Goal: Task Accomplishment & Management: Contribute content

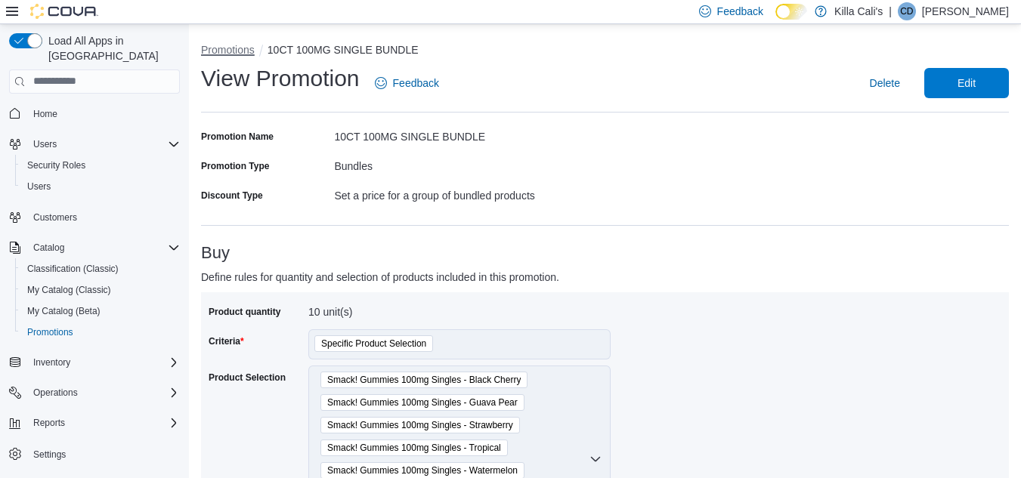
click at [221, 53] on button "Promotions" at bounding box center [228, 50] width 54 height 12
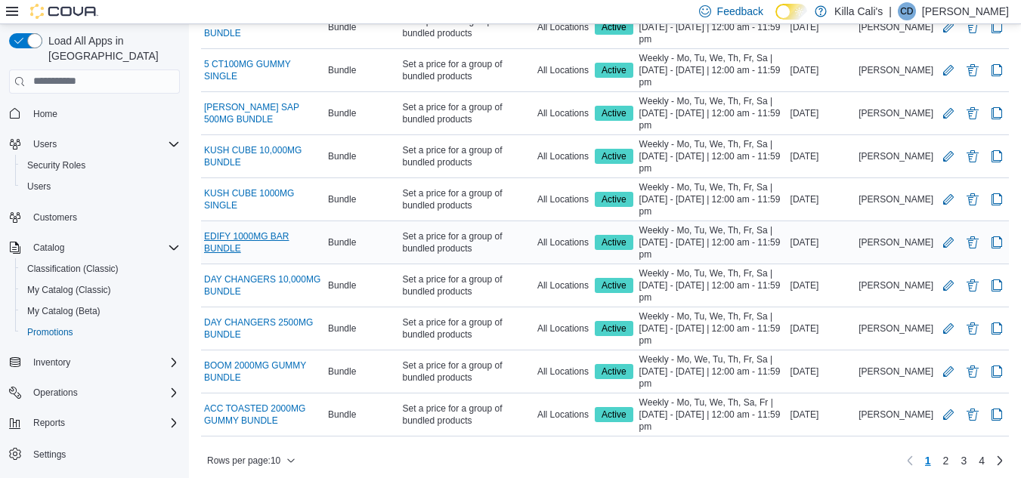
scroll to position [166, 0]
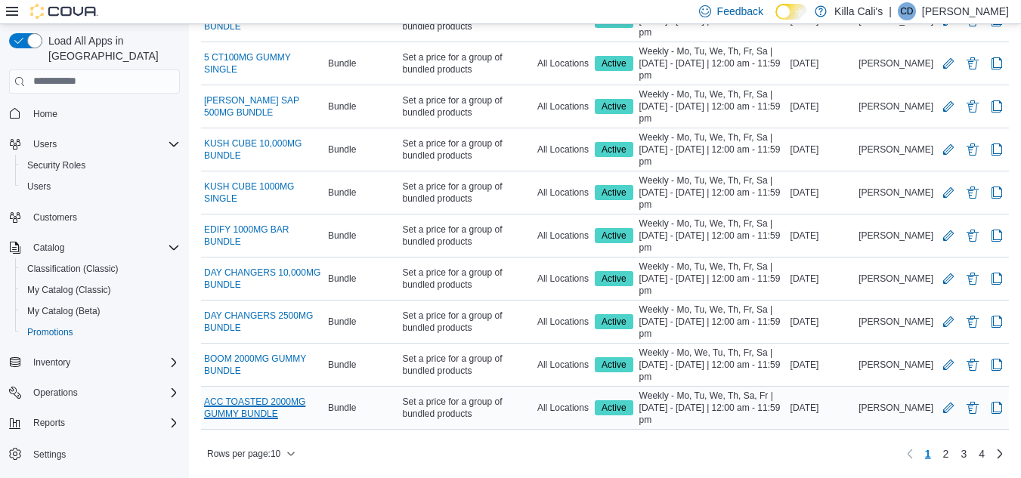
click at [265, 401] on link "ACC TOASTED 2000MG GUMMY BUNDLE" at bounding box center [263, 408] width 118 height 24
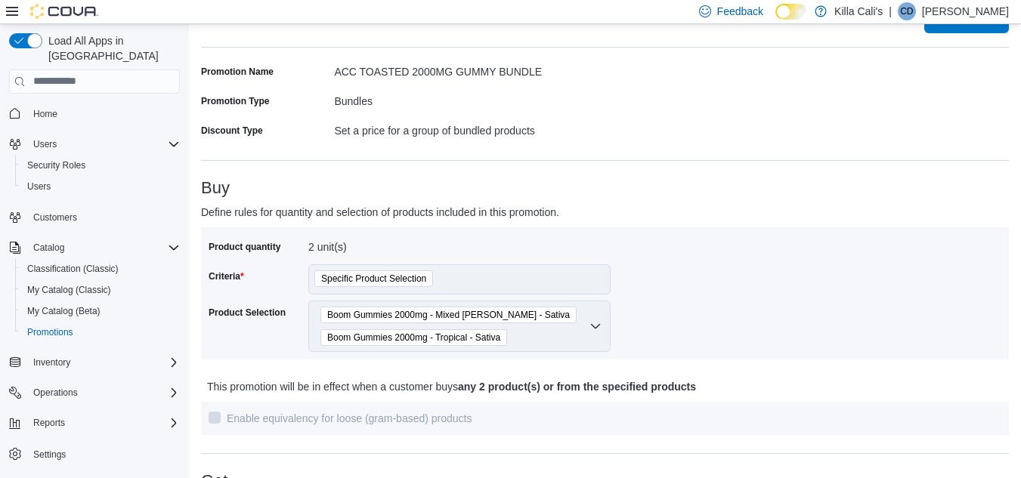
scroll to position [151, 0]
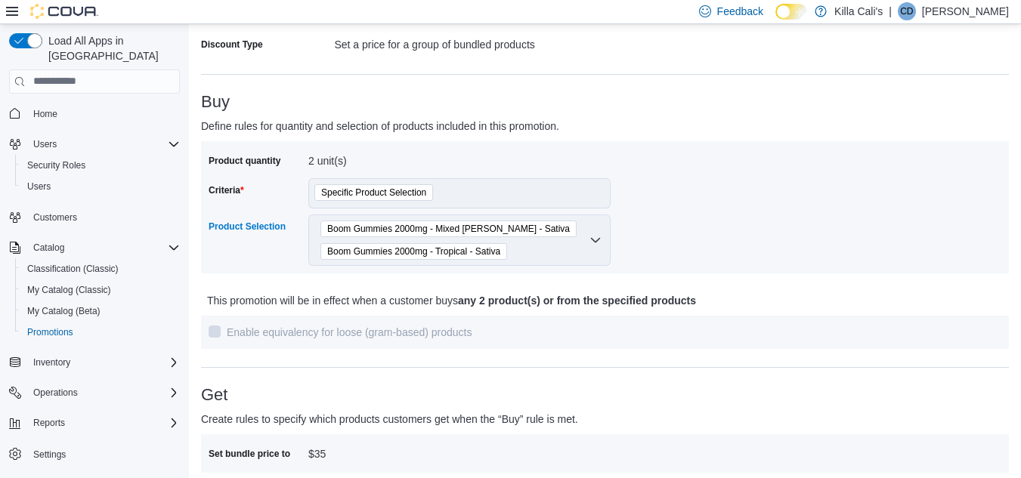
click at [586, 243] on div "Boom Gummies 2000mg - Mixed Berry - Sativa Boom Gummies 2000mg - Tropical - Sat…" at bounding box center [459, 240] width 302 height 51
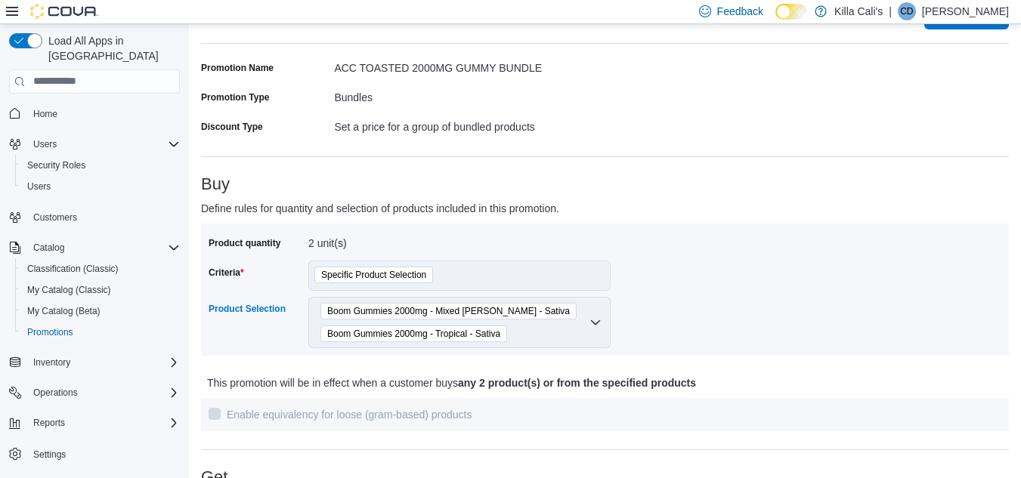
scroll to position [0, 0]
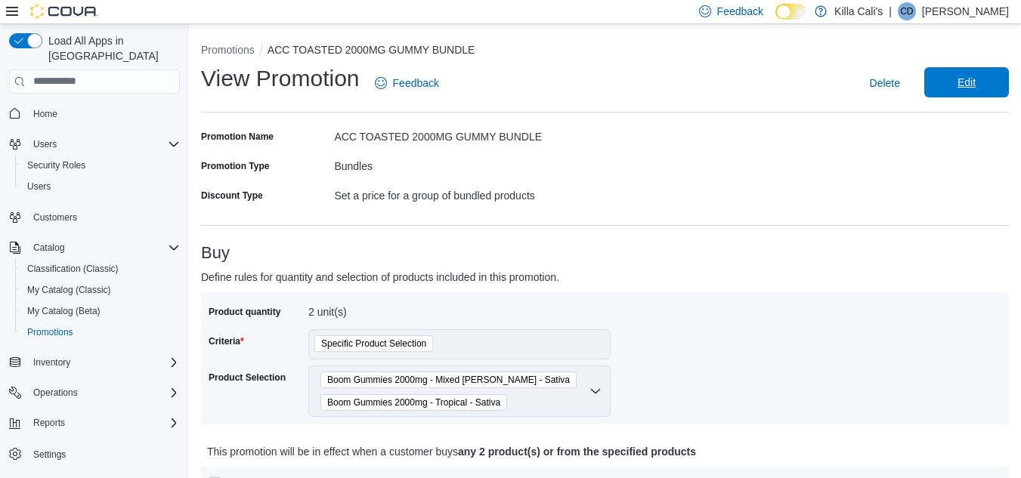
click at [955, 78] on span "Edit" at bounding box center [966, 82] width 67 height 30
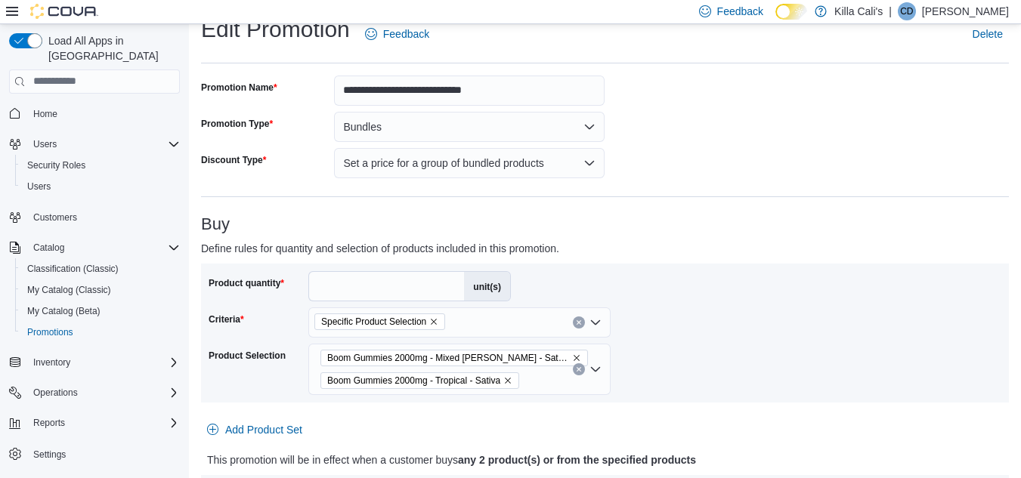
scroll to position [76, 0]
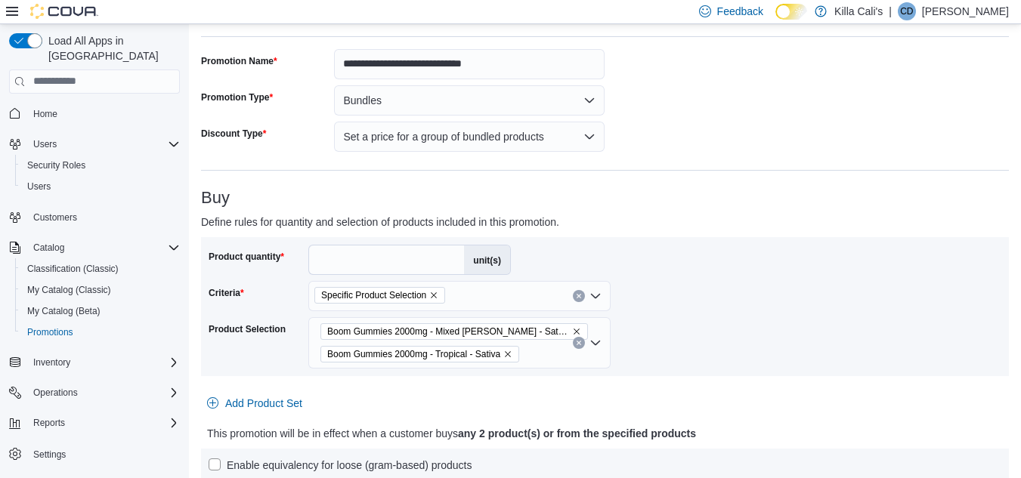
click at [574, 330] on icon "Remove Boom Gummies 2000mg - Mixed Berry - Sativa from selection in this group" at bounding box center [577, 332] width 6 height 6
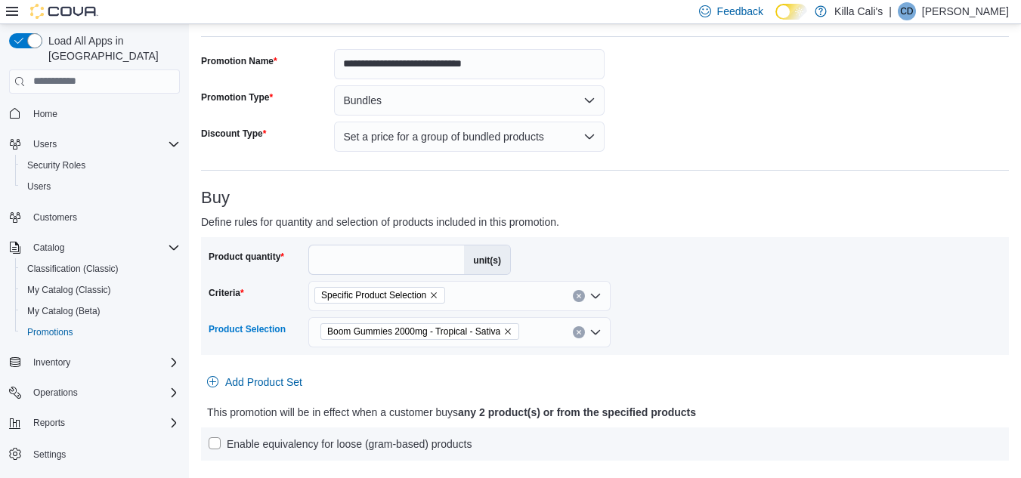
click at [506, 332] on icon "Remove Boom Gummies 2000mg - Tropical - Sativa from selection in this group" at bounding box center [507, 331] width 9 height 9
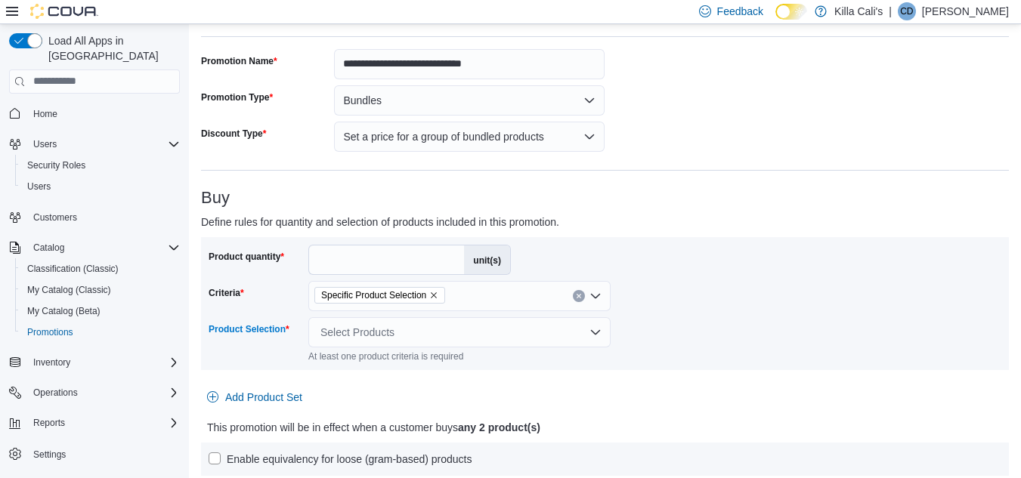
click at [404, 332] on div "Select Products" at bounding box center [459, 332] width 302 height 30
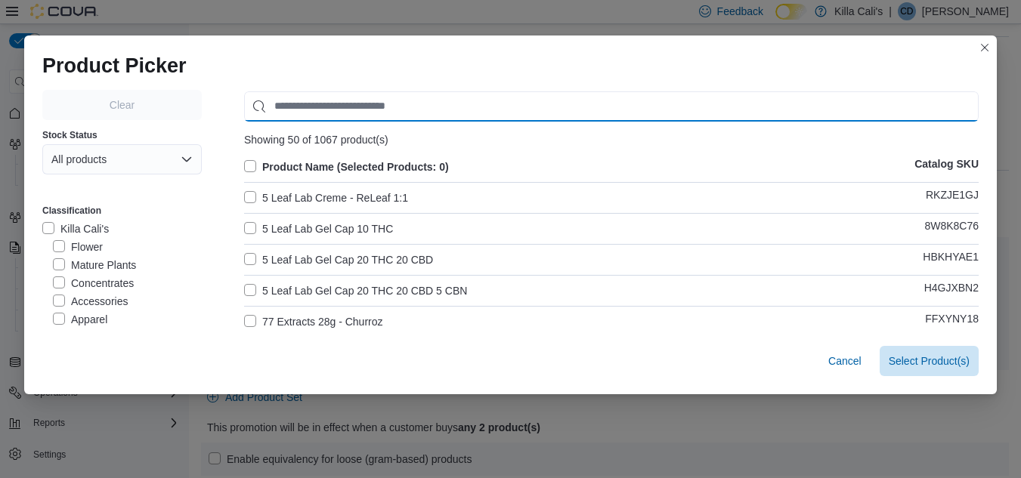
click at [287, 105] on input "Use aria labels when no actual label is in use" at bounding box center [611, 106] width 735 height 30
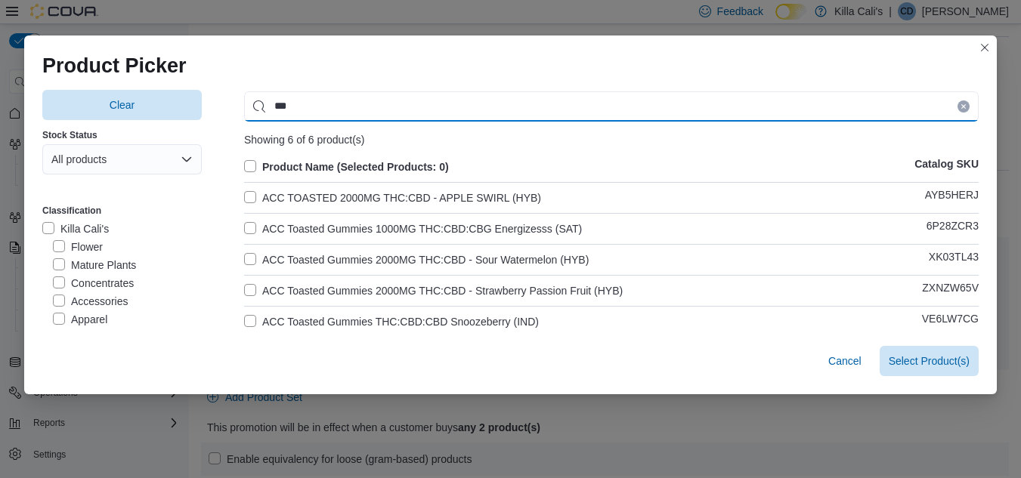
type input "***"
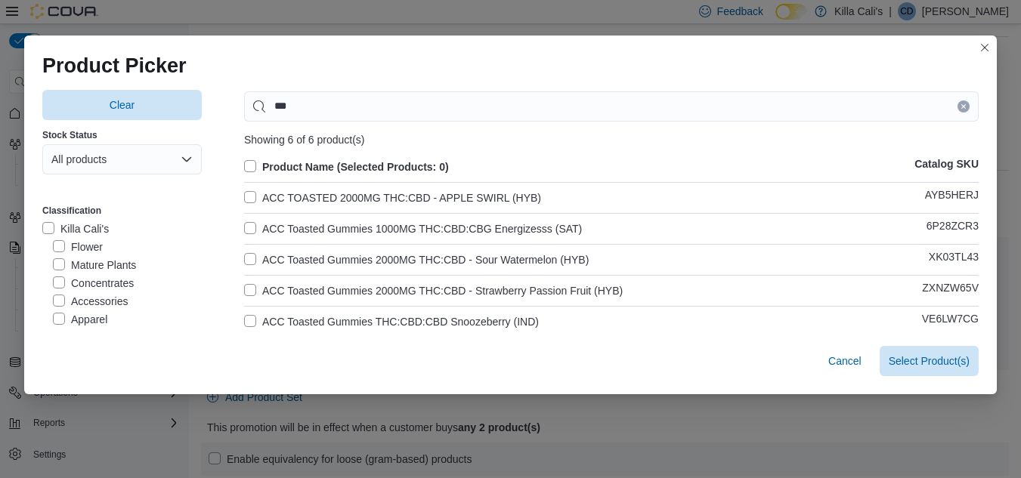
click at [246, 196] on label "ACC TOASTED 2000MG THC:CBD - APPLE SWIRL (HYB)" at bounding box center [392, 198] width 297 height 18
click at [244, 254] on label "ACC Toasted Gummies 2000MG THC:CBD - Sour Watermelon (HYB)" at bounding box center [416, 260] width 345 height 18
click at [246, 287] on label "ACC Toasted Gummies 2000MG THC:CBD - Strawberry Passion Fruit (HYB)" at bounding box center [433, 291] width 379 height 18
click at [909, 367] on span "Select 3 Product(s)" at bounding box center [925, 360] width 90 height 15
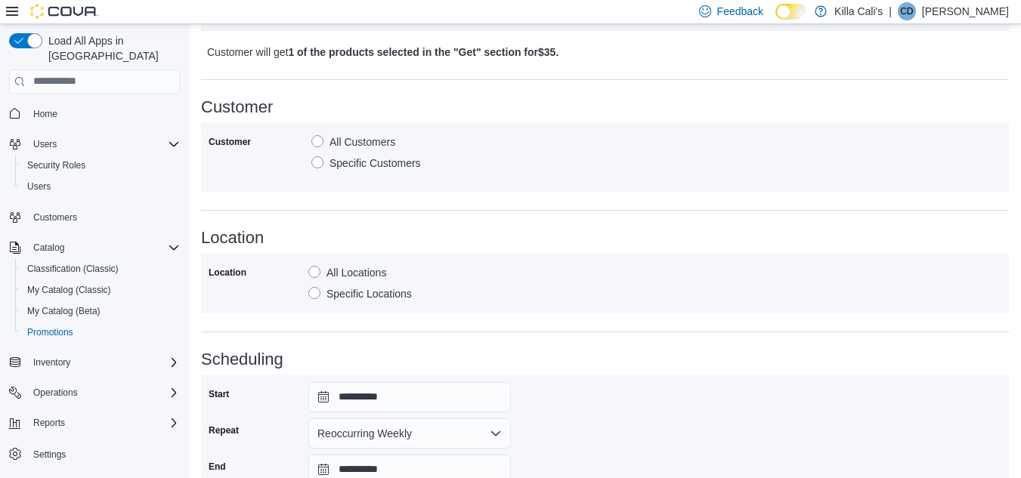
scroll to position [867, 0]
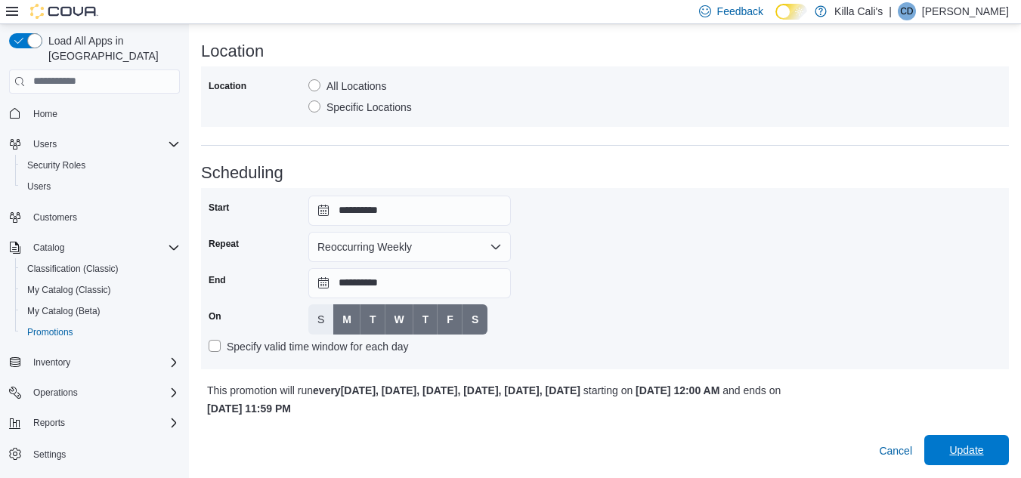
click at [983, 453] on span "Update" at bounding box center [966, 450] width 34 height 15
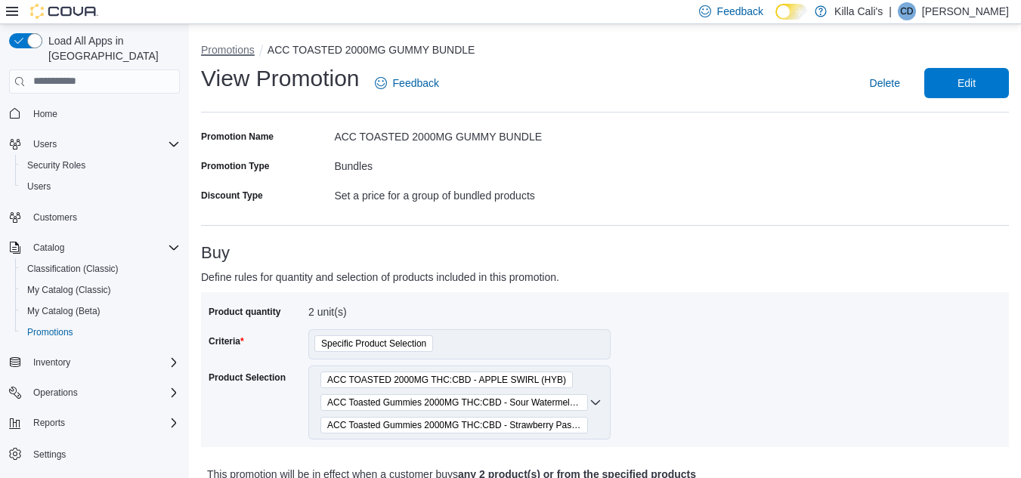
click at [224, 48] on button "Promotions" at bounding box center [228, 50] width 54 height 12
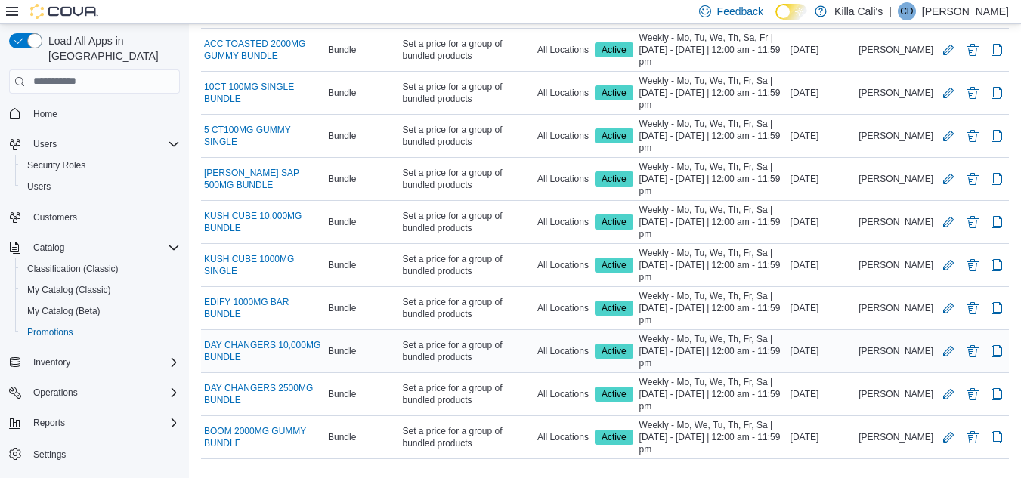
scroll to position [166, 0]
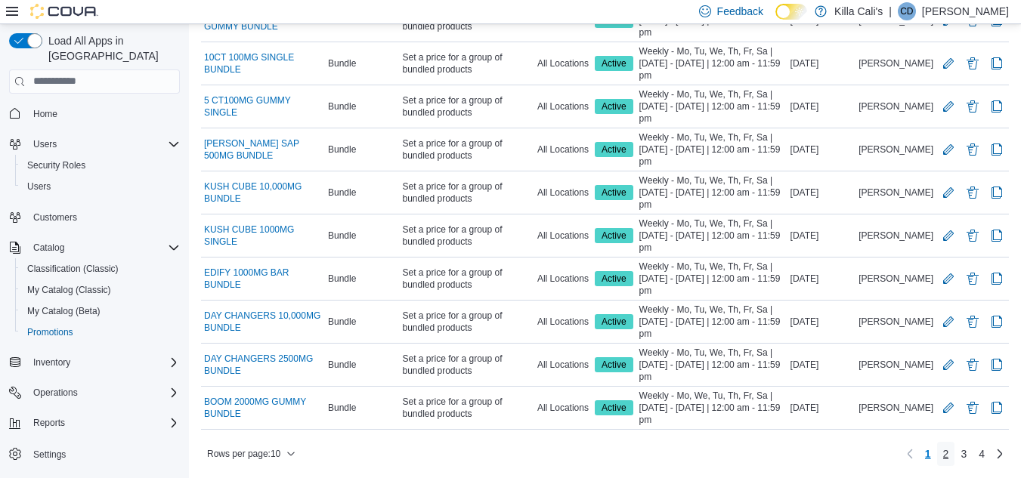
click at [949, 453] on span "2" at bounding box center [946, 454] width 6 height 15
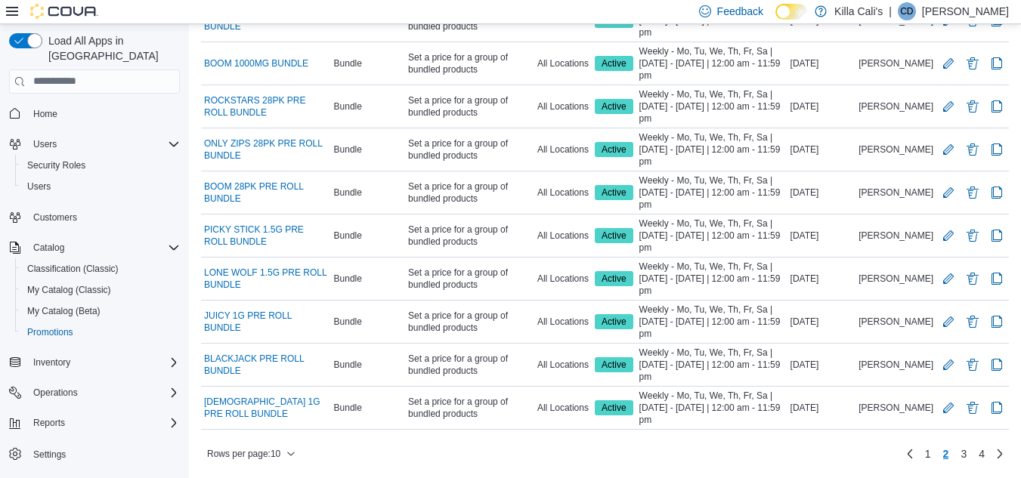
scroll to position [146, 0]
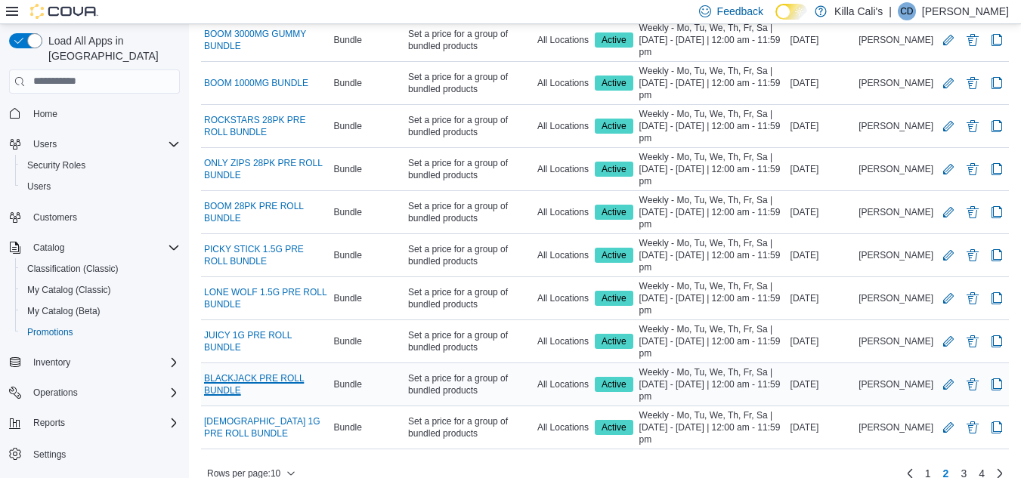
click at [240, 377] on link "BLACKJACK PRE ROLL BUNDLE" at bounding box center [266, 385] width 124 height 24
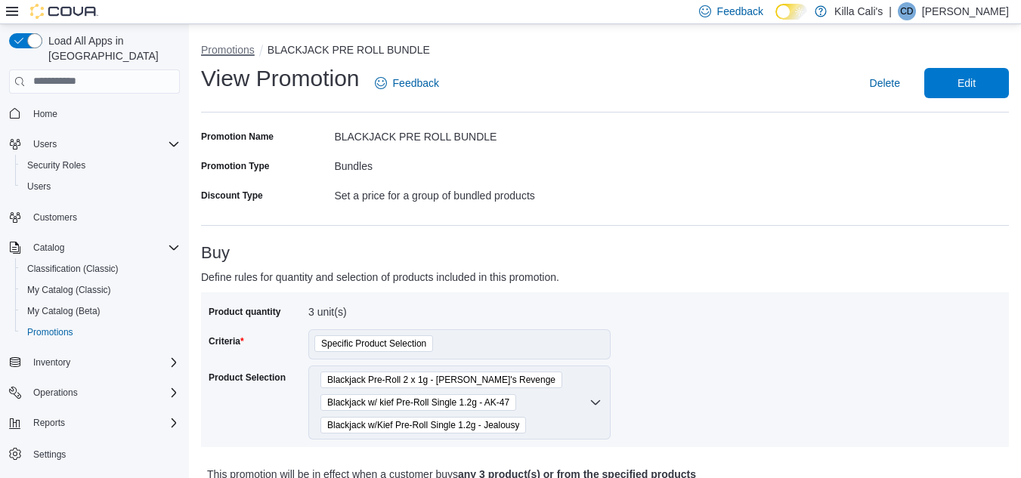
click at [239, 47] on button "Promotions" at bounding box center [228, 50] width 54 height 12
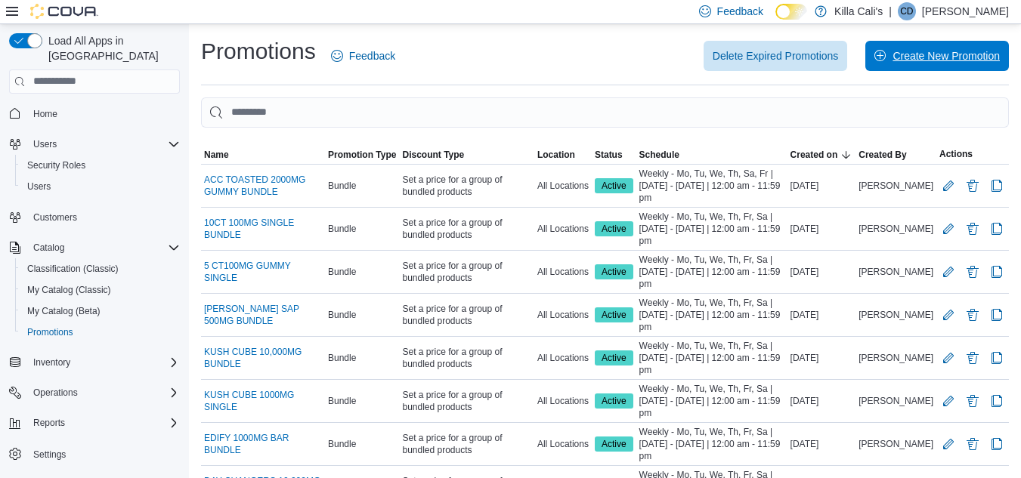
drag, startPoint x: 951, startPoint y: 50, endPoint x: 917, endPoint y: 61, distance: 35.1
click at [951, 50] on span "Create New Promotion" at bounding box center [946, 55] width 107 height 15
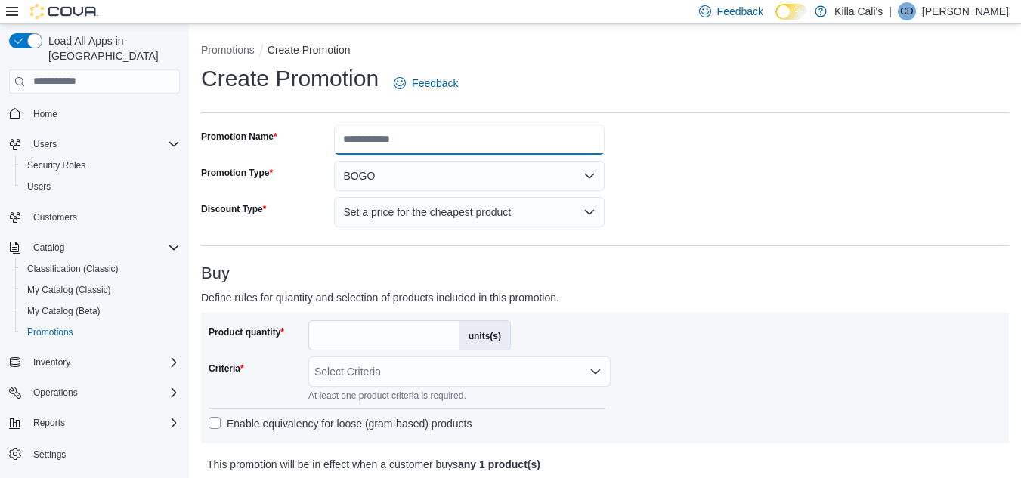
click at [387, 137] on input "Promotion Name" at bounding box center [469, 140] width 271 height 30
type input "**********"
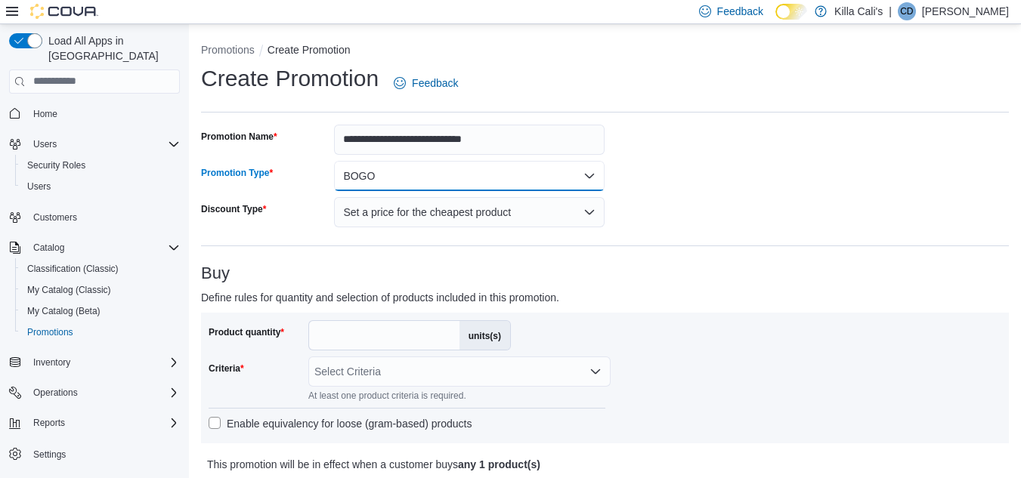
click at [423, 181] on button "BOGO" at bounding box center [469, 176] width 271 height 30
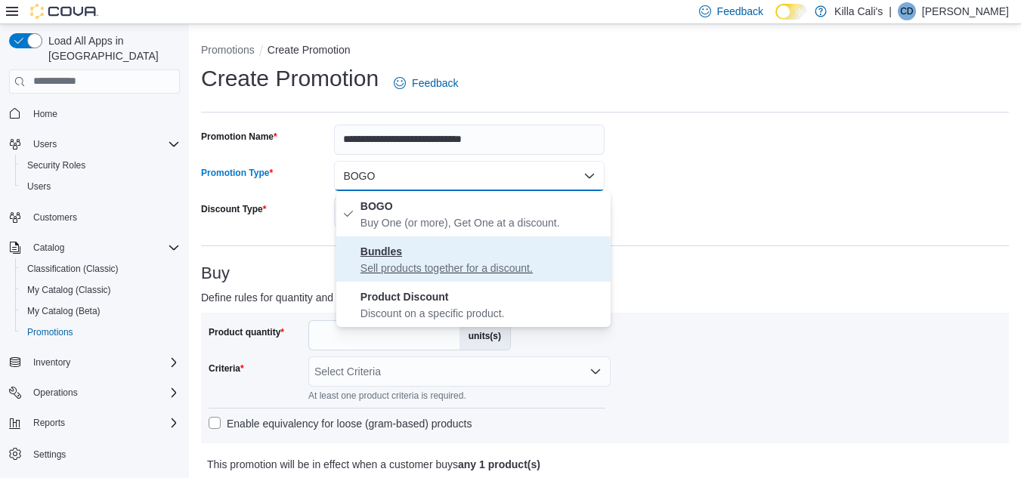
click at [410, 254] on span "Bundles Sell products together for a discount." at bounding box center [482, 259] width 244 height 33
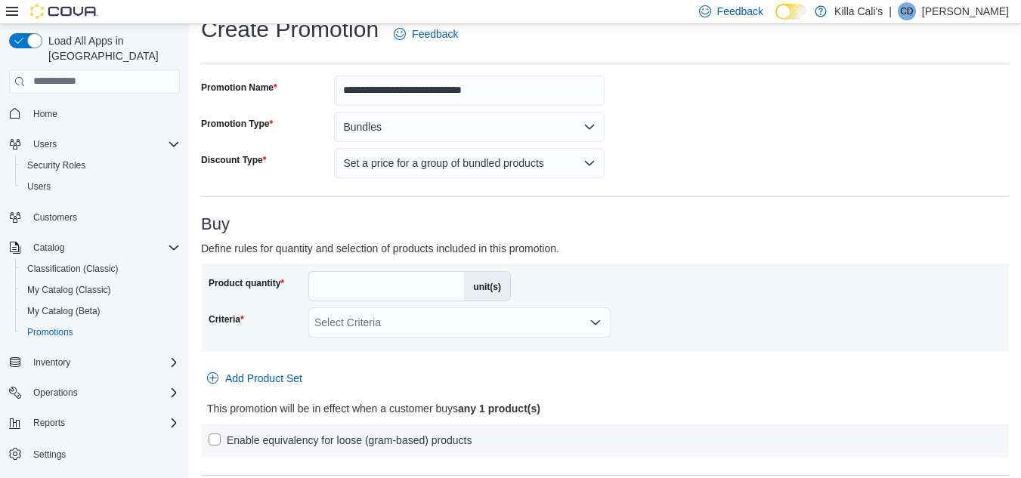
scroll to position [76, 0]
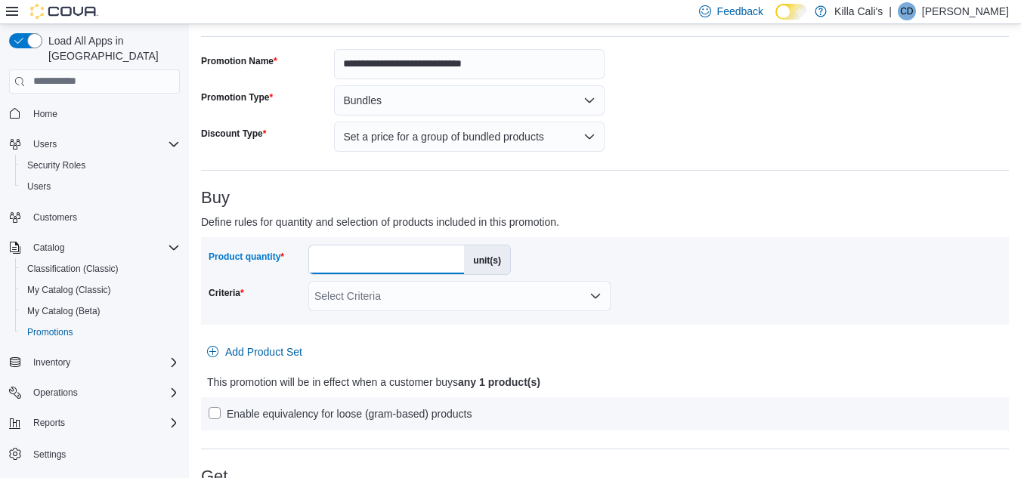
drag, startPoint x: 338, startPoint y: 258, endPoint x: 305, endPoint y: 258, distance: 32.5
click at [305, 258] on div "Product quantity * unit(s)" at bounding box center [360, 260] width 302 height 30
type input "*"
click at [654, 332] on div at bounding box center [605, 334] width 808 height 6
click at [515, 297] on div "Select Criteria" at bounding box center [459, 296] width 302 height 30
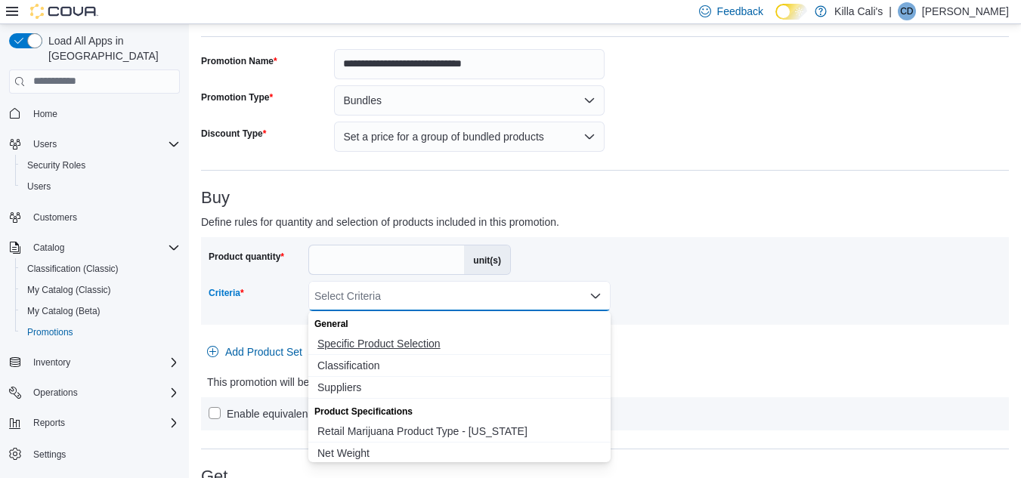
click at [413, 347] on span "Specific Product Selection" at bounding box center [459, 343] width 284 height 15
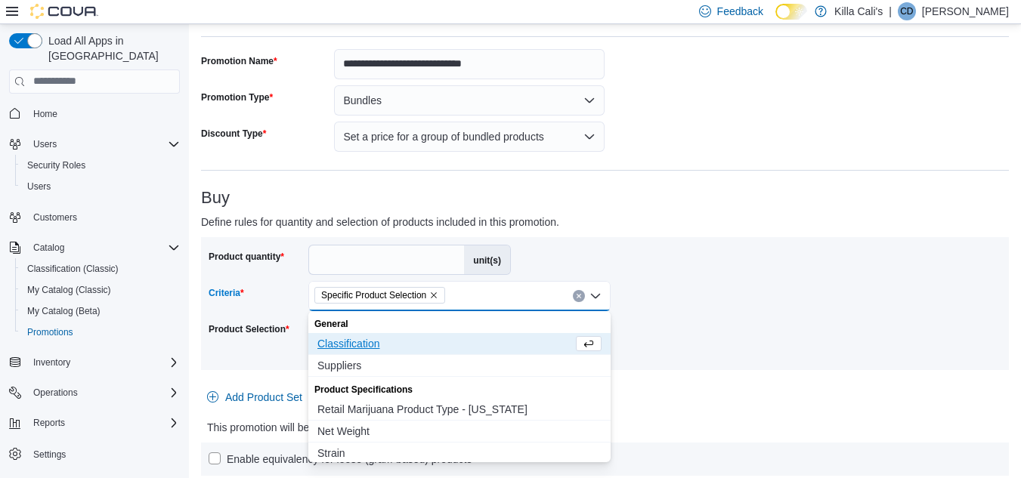
click at [662, 328] on div "Product quantity * unit(s) Criteria Specific Product Selection Combo box. Selec…" at bounding box center [605, 304] width 793 height 118
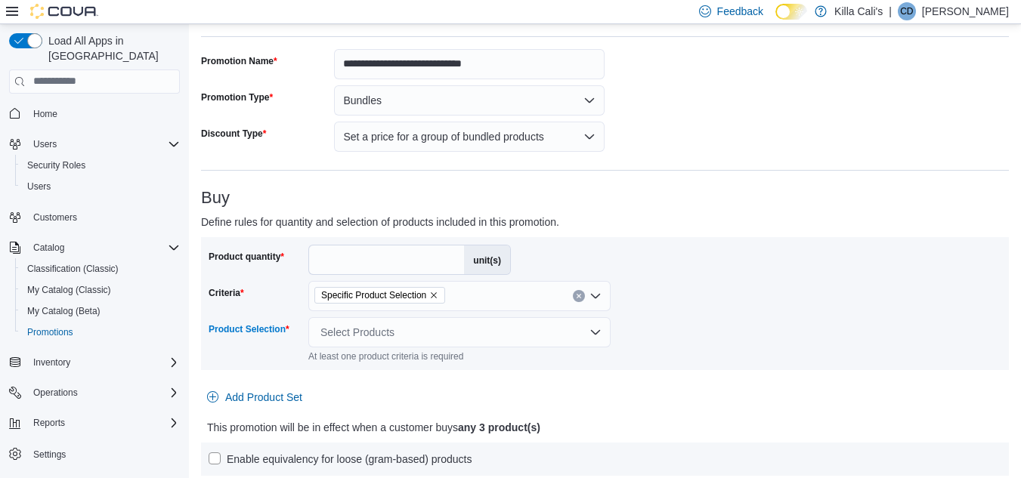
click at [531, 335] on div "Select Products" at bounding box center [459, 332] width 302 height 30
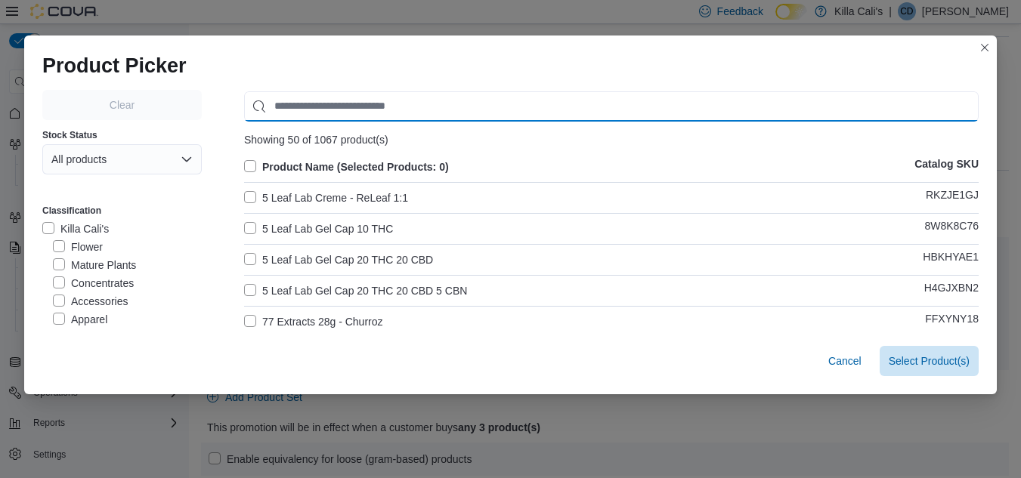
click at [287, 104] on input "Use aria labels when no actual label is in use" at bounding box center [611, 106] width 735 height 30
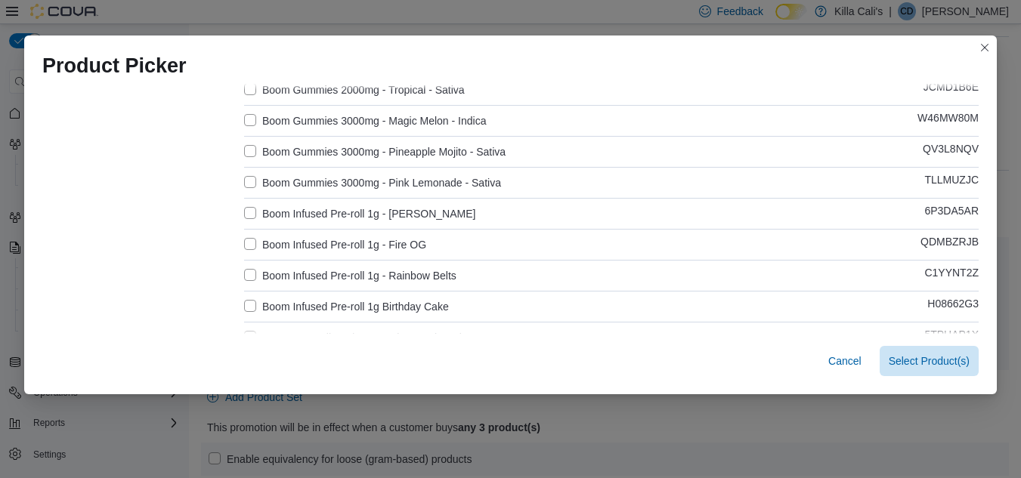
scroll to position [378, 0]
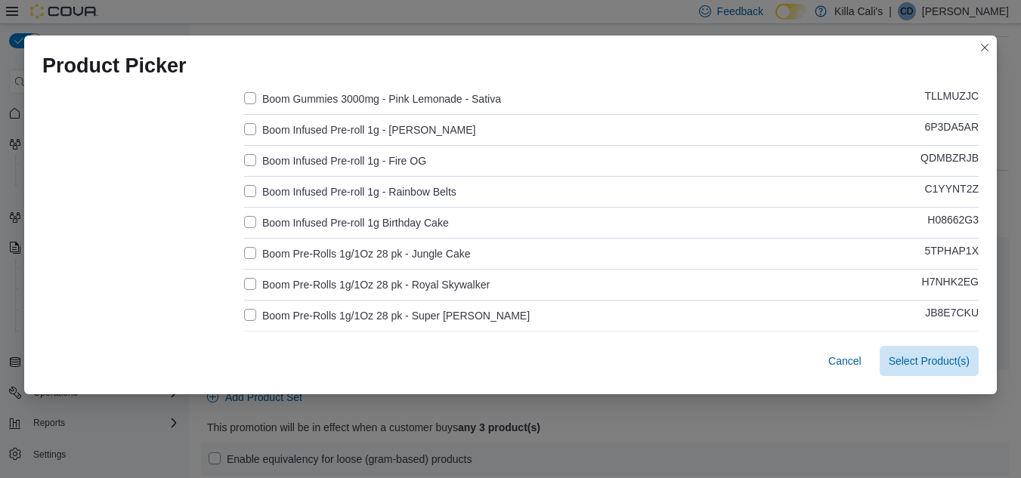
type input "****"
click at [249, 128] on label "Boom Infused Pre-roll 1g - Cali Zada" at bounding box center [359, 130] width 231 height 18
click at [248, 159] on label "Boom Infused Pre-roll 1g - Fire OG" at bounding box center [335, 161] width 182 height 18
click at [246, 186] on label "Boom Infused Pre-roll 1g - Rainbow Belts" at bounding box center [350, 192] width 212 height 18
click at [253, 223] on label "Boom Infused Pre-roll 1g Birthday Cake" at bounding box center [346, 223] width 205 height 18
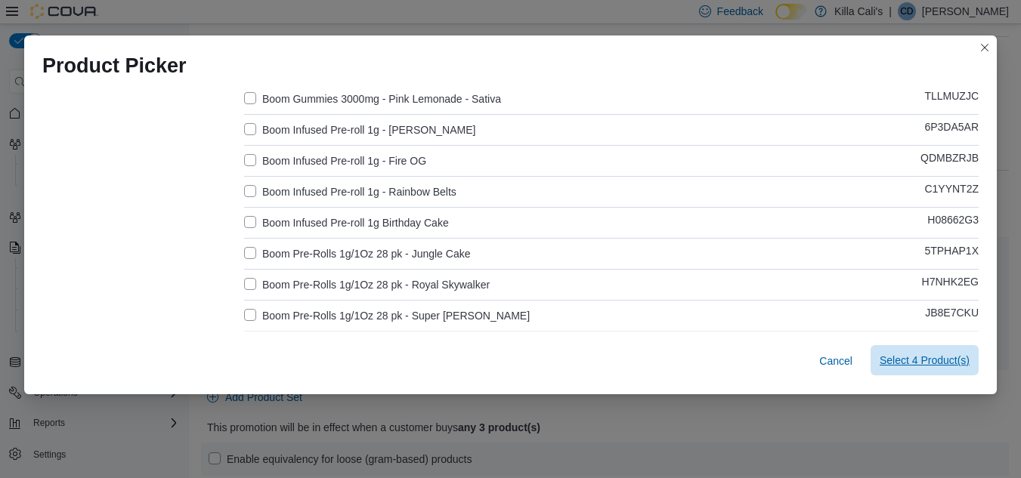
click at [931, 368] on span "Select 4 Product(s)" at bounding box center [925, 360] width 90 height 15
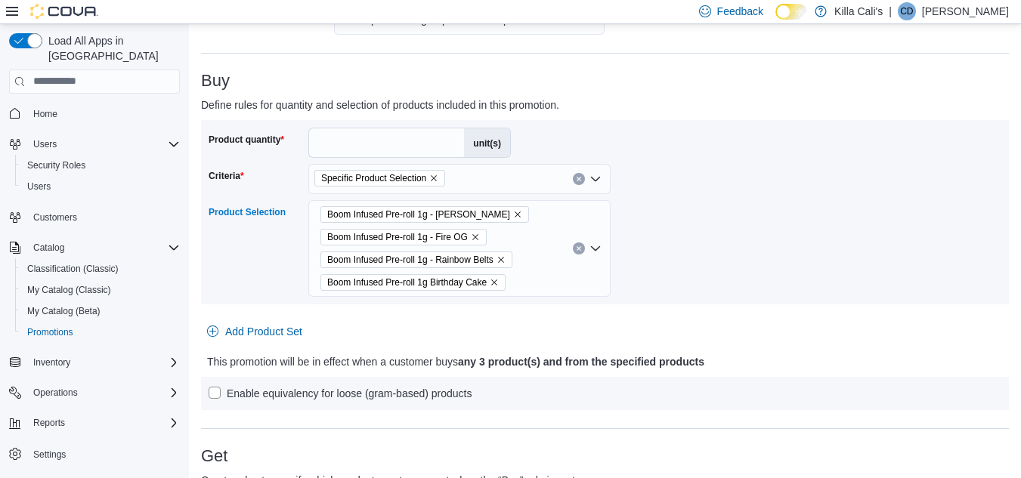
scroll to position [302, 0]
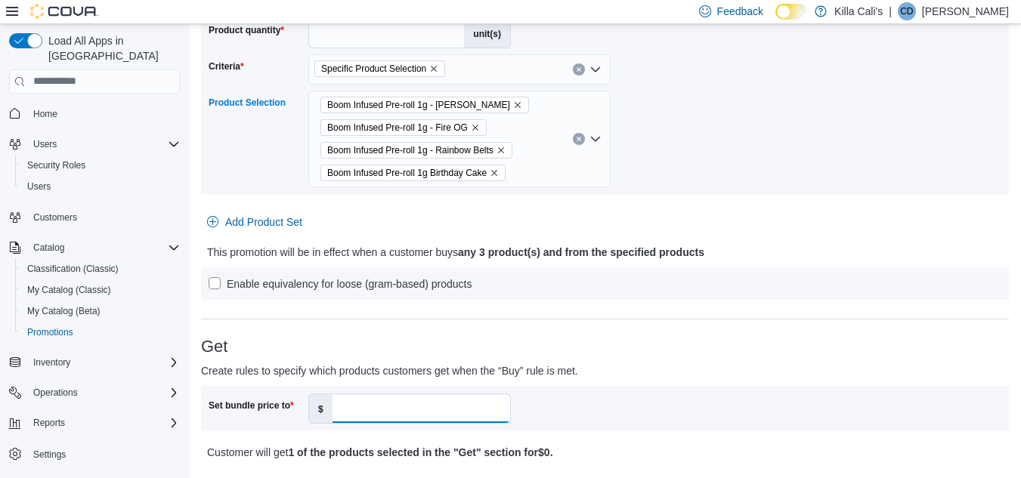
click at [351, 413] on input "Set bundle price to" at bounding box center [422, 409] width 178 height 29
type input "**"
click at [688, 399] on div "Set bundle price to $ **" at bounding box center [605, 409] width 793 height 30
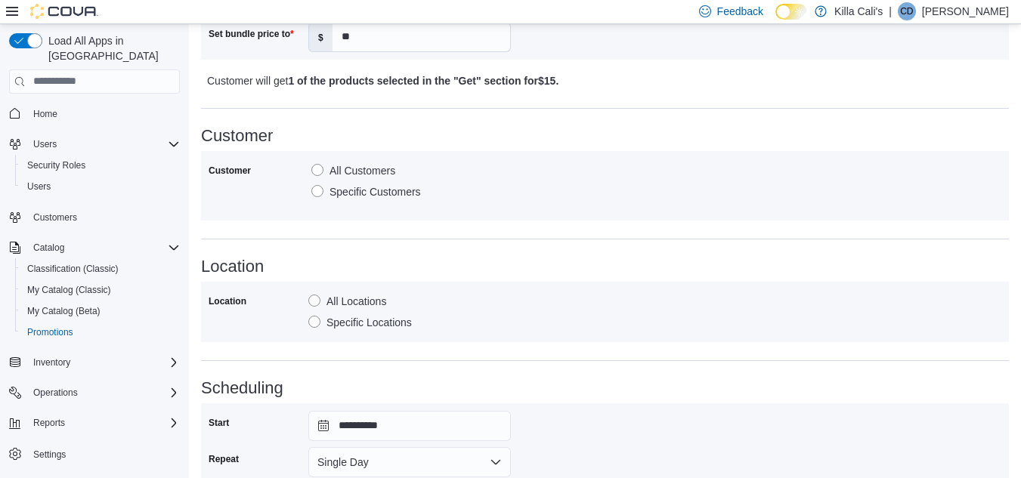
scroll to position [835, 0]
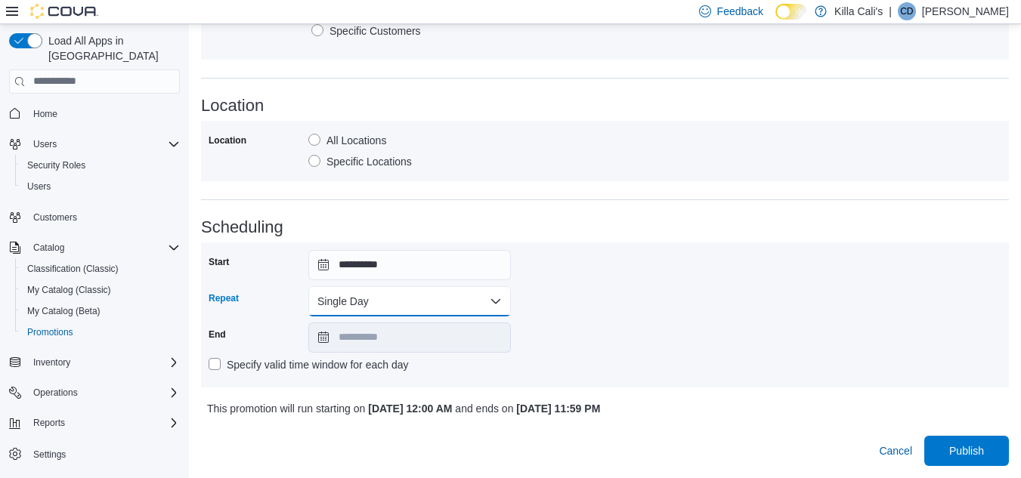
click at [389, 296] on button "Single Day" at bounding box center [409, 301] width 203 height 30
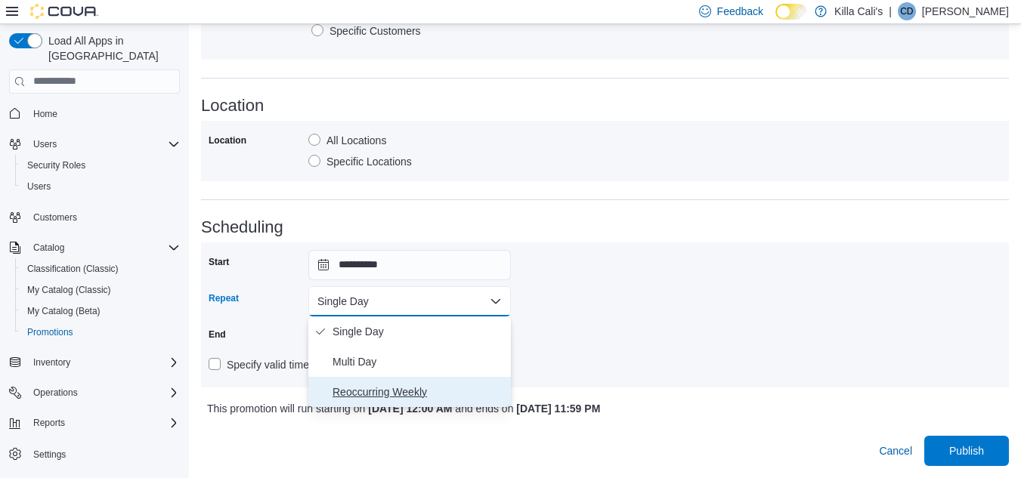
click at [372, 385] on span "Reoccurring Weekly" at bounding box center [419, 392] width 172 height 18
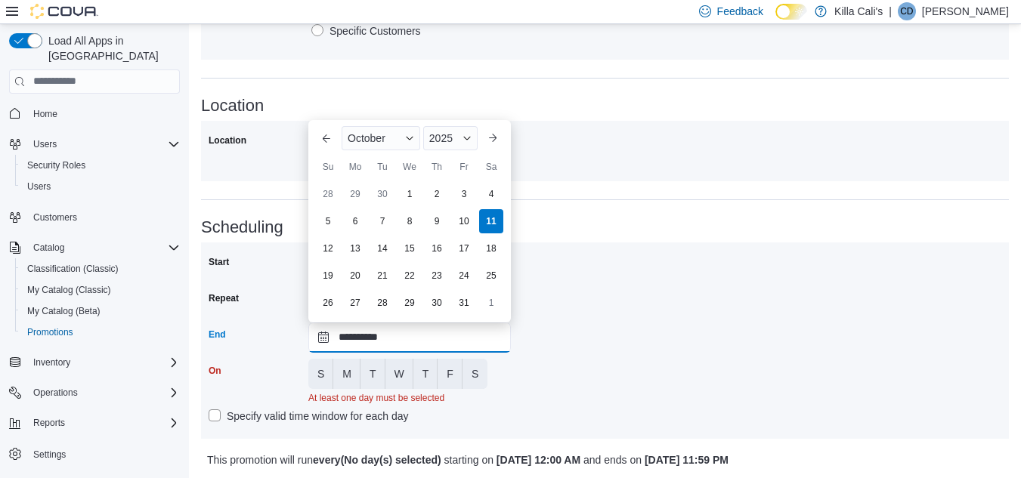
click at [366, 346] on input "**********" at bounding box center [409, 338] width 203 height 30
click at [463, 141] on span "Button. Open the year selector. 2025 is currently selected." at bounding box center [467, 138] width 9 height 9
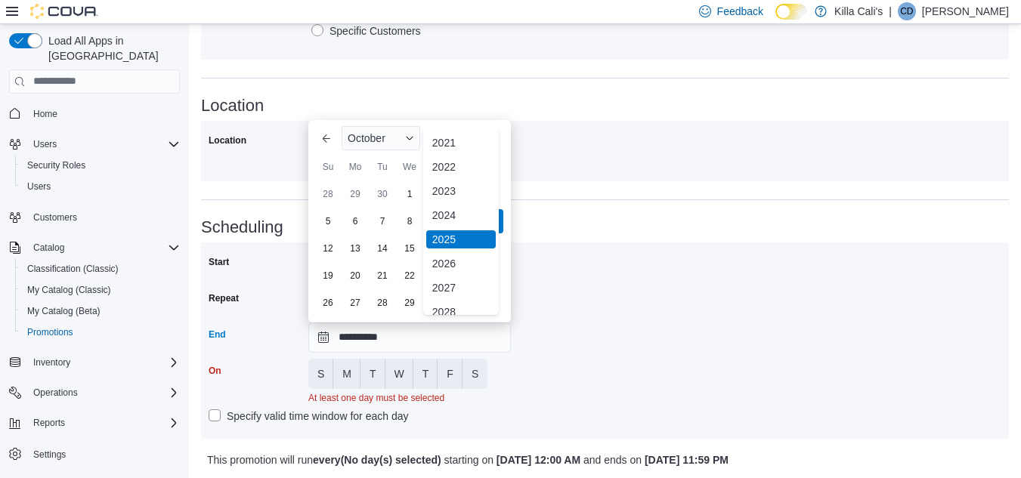
scroll to position [180, 0]
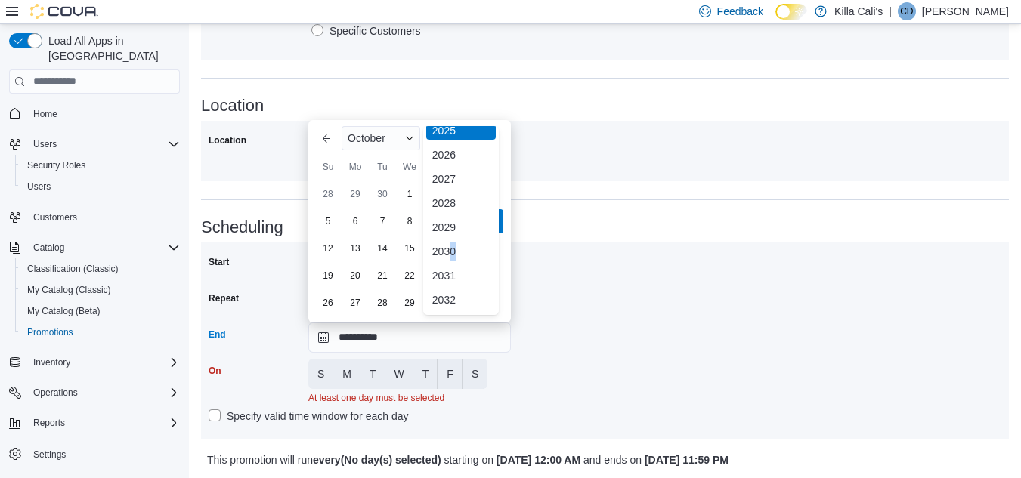
click at [453, 255] on div "2030" at bounding box center [461, 252] width 70 height 18
type input "**********"
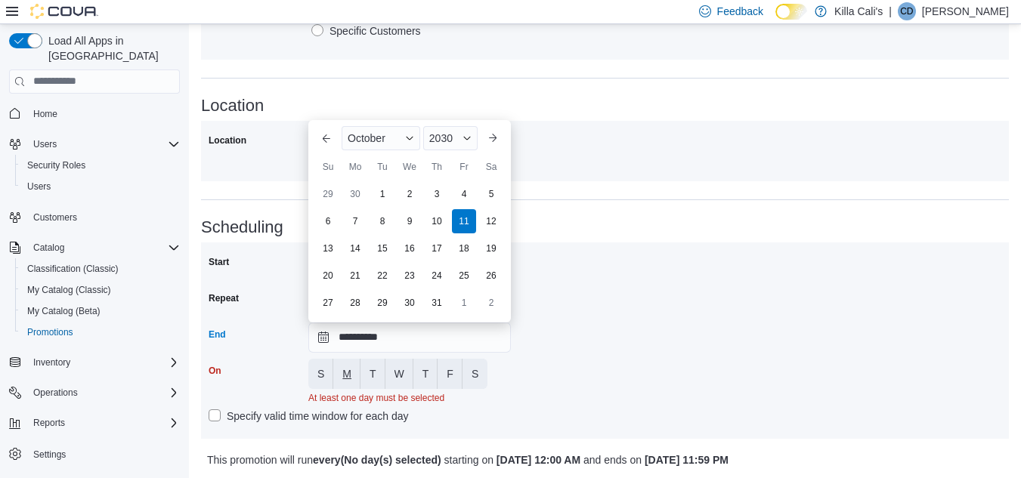
click at [345, 368] on span "M" at bounding box center [346, 374] width 9 height 15
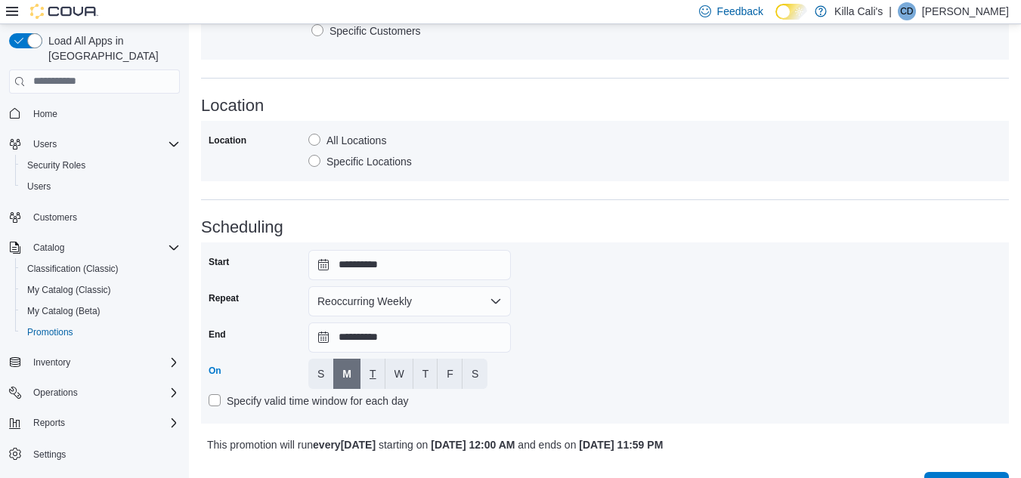
click at [378, 373] on button "T" at bounding box center [372, 374] width 25 height 30
click at [403, 372] on span "W" at bounding box center [400, 374] width 10 height 15
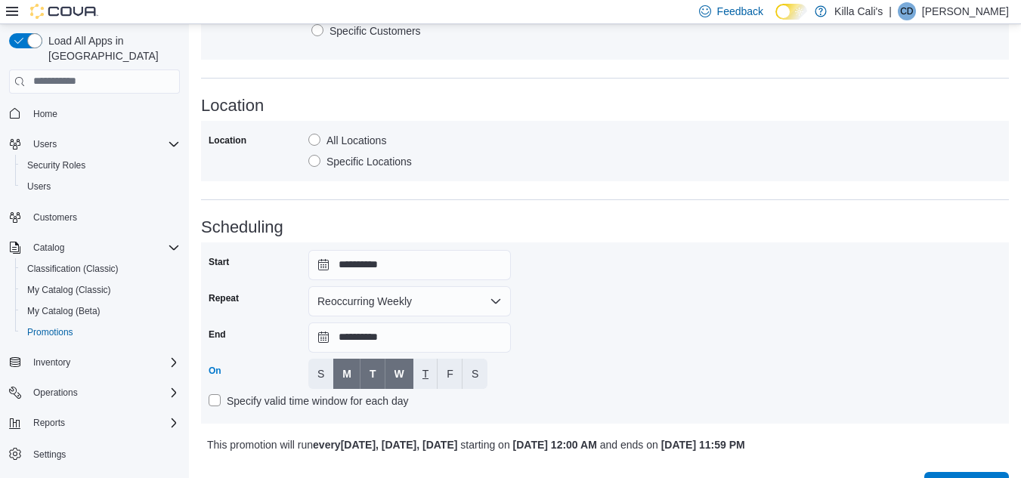
click at [422, 364] on span "T" at bounding box center [425, 374] width 7 height 30
click at [458, 379] on button "F" at bounding box center [450, 374] width 25 height 30
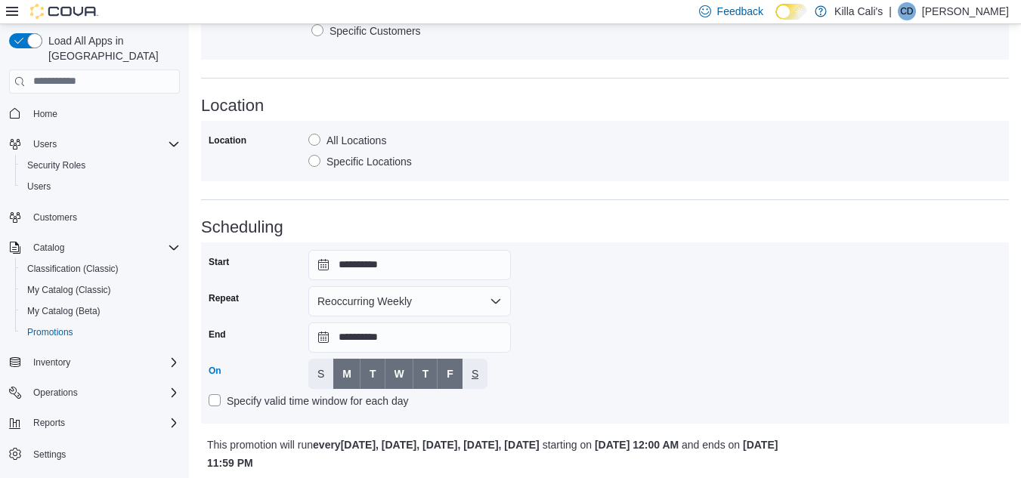
click at [469, 373] on button "S" at bounding box center [475, 374] width 25 height 30
click at [568, 358] on div "**********" at bounding box center [605, 333] width 793 height 166
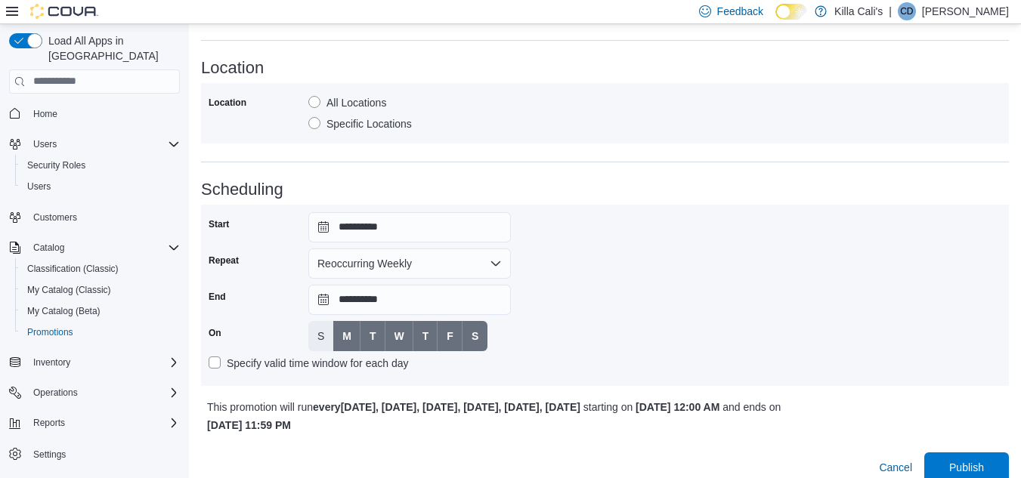
scroll to position [890, 0]
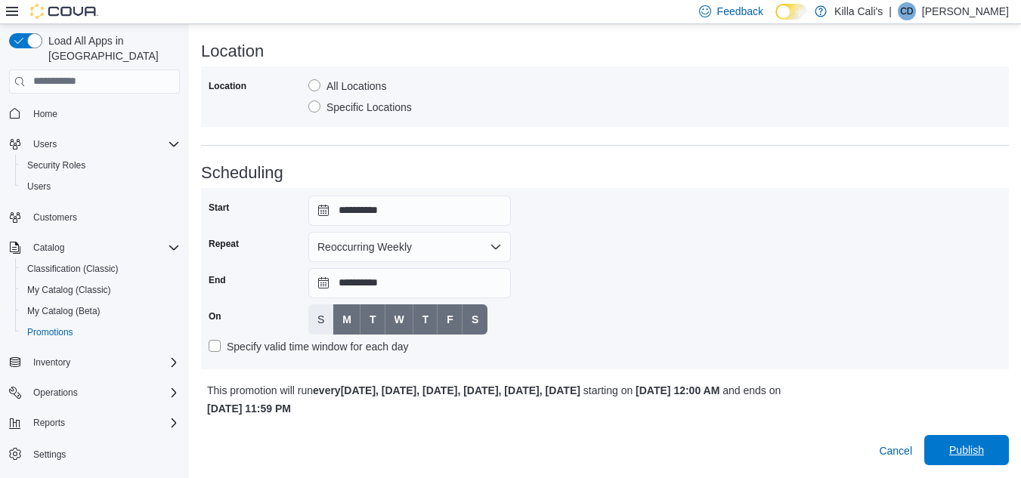
click at [992, 442] on span "Publish" at bounding box center [966, 450] width 67 height 30
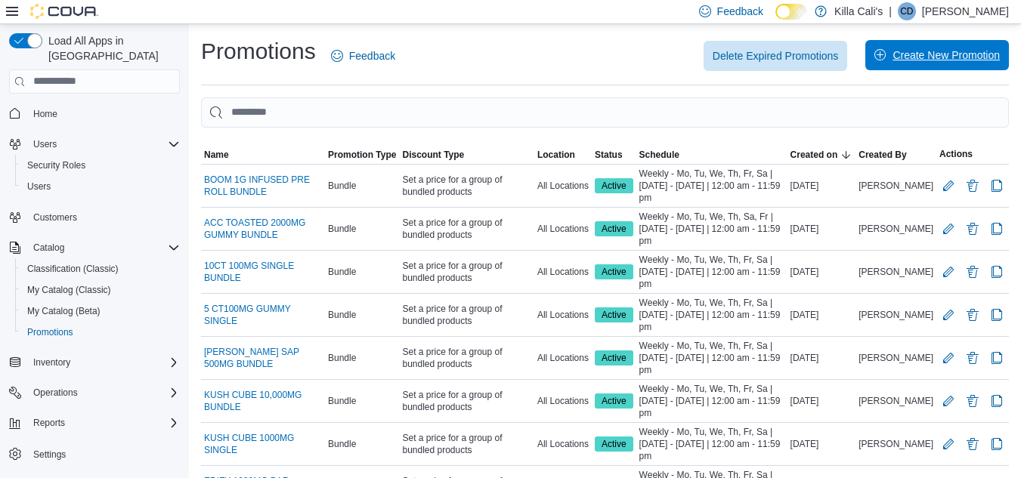
click at [916, 48] on span "Create New Promotion" at bounding box center [936, 55] width 125 height 30
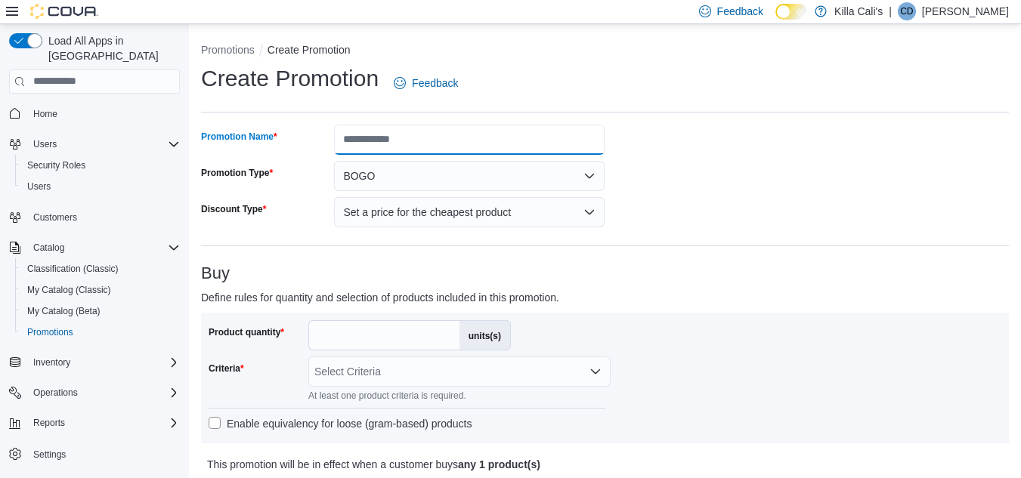
click at [397, 136] on input "Promotion Name" at bounding box center [469, 140] width 271 height 30
type input "**********"
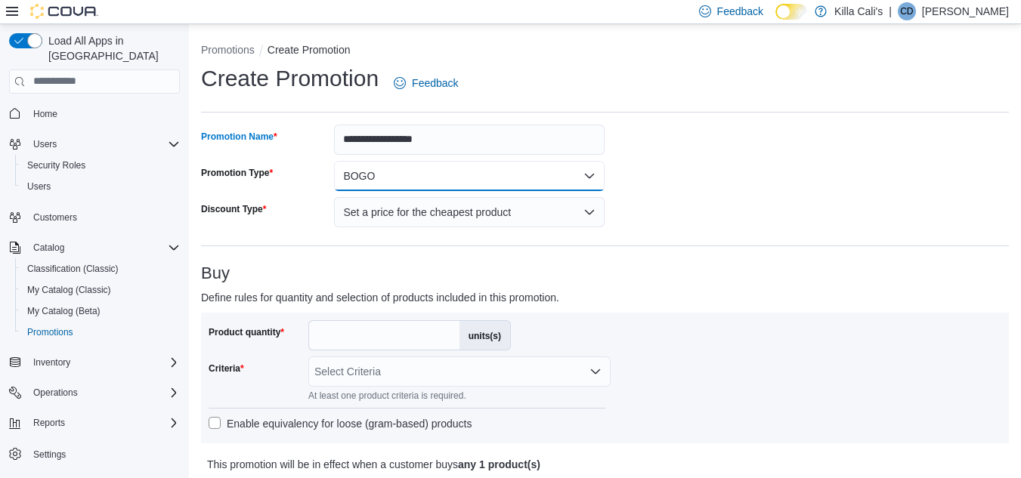
click at [404, 175] on button "BOGO" at bounding box center [469, 176] width 271 height 30
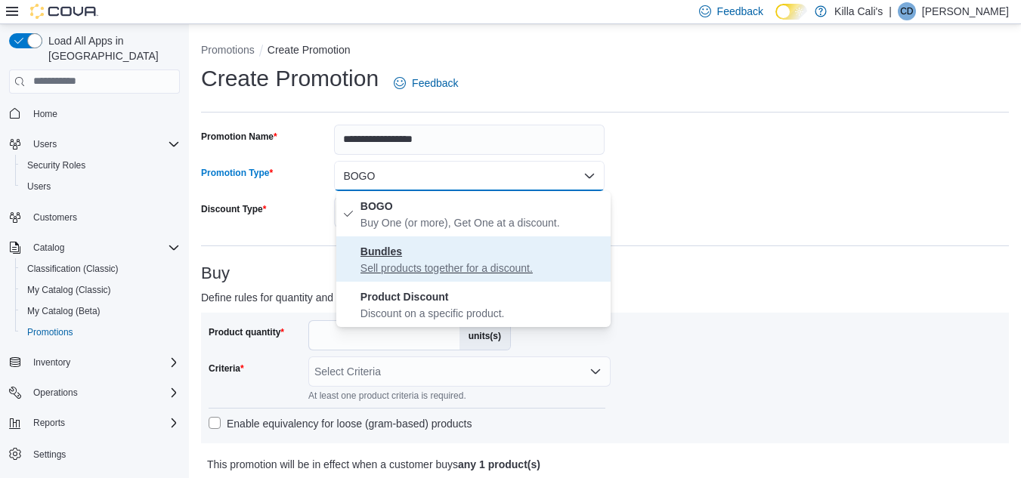
click at [414, 269] on p "Sell products together for a discount." at bounding box center [482, 268] width 244 height 15
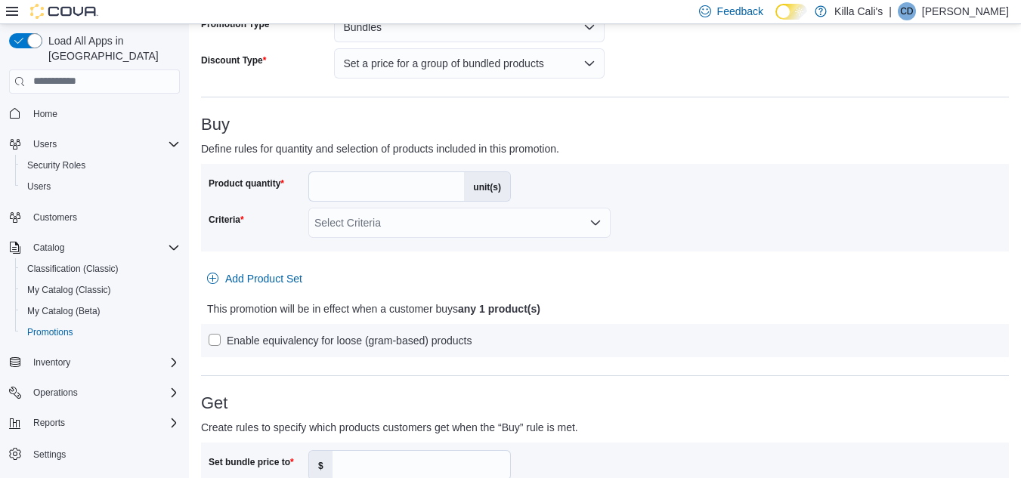
scroll to position [151, 0]
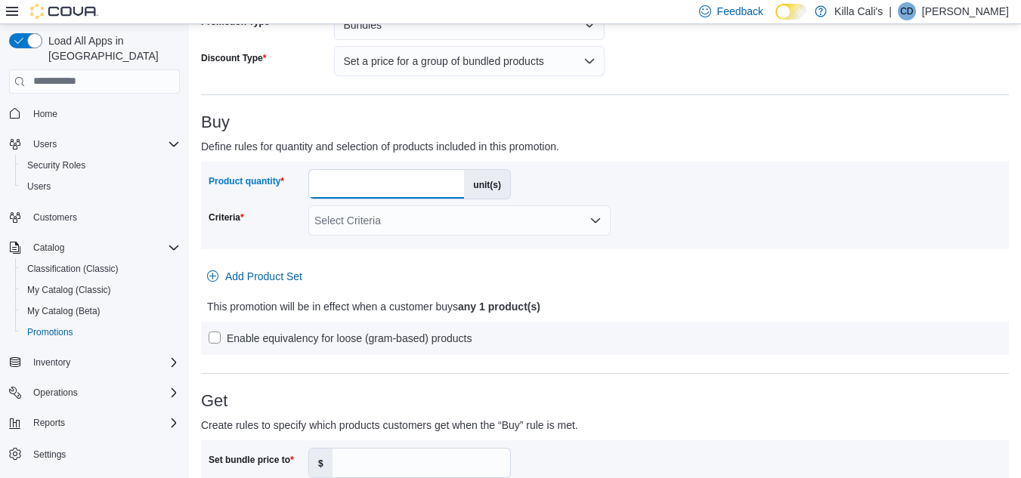
drag, startPoint x: 338, startPoint y: 184, endPoint x: 283, endPoint y: 181, distance: 54.5
click at [285, 181] on div "Product quantity * unit(s)" at bounding box center [360, 184] width 302 height 30
type input "**"
click at [528, 221] on div "Select Criteria" at bounding box center [459, 221] width 302 height 30
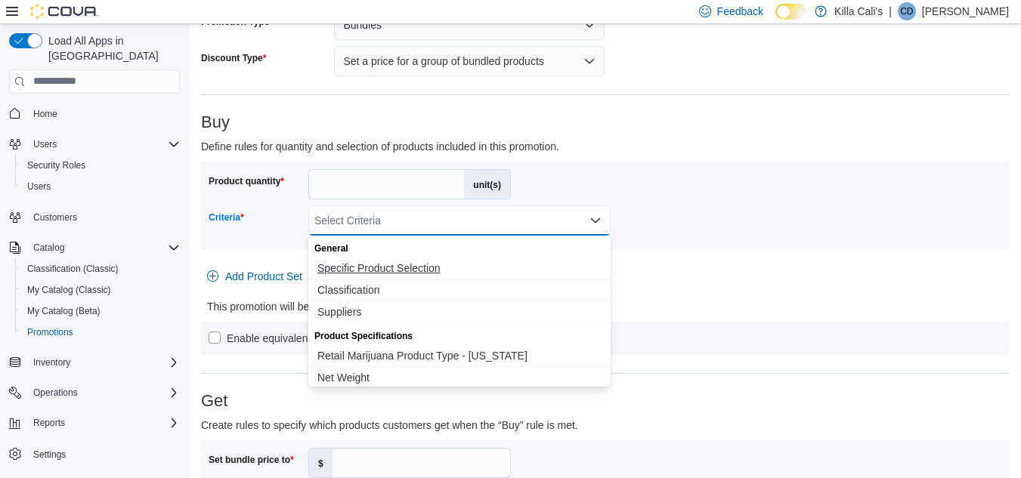
click at [394, 271] on span "Specific Product Selection" at bounding box center [459, 268] width 284 height 15
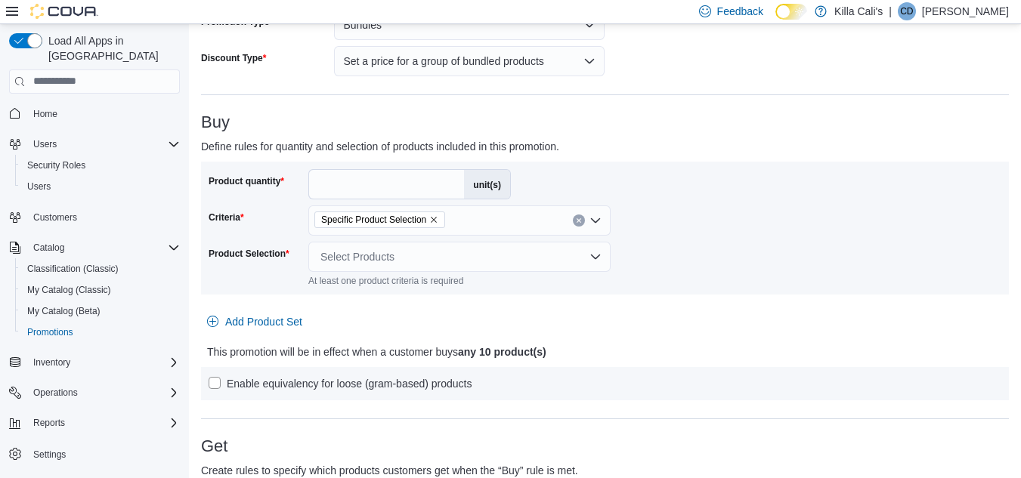
click at [667, 334] on div "Product quantity ** unit(s) Criteria Specific Product Selection Product Selecti…" at bounding box center [605, 281] width 808 height 239
click at [553, 265] on div "Select Products" at bounding box center [459, 257] width 302 height 30
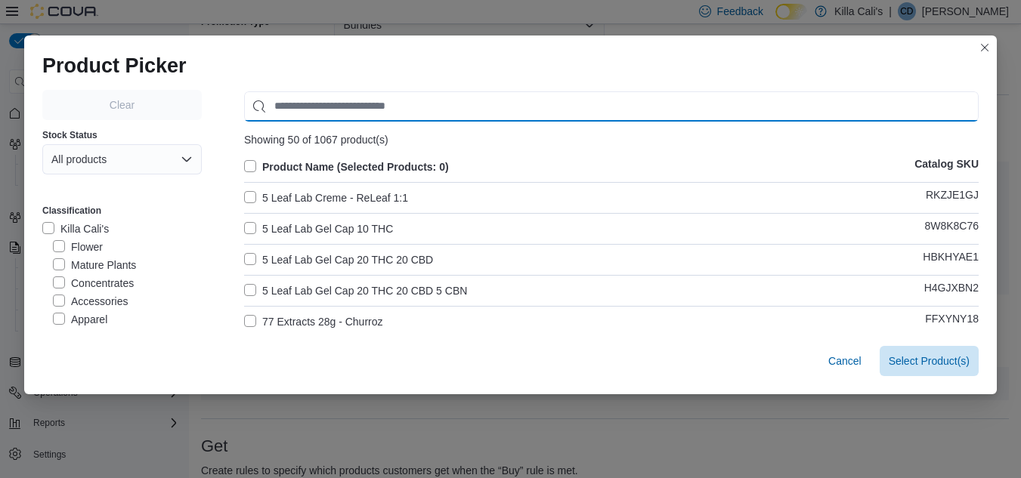
click at [361, 112] on input "Use aria labels when no actual label is in use" at bounding box center [611, 106] width 735 height 30
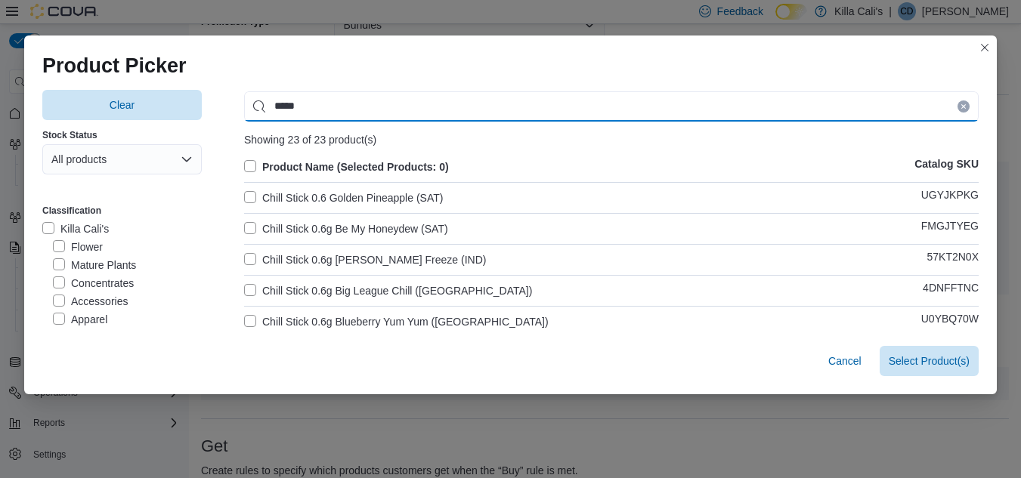
type input "*****"
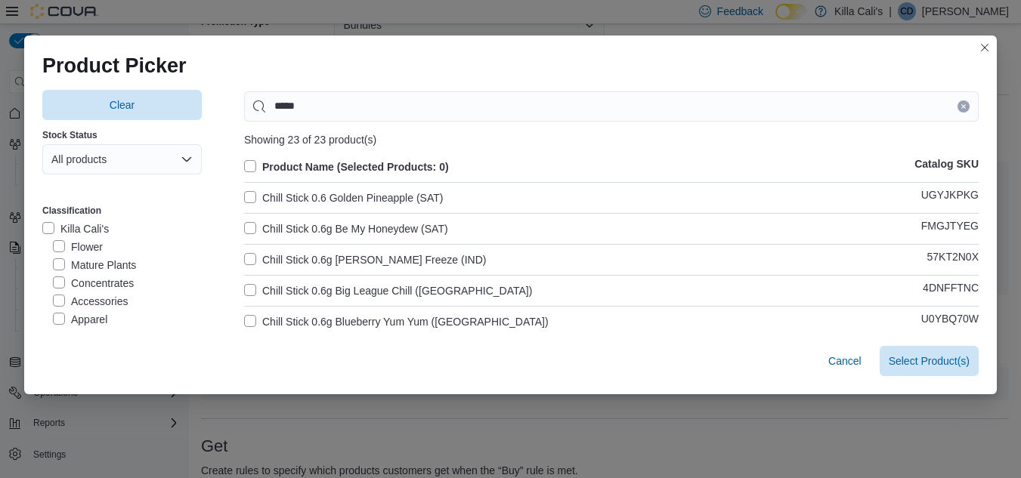
click at [246, 163] on label "Product Name (Selected Products: 0)" at bounding box center [346, 167] width 205 height 18
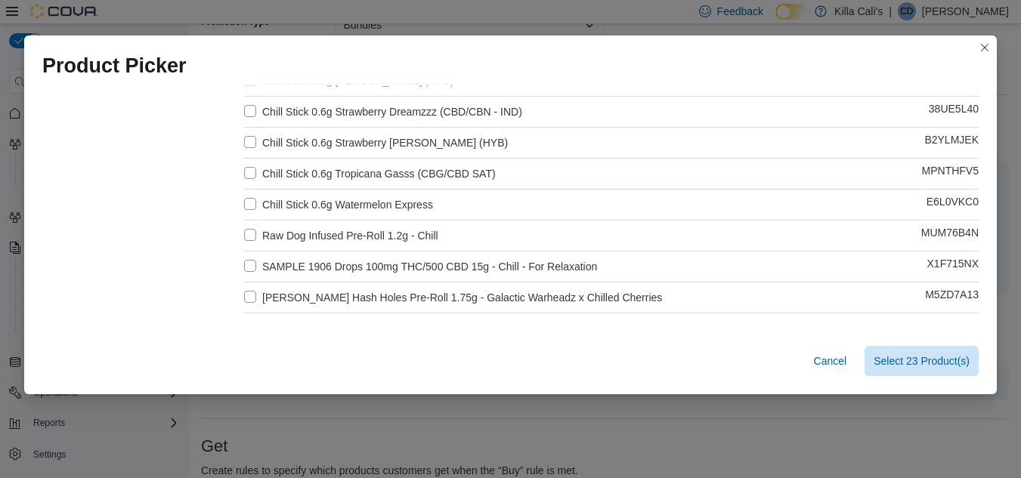
scroll to position [605, 0]
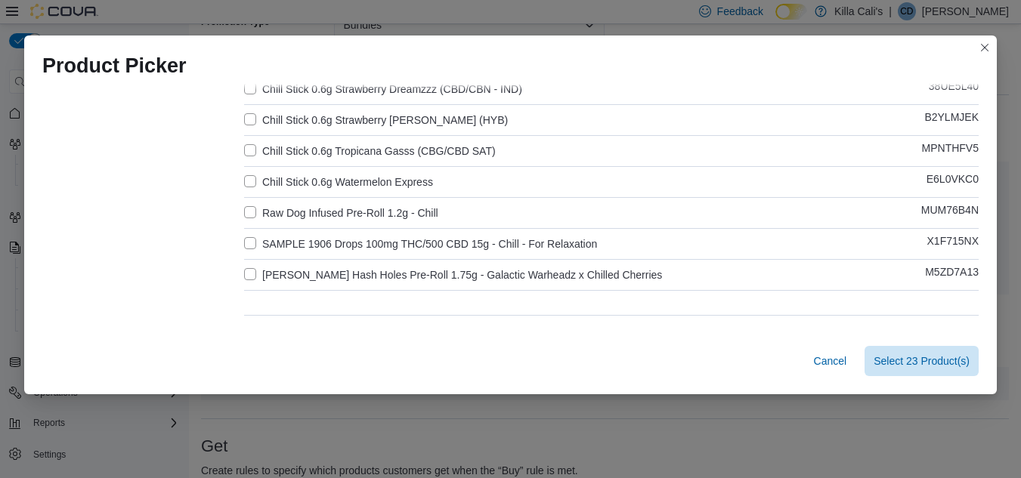
click at [244, 209] on label "Raw Dog Infused Pre-Roll 1.2g - Chill" at bounding box center [341, 213] width 194 height 18
click at [248, 245] on label "SAMPLE 1906 Drops 100mg THC/500 CBD 15g - Chill - For Relaxation" at bounding box center [420, 244] width 353 height 18
click at [248, 274] on label "Sonnys Hash Holes Pre-Roll 1.75g - Galactic Warheadz x Chilled Cherries" at bounding box center [453, 275] width 418 height 18
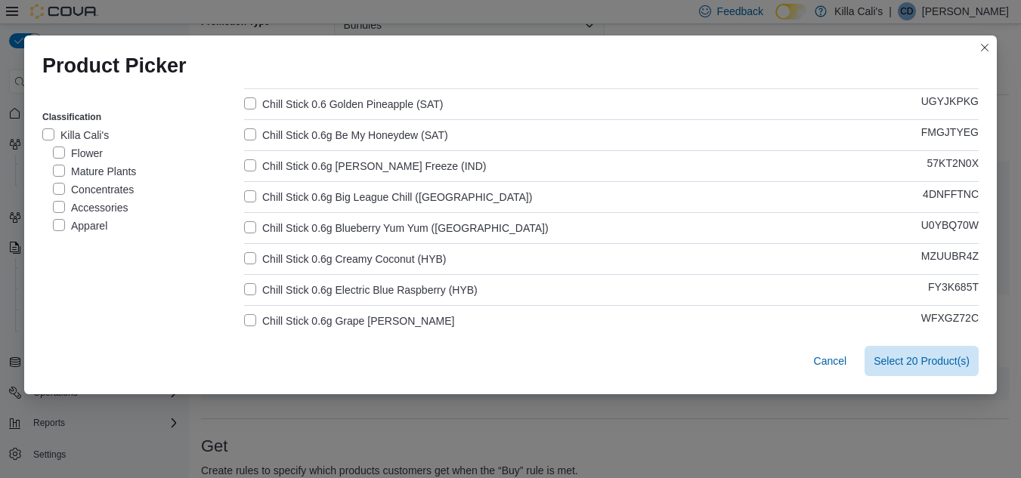
scroll to position [0, 0]
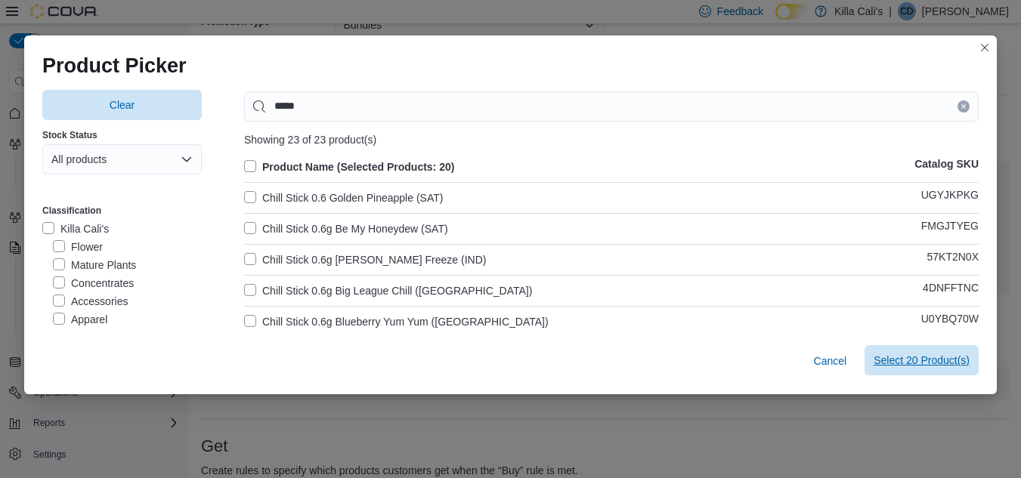
click at [905, 354] on span "Select 20 Product(s)" at bounding box center [922, 360] width 96 height 15
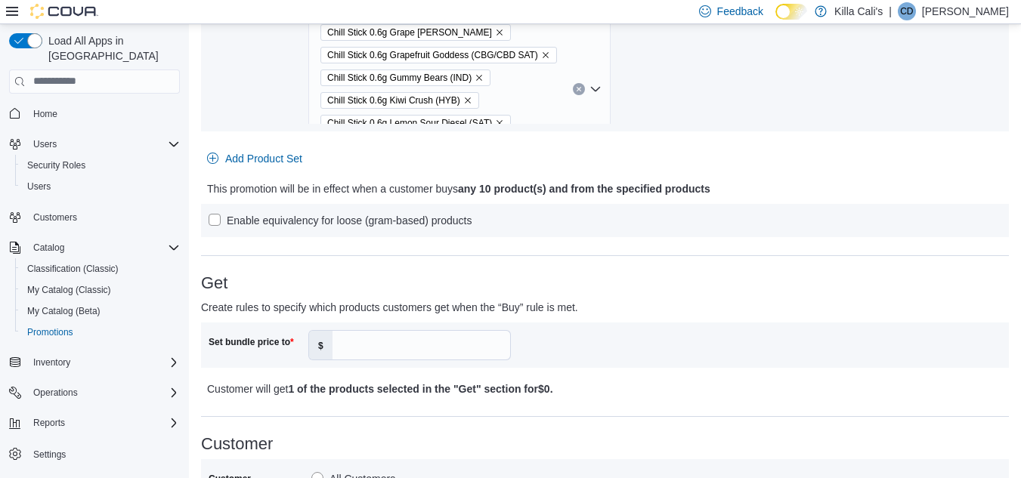
scroll to position [557, 0]
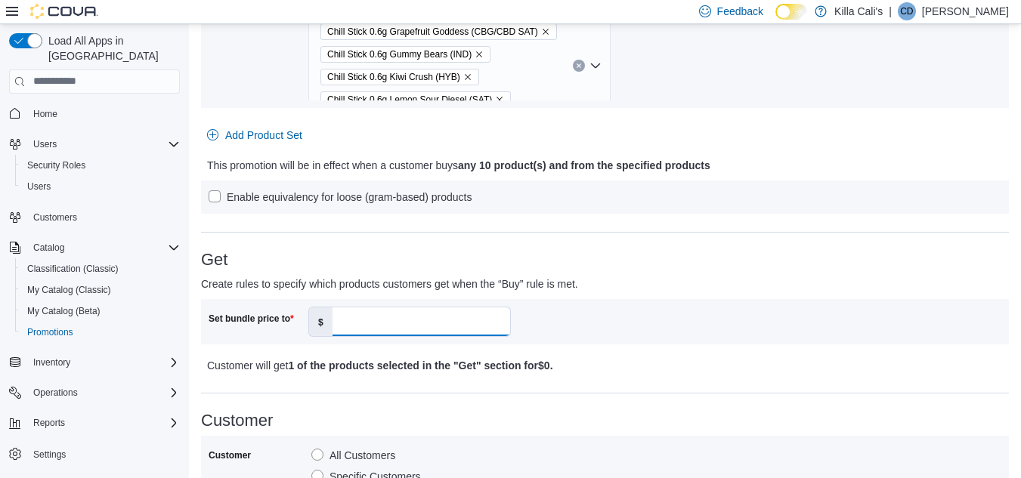
click at [347, 325] on input "Set bundle price to" at bounding box center [422, 322] width 178 height 29
type input "**"
click at [688, 292] on p "Create rules to specify which products customers get when the “Buy” rule is met." at bounding box center [504, 284] width 606 height 18
click at [282, 133] on span "Add Product Set" at bounding box center [263, 135] width 77 height 15
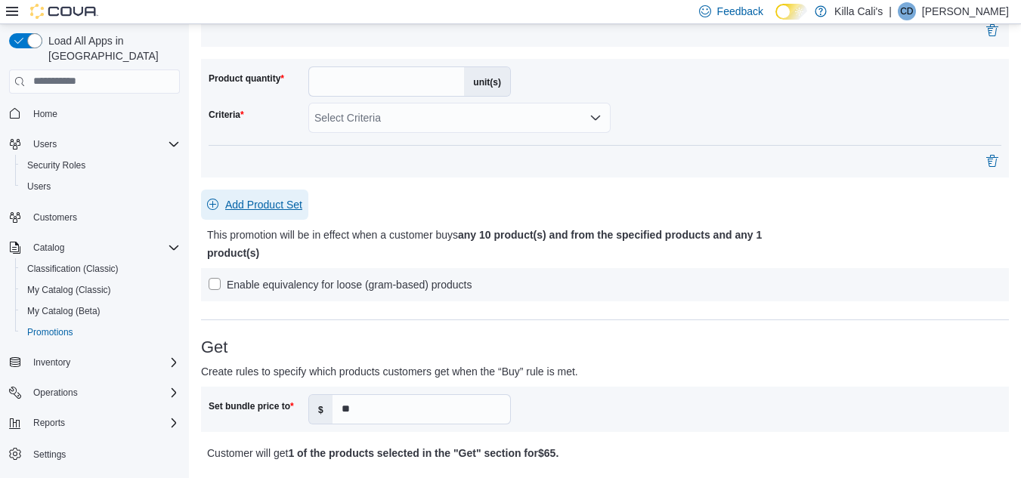
scroll to position [633, 0]
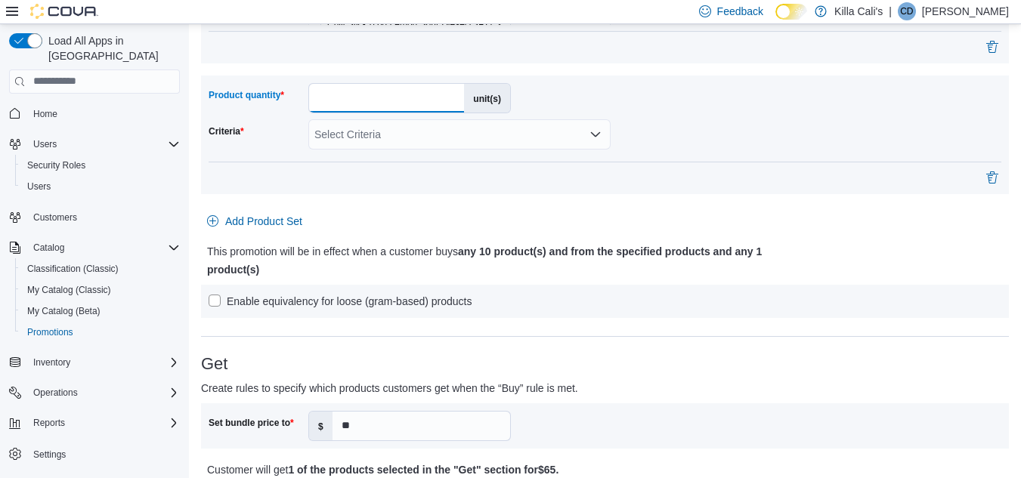
drag, startPoint x: 336, startPoint y: 98, endPoint x: 283, endPoint y: 99, distance: 52.9
click at [285, 98] on div "Product quantity * unit(s)" at bounding box center [360, 98] width 302 height 30
type input "**"
click at [512, 137] on div "Select Criteria" at bounding box center [459, 134] width 302 height 30
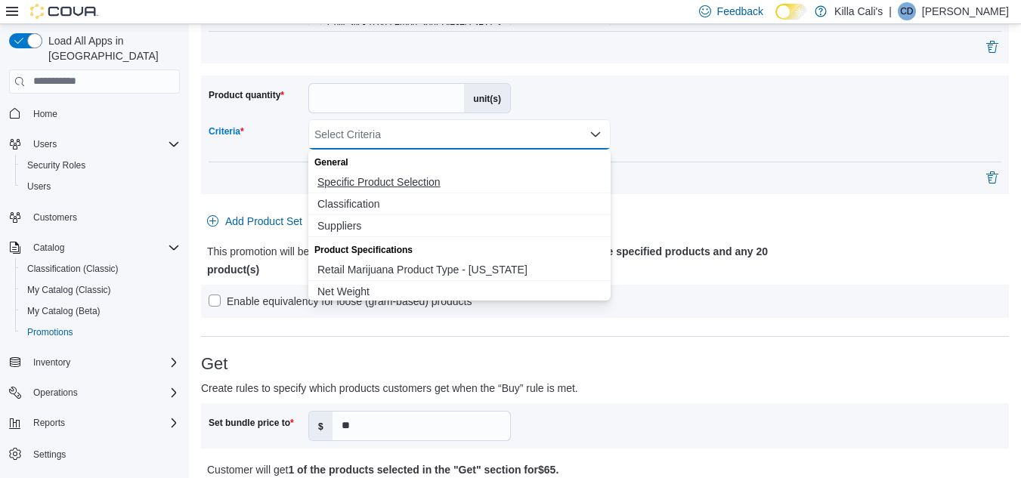
click at [393, 181] on span "Specific Product Selection" at bounding box center [459, 182] width 284 height 15
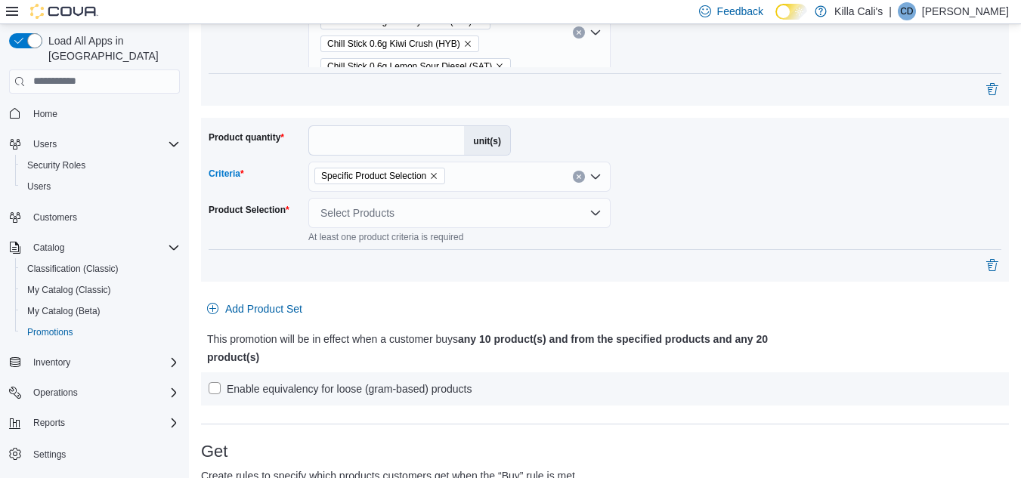
scroll to position [548, 0]
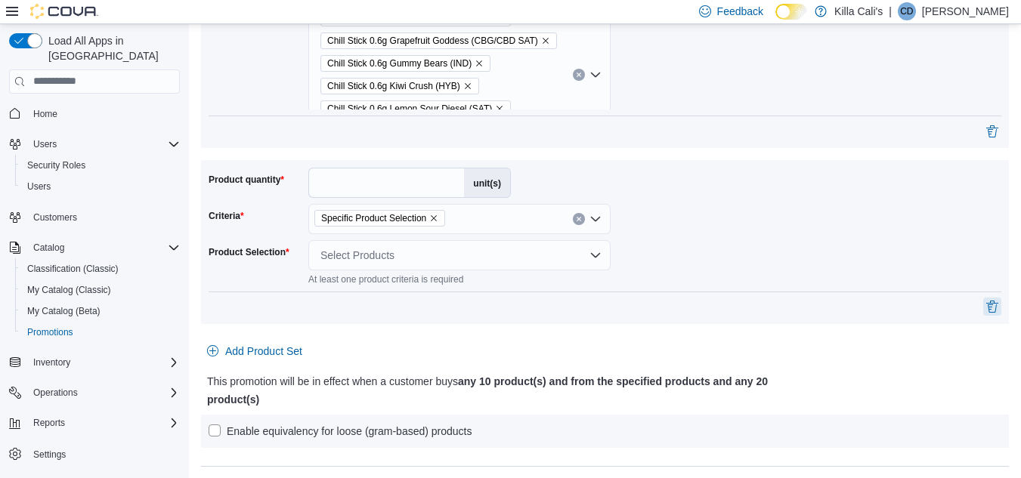
click at [1001, 304] on button "button" at bounding box center [992, 307] width 18 height 18
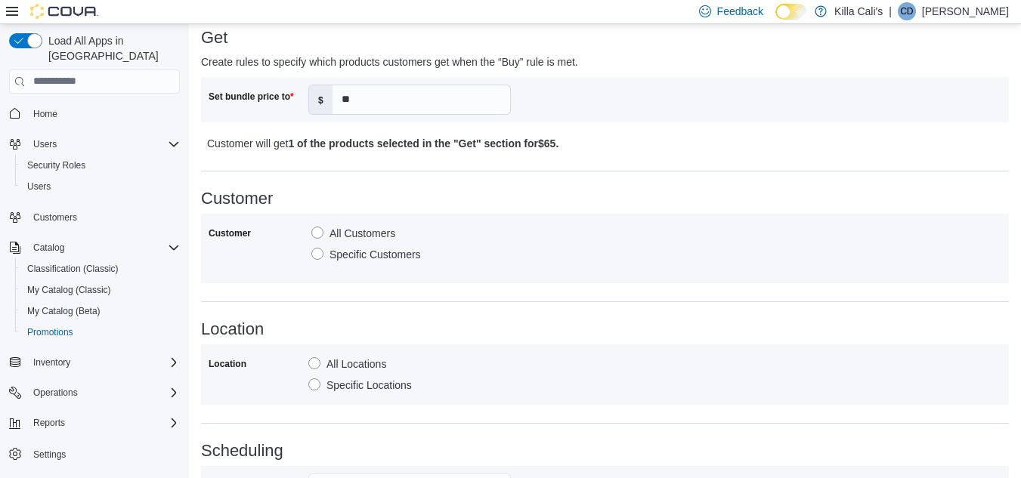
scroll to position [926, 0]
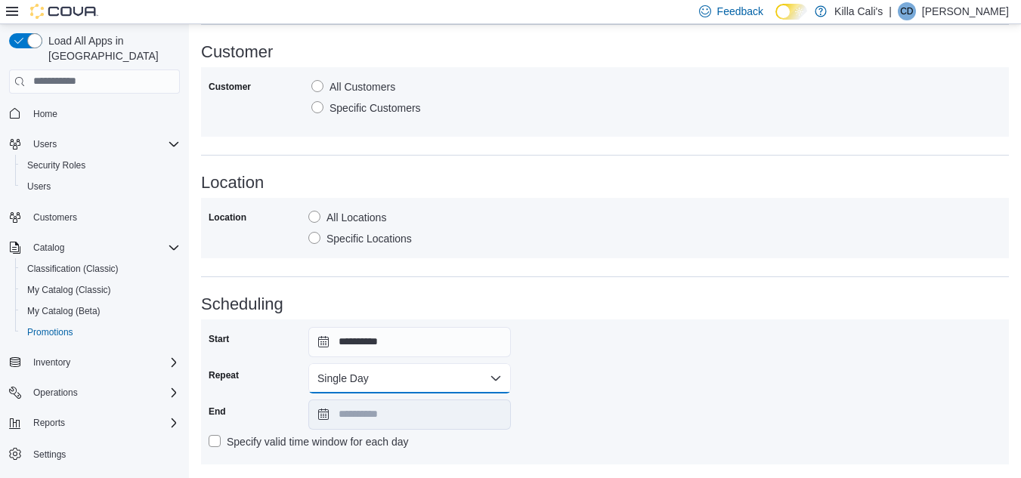
click at [436, 374] on button "Single Day" at bounding box center [409, 379] width 203 height 30
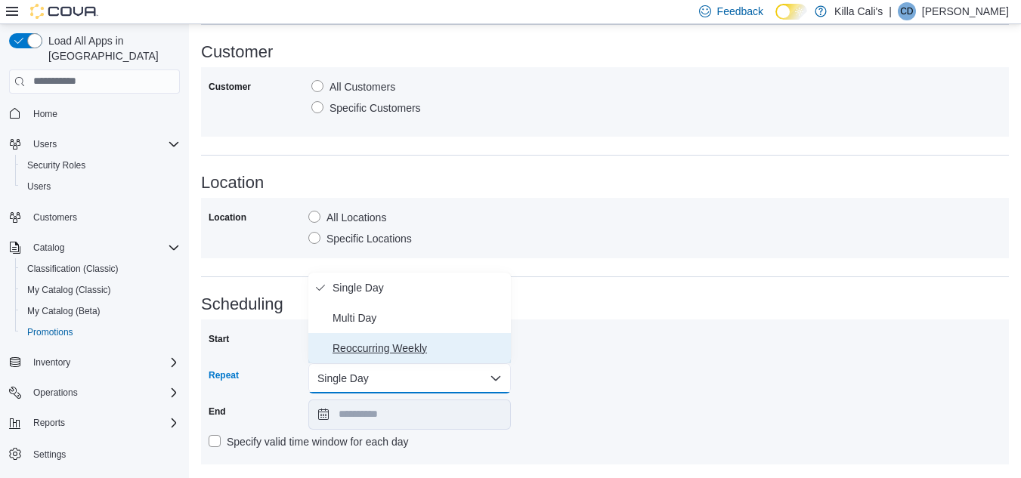
click at [432, 358] on button "Reoccurring Weekly" at bounding box center [409, 348] width 203 height 30
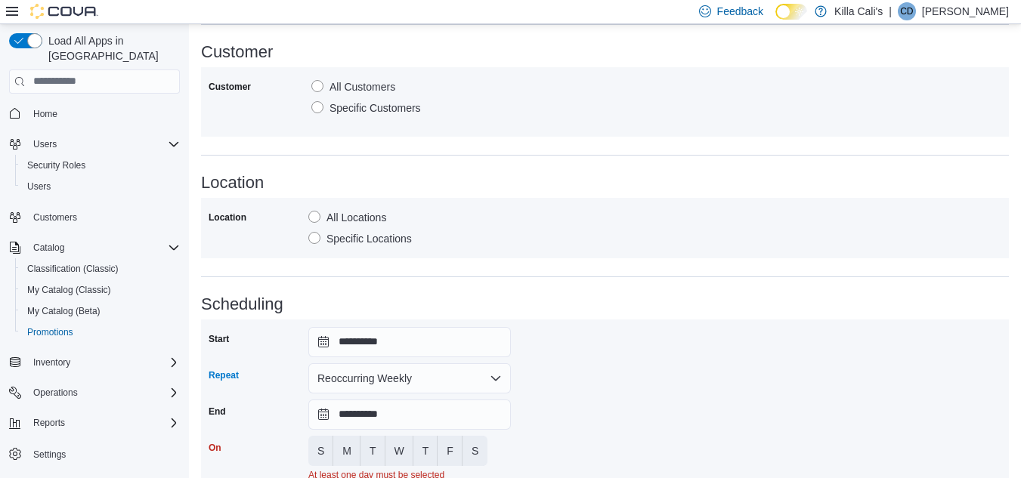
click at [586, 367] on div "**********" at bounding box center [605, 417] width 793 height 181
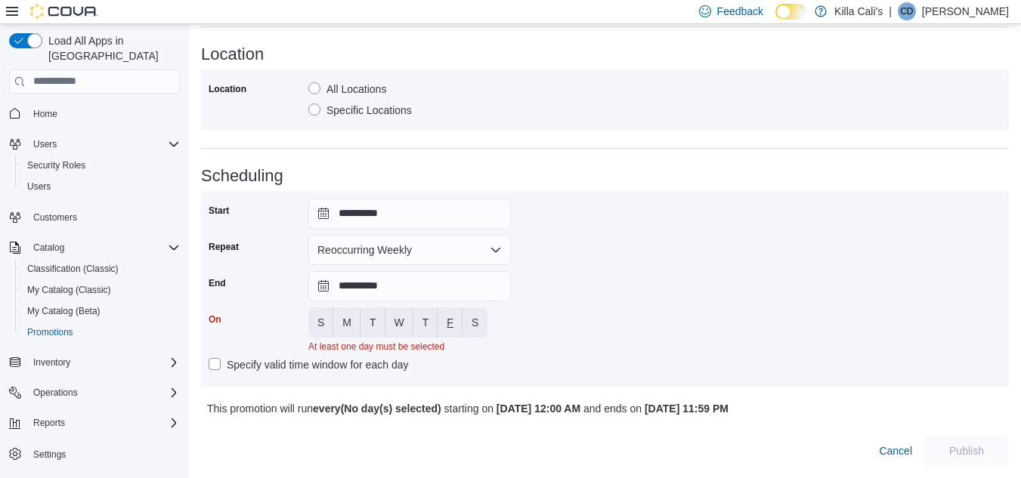
scroll to position [1072, 0]
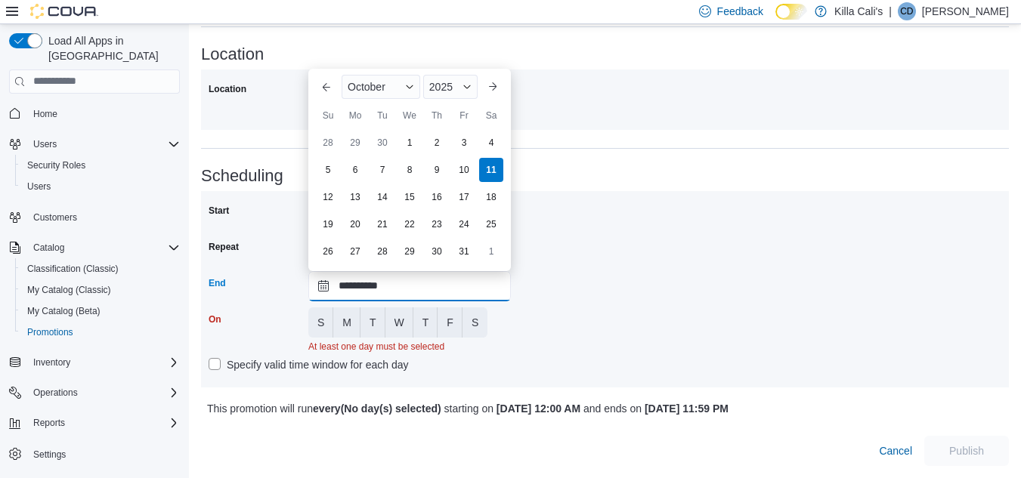
click at [409, 271] on input "**********" at bounding box center [409, 286] width 203 height 30
click at [461, 75] on div "2025" at bounding box center [450, 87] width 54 height 24
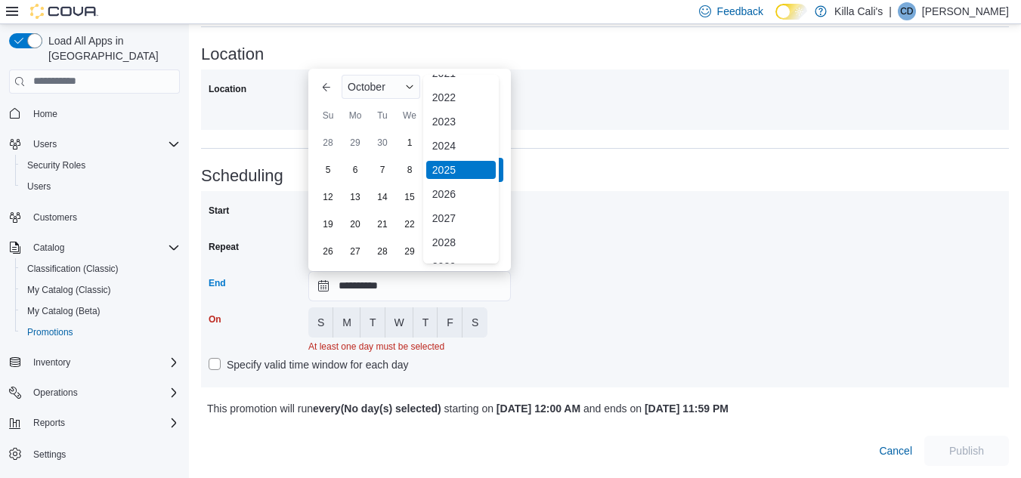
scroll to position [180, 0]
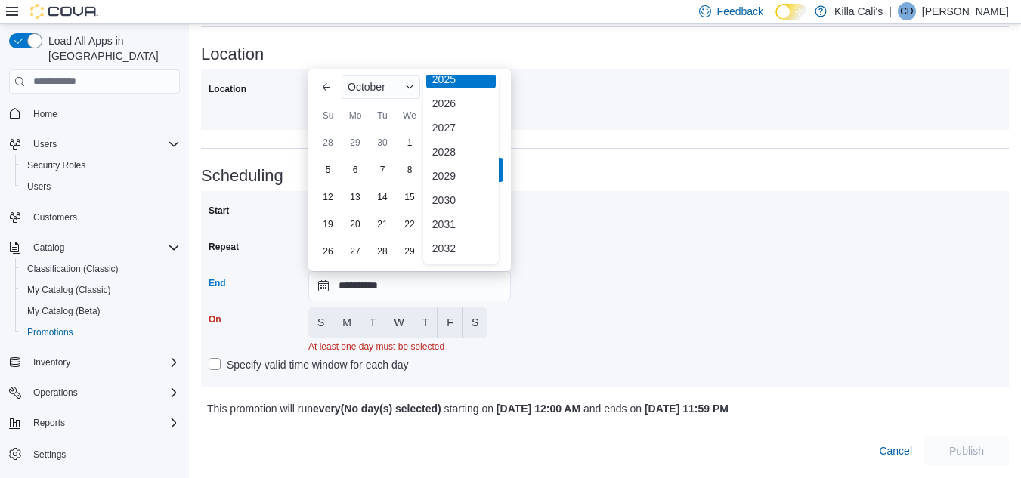
click at [446, 191] on div "2030" at bounding box center [461, 200] width 70 height 18
type input "**********"
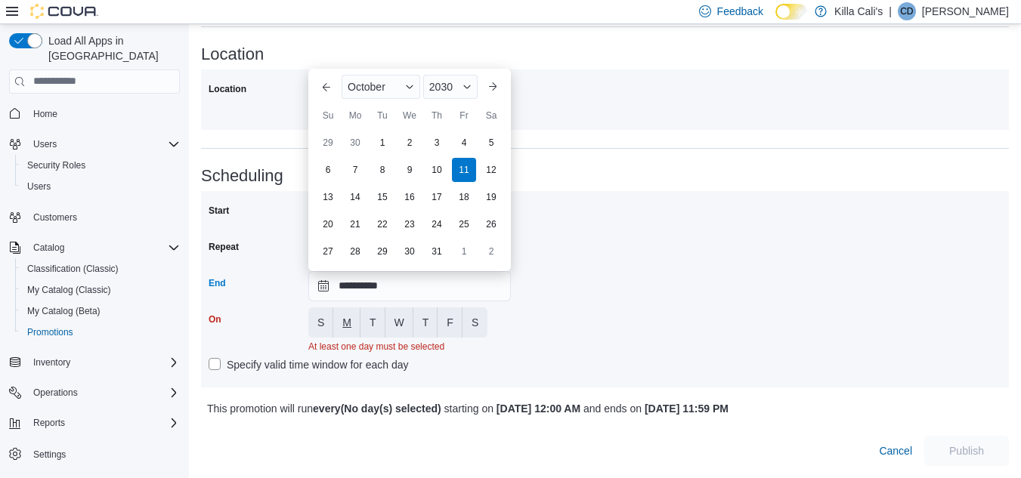
click at [352, 308] on button "M" at bounding box center [346, 323] width 27 height 30
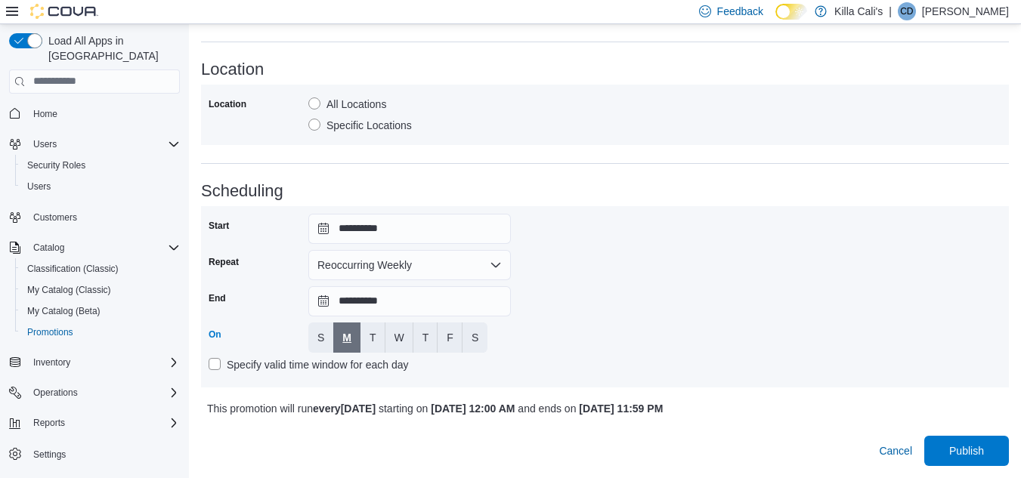
scroll to position [1039, 0]
click at [368, 328] on button "T" at bounding box center [372, 338] width 25 height 30
click at [389, 333] on button "W" at bounding box center [399, 338] width 28 height 30
click at [431, 341] on button "T" at bounding box center [425, 338] width 25 height 30
click at [445, 339] on button "F" at bounding box center [450, 338] width 25 height 30
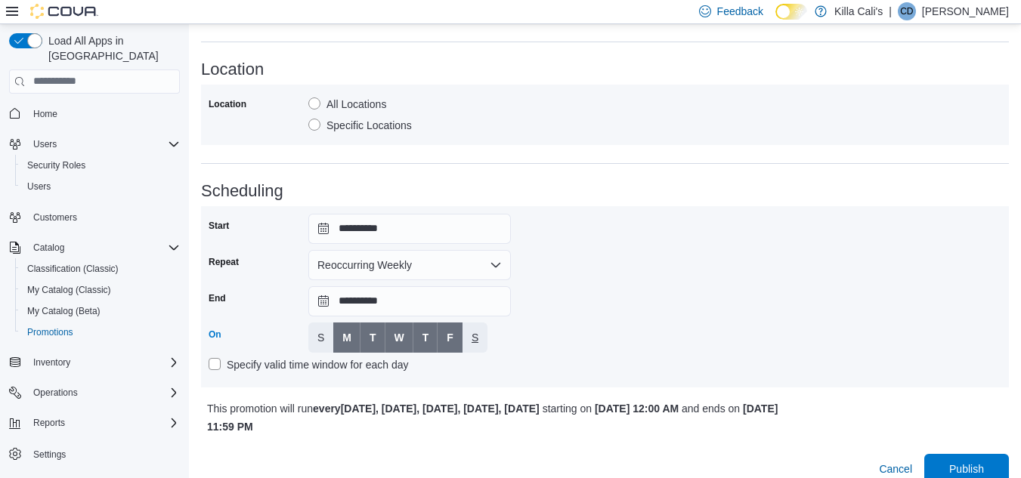
click at [472, 339] on span "S" at bounding box center [475, 337] width 7 height 15
click at [595, 340] on div "**********" at bounding box center [605, 297] width 793 height 166
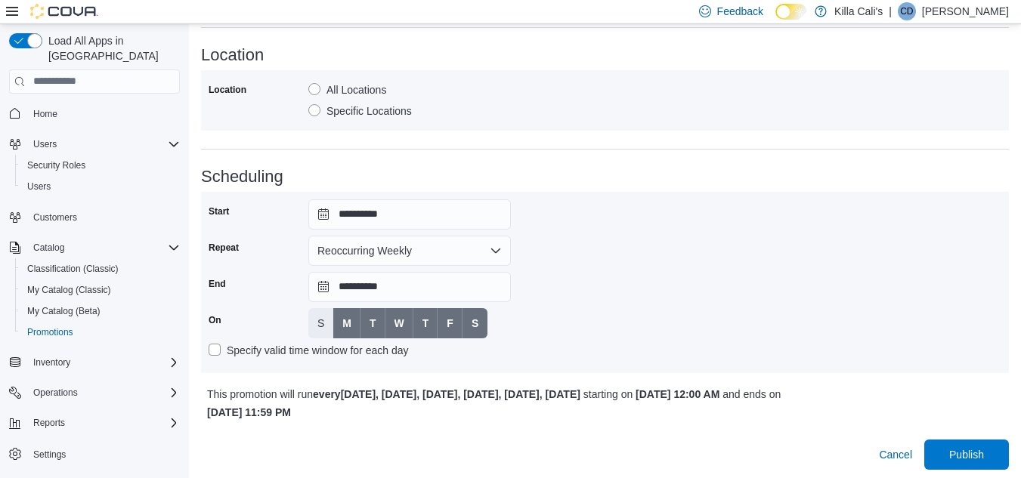
scroll to position [1057, 0]
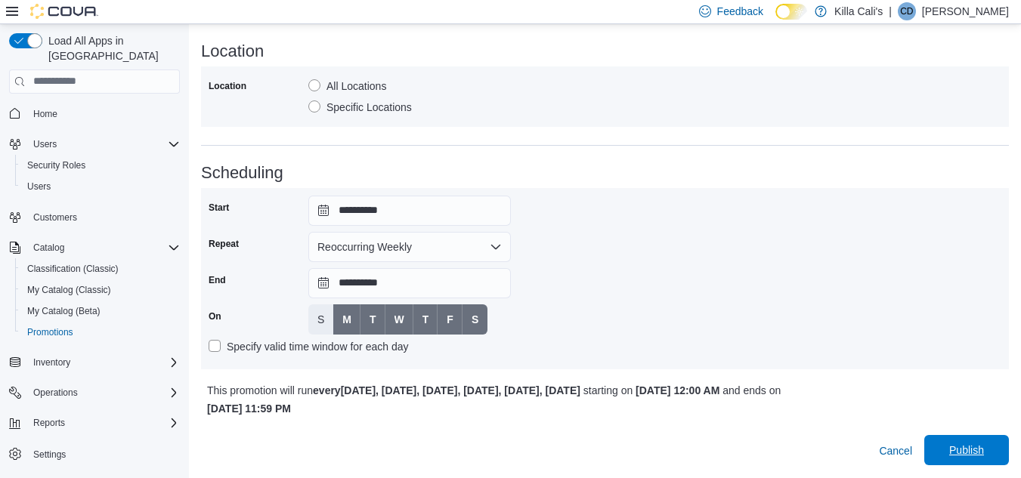
click at [963, 445] on span "Publish" at bounding box center [966, 450] width 35 height 15
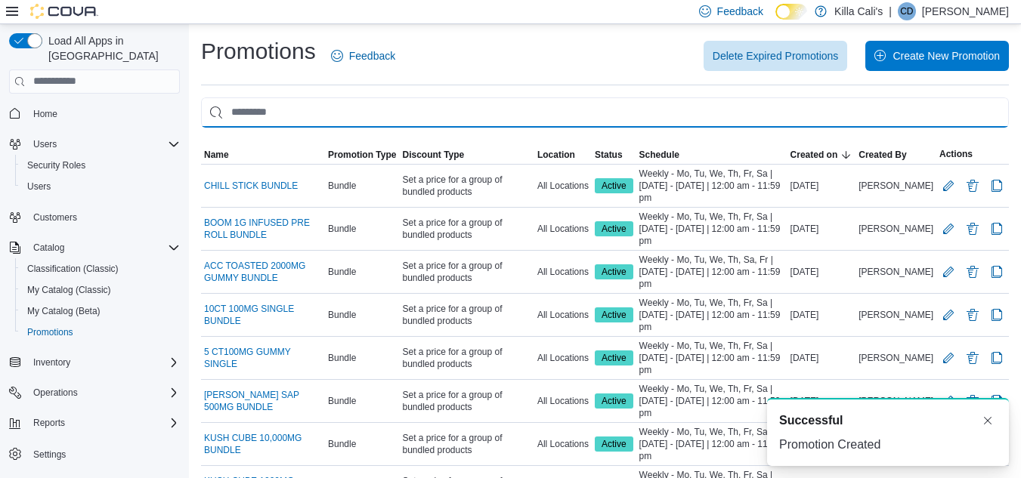
click at [240, 110] on input "This is a search bar. As you type, the results lower in the page will automatic…" at bounding box center [605, 112] width 808 height 30
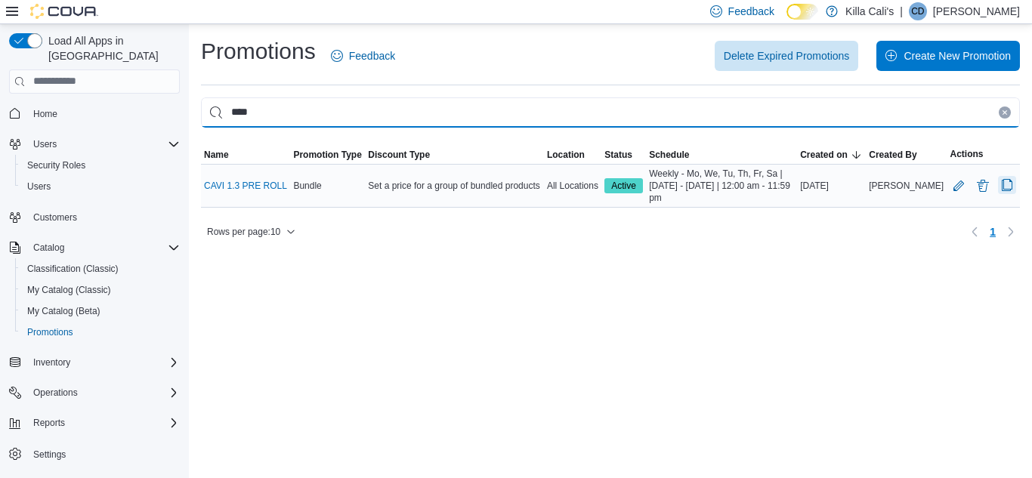
type input "****"
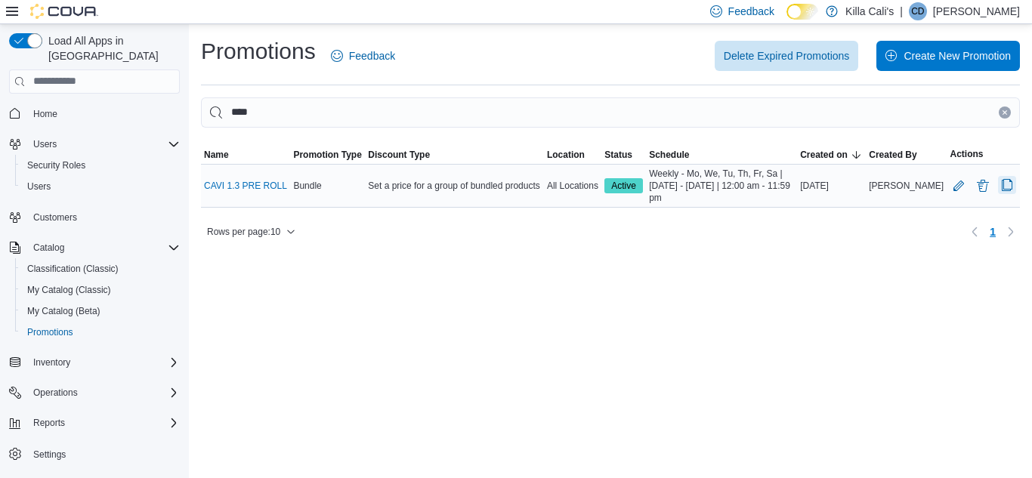
click at [1007, 188] on button "Clone Promotion" at bounding box center [1007, 185] width 18 height 18
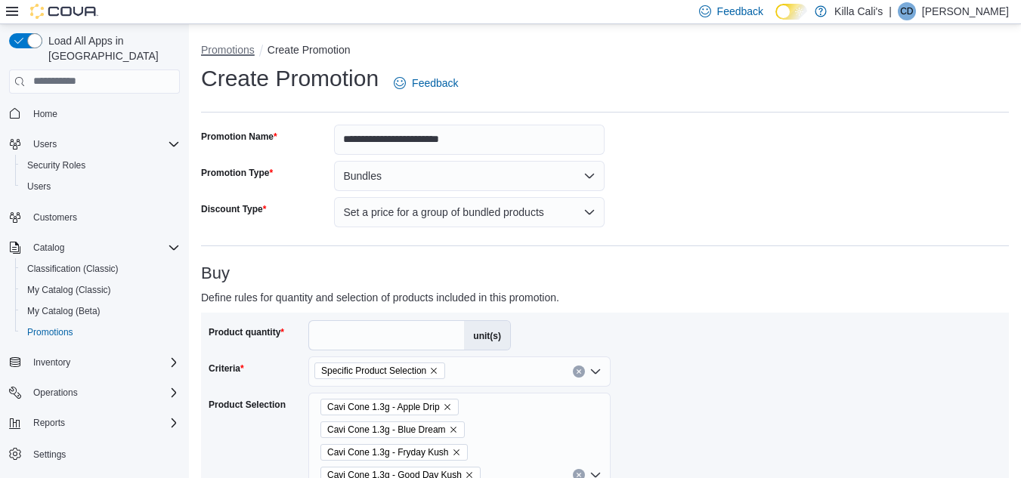
click at [225, 49] on button "Promotions" at bounding box center [228, 50] width 54 height 12
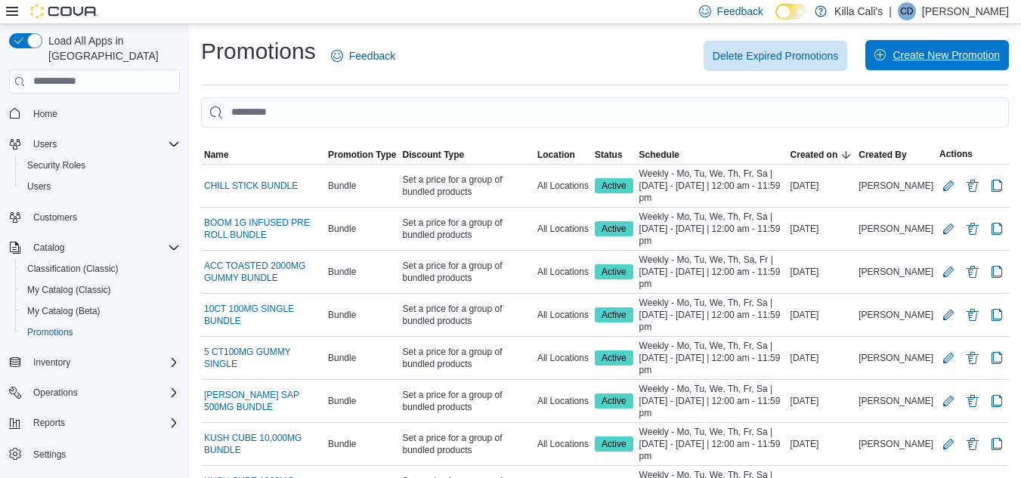
click at [946, 48] on span "Create New Promotion" at bounding box center [936, 55] width 125 height 30
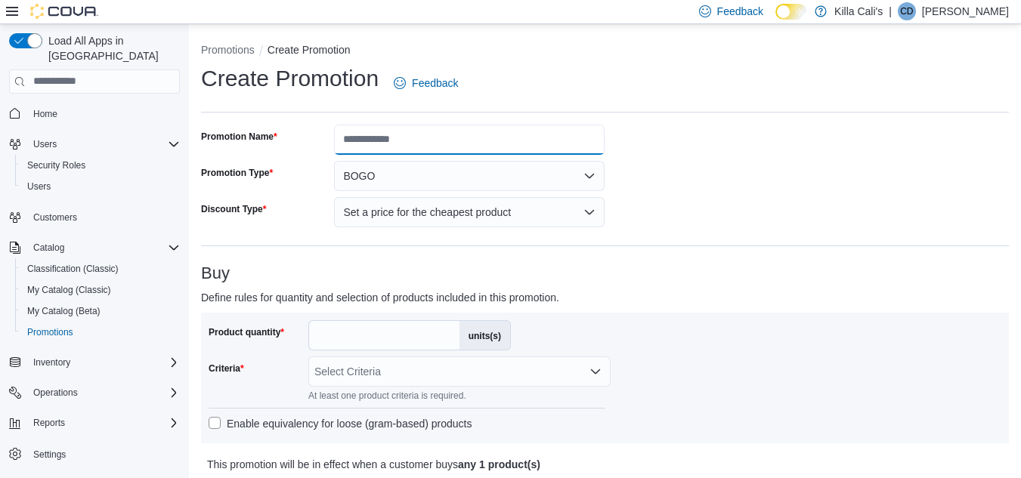
click at [358, 134] on input "Promotion Name" at bounding box center [469, 140] width 271 height 30
type input "**********"
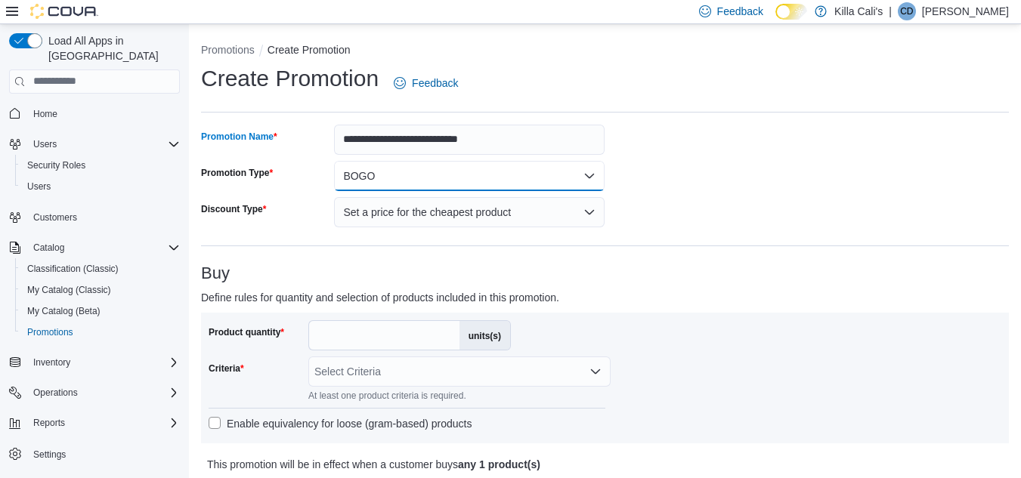
click at [386, 175] on button "BOGO" at bounding box center [469, 176] width 271 height 30
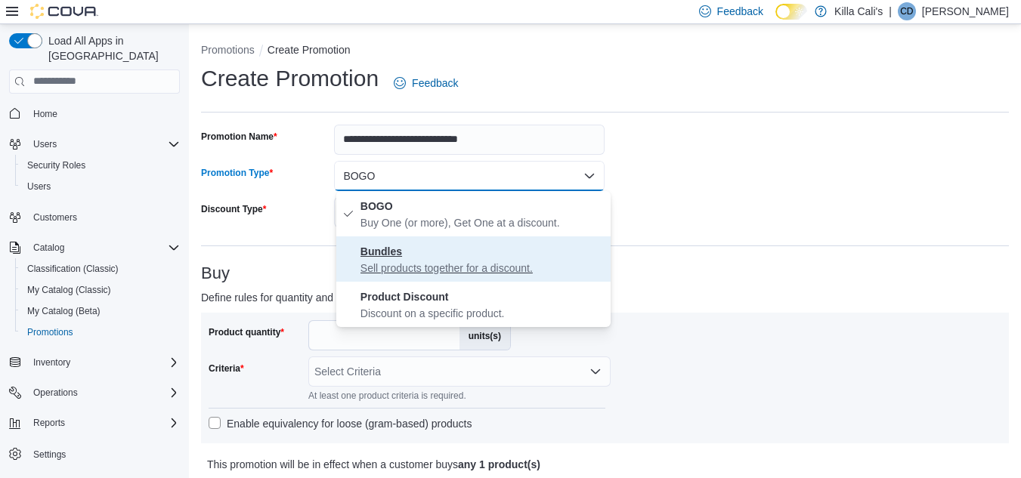
click at [421, 261] on p "Sell products together for a discount." at bounding box center [482, 268] width 244 height 15
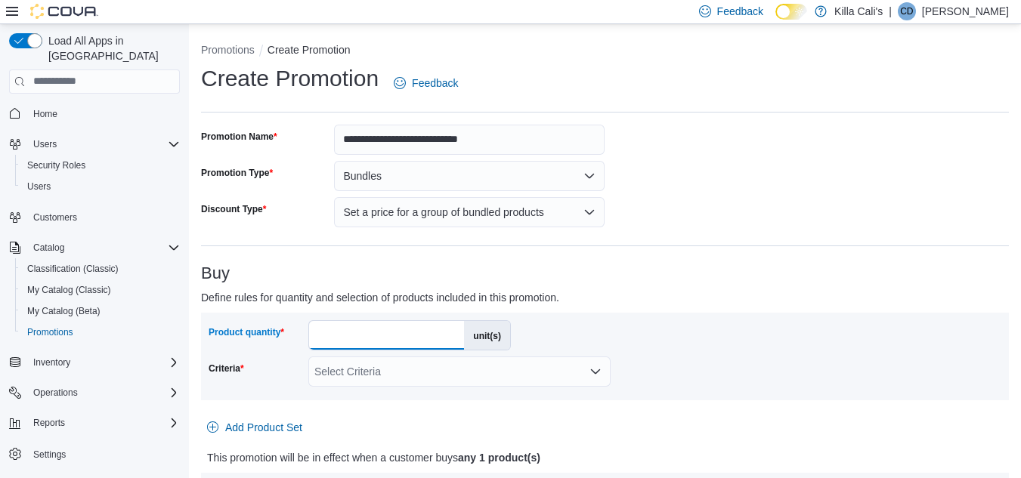
drag, startPoint x: 329, startPoint y: 333, endPoint x: 280, endPoint y: 329, distance: 48.6
click at [282, 330] on div "Product quantity * unit(s)" at bounding box center [360, 335] width 302 height 30
type input "*"
click at [523, 373] on div "Select Criteria" at bounding box center [459, 372] width 302 height 30
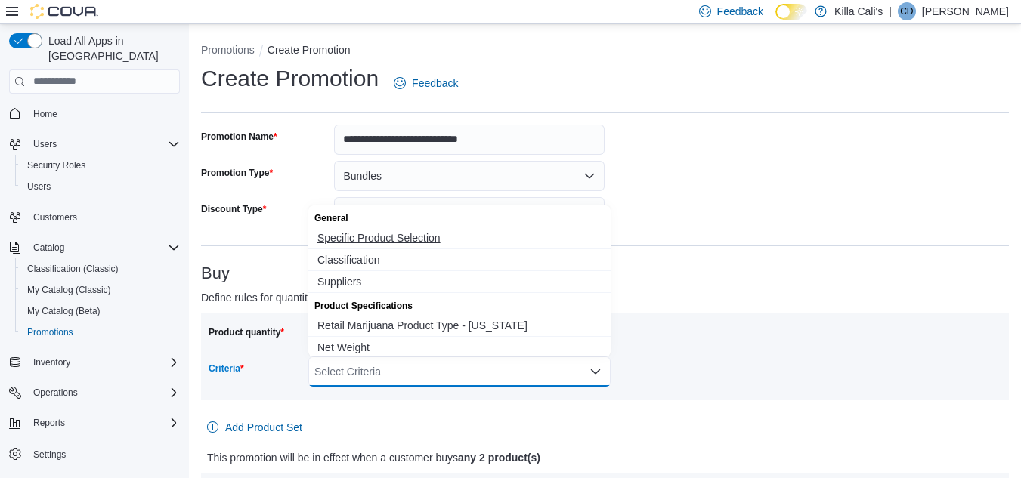
click at [429, 235] on span "Specific Product Selection" at bounding box center [459, 238] width 284 height 15
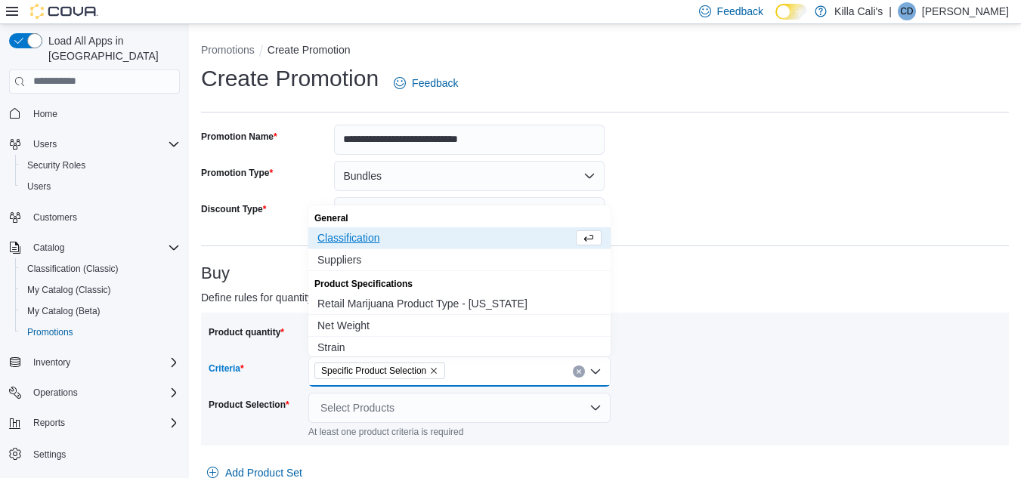
click at [733, 422] on div "Product quantity * unit(s) Criteria Specific Product Selection Combo box. Selec…" at bounding box center [605, 379] width 793 height 118
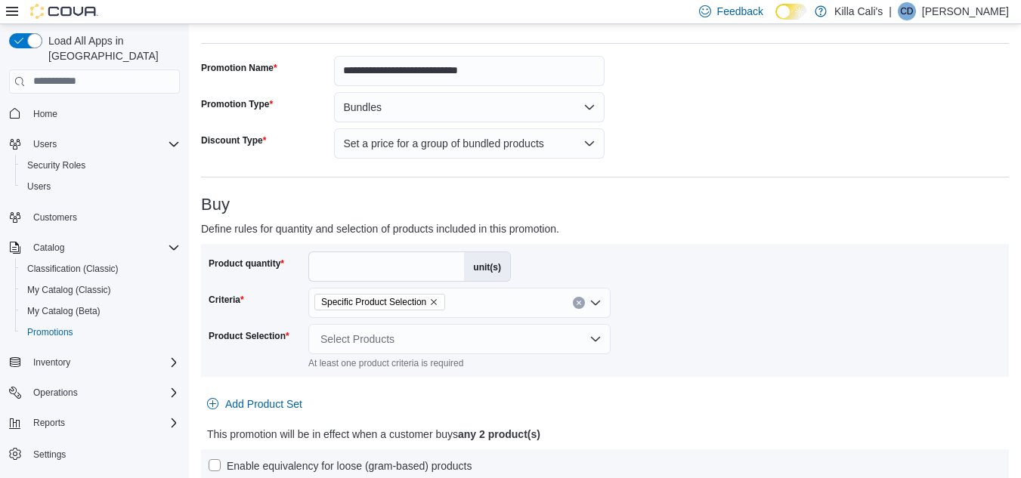
scroll to position [151, 0]
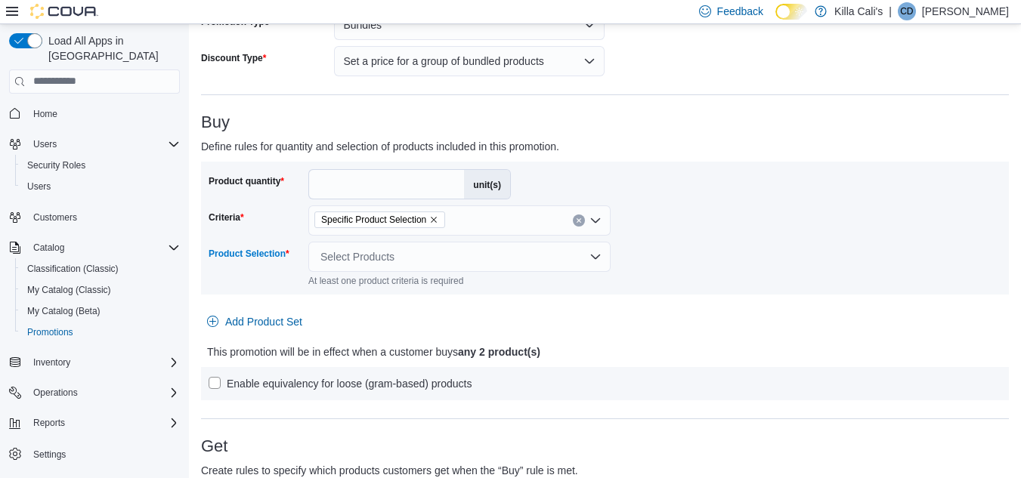
click at [478, 269] on div "Select Products" at bounding box center [459, 257] width 302 height 30
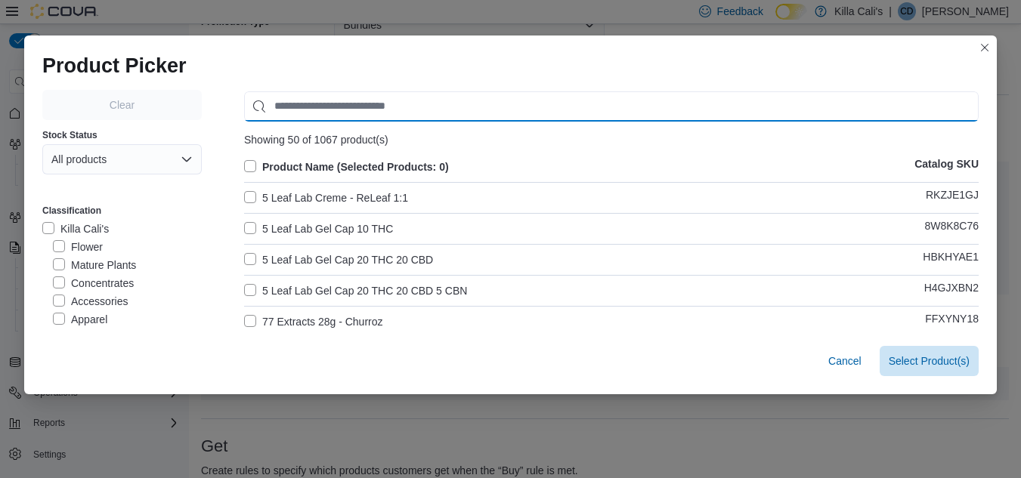
click at [277, 105] on input "Use aria labels when no actual label is in use" at bounding box center [611, 106] width 735 height 30
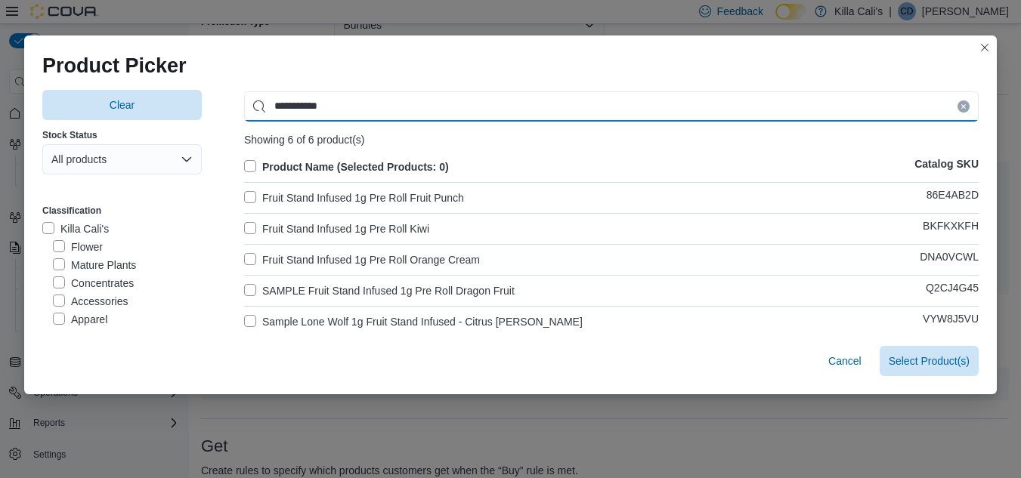
type input "**********"
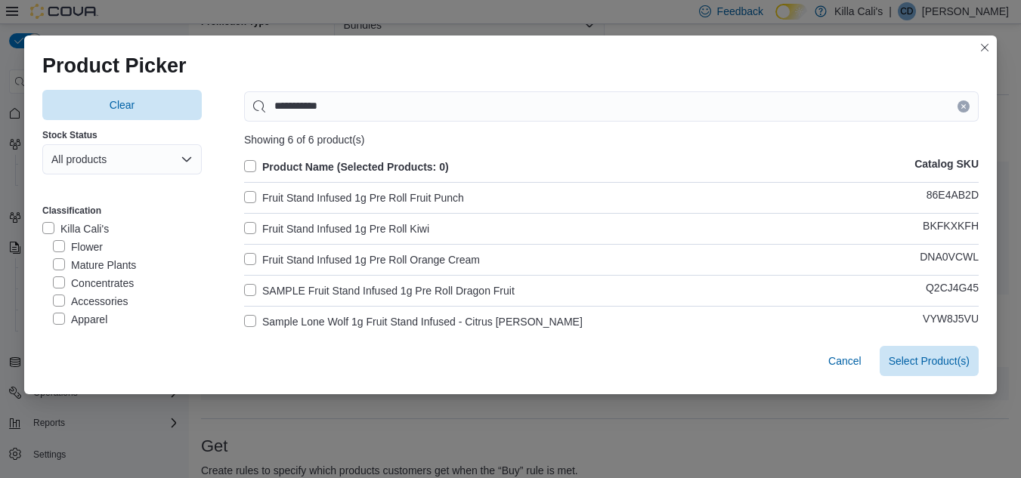
click at [246, 196] on label "Fruit Stand Infused 1g Pre Roll Fruit Punch" at bounding box center [354, 198] width 220 height 18
click at [246, 231] on label "Fruit Stand Infused 1g Pre Roll Kiwi" at bounding box center [336, 229] width 185 height 18
click at [246, 261] on label "Fruit Stand Infused 1g Pre Roll Orange Cream" at bounding box center [362, 260] width 236 height 18
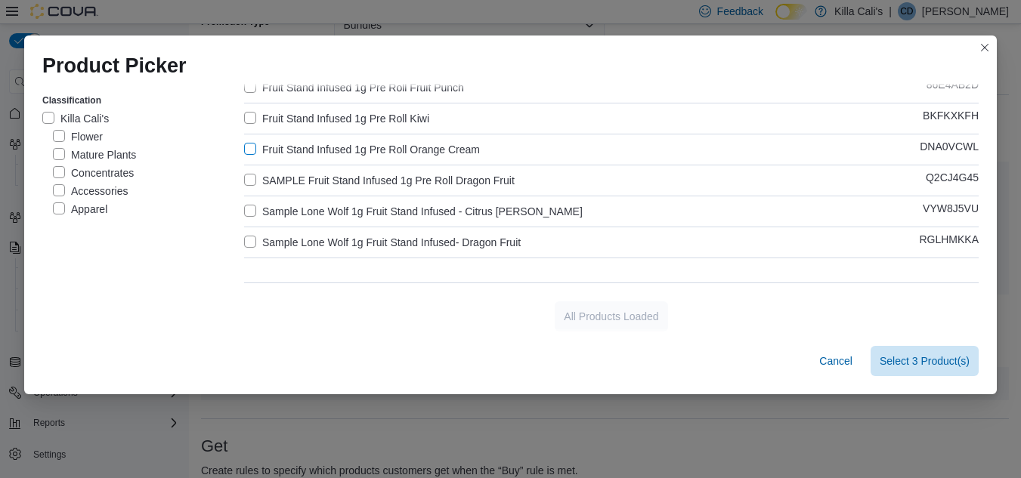
scroll to position [113, 0]
click at [961, 365] on span "Select 3 Product(s)" at bounding box center [925, 360] width 90 height 15
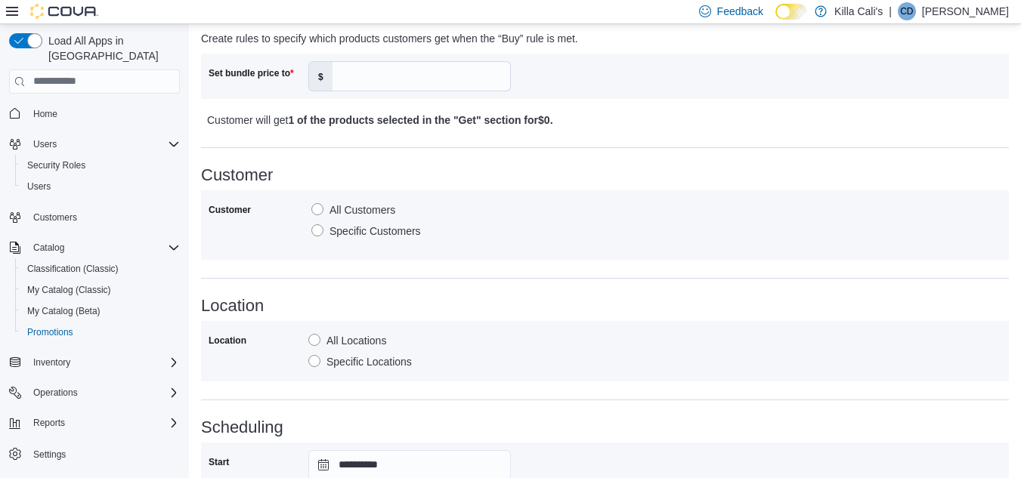
scroll to position [453, 0]
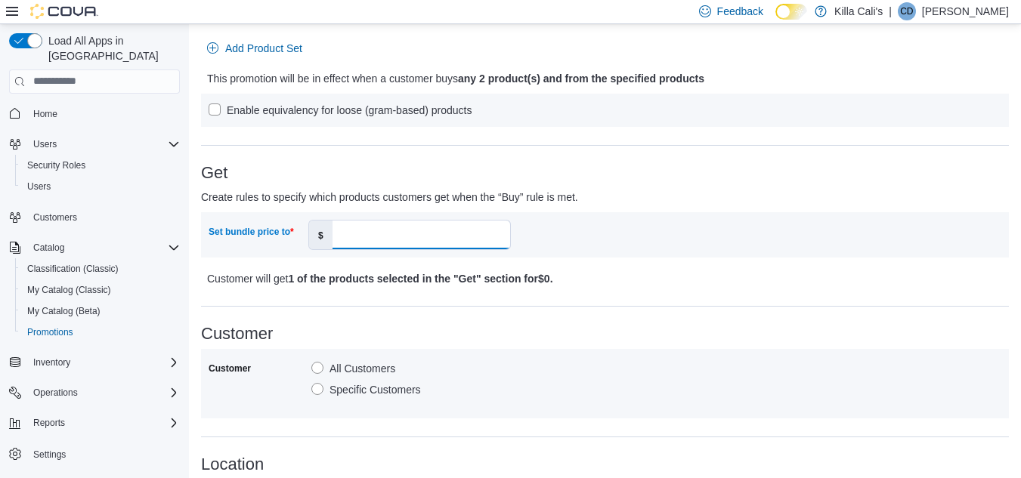
click at [361, 237] on input "Set bundle price to" at bounding box center [422, 235] width 178 height 29
type input "**"
click at [546, 354] on div "Customer All Customers Specific Customers" at bounding box center [605, 384] width 808 height 70
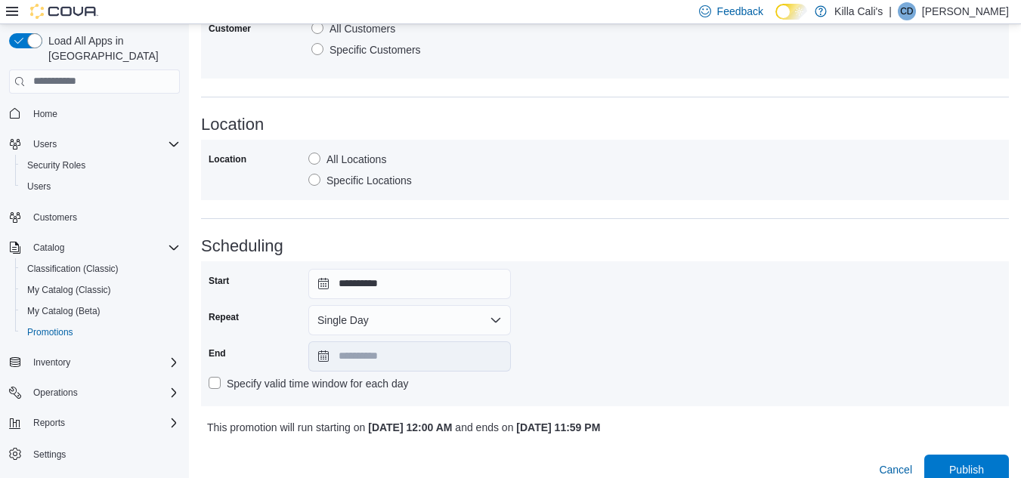
scroll to position [812, 0]
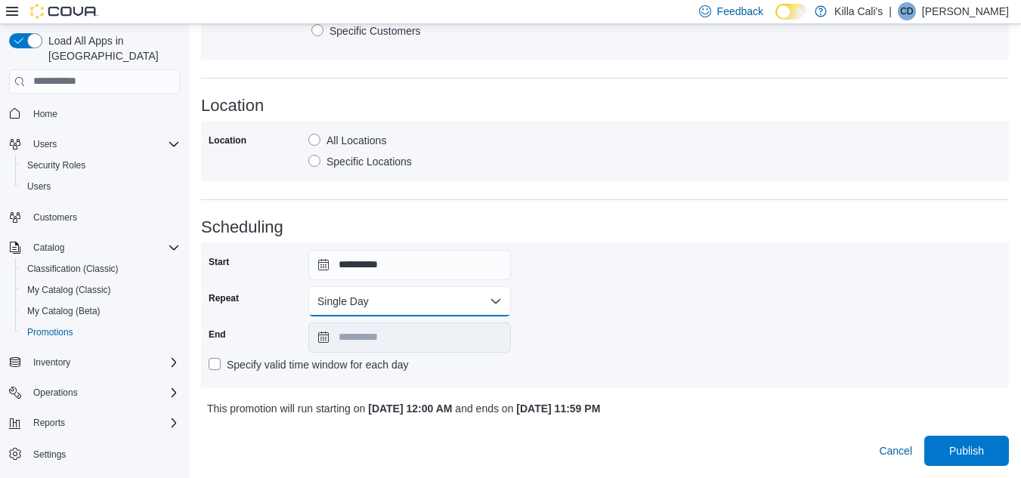
click at [363, 302] on button "Single Day" at bounding box center [409, 301] width 203 height 30
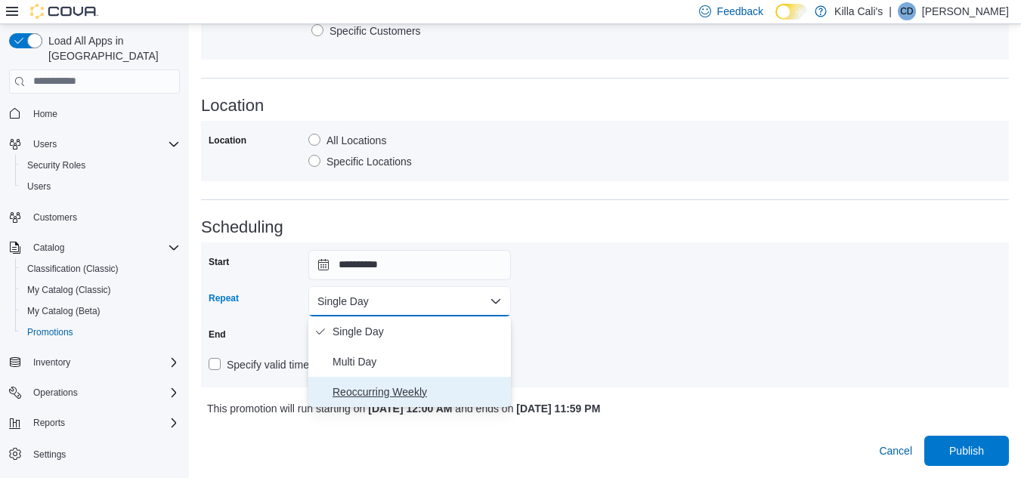
click at [329, 396] on button "Reoccurring Weekly" at bounding box center [409, 392] width 203 height 30
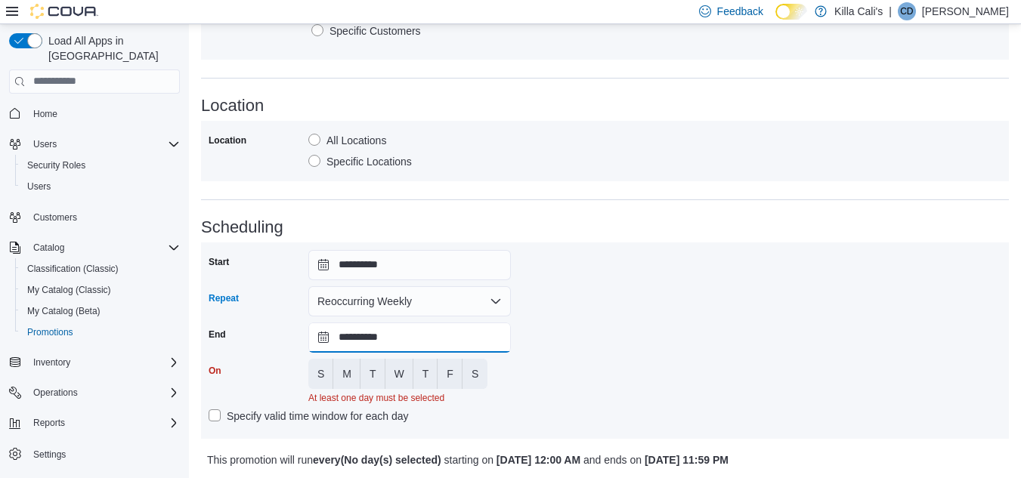
click at [411, 344] on input "**********" at bounding box center [409, 338] width 203 height 30
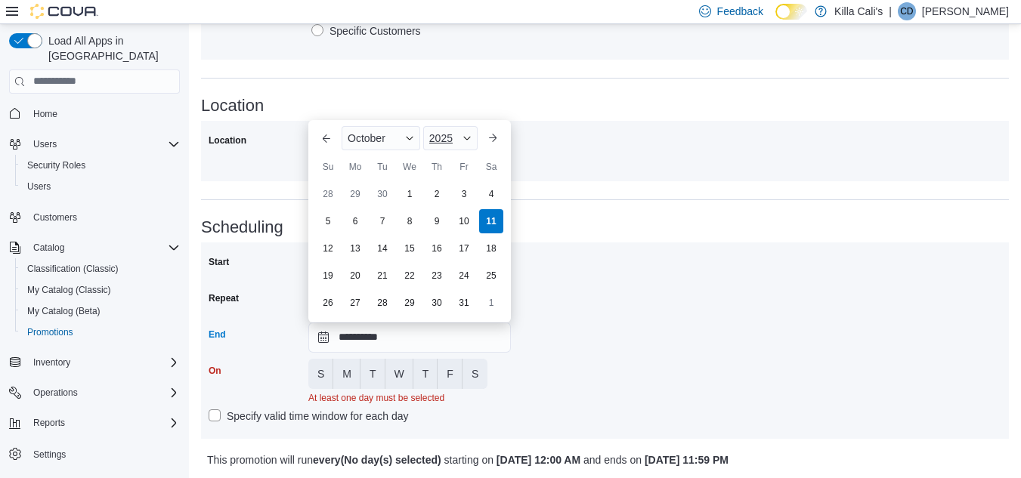
click at [460, 133] on div "2025" at bounding box center [450, 138] width 54 height 24
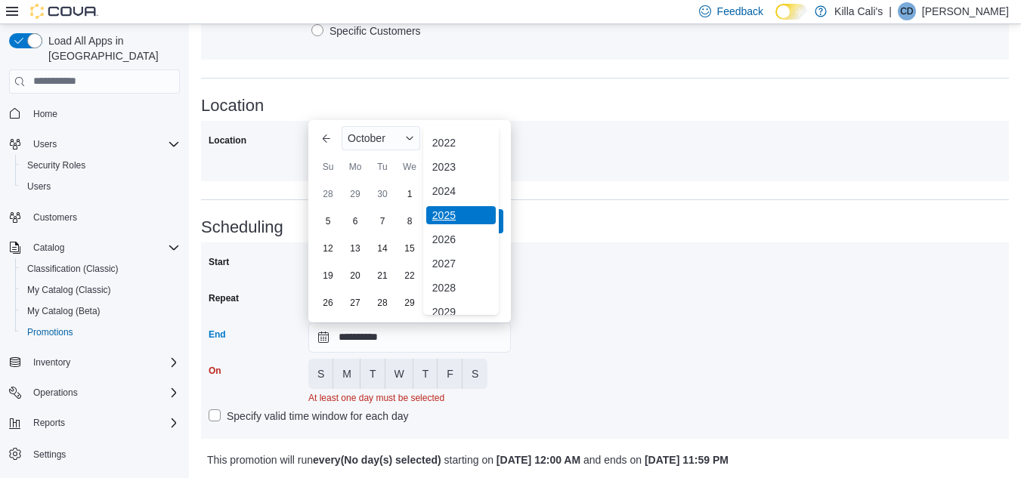
scroll to position [180, 0]
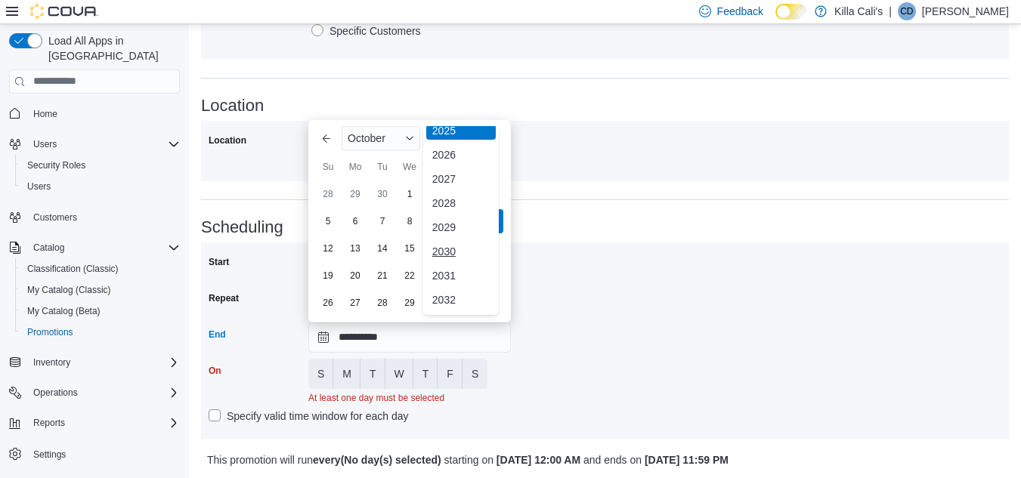
click at [446, 254] on div "2030" at bounding box center [461, 252] width 70 height 18
type input "**********"
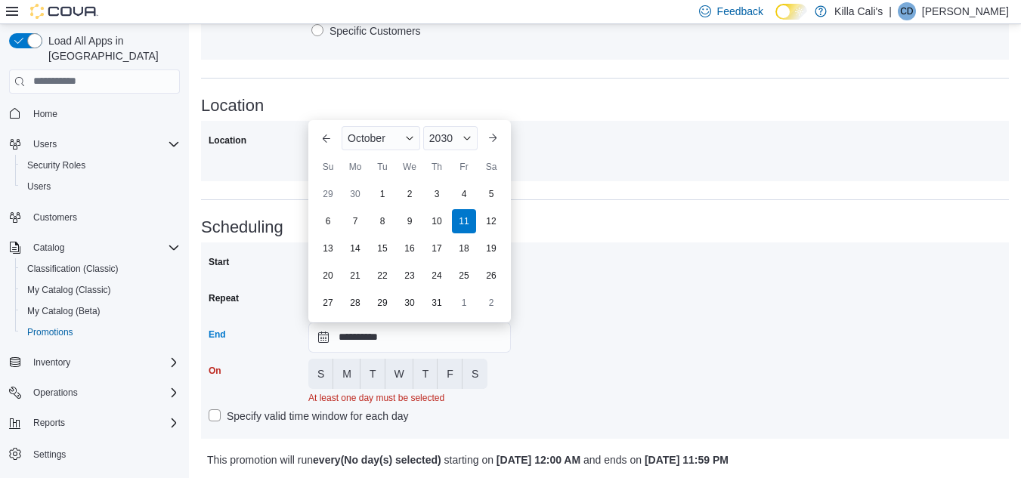
click at [576, 356] on div "**********" at bounding box center [605, 340] width 793 height 181
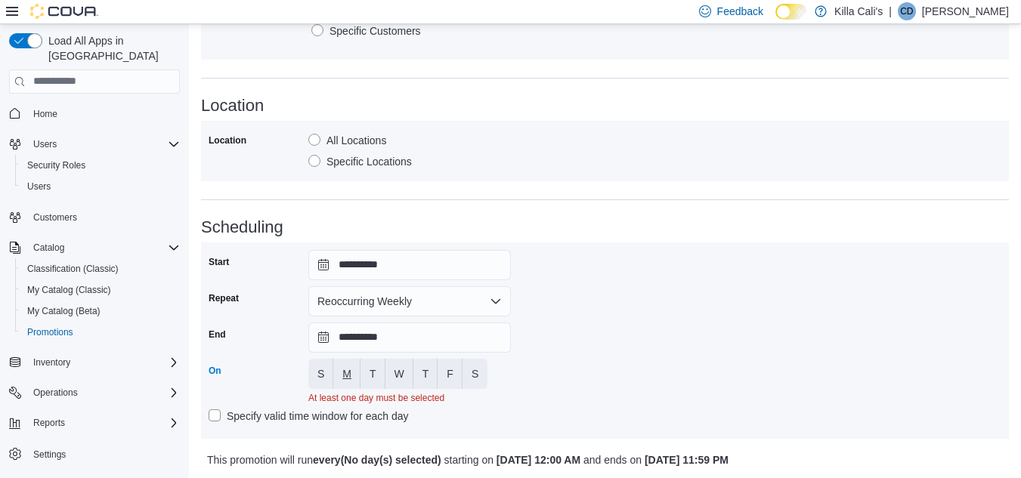
click at [350, 379] on span "M" at bounding box center [346, 374] width 9 height 15
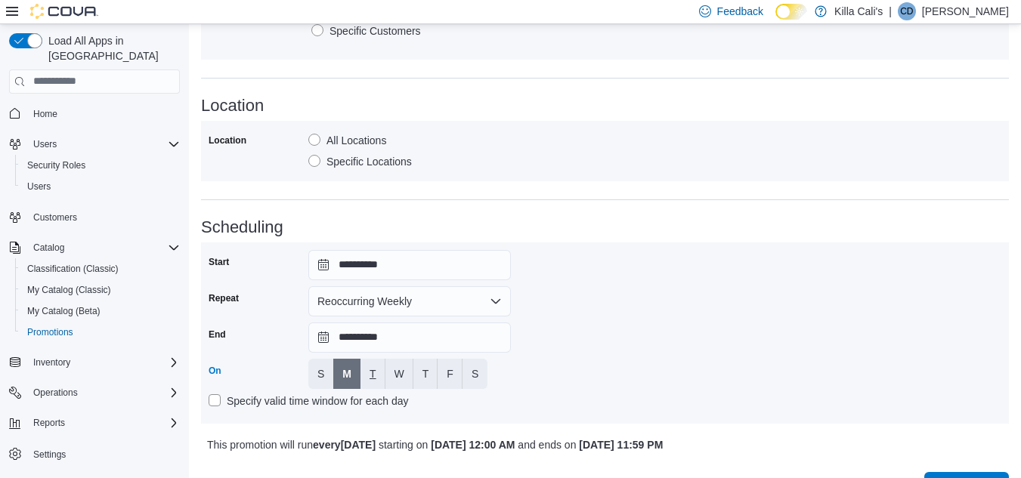
click at [373, 372] on span "T" at bounding box center [373, 374] width 7 height 15
click at [401, 376] on span "W" at bounding box center [400, 374] width 10 height 15
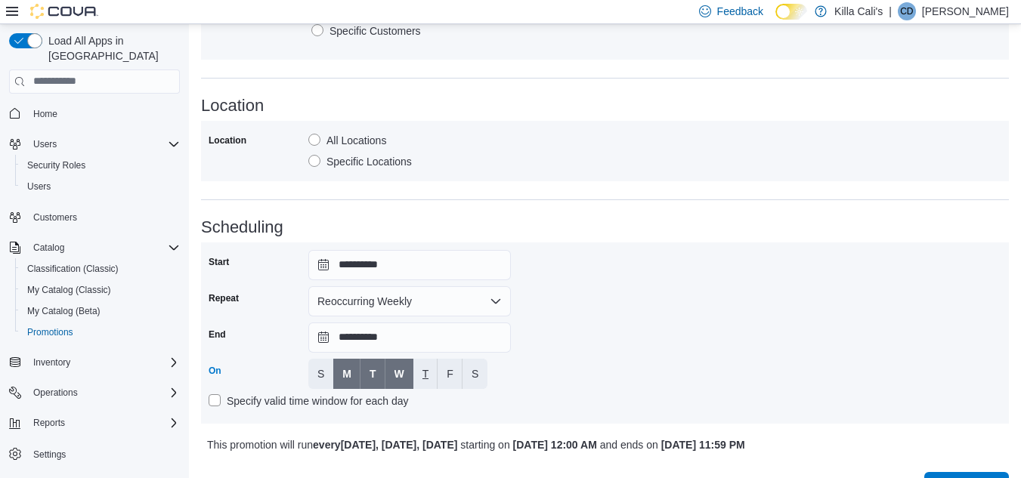
click at [426, 376] on span "T" at bounding box center [425, 374] width 7 height 15
click at [437, 376] on button "T" at bounding box center [425, 374] width 25 height 30
click at [449, 376] on span "F" at bounding box center [450, 374] width 7 height 15
click at [413, 374] on button "T" at bounding box center [425, 374] width 25 height 30
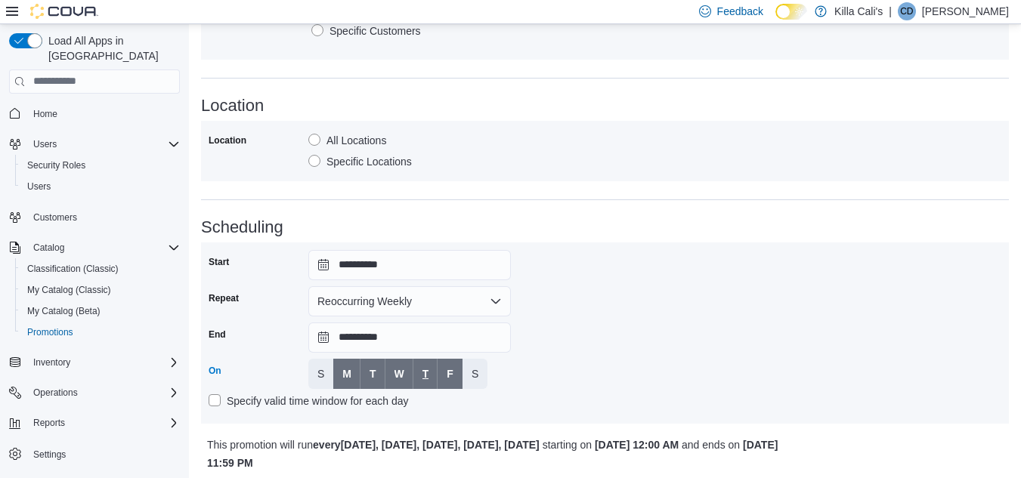
click at [422, 372] on span "T" at bounding box center [425, 374] width 7 height 15
click at [429, 373] on span "T" at bounding box center [425, 374] width 7 height 15
click at [474, 374] on span "S" at bounding box center [475, 374] width 7 height 15
click at [598, 357] on div "**********" at bounding box center [605, 333] width 793 height 166
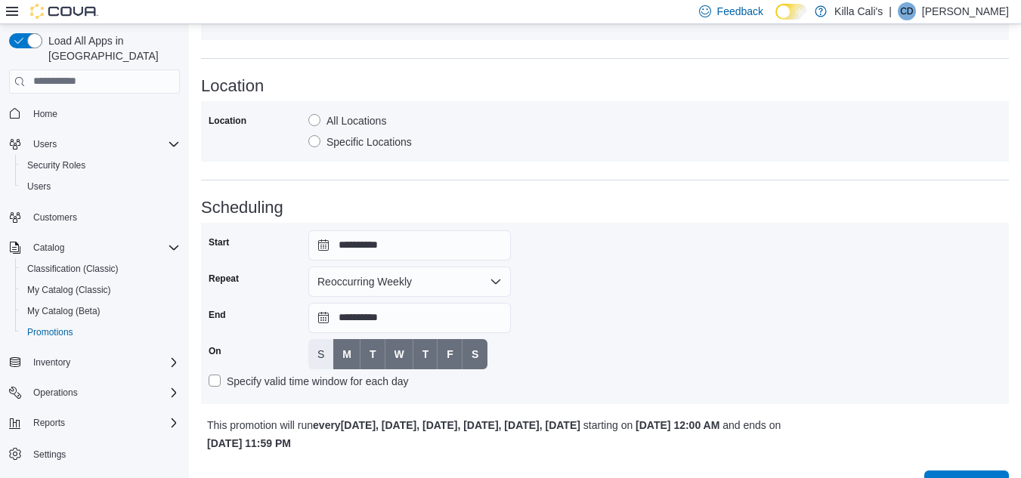
scroll to position [867, 0]
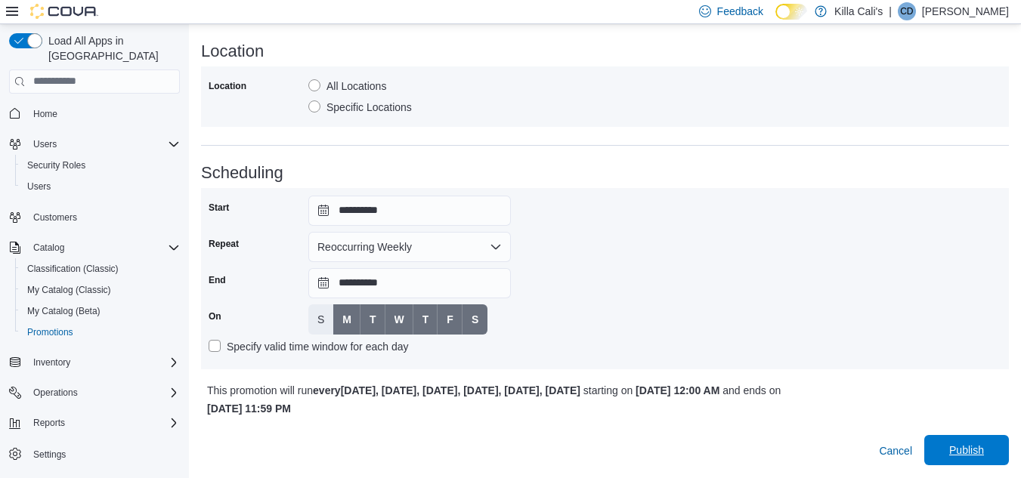
click at [956, 460] on span "Publish" at bounding box center [966, 450] width 67 height 30
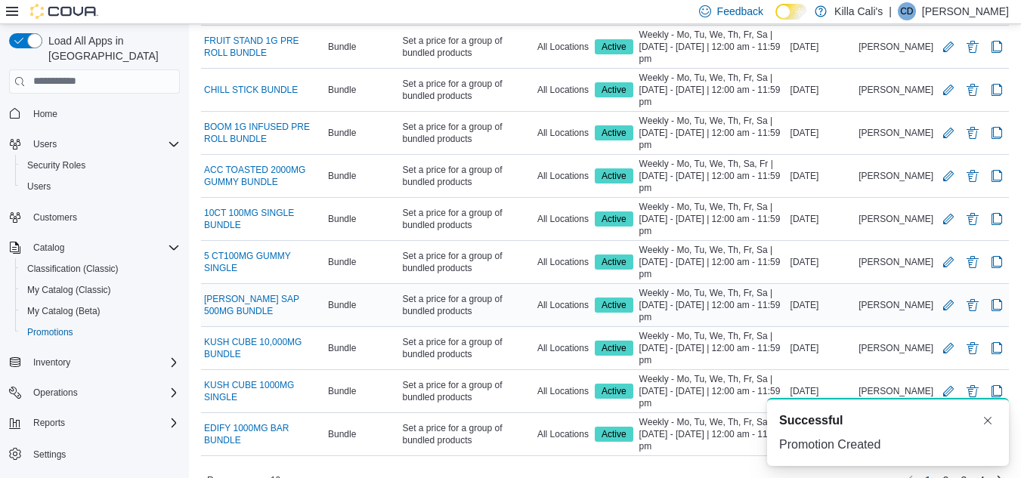
scroll to position [166, 0]
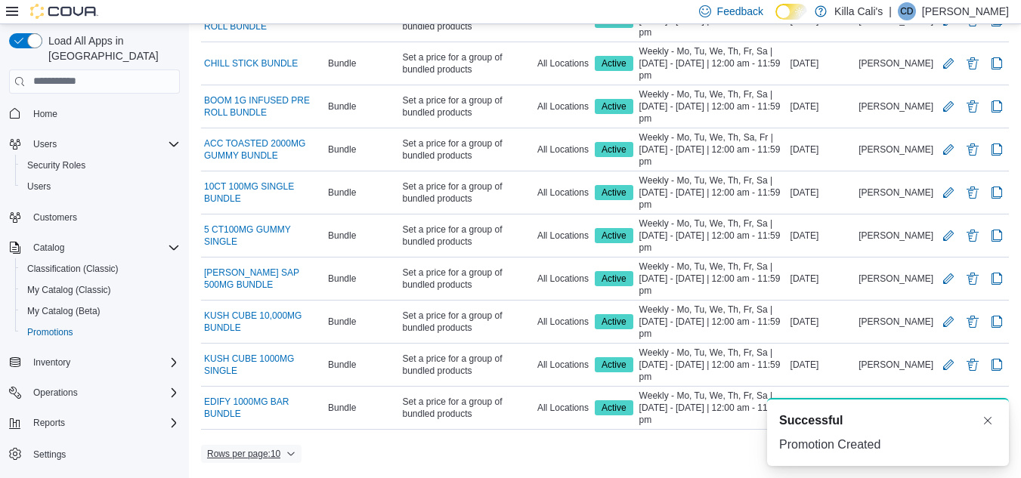
click at [292, 455] on icon "button" at bounding box center [290, 454] width 9 height 9
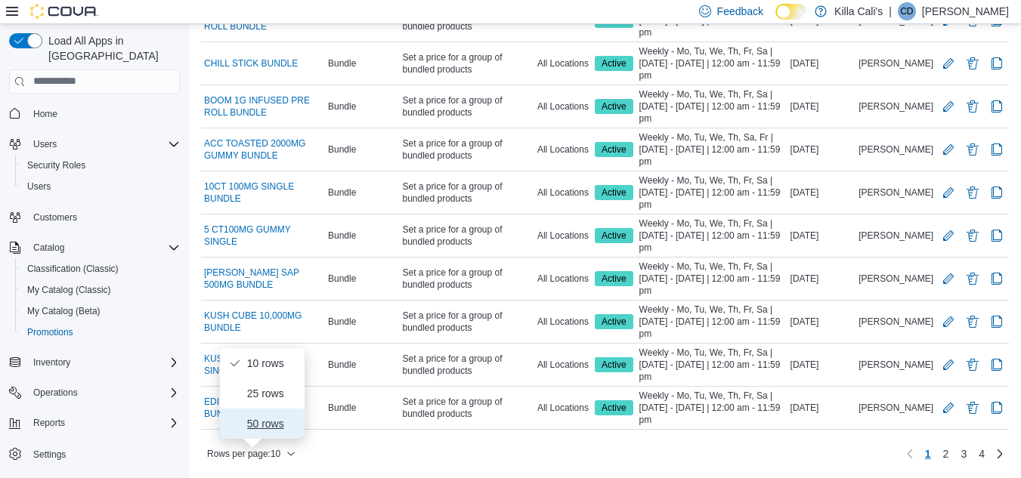
click at [263, 425] on span "50 rows" at bounding box center [271, 424] width 48 height 12
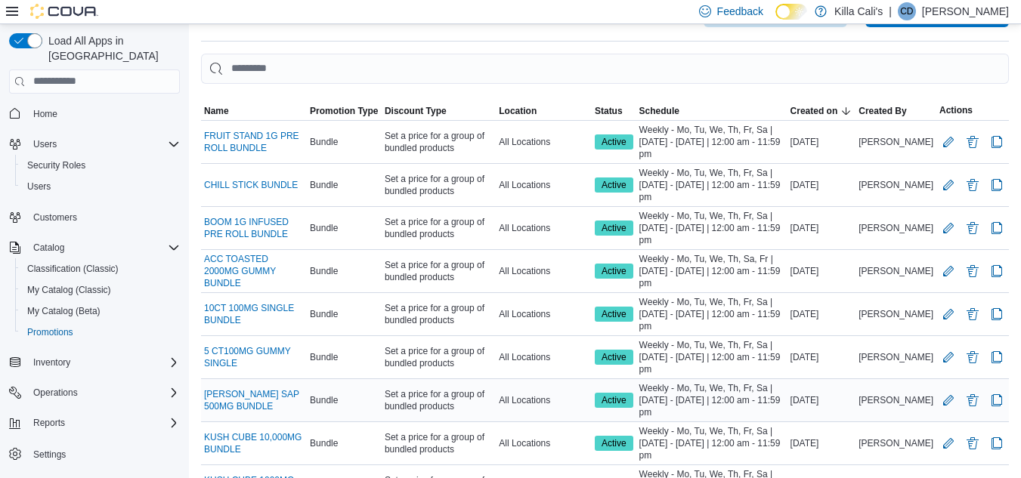
scroll to position [0, 0]
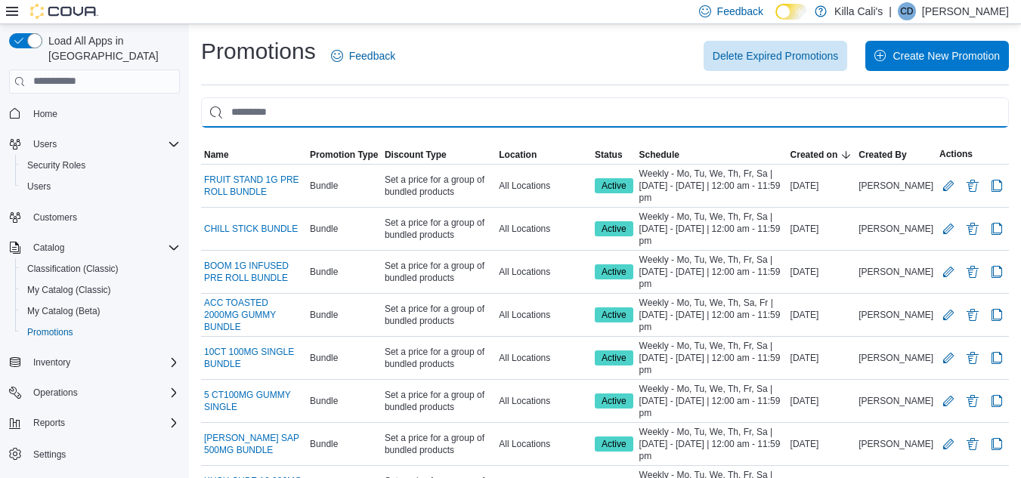
click at [254, 109] on input "This is a search bar. As you type, the results lower in the page will automatic…" at bounding box center [605, 112] width 808 height 30
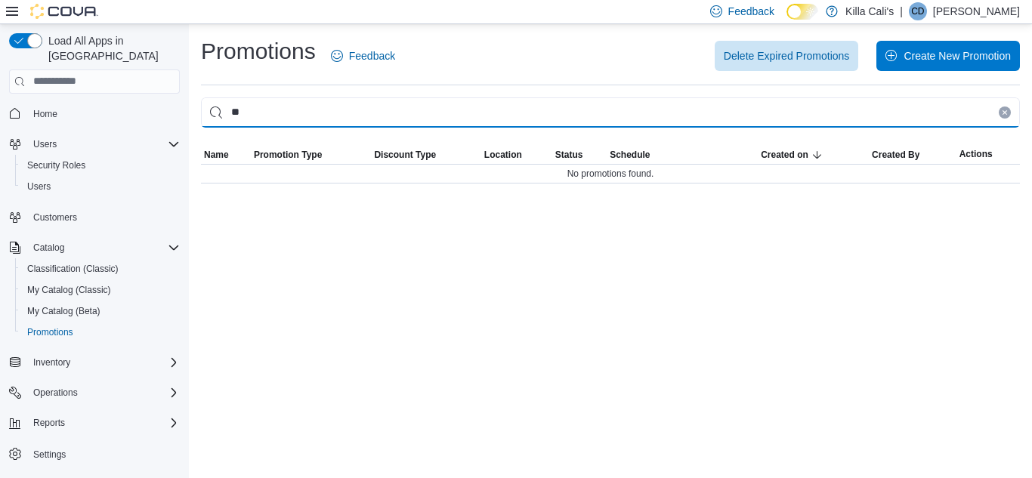
type input "*"
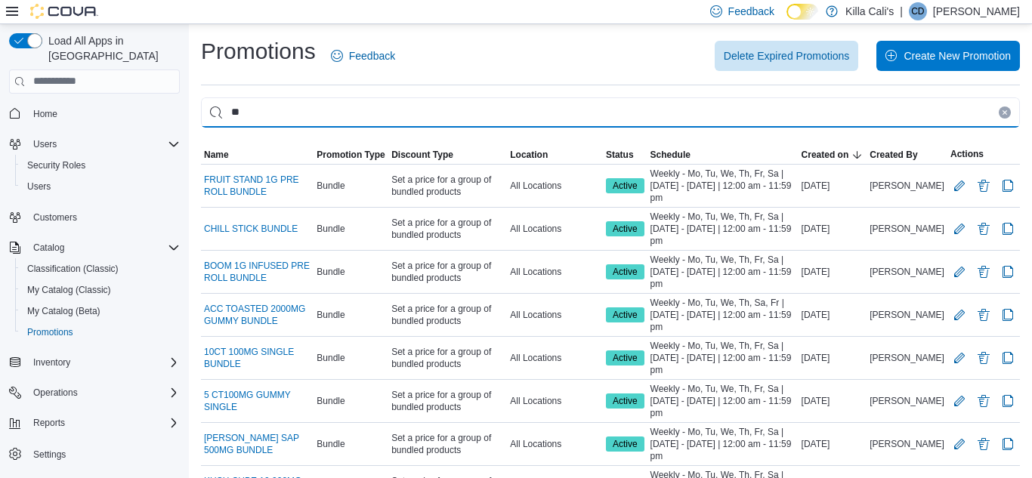
type input "*"
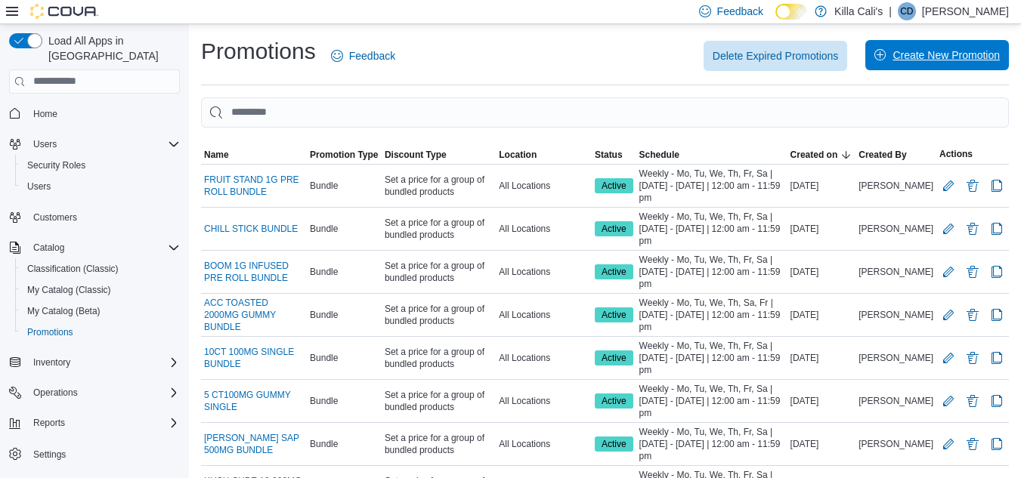
click at [924, 56] on span "Create New Promotion" at bounding box center [946, 55] width 107 height 15
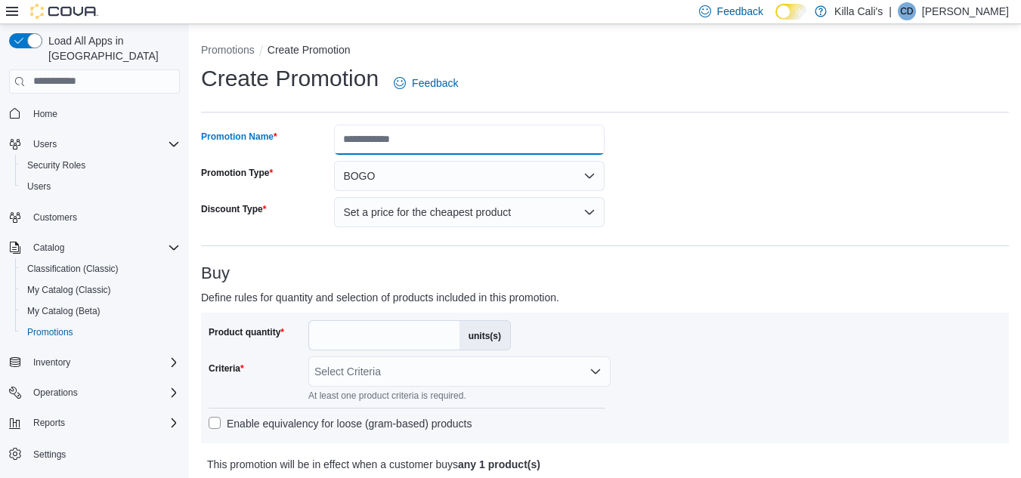
click at [410, 132] on input "Promotion Name" at bounding box center [469, 140] width 271 height 30
type input "**********"
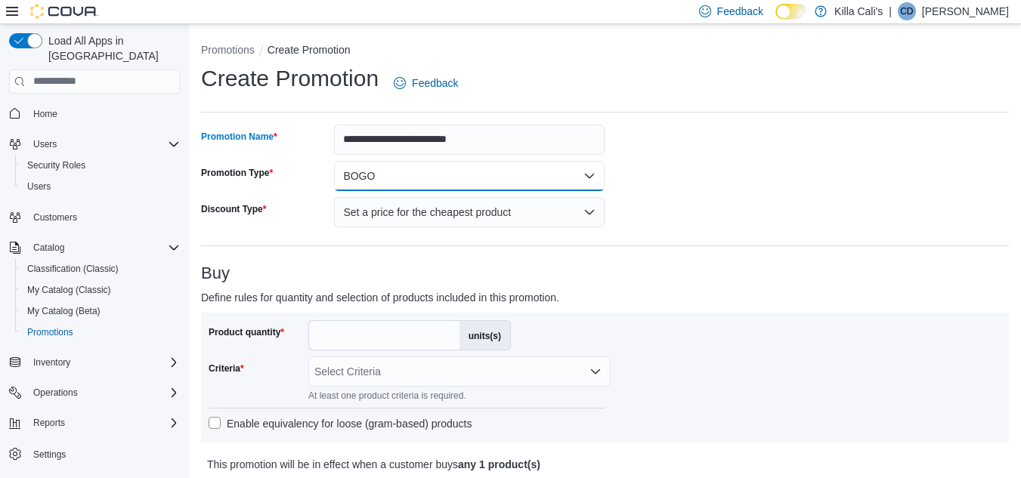
click at [481, 181] on button "BOGO" at bounding box center [469, 176] width 271 height 30
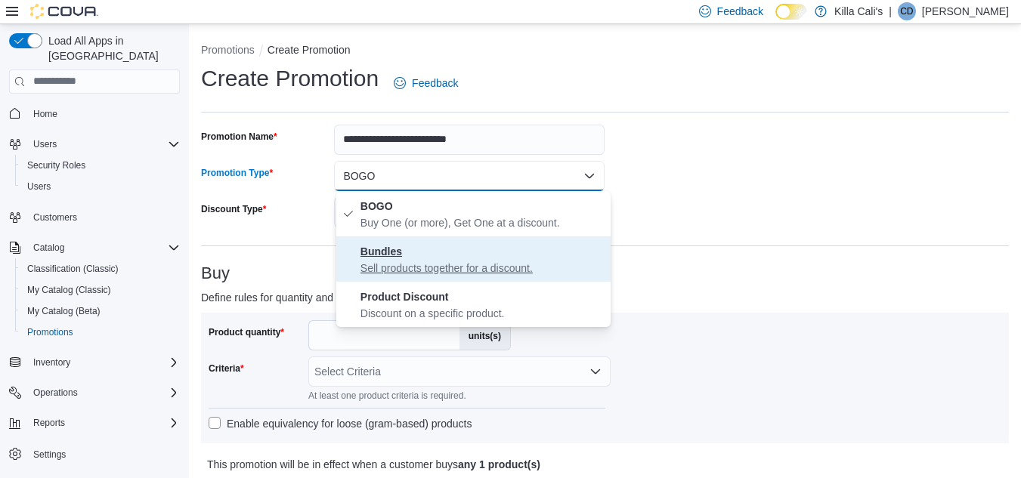
click at [436, 271] on p "Sell products together for a discount." at bounding box center [482, 268] width 244 height 15
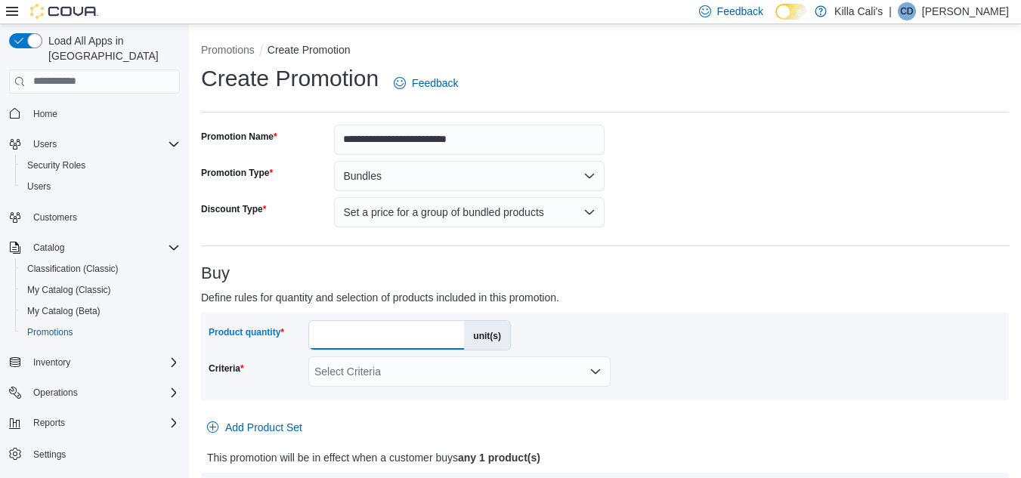
drag, startPoint x: 329, startPoint y: 338, endPoint x: 299, endPoint y: 338, distance: 30.2
click at [299, 338] on div "Product quantity * unit(s)" at bounding box center [360, 335] width 302 height 30
type input "**"
click at [723, 396] on div "Product quantity ** unit(s) Criteria Select Criteria" at bounding box center [605, 357] width 808 height 88
click at [567, 364] on div "Select Criteria" at bounding box center [459, 372] width 302 height 30
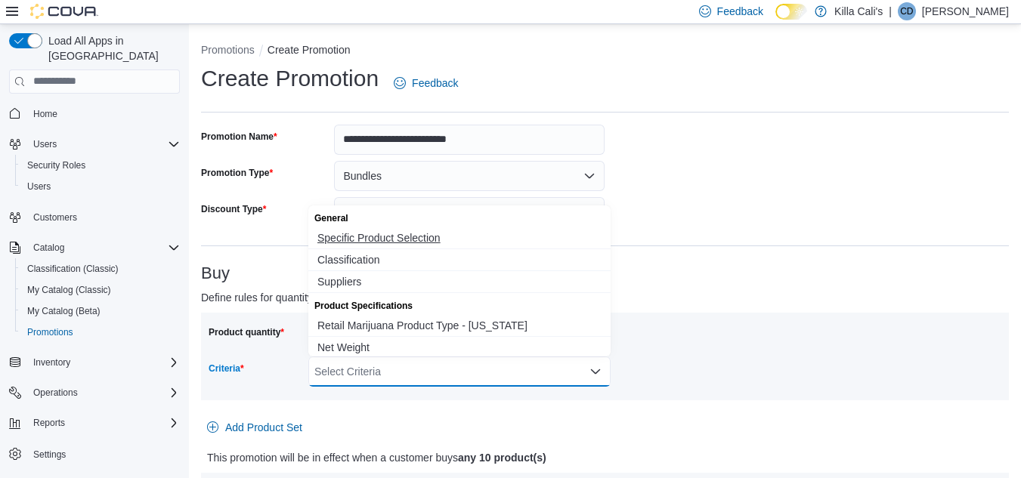
click at [430, 237] on span "Specific Product Selection" at bounding box center [459, 238] width 284 height 15
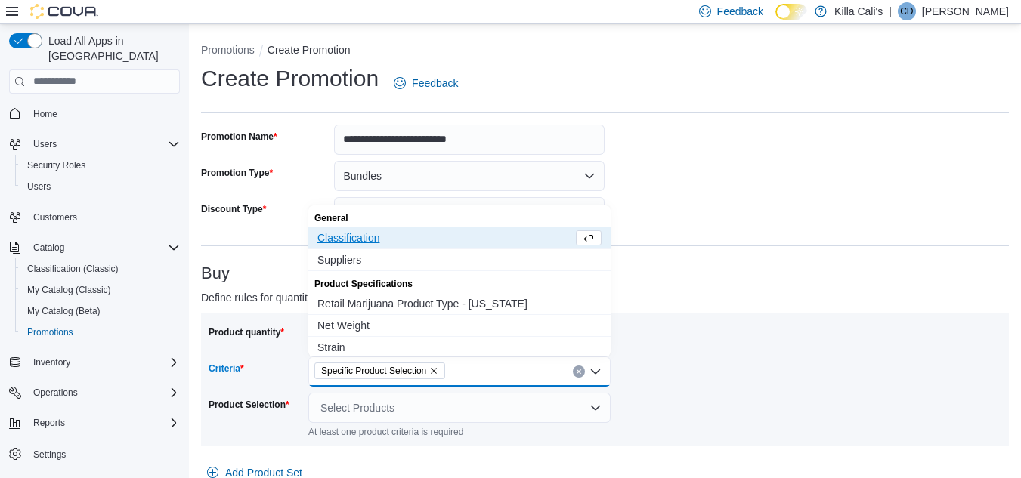
click at [663, 348] on div "Product quantity ** unit(s) Criteria Specific Product Selection Combo box. Sele…" at bounding box center [605, 379] width 793 height 118
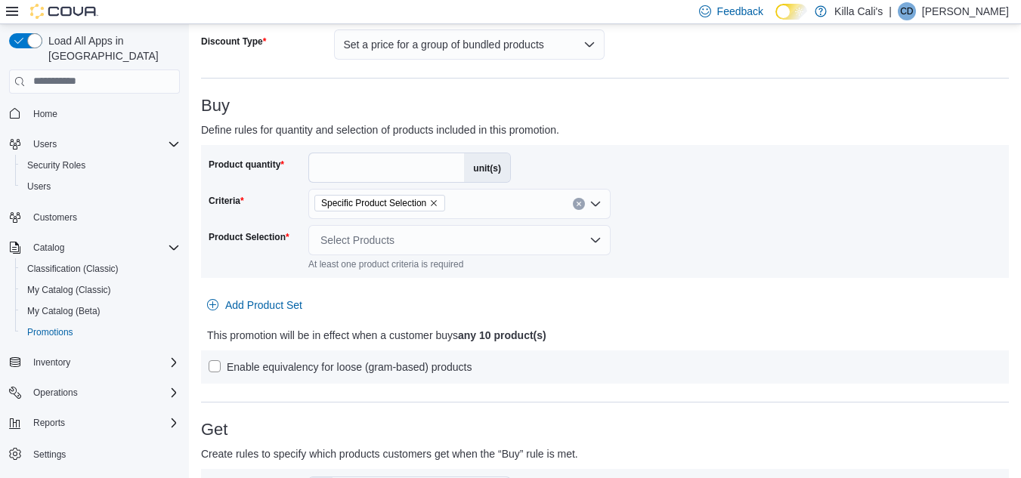
scroll to position [227, 0]
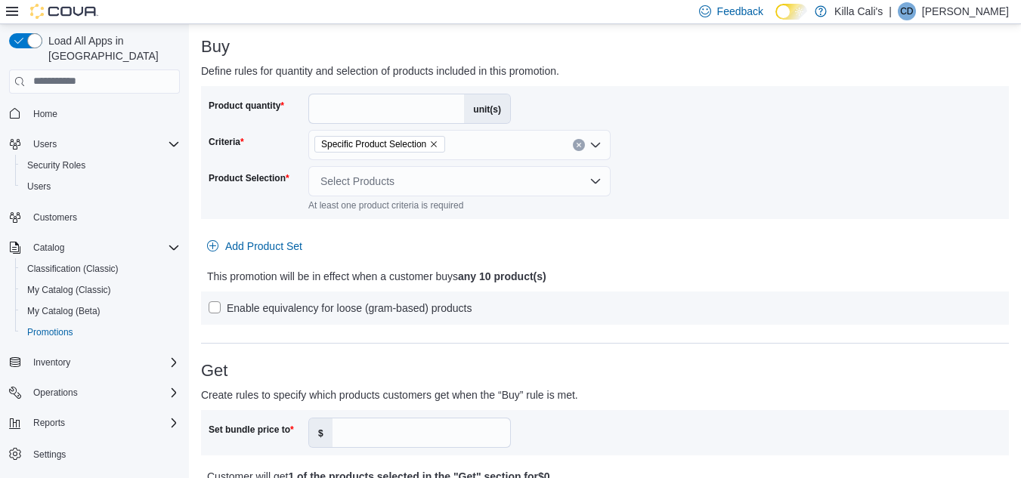
click at [365, 179] on div "Select Products" at bounding box center [459, 181] width 302 height 30
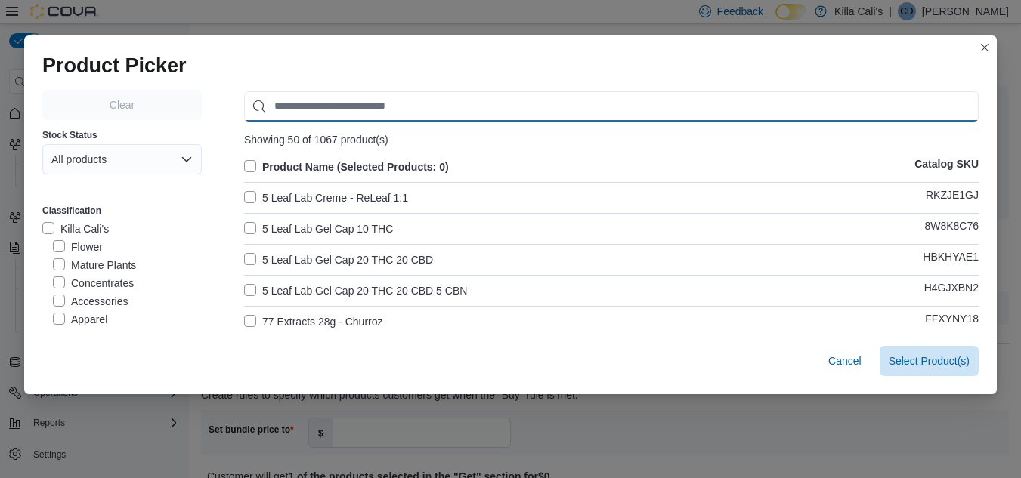
click at [332, 105] on input "Use aria labels when no actual label is in use" at bounding box center [611, 106] width 735 height 30
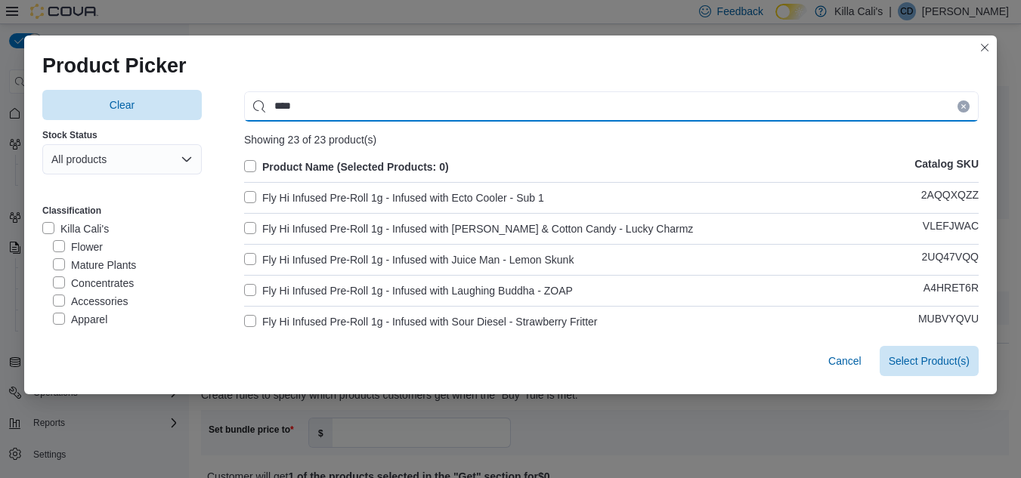
type input "***"
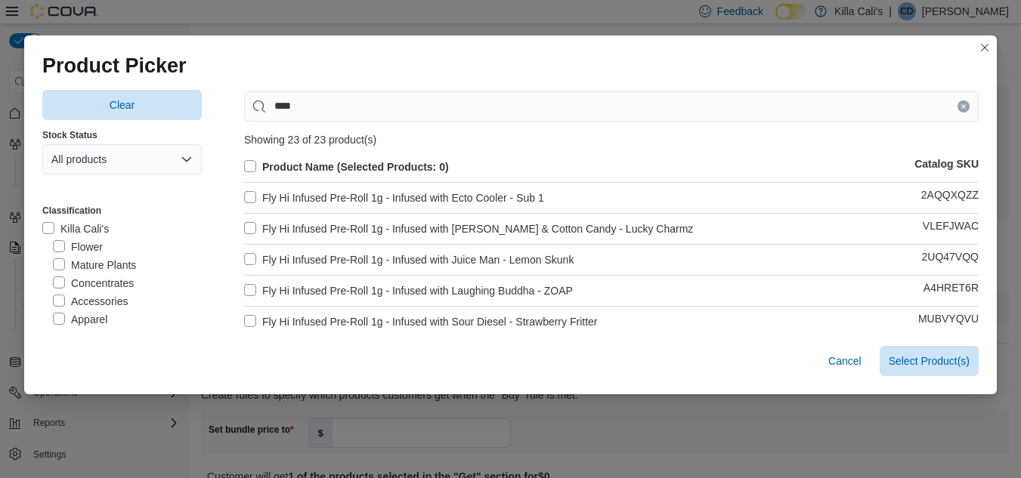
click at [250, 199] on label "Fly Hi Infused Pre-Roll 1g - Infused with Ecto Cooler - Sub 1" at bounding box center [394, 198] width 300 height 18
click at [244, 228] on label "Fly Hi Infused Pre-Roll 1g - Infused with Jackie O & Cotton Candy - Lucky Charmz" at bounding box center [468, 229] width 449 height 18
click at [244, 257] on label "Fly Hi Infused Pre-Roll 1g - Infused with Juice Man - Lemon Skunk" at bounding box center [409, 260] width 330 height 18
click at [247, 292] on label "Fly Hi Infused Pre-Roll 1g - Infused with Laughing Buddha - ZOAP" at bounding box center [408, 291] width 329 height 18
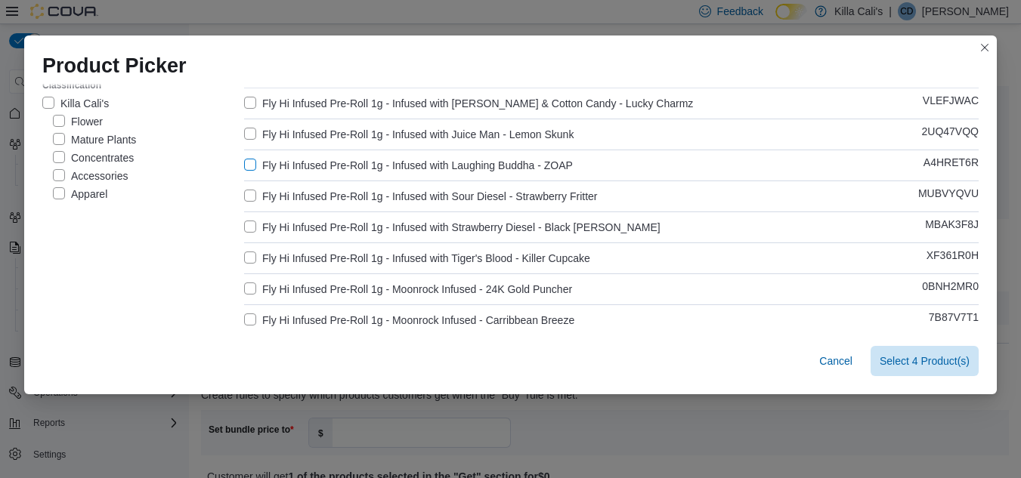
scroll to position [151, 0]
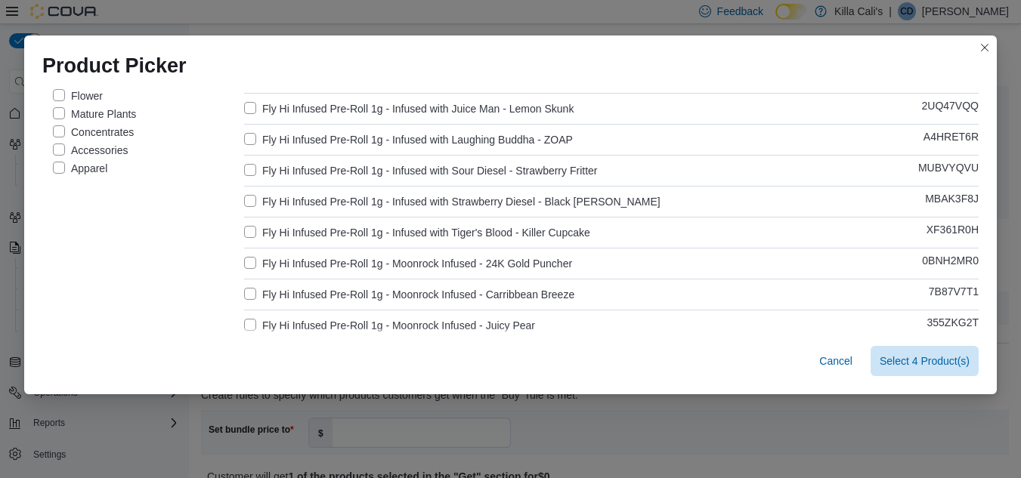
click at [237, 165] on div "Clear Stock Status All products Classification Killa Cali's Flower Mature Plant…" at bounding box center [510, 378] width 936 height 879
click at [244, 167] on label "Fly Hi Infused Pre-Roll 1g - Infused with Sour Diesel - Strawberry Fritter" at bounding box center [420, 171] width 353 height 18
click at [247, 194] on label "Fly Hi Infused Pre-Roll 1g - Infused with Strawberry Diesel - Black Runtz" at bounding box center [452, 202] width 416 height 18
click at [252, 235] on label "Fly Hi Infused Pre-Roll 1g - Infused with Tiger's Blood - Killer Cupcake" at bounding box center [417, 233] width 346 height 18
click at [244, 255] on label "Fly Hi Infused Pre-Roll 1g - Moonrock Infused - 24K Gold Puncher" at bounding box center [408, 264] width 328 height 18
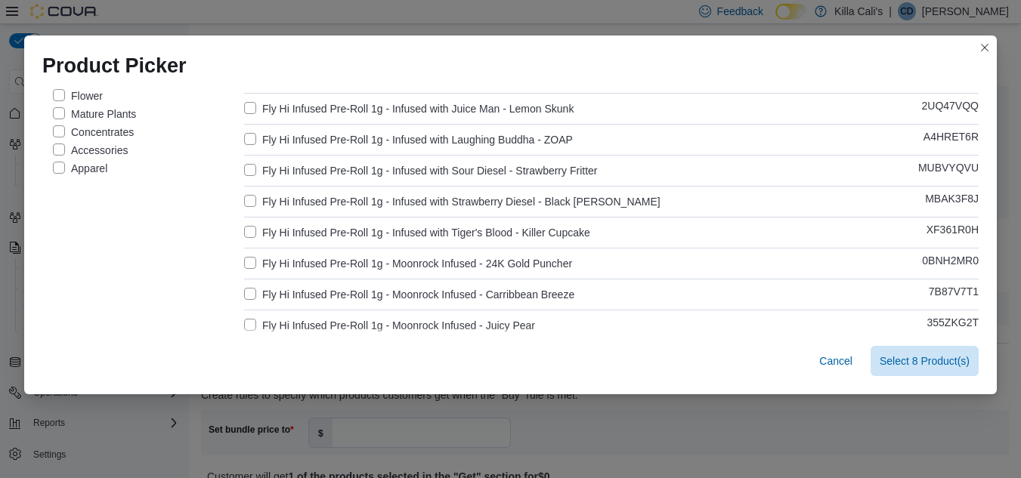
click at [250, 300] on label "Fly Hi Infused Pre-Roll 1g - Moonrock Infused - Carribbean Breeze" at bounding box center [409, 295] width 330 height 18
click at [247, 320] on label "Fly Hi Infused Pre-Roll 1g - Moonrock Infused - Juicy Pear" at bounding box center [389, 326] width 291 height 18
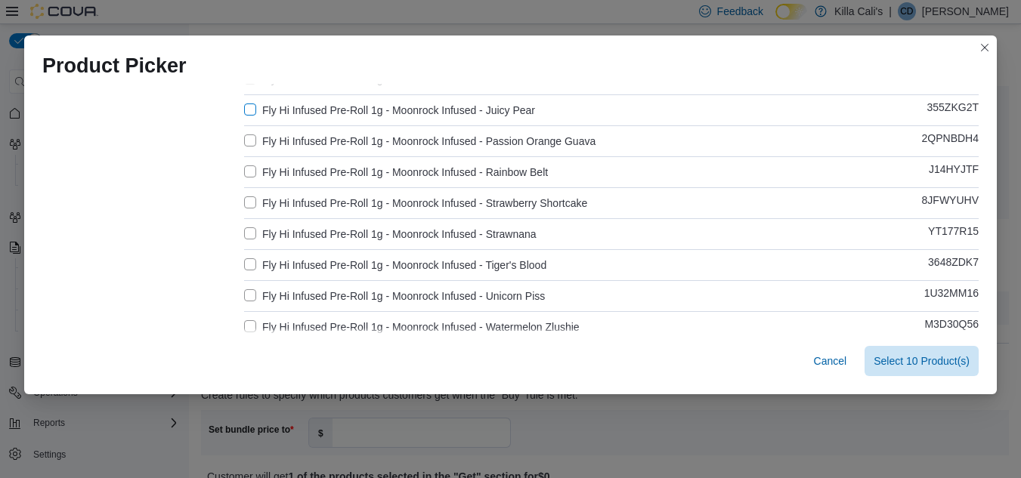
scroll to position [378, 0]
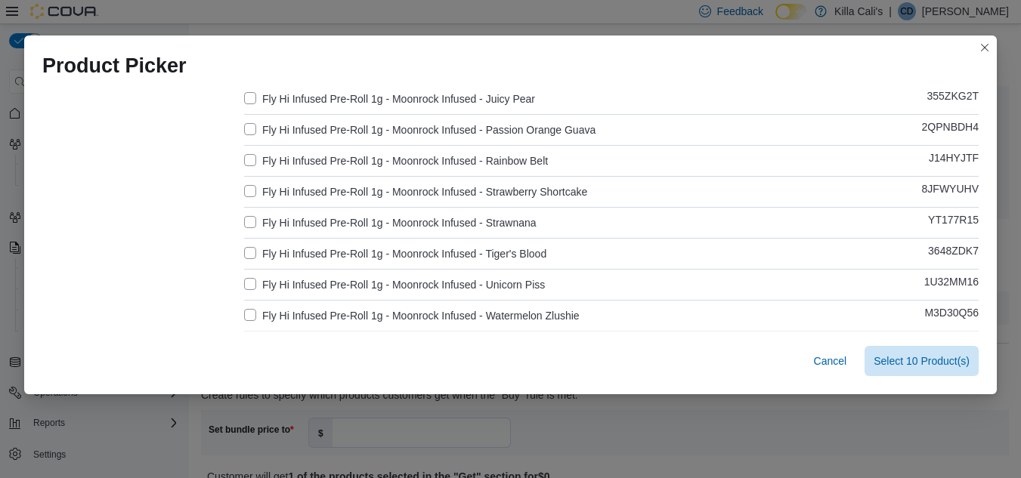
click at [246, 125] on label "Fly Hi Infused Pre-Roll 1g - Moonrock Infused - Passion Orange Guava" at bounding box center [419, 130] width 351 height 18
click at [244, 156] on label "Fly Hi Infused Pre-Roll 1g - Moonrock Infused - Rainbow Belt" at bounding box center [396, 161] width 304 height 18
click at [244, 192] on label "Fly Hi Infused Pre-Roll 1g - Moonrock Infused - Strawberry Shortcake" at bounding box center [415, 192] width 343 height 18
click at [247, 217] on label "Fly Hi Infused Pre-Roll 1g - Moonrock Infused - Strawnana" at bounding box center [390, 223] width 292 height 18
click at [244, 258] on label "Fly Hi Infused Pre-Roll 1g - Moonrock Infused - Tiger's Blood" at bounding box center [395, 254] width 302 height 18
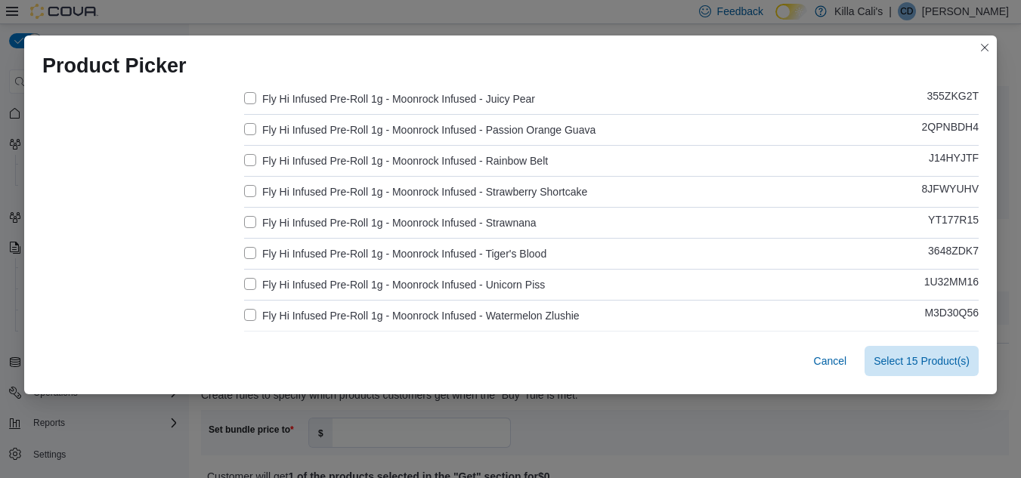
click at [246, 283] on label "Fly Hi Infused Pre-Roll 1g - Moonrock Infused - Unicorn Piss" at bounding box center [394, 285] width 301 height 18
click at [254, 314] on label "Fly Hi Infused Pre-Roll 1g - Moonrock Infused - Watermelon Zlushie" at bounding box center [412, 316] width 336 height 18
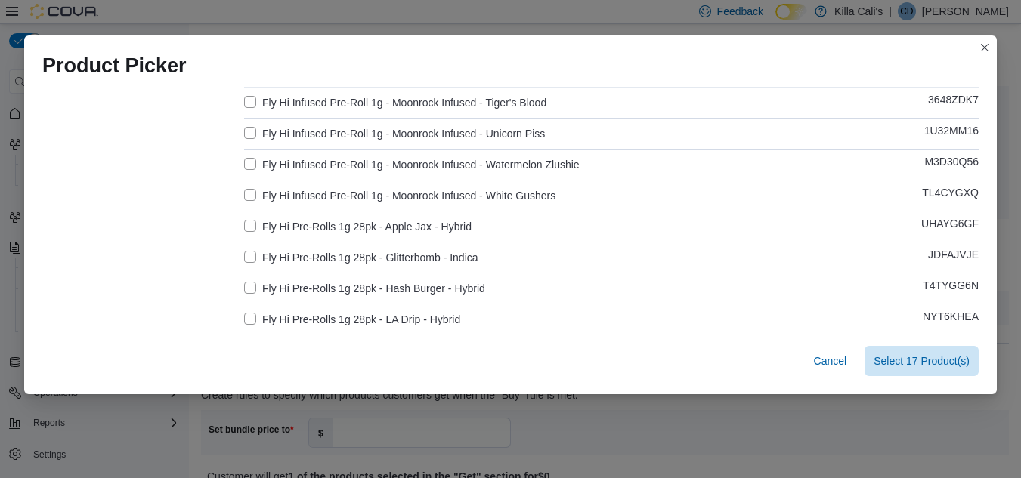
click at [255, 193] on label "Fly Hi Infused Pre-Roll 1g - Moonrock Infused - White Gushers" at bounding box center [399, 196] width 311 height 18
click at [938, 367] on span "Select 18 Product(s)" at bounding box center [922, 360] width 96 height 15
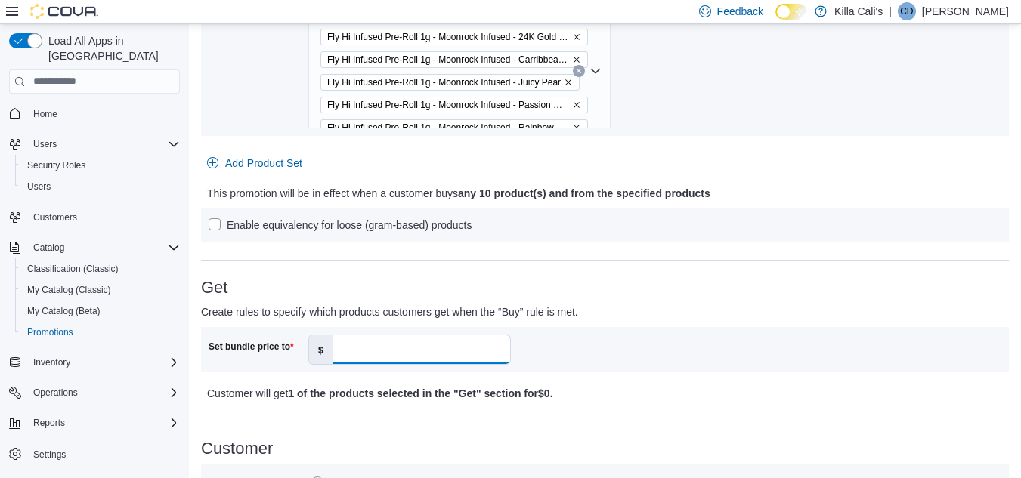
click at [375, 350] on input "Set bundle price to" at bounding box center [422, 350] width 178 height 29
type input "**"
drag, startPoint x: 850, startPoint y: 322, endPoint x: 825, endPoint y: 320, distance: 25.7
click at [825, 320] on div "Get Create rules to specify which products customers get when the “Buy” rule is…" at bounding box center [605, 341] width 808 height 124
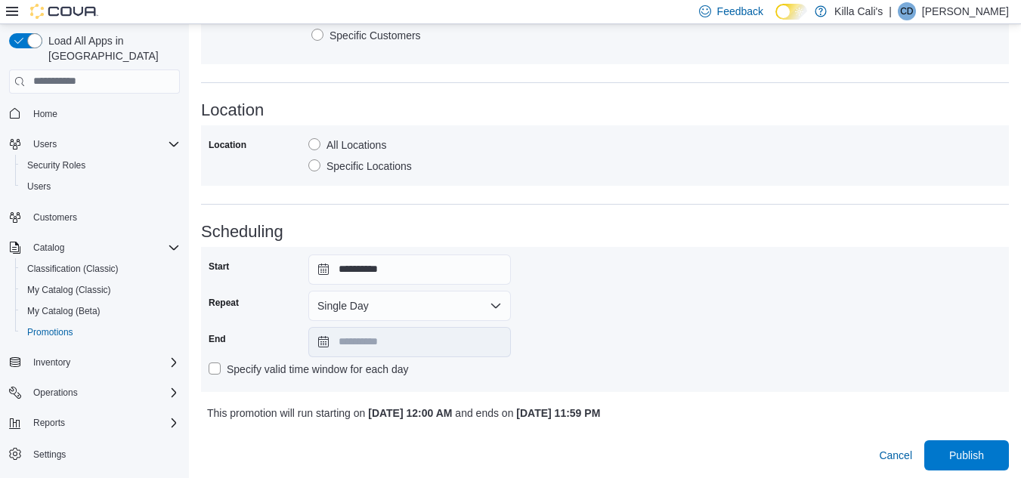
scroll to position [1003, 0]
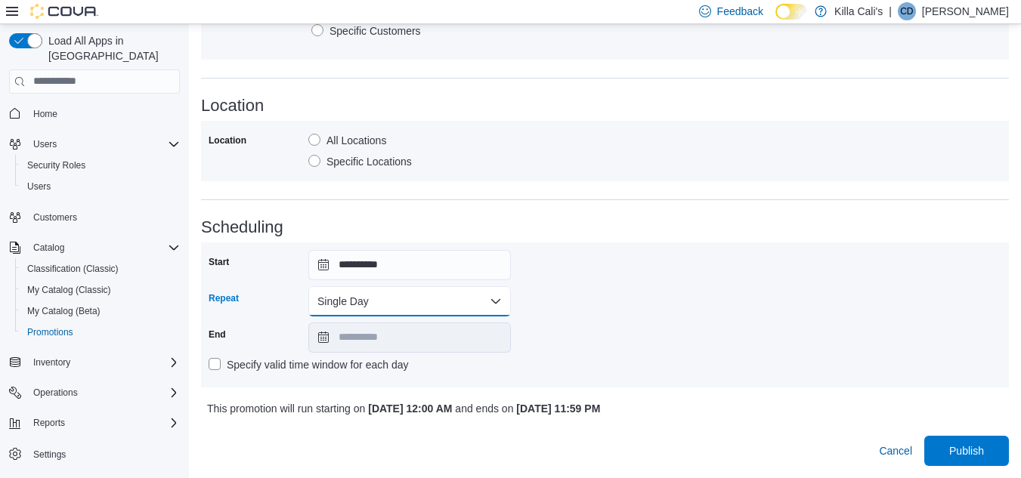
click at [391, 301] on button "Single Day" at bounding box center [409, 301] width 203 height 30
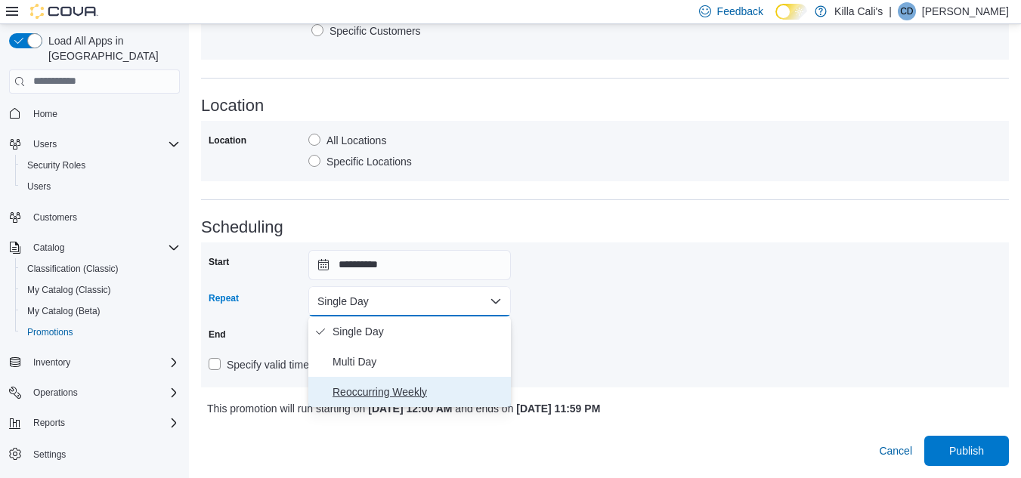
click at [361, 394] on span "Reoccurring Weekly" at bounding box center [419, 392] width 172 height 18
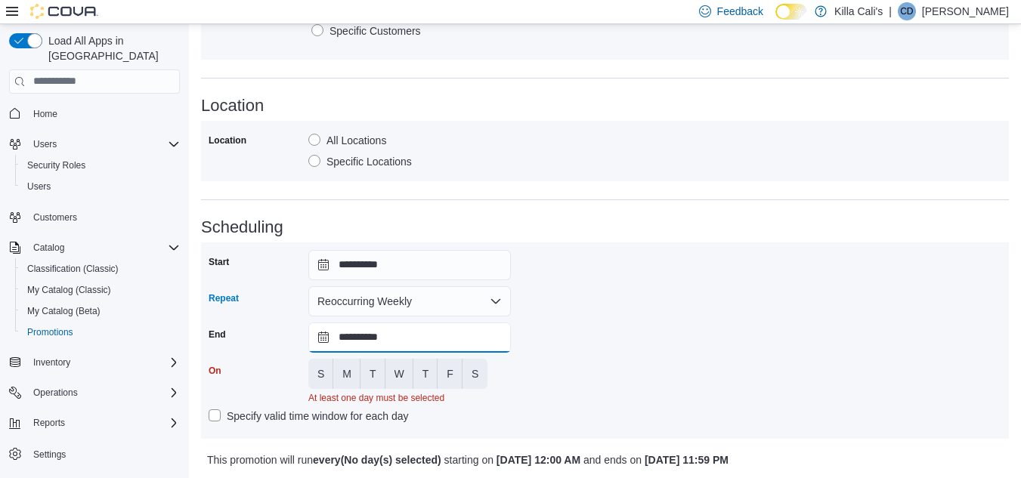
click at [405, 333] on input "**********" at bounding box center [409, 338] width 203 height 30
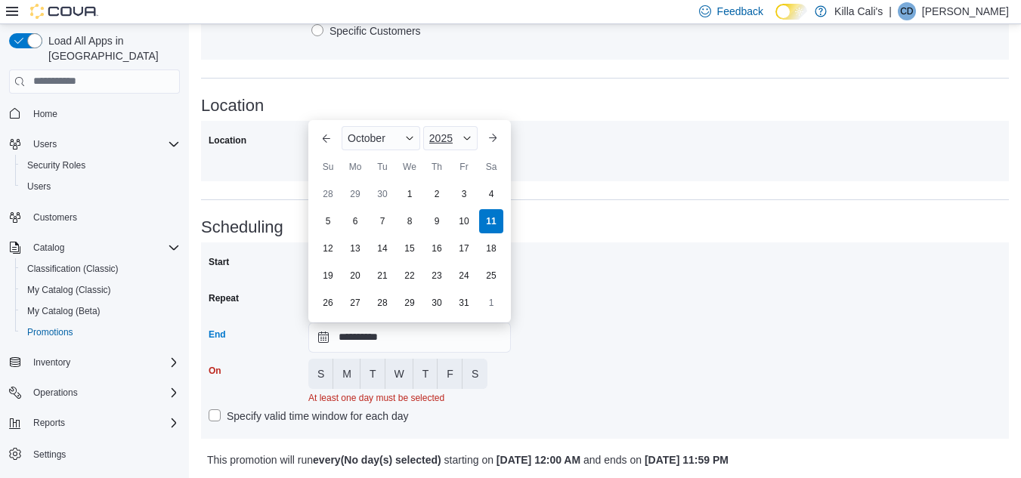
click at [461, 132] on div "2025" at bounding box center [450, 138] width 54 height 24
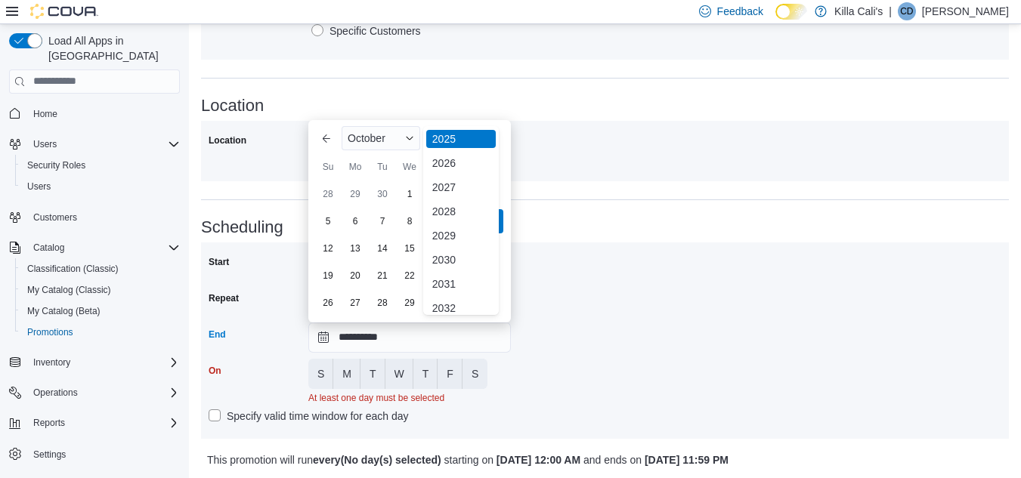
scroll to position [180, 0]
click at [465, 243] on div "2030" at bounding box center [461, 252] width 70 height 18
type input "**********"
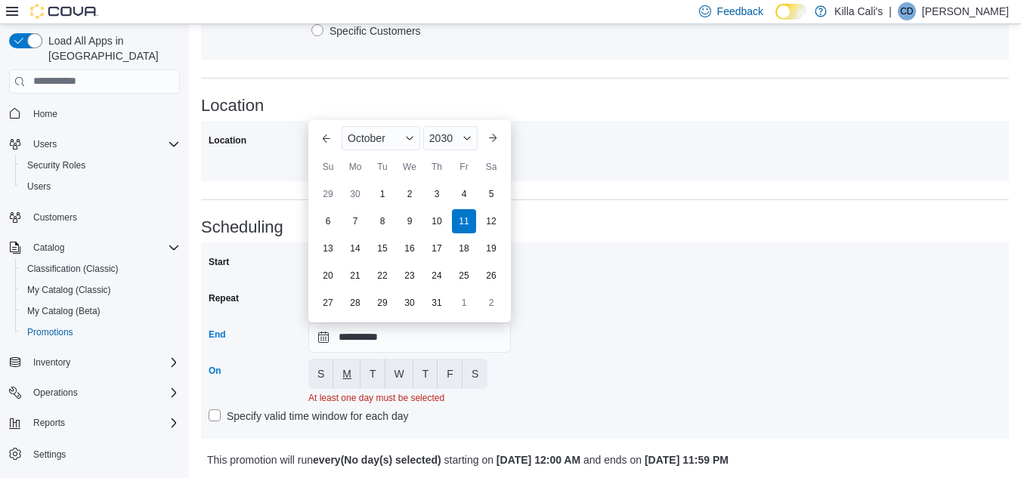
click at [343, 377] on span "M" at bounding box center [346, 374] width 9 height 15
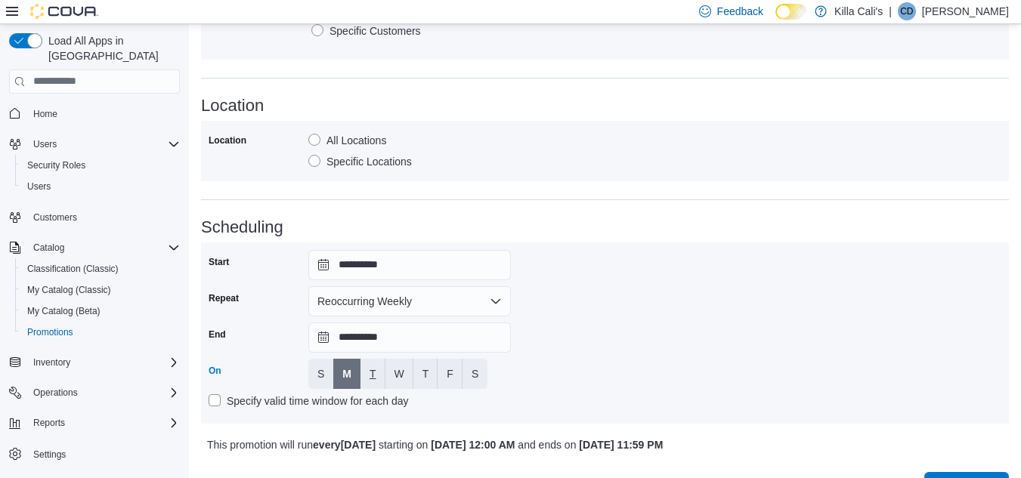
click at [371, 370] on button "T" at bounding box center [372, 374] width 25 height 30
click at [399, 368] on span "W" at bounding box center [400, 374] width 10 height 15
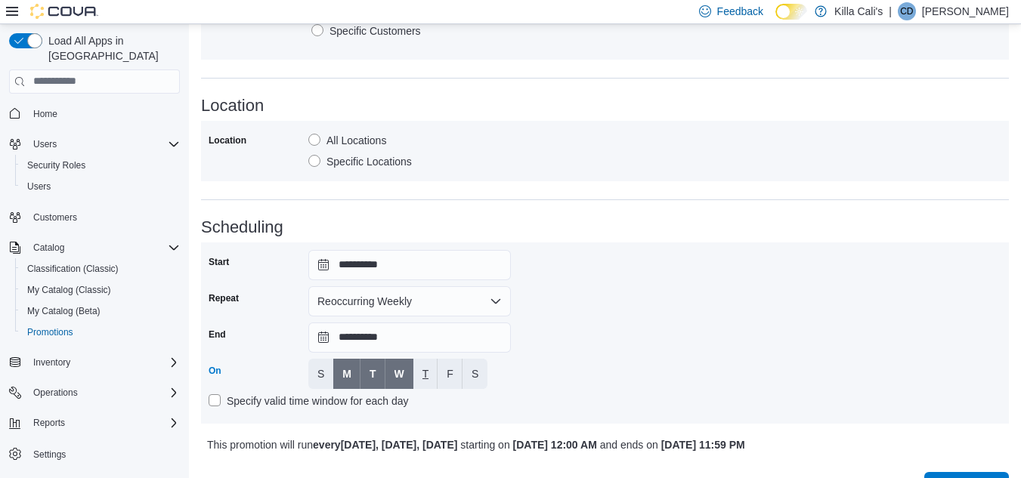
click at [423, 369] on span "T" at bounding box center [425, 374] width 7 height 15
click at [446, 376] on button "F" at bounding box center [450, 374] width 25 height 30
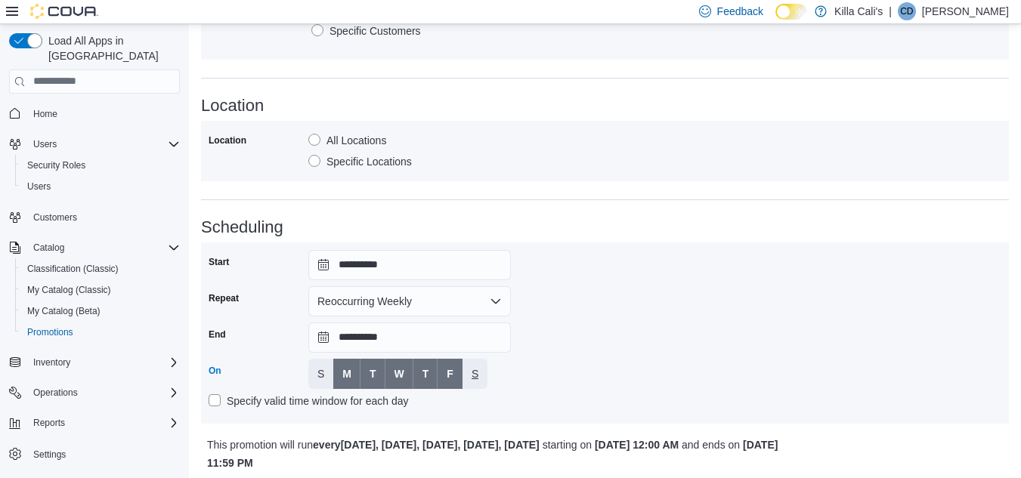
click at [481, 376] on button "S" at bounding box center [475, 374] width 25 height 30
click at [628, 344] on div "**********" at bounding box center [605, 333] width 793 height 166
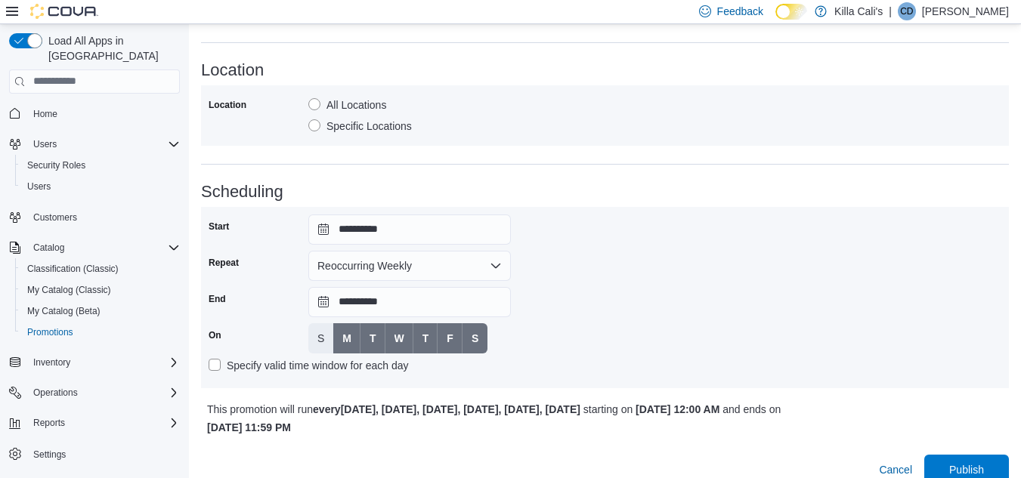
scroll to position [1057, 0]
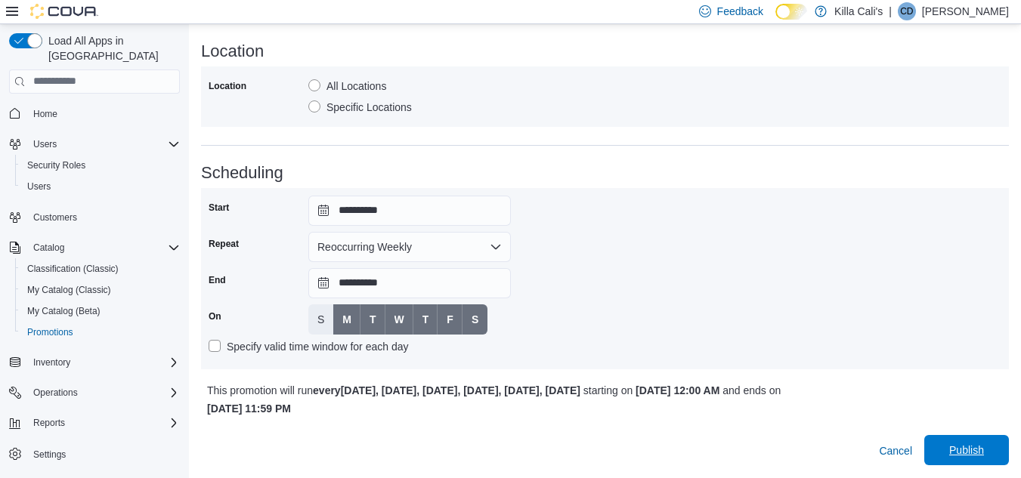
click at [971, 450] on span "Publish" at bounding box center [966, 450] width 35 height 15
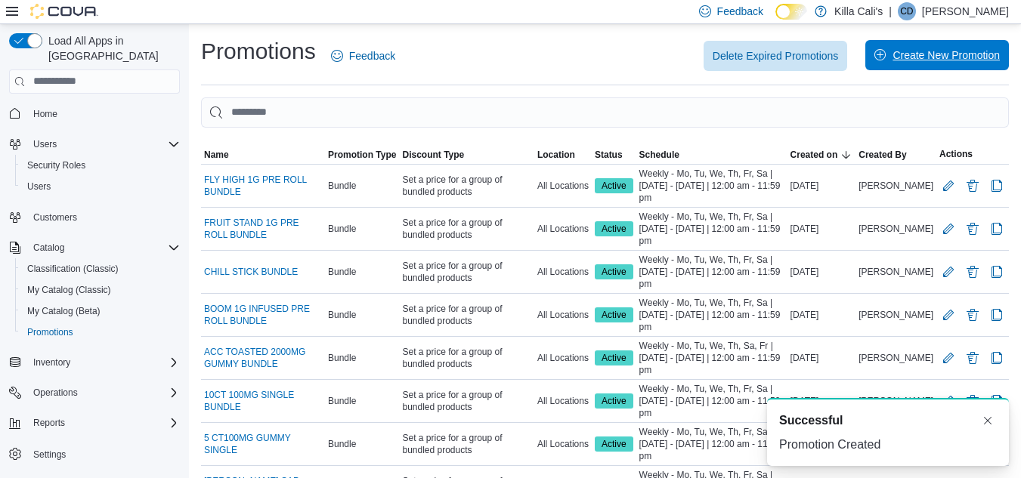
click at [926, 57] on span "Create New Promotion" at bounding box center [946, 55] width 107 height 15
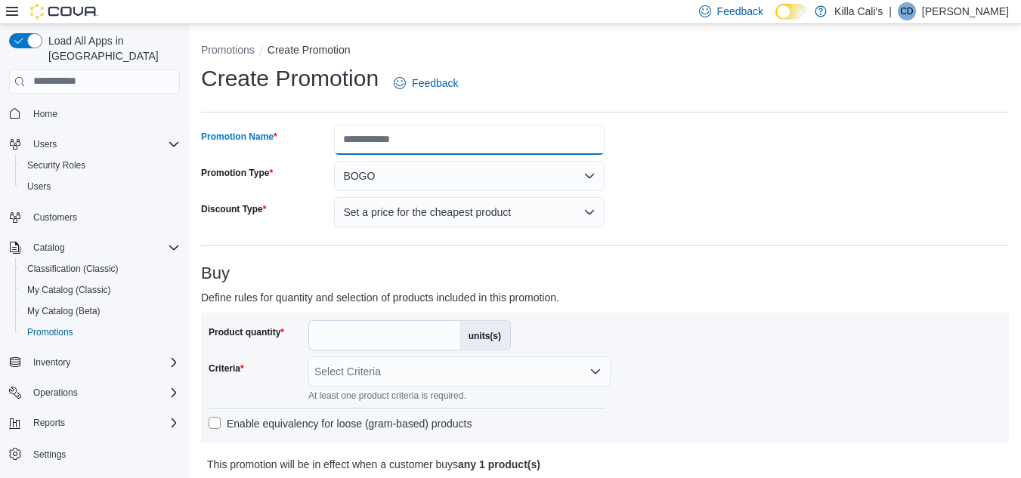
click at [387, 146] on input "Promotion Name" at bounding box center [469, 140] width 271 height 30
type input "**********"
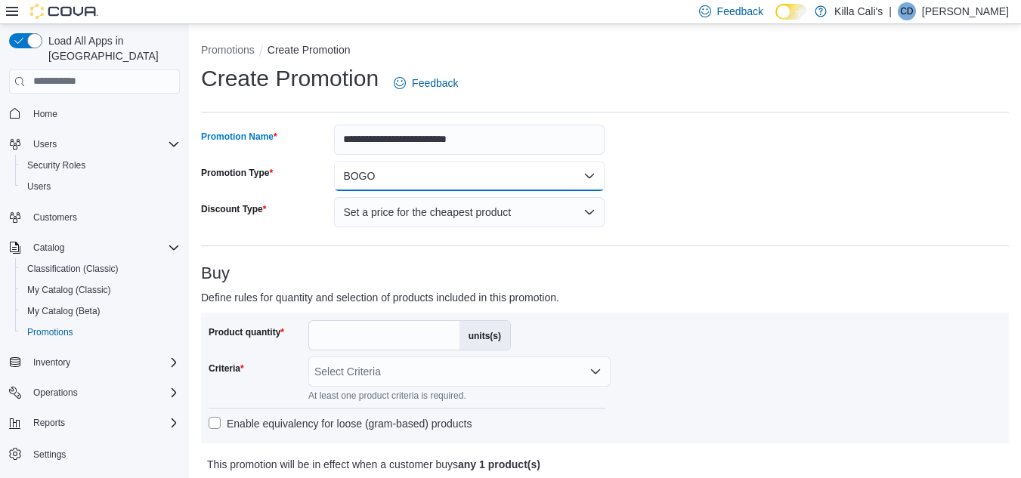
click at [411, 180] on button "BOGO" at bounding box center [469, 176] width 271 height 30
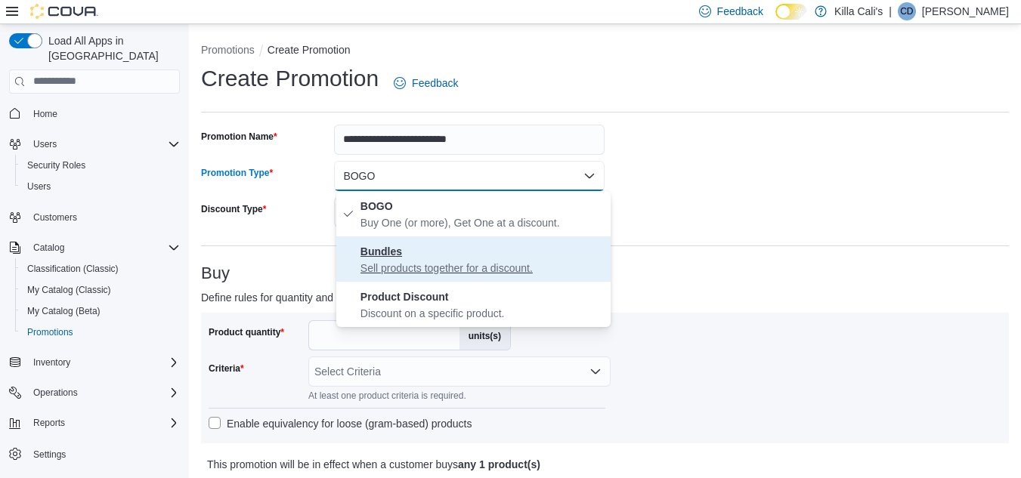
click at [419, 249] on span "Bundles Sell products together for a discount." at bounding box center [482, 259] width 244 height 33
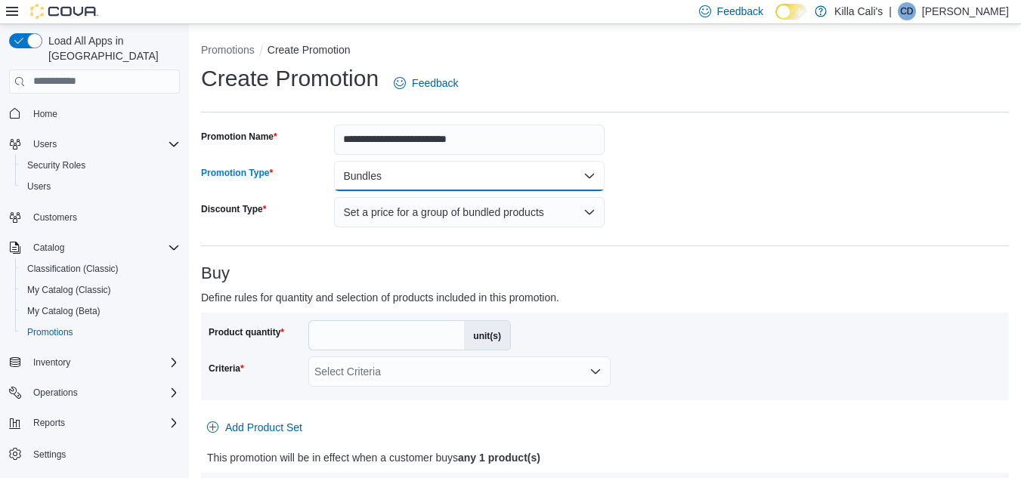
scroll to position [151, 0]
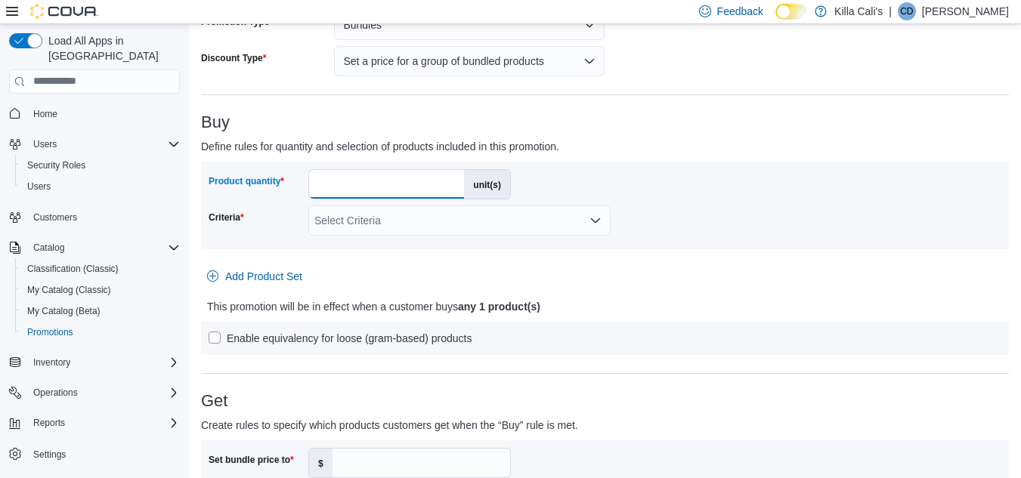
drag, startPoint x: 328, startPoint y: 184, endPoint x: 302, endPoint y: 184, distance: 25.7
click at [302, 184] on div "Product quantity * unit(s)" at bounding box center [360, 184] width 302 height 30
type input "*"
click at [417, 221] on div "Select Criteria" at bounding box center [459, 221] width 302 height 30
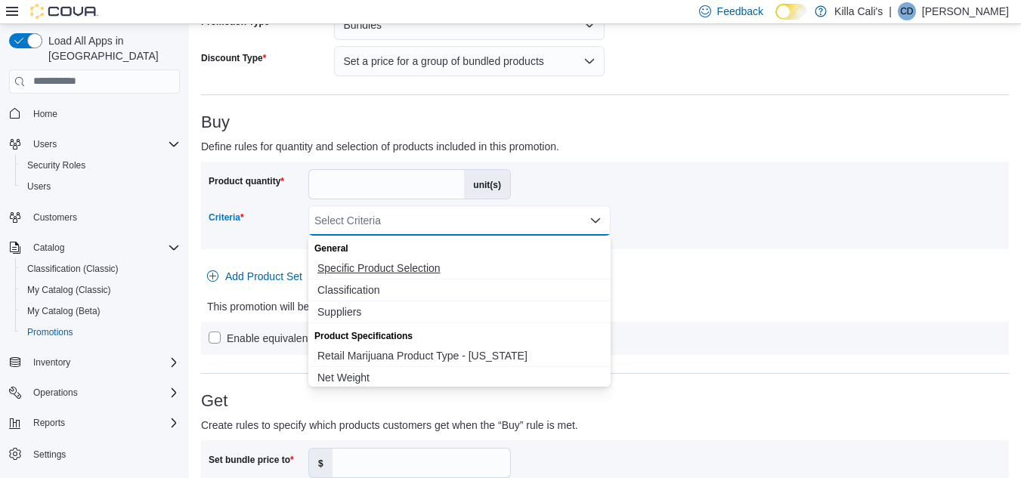
click at [401, 272] on span "Specific Product Selection" at bounding box center [459, 268] width 284 height 15
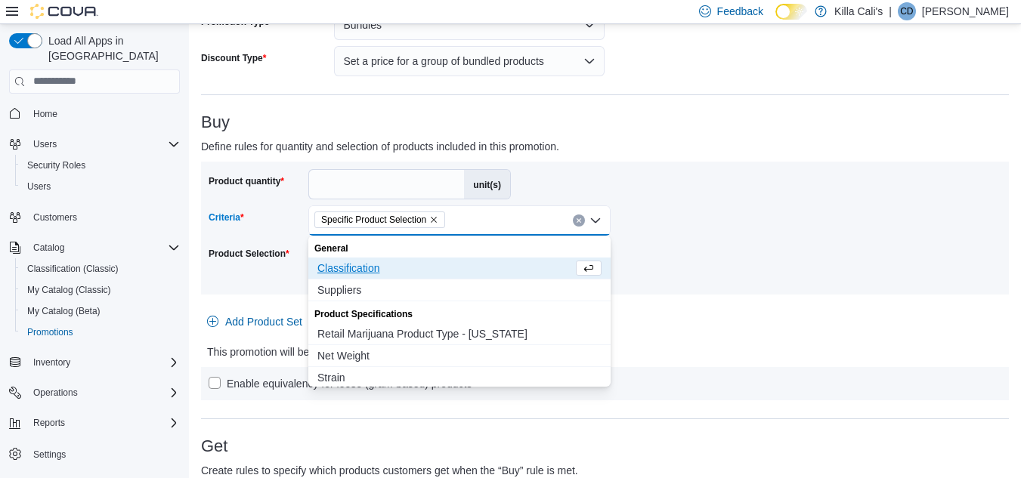
click at [703, 342] on div "Product quantity * unit(s) Criteria Specific Product Selection Combo box. Selec…" at bounding box center [605, 281] width 808 height 239
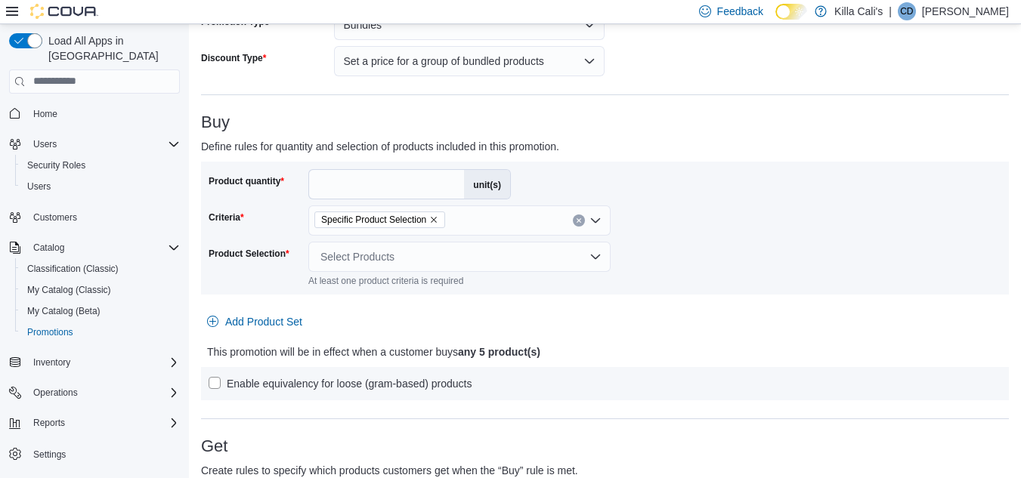
click at [449, 244] on div "Product quantity * unit(s) Criteria Specific Product Selection Product Selectio…" at bounding box center [605, 228] width 793 height 118
click at [447, 255] on div "Select Products" at bounding box center [459, 257] width 302 height 30
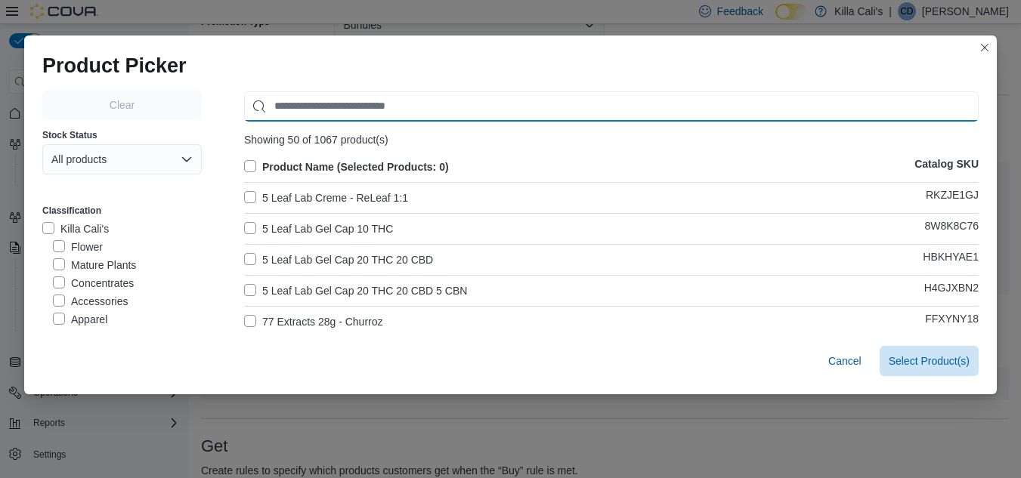
click at [311, 107] on input "Use aria labels when no actual label is in use" at bounding box center [611, 106] width 735 height 30
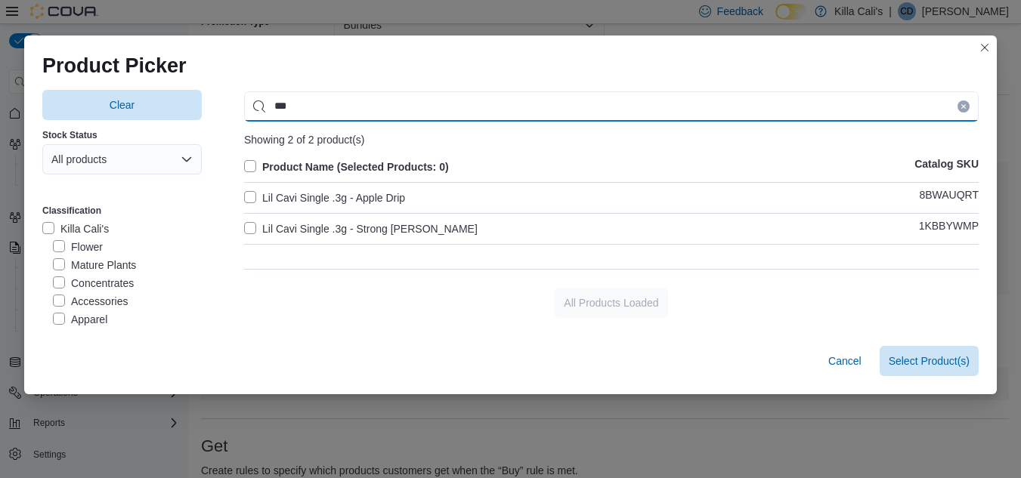
type input "***"
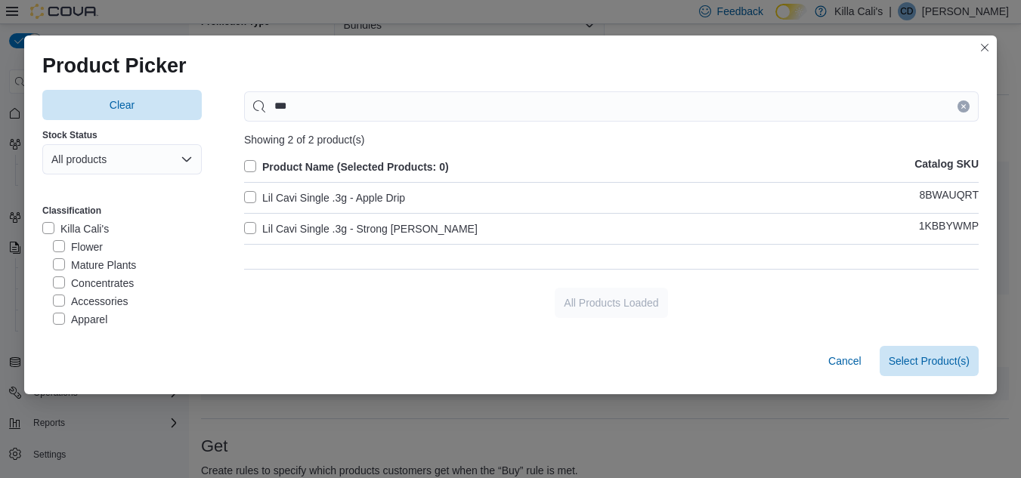
click at [244, 194] on label "Lil Cavi Single .3g - Apple Drip" at bounding box center [324, 198] width 161 height 18
click at [244, 225] on label "Lil Cavi Single .3g - Strong Berry" at bounding box center [361, 229] width 234 height 18
click at [930, 356] on span "Select 2 Product(s)" at bounding box center [925, 360] width 90 height 15
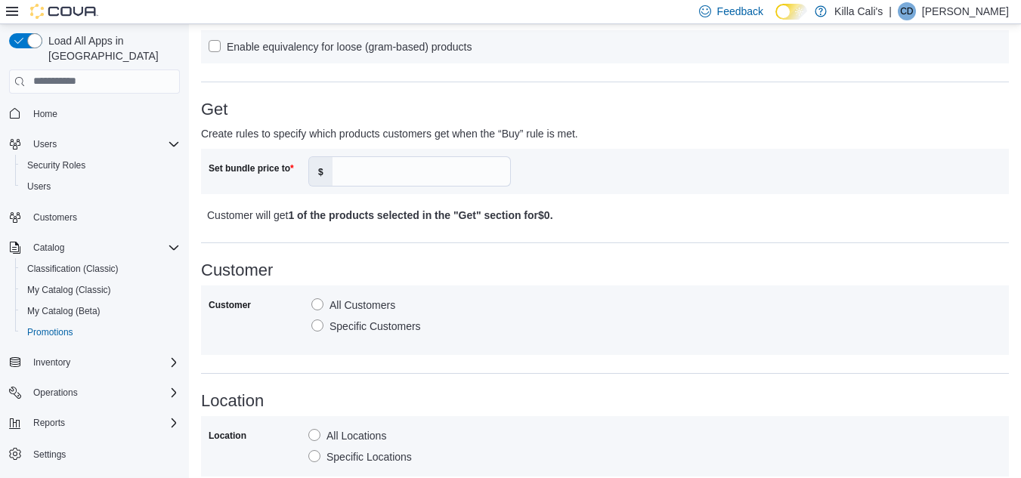
scroll to position [605, 0]
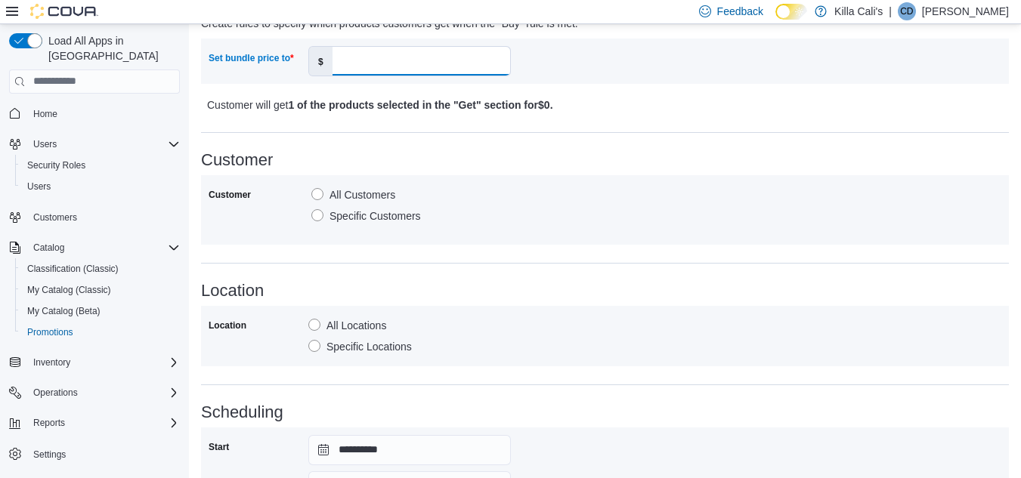
drag, startPoint x: 385, startPoint y: 61, endPoint x: 391, endPoint y: 69, distance: 10.2
click at [391, 69] on input "Set bundle price to" at bounding box center [422, 61] width 178 height 29
type input "**"
click at [652, 279] on div "**********" at bounding box center [605, 85] width 808 height 1131
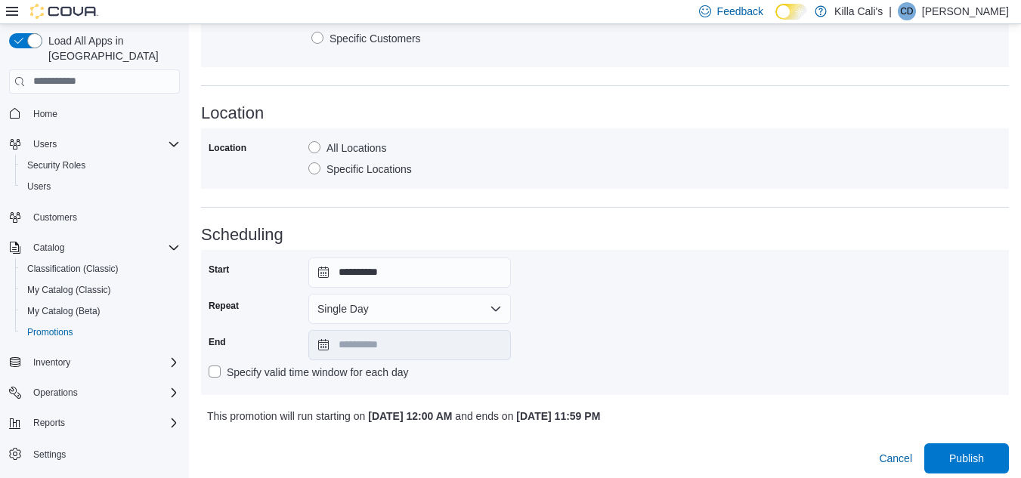
scroll to position [790, 0]
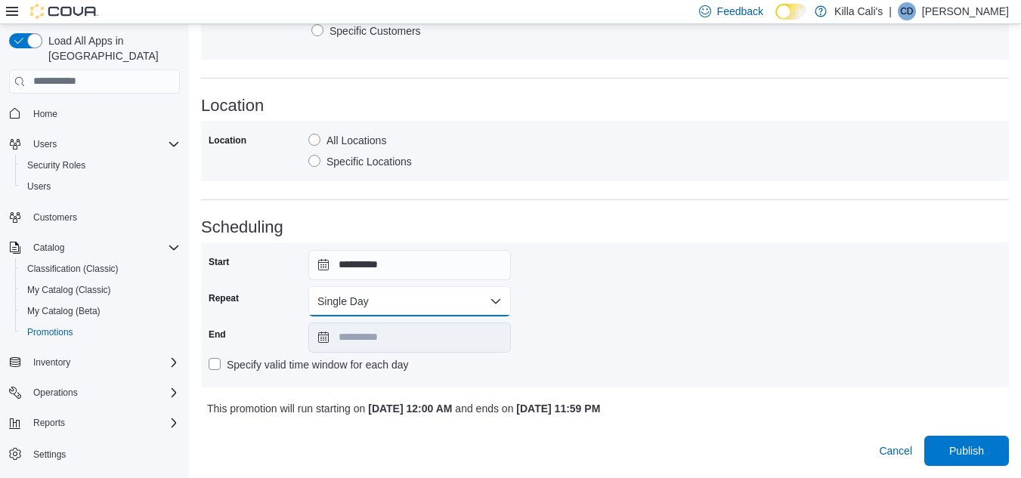
click at [391, 308] on button "Single Day" at bounding box center [409, 301] width 203 height 30
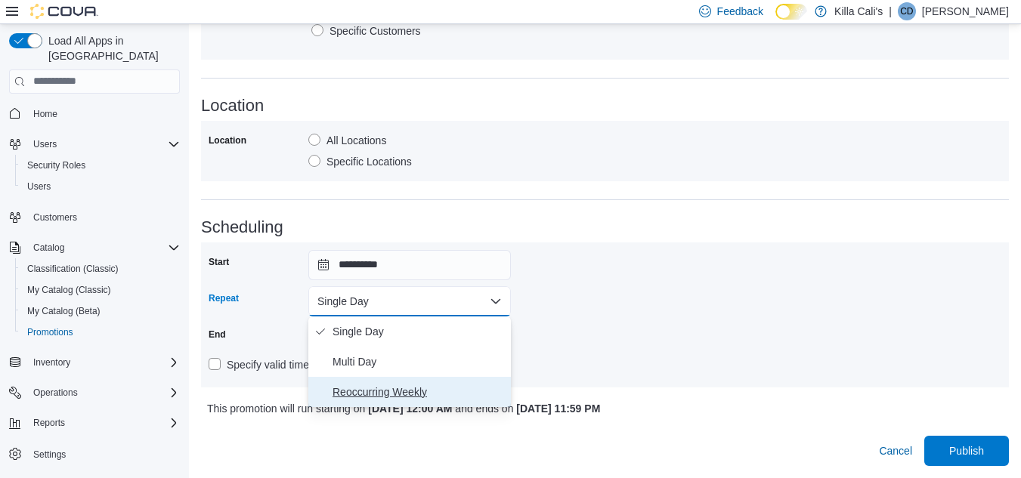
click at [376, 387] on span "Reoccurring Weekly" at bounding box center [419, 392] width 172 height 18
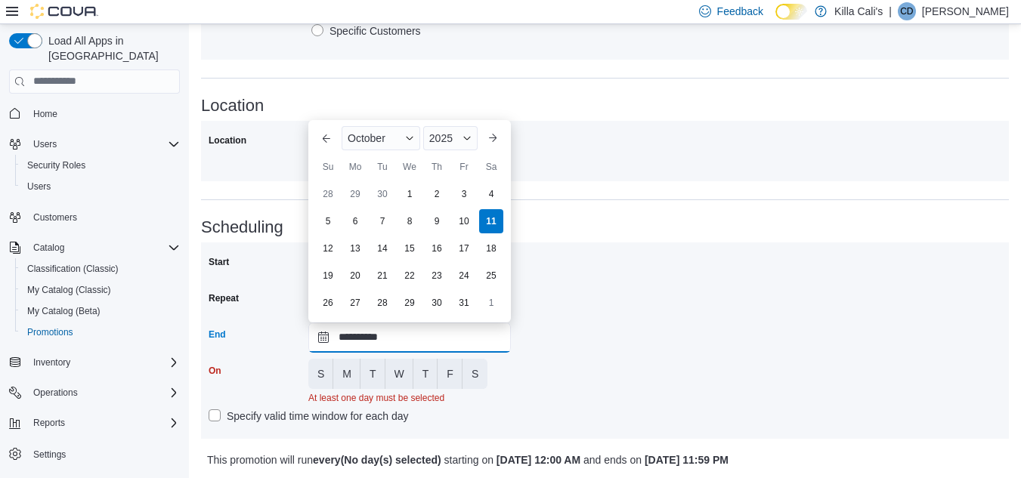
click at [357, 342] on input "**********" at bounding box center [409, 338] width 203 height 30
click at [453, 135] on div "2025" at bounding box center [450, 138] width 54 height 24
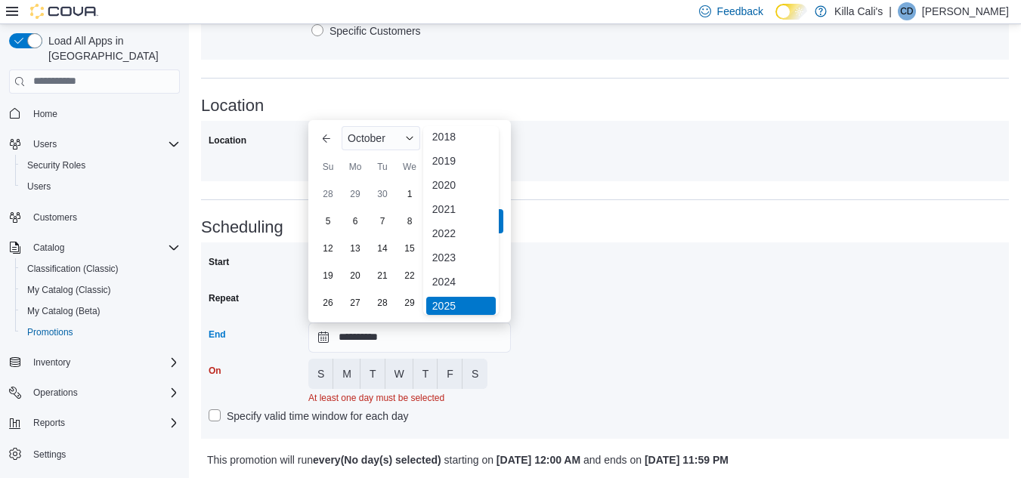
scroll to position [156, 0]
click at [451, 280] on div "2030" at bounding box center [461, 276] width 70 height 18
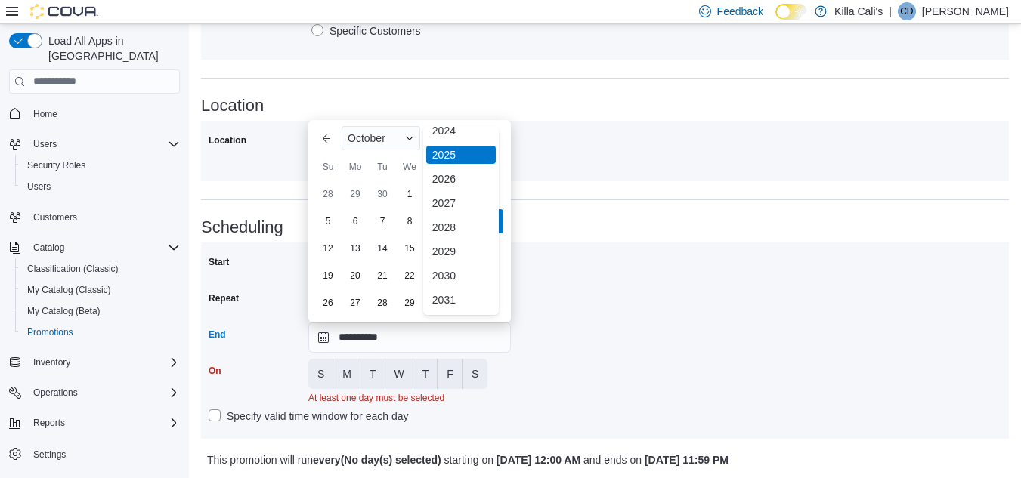
type input "**********"
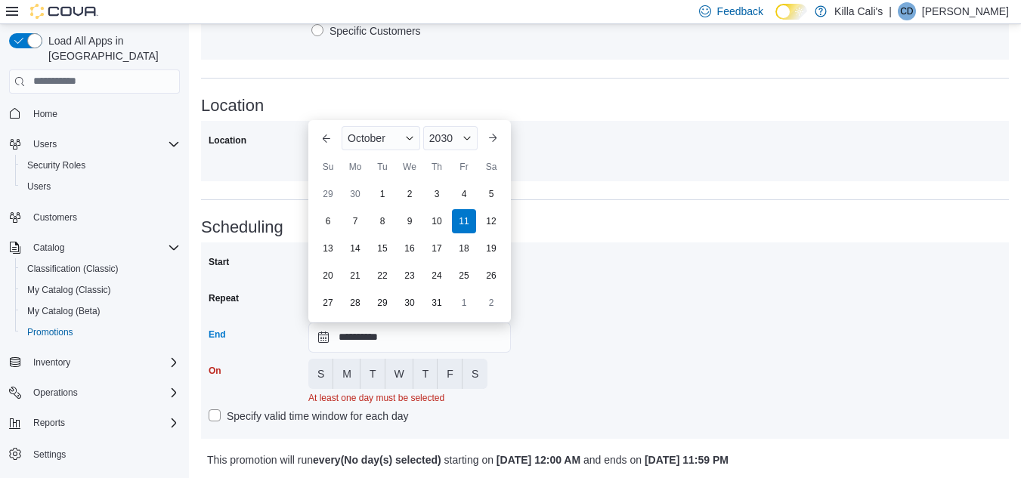
click at [559, 370] on div "**********" at bounding box center [605, 340] width 793 height 181
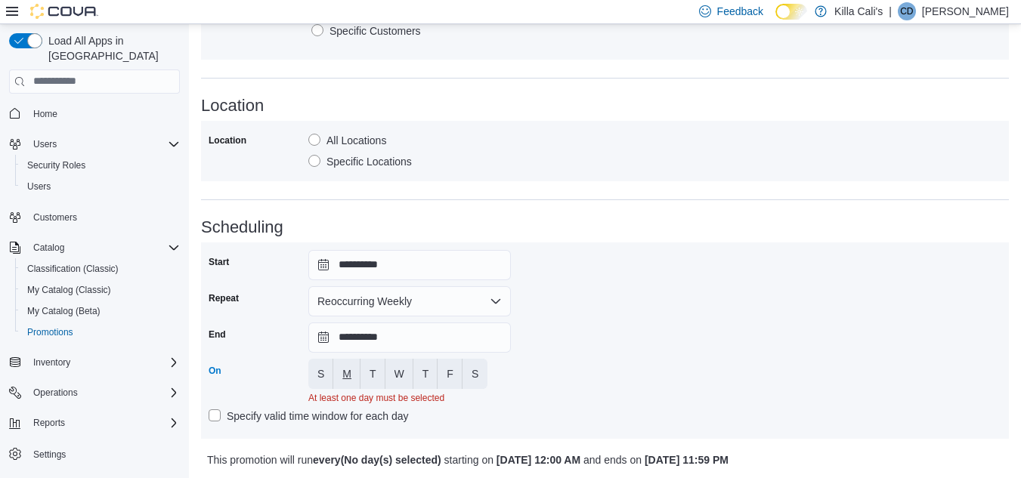
click at [354, 373] on button "M" at bounding box center [346, 374] width 27 height 30
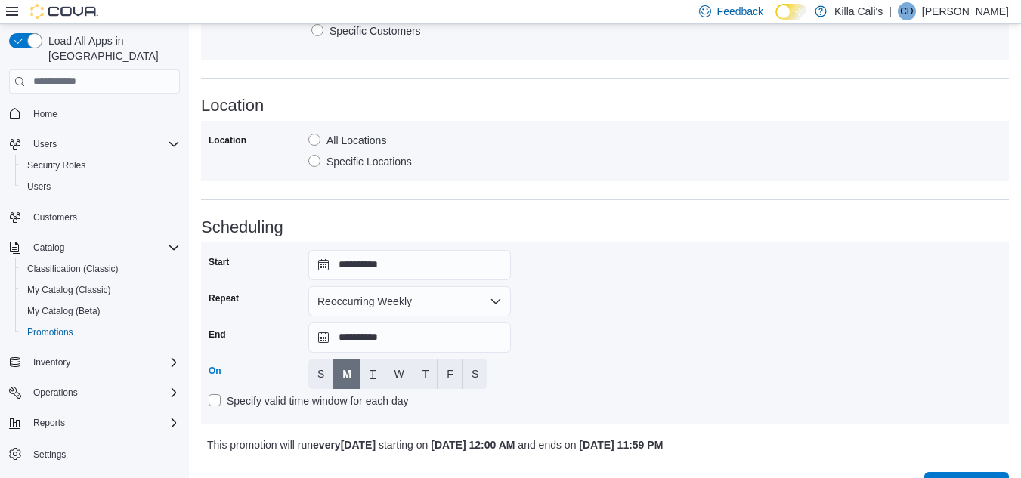
click at [370, 370] on span "T" at bounding box center [373, 374] width 7 height 15
click at [401, 369] on span "W" at bounding box center [400, 374] width 10 height 15
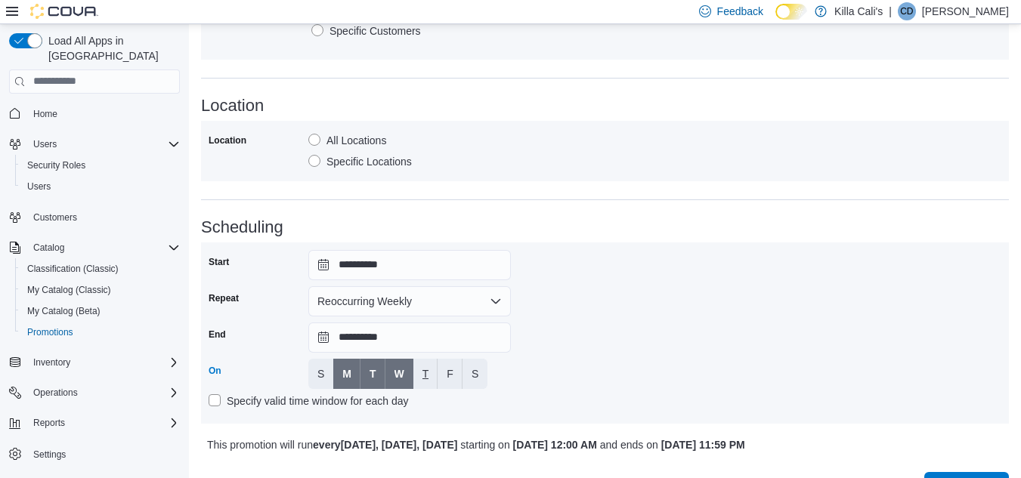
click at [429, 374] on span "T" at bounding box center [425, 374] width 7 height 15
click at [457, 373] on button "F" at bounding box center [450, 374] width 25 height 30
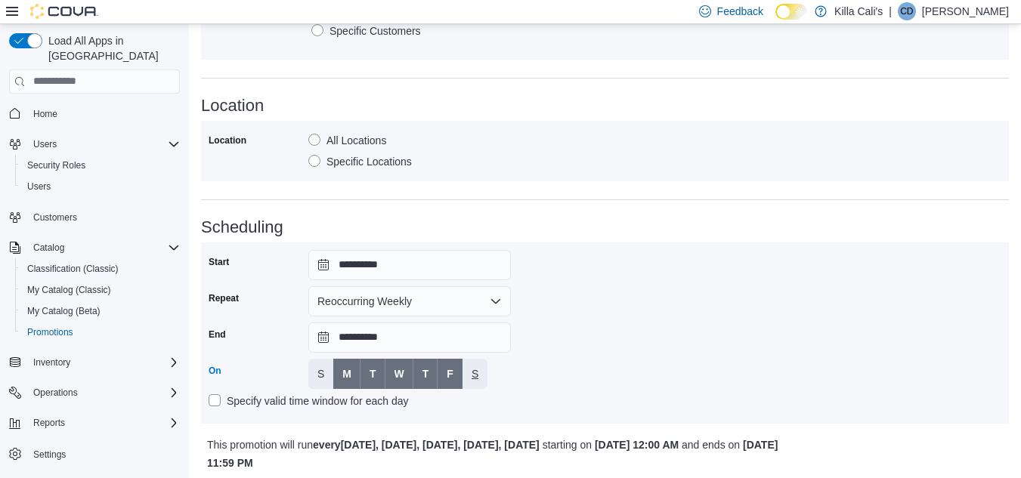
click at [477, 370] on span "S" at bounding box center [475, 374] width 7 height 15
click at [731, 336] on div "**********" at bounding box center [605, 333] width 793 height 166
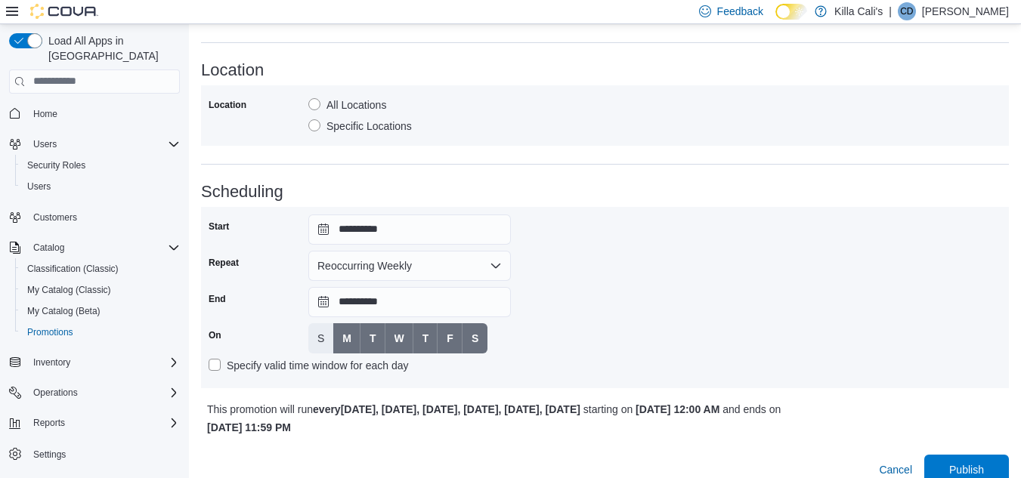
scroll to position [844, 0]
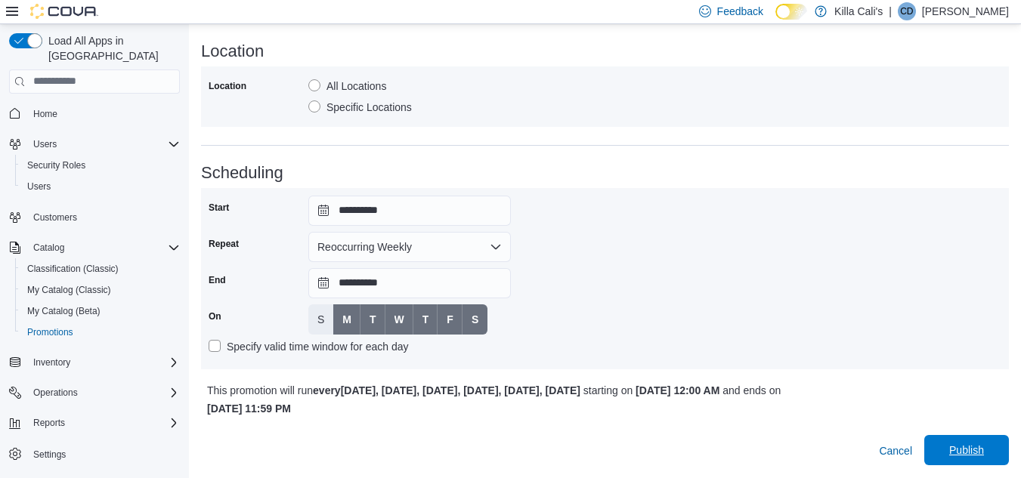
click at [987, 443] on span "Publish" at bounding box center [966, 450] width 67 height 30
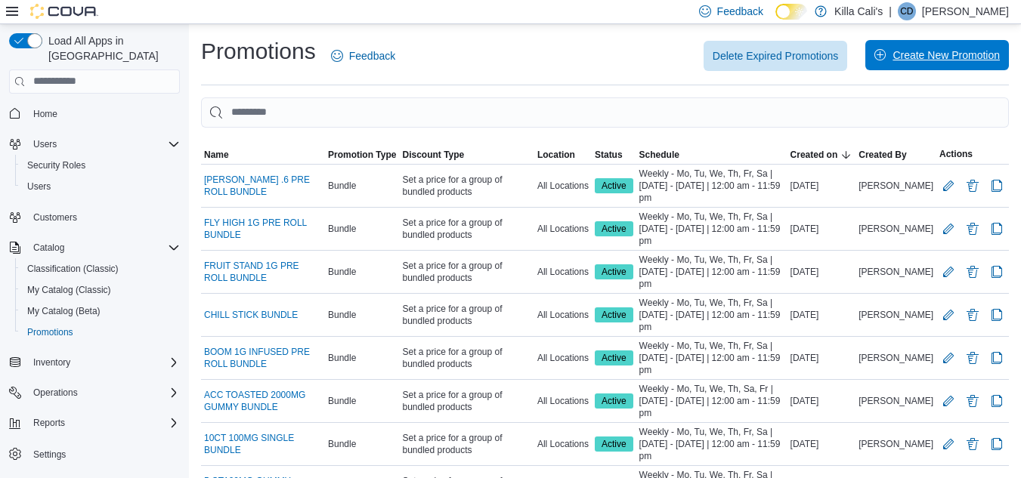
click at [934, 55] on span "Create New Promotion" at bounding box center [946, 55] width 107 height 15
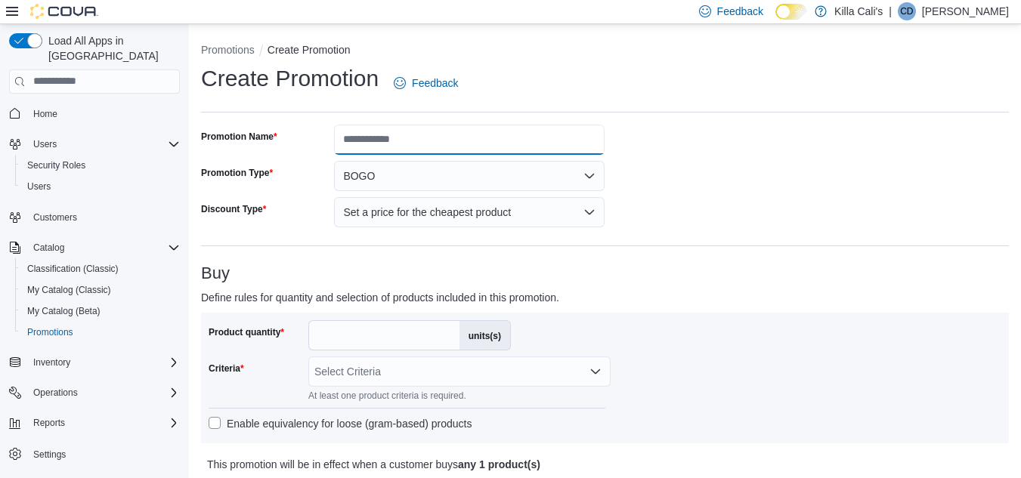
click at [362, 139] on input "Promotion Name" at bounding box center [469, 140] width 271 height 30
type input "**********"
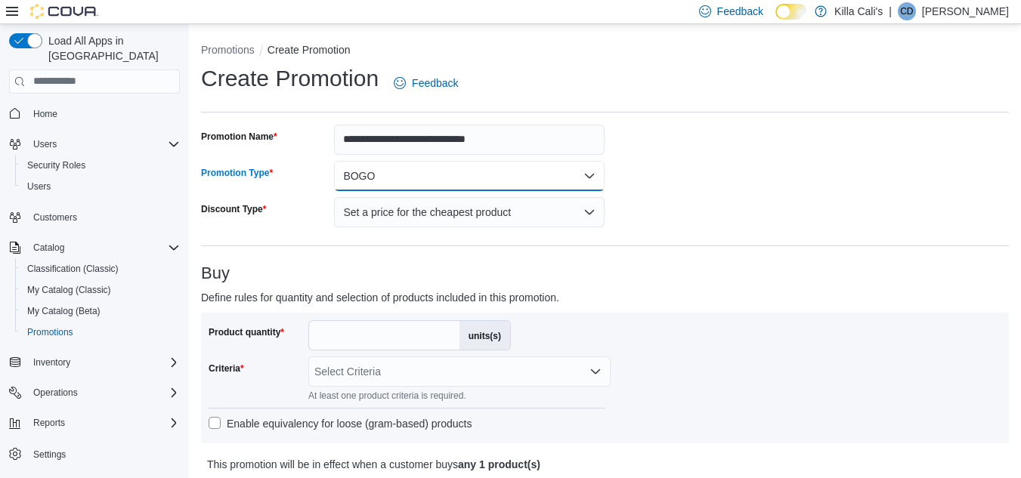
click at [410, 180] on button "BOGO" at bounding box center [469, 176] width 271 height 30
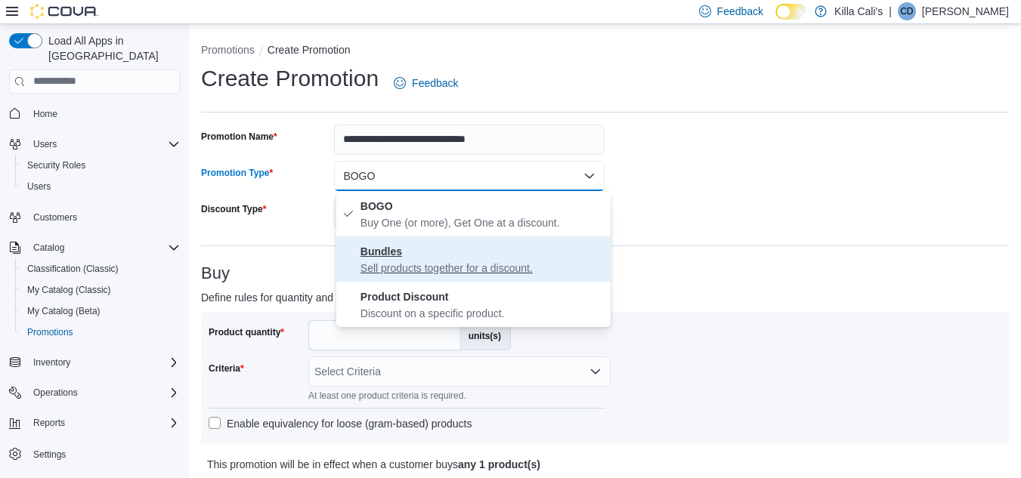
click at [413, 261] on p "Sell products together for a discount." at bounding box center [482, 268] width 244 height 15
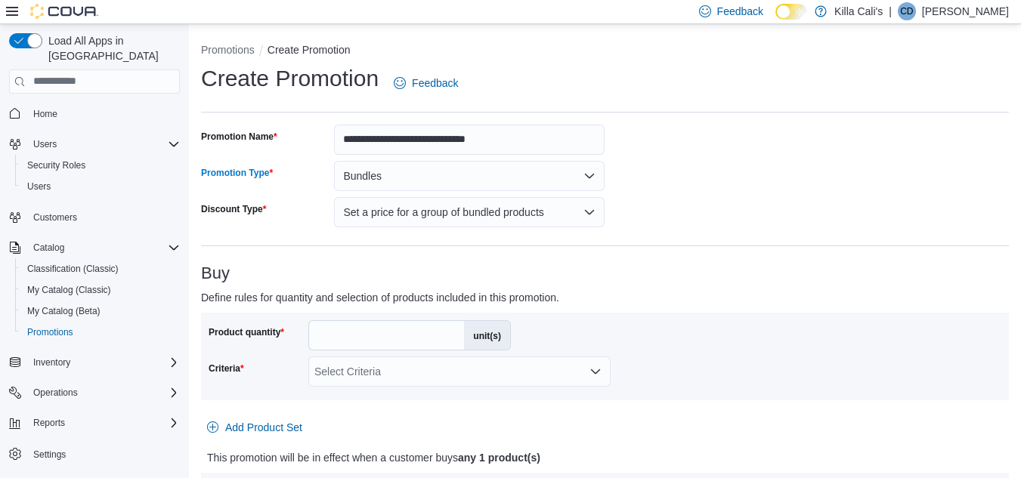
click at [698, 292] on p "Define rules for quantity and selection of products included in this promotion." at bounding box center [504, 298] width 606 height 18
drag, startPoint x: 330, startPoint y: 333, endPoint x: 312, endPoint y: 334, distance: 17.4
click at [312, 334] on input "*" at bounding box center [386, 335] width 155 height 29
type input "*"
click at [640, 410] on div at bounding box center [605, 410] width 808 height 6
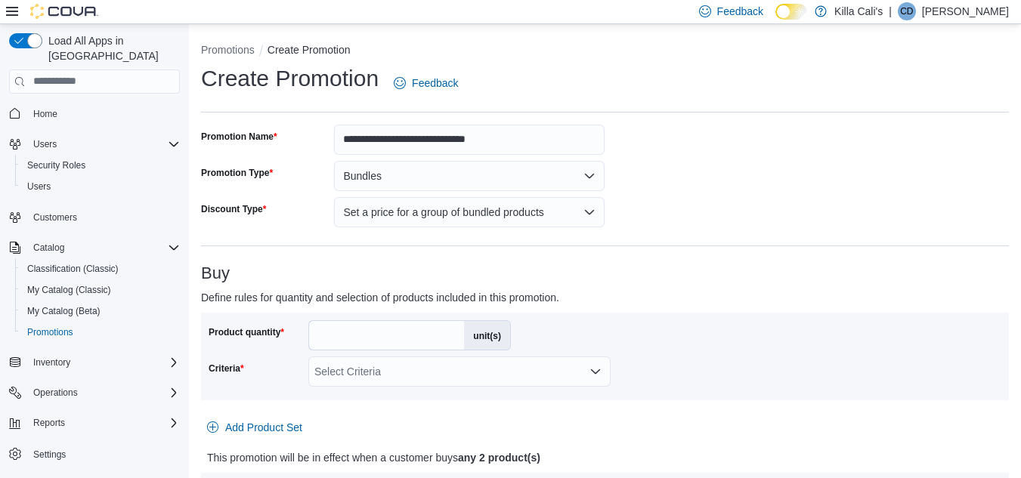
click at [541, 370] on div "Select Criteria" at bounding box center [459, 372] width 302 height 30
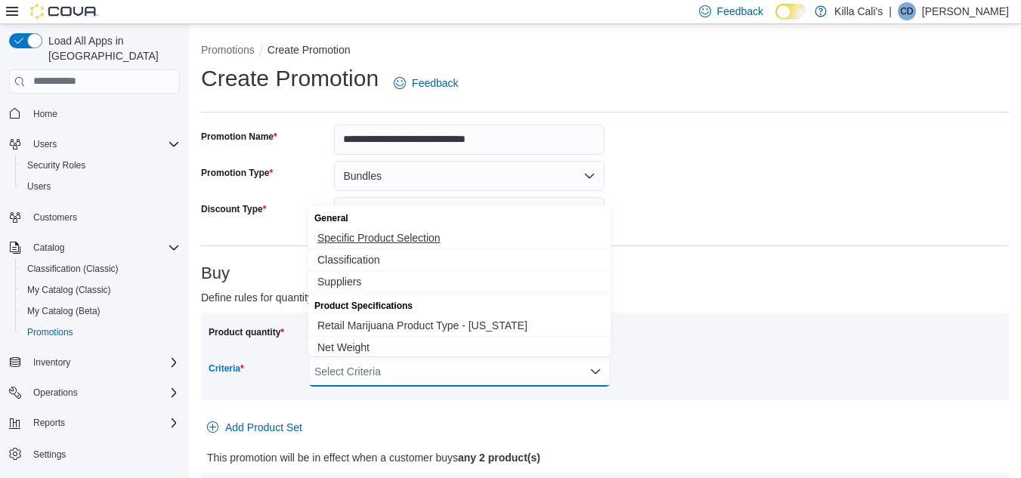
click at [366, 235] on span "Specific Product Selection" at bounding box center [459, 238] width 284 height 15
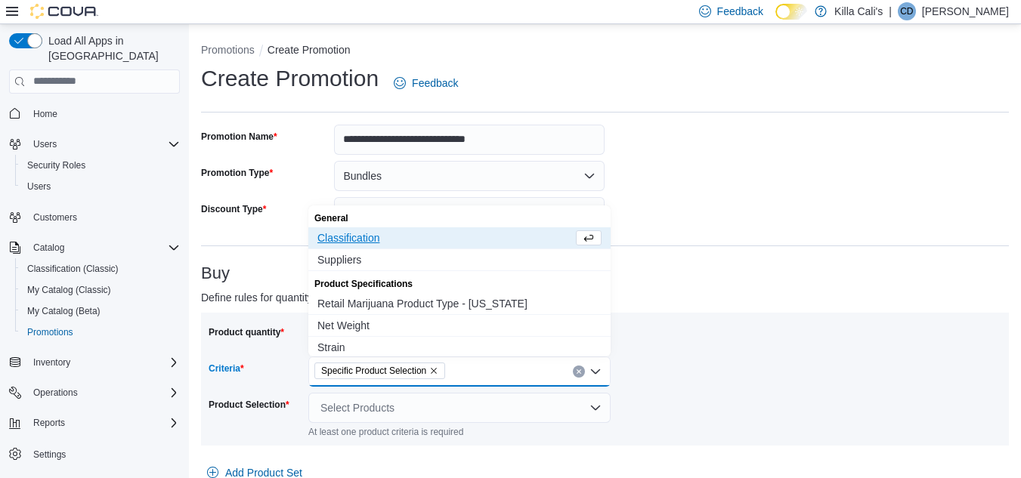
click at [664, 327] on div "Product quantity * unit(s) Criteria Specific Product Selection Combo box. Selec…" at bounding box center [605, 379] width 793 height 118
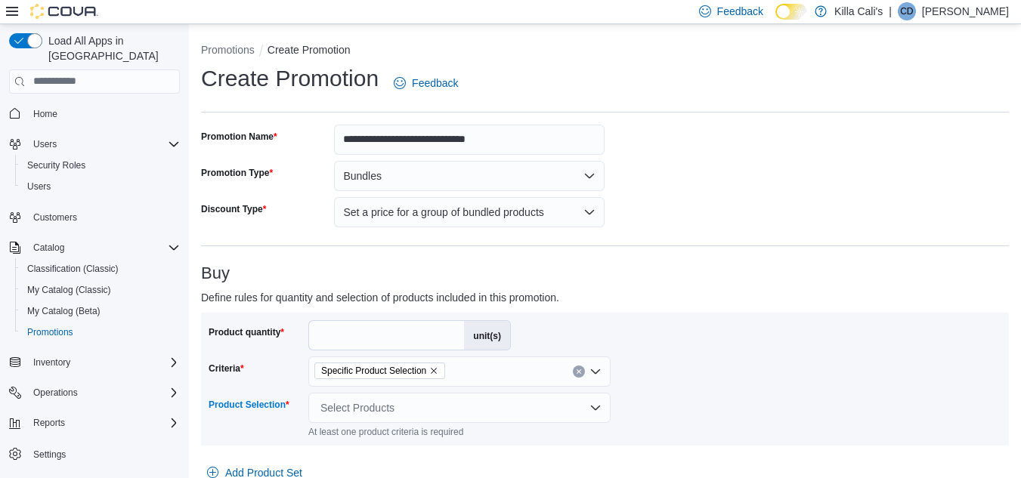
click at [388, 404] on div "Select Products" at bounding box center [459, 408] width 302 height 30
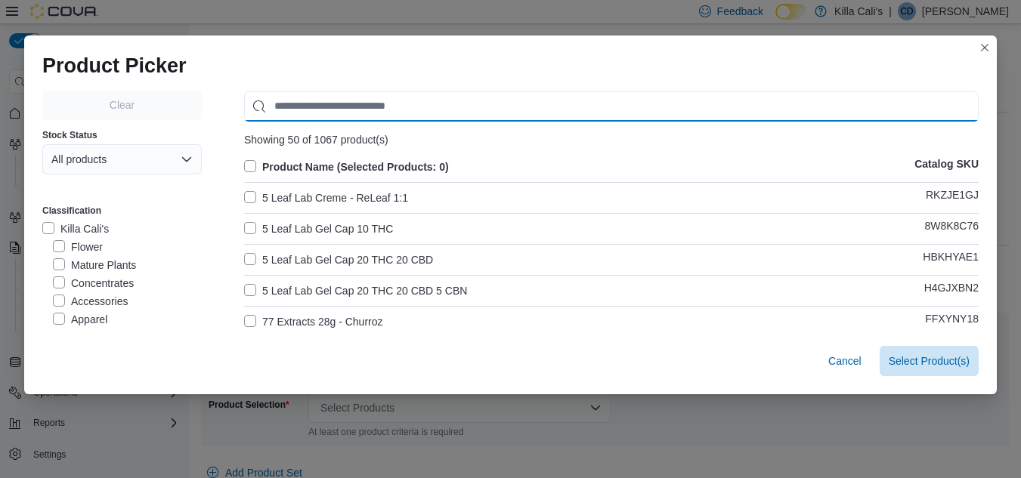
click at [301, 106] on input "Use aria labels when no actual label is in use" at bounding box center [611, 106] width 735 height 30
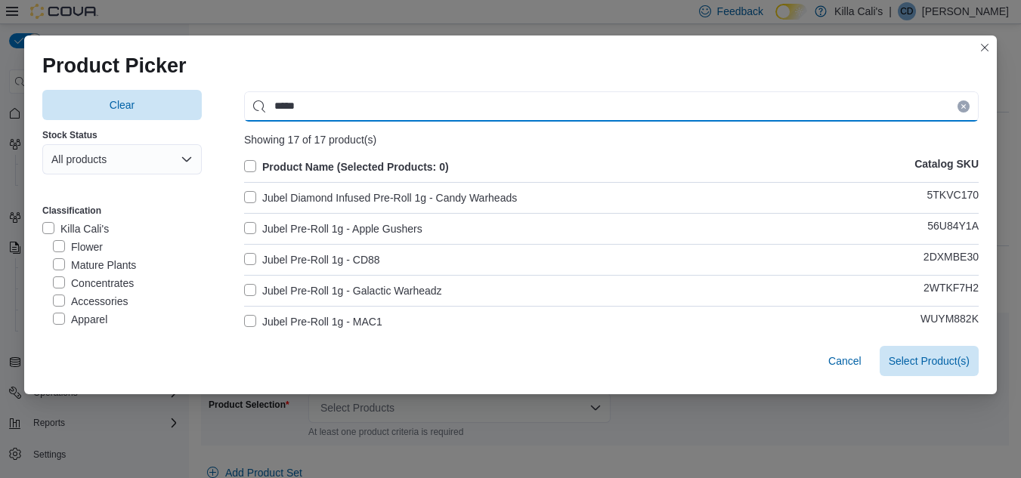
type input "*****"
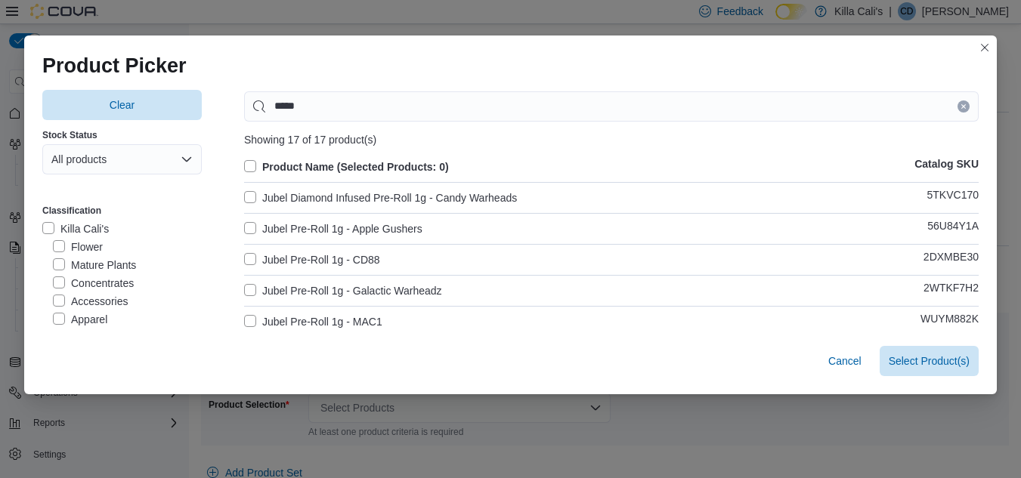
click at [249, 194] on label "Jubel Diamond Infused Pre-Roll 1g - Candy Warheads" at bounding box center [380, 198] width 273 height 18
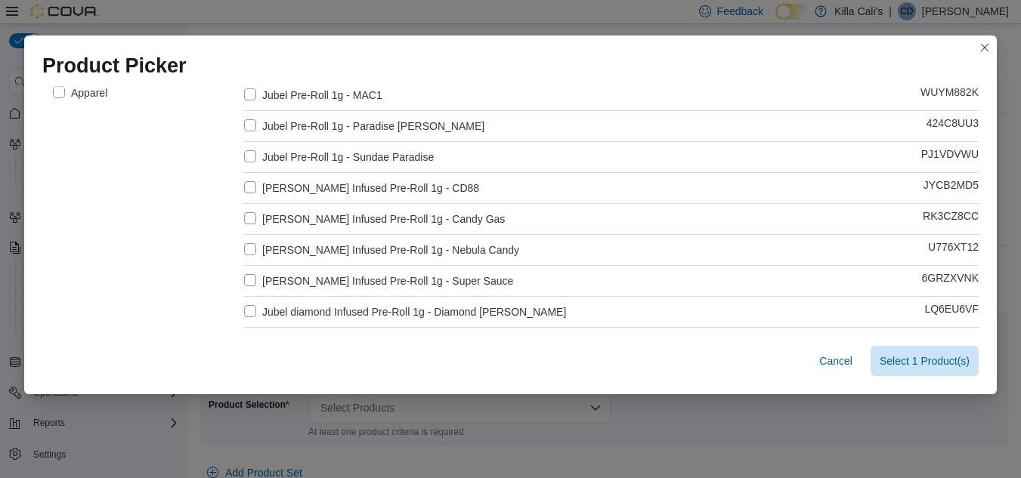
scroll to position [302, 0]
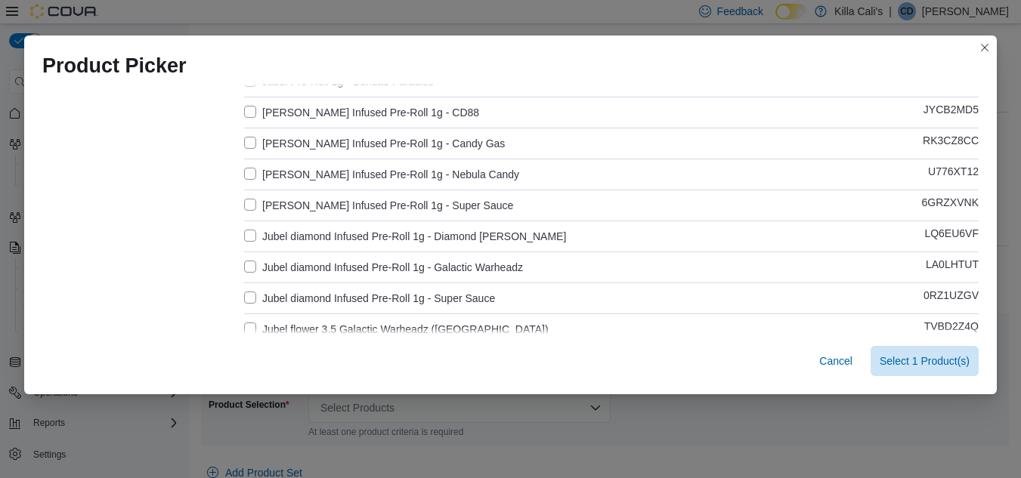
click at [249, 239] on label "Jubel diamond Infused Pre-Roll 1g - Diamond Runtz" at bounding box center [405, 236] width 322 height 18
click at [248, 270] on label "Jubel diamond Infused Pre-Roll 1g - Galactic Warheadz" at bounding box center [383, 267] width 279 height 18
click at [244, 292] on label "Jubel diamond Infused Pre-Roll 1g - Super Sauce" at bounding box center [369, 298] width 251 height 18
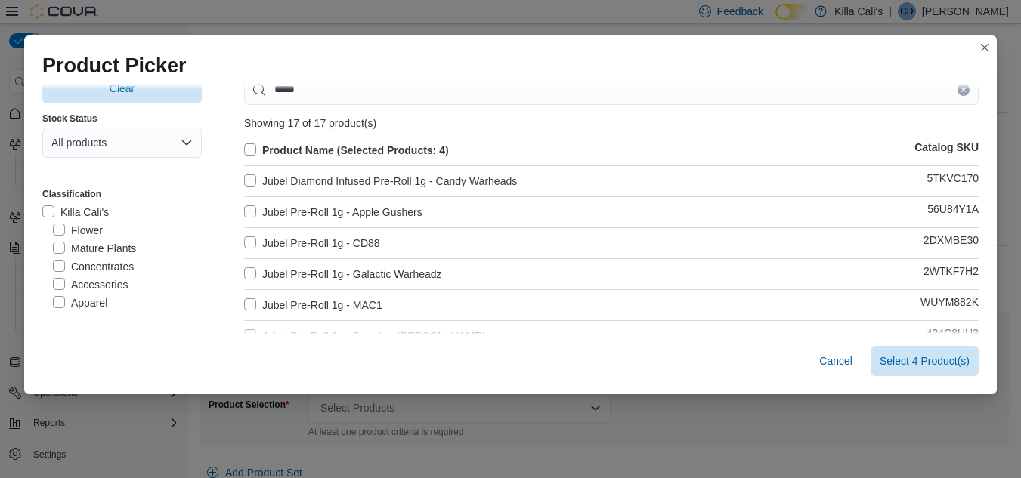
scroll to position [0, 0]
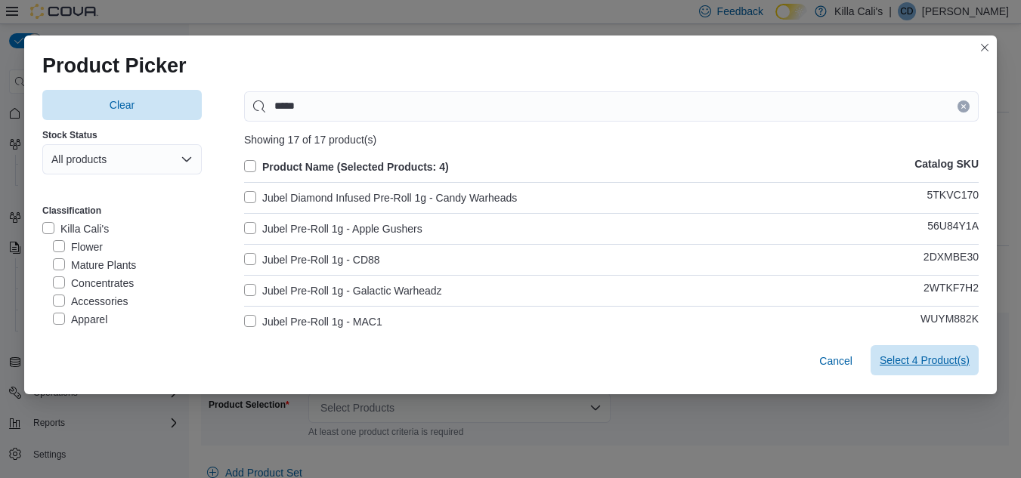
click at [902, 366] on span "Select 4 Product(s)" at bounding box center [925, 360] width 90 height 15
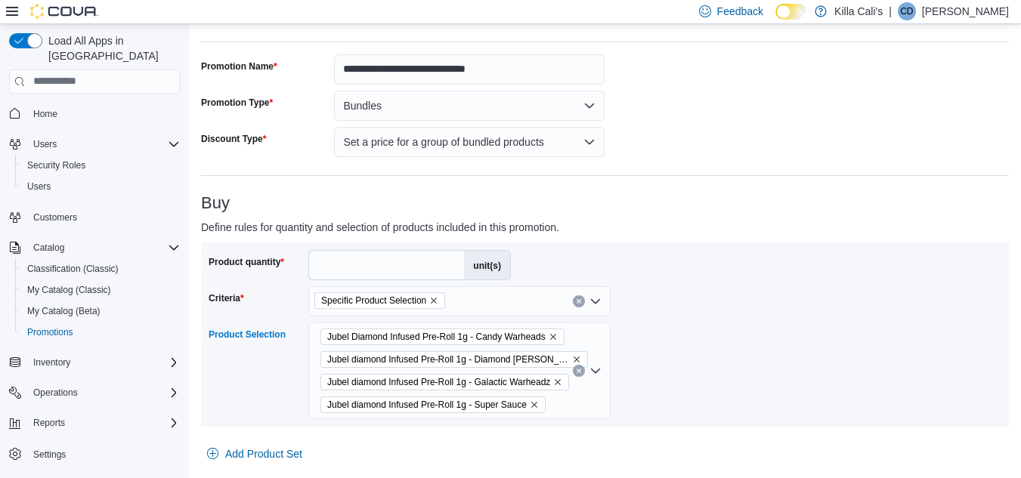
scroll to position [314, 0]
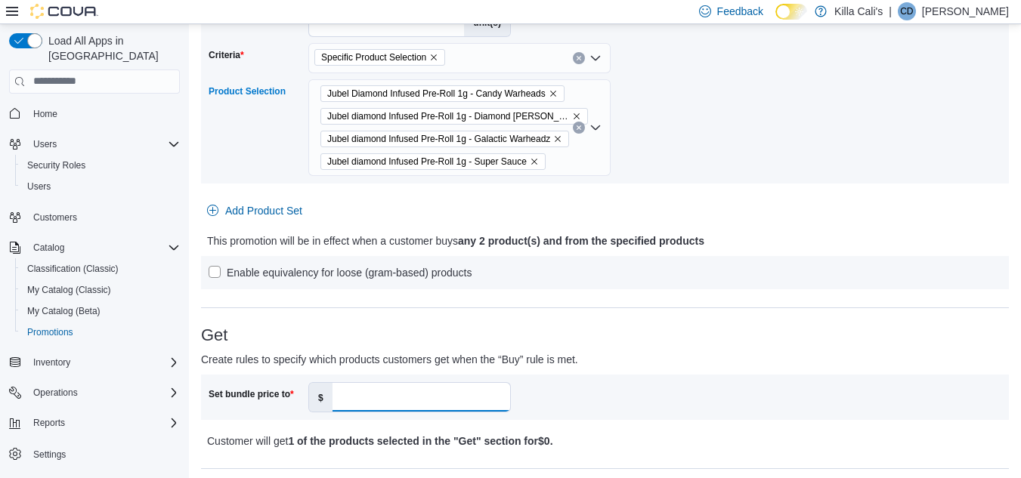
click at [347, 391] on input "Set bundle price to" at bounding box center [422, 397] width 178 height 29
type input "**"
click at [602, 388] on div "Set bundle price to $ **" at bounding box center [407, 397] width 397 height 30
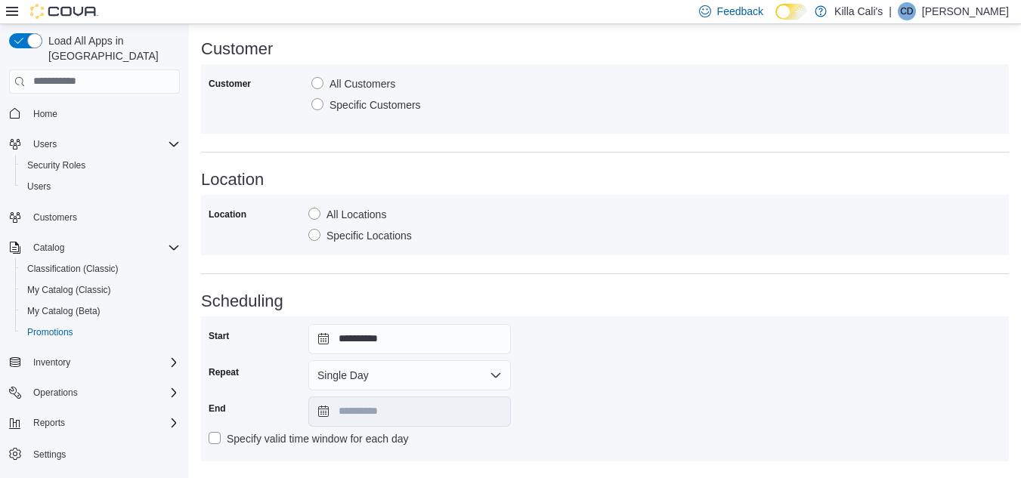
scroll to position [835, 0]
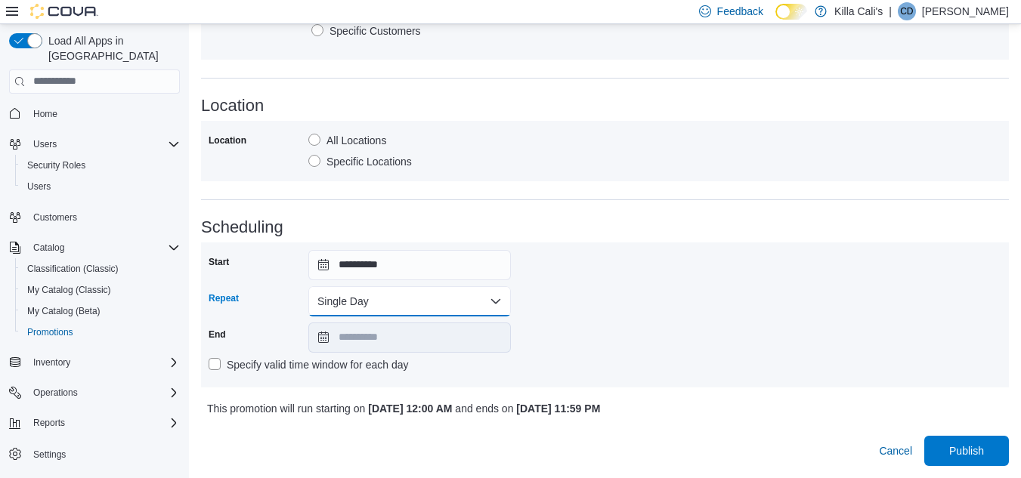
click at [388, 311] on button "Single Day" at bounding box center [409, 301] width 203 height 30
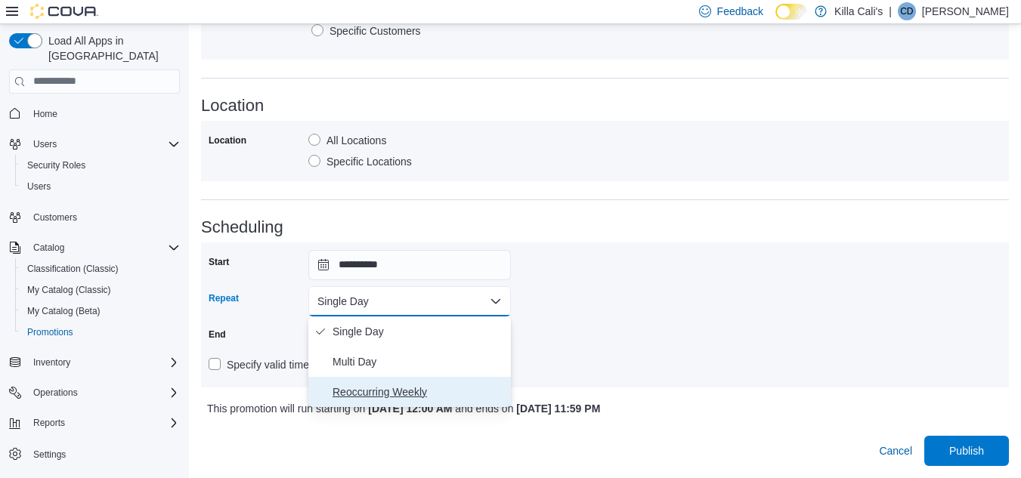
click at [360, 395] on span "Reoccurring Weekly" at bounding box center [419, 392] width 172 height 18
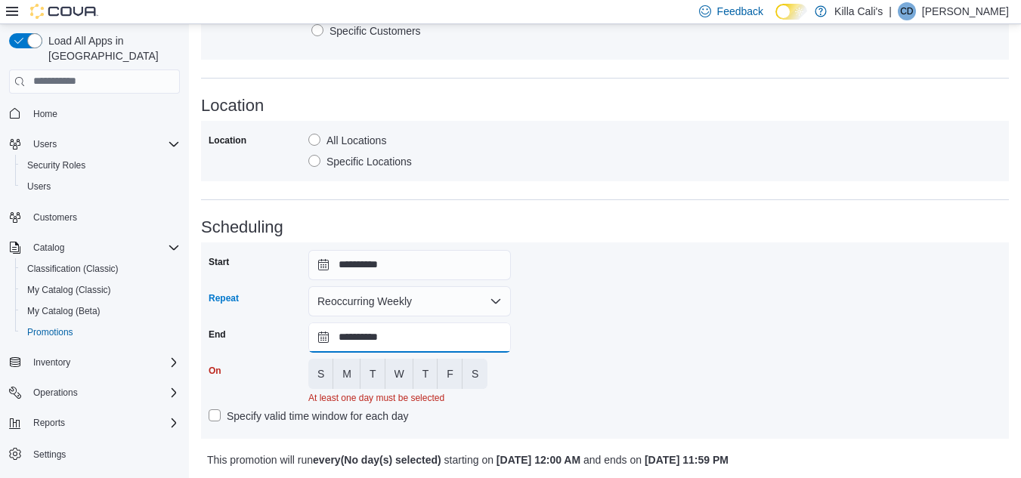
click at [400, 334] on input "**********" at bounding box center [409, 338] width 203 height 30
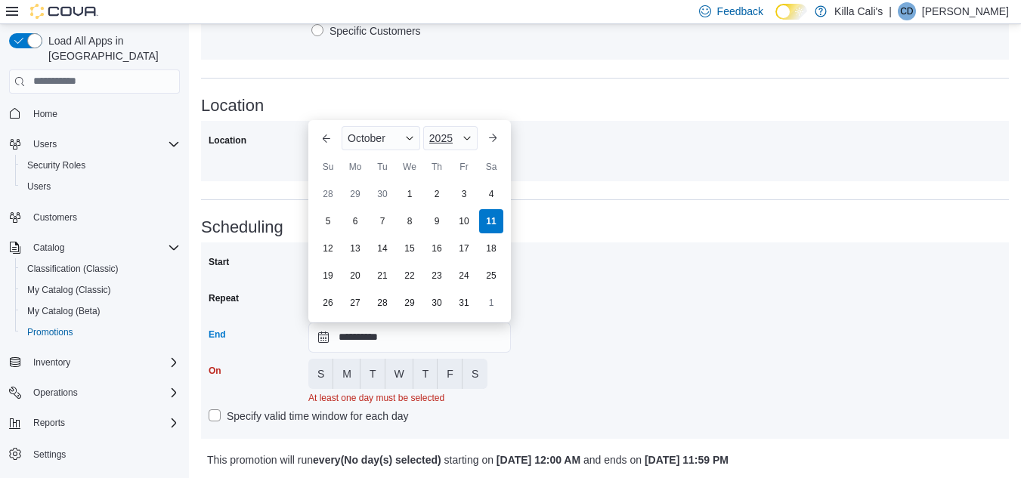
click at [442, 131] on div "2025" at bounding box center [450, 138] width 54 height 24
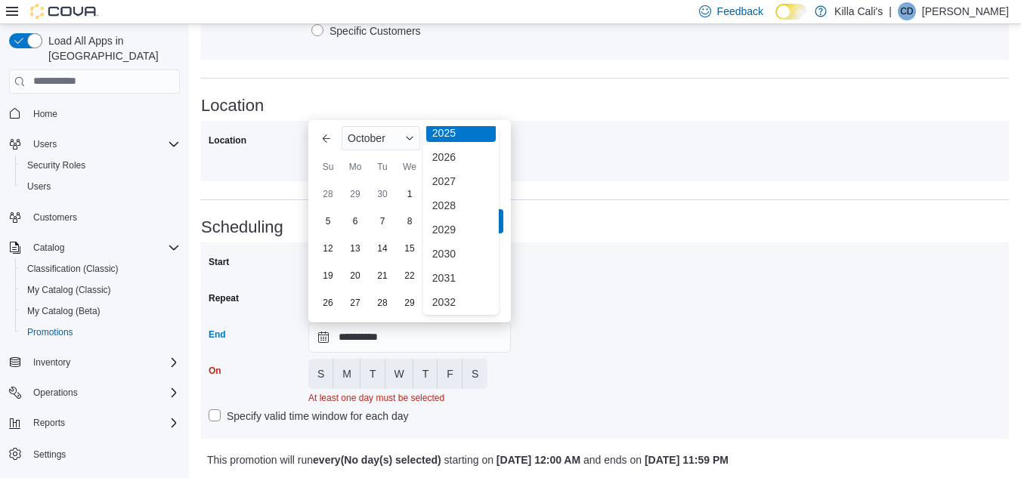
scroll to position [180, 0]
click at [449, 247] on div "2030" at bounding box center [461, 252] width 70 height 18
type input "**********"
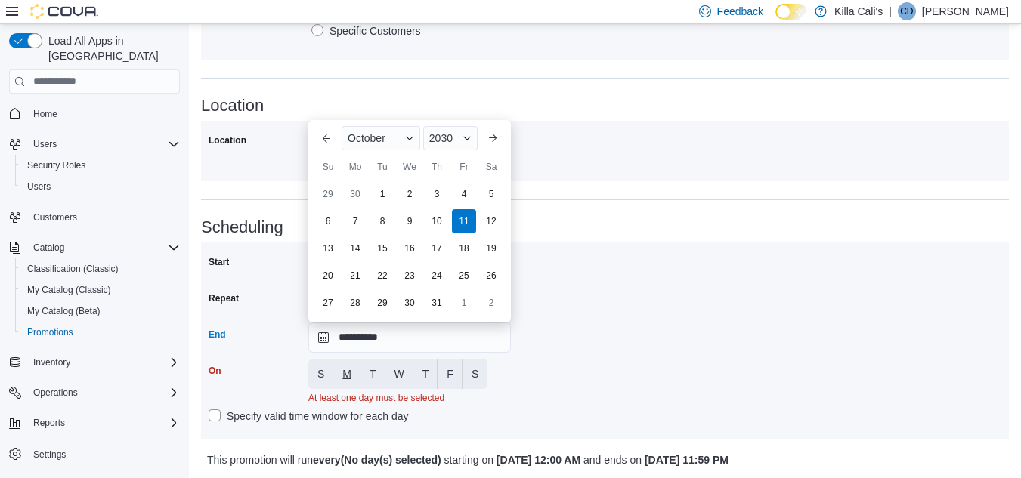
click at [353, 372] on button "M" at bounding box center [346, 374] width 27 height 30
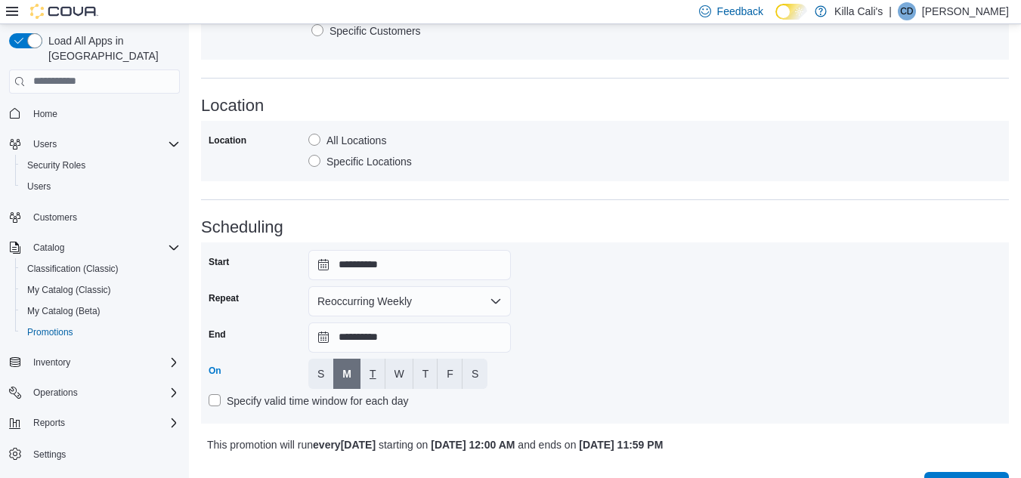
click at [376, 369] on span "T" at bounding box center [373, 374] width 7 height 15
click at [401, 370] on span "W" at bounding box center [400, 374] width 10 height 15
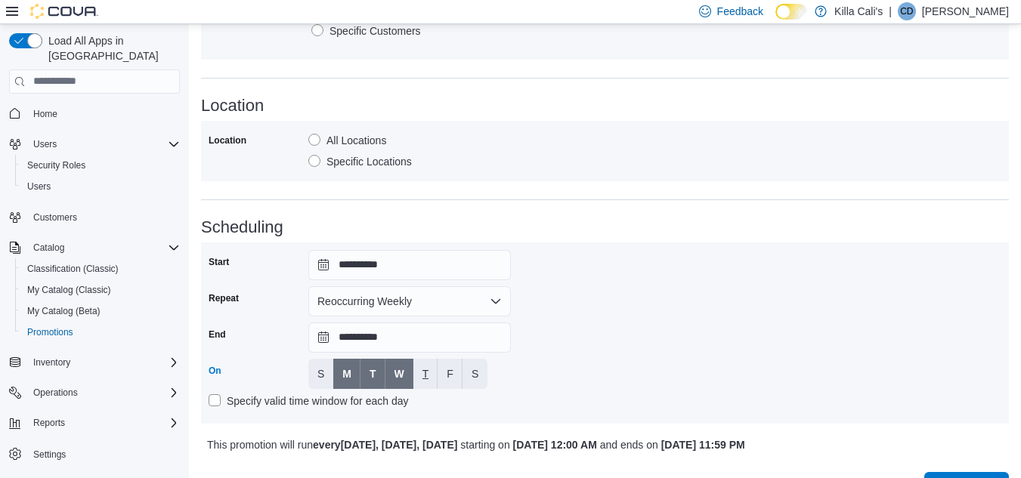
click at [430, 373] on button "T" at bounding box center [425, 374] width 25 height 30
click at [450, 372] on span "F" at bounding box center [450, 374] width 7 height 15
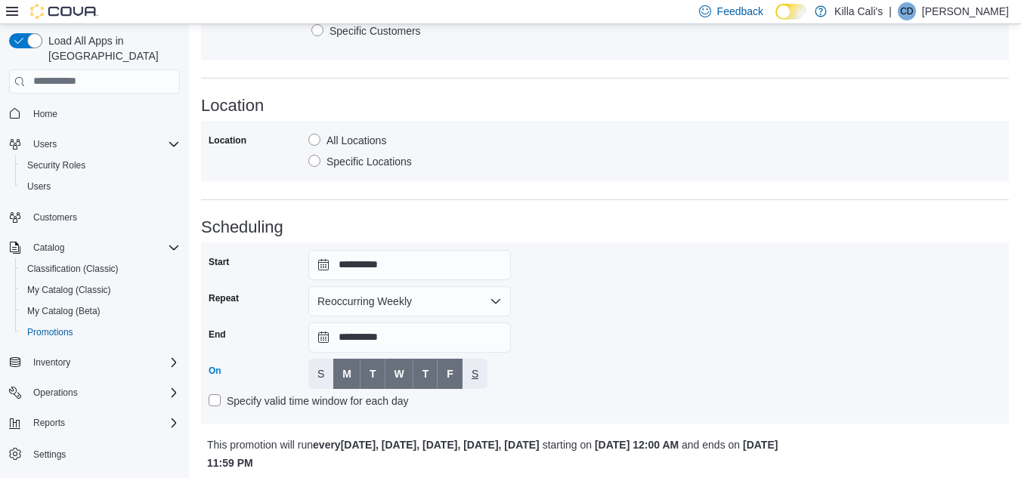
click at [476, 373] on span "S" at bounding box center [475, 374] width 7 height 15
click at [578, 368] on div "**********" at bounding box center [605, 333] width 793 height 166
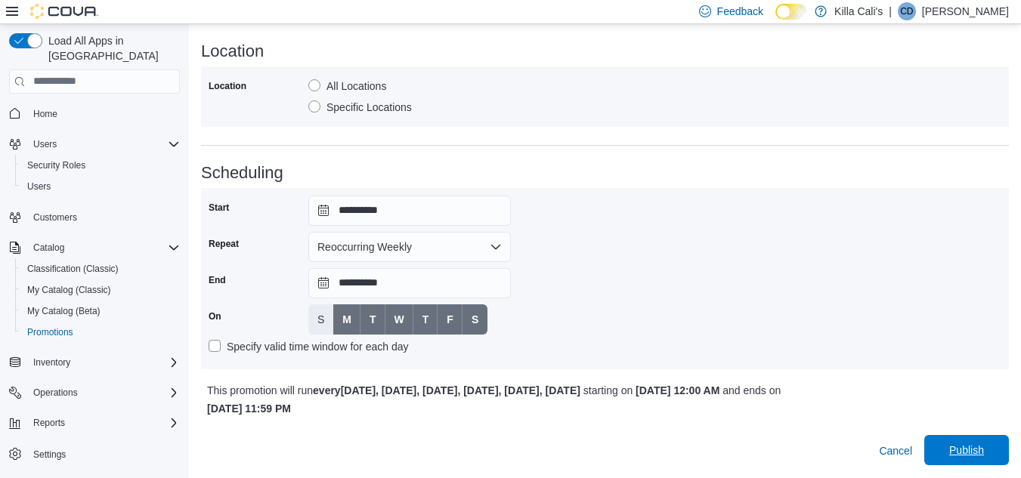
click at [984, 450] on span "Publish" at bounding box center [966, 450] width 35 height 15
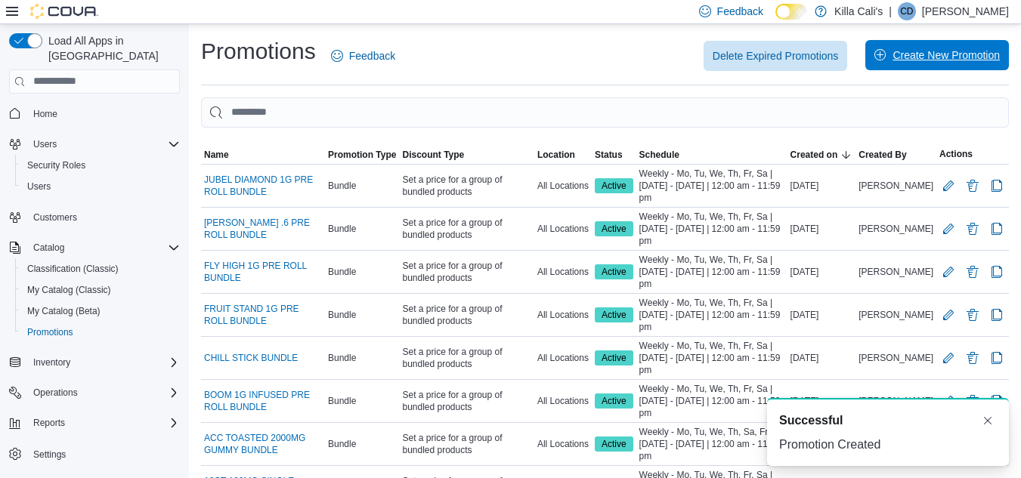
click at [949, 52] on span "Create New Promotion" at bounding box center [946, 55] width 107 height 15
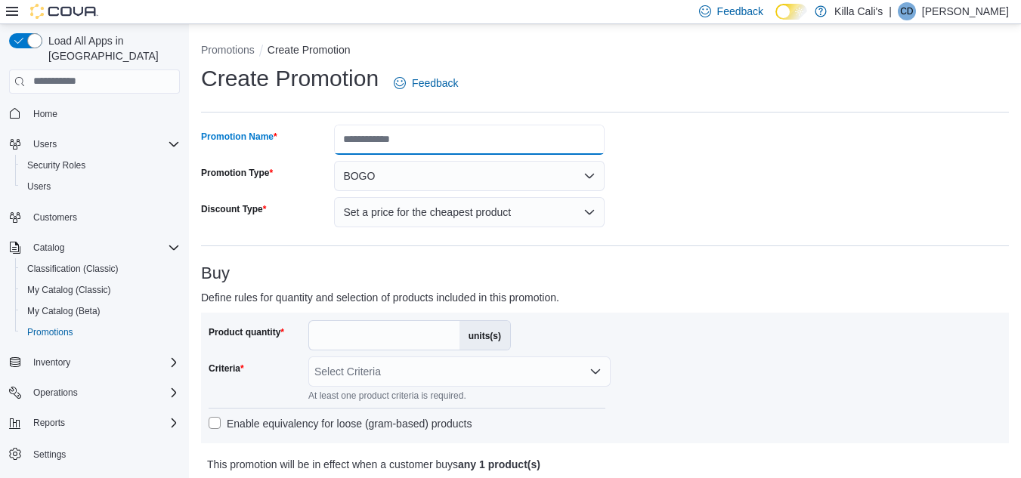
click at [367, 133] on input "Promotion Name" at bounding box center [469, 140] width 271 height 30
type input "**********"
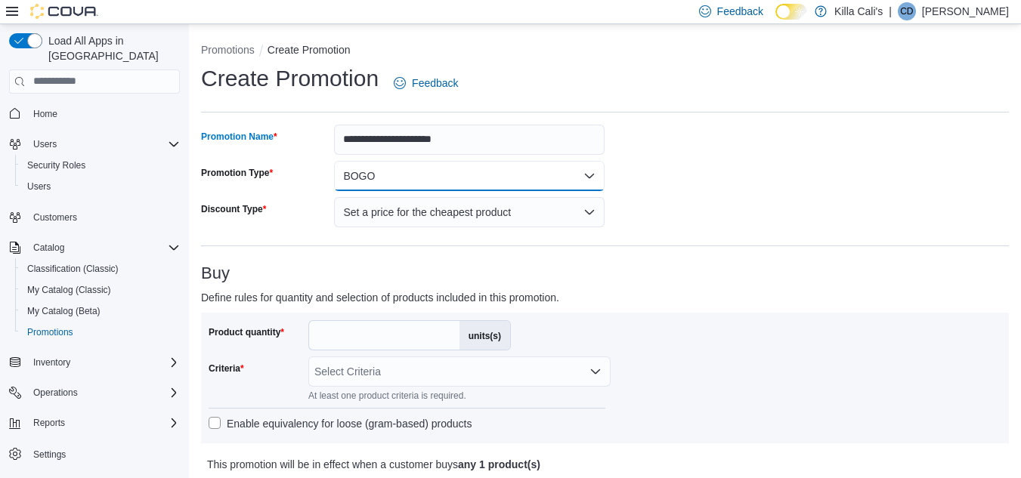
click at [410, 175] on button "BOGO" at bounding box center [469, 176] width 271 height 30
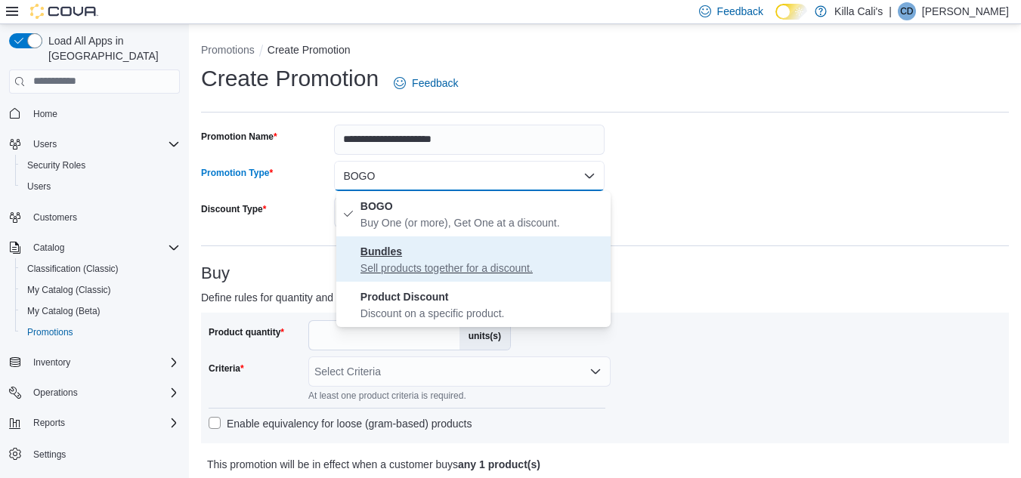
click at [407, 273] on p "Sell products together for a discount." at bounding box center [482, 268] width 244 height 15
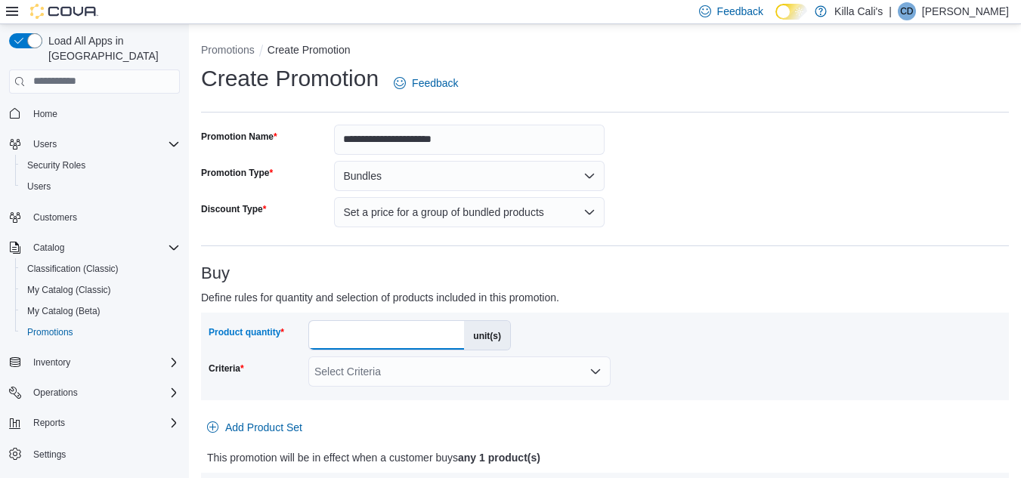
drag, startPoint x: 327, startPoint y: 338, endPoint x: 289, endPoint y: 332, distance: 38.3
click at [289, 332] on div "Product quantity * unit(s)" at bounding box center [360, 335] width 302 height 30
type input "*"
click at [540, 370] on div "Select Criteria" at bounding box center [459, 372] width 302 height 30
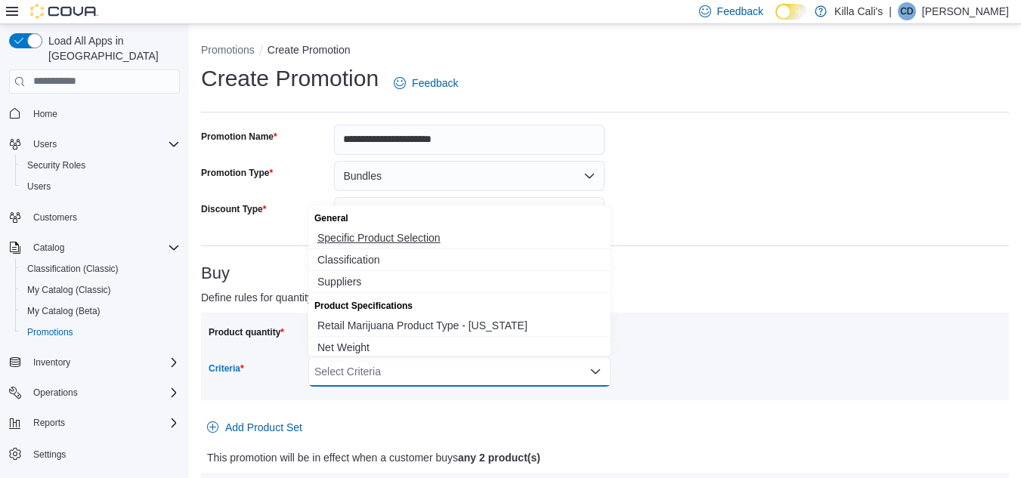
click at [413, 237] on span "Specific Product Selection" at bounding box center [459, 238] width 284 height 15
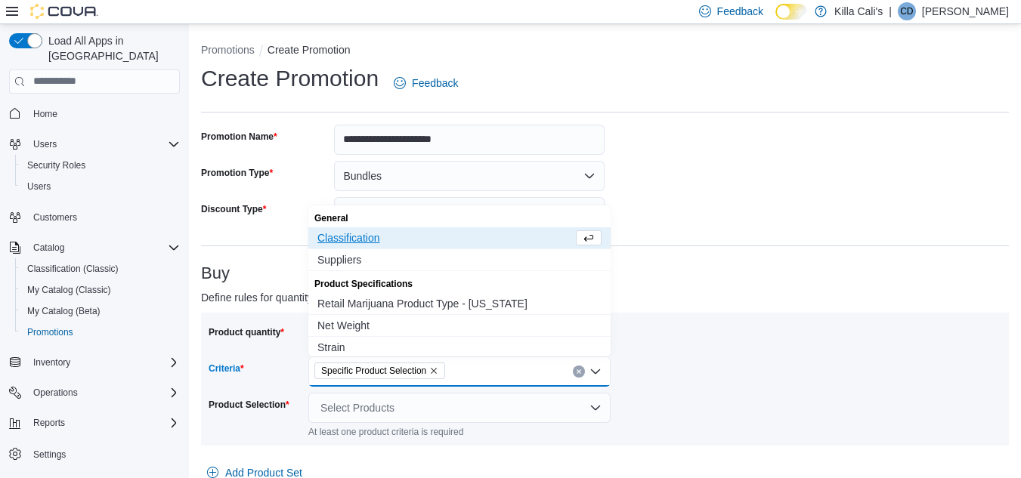
click at [749, 318] on div "Product quantity * unit(s) Criteria Specific Product Selection Combo box. Selec…" at bounding box center [605, 379] width 808 height 133
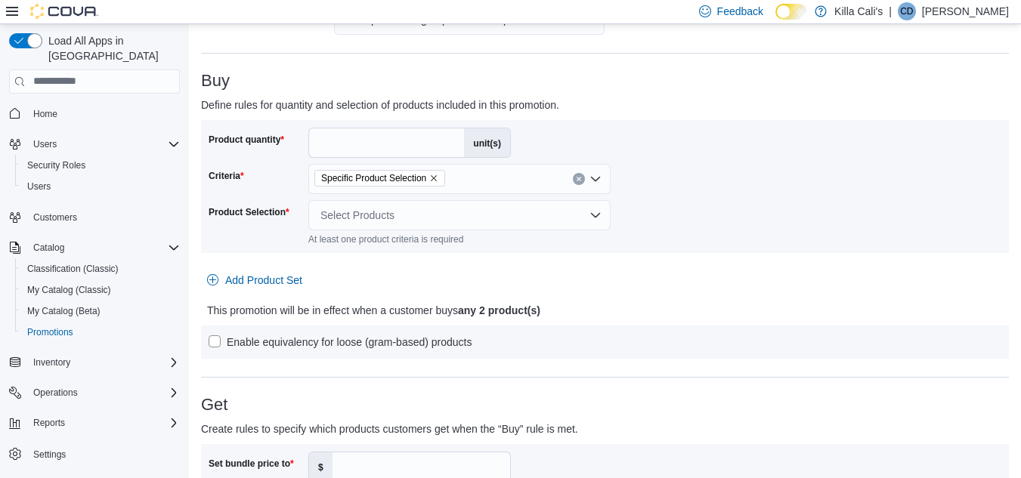
scroll to position [227, 0]
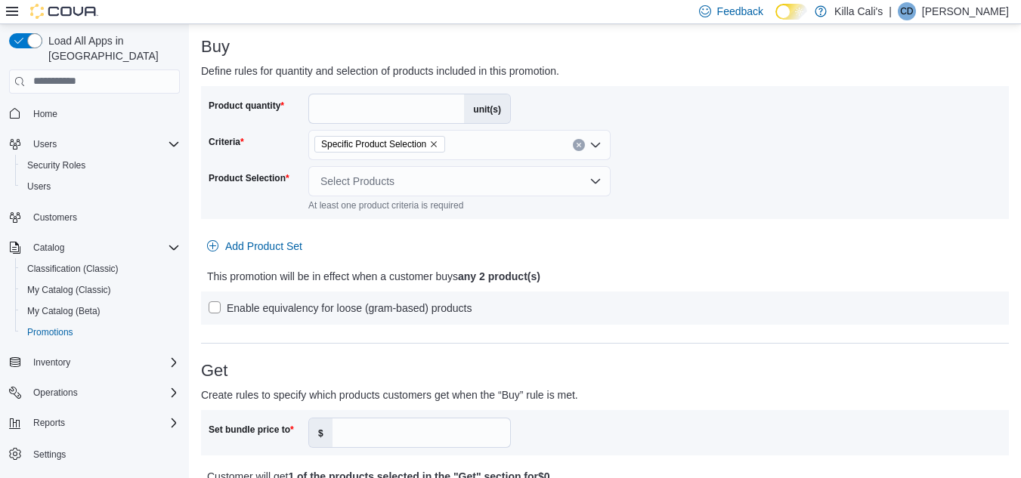
click at [384, 186] on div "Select Products" at bounding box center [459, 181] width 302 height 30
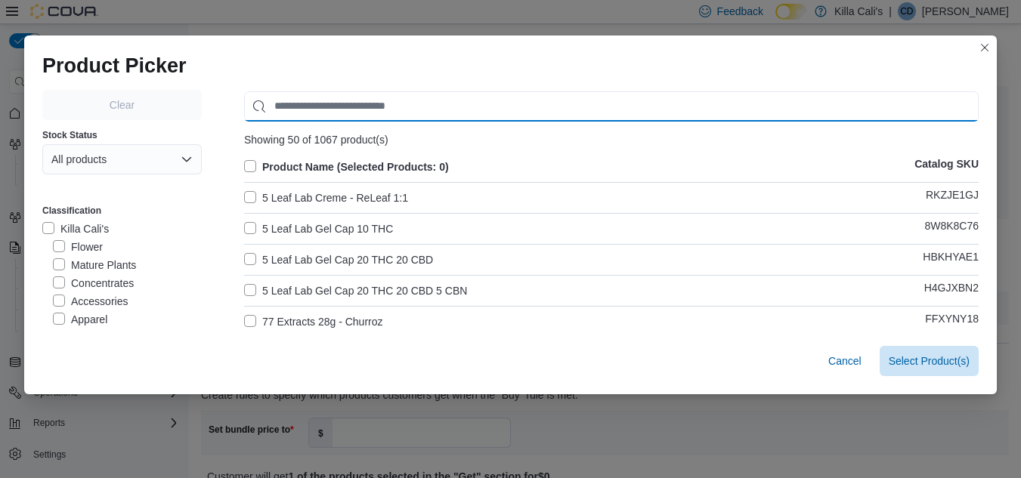
click at [285, 104] on input "Use aria labels when no actual label is in use" at bounding box center [611, 106] width 735 height 30
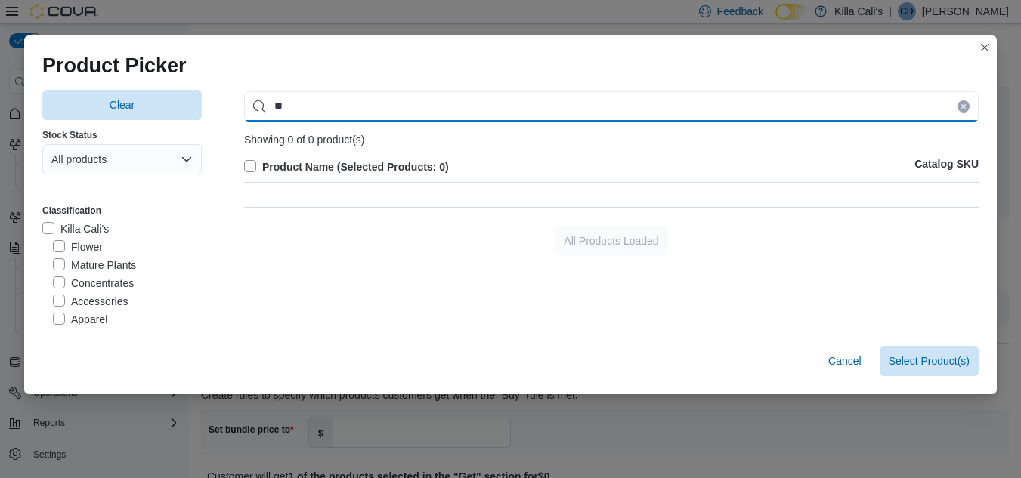
type input "*"
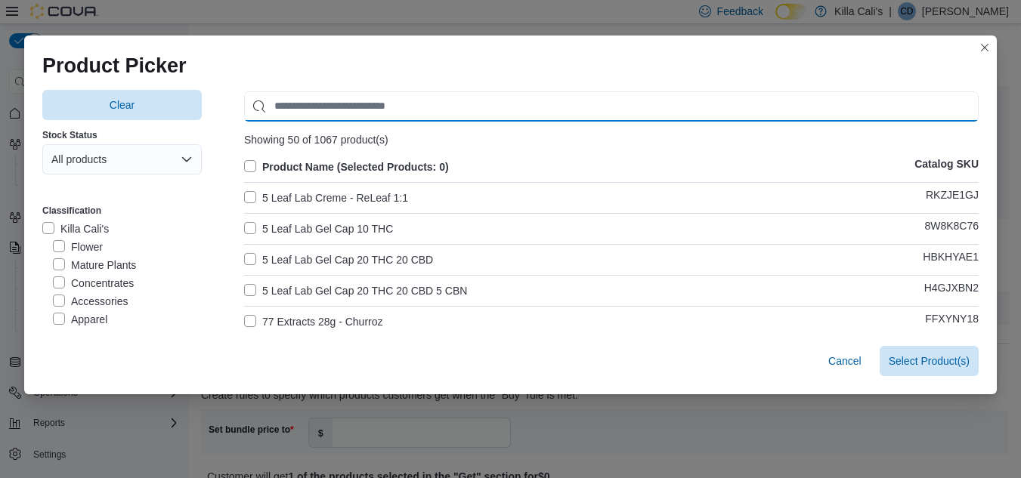
click at [358, 101] on input "Use aria labels when no actual label is in use" at bounding box center [611, 106] width 735 height 30
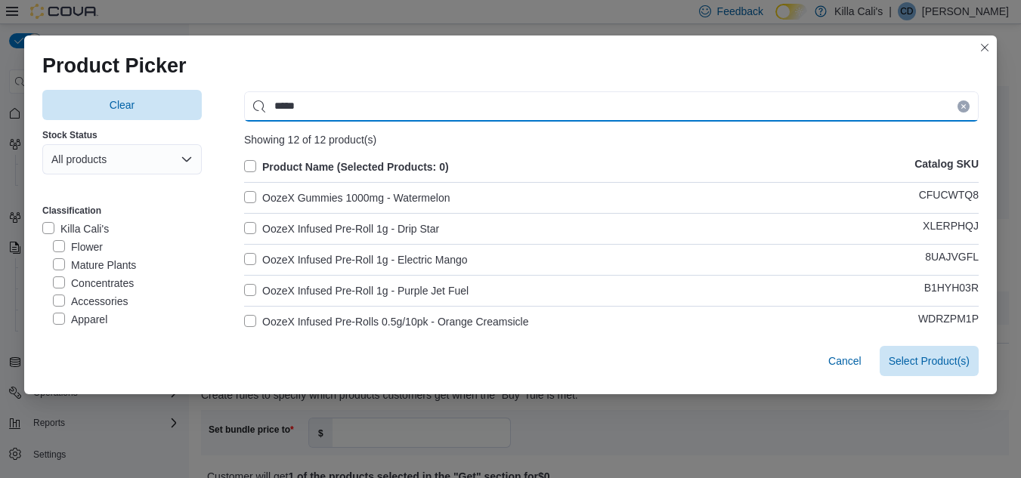
type input "*****"
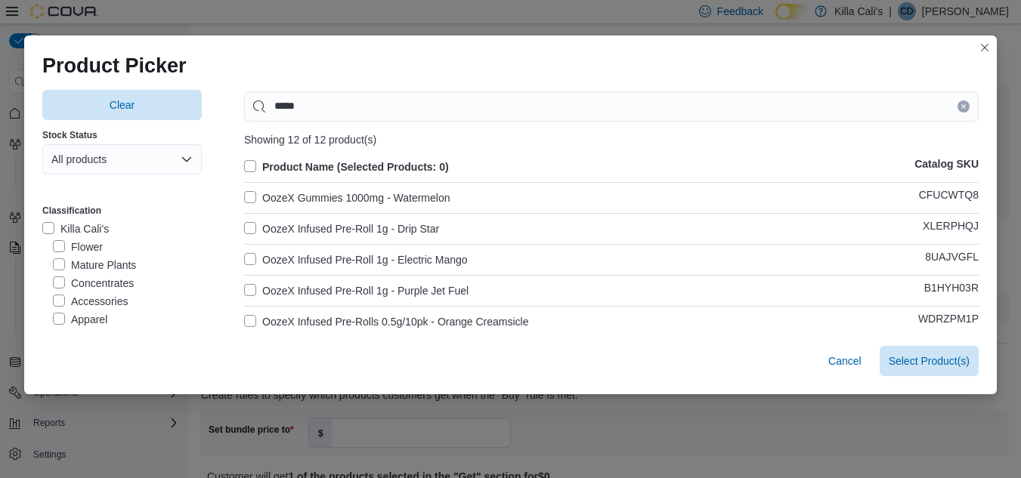
click at [244, 225] on label "OozeX Infused Pre-Roll 1g - Drip Star" at bounding box center [341, 229] width 195 height 18
click at [244, 252] on label "OozeX Infused Pre-Roll 1g - Electric Mango" at bounding box center [356, 260] width 224 height 18
click at [246, 291] on label "OozeX Infused Pre-Roll 1g - Purple Jet Fuel" at bounding box center [356, 291] width 224 height 18
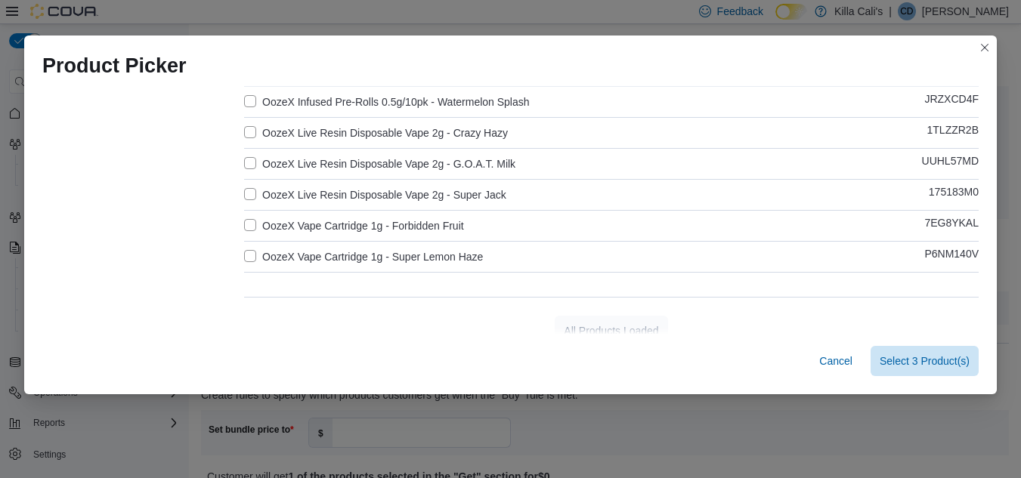
scroll to position [299, 0]
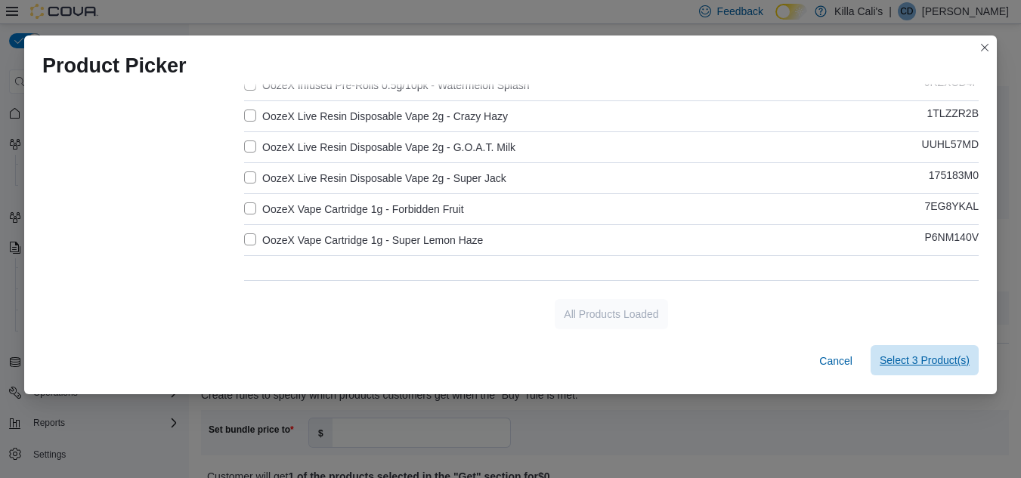
click at [898, 355] on span "Select 3 Product(s)" at bounding box center [925, 360] width 90 height 15
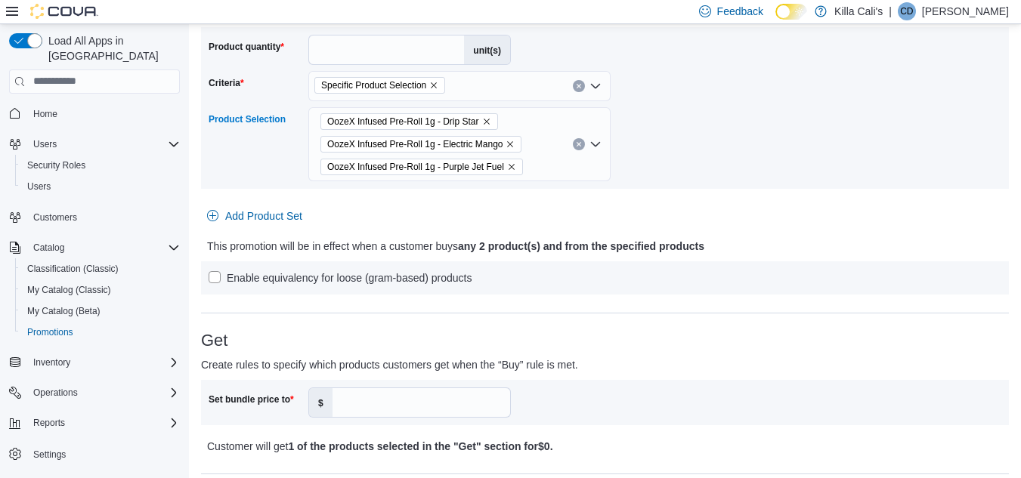
scroll to position [453, 0]
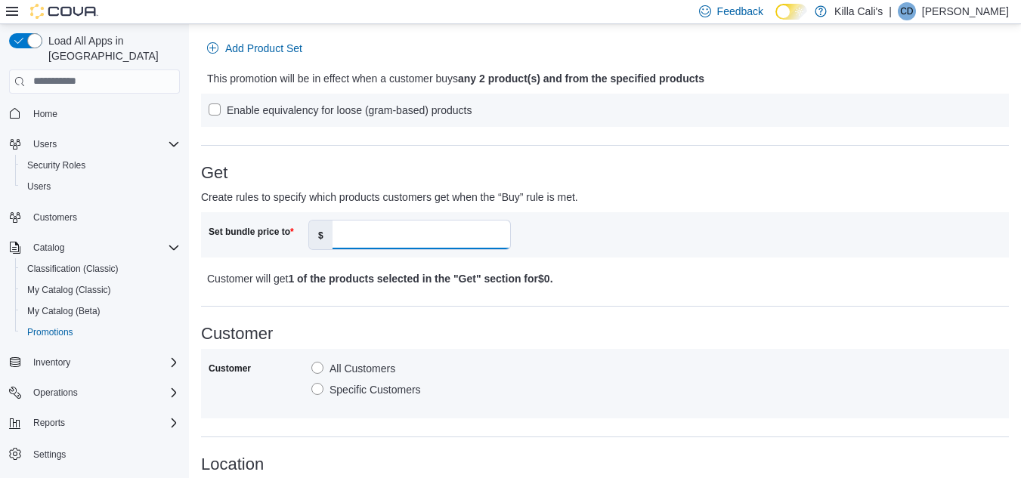
click at [358, 229] on input "Set bundle price to" at bounding box center [422, 235] width 178 height 29
type input "**"
click at [605, 253] on div "Set bundle price to $ **" at bounding box center [605, 234] width 808 height 45
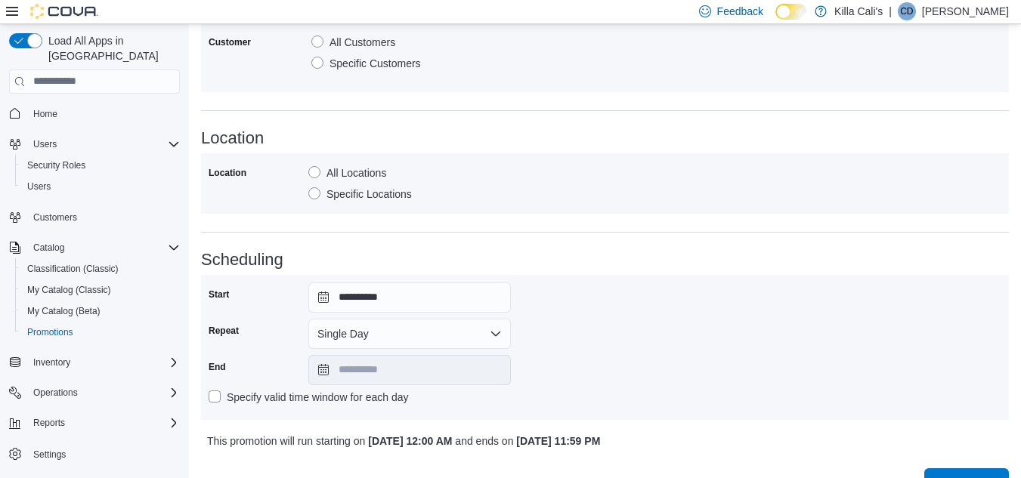
scroll to position [812, 0]
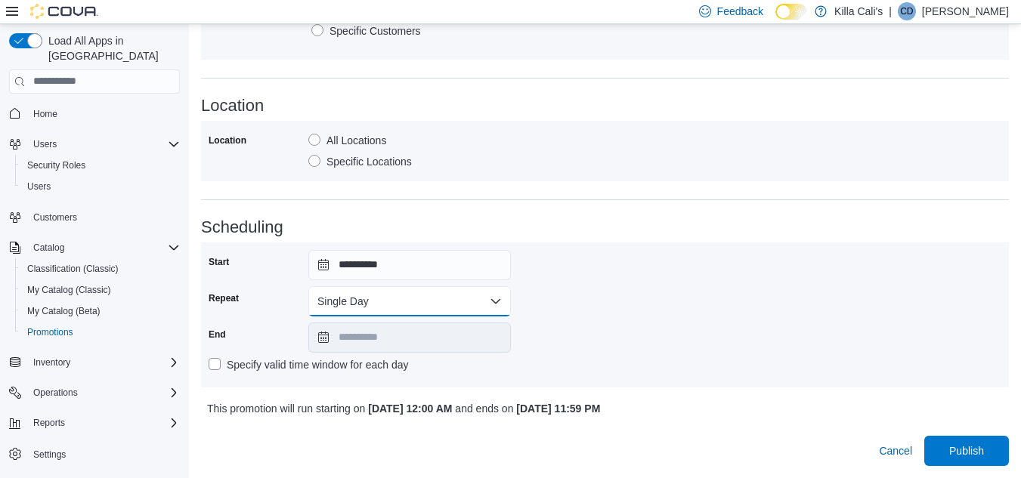
click at [350, 291] on button "Single Day" at bounding box center [409, 301] width 203 height 30
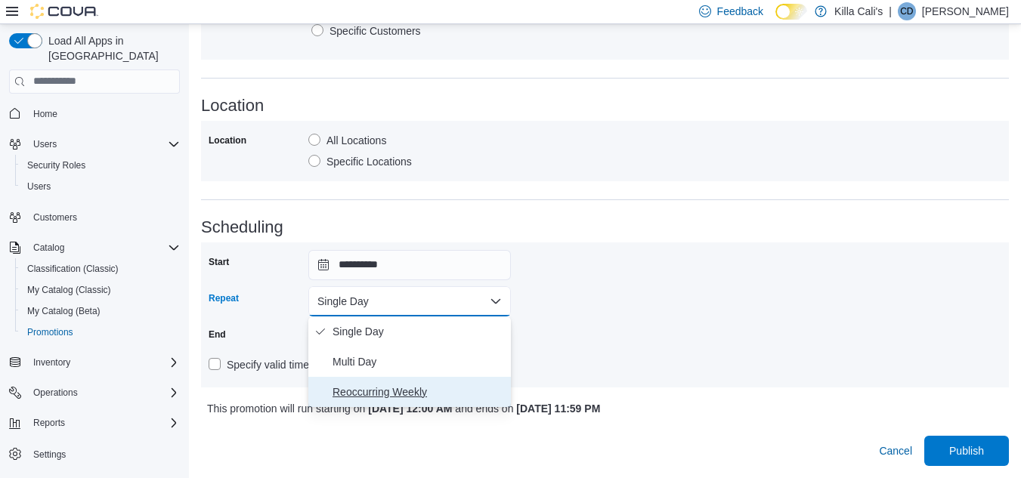
click at [352, 393] on span "Reoccurring Weekly" at bounding box center [419, 392] width 172 height 18
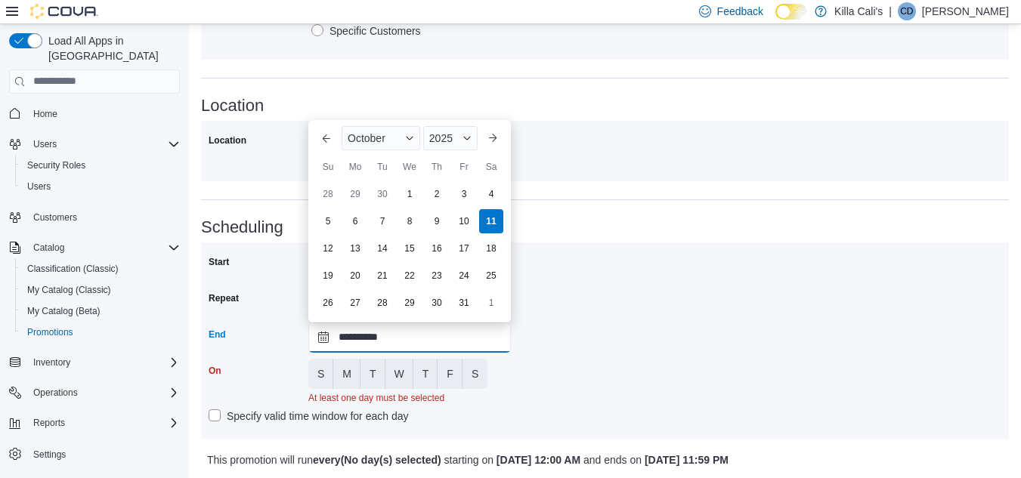
click at [389, 336] on input "**********" at bounding box center [409, 338] width 203 height 30
click at [458, 129] on div "2025" at bounding box center [450, 138] width 54 height 24
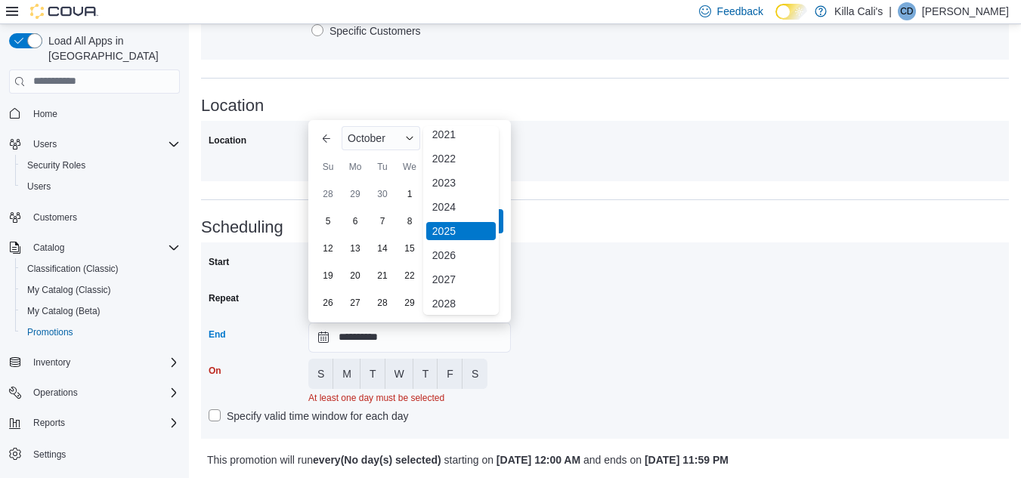
scroll to position [180, 0]
click at [447, 243] on div "2030" at bounding box center [461, 252] width 70 height 18
type input "**********"
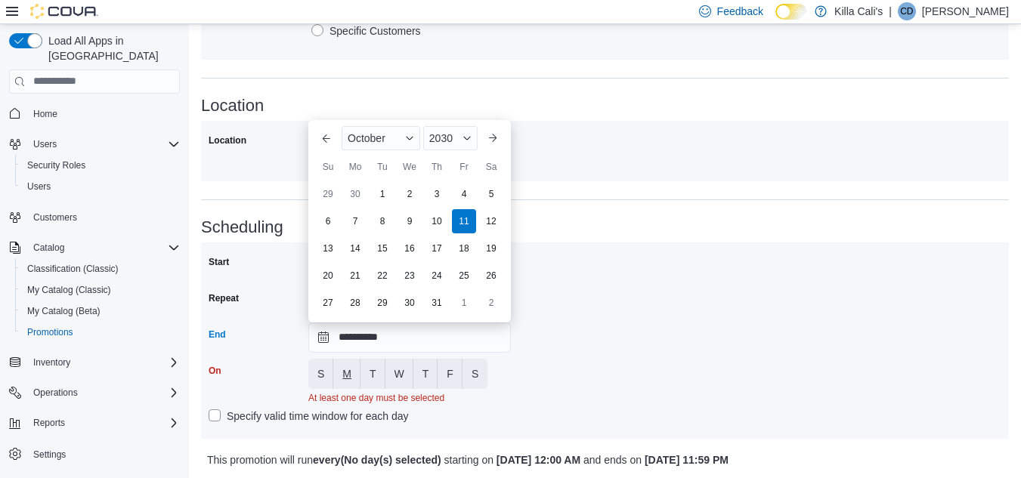
click at [351, 374] on span "M" at bounding box center [346, 374] width 9 height 15
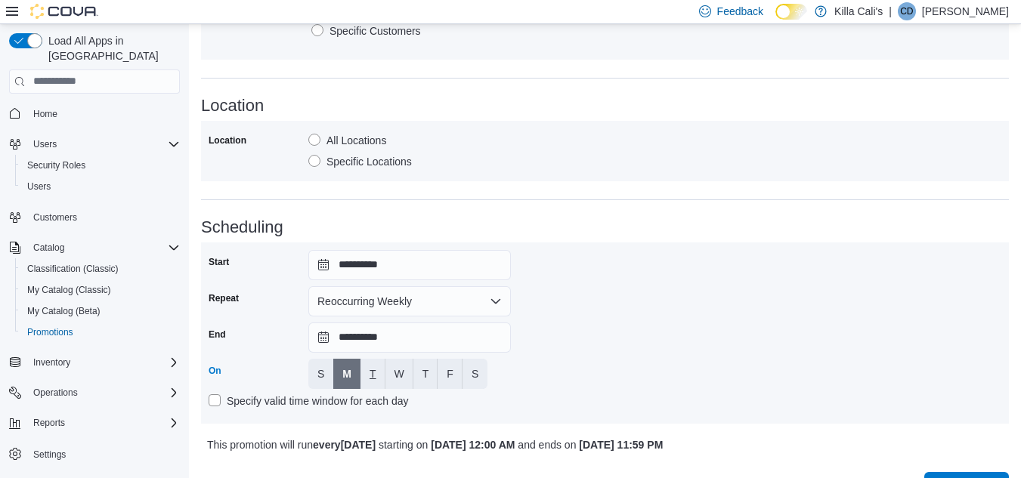
click at [371, 369] on span "T" at bounding box center [373, 374] width 7 height 15
click at [396, 367] on span "W" at bounding box center [400, 374] width 10 height 15
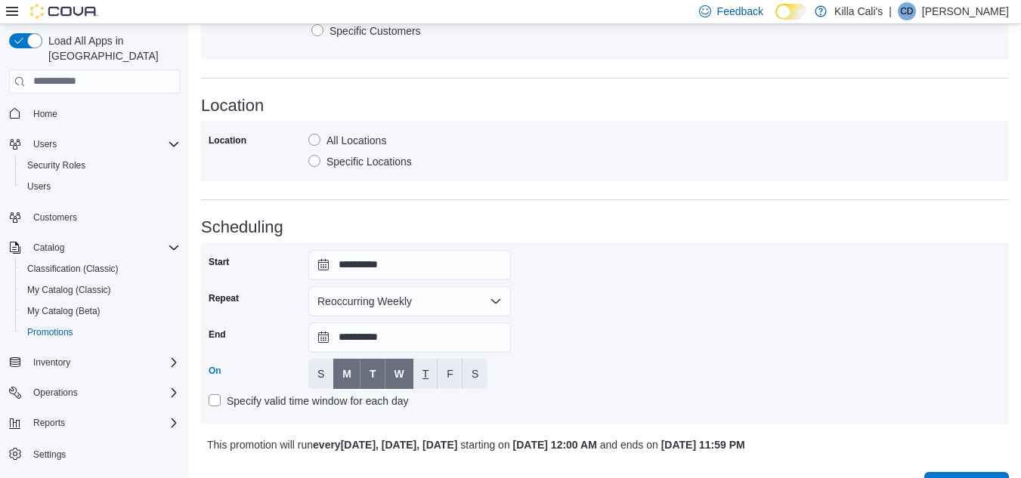
click at [429, 360] on button "T" at bounding box center [425, 374] width 25 height 30
click at [444, 379] on button "F" at bounding box center [450, 374] width 25 height 30
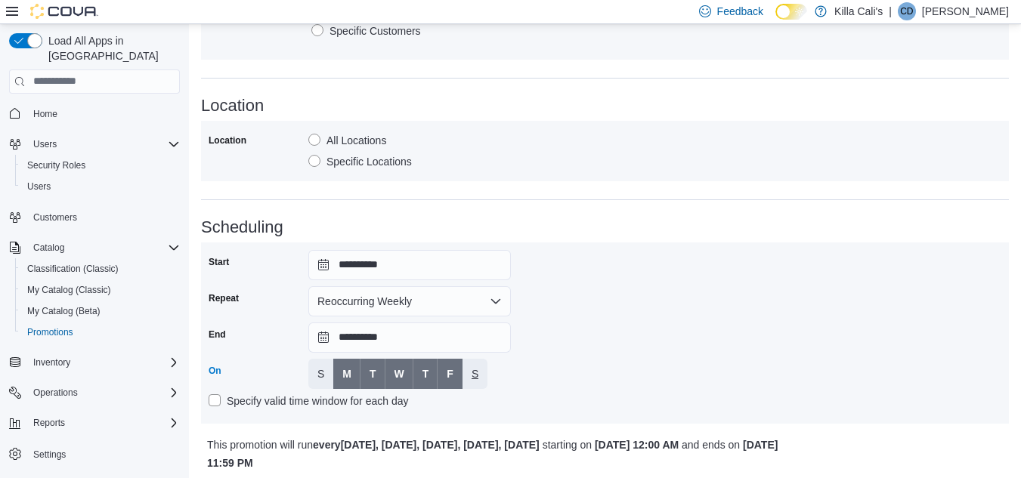
click at [472, 382] on span "S" at bounding box center [475, 374] width 7 height 30
click at [563, 370] on div "**********" at bounding box center [605, 333] width 793 height 166
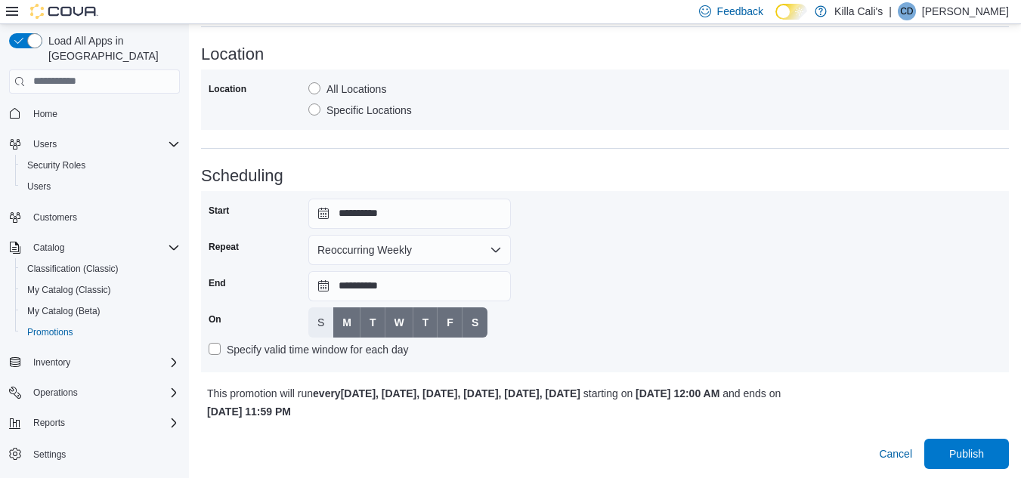
scroll to position [867, 0]
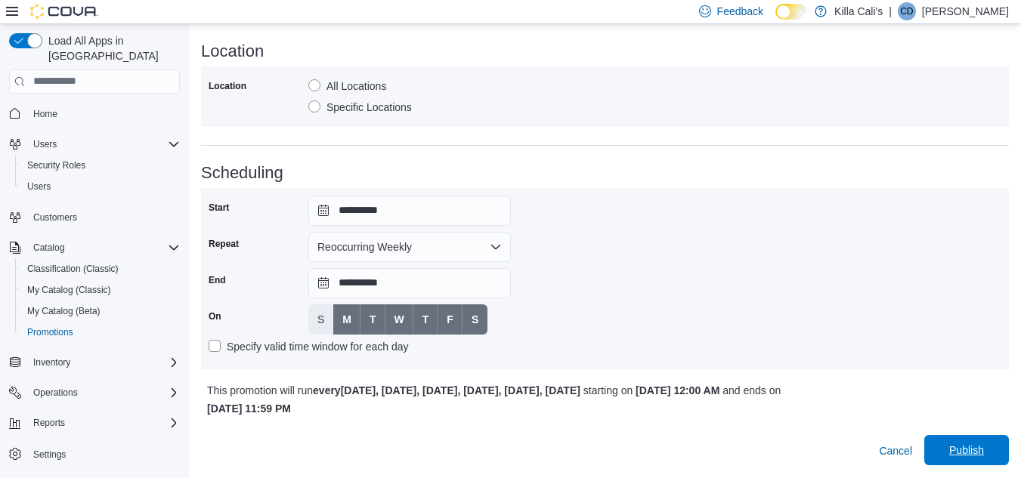
click at [978, 450] on span "Publish" at bounding box center [966, 450] width 35 height 15
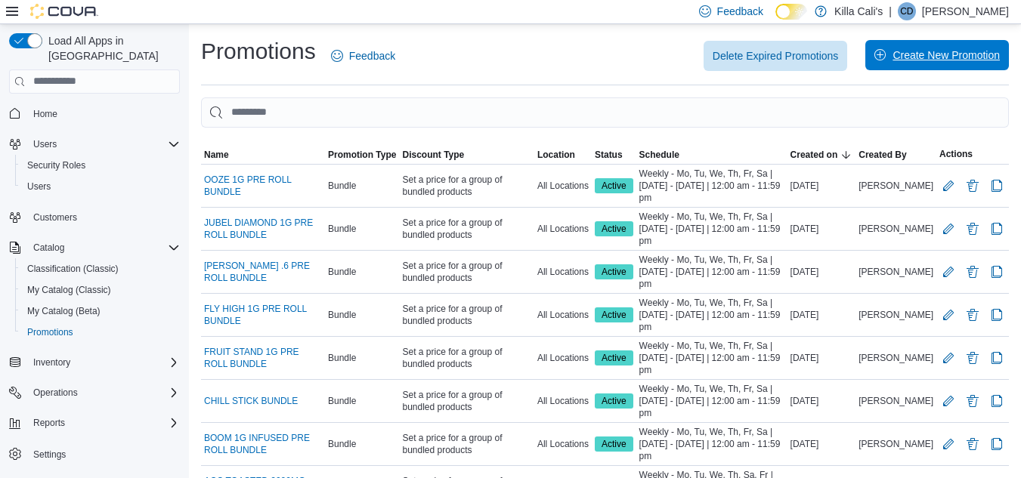
click at [905, 61] on span "Create New Promotion" at bounding box center [946, 55] width 107 height 15
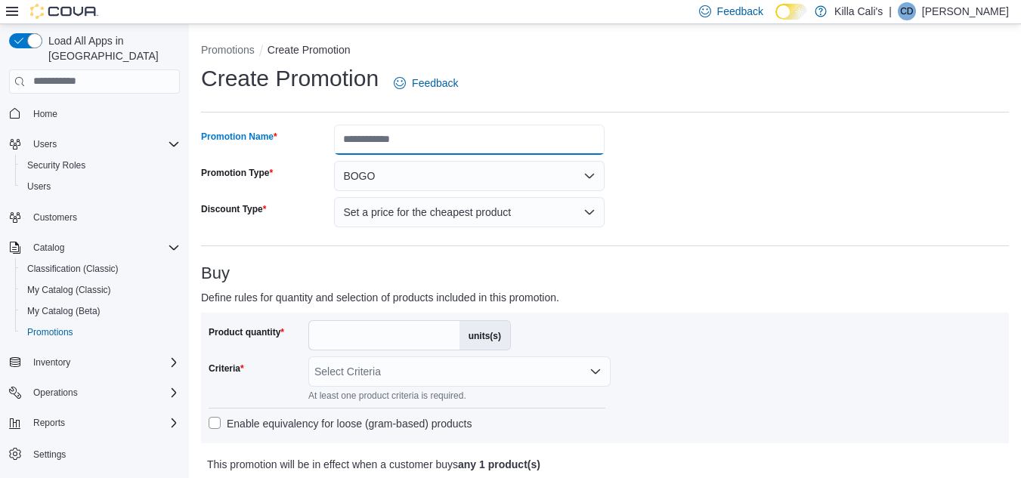
click at [373, 143] on input "Promotion Name" at bounding box center [469, 140] width 271 height 30
type input "**********"
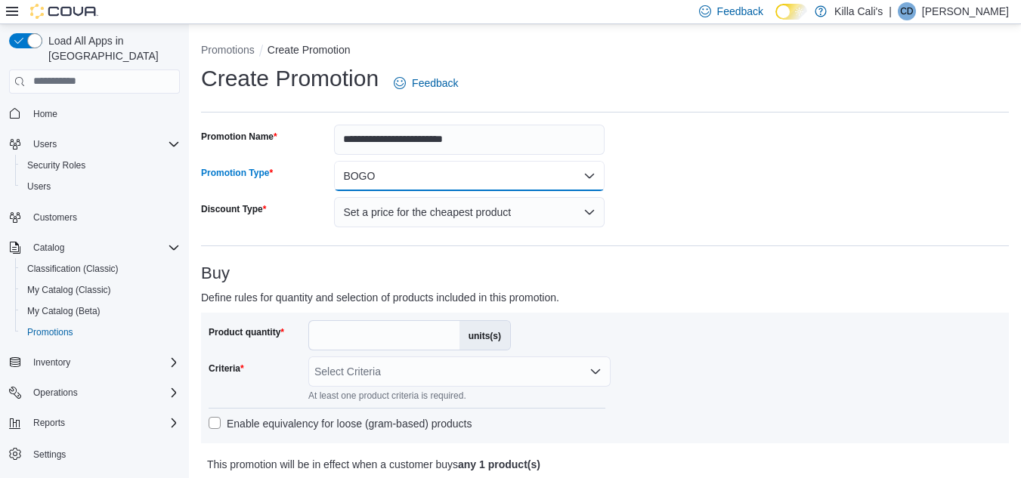
click at [425, 179] on button "BOGO" at bounding box center [469, 176] width 271 height 30
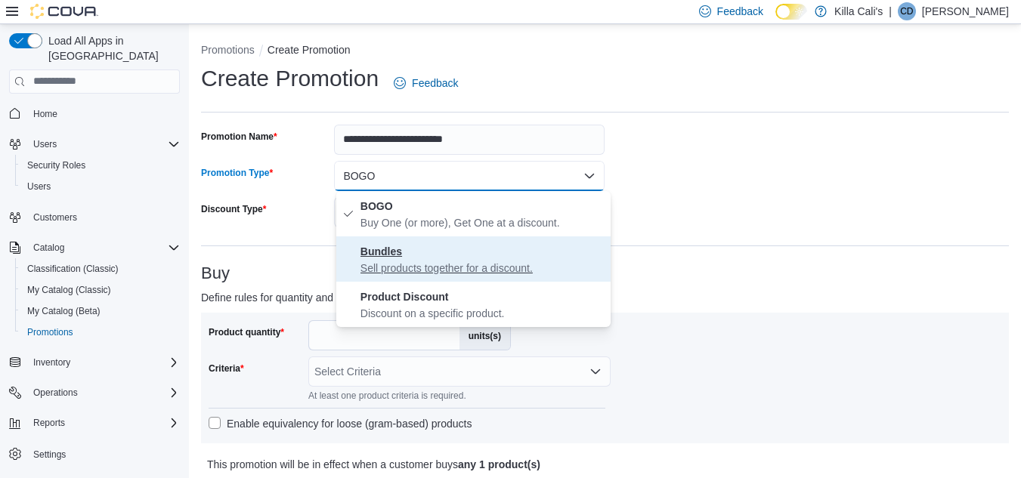
click at [434, 271] on p "Sell products together for a discount." at bounding box center [482, 268] width 244 height 15
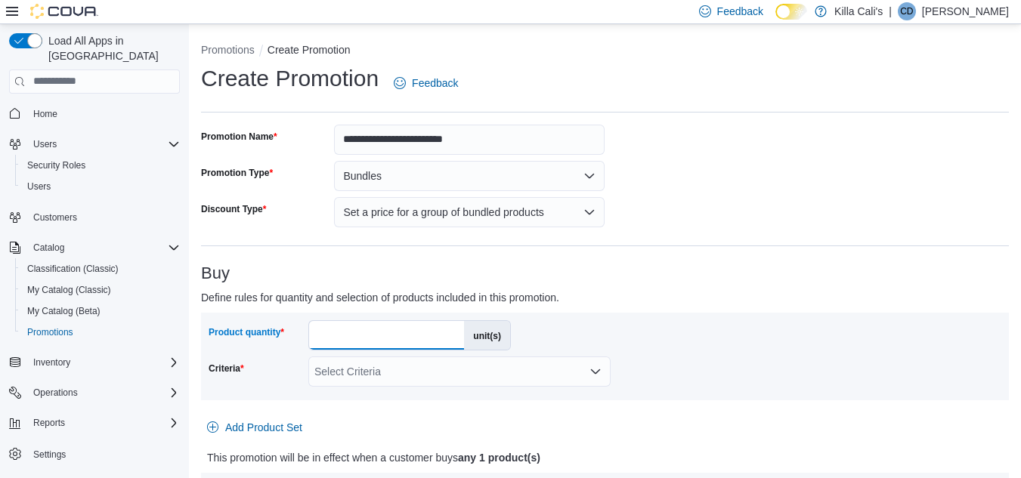
drag, startPoint x: 333, startPoint y: 336, endPoint x: 307, endPoint y: 337, distance: 25.7
click at [307, 337] on div "Product quantity * unit(s)" at bounding box center [360, 335] width 302 height 30
type input "*"
click at [495, 382] on div "Select Criteria" at bounding box center [459, 372] width 302 height 30
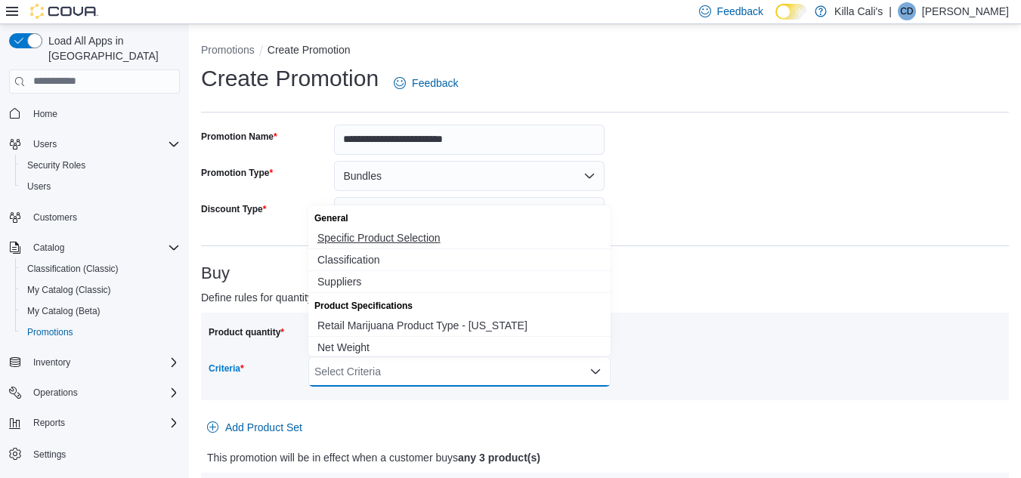
click at [403, 234] on span "Specific Product Selection" at bounding box center [459, 238] width 284 height 15
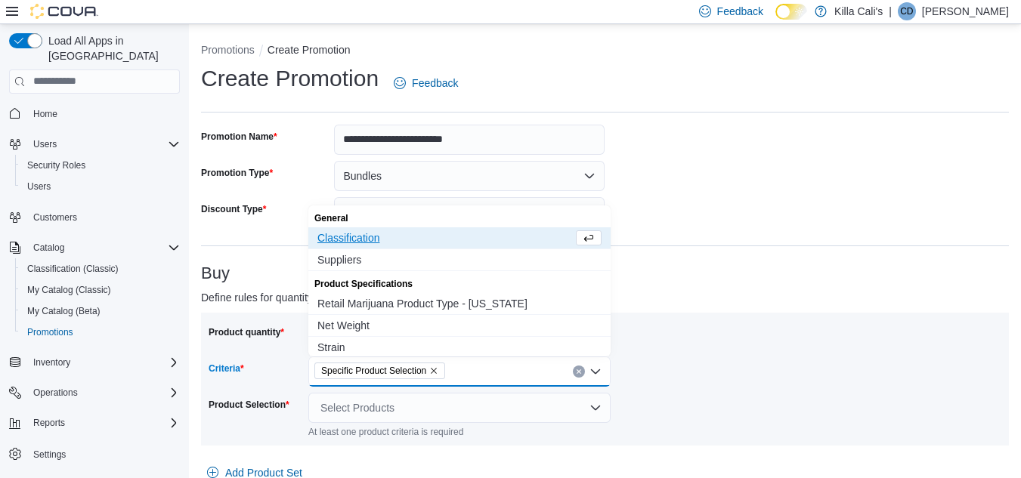
click at [753, 339] on div "Product quantity * unit(s) Criteria Specific Product Selection Combo box. Selec…" at bounding box center [605, 379] width 793 height 118
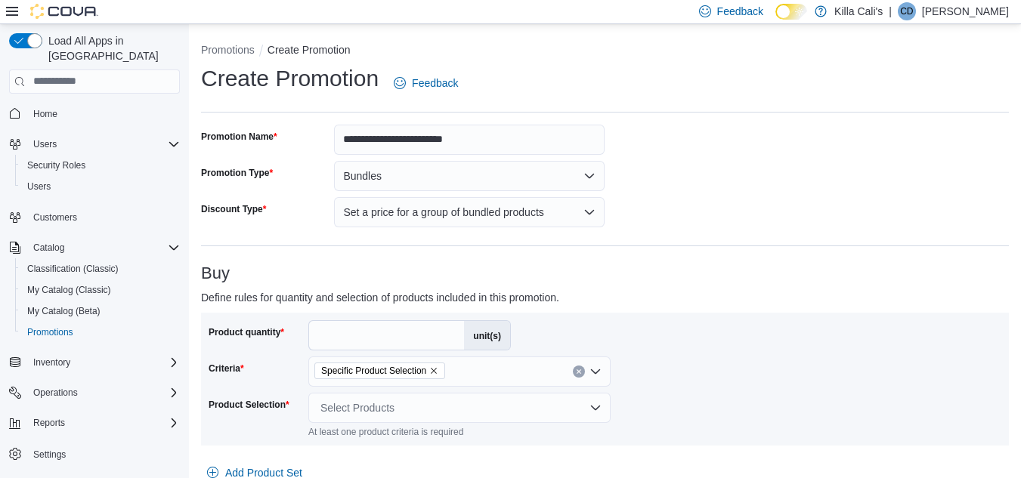
scroll to position [151, 0]
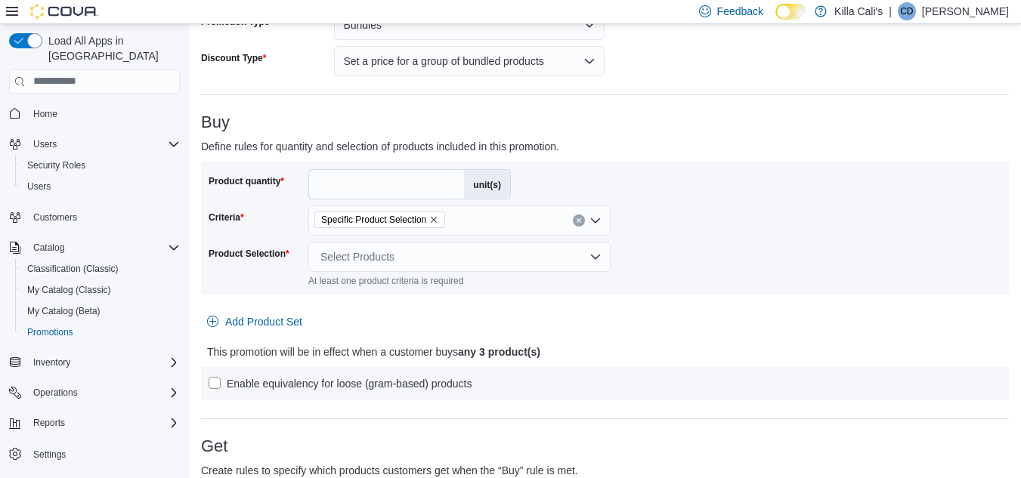
click at [515, 258] on div "Select Products" at bounding box center [459, 257] width 302 height 30
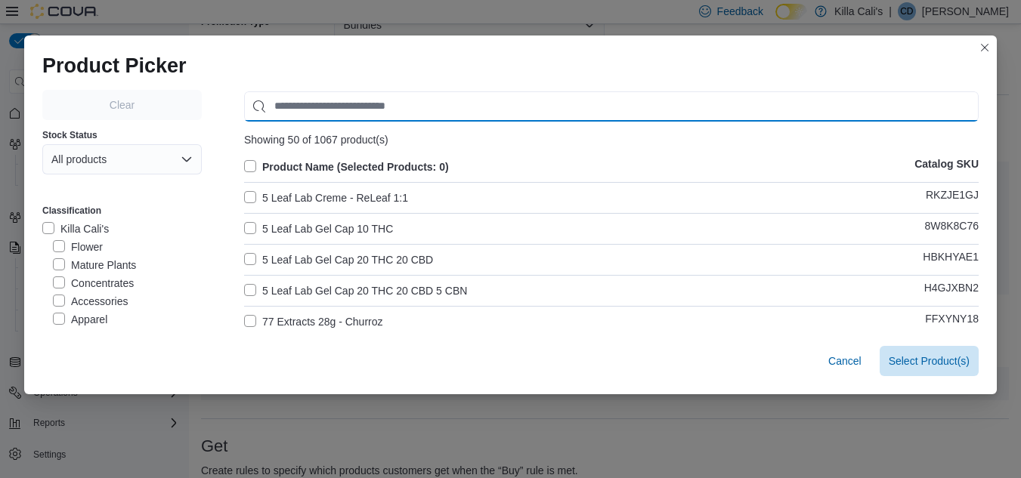
click at [319, 101] on input "Use aria labels when no actual label is in use" at bounding box center [611, 106] width 735 height 30
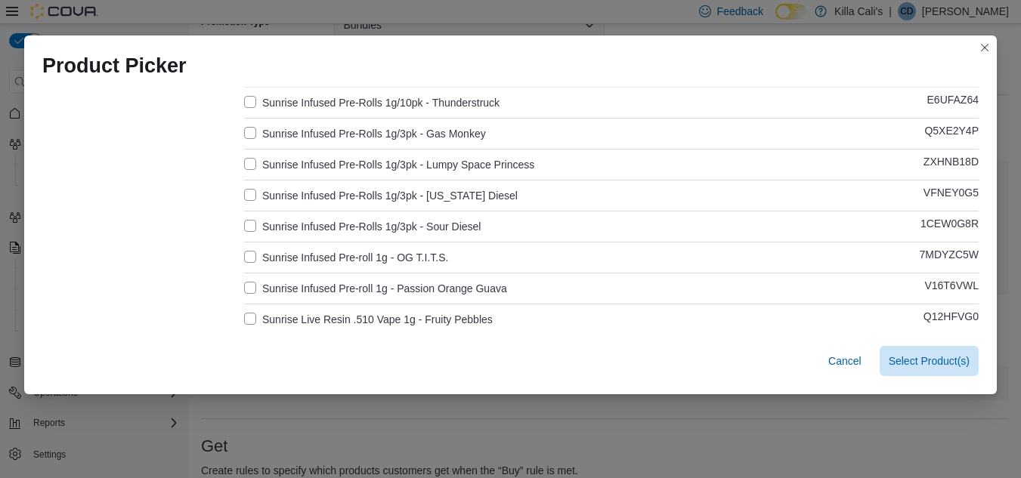
scroll to position [605, 0]
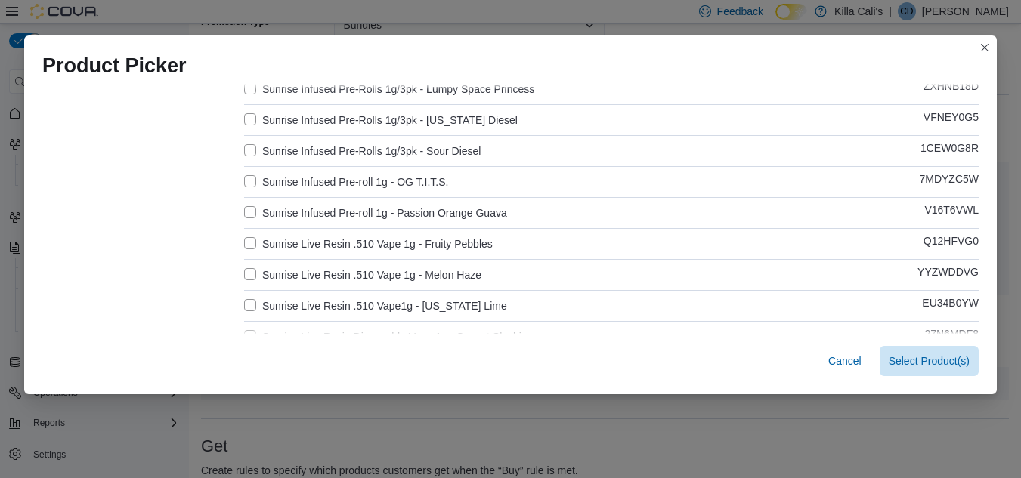
type input "*******"
drag, startPoint x: 246, startPoint y: 179, endPoint x: 250, endPoint y: 196, distance: 17.1
click at [247, 181] on label "Sunrise Infused Pre-roll 1g - OG T.I.T.S." at bounding box center [346, 182] width 204 height 18
click at [252, 218] on label "Sunrise Infused Pre-roll 1g - Passion Orange Guava" at bounding box center [375, 213] width 263 height 18
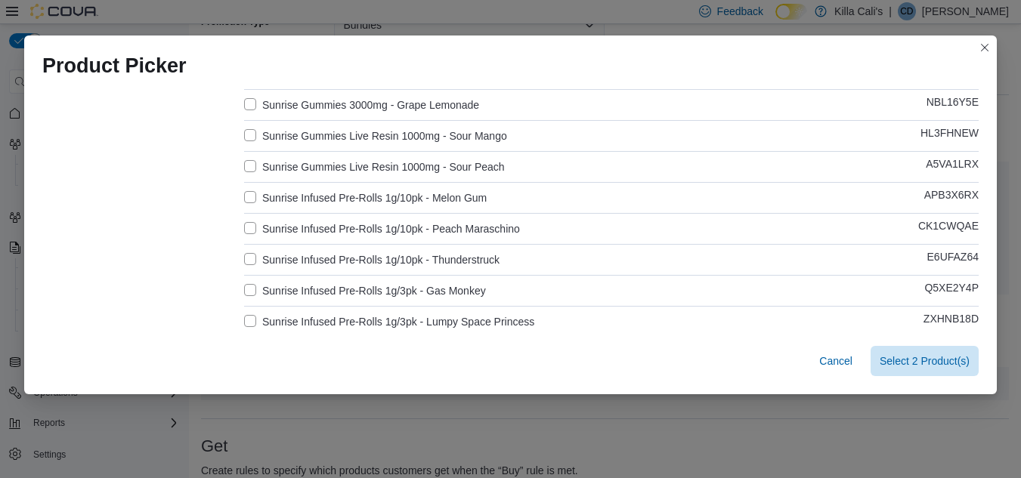
scroll to position [296, 0]
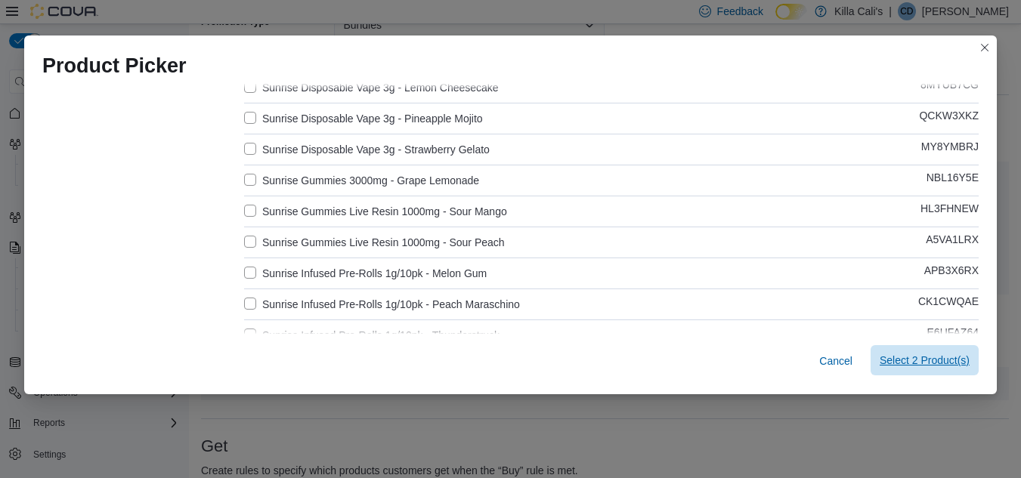
click at [905, 360] on span "Select 2 Product(s)" at bounding box center [925, 360] width 90 height 15
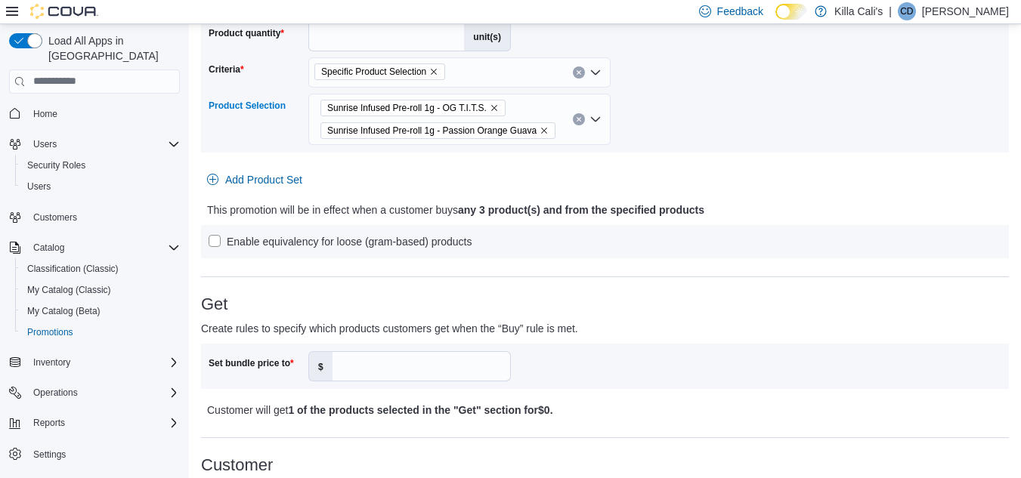
scroll to position [302, 0]
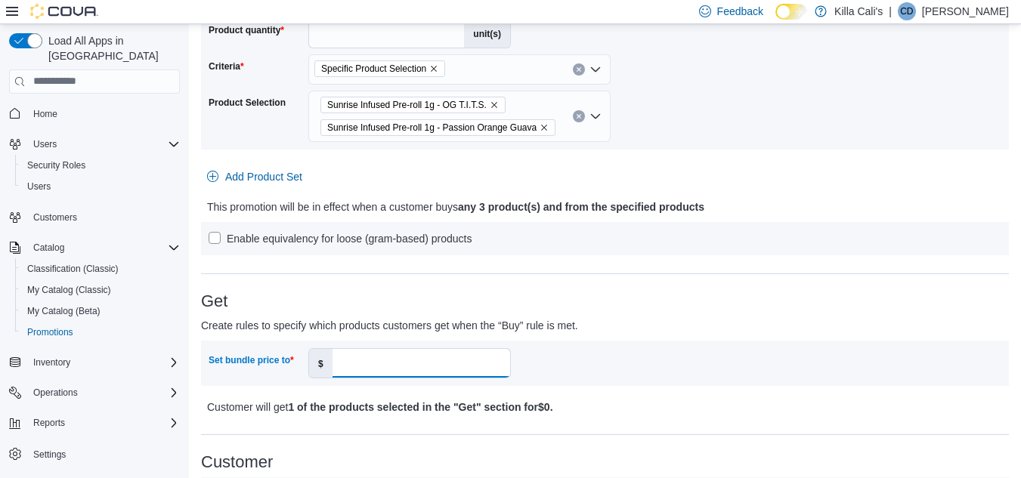
click at [391, 365] on input "Set bundle price to" at bounding box center [422, 363] width 178 height 29
type input "**"
click at [685, 274] on hr at bounding box center [605, 274] width 808 height 1
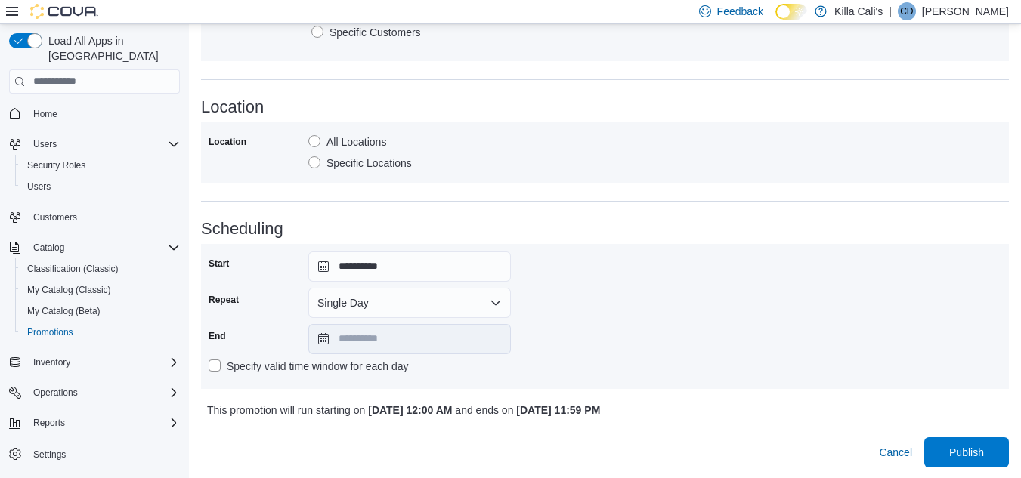
scroll to position [790, 0]
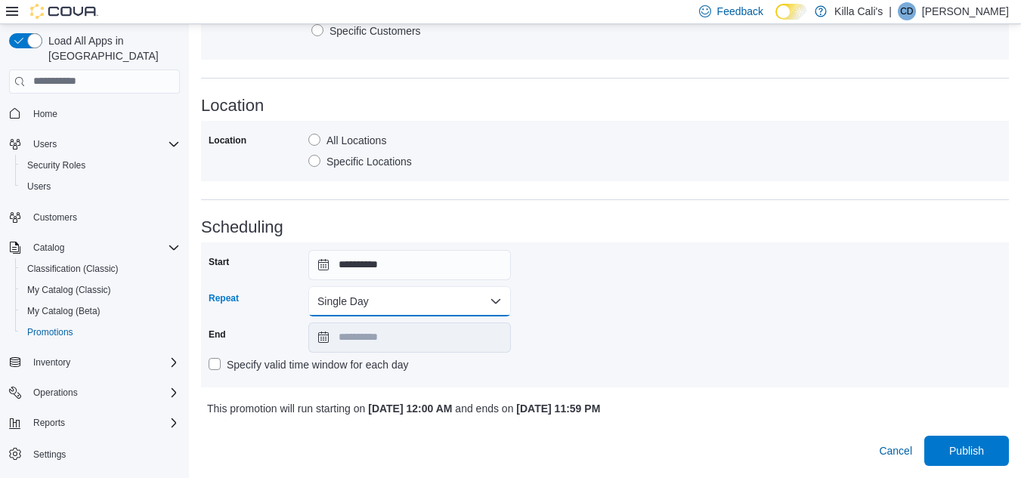
click at [492, 293] on button "Single Day" at bounding box center [409, 301] width 203 height 30
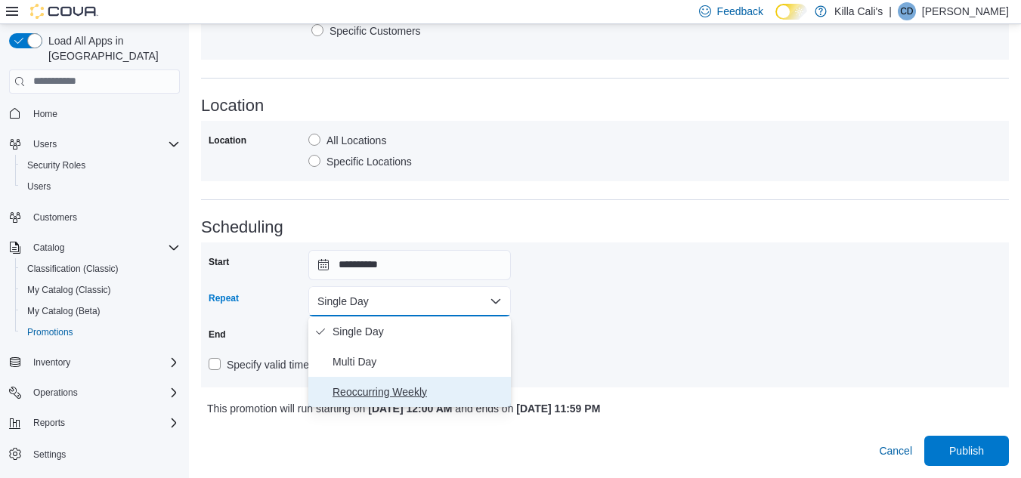
click at [411, 391] on span "Reoccurring Weekly" at bounding box center [419, 392] width 172 height 18
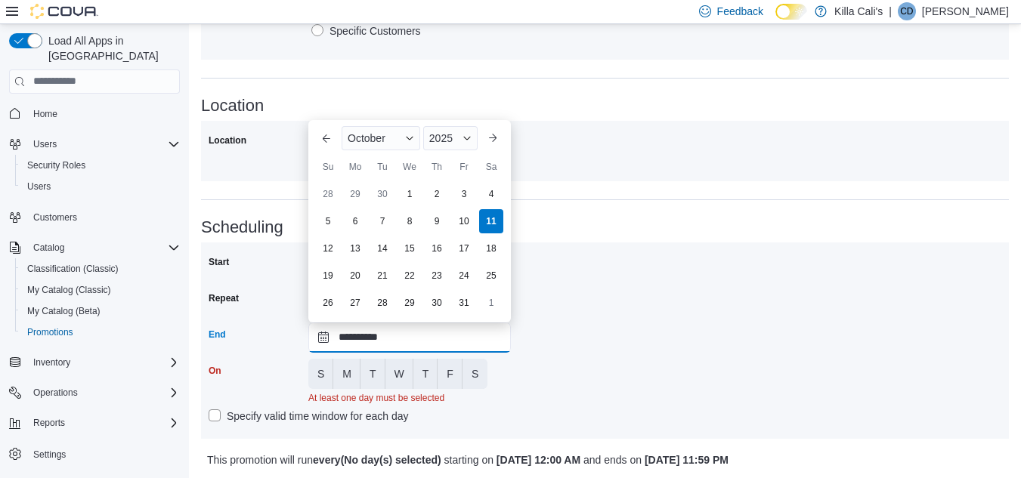
click at [444, 348] on input "**********" at bounding box center [409, 338] width 203 height 30
click at [451, 139] on span "2025" at bounding box center [440, 138] width 23 height 12
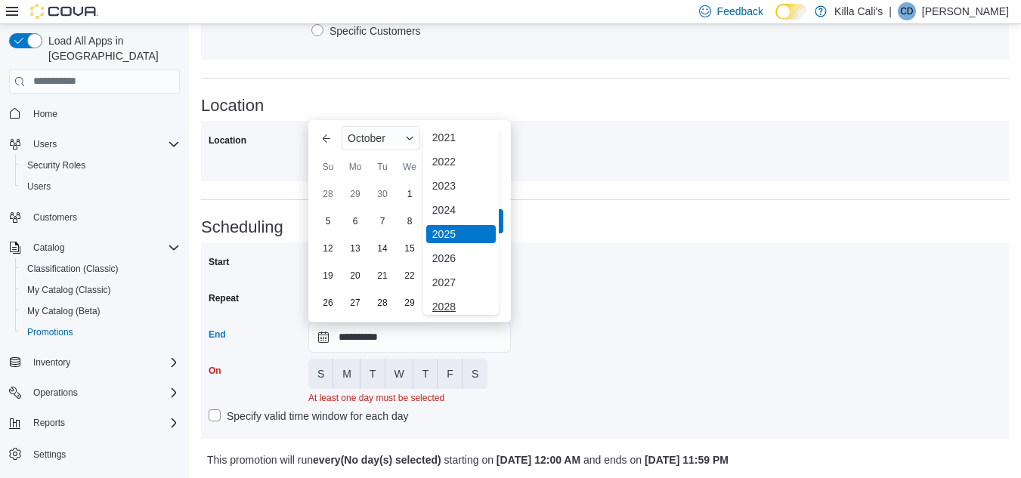
scroll to position [180, 0]
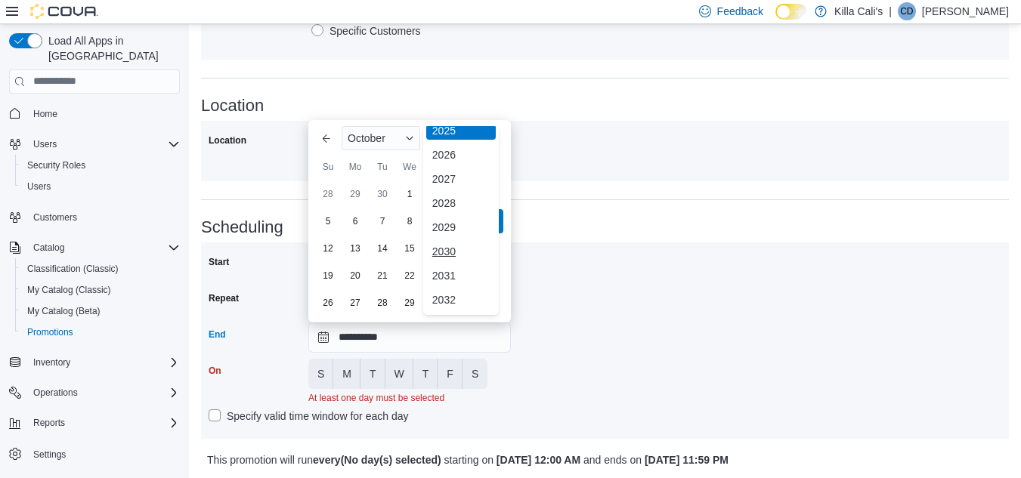
click at [454, 244] on div "2030" at bounding box center [461, 252] width 70 height 18
type input "**********"
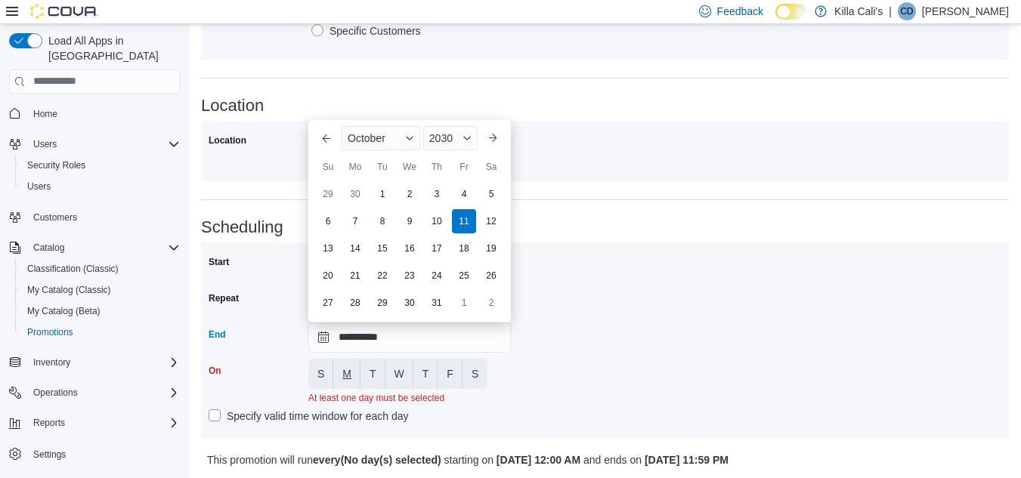
click at [347, 377] on span "M" at bounding box center [346, 374] width 9 height 15
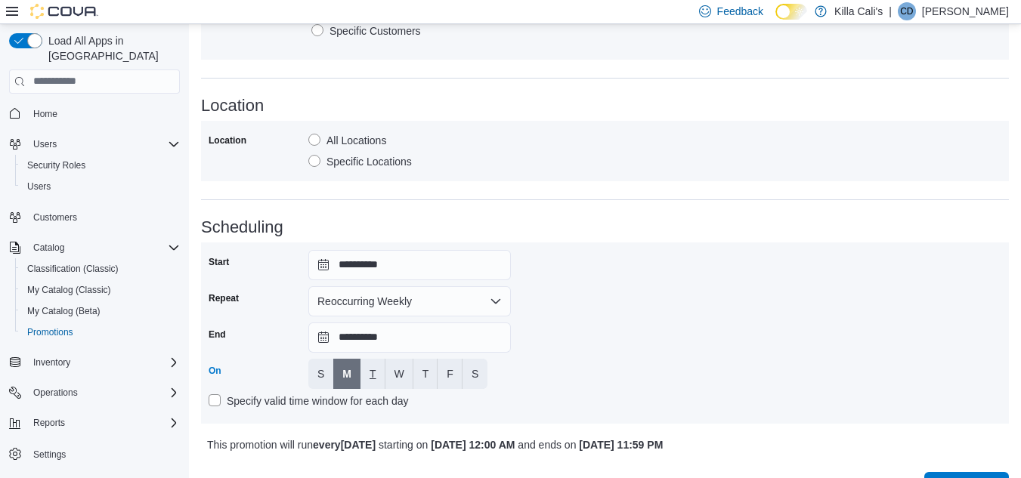
click at [365, 373] on button "T" at bounding box center [372, 374] width 25 height 30
click at [399, 370] on span "W" at bounding box center [400, 374] width 10 height 15
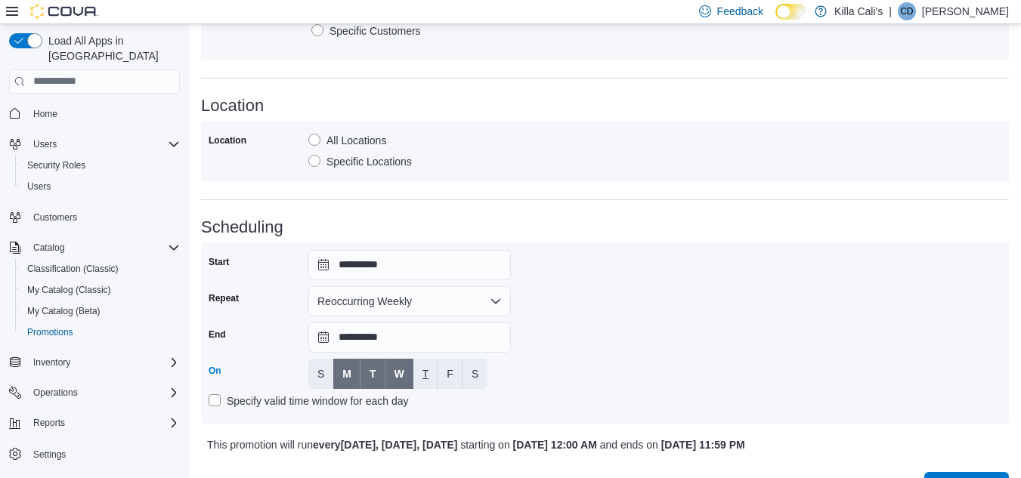
click at [432, 374] on button "T" at bounding box center [425, 374] width 25 height 30
click at [451, 376] on span "F" at bounding box center [450, 374] width 7 height 15
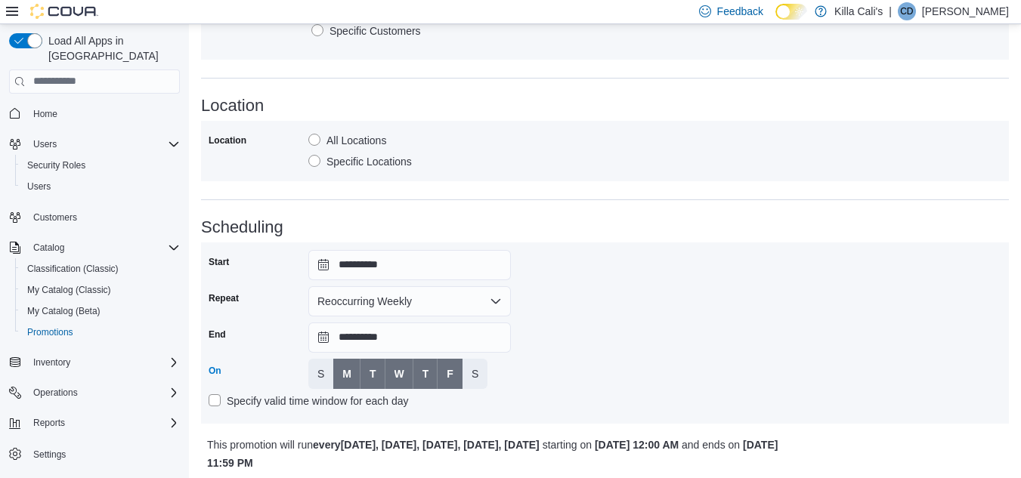
click at [491, 376] on div "Days of the week S M T W T F S" at bounding box center [409, 374] width 203 height 30
click at [481, 378] on button "S" at bounding box center [475, 374] width 25 height 30
click at [630, 367] on div "**********" at bounding box center [605, 333] width 793 height 166
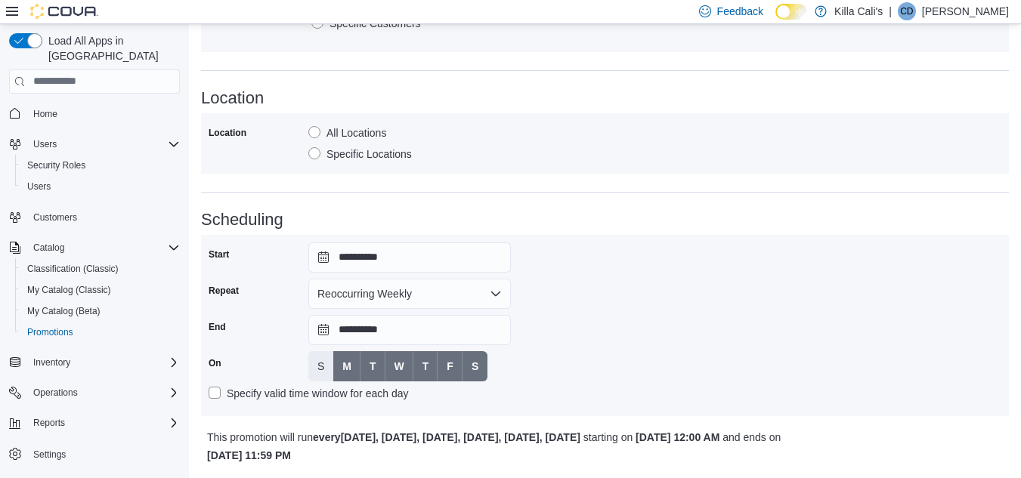
scroll to position [844, 0]
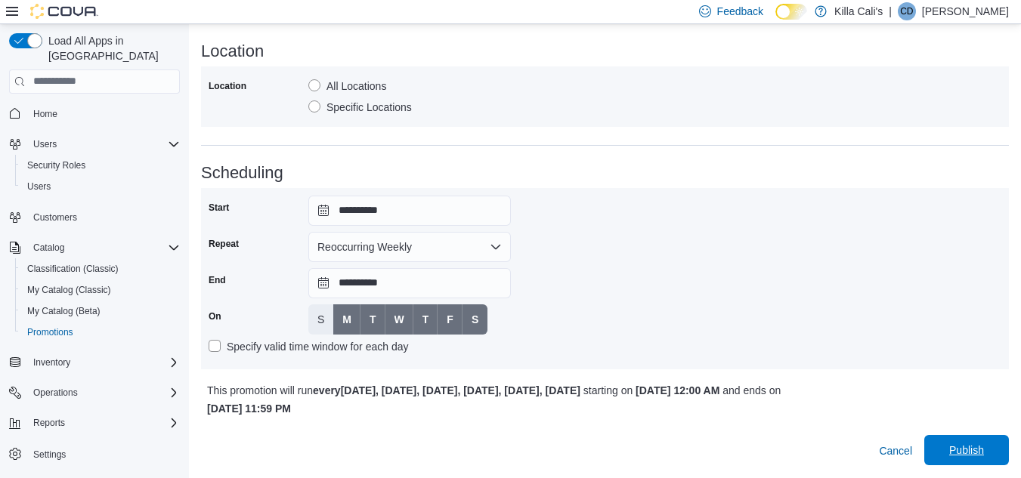
click at [973, 453] on span "Publish" at bounding box center [966, 450] width 35 height 15
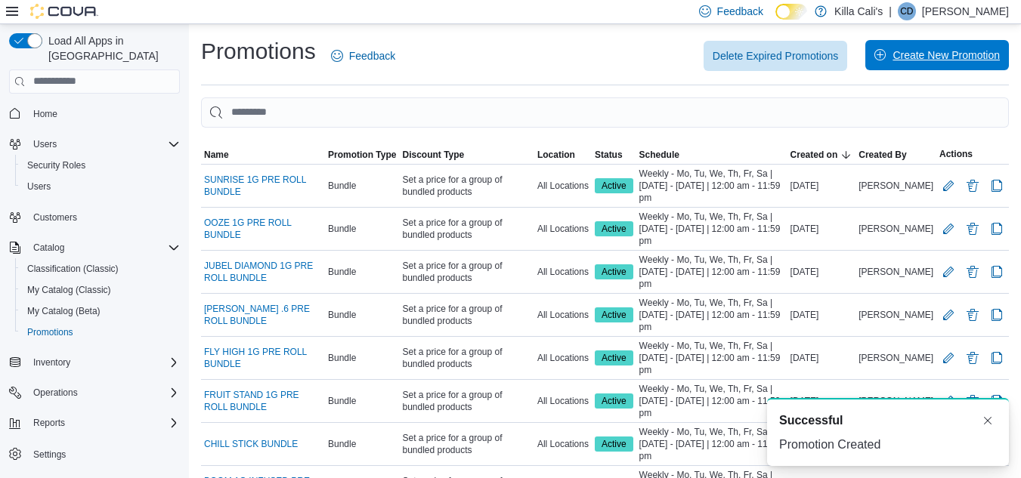
click at [924, 54] on span "Create New Promotion" at bounding box center [946, 55] width 107 height 15
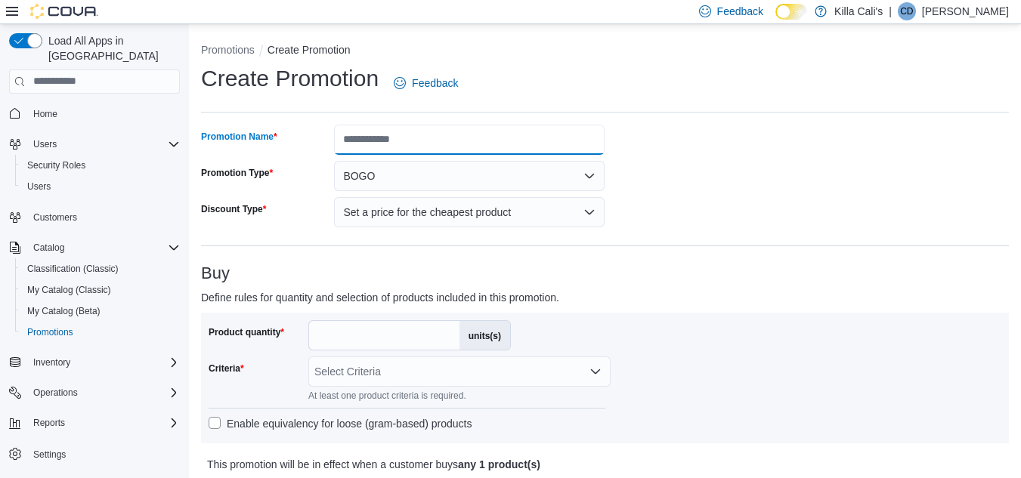
click at [414, 138] on input "Promotion Name" at bounding box center [469, 140] width 271 height 30
type input "**********"
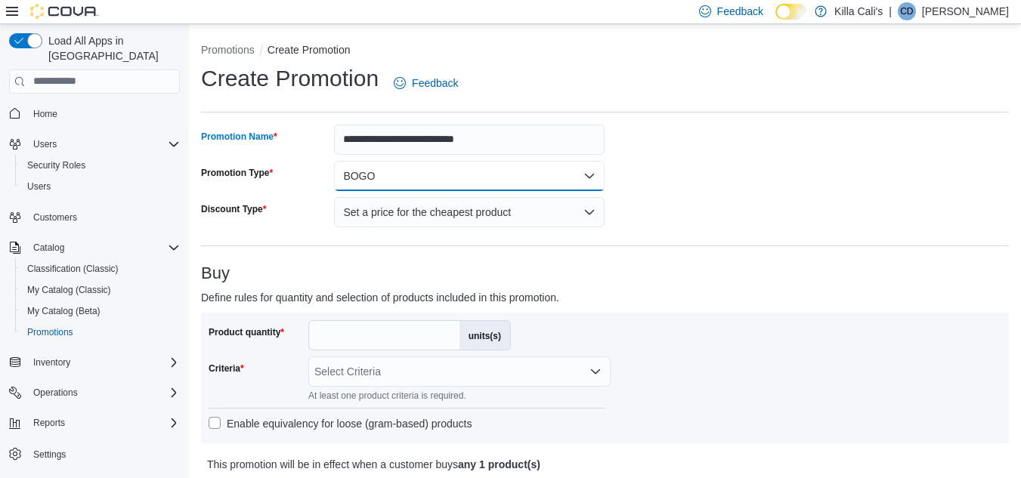
click at [508, 174] on button "BOGO" at bounding box center [469, 176] width 271 height 30
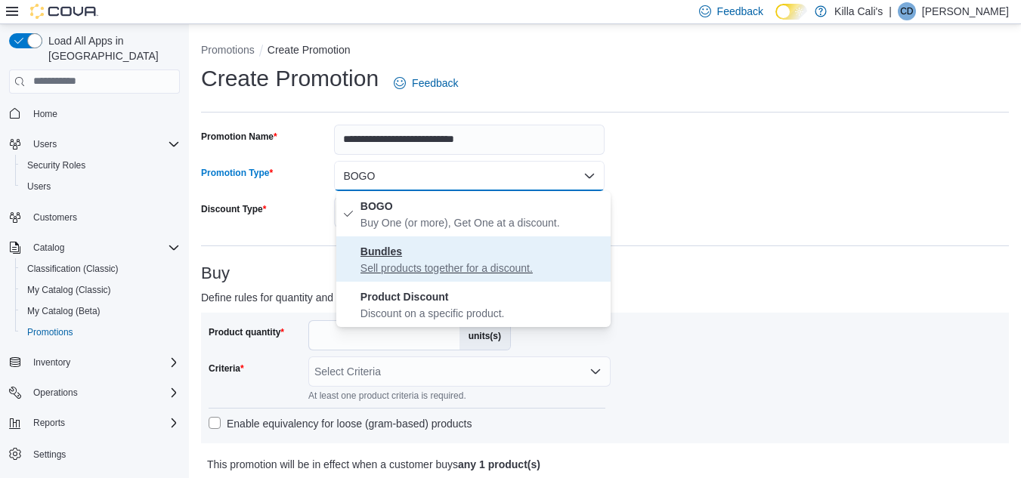
click at [458, 259] on span "Bundles Sell products together for a discount." at bounding box center [482, 259] width 244 height 33
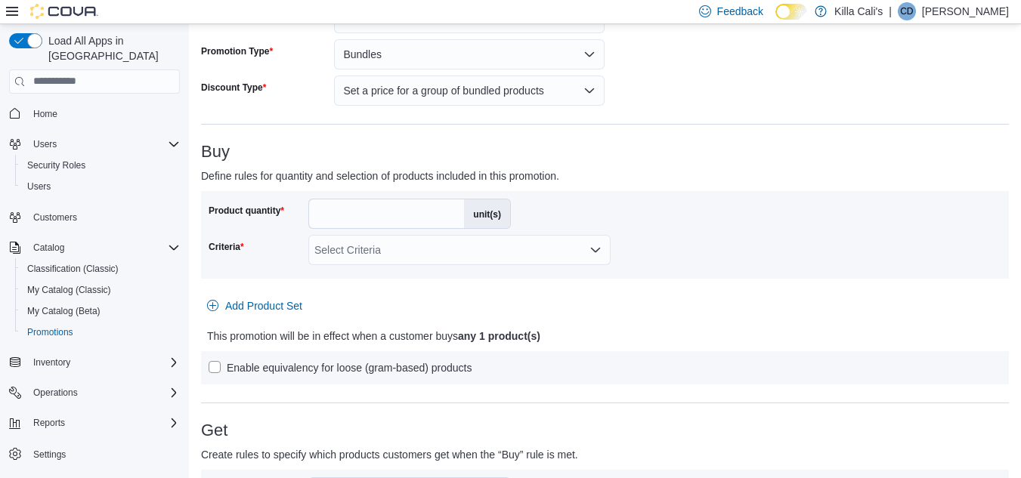
scroll to position [151, 0]
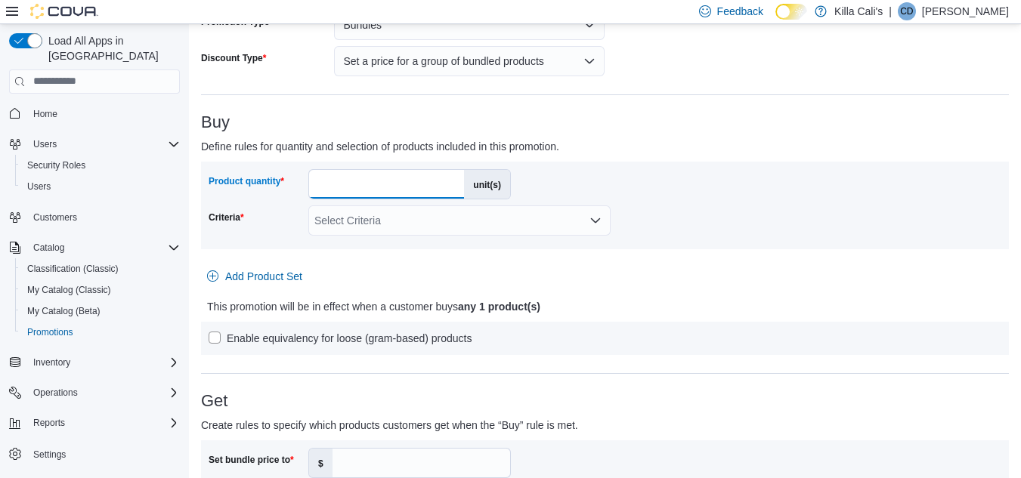
drag, startPoint x: 339, startPoint y: 187, endPoint x: 309, endPoint y: 187, distance: 30.2
click at [309, 187] on input "*" at bounding box center [386, 184] width 155 height 29
type input "*"
click at [419, 222] on div "Select Criteria" at bounding box center [459, 221] width 302 height 30
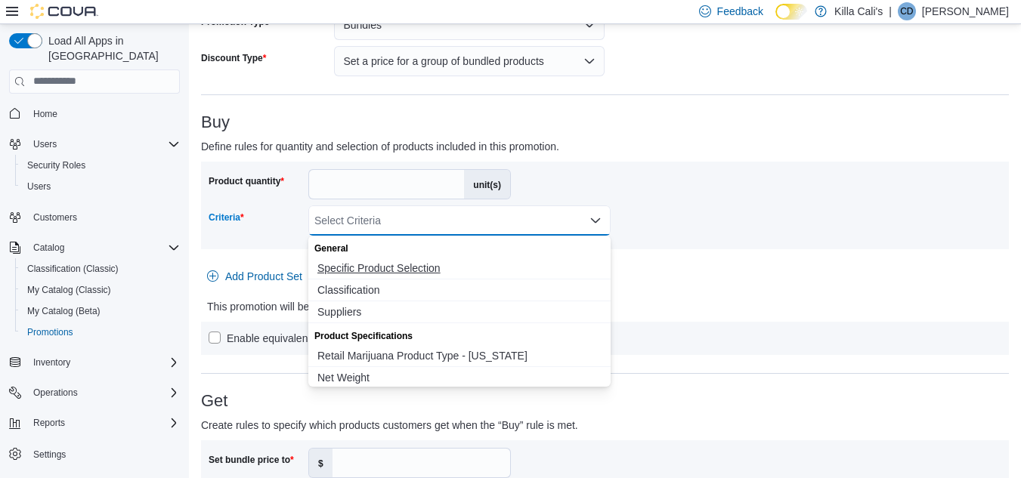
click at [394, 263] on span "Specific Product Selection" at bounding box center [459, 268] width 284 height 15
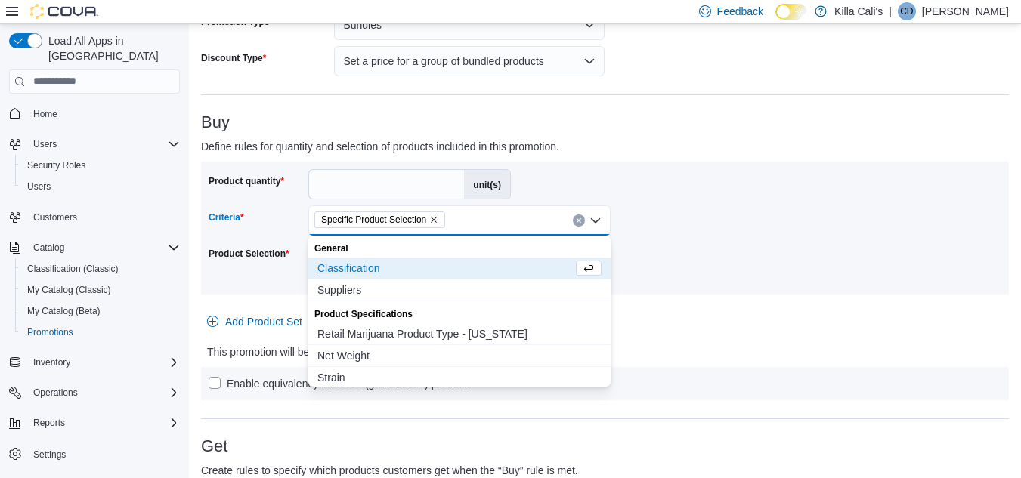
click at [674, 302] on div at bounding box center [605, 304] width 808 height 6
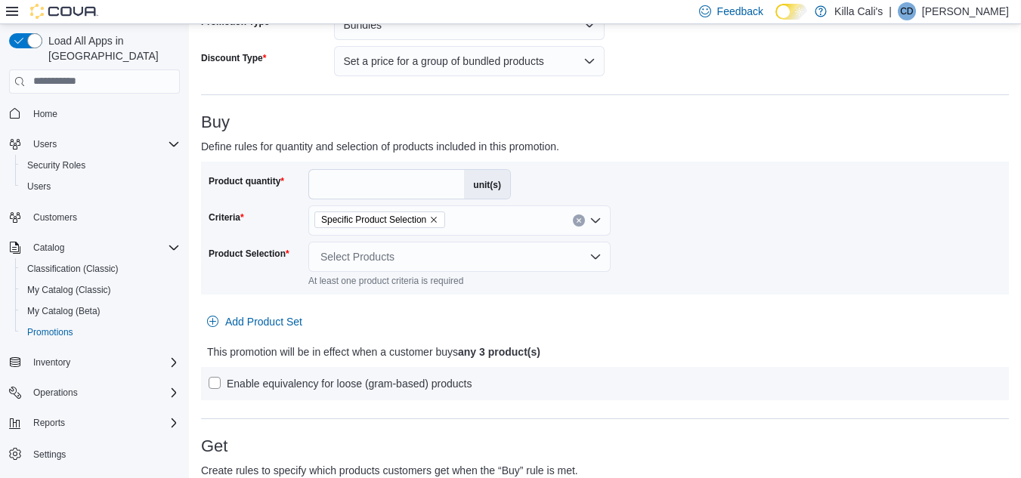
click at [453, 258] on div "Select Products" at bounding box center [459, 257] width 302 height 30
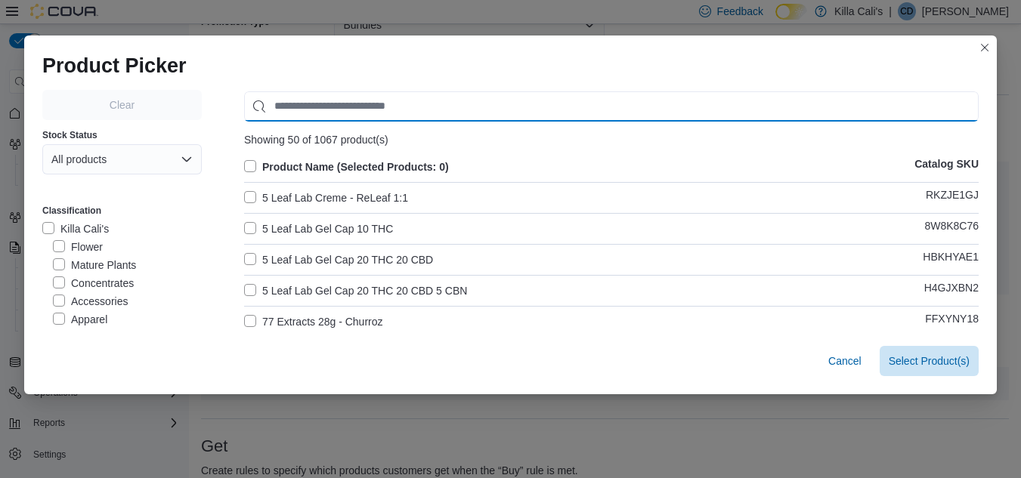
click at [290, 97] on input "Use aria labels when no actual label is in use" at bounding box center [611, 106] width 735 height 30
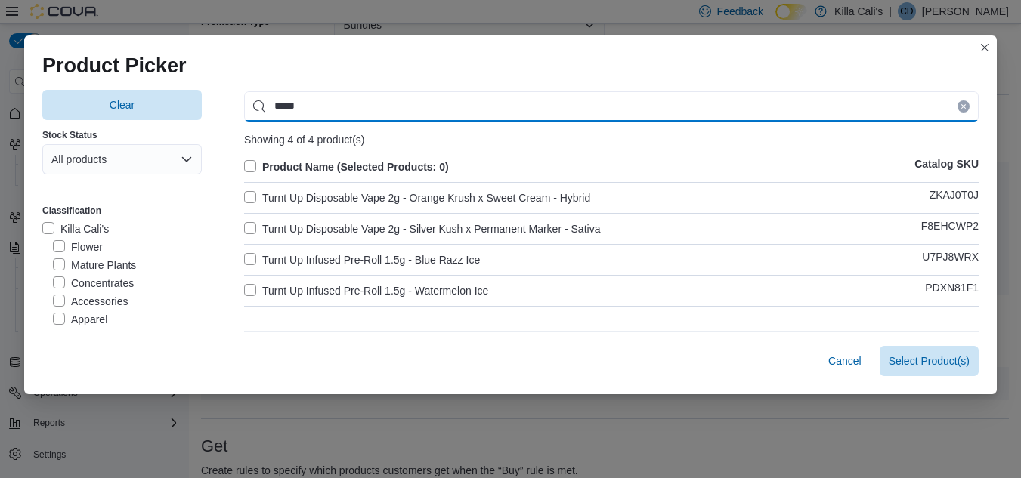
type input "*****"
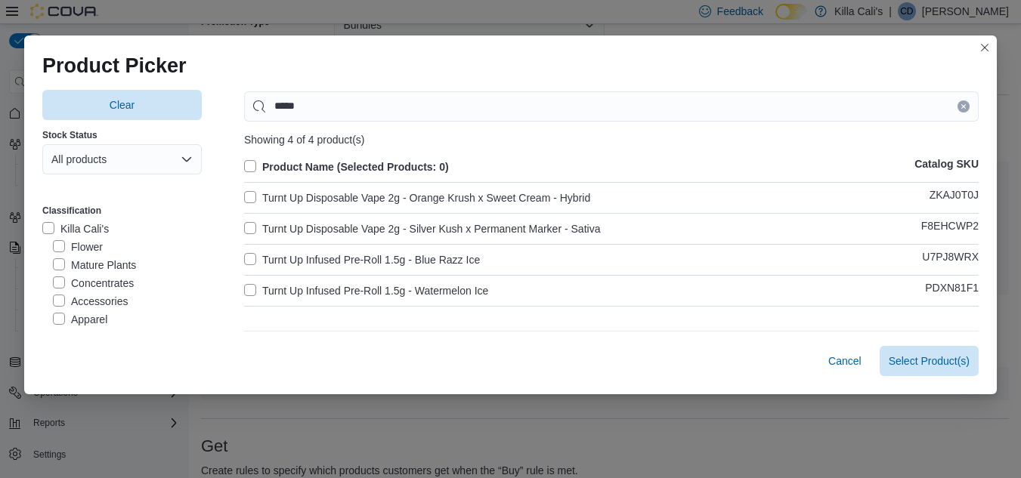
click at [246, 261] on label "Turnt Up Infused Pre-Roll 1.5g - Blue Razz Ice" at bounding box center [362, 260] width 236 height 18
click at [248, 286] on label "Turnt Up Infused Pre-Roll 1.5g - Watermelon Ice" at bounding box center [366, 291] width 244 height 18
click at [909, 352] on span "Select 2 Product(s)" at bounding box center [925, 360] width 90 height 30
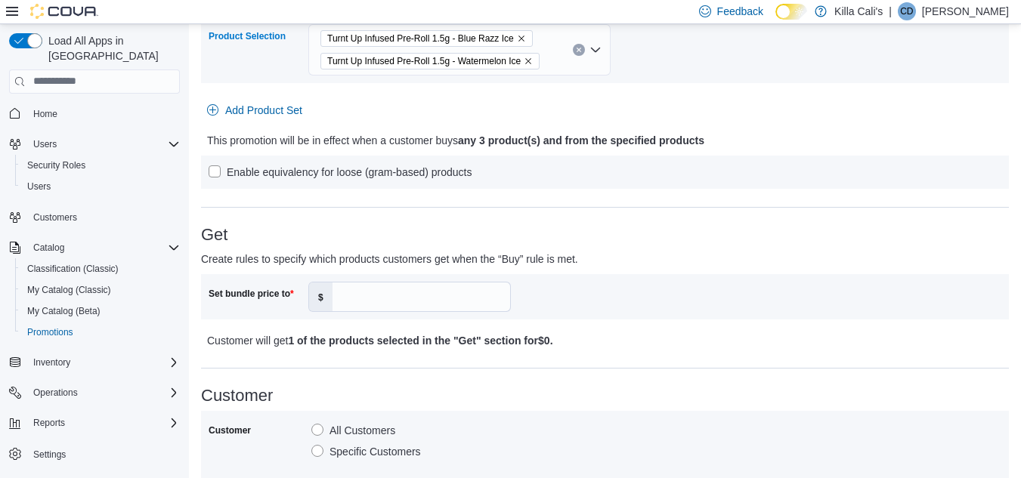
scroll to position [378, 0]
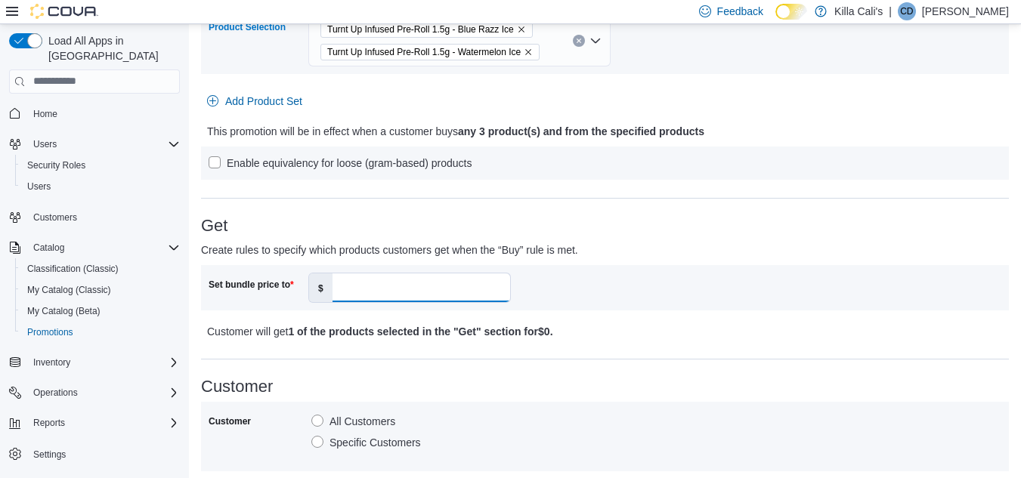
click at [438, 291] on input "Set bundle price to" at bounding box center [422, 288] width 178 height 29
type input "**"
click at [651, 379] on h3 "Customer" at bounding box center [605, 387] width 808 height 18
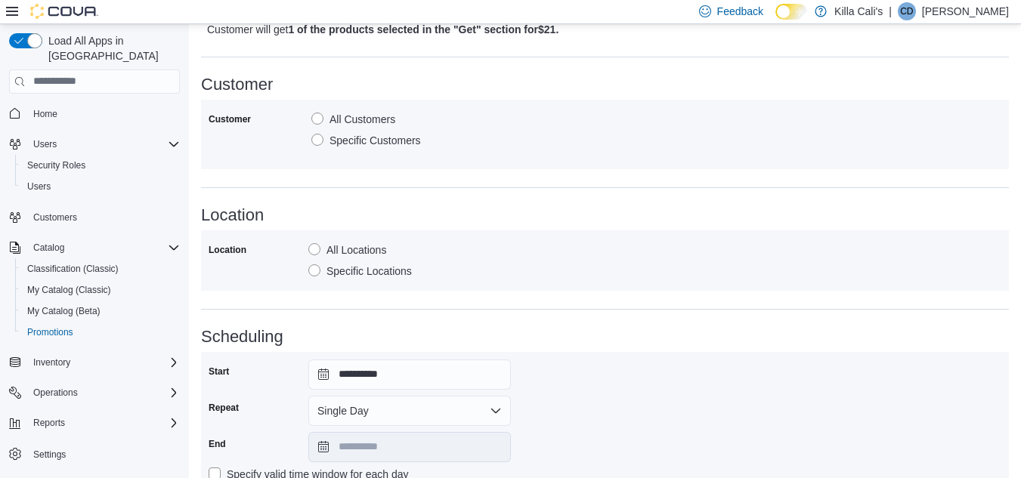
scroll to position [790, 0]
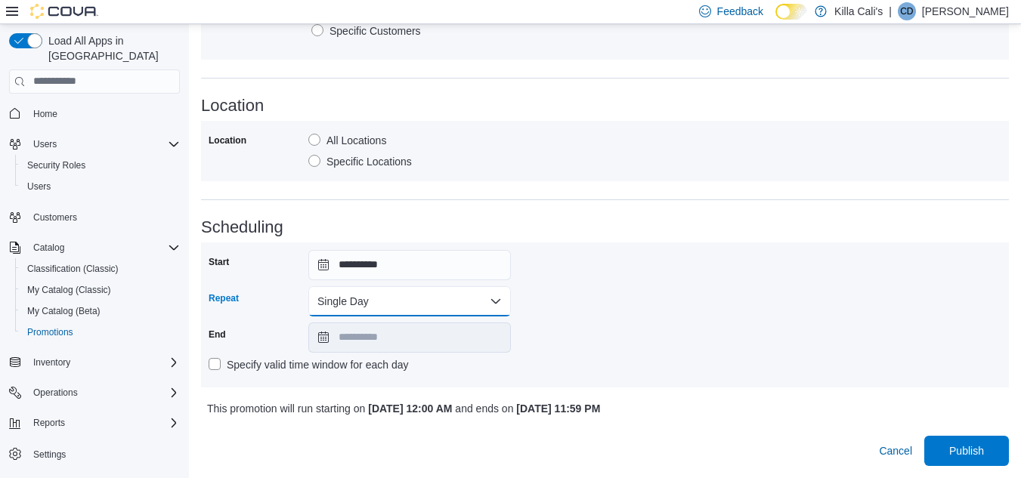
click at [380, 306] on button "Single Day" at bounding box center [409, 301] width 203 height 30
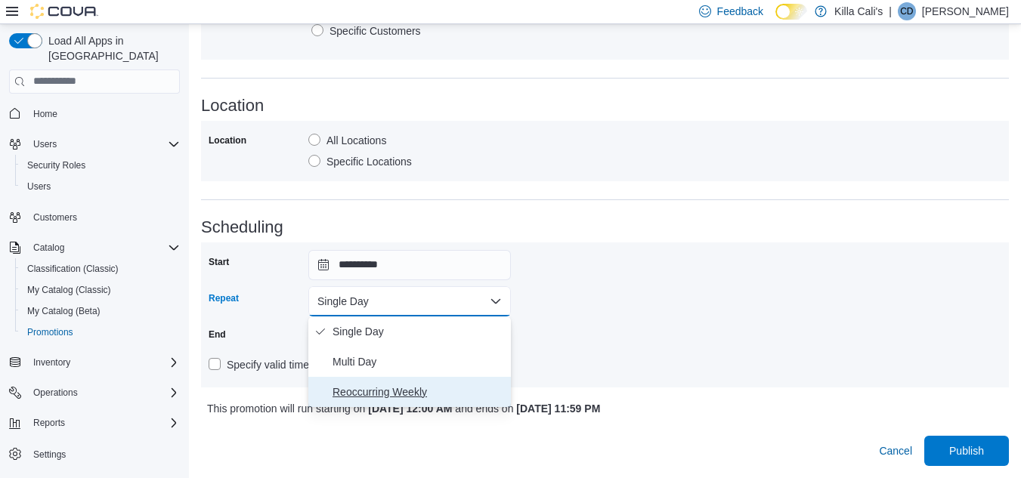
click at [374, 392] on span "Reoccurring Weekly" at bounding box center [419, 392] width 172 height 18
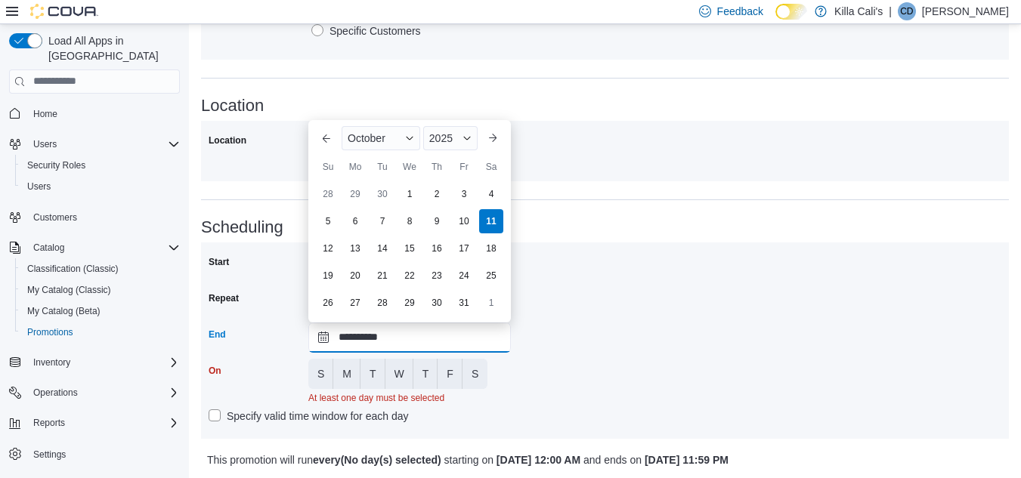
click at [445, 339] on input "**********" at bounding box center [409, 338] width 203 height 30
click at [455, 135] on div "2025" at bounding box center [450, 138] width 54 height 24
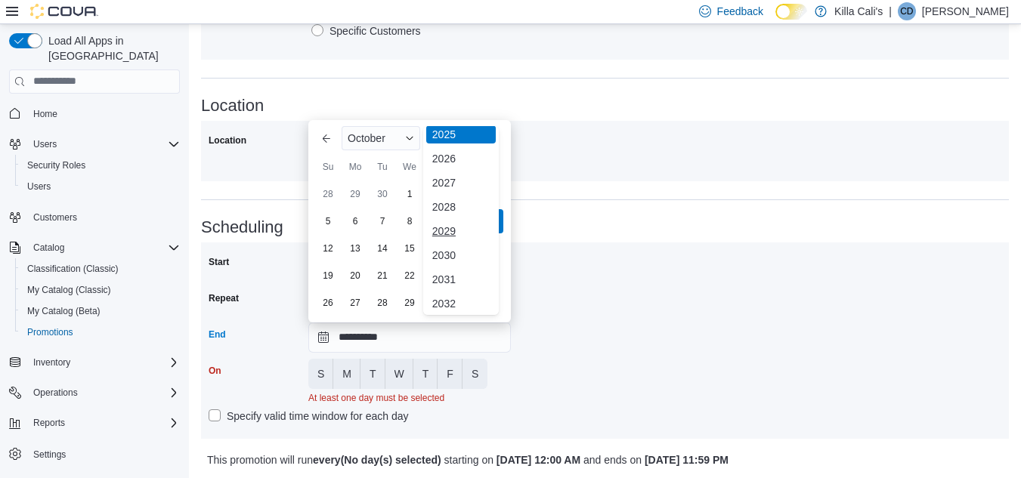
scroll to position [180, 0]
click at [446, 251] on div "2030" at bounding box center [461, 252] width 70 height 18
type input "**********"
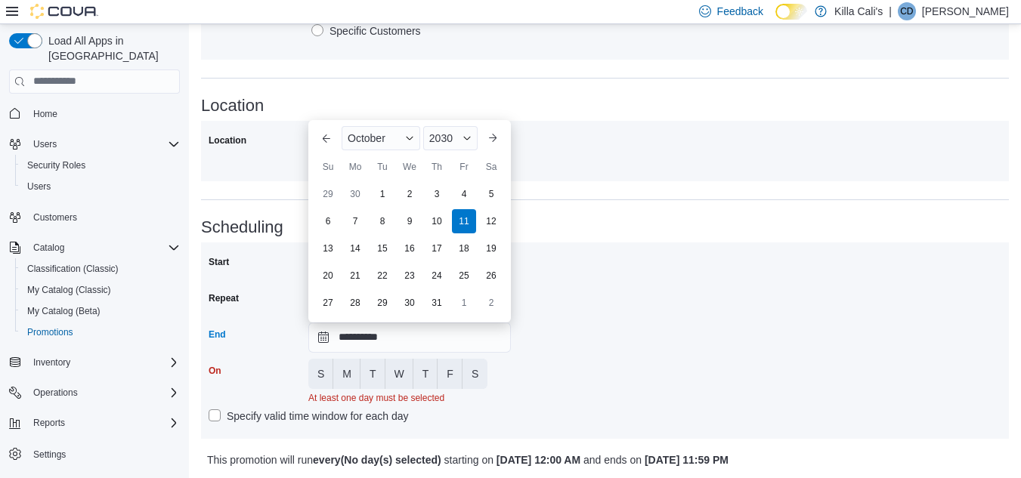
click at [596, 305] on div "**********" at bounding box center [605, 340] width 793 height 181
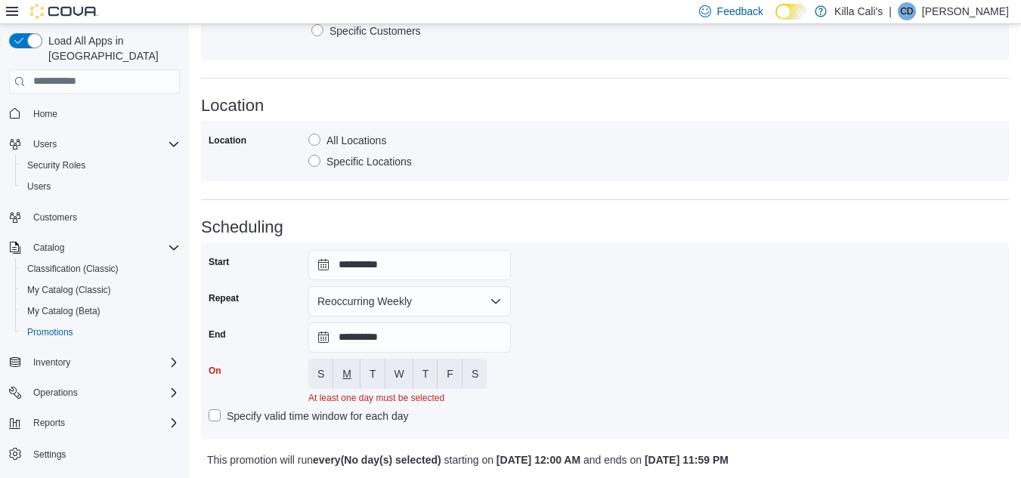
click at [347, 372] on span "M" at bounding box center [346, 374] width 9 height 15
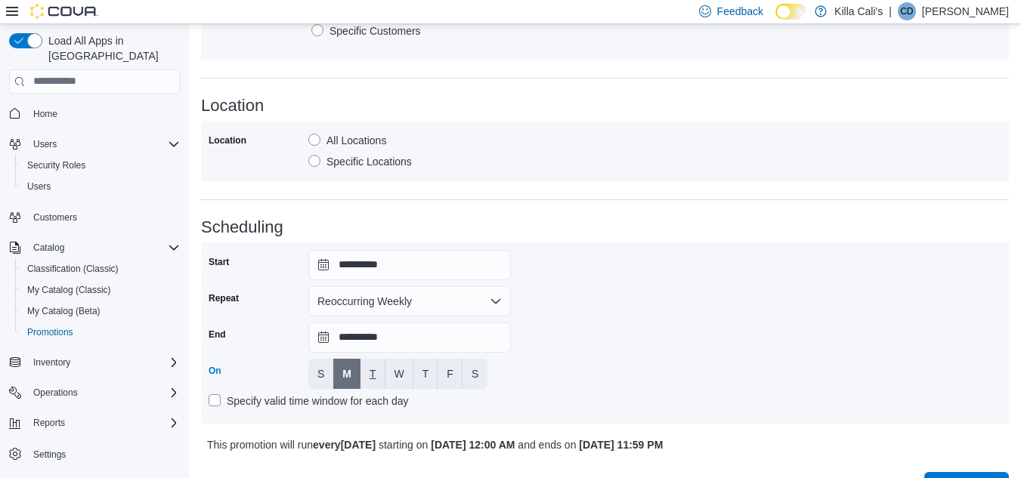
click at [370, 373] on span "T" at bounding box center [373, 374] width 7 height 15
click at [399, 365] on span "W" at bounding box center [400, 374] width 10 height 30
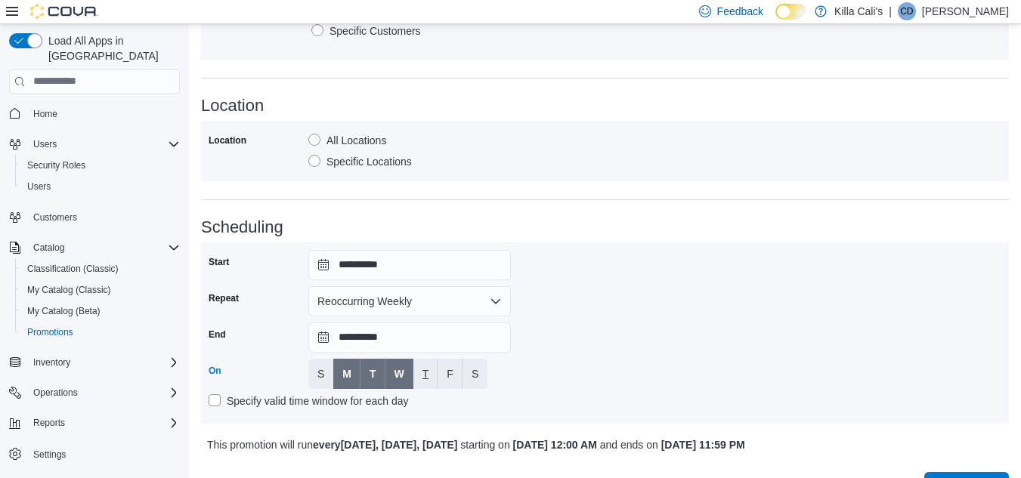
click at [423, 376] on span "T" at bounding box center [425, 374] width 7 height 15
click at [450, 379] on span "F" at bounding box center [450, 374] width 7 height 15
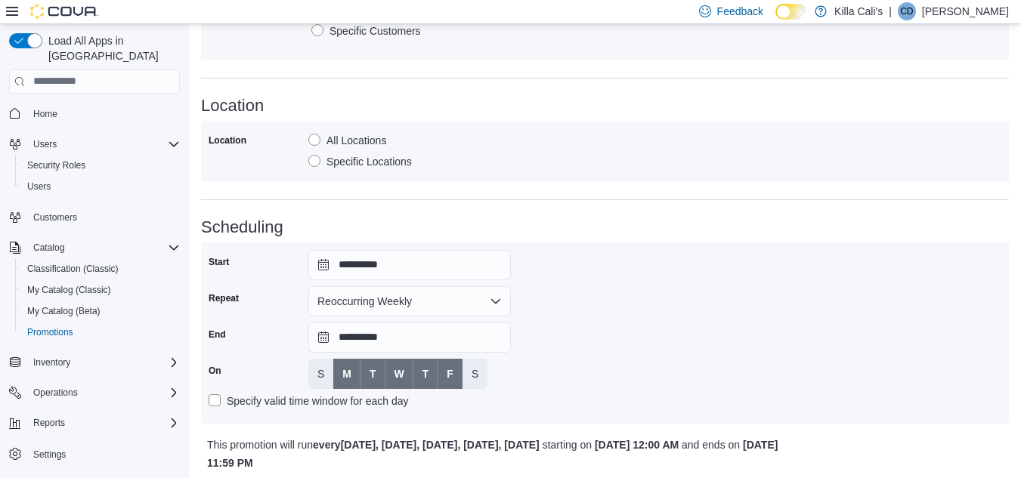
click at [488, 376] on div "Days of the week S M T W T F S" at bounding box center [409, 374] width 203 height 30
click at [475, 377] on span "S" at bounding box center [475, 374] width 7 height 15
click at [577, 369] on div "**********" at bounding box center [605, 333] width 793 height 166
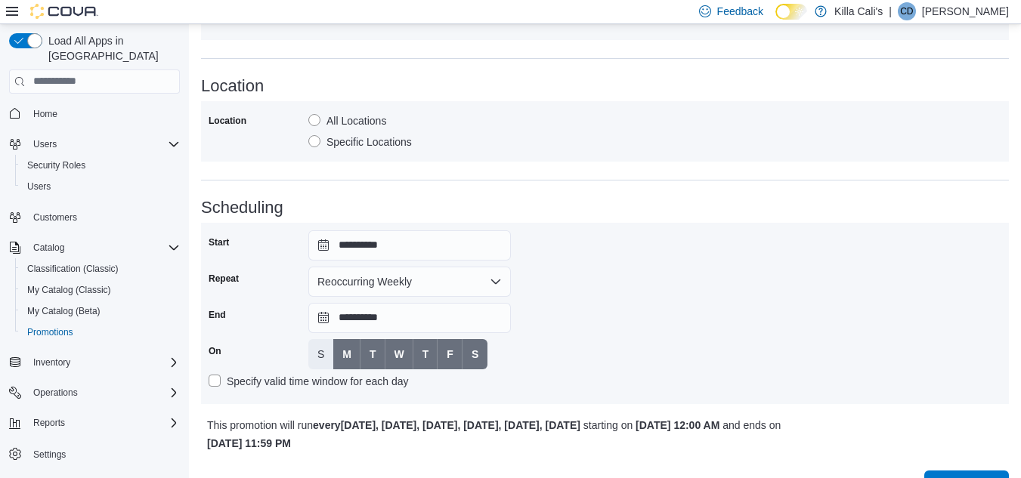
scroll to position [844, 0]
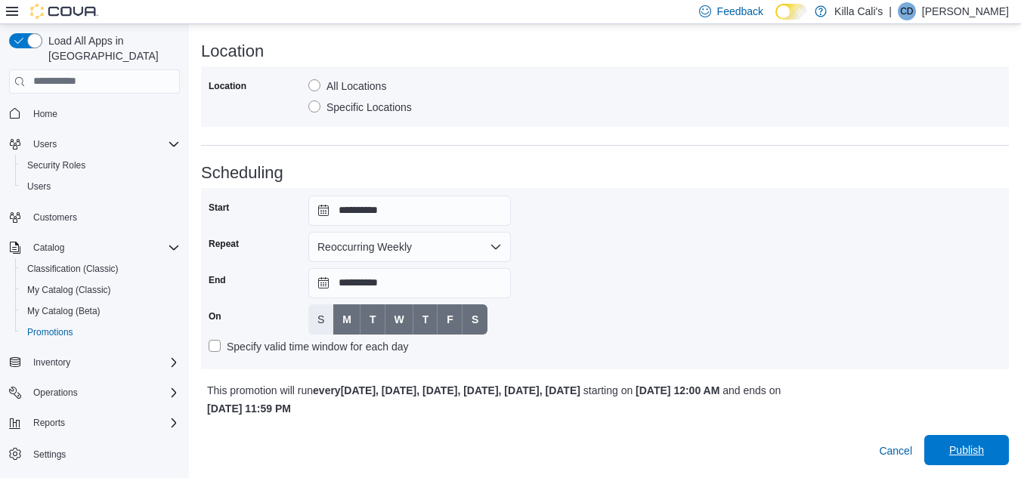
click at [955, 445] on span "Publish" at bounding box center [966, 450] width 67 height 30
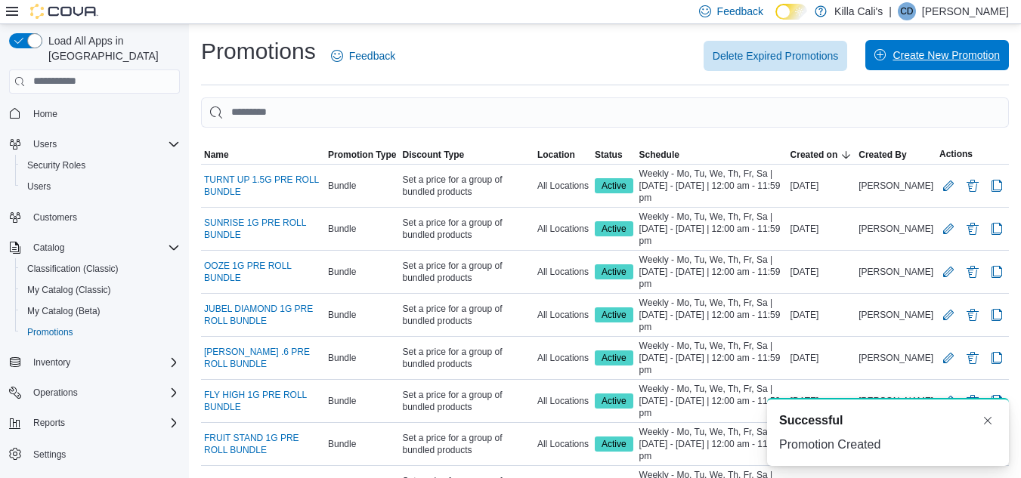
click at [933, 54] on span "Create New Promotion" at bounding box center [946, 55] width 107 height 15
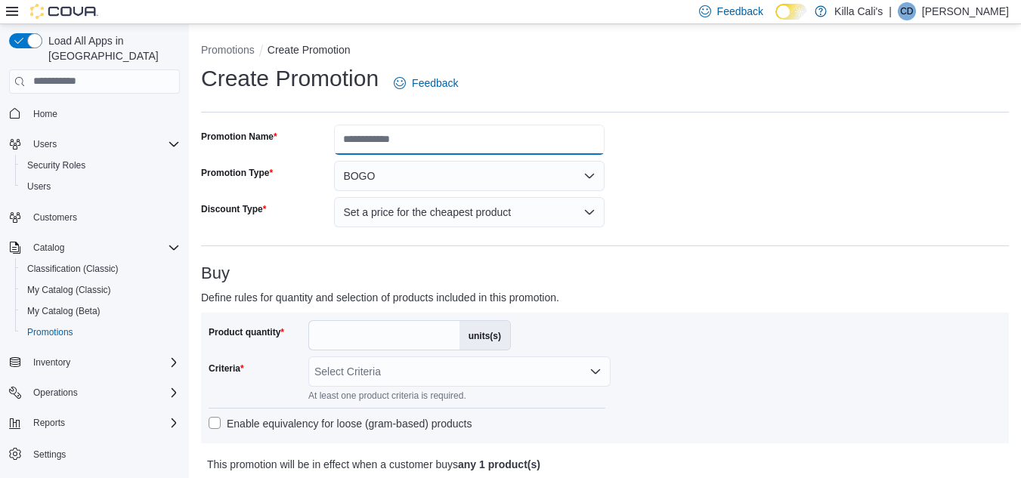
click at [365, 134] on input "Promotion Name" at bounding box center [469, 140] width 271 height 30
type input "**********"
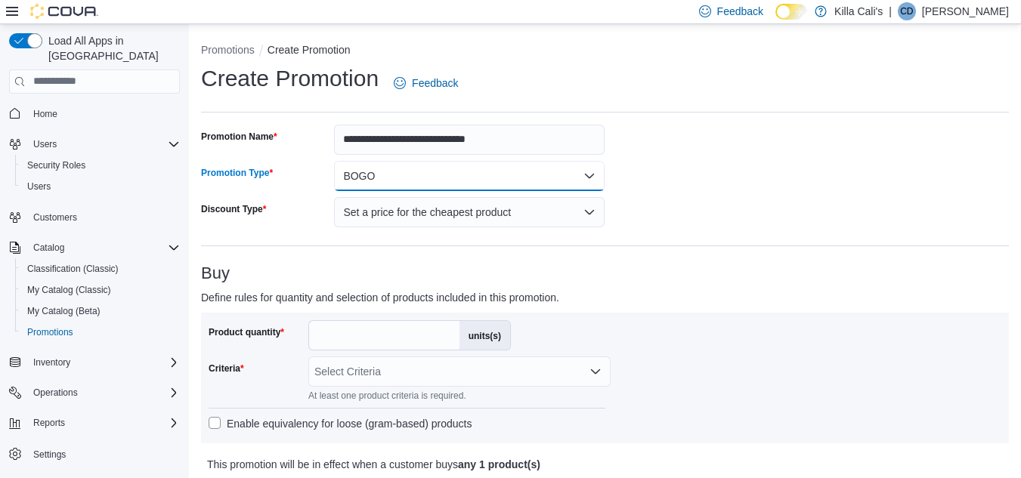
click at [391, 177] on button "BOGO" at bounding box center [469, 176] width 271 height 30
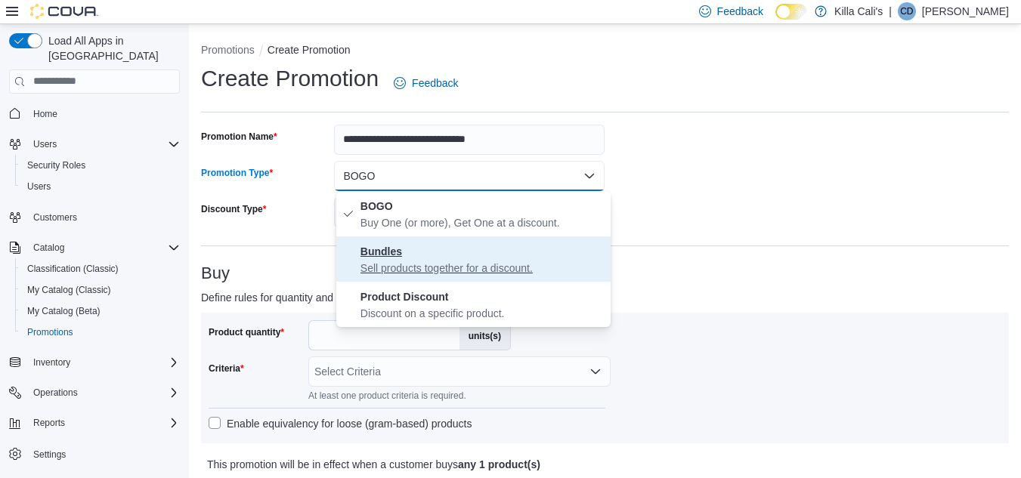
click at [395, 255] on strong "Bundles" at bounding box center [381, 252] width 42 height 12
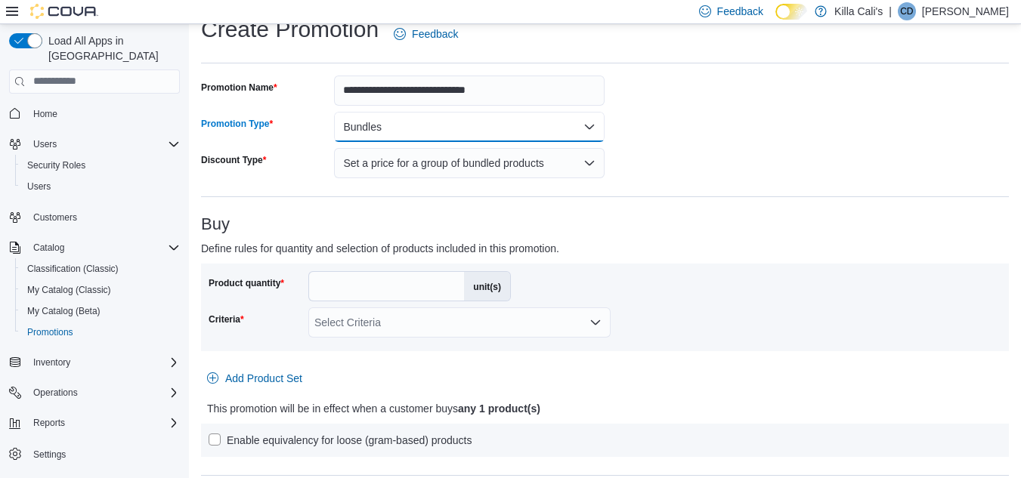
scroll to position [76, 0]
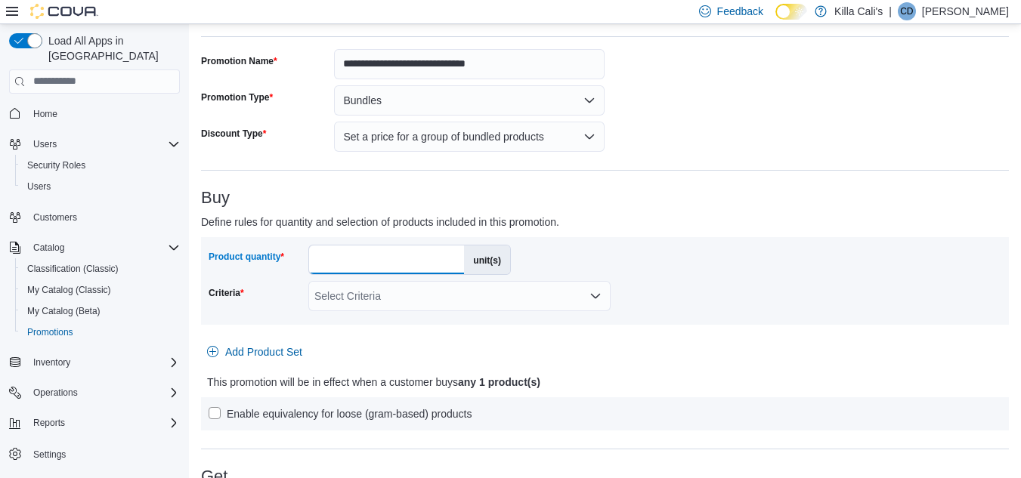
drag, startPoint x: 333, startPoint y: 262, endPoint x: 296, endPoint y: 258, distance: 37.2
click at [296, 258] on div "Product quantity * unit(s)" at bounding box center [360, 260] width 302 height 30
type input "*"
click at [369, 292] on div "Select Criteria" at bounding box center [459, 296] width 302 height 30
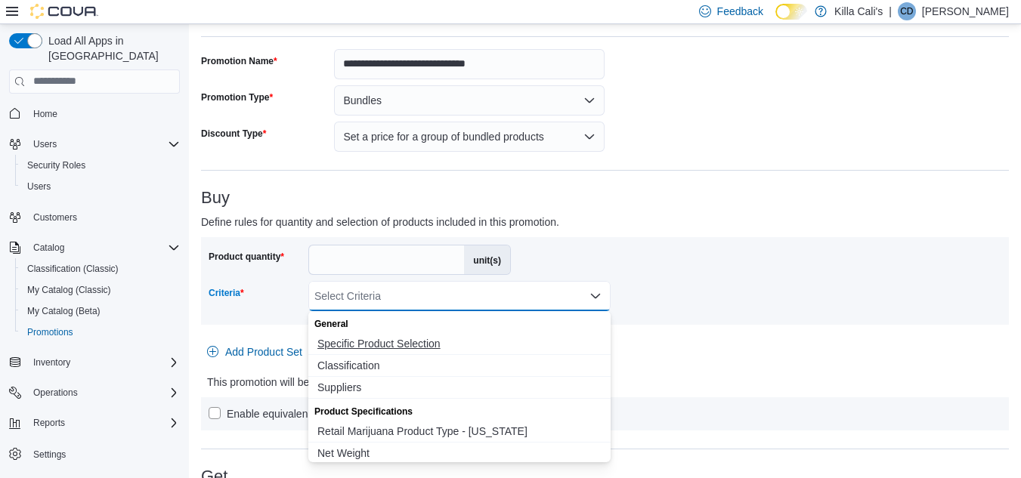
click at [381, 351] on button "Specific Product Selection" at bounding box center [459, 344] width 302 height 22
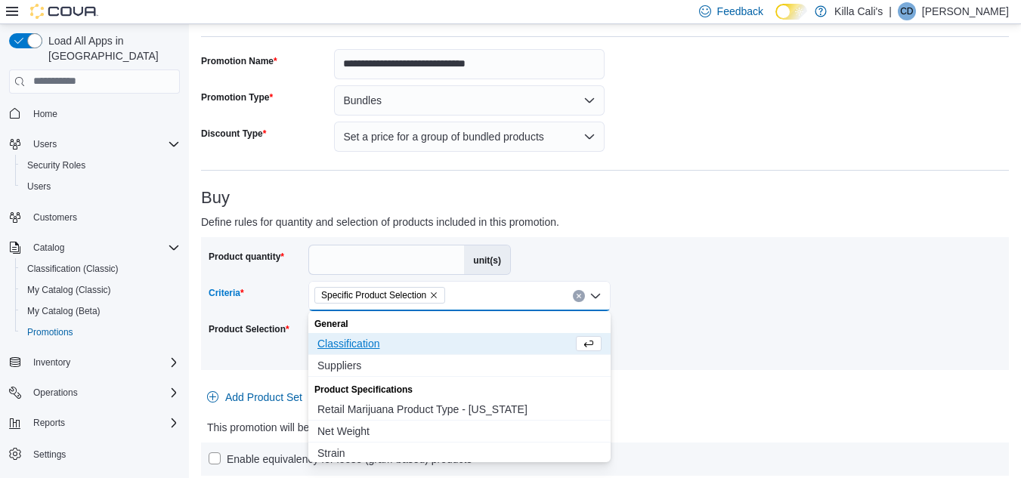
click at [707, 304] on div "Product quantity * unit(s) Criteria Specific Product Selection Combo box. Selec…" at bounding box center [605, 304] width 793 height 118
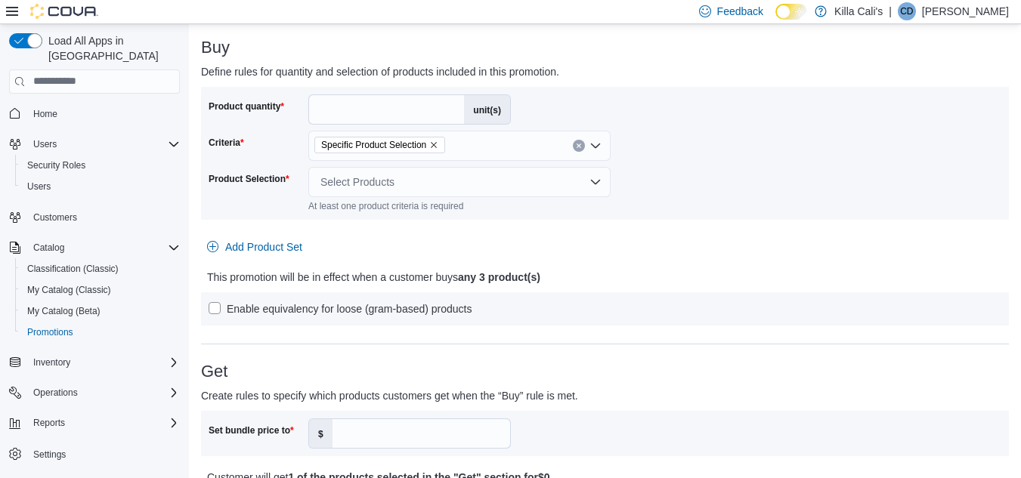
scroll to position [227, 0]
click at [519, 189] on div "Select Products" at bounding box center [459, 181] width 302 height 30
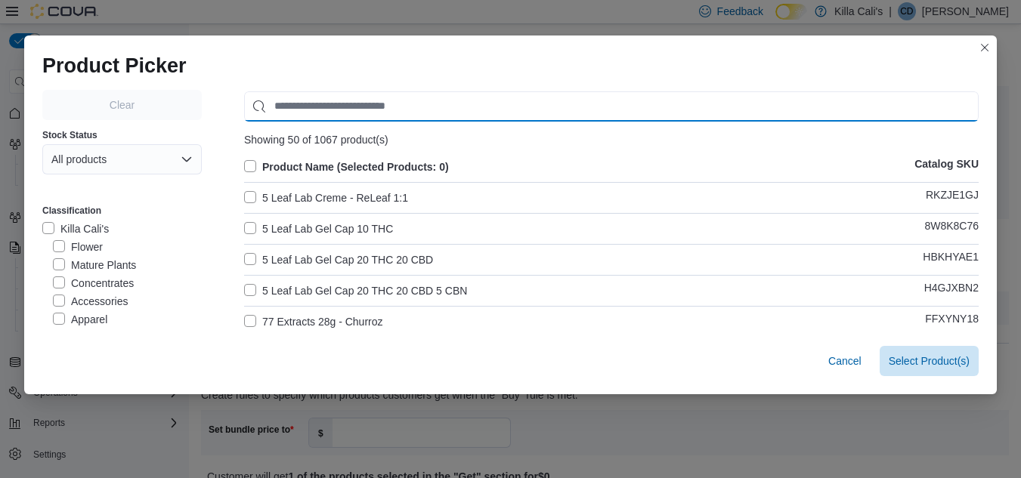
click at [314, 93] on input "Use aria labels when no actual label is in use" at bounding box center [611, 106] width 735 height 30
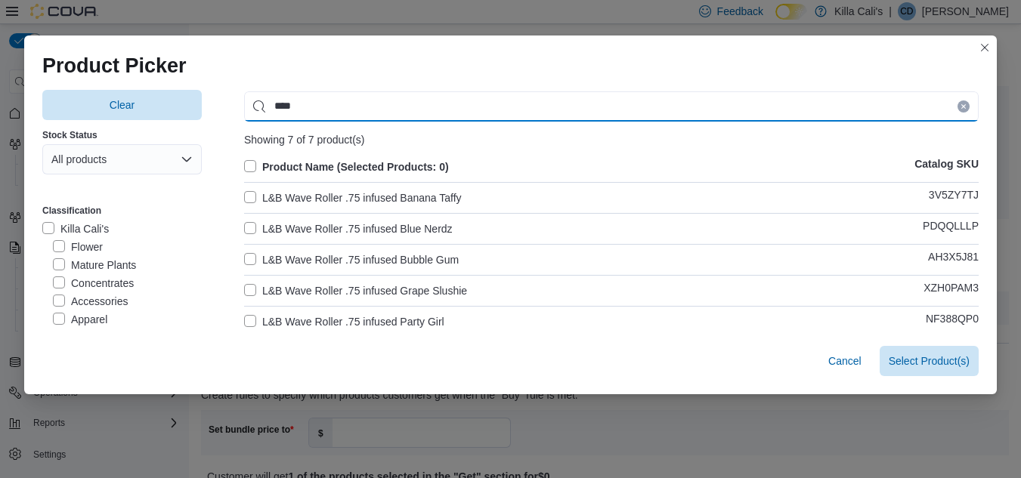
type input "****"
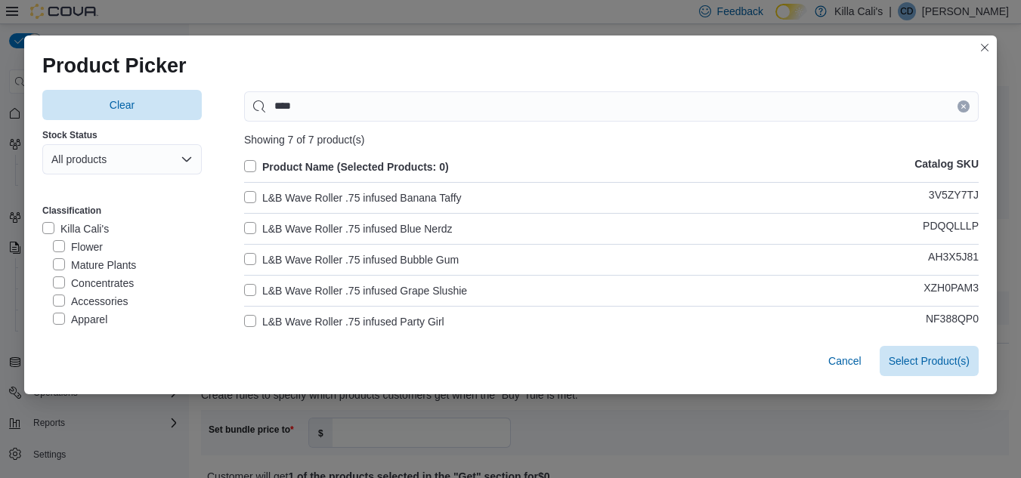
click at [246, 200] on label "L&B Wave Roller .75 infused Banana Taffy" at bounding box center [353, 198] width 218 height 18
click at [246, 234] on label "L&B Wave Roller .75 infused Blue Nerdz" at bounding box center [348, 229] width 209 height 18
click at [248, 261] on label "L&B Wave Roller .75 infused Bubble Gum" at bounding box center [351, 260] width 215 height 18
click at [247, 289] on label "L&B Wave Roller .75 infused Grape Slushie" at bounding box center [355, 291] width 223 height 18
click at [246, 320] on label "L&B Wave Roller .75 infused Party Girl" at bounding box center [344, 322] width 200 height 18
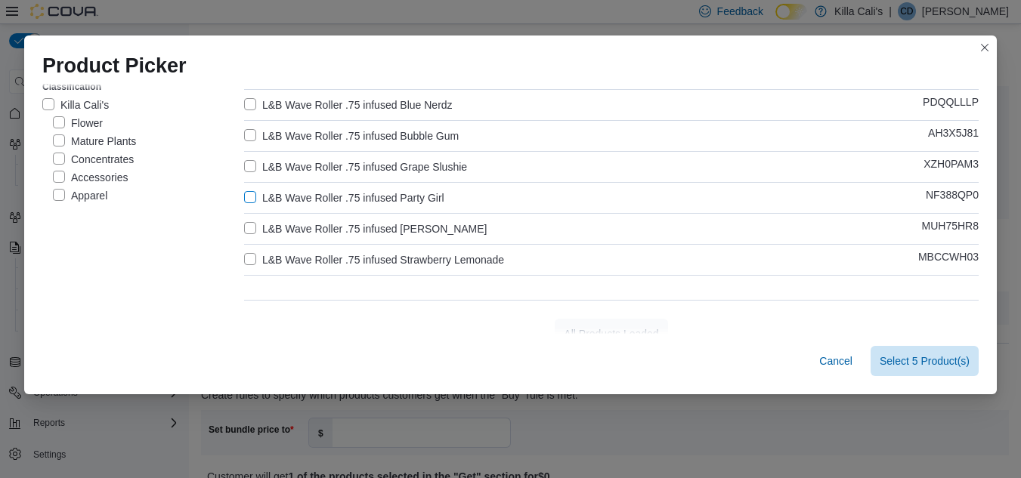
scroll to position [144, 0]
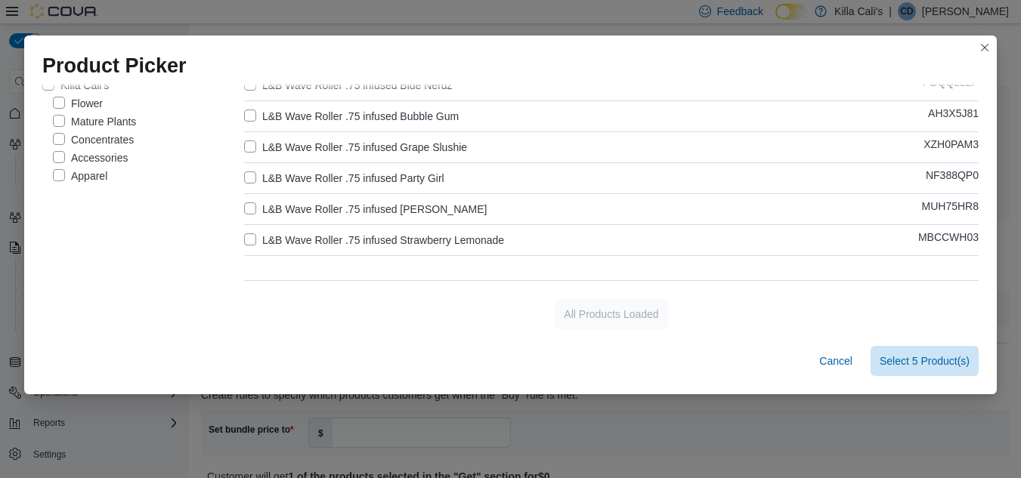
click at [246, 204] on label "L&B Wave Roller .75 infused Rick James" at bounding box center [365, 209] width 243 height 18
click at [244, 240] on label "L&B Wave Roller .75 infused Strawberry Lemonade" at bounding box center [374, 240] width 260 height 18
click at [919, 357] on span "Select 7 Product(s)" at bounding box center [925, 360] width 90 height 15
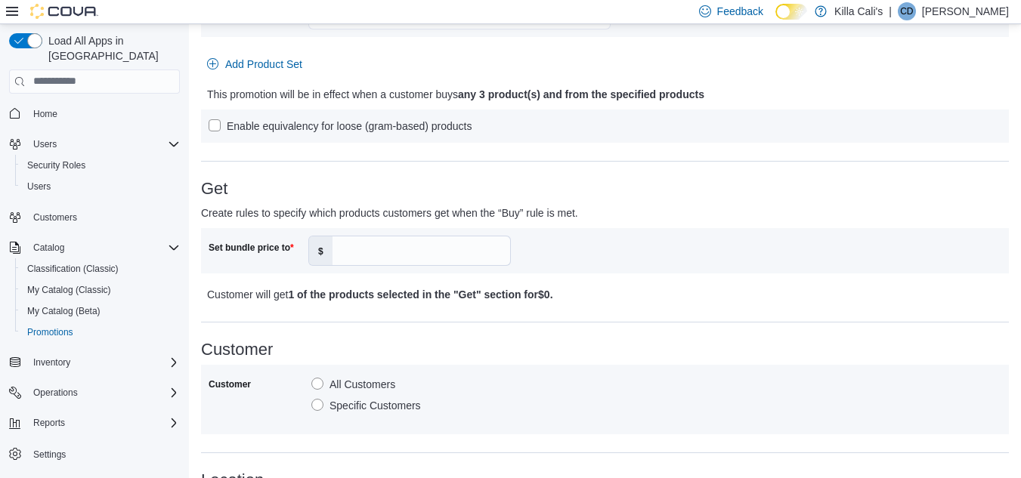
scroll to position [529, 0]
click at [425, 252] on input "Set bundle price to" at bounding box center [422, 250] width 178 height 29
type input "**"
click at [586, 300] on p "Customer will get 1 of the products selected in the "Get" section for $24 ." at bounding box center [505, 294] width 597 height 18
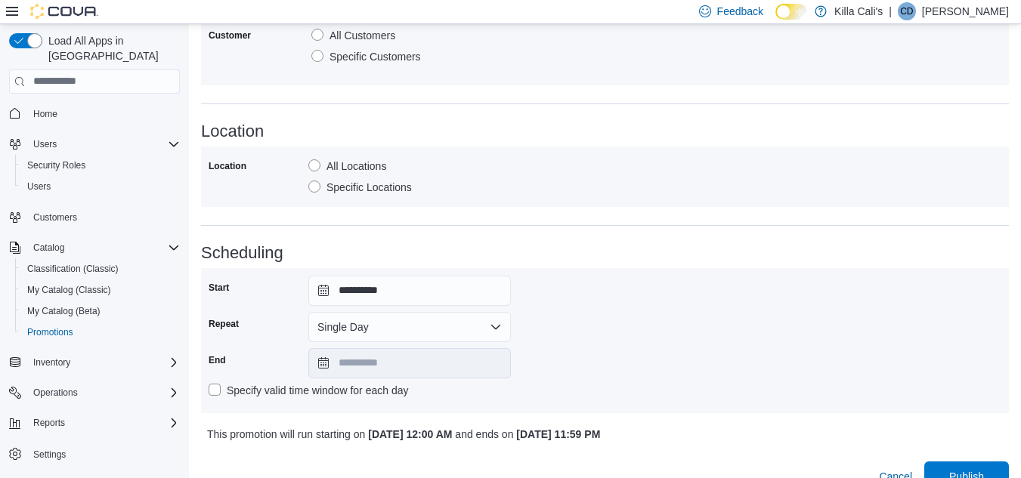
scroll to position [903, 0]
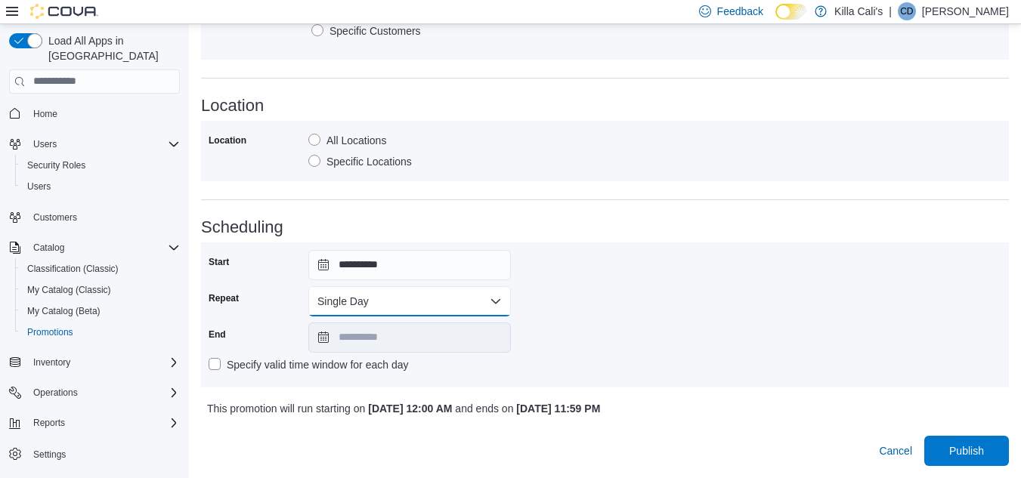
click at [481, 311] on button "Single Day" at bounding box center [409, 301] width 203 height 30
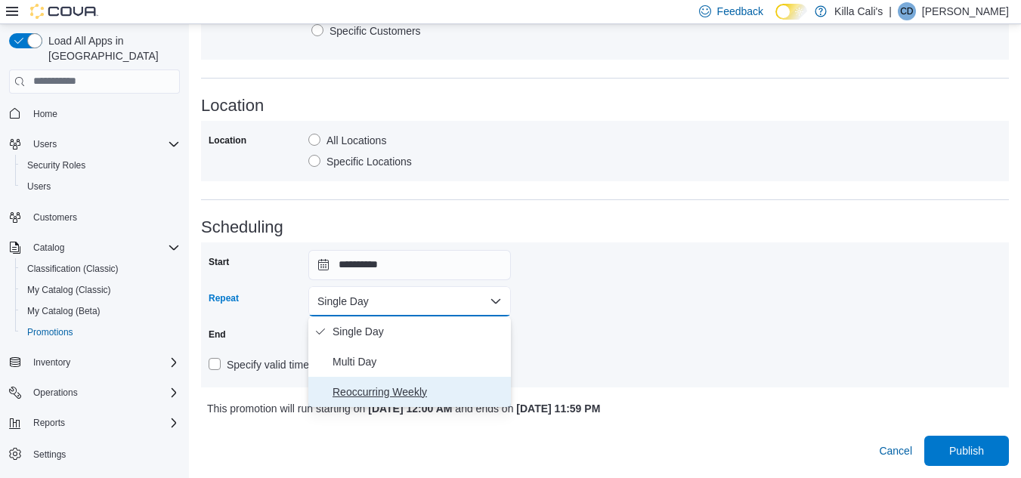
click at [416, 388] on span "Reoccurring Weekly" at bounding box center [419, 392] width 172 height 18
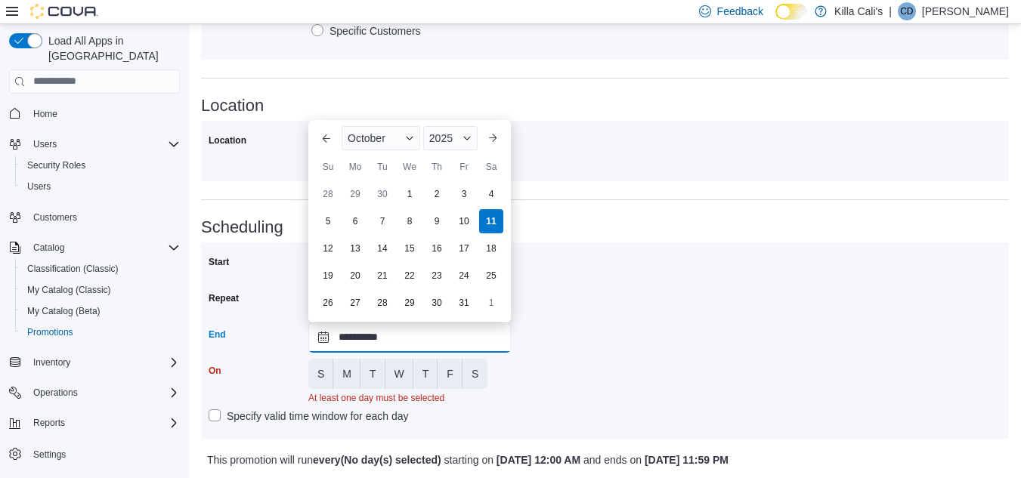
click at [407, 333] on input "**********" at bounding box center [409, 338] width 203 height 30
click at [456, 137] on div "2025" at bounding box center [450, 138] width 54 height 24
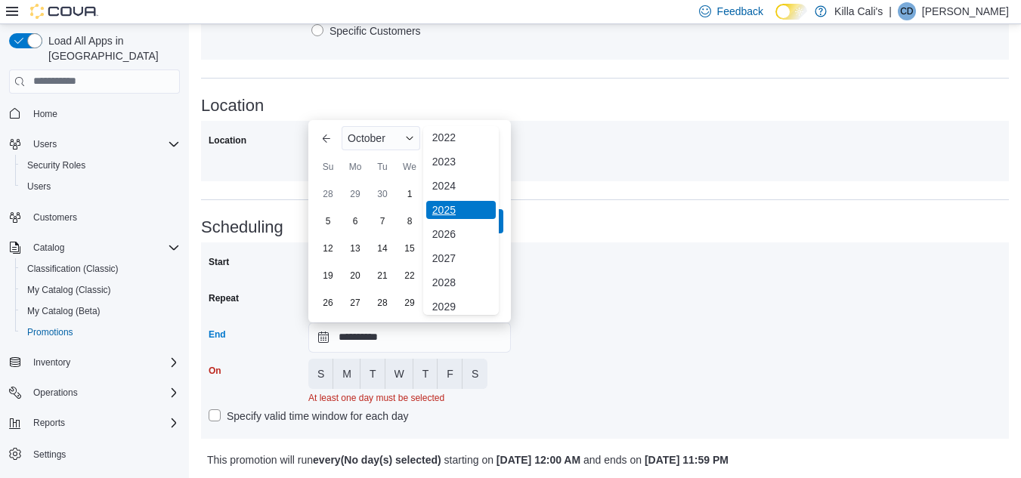
scroll to position [180, 0]
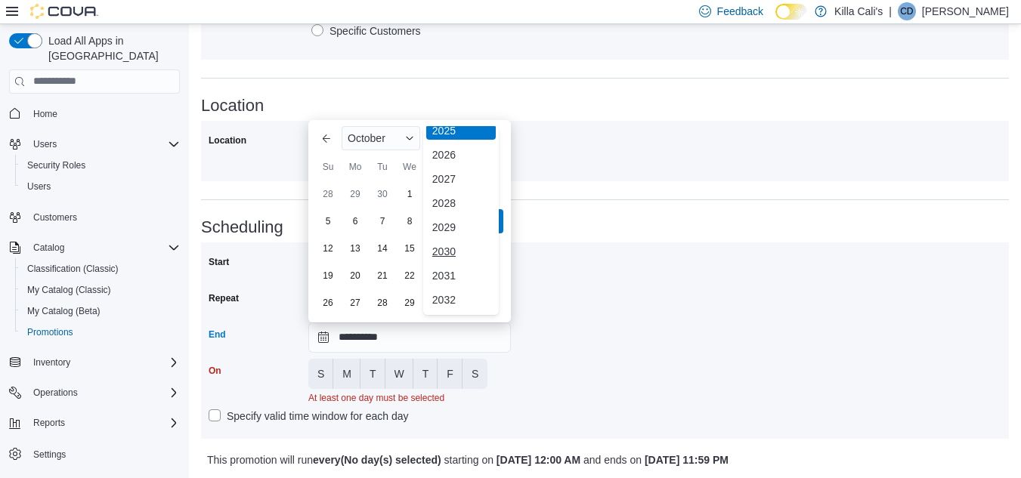
click at [446, 251] on div "2030" at bounding box center [461, 252] width 70 height 18
type input "**********"
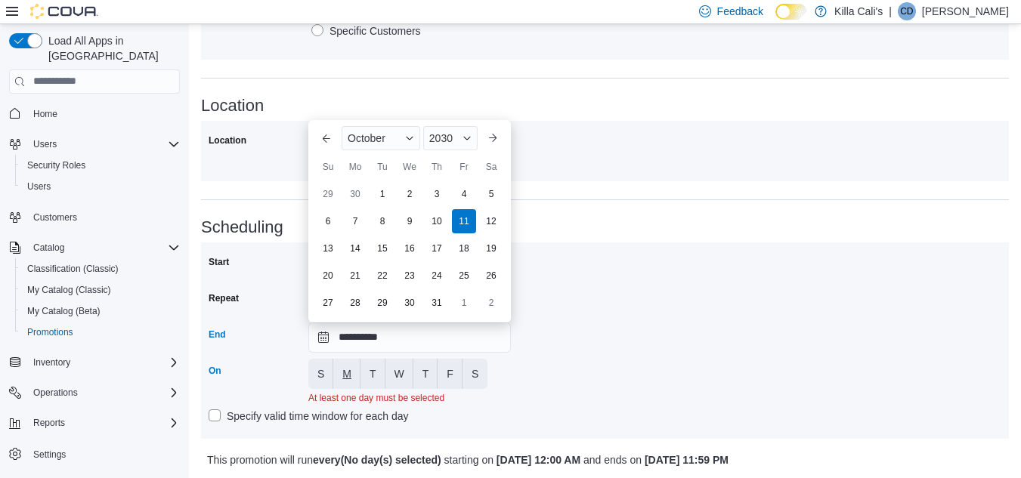
click at [352, 382] on button "M" at bounding box center [346, 374] width 27 height 30
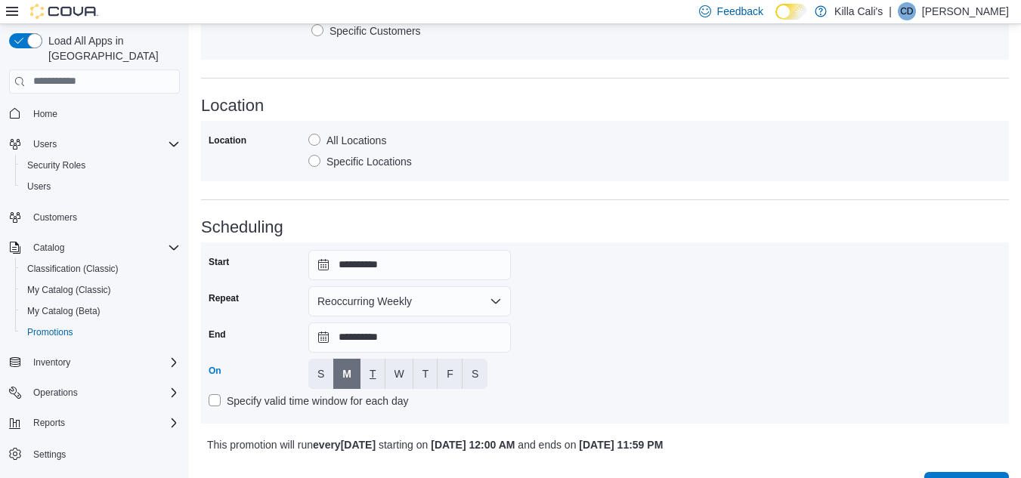
click at [379, 373] on button "T" at bounding box center [372, 374] width 25 height 30
click at [397, 370] on span "W" at bounding box center [400, 374] width 10 height 15
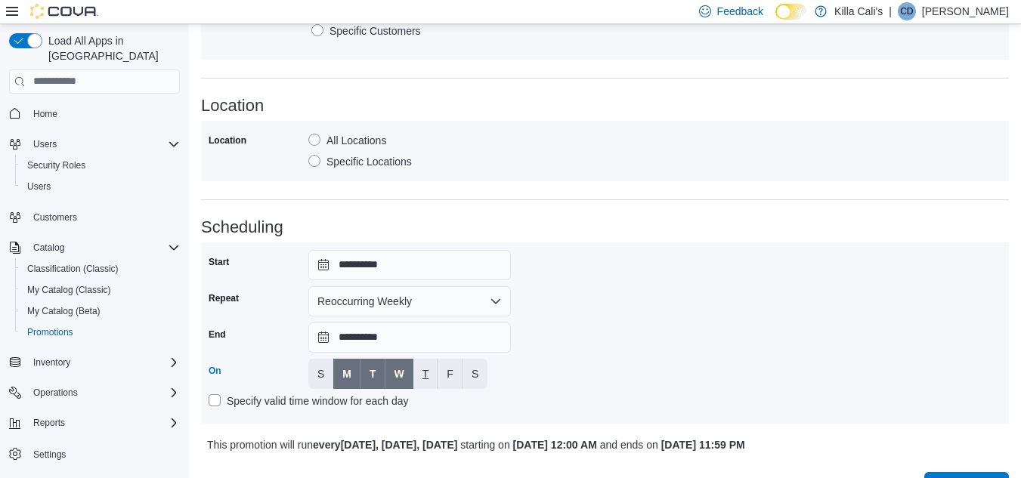
click at [419, 374] on button "T" at bounding box center [425, 374] width 25 height 30
click at [443, 374] on button "F" at bounding box center [450, 374] width 25 height 30
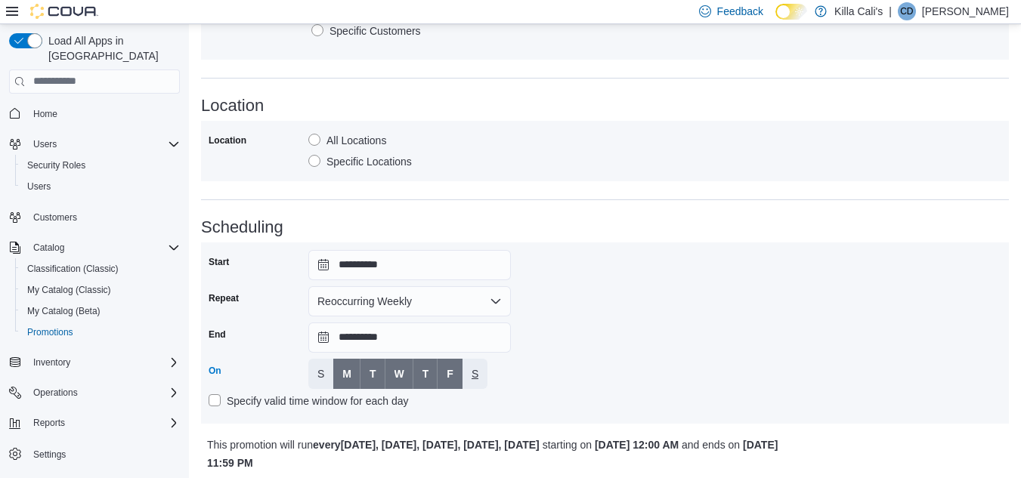
click at [478, 371] on span "S" at bounding box center [475, 374] width 7 height 15
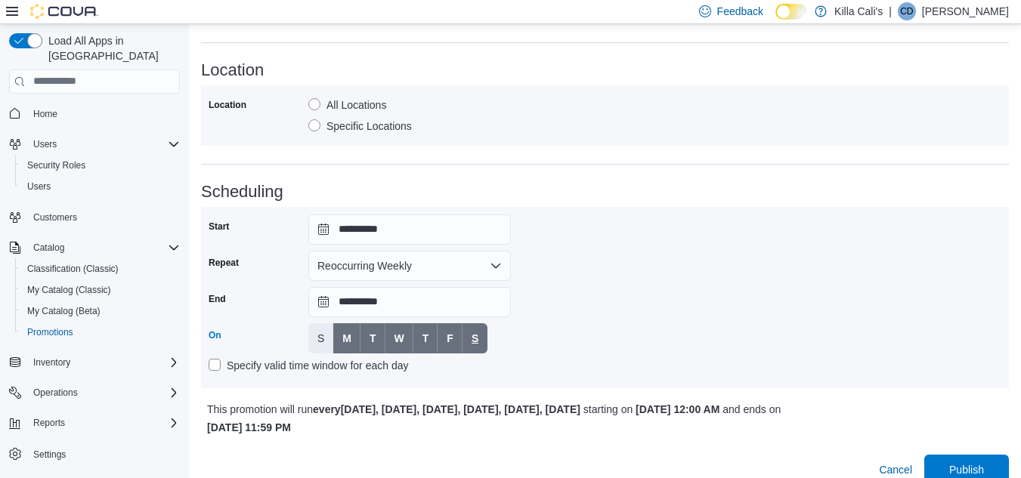
scroll to position [958, 0]
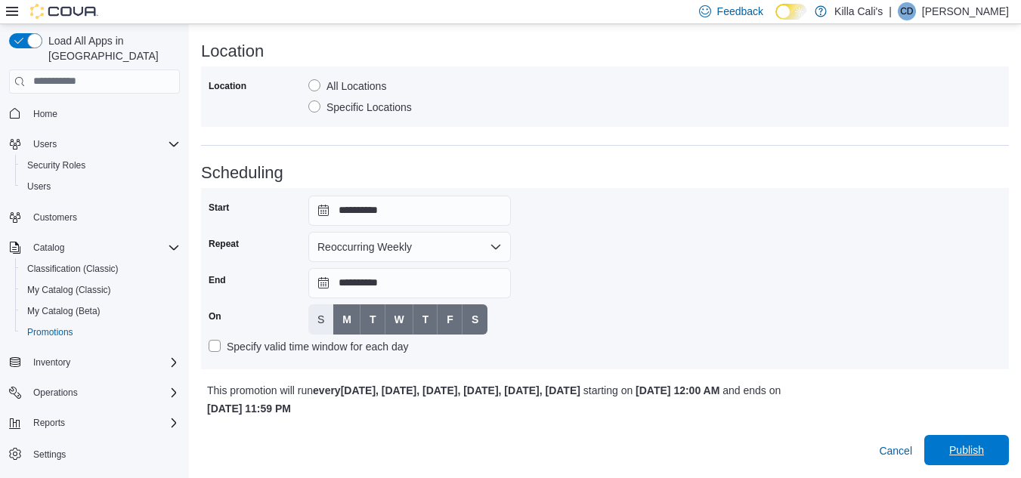
click at [984, 454] on span "Publish" at bounding box center [966, 450] width 35 height 15
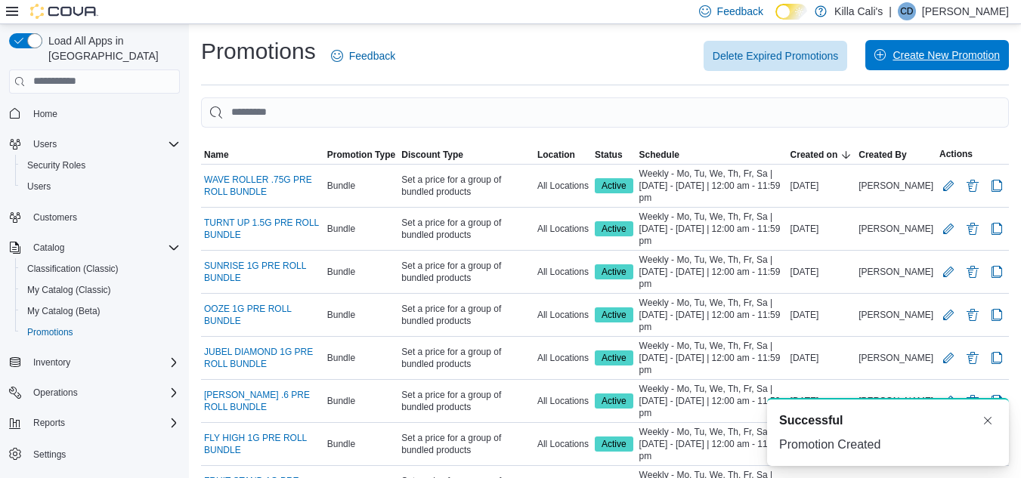
click at [953, 53] on span "Create New Promotion" at bounding box center [946, 55] width 107 height 15
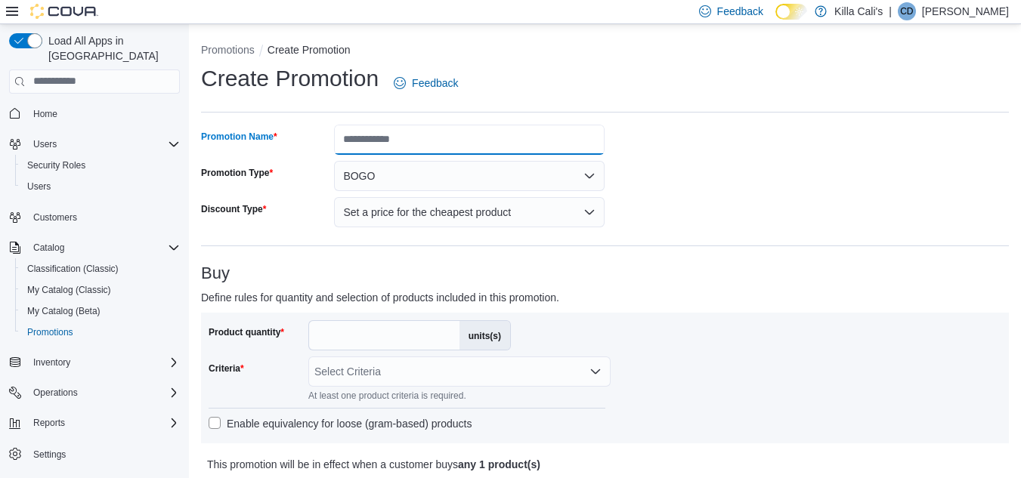
click at [466, 145] on input "Promotion Name" at bounding box center [469, 140] width 271 height 30
type input "**********"
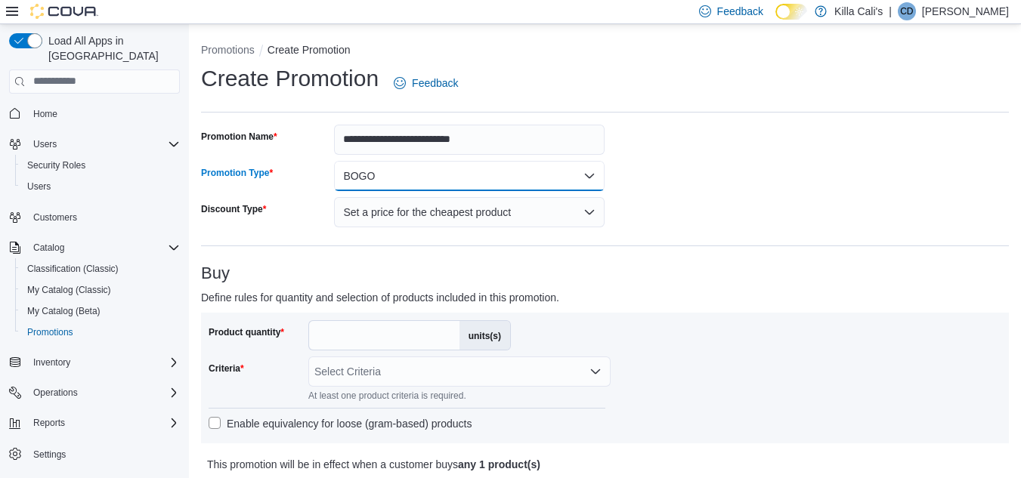
click at [505, 171] on button "BOGO" at bounding box center [469, 176] width 271 height 30
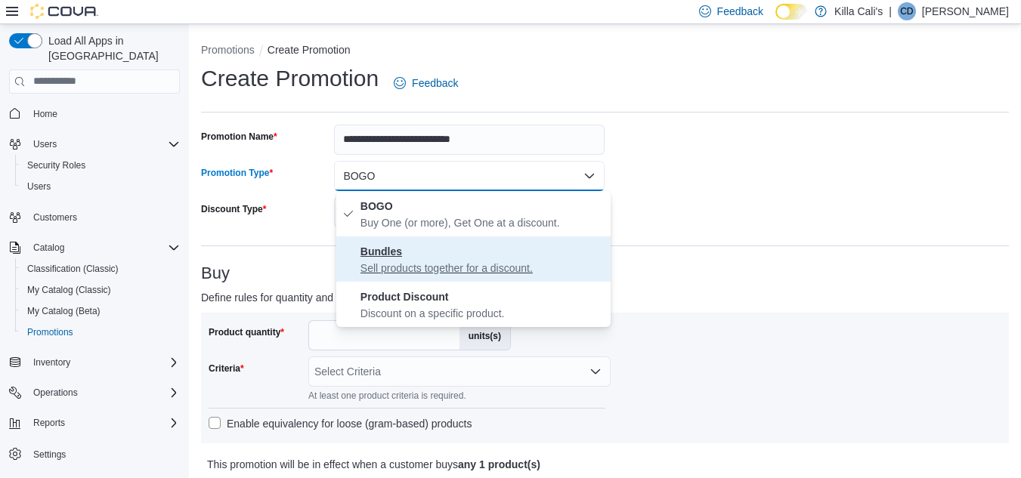
click at [441, 263] on p "Sell products together for a discount." at bounding box center [482, 268] width 244 height 15
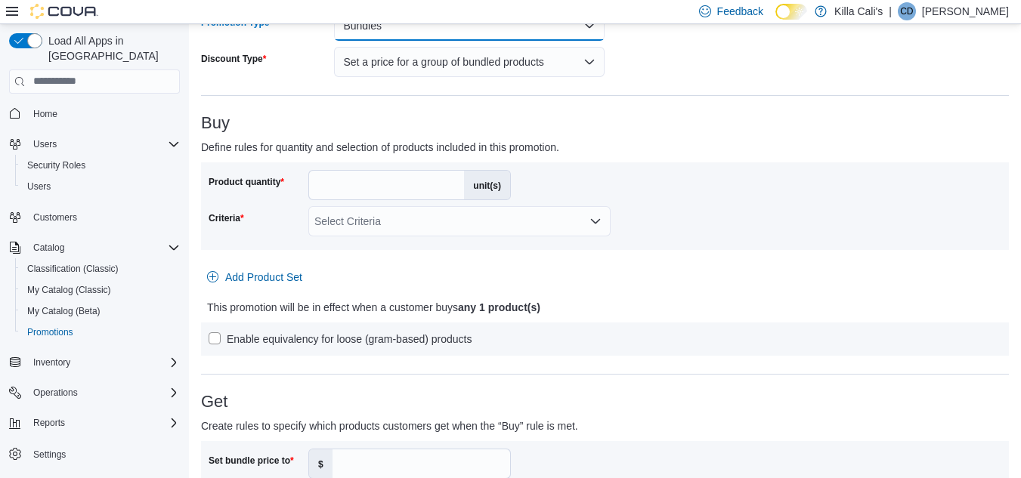
scroll to position [151, 0]
drag, startPoint x: 345, startPoint y: 186, endPoint x: 296, endPoint y: 189, distance: 49.2
click at [296, 189] on div "Product quantity * unit(s)" at bounding box center [360, 184] width 302 height 30
type input "*"
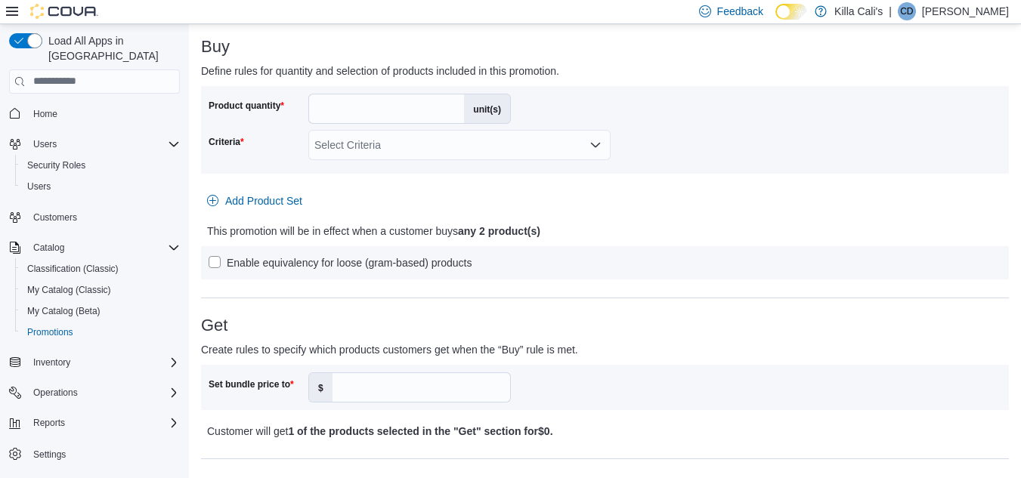
scroll to position [302, 0]
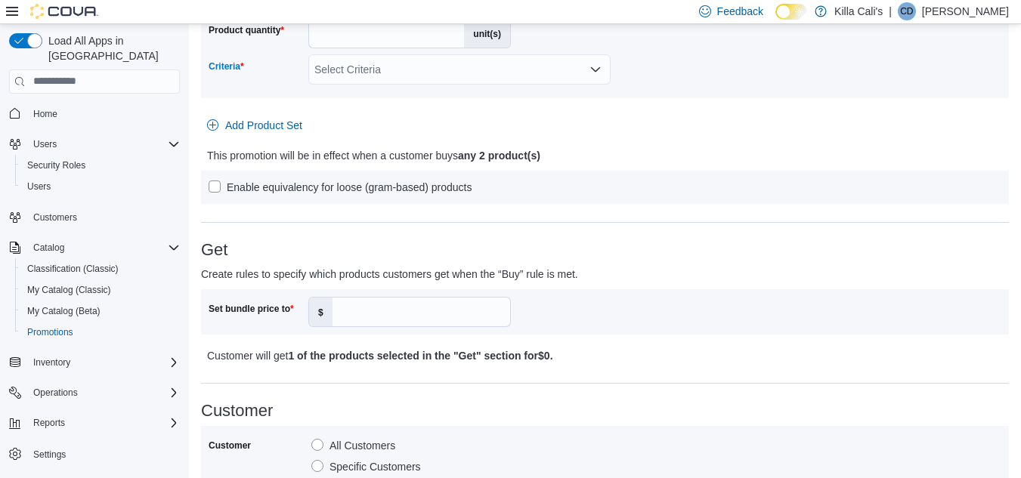
click at [359, 66] on div "Select Criteria" at bounding box center [459, 69] width 302 height 30
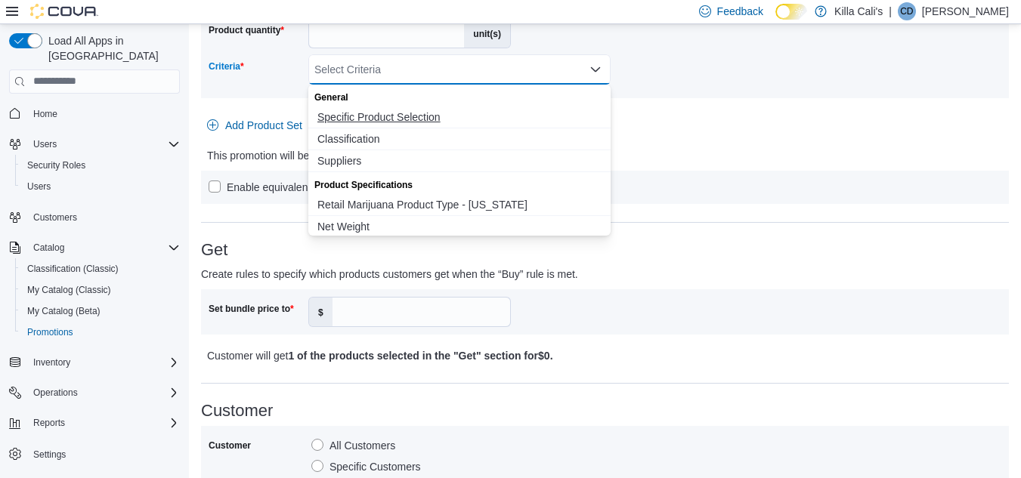
click at [385, 122] on span "Specific Product Selection" at bounding box center [459, 117] width 284 height 15
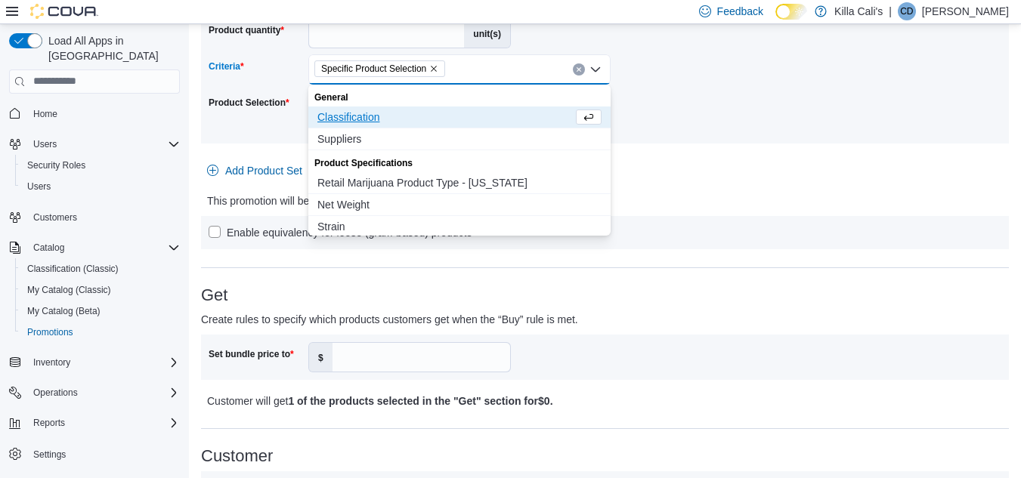
drag, startPoint x: 651, startPoint y: 153, endPoint x: 616, endPoint y: 153, distance: 35.5
click at [638, 153] on div at bounding box center [605, 153] width 808 height 6
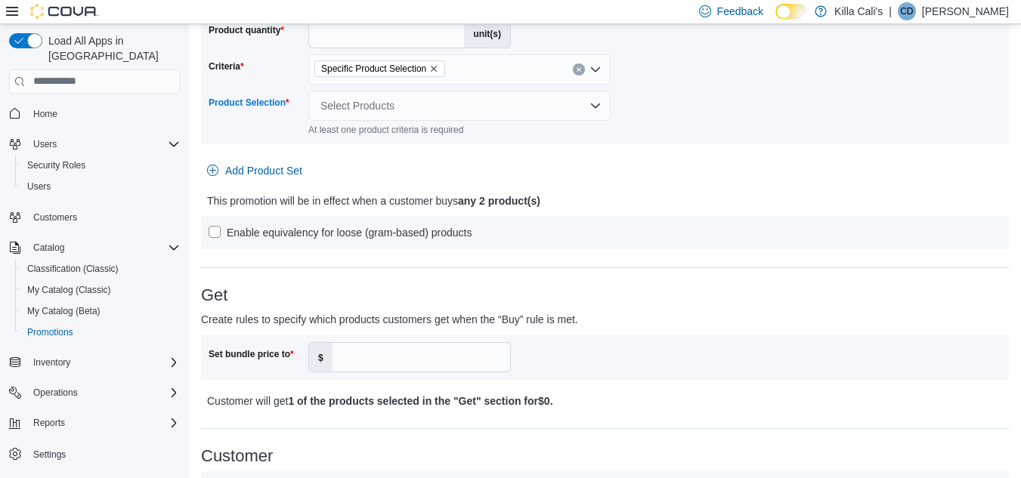
click at [523, 91] on div "Select Products" at bounding box center [459, 106] width 302 height 30
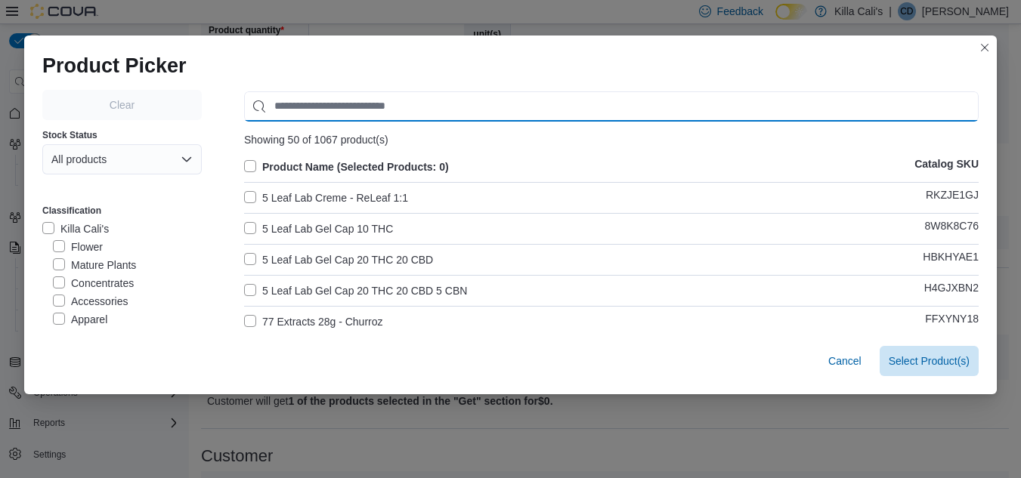
click at [349, 108] on input "Use aria labels when no actual label is in use" at bounding box center [611, 106] width 735 height 30
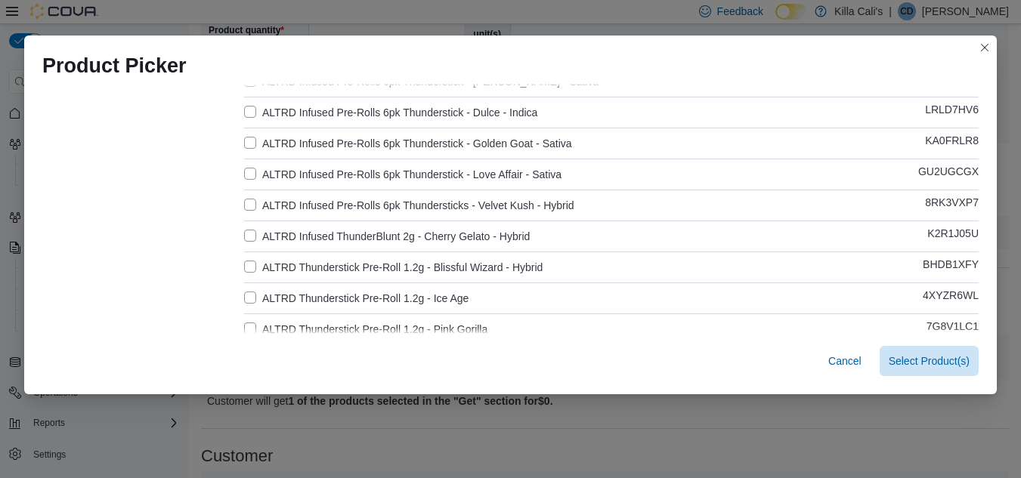
scroll to position [378, 0]
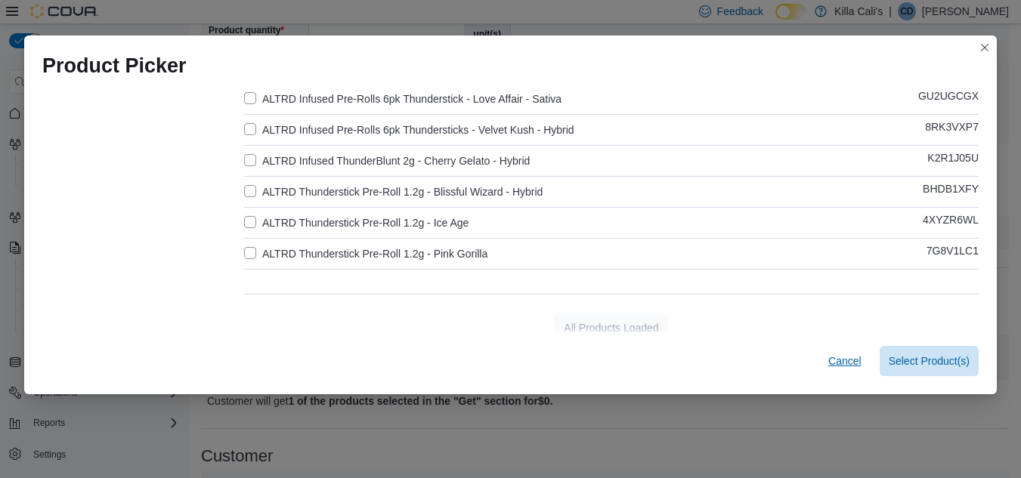
type input "*****"
click at [846, 355] on span "Cancel" at bounding box center [844, 361] width 33 height 15
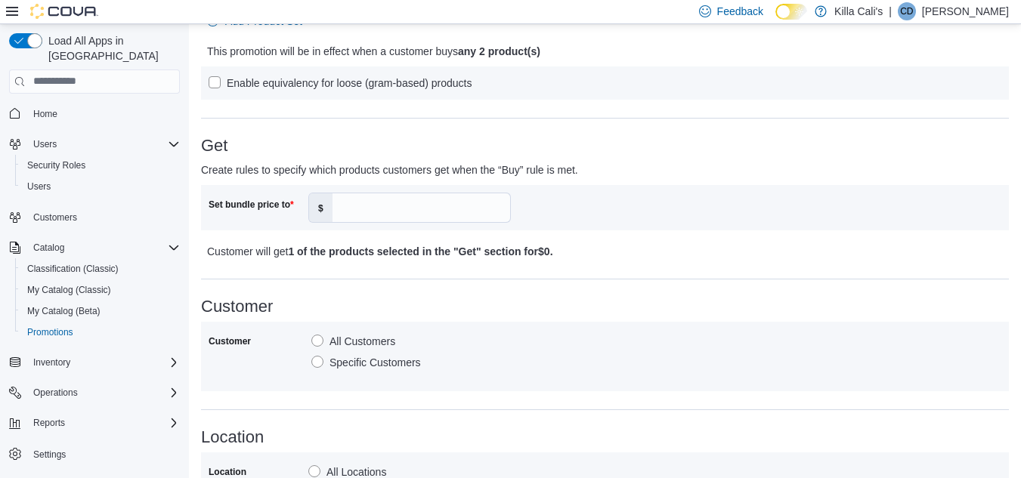
scroll to position [302, 0]
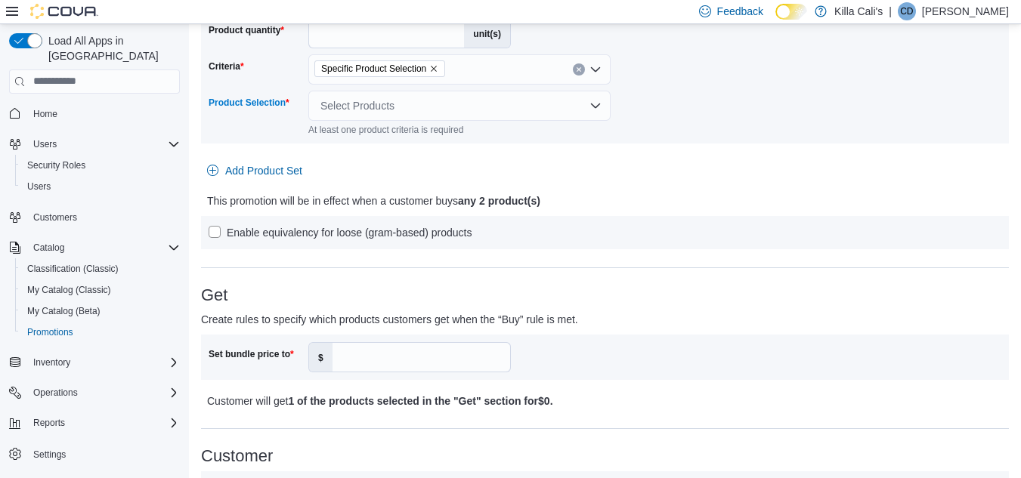
click at [512, 109] on div "Select Products" at bounding box center [459, 106] width 302 height 30
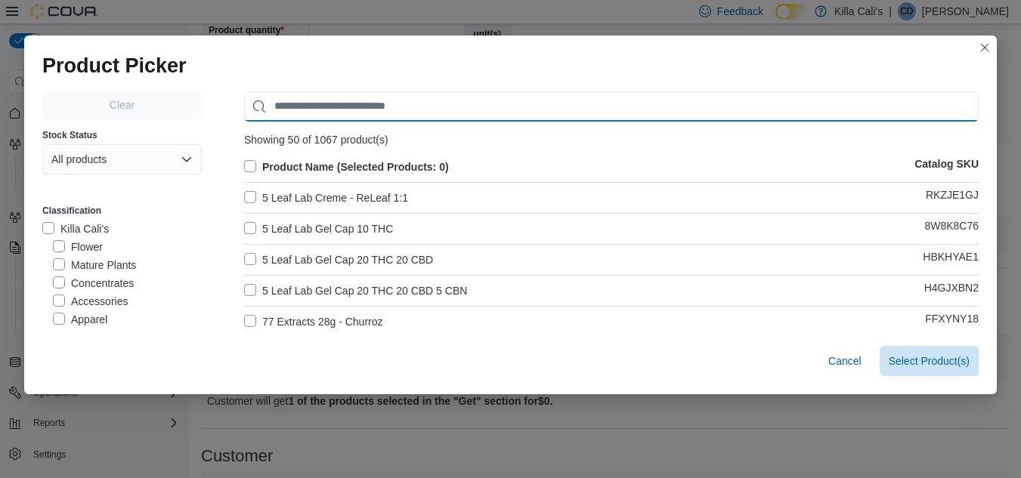
click at [332, 99] on input "Use aria labels when no actual label is in use" at bounding box center [611, 106] width 735 height 30
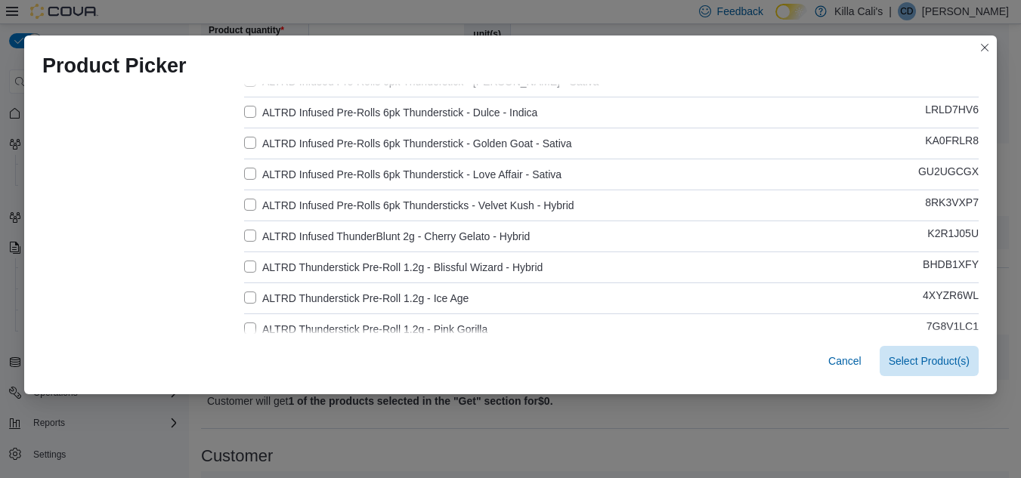
type input "*****"
click at [244, 230] on label "ALTRD Infused ThunderBlunt 2g - Cherry Gelato - Hybrid" at bounding box center [387, 236] width 286 height 18
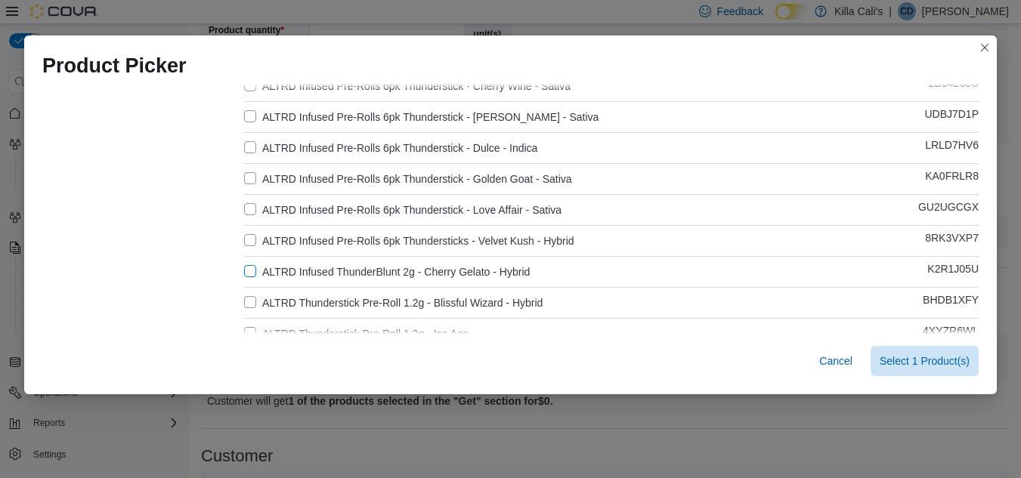
scroll to position [240, 0]
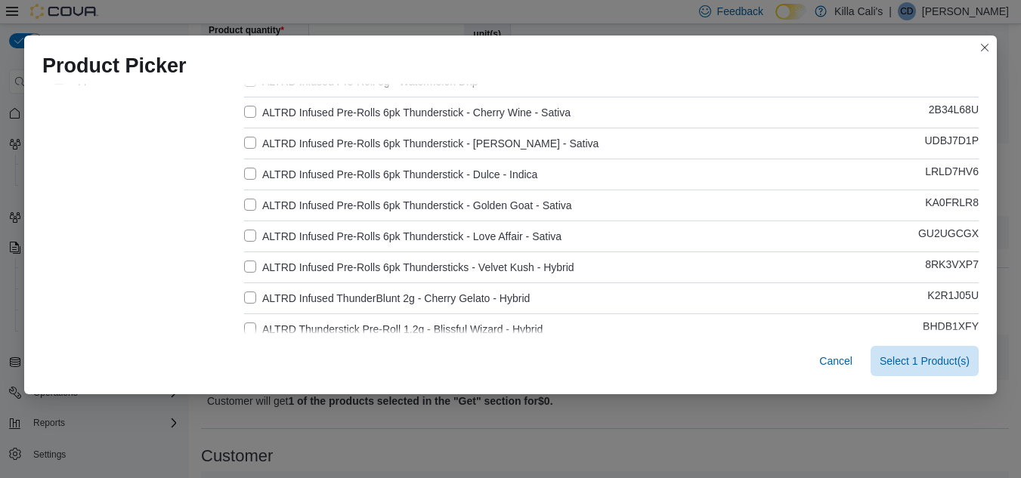
click at [249, 290] on label "ALTRD Infused ThunderBlunt 2g - Cherry Gelato - Hybrid" at bounding box center [387, 298] width 286 height 18
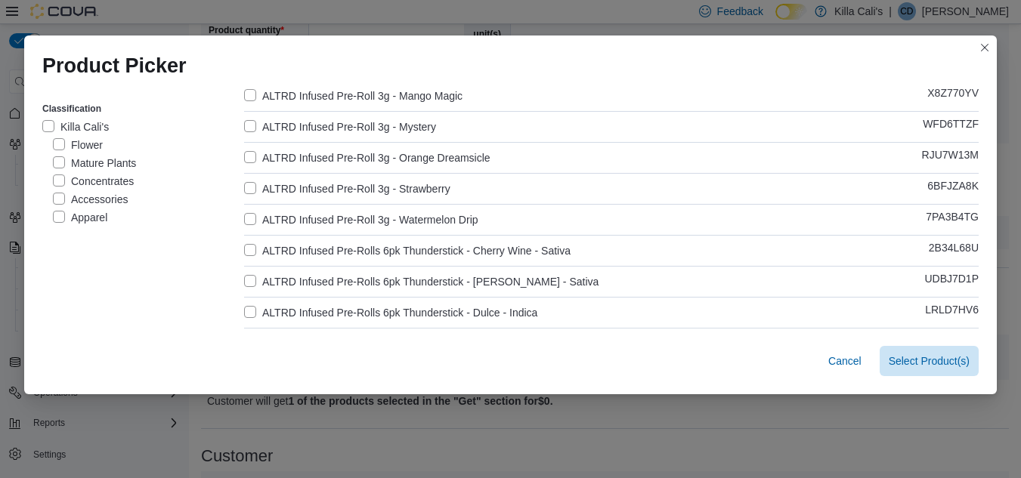
scroll to position [89, 0]
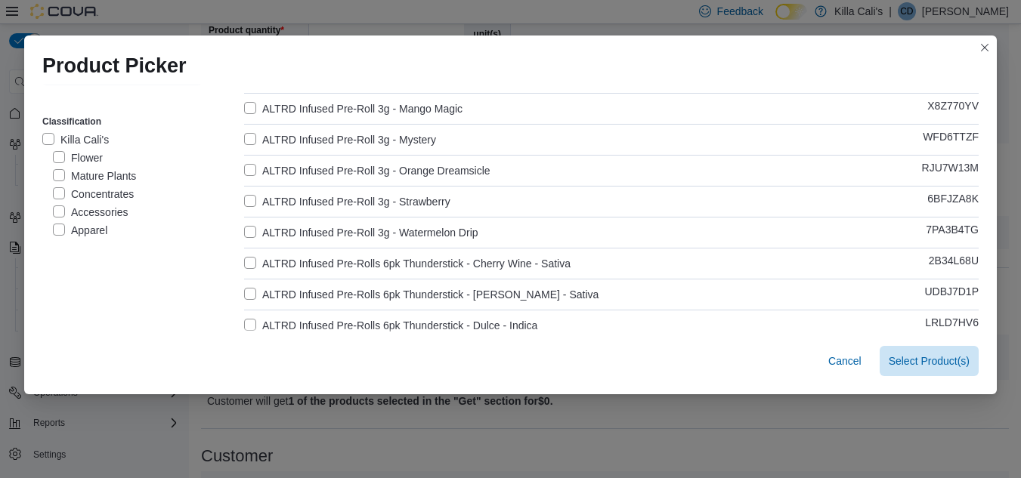
click at [249, 232] on label "ALTRD Infused Pre-Roll 3g - Watermelon Drip" at bounding box center [361, 233] width 234 height 18
click at [244, 198] on label "ALTRD Infused Pre-Roll 3g - Strawberry" at bounding box center [347, 202] width 206 height 18
click at [244, 162] on label "ALTRD Infused Pre-Roll 3g - Orange Dreamsicle" at bounding box center [367, 171] width 246 height 18
click at [244, 131] on label "ALTRD Infused Pre-Roll 3g - Mystery" at bounding box center [340, 140] width 192 height 18
click at [244, 105] on label "ALTRD Infused Pre-Roll 3g - Mango Magic" at bounding box center [353, 109] width 218 height 18
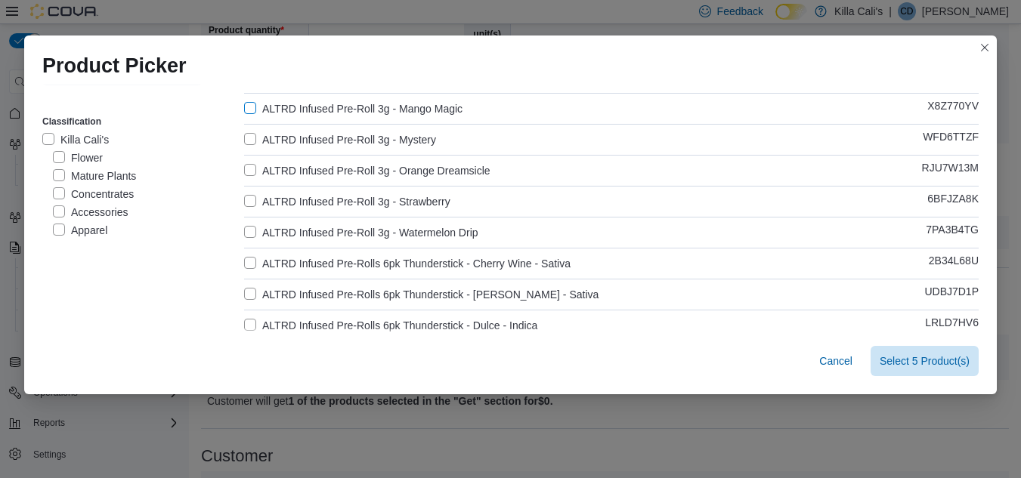
scroll to position [0, 0]
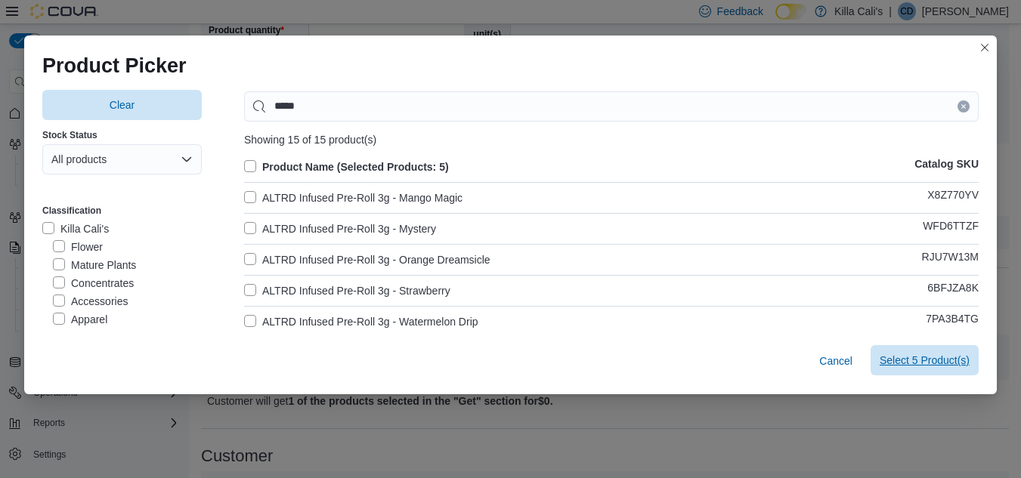
click at [937, 362] on span "Select 5 Product(s)" at bounding box center [925, 360] width 90 height 15
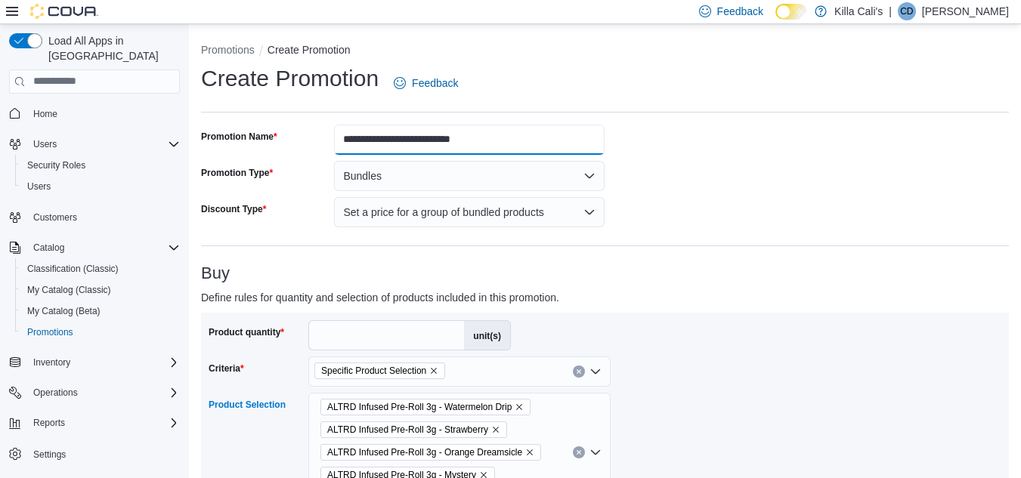
click at [466, 139] on input "**********" at bounding box center [469, 140] width 271 height 30
drag, startPoint x: 724, startPoint y: 285, endPoint x: 715, endPoint y: 284, distance: 9.1
click at [723, 286] on div "Buy Define rules for quantity and selection of products included in this promot…" at bounding box center [605, 445] width 808 height 361
drag, startPoint x: 455, startPoint y: 139, endPoint x: 384, endPoint y: 138, distance: 71.1
click at [384, 138] on input "**********" at bounding box center [469, 140] width 271 height 30
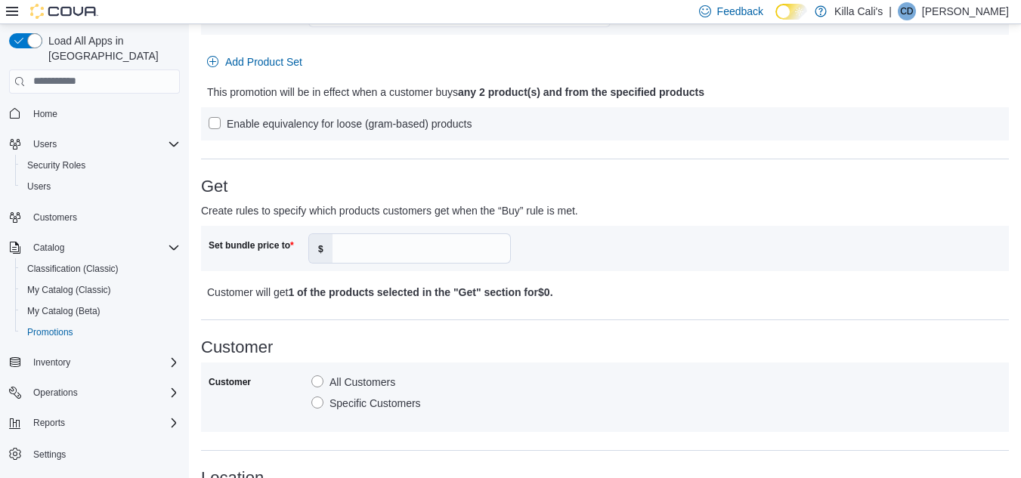
scroll to position [529, 0]
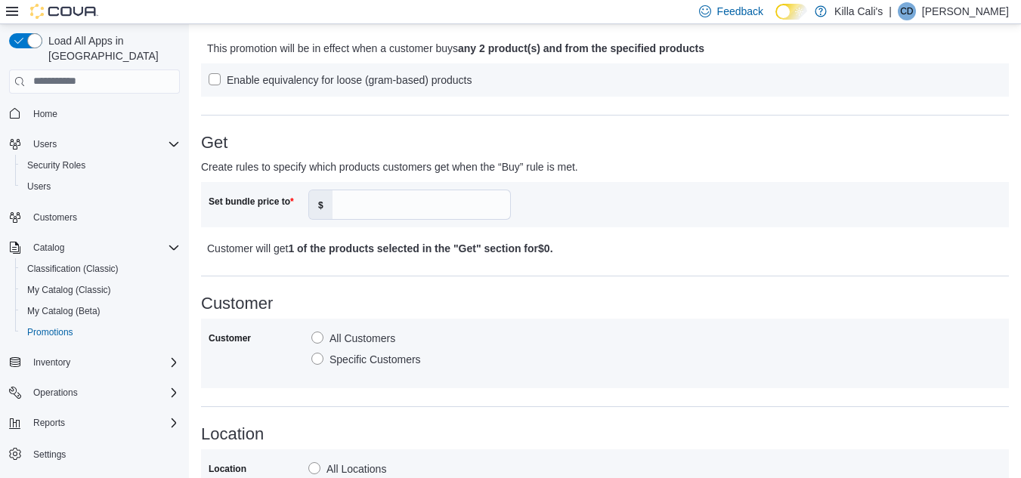
type input "**********"
click at [384, 200] on input "Set bundle price to" at bounding box center [422, 204] width 178 height 29
type input "**"
click at [791, 281] on div "**********" at bounding box center [605, 195] width 808 height 1199
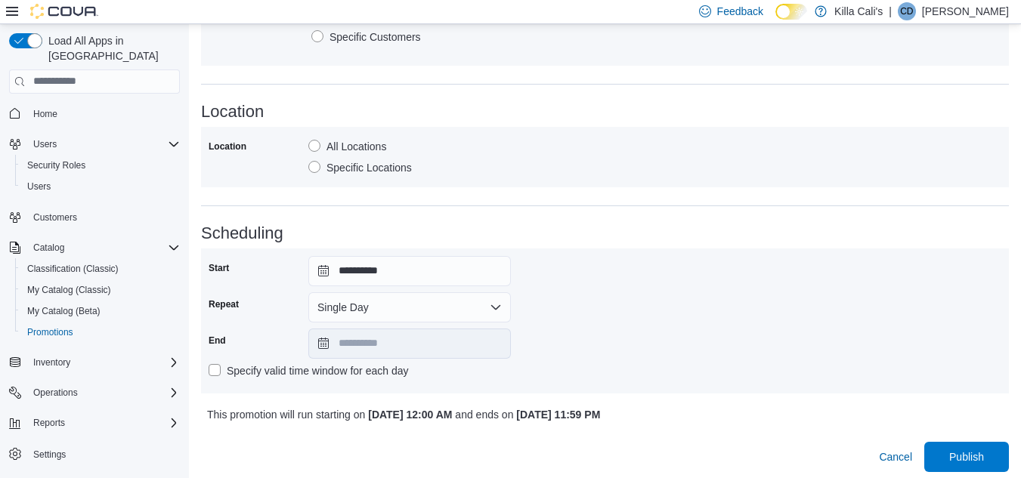
scroll to position [858, 0]
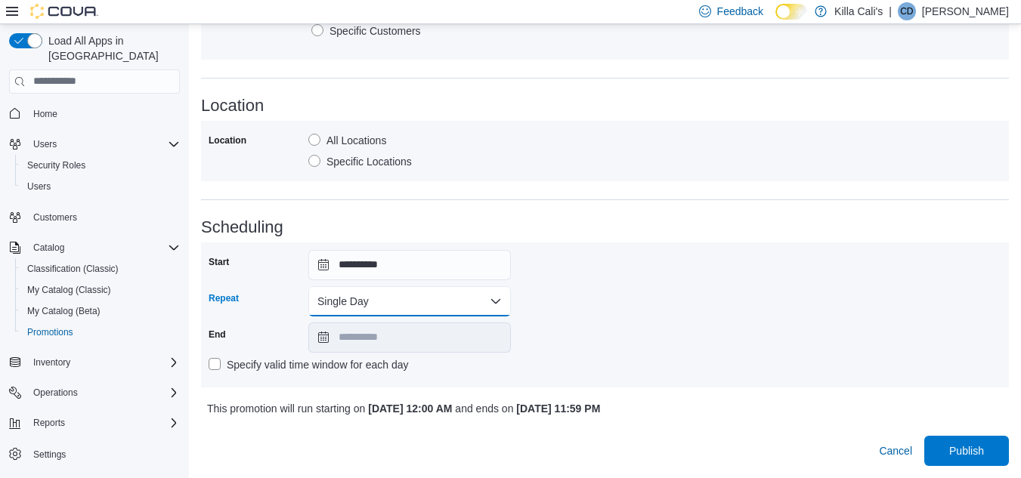
click at [416, 315] on button "Single Day" at bounding box center [409, 301] width 203 height 30
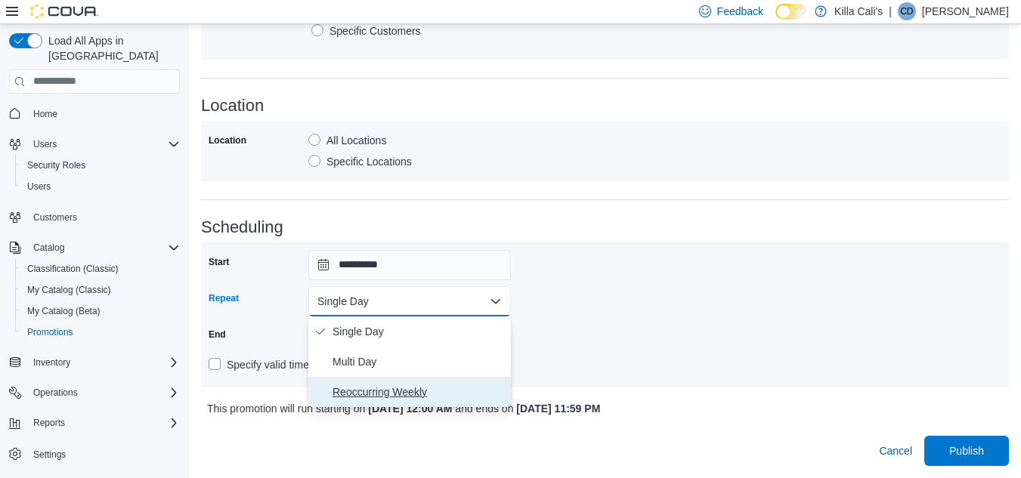
click at [391, 391] on span "Reoccurring Weekly" at bounding box center [419, 392] width 172 height 18
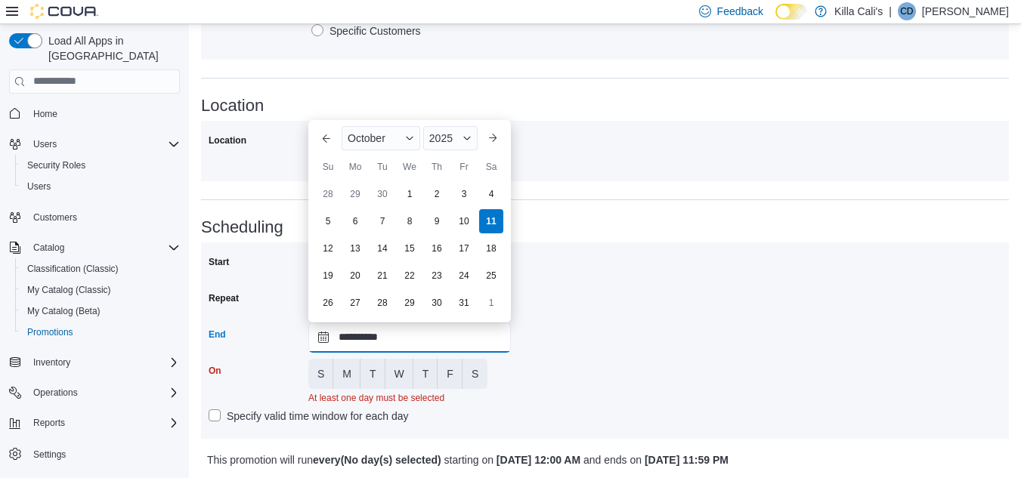
click at [401, 344] on input "**********" at bounding box center [409, 338] width 203 height 30
click at [460, 137] on div "2025" at bounding box center [450, 138] width 54 height 24
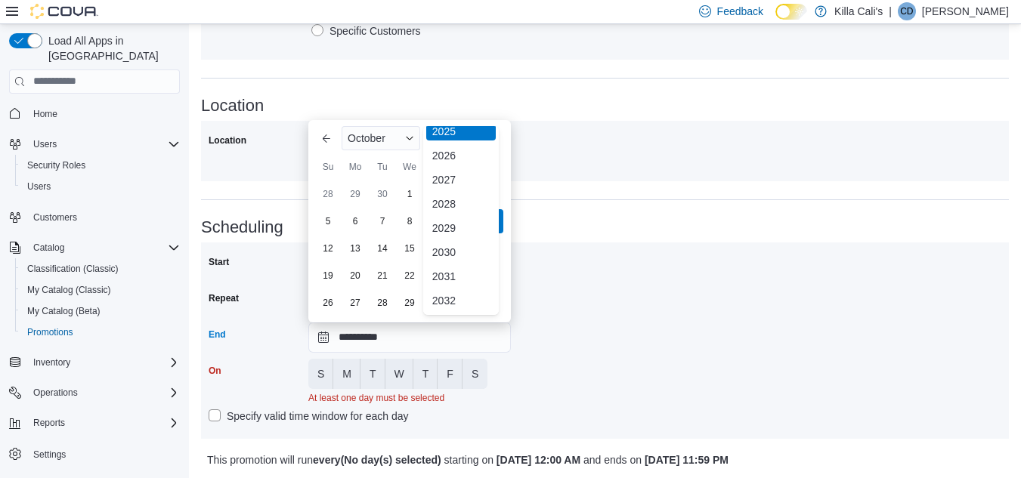
scroll to position [180, 0]
click at [453, 253] on div "2030" at bounding box center [461, 252] width 70 height 18
type input "**********"
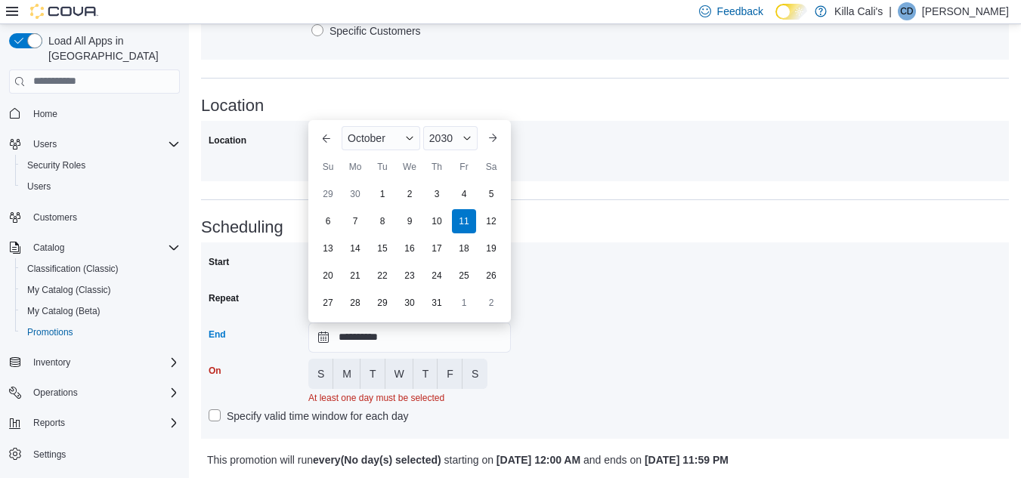
click at [563, 343] on div "**********" at bounding box center [605, 340] width 793 height 181
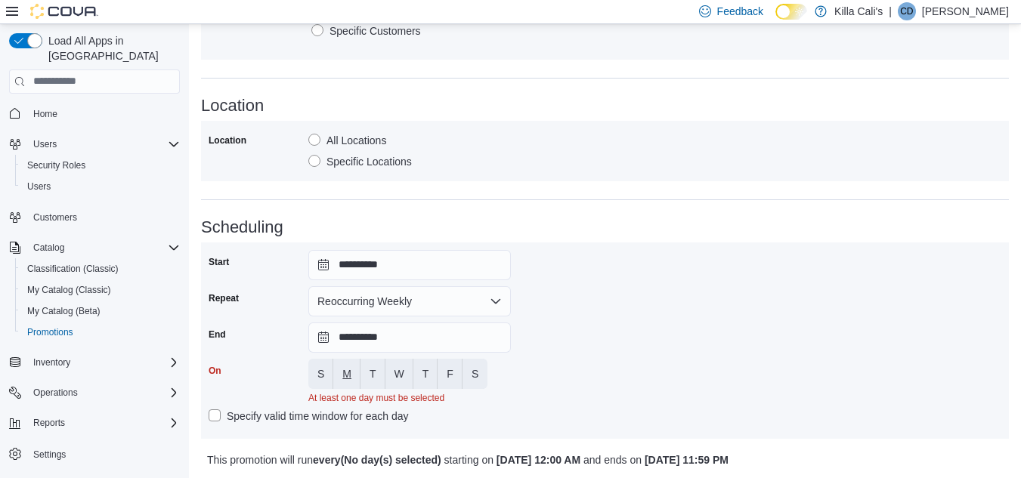
click at [345, 376] on span "M" at bounding box center [346, 374] width 9 height 15
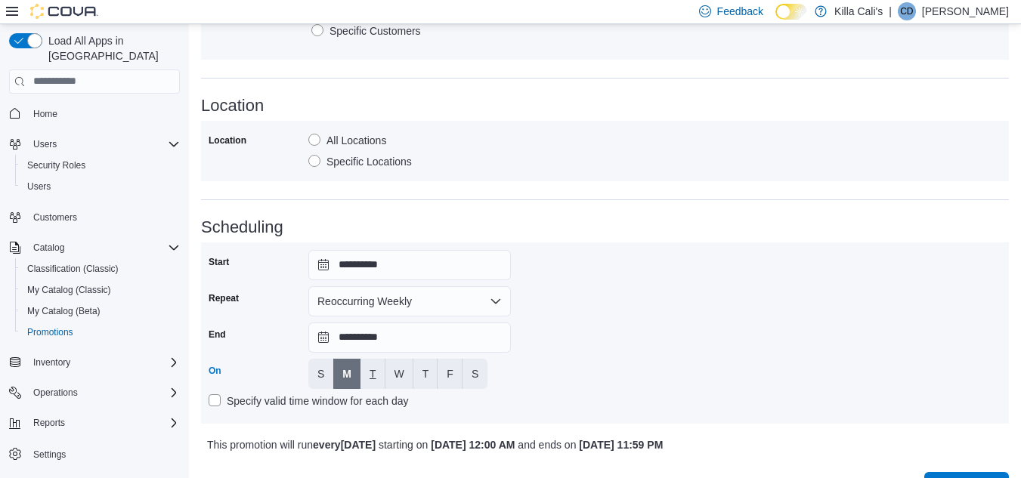
click at [370, 377] on span "T" at bounding box center [373, 374] width 7 height 15
click at [397, 374] on span "W" at bounding box center [400, 374] width 10 height 15
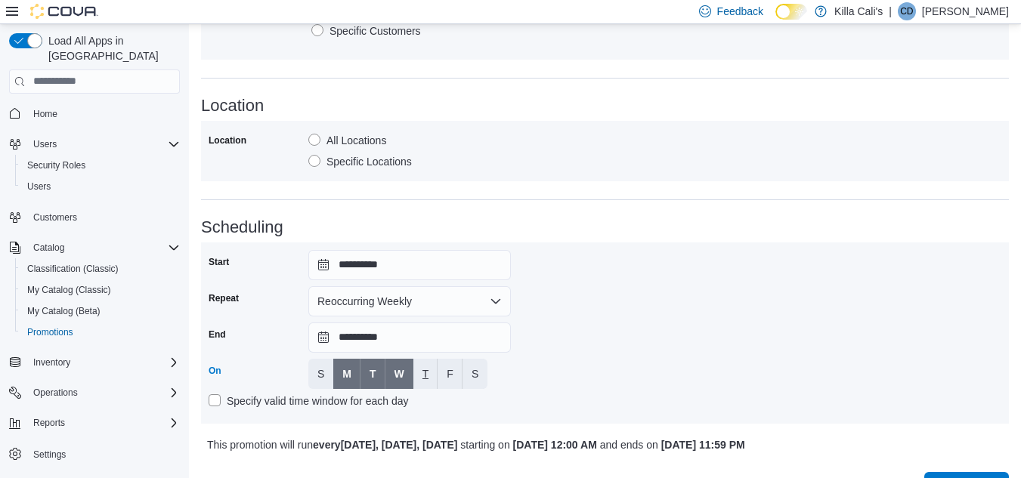
click at [426, 374] on span "T" at bounding box center [425, 374] width 7 height 15
click at [448, 372] on span "F" at bounding box center [450, 374] width 7 height 15
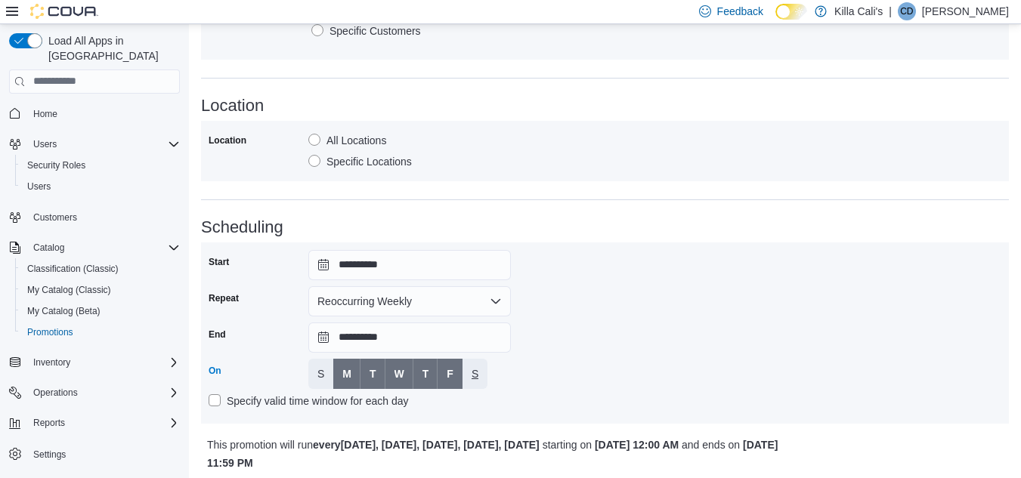
click at [472, 370] on span "S" at bounding box center [475, 374] width 7 height 15
click at [643, 357] on div "**********" at bounding box center [605, 333] width 793 height 166
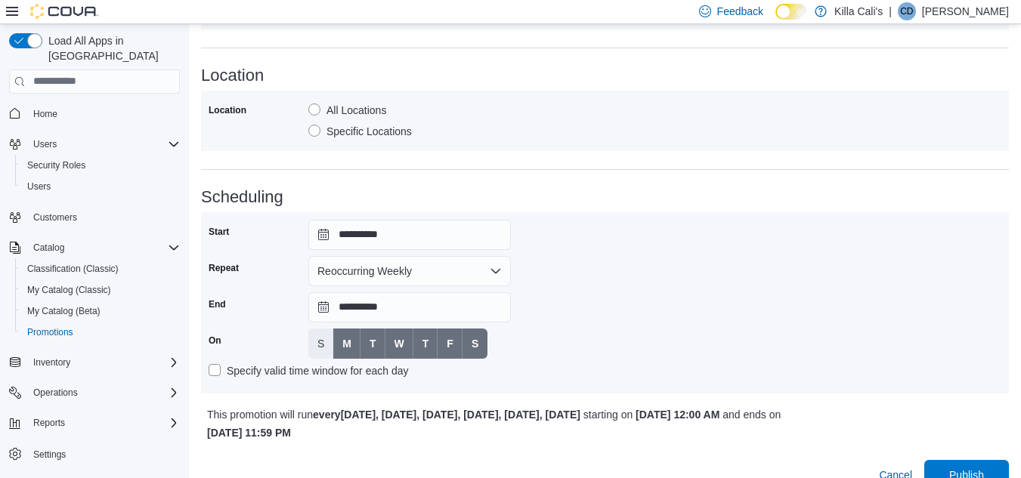
scroll to position [912, 0]
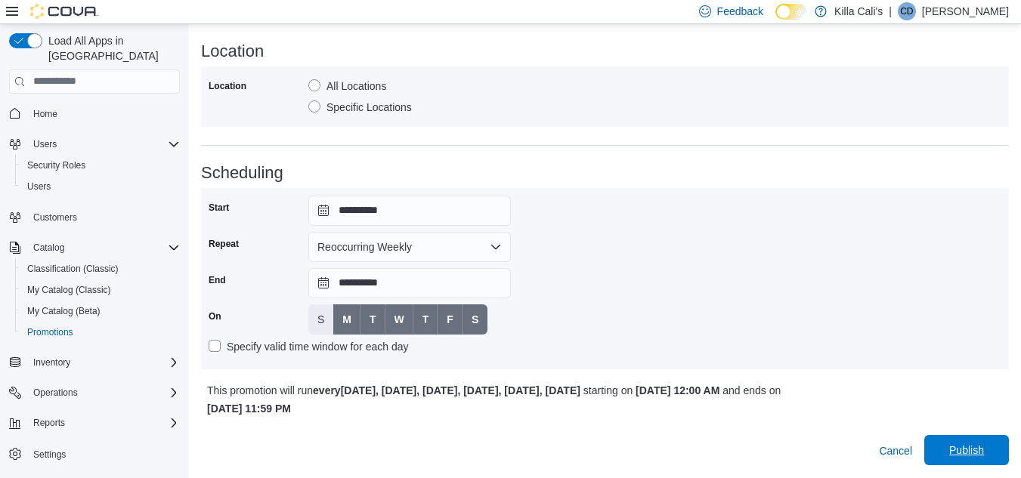
click at [979, 442] on span "Publish" at bounding box center [966, 450] width 67 height 30
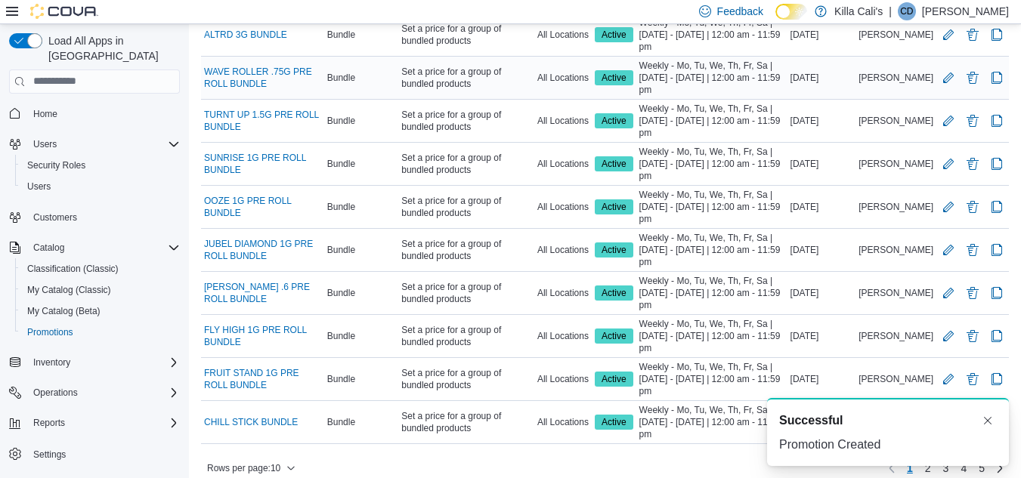
scroll to position [166, 0]
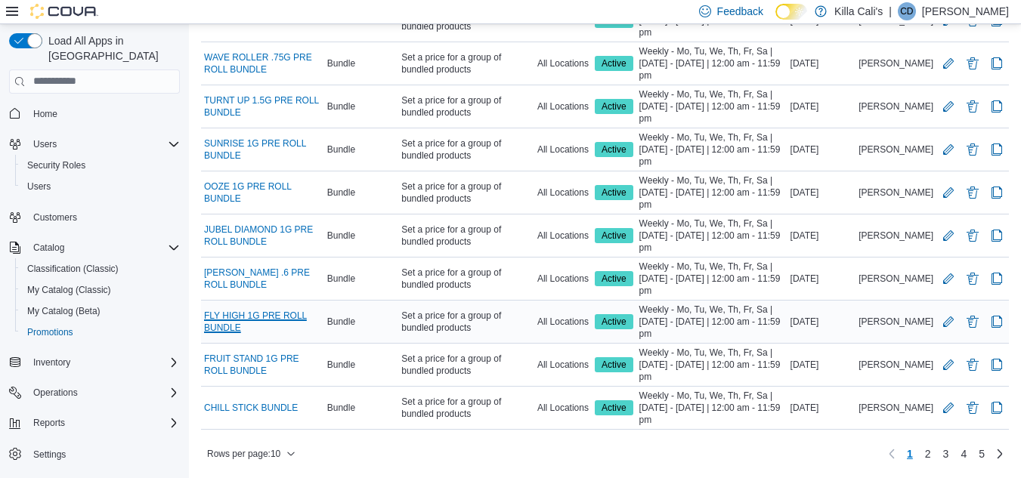
click at [244, 321] on link "FLY HIGH 1G PRE ROLL BUNDLE" at bounding box center [262, 322] width 117 height 24
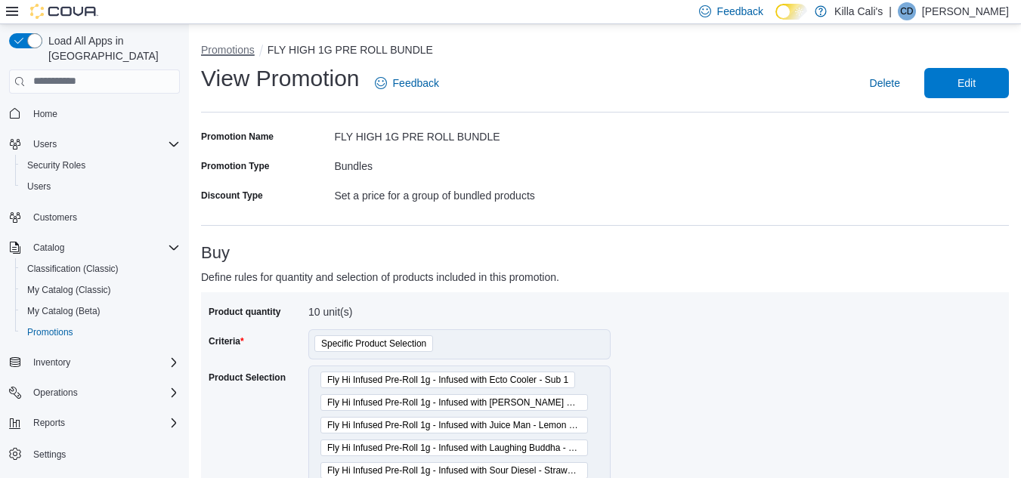
click at [243, 46] on button "Promotions" at bounding box center [228, 50] width 54 height 12
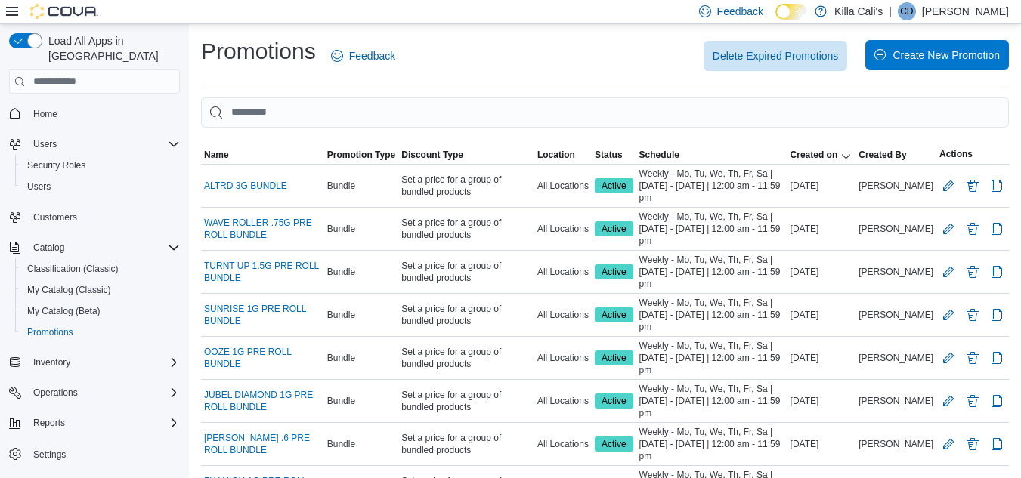
click at [923, 53] on span "Create New Promotion" at bounding box center [946, 55] width 107 height 15
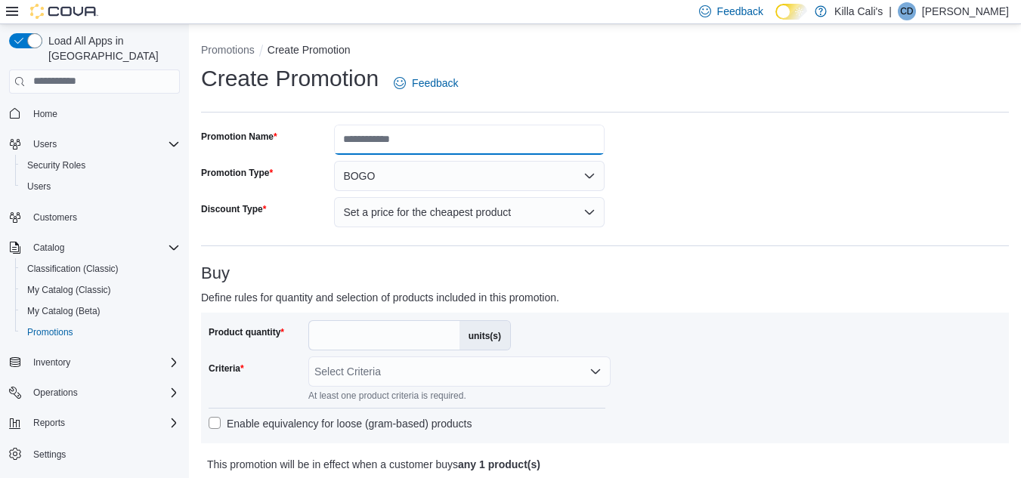
click at [363, 142] on input "Promotion Name" at bounding box center [469, 140] width 271 height 30
type input "**********"
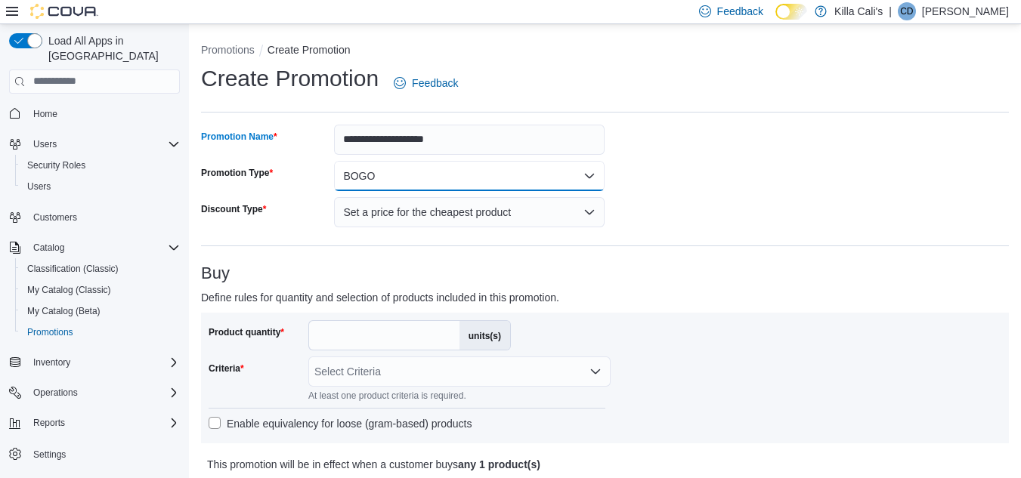
click at [398, 179] on button "BOGO" at bounding box center [469, 176] width 271 height 30
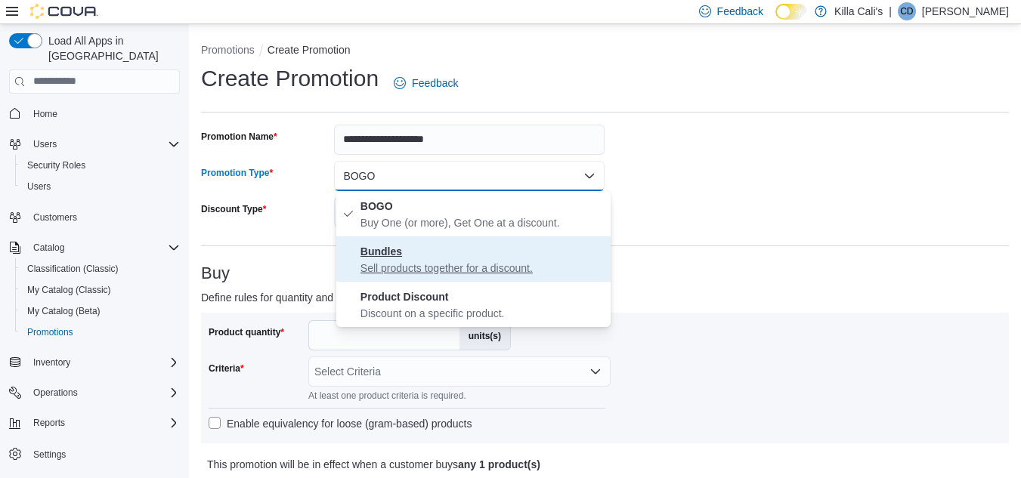
click at [388, 271] on p "Sell products together for a discount." at bounding box center [482, 268] width 244 height 15
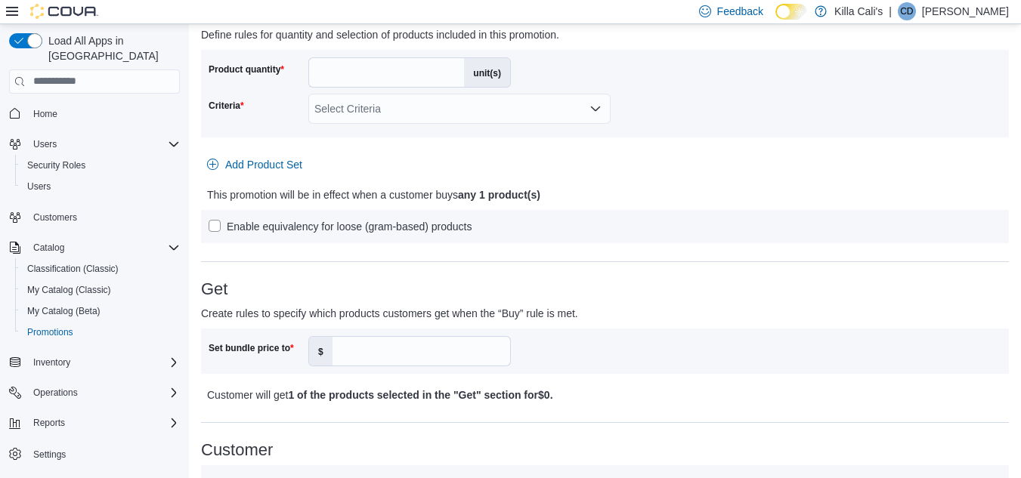
scroll to position [227, 0]
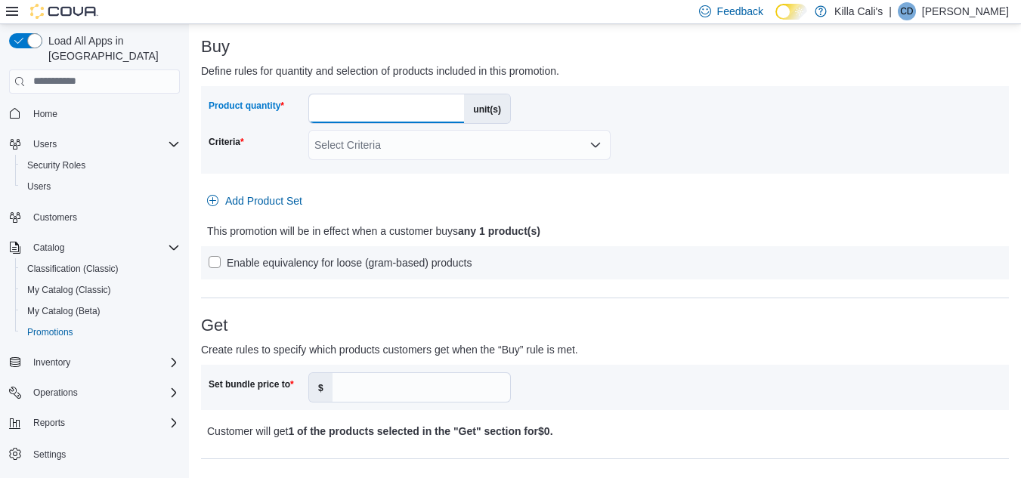
drag, startPoint x: 323, startPoint y: 109, endPoint x: 289, endPoint y: 107, distance: 34.8
click at [289, 107] on div "Product quantity * unit(s)" at bounding box center [360, 109] width 302 height 30
type input "*"
click at [377, 147] on div "Select Criteria" at bounding box center [459, 145] width 302 height 30
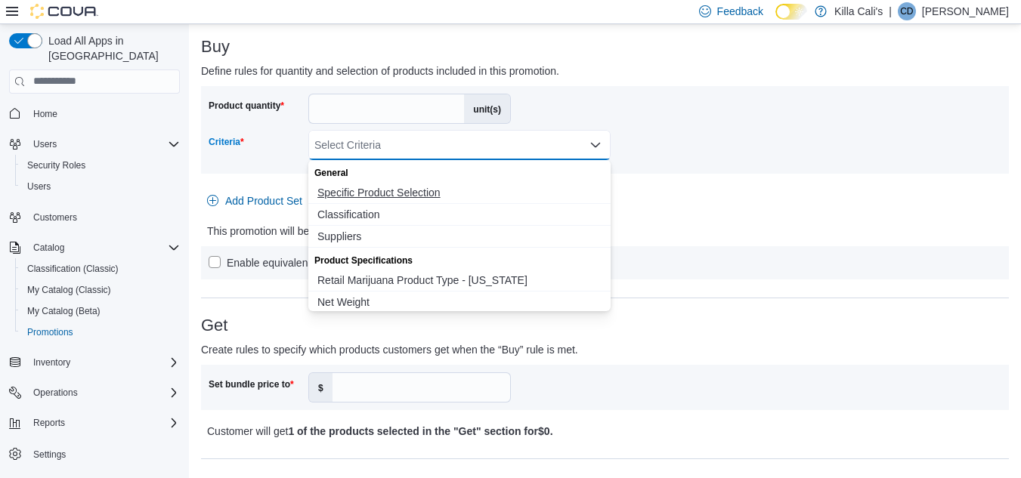
click at [380, 194] on span "Specific Product Selection" at bounding box center [459, 192] width 284 height 15
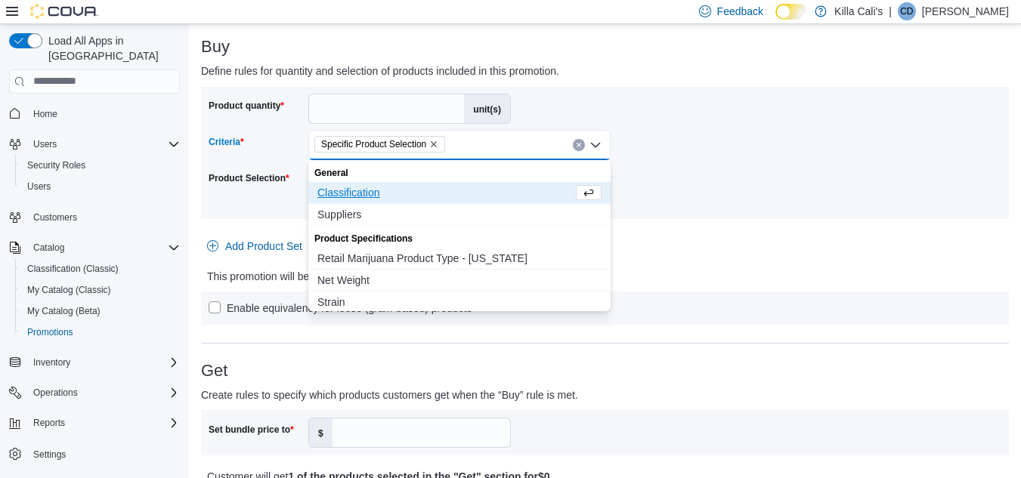
drag, startPoint x: 884, startPoint y: 283, endPoint x: 709, endPoint y: 261, distance: 176.7
click at [880, 283] on div "This promotion will be in effect when a customer buys any 5 product(s)" at bounding box center [605, 277] width 796 height 18
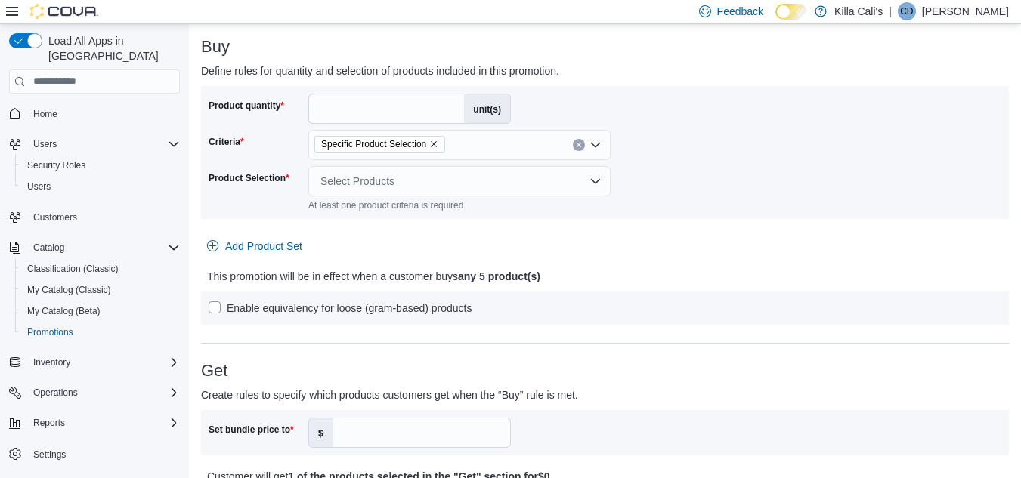
click at [487, 192] on div "Select Products" at bounding box center [459, 181] width 302 height 30
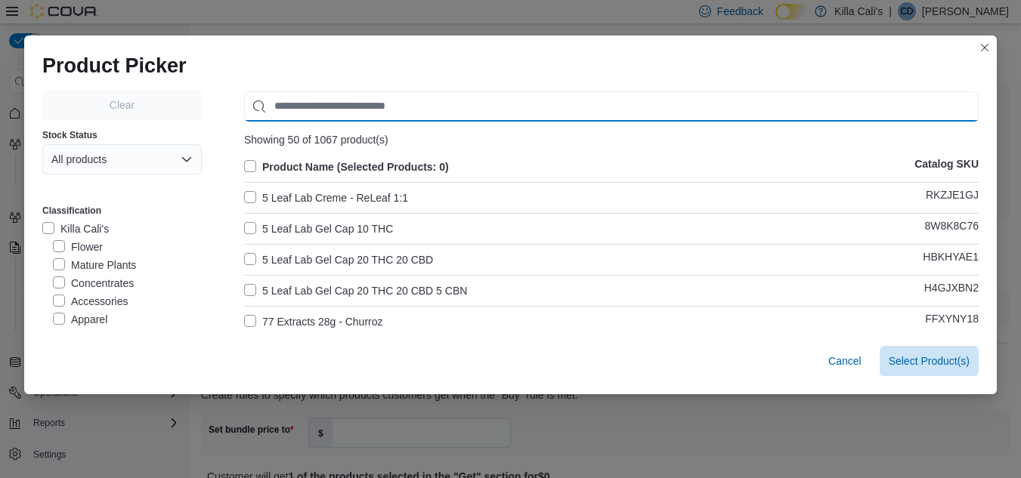
click at [280, 110] on input "Use aria labels when no actual label is in use" at bounding box center [611, 106] width 735 height 30
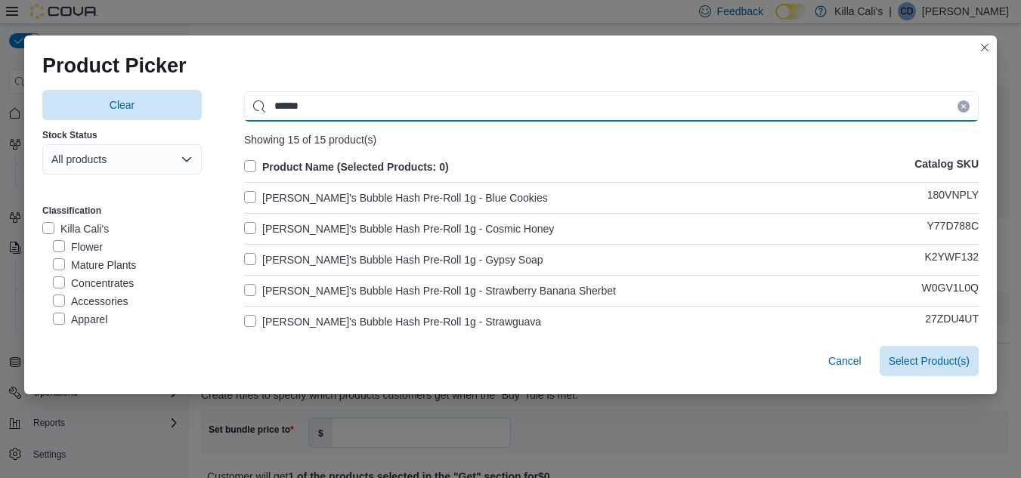
type input "******"
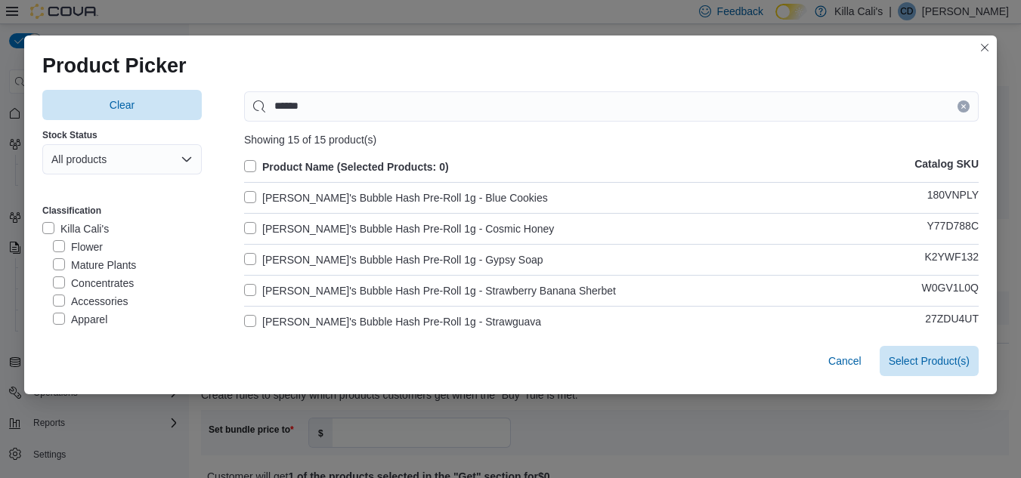
drag, startPoint x: 240, startPoint y: 194, endPoint x: 247, endPoint y: 214, distance: 20.8
click at [244, 195] on label "Grammie's Bubble Hash Pre-Roll 1g - Blue Cookies" at bounding box center [396, 198] width 304 height 18
click at [247, 230] on label "Grammie's Bubble Hash Pre-Roll 1g - Cosmic Honey" at bounding box center [399, 229] width 310 height 18
click at [245, 260] on label "Grammie's Bubble Hash Pre-Roll 1g - Gypsy Soap" at bounding box center [393, 260] width 299 height 18
click at [247, 289] on label "Grammie's Bubble Hash Pre-Roll 1g - Strawberry Banana Sherbet" at bounding box center [430, 291] width 372 height 18
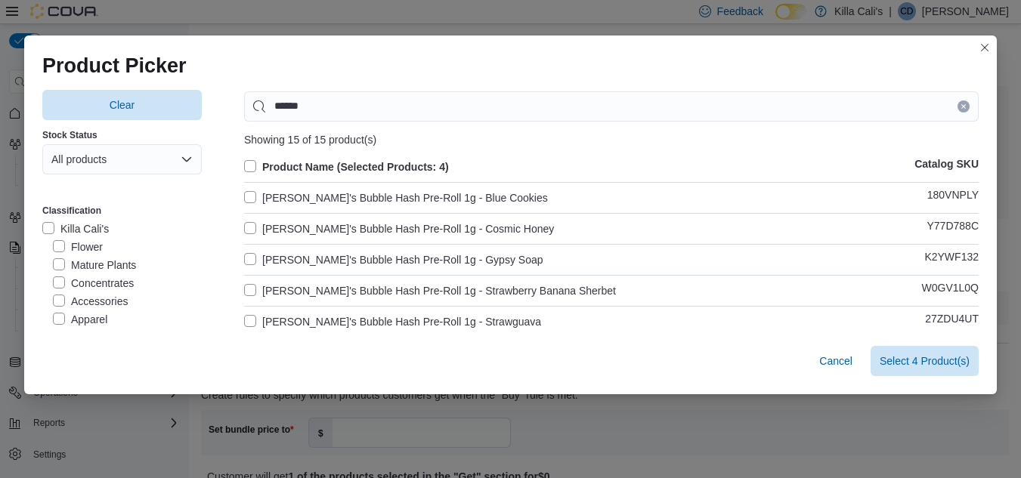
click at [247, 320] on label "Grammie's Bubble Hash Pre-Roll 1g - Strawguava" at bounding box center [392, 322] width 297 height 18
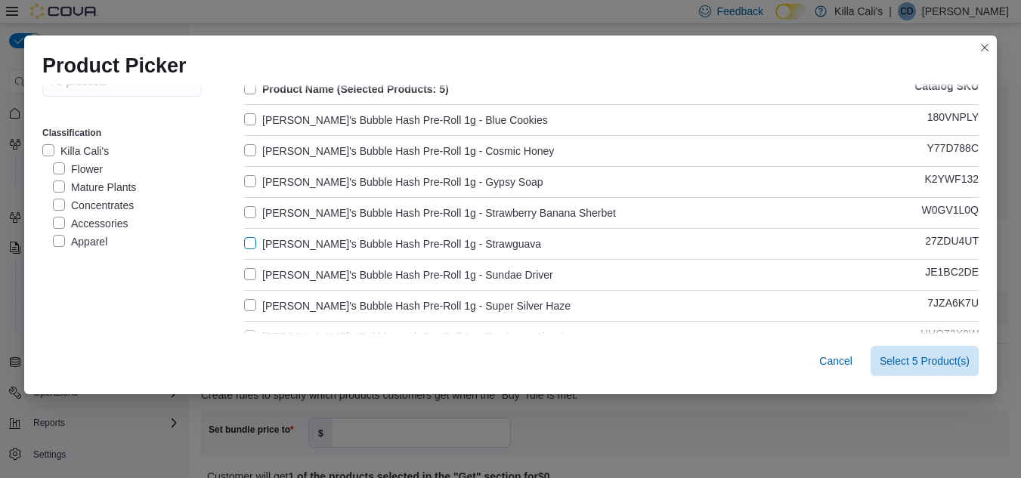
scroll to position [151, 0]
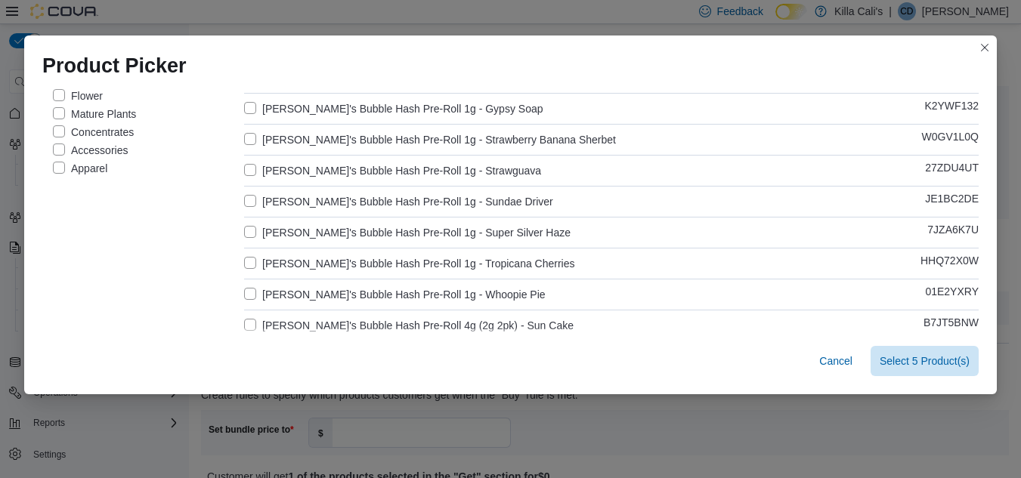
click at [244, 200] on label "Grammie's Bubble Hash Pre-Roll 1g - Sundae Driver" at bounding box center [398, 202] width 309 height 18
click at [244, 231] on label "Grammie's Bubble Hash Pre-Roll 1g - Super Silver Haze" at bounding box center [407, 233] width 326 height 18
click at [249, 261] on label "Grammie's Bubble Hash Pre-Roll 1g - Tropicana Cherries" at bounding box center [409, 264] width 331 height 18
click at [244, 296] on label "Grammie's Bubble Hash Pre-Roll 1g - Whoopie Pie" at bounding box center [395, 295] width 302 height 18
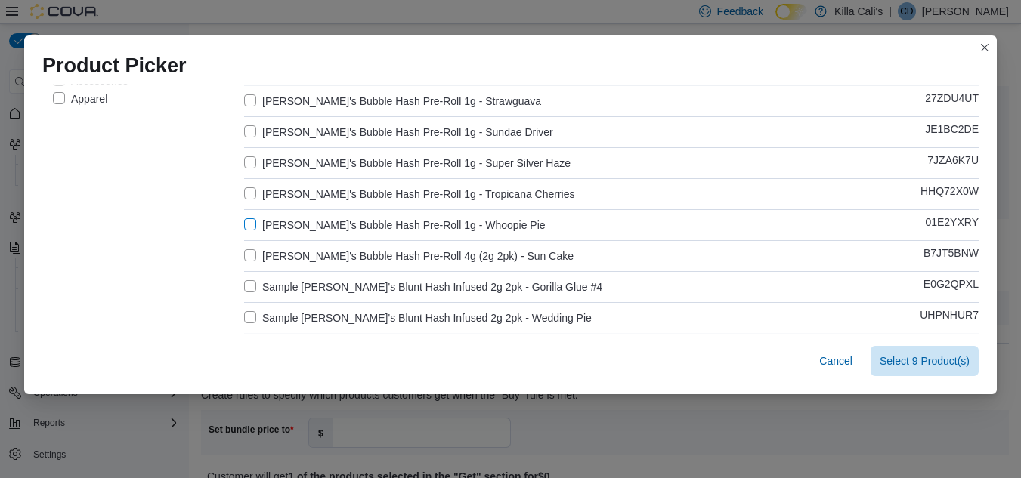
scroll to position [302, 0]
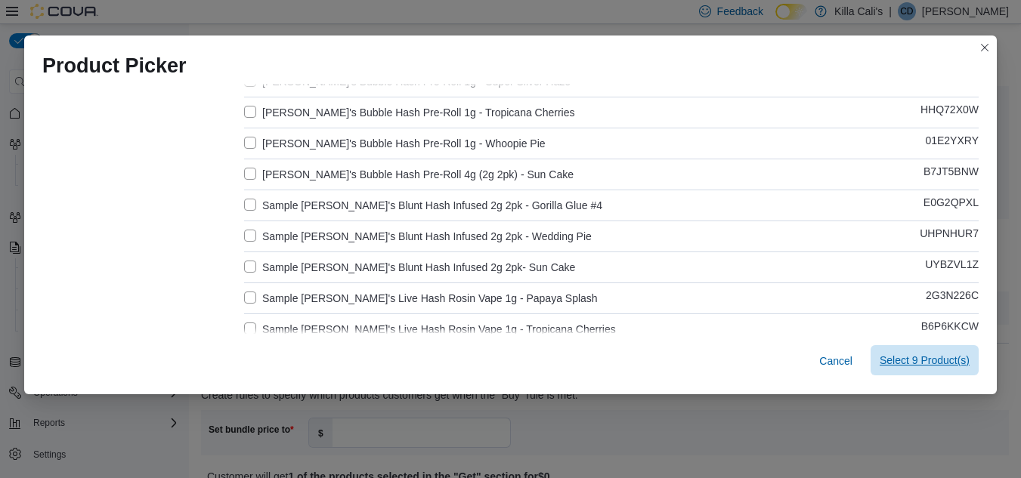
click at [907, 364] on span "Select 9 Product(s)" at bounding box center [925, 360] width 90 height 15
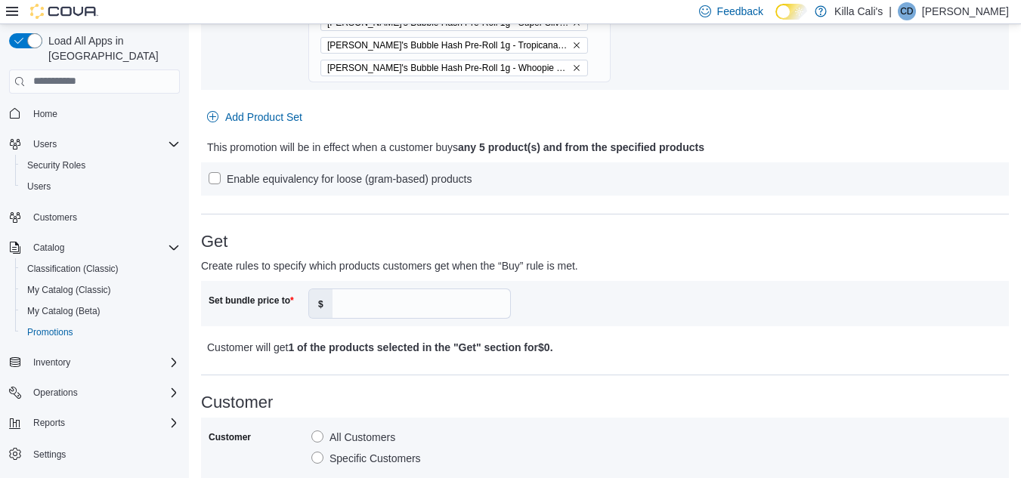
scroll to position [605, 0]
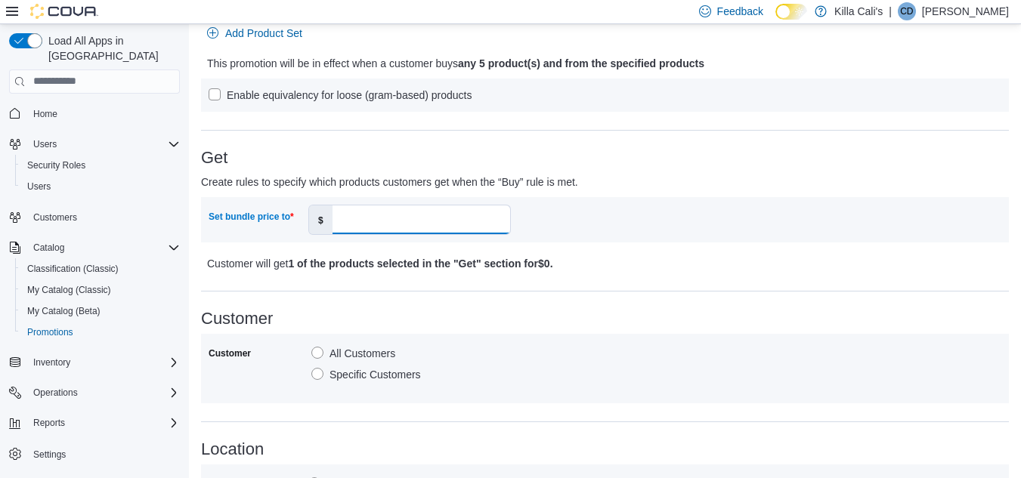
click at [370, 228] on input "Set bundle price to" at bounding box center [422, 220] width 178 height 29
type input "**"
click at [798, 334] on div "Customer All Customers Specific Customers" at bounding box center [605, 369] width 808 height 70
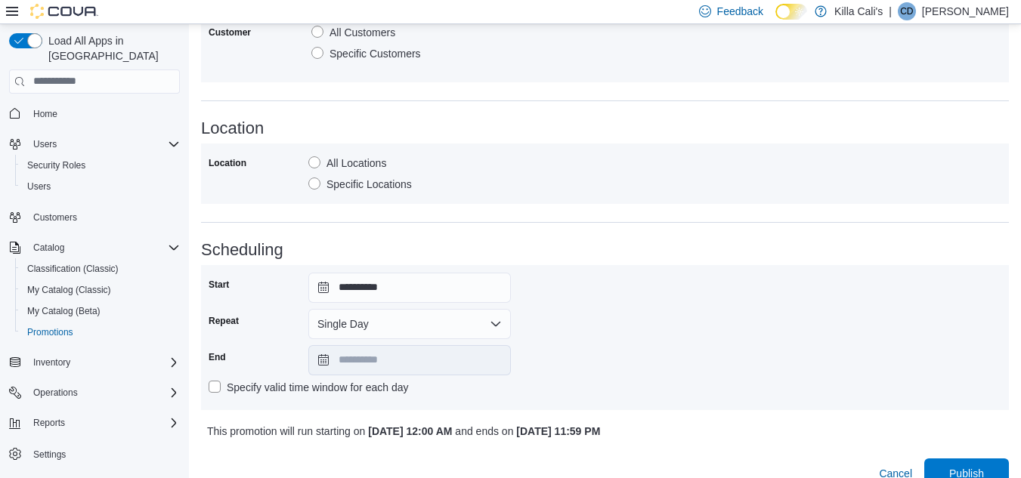
scroll to position [948, 0]
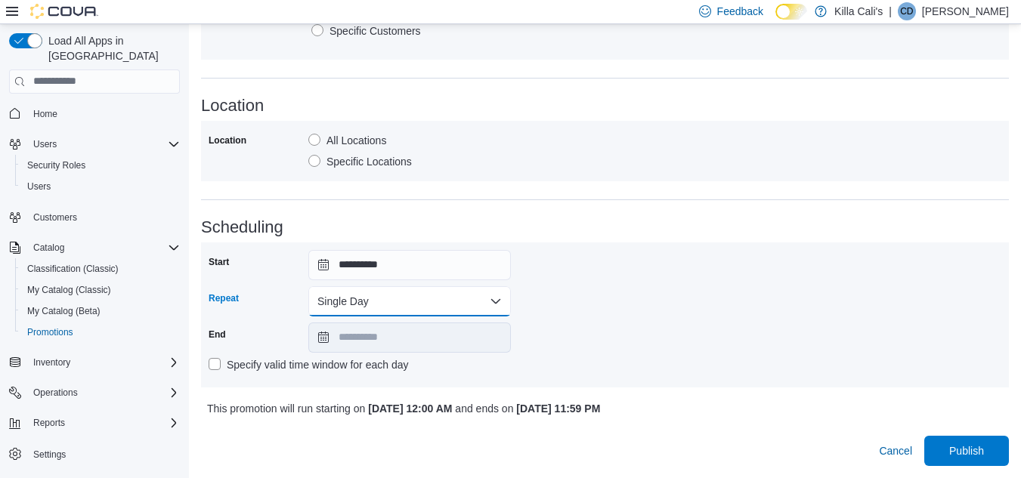
click at [466, 308] on button "Single Day" at bounding box center [409, 301] width 203 height 30
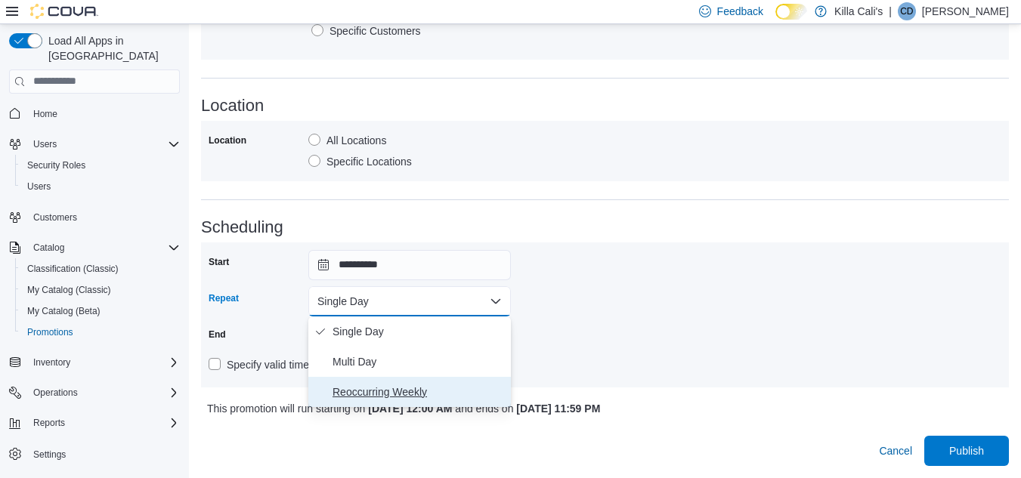
click at [406, 387] on span "Reoccurring Weekly" at bounding box center [419, 392] width 172 height 18
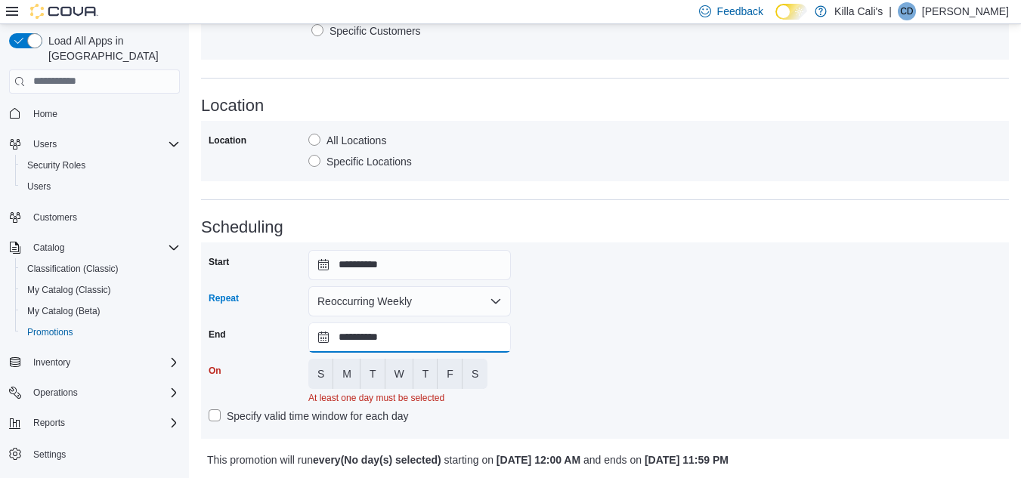
click at [407, 341] on input "**********" at bounding box center [409, 338] width 203 height 30
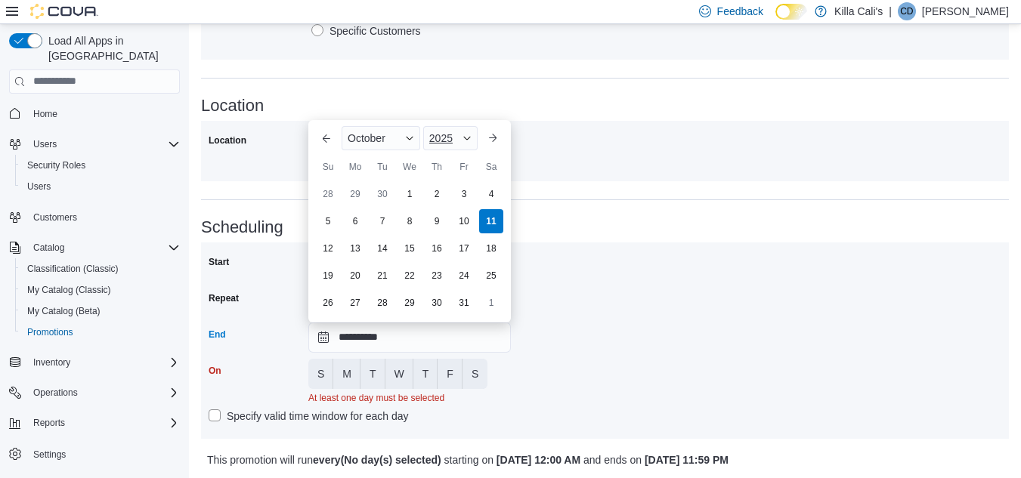
click at [460, 133] on div "2025" at bounding box center [450, 138] width 54 height 24
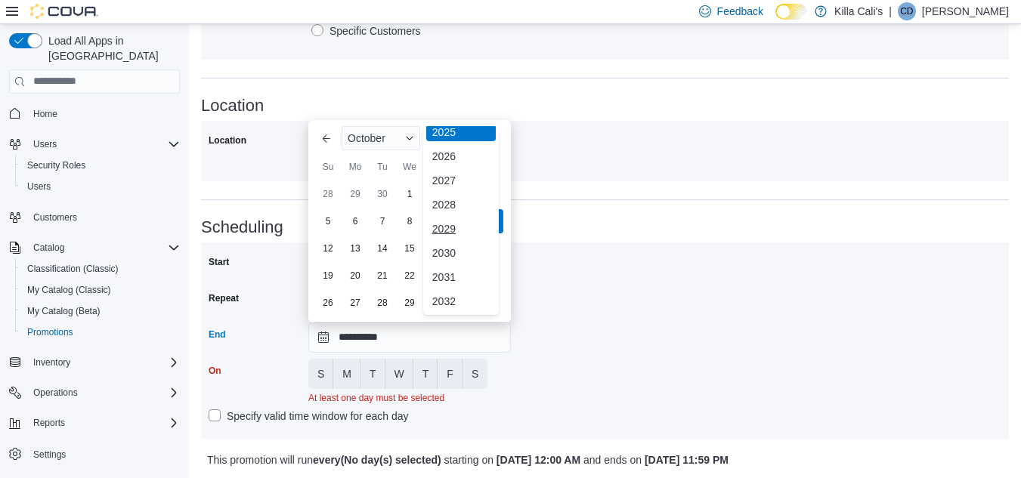
scroll to position [180, 0]
click at [448, 255] on div "2030" at bounding box center [461, 252] width 70 height 18
type input "**********"
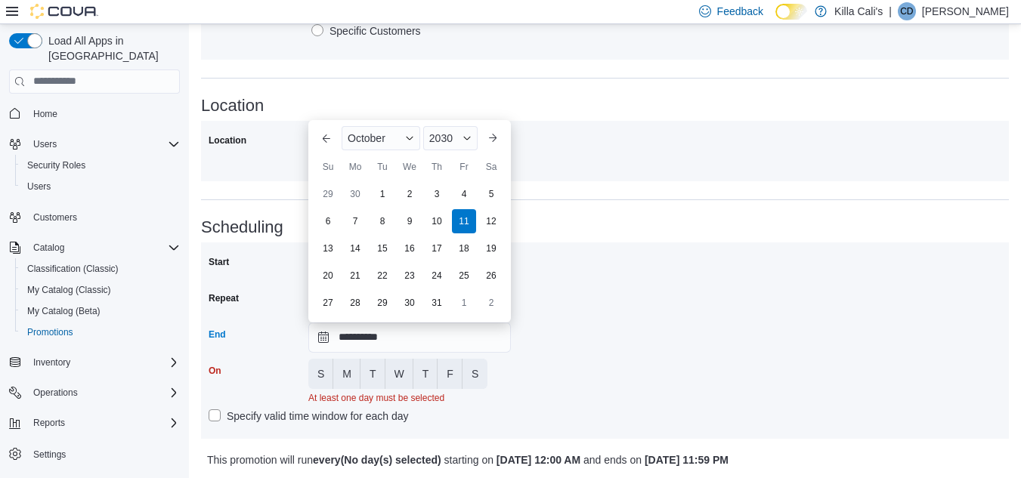
click at [546, 314] on div "**********" at bounding box center [605, 340] width 793 height 181
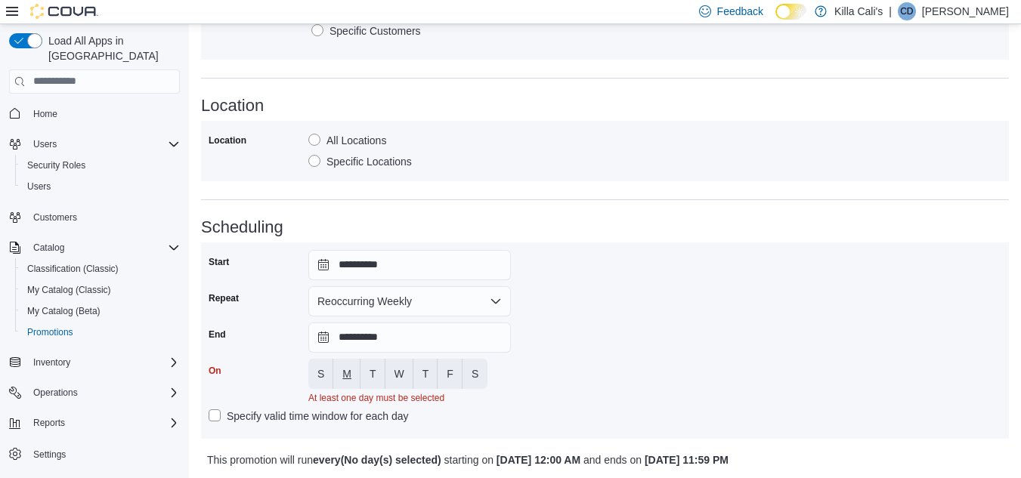
click at [351, 378] on span "M" at bounding box center [346, 374] width 9 height 15
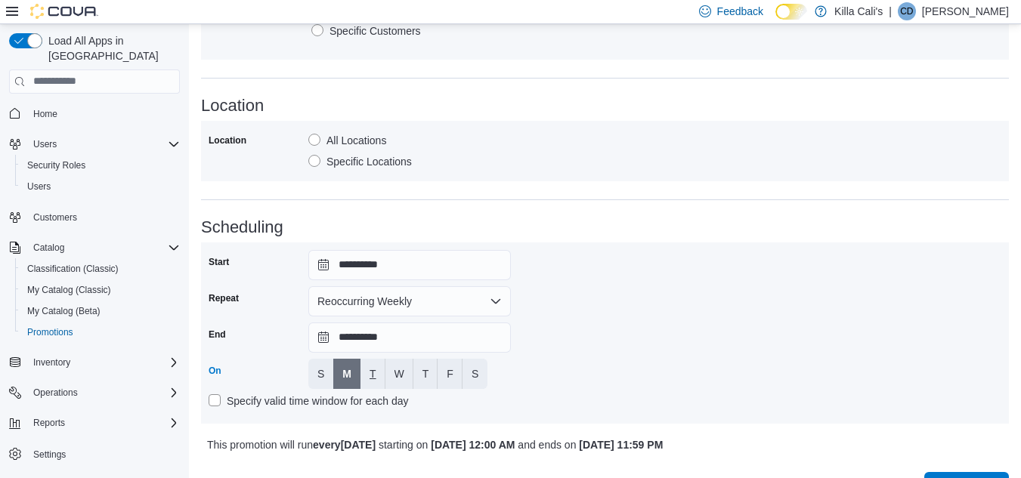
click at [366, 373] on button "T" at bounding box center [372, 374] width 25 height 30
click at [393, 372] on button "W" at bounding box center [399, 374] width 28 height 30
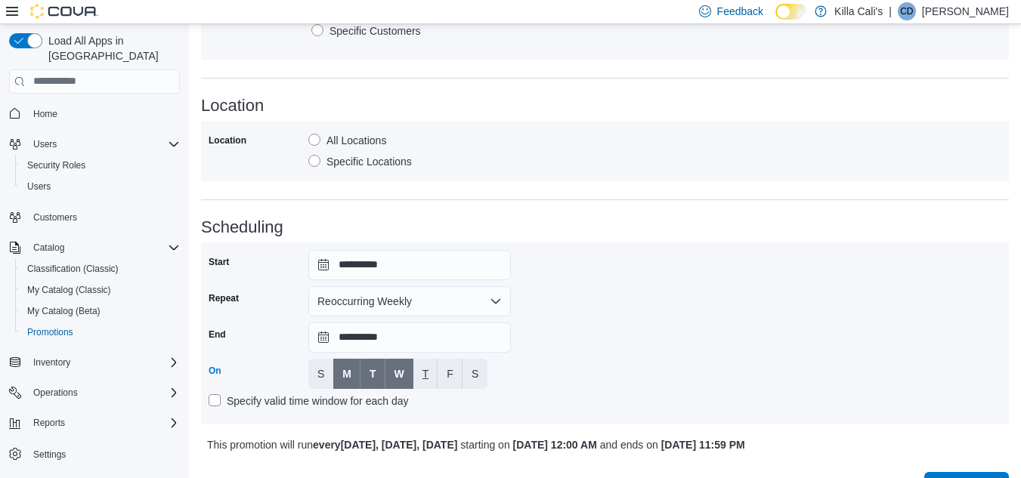
click at [423, 375] on span "T" at bounding box center [425, 374] width 7 height 15
click at [450, 377] on span "F" at bounding box center [450, 374] width 7 height 15
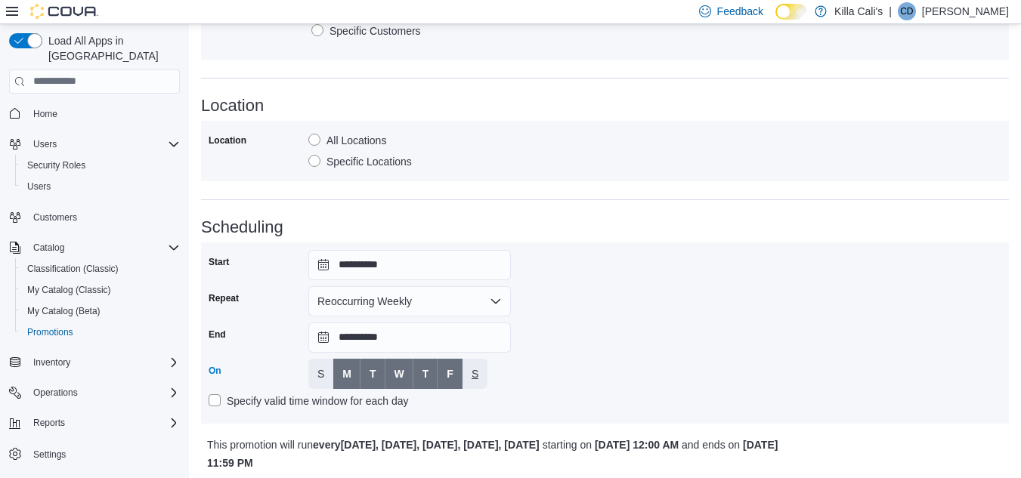
click at [474, 374] on span "S" at bounding box center [475, 374] width 7 height 15
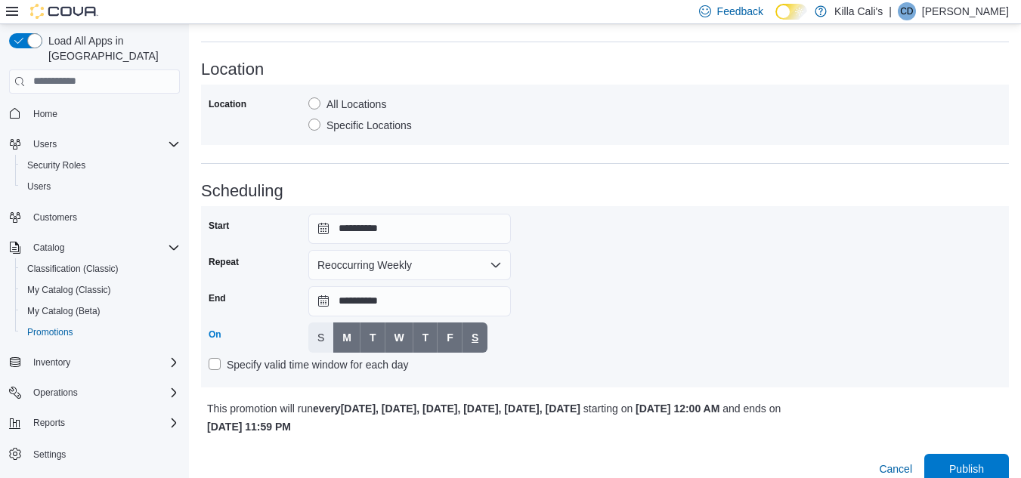
scroll to position [1003, 0]
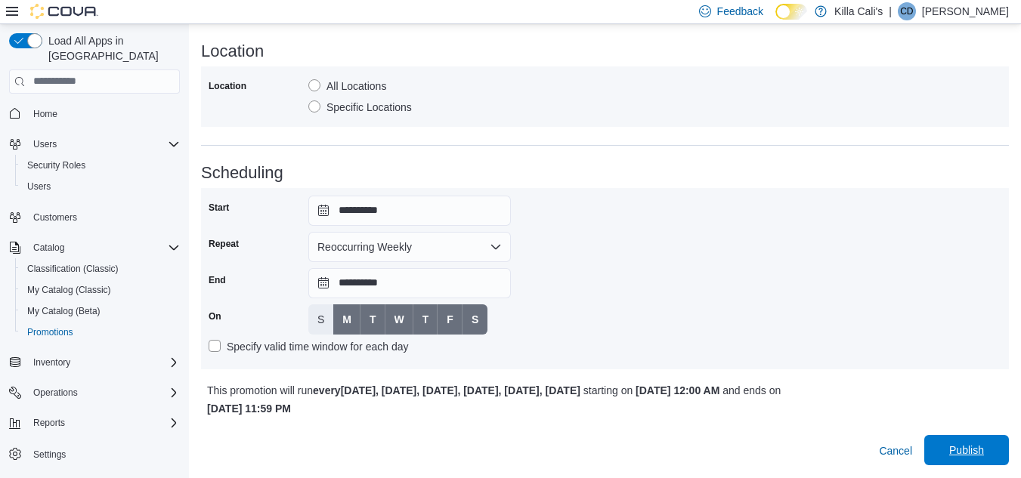
click at [974, 451] on span "Publish" at bounding box center [966, 450] width 35 height 15
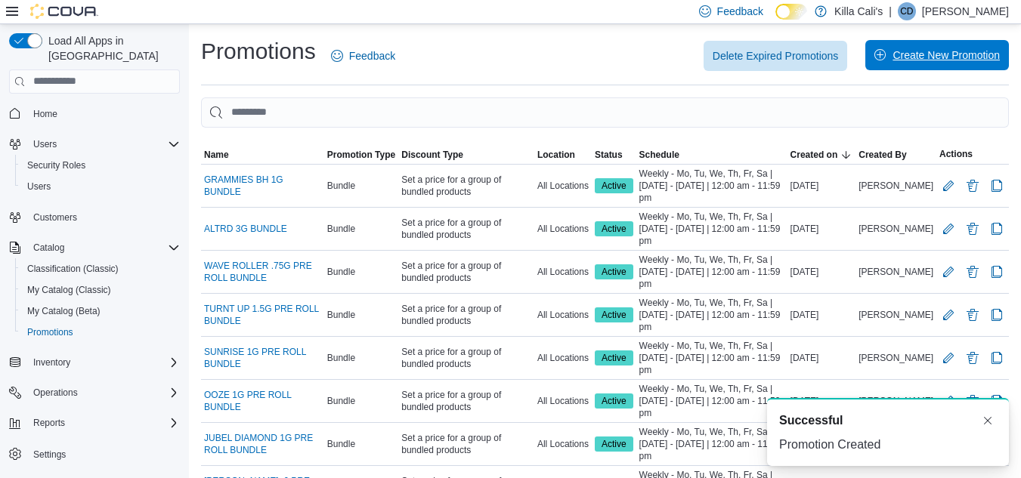
click at [903, 60] on span "Create New Promotion" at bounding box center [936, 55] width 125 height 30
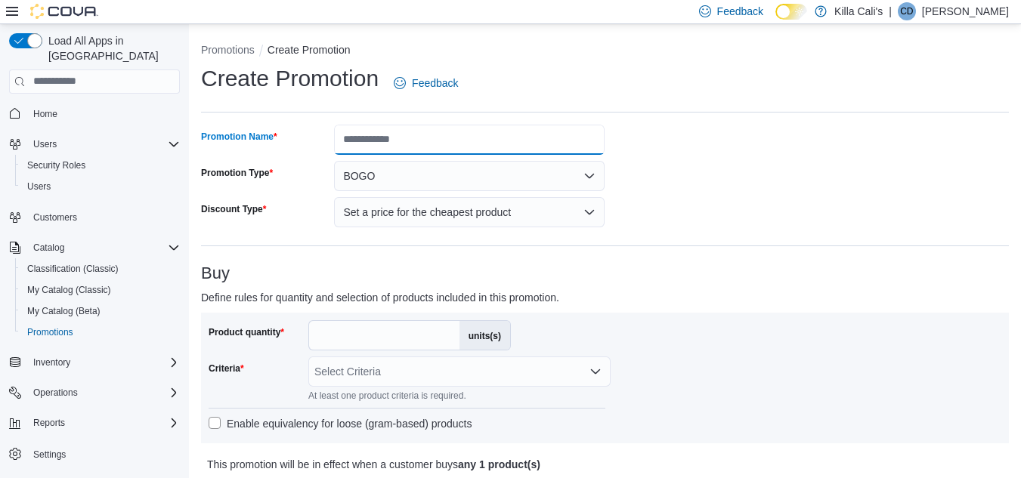
click at [487, 132] on input "Promotion Name" at bounding box center [469, 140] width 271 height 30
click at [436, 138] on input "**********" at bounding box center [469, 140] width 271 height 30
type input "**********"
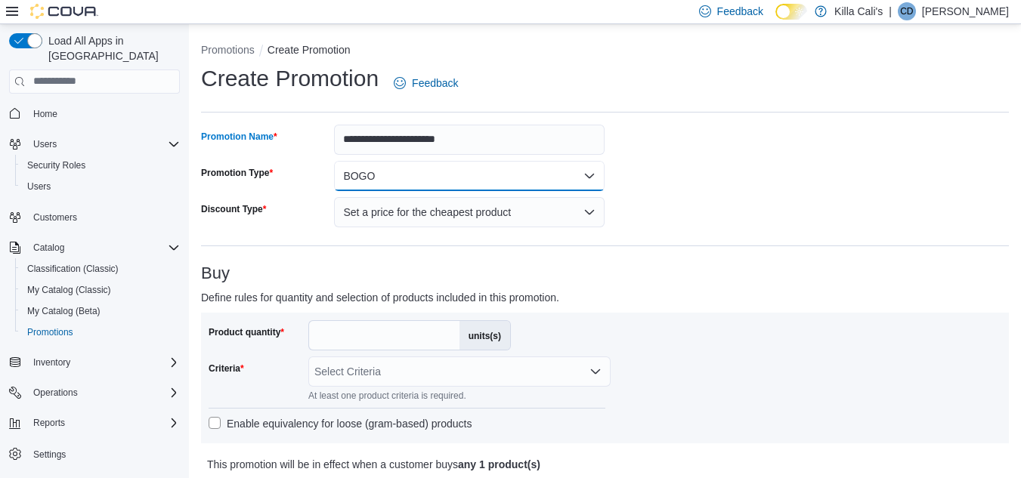
click at [472, 182] on button "BOGO" at bounding box center [469, 176] width 271 height 30
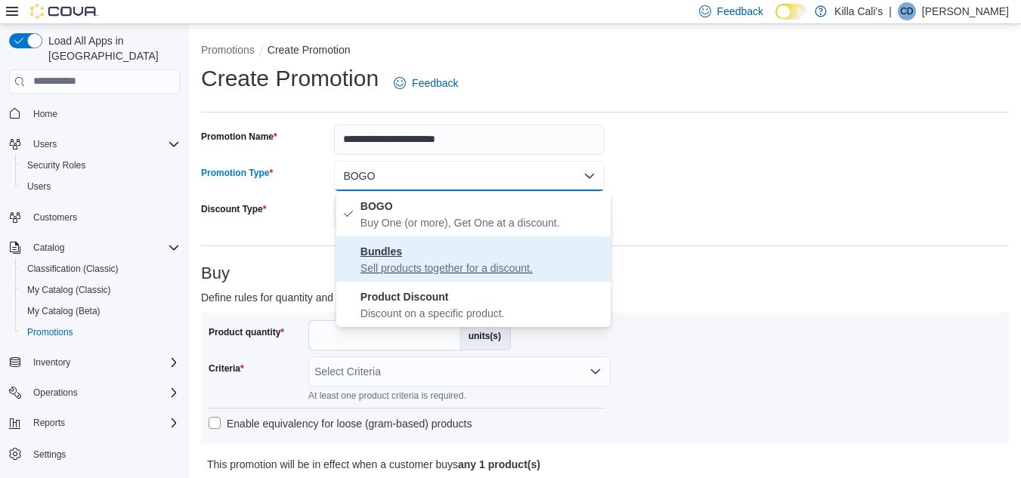
click at [452, 266] on p "Sell products together for a discount." at bounding box center [482, 268] width 244 height 15
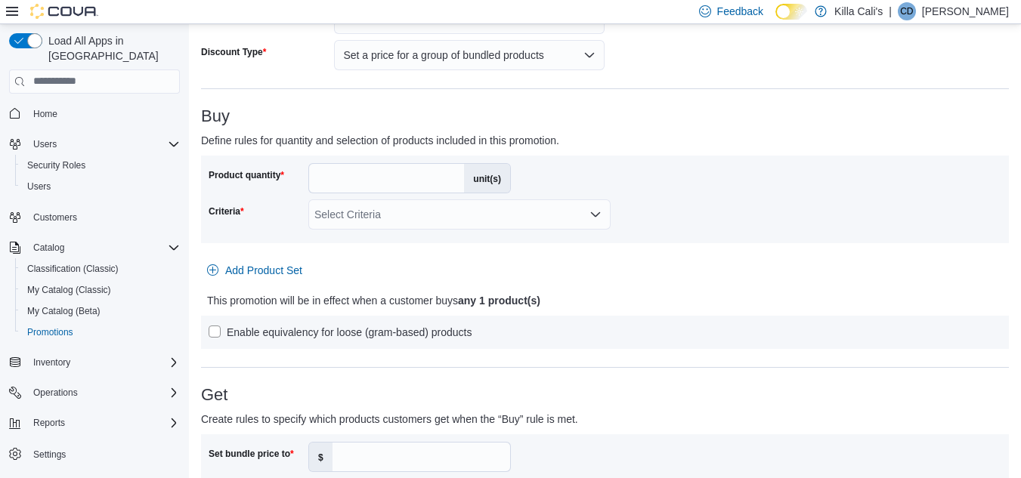
scroll to position [227, 0]
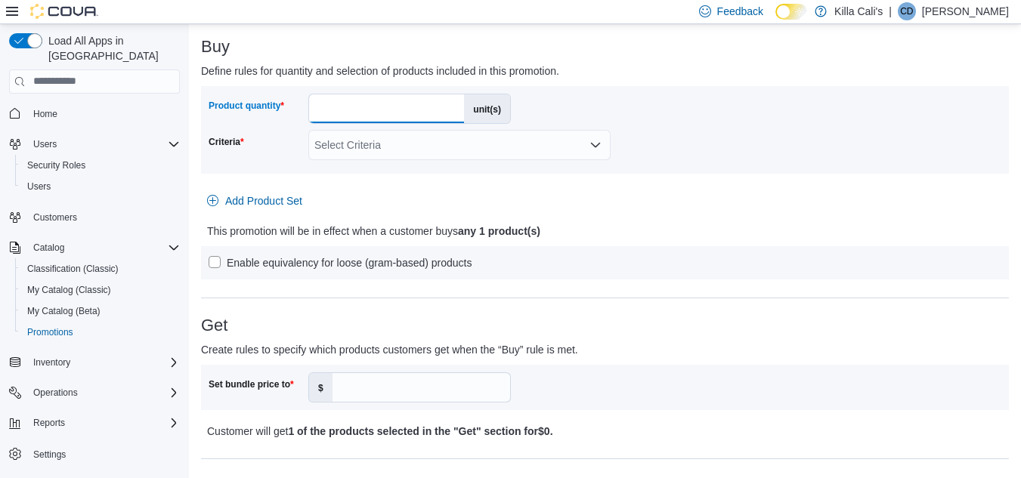
drag, startPoint x: 335, startPoint y: 107, endPoint x: 299, endPoint y: 105, distance: 35.6
click at [299, 105] on div "Product quantity * unit(s)" at bounding box center [360, 109] width 302 height 30
type input "*"
click at [364, 143] on div "Select Criteria" at bounding box center [459, 145] width 302 height 30
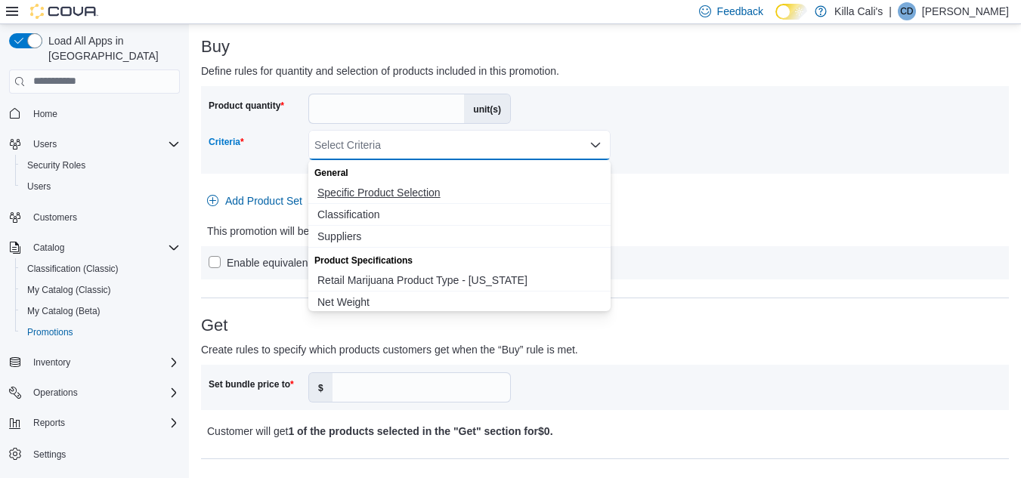
click at [370, 189] on span "Specific Product Selection" at bounding box center [459, 192] width 284 height 15
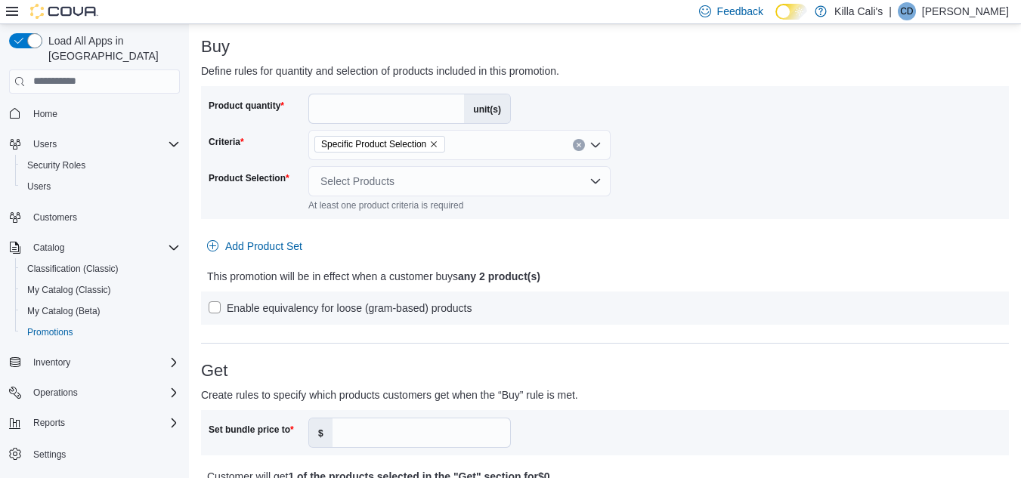
click at [678, 184] on div "Product quantity * unit(s) Criteria Specific Product Selection Product Selectio…" at bounding box center [605, 153] width 793 height 118
click at [570, 186] on div "Select Products" at bounding box center [459, 181] width 302 height 30
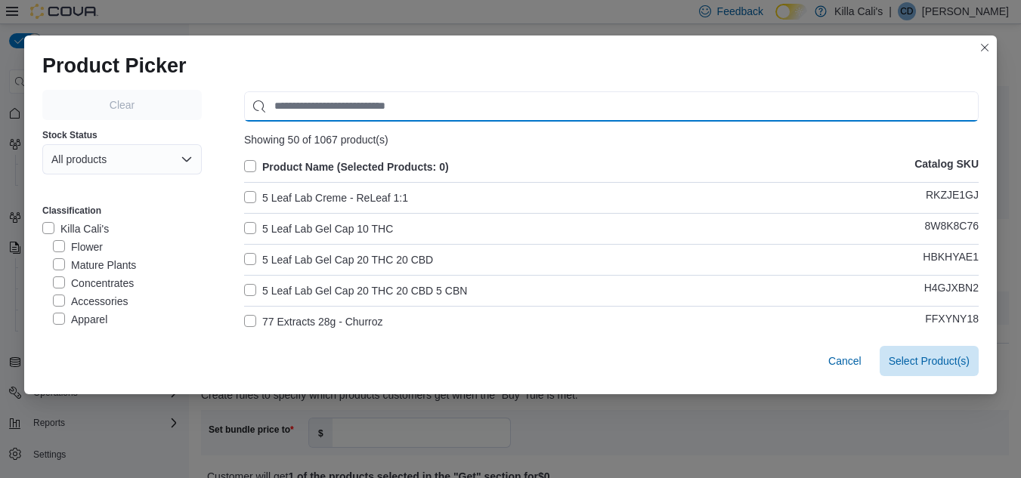
click at [360, 104] on input "Use aria labels when no actual label is in use" at bounding box center [611, 106] width 735 height 30
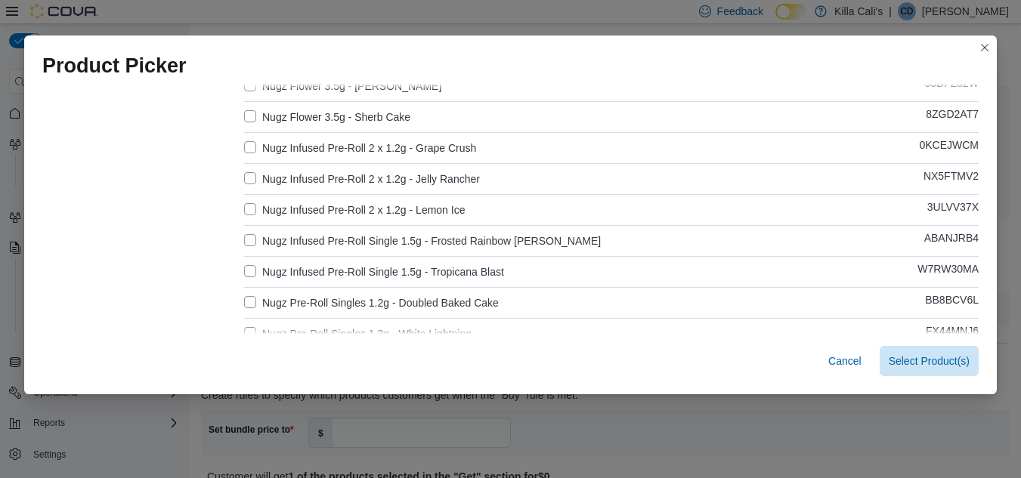
scroll to position [364, 0]
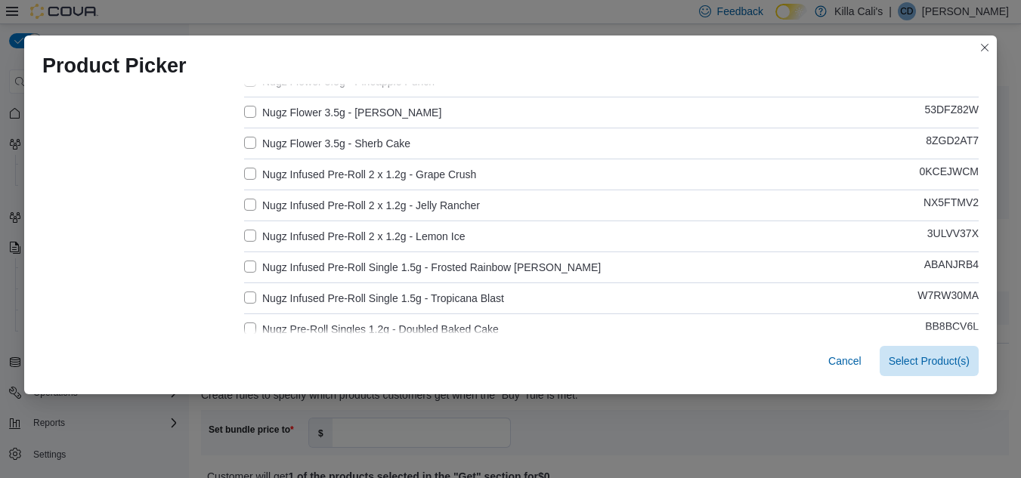
type input "****"
click at [245, 234] on label "Nugz Infused Pre-Roll 2 x 1.2g - Lemon Ice" at bounding box center [354, 236] width 221 height 18
click at [244, 166] on label "Nugz Infused Pre-Roll 2 x 1.2g - Grape Crush" at bounding box center [360, 175] width 232 height 18
click at [249, 209] on label "Nugz Infused Pre-Roll 2 x 1.2g - Jelly Rancher" at bounding box center [362, 205] width 236 height 18
click at [935, 364] on span "Select 3 Product(s)" at bounding box center [925, 360] width 90 height 15
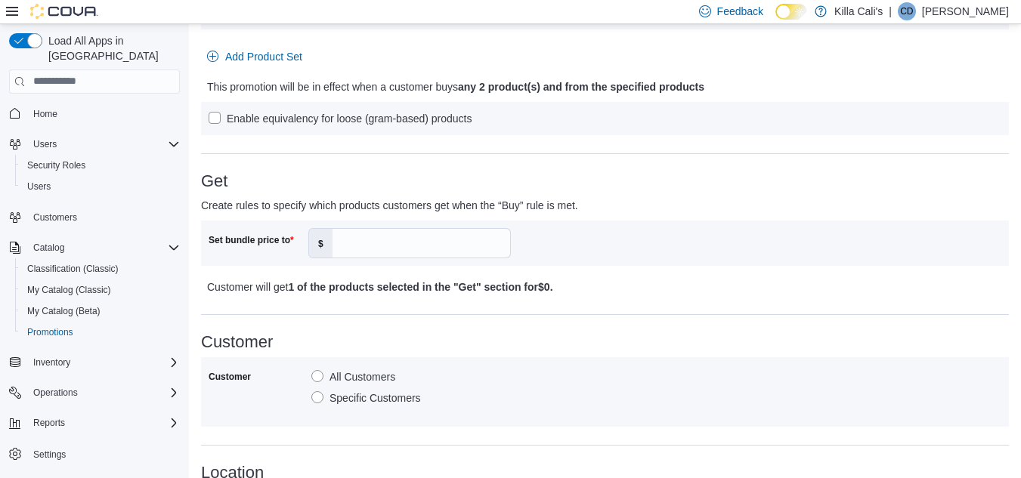
scroll to position [453, 0]
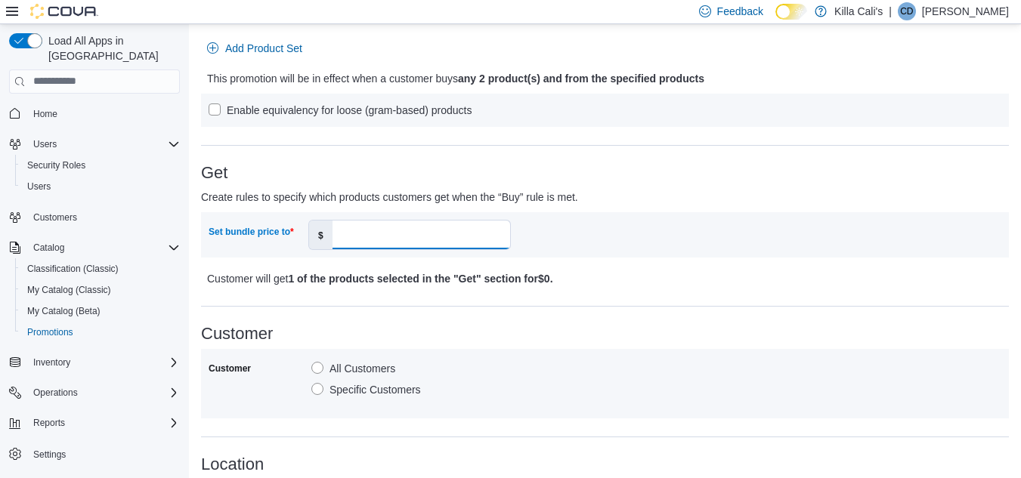
click at [387, 234] on input "Set bundle price to" at bounding box center [422, 235] width 178 height 29
type input "**"
click at [696, 287] on p "Customer will get 1 of the products selected in the "Get" section for $25 ." at bounding box center [505, 279] width 597 height 18
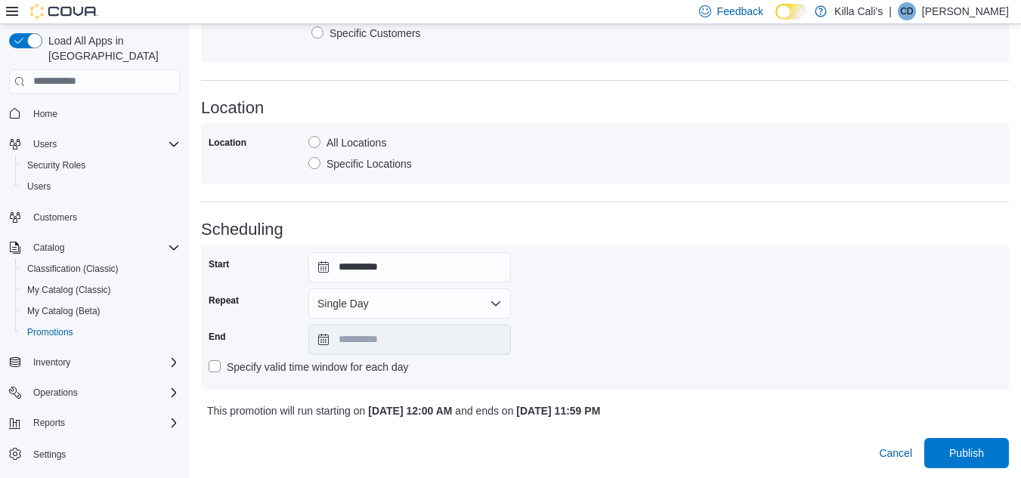
scroll to position [812, 0]
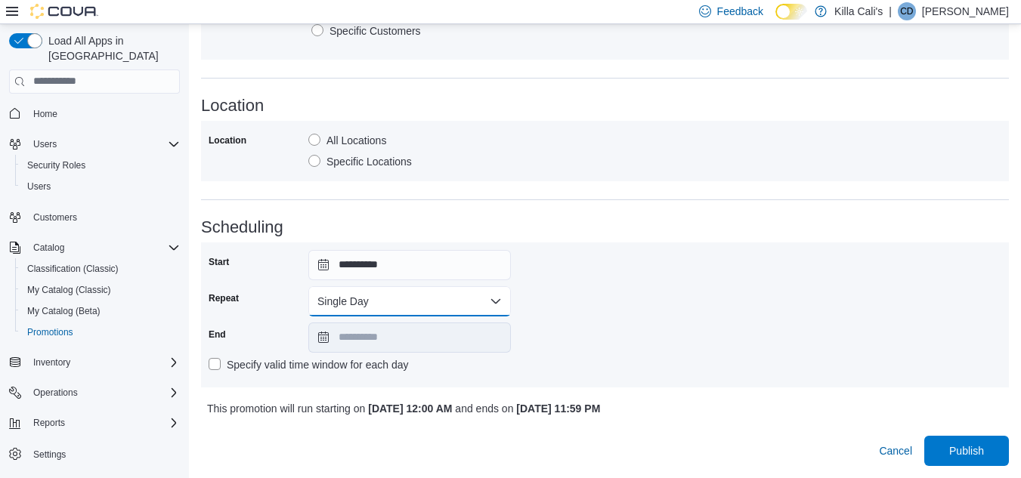
click at [460, 298] on button "Single Day" at bounding box center [409, 301] width 203 height 30
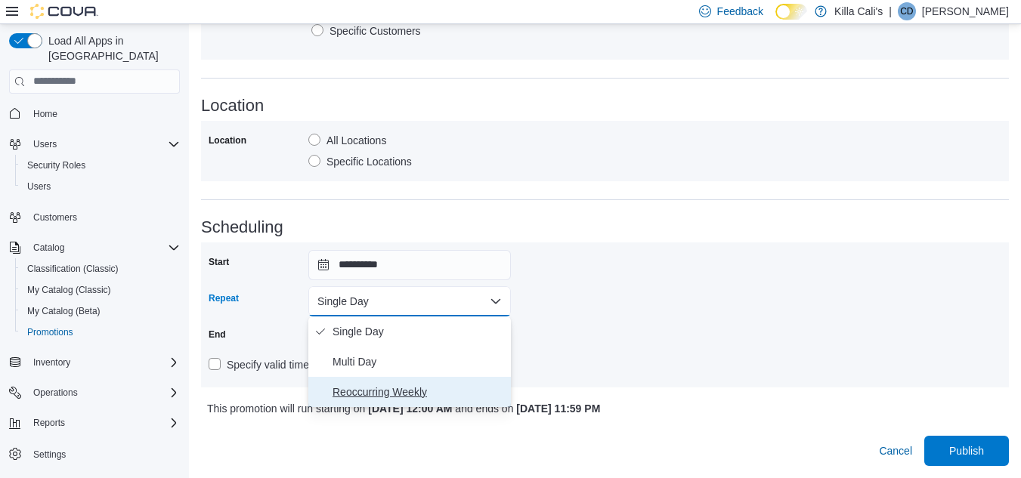
click at [388, 385] on span "Reoccurring Weekly" at bounding box center [419, 392] width 172 height 18
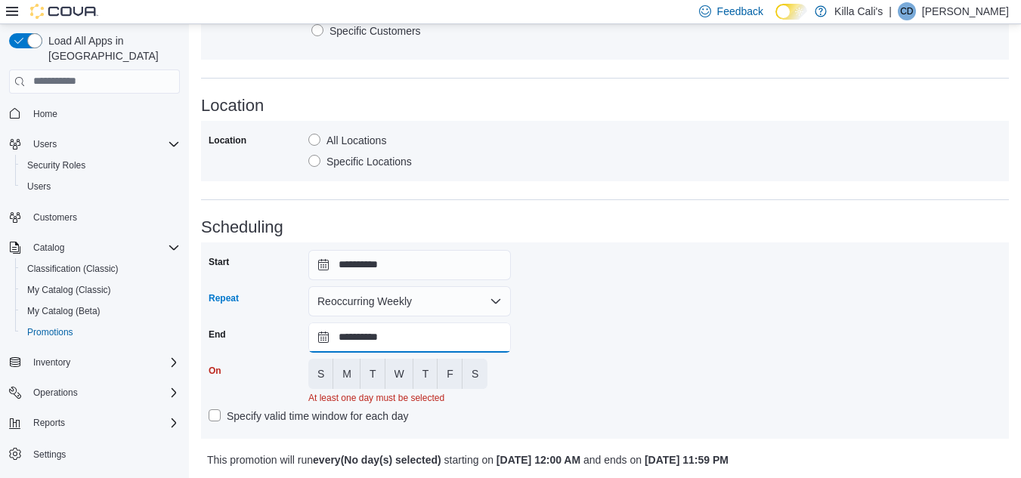
click at [428, 345] on input "**********" at bounding box center [409, 338] width 203 height 30
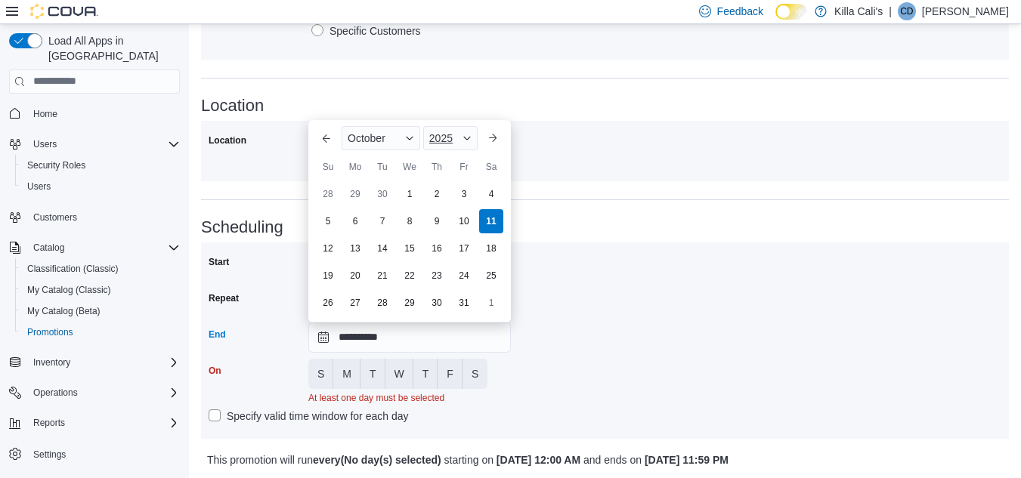
click at [452, 136] on span "2025" at bounding box center [440, 138] width 23 height 12
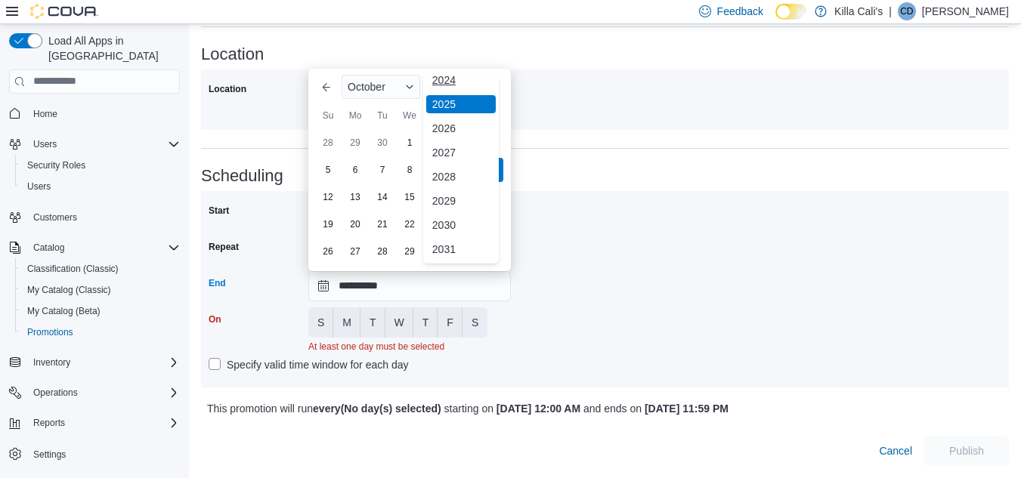
scroll to position [156, 0]
click at [451, 215] on div "2030" at bounding box center [461, 224] width 70 height 18
type input "**********"
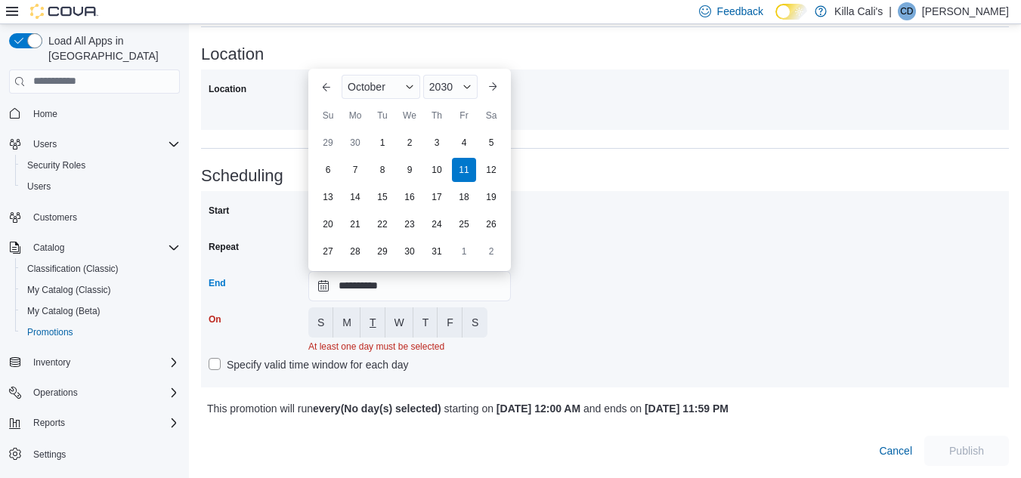
click at [367, 308] on button "T" at bounding box center [372, 323] width 25 height 30
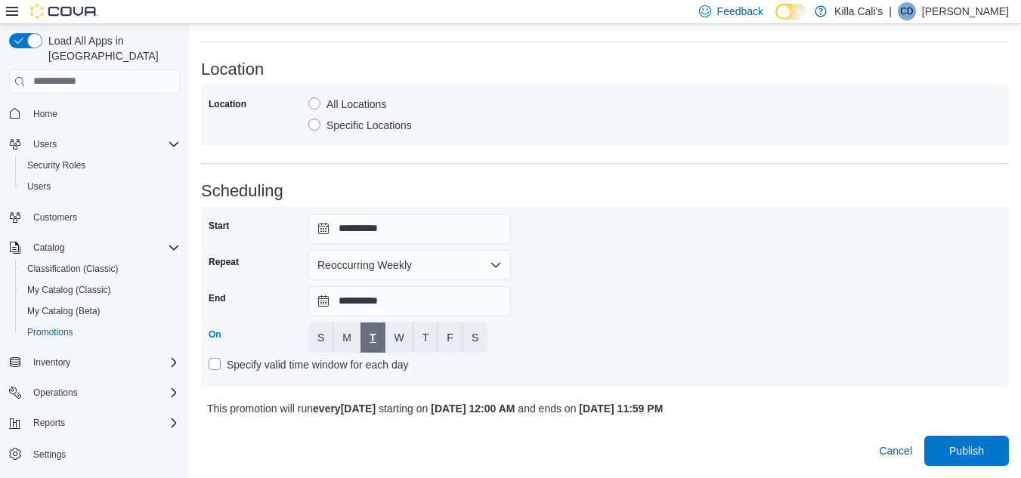
scroll to position [849, 0]
drag, startPoint x: 342, startPoint y: 338, endPoint x: 416, endPoint y: 336, distance: 73.3
click at [344, 338] on span "M" at bounding box center [346, 337] width 9 height 15
click at [395, 339] on span "W" at bounding box center [400, 337] width 10 height 15
click at [421, 338] on button "T" at bounding box center [425, 338] width 25 height 30
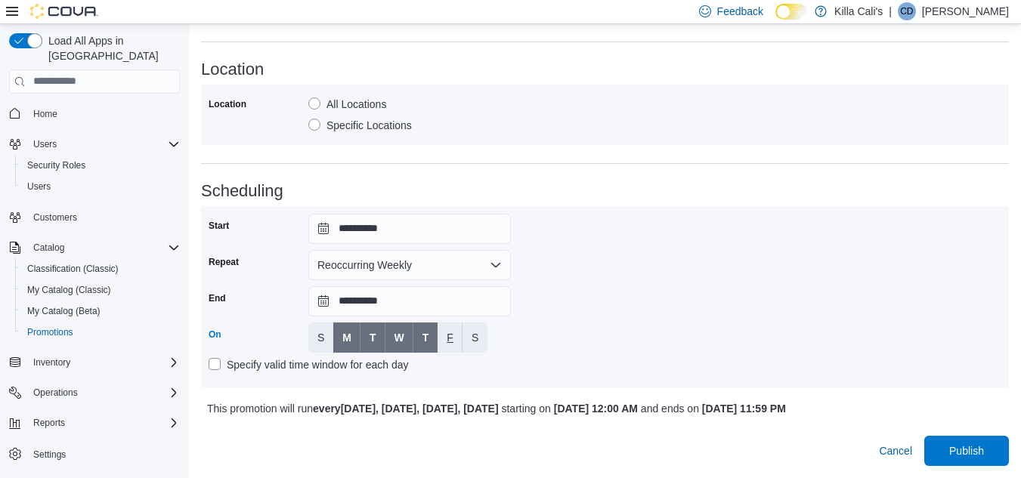
click at [453, 334] on span "F" at bounding box center [450, 337] width 7 height 15
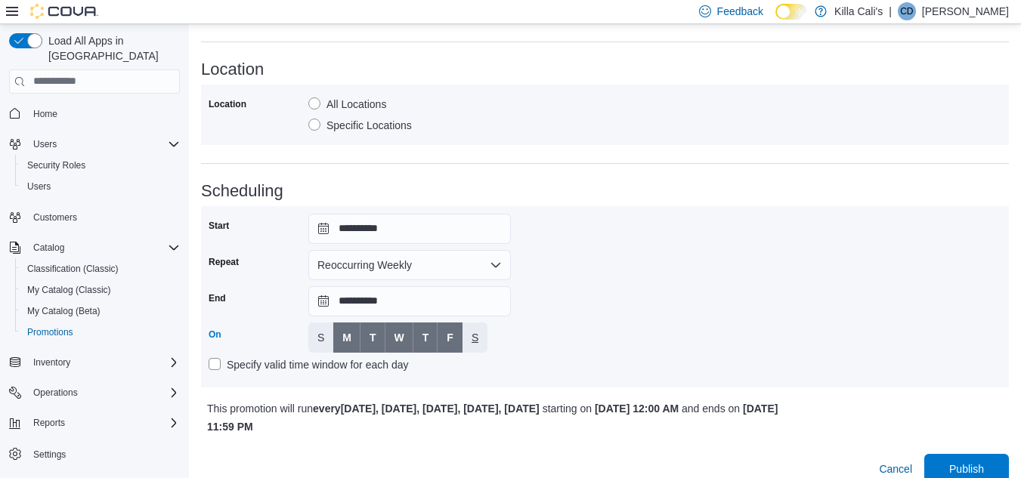
drag, startPoint x: 477, startPoint y: 332, endPoint x: 639, endPoint y: 367, distance: 165.4
click at [479, 333] on button "S" at bounding box center [475, 338] width 25 height 30
click at [967, 468] on span "Publish" at bounding box center [966, 468] width 35 height 15
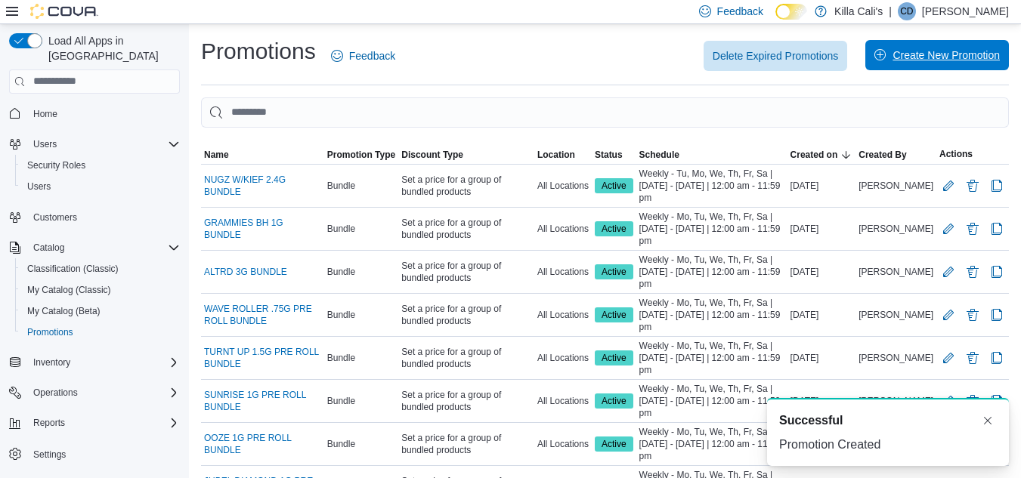
click at [928, 58] on span "Create New Promotion" at bounding box center [946, 55] width 107 height 15
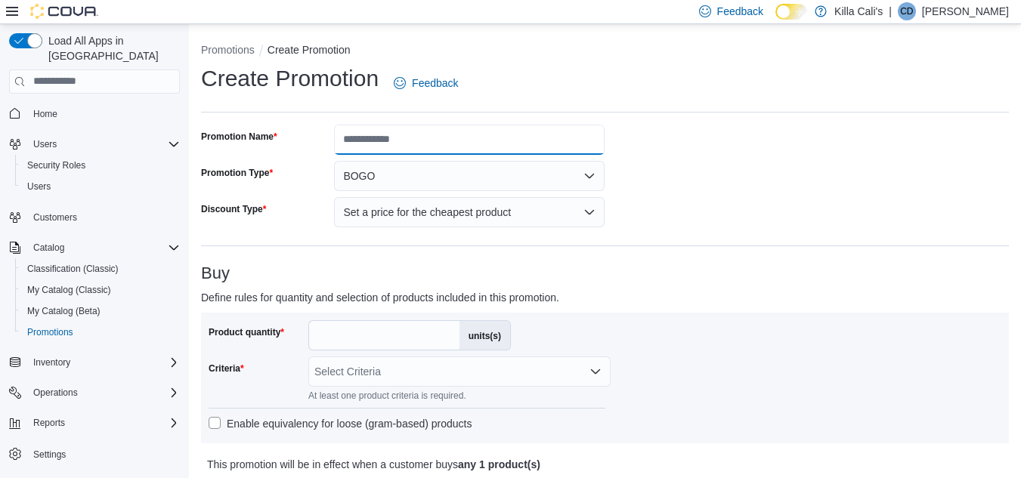
click at [380, 141] on input "Promotion Name" at bounding box center [469, 140] width 271 height 30
type input "**********"
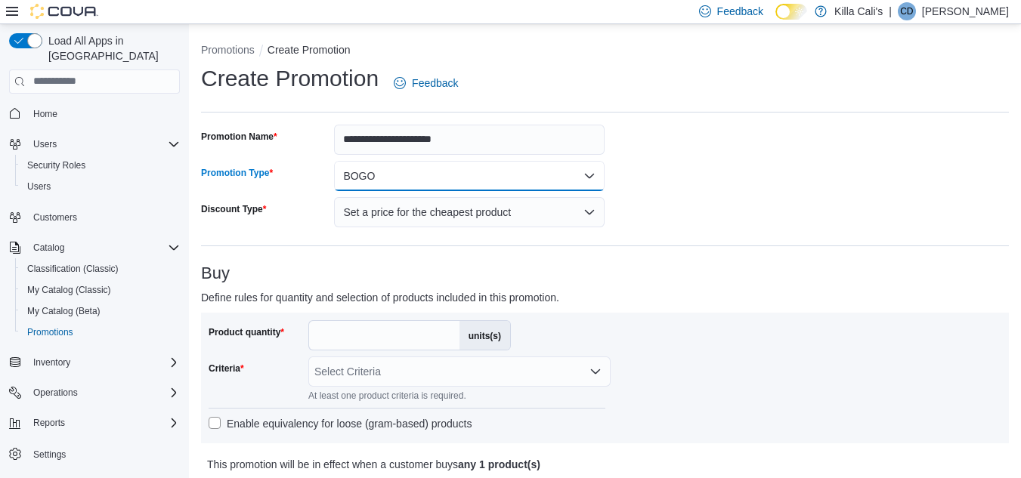
click at [409, 187] on button "BOGO" at bounding box center [469, 176] width 271 height 30
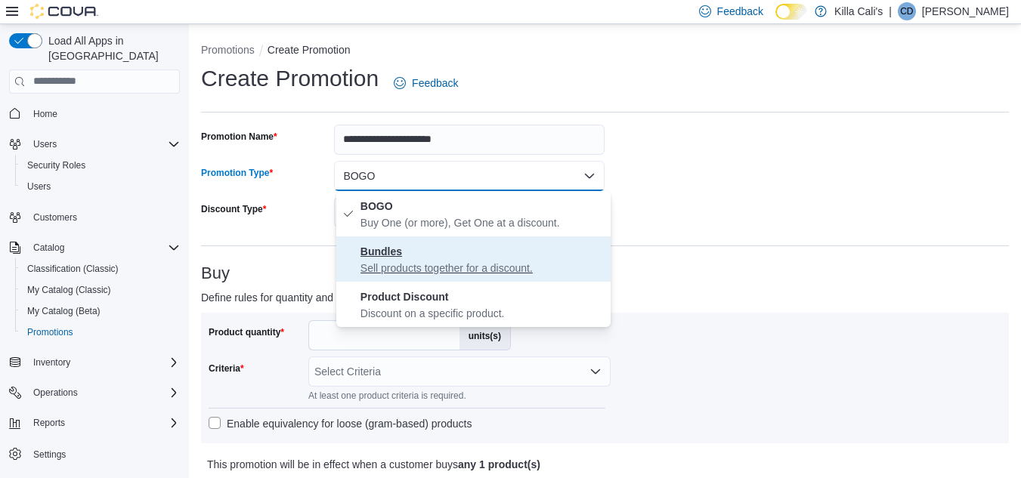
click at [404, 265] on p "Sell products together for a discount." at bounding box center [482, 268] width 244 height 15
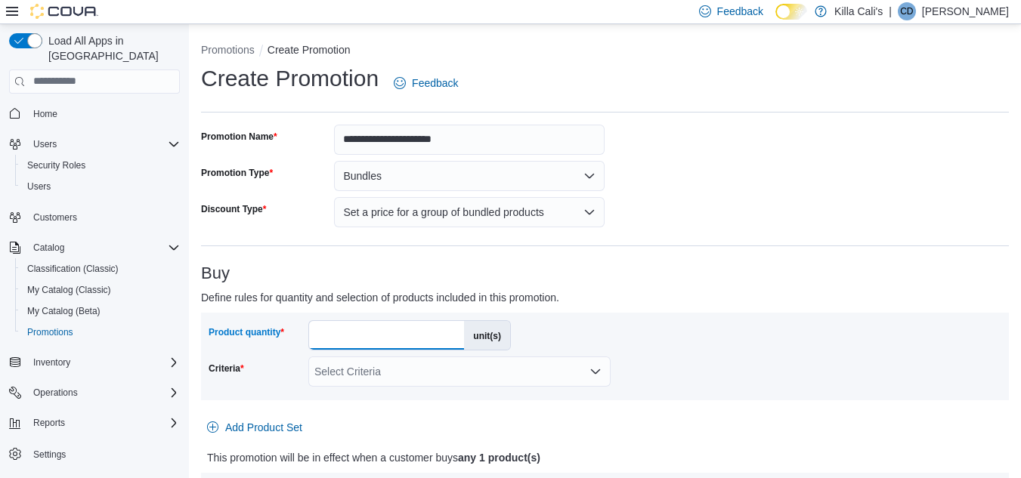
drag, startPoint x: 346, startPoint y: 333, endPoint x: 318, endPoint y: 333, distance: 28.0
click at [318, 333] on input "*" at bounding box center [386, 335] width 155 height 29
type input "*"
click at [579, 328] on div "Product quantity * unit(s) Criteria Select Criteria" at bounding box center [605, 356] width 793 height 73
click at [502, 379] on div "Select Criteria" at bounding box center [459, 372] width 302 height 30
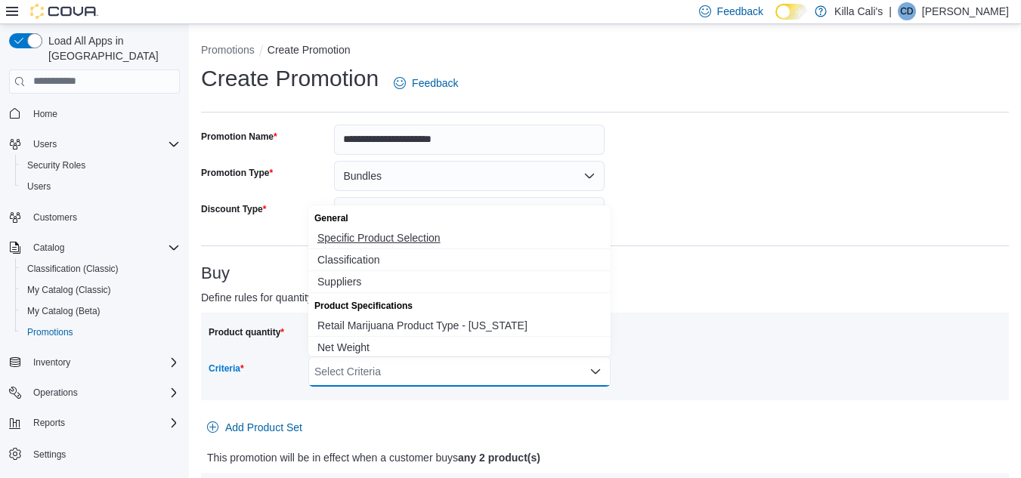
click at [435, 240] on span "Specific Product Selection" at bounding box center [459, 238] width 284 height 15
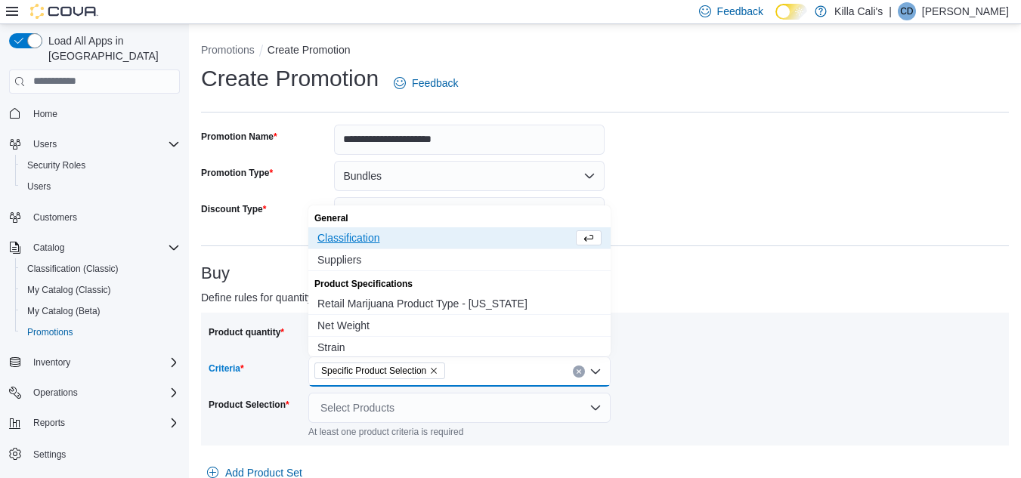
click at [695, 288] on div "Buy Define rules for quantity and selection of products included in this promot…" at bounding box center [605, 408] width 808 height 287
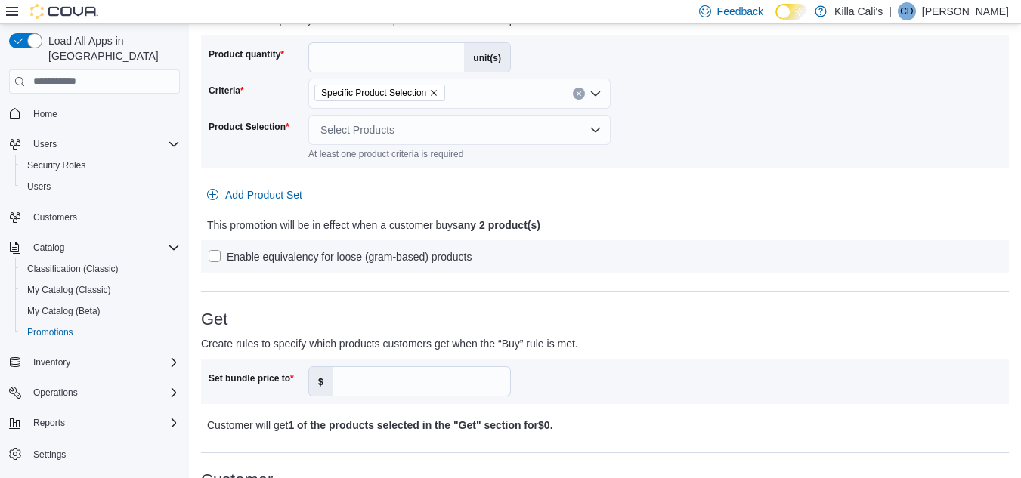
scroll to position [302, 0]
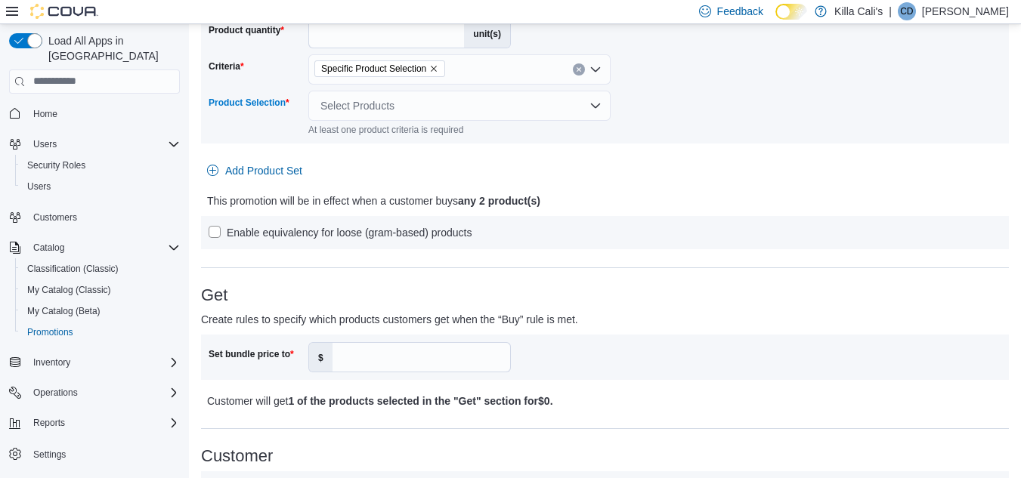
click at [435, 97] on div "Select Products" at bounding box center [459, 106] width 302 height 30
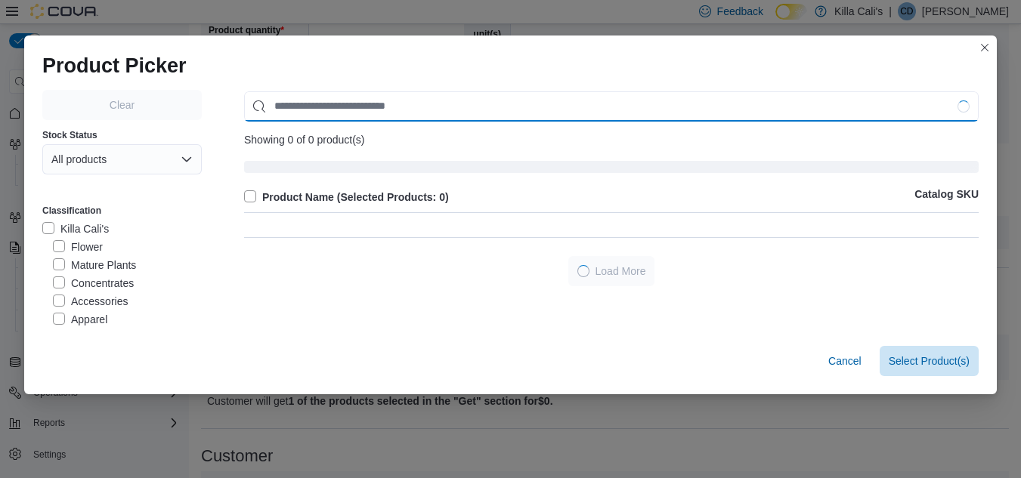
click at [327, 97] on input "Use aria labels when no actual label is in use" at bounding box center [611, 106] width 735 height 30
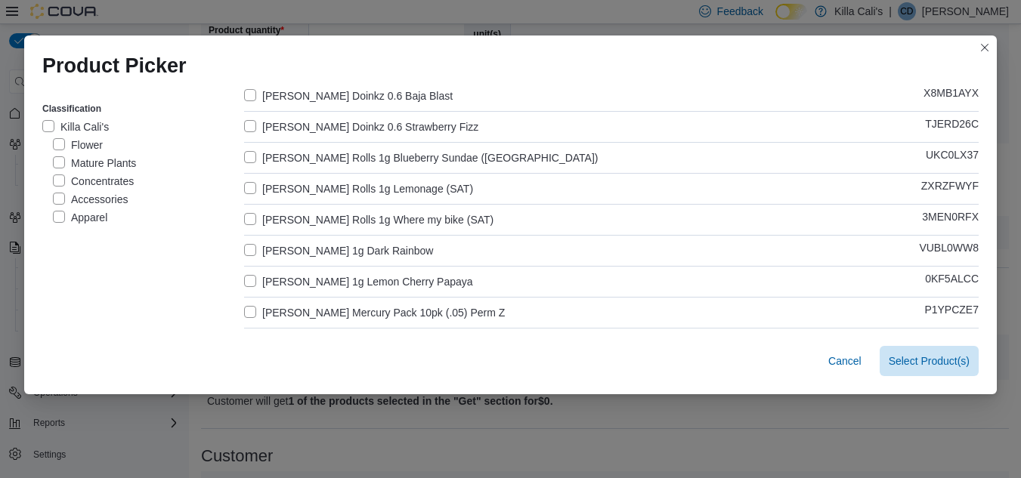
scroll to position [76, 0]
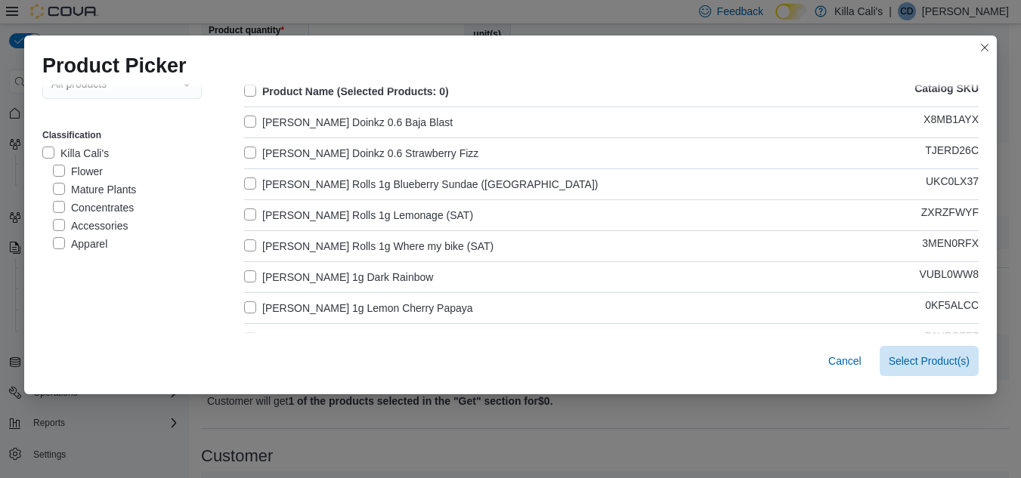
type input "***"
click at [245, 181] on label "Rex Hash Rolls 1g Blueberry Sundae (IND)" at bounding box center [421, 184] width 354 height 18
click at [249, 208] on label "[PERSON_NAME] Rolls 1g Lemonage (SAT)" at bounding box center [358, 215] width 229 height 18
click at [247, 244] on label "[PERSON_NAME] Rolls 1g Where my bike (SAT)" at bounding box center [368, 246] width 249 height 18
click at [244, 274] on label "[PERSON_NAME][MEDICAL_DATA] 1g Dark Rainbow" at bounding box center [338, 277] width 189 height 18
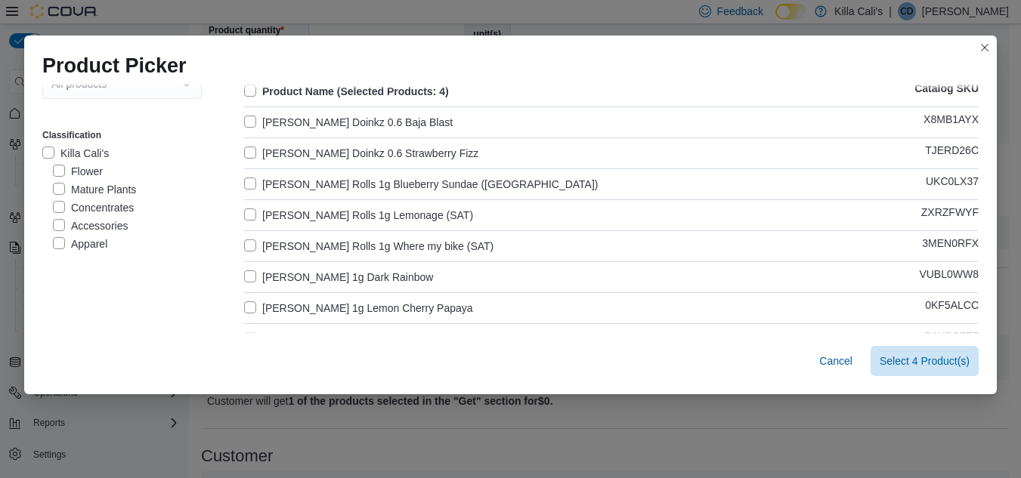
click at [250, 311] on label "[PERSON_NAME][MEDICAL_DATA] 1g Lemon Cherry Papaya" at bounding box center [358, 308] width 229 height 18
click at [250, 271] on label "[PERSON_NAME][MEDICAL_DATA] 1g Dark Rainbow" at bounding box center [338, 277] width 189 height 18
click at [244, 302] on label "[PERSON_NAME][MEDICAL_DATA] 1g Lemon Cherry Papaya" at bounding box center [358, 308] width 229 height 18
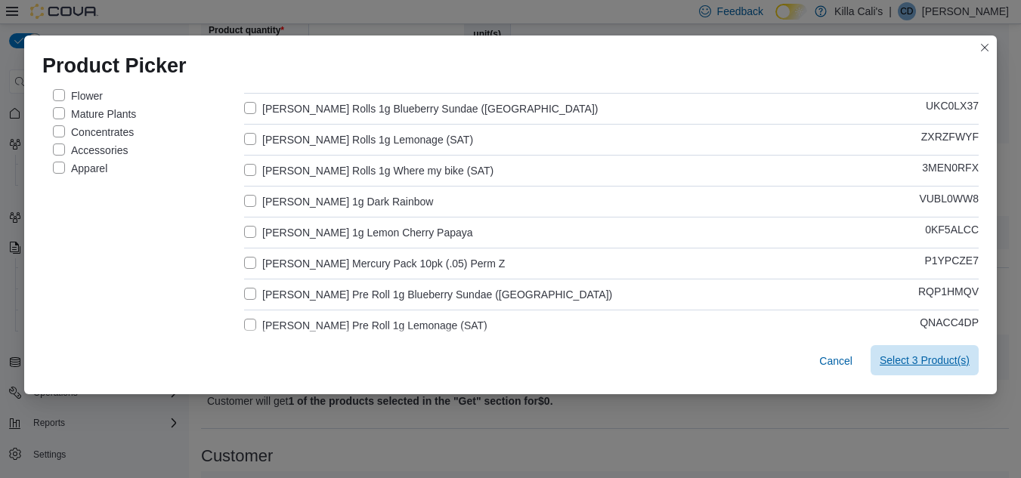
click at [908, 354] on span "Select 3 Product(s)" at bounding box center [925, 360] width 90 height 15
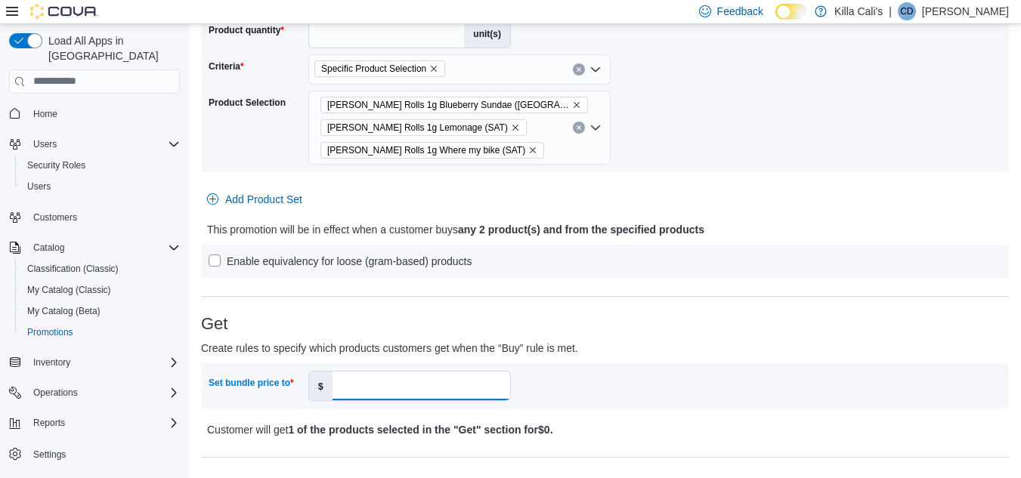
click at [374, 376] on input "Set bundle price to" at bounding box center [422, 386] width 178 height 29
type input "**"
click at [755, 296] on hr at bounding box center [605, 296] width 808 height 1
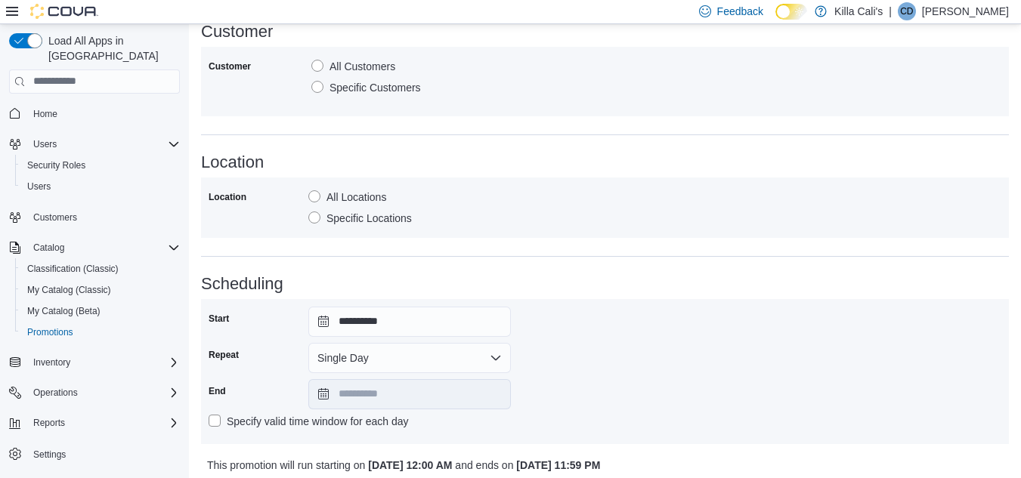
scroll to position [812, 0]
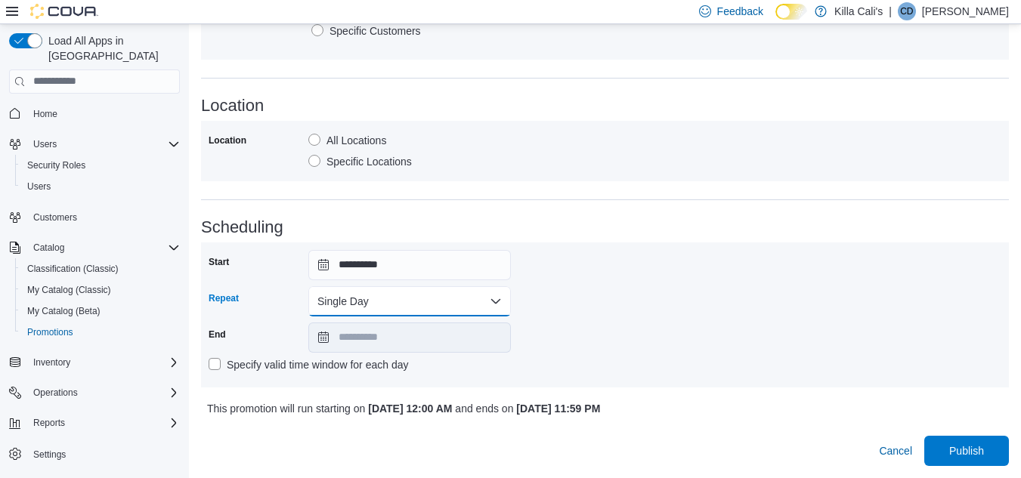
click at [454, 301] on button "Single Day" at bounding box center [409, 301] width 203 height 30
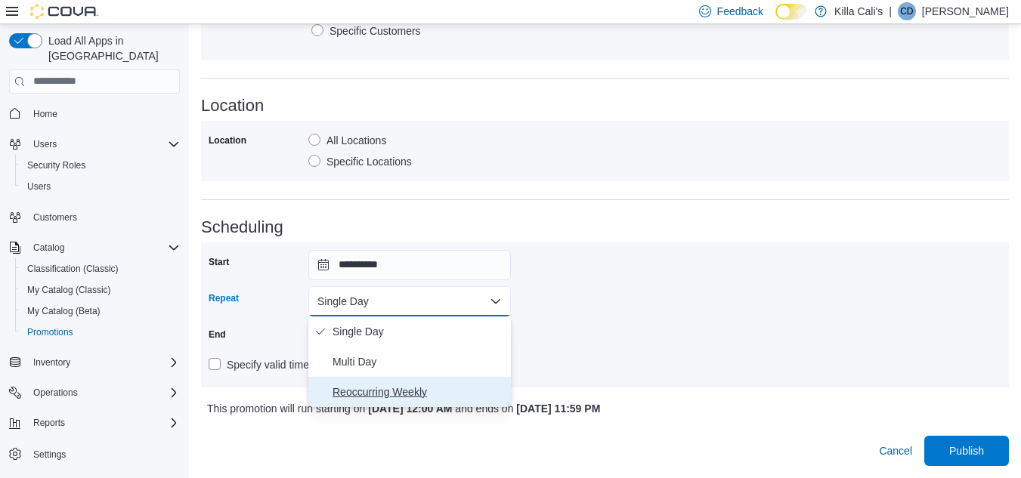
click at [407, 395] on span "Reoccurring Weekly" at bounding box center [419, 392] width 172 height 18
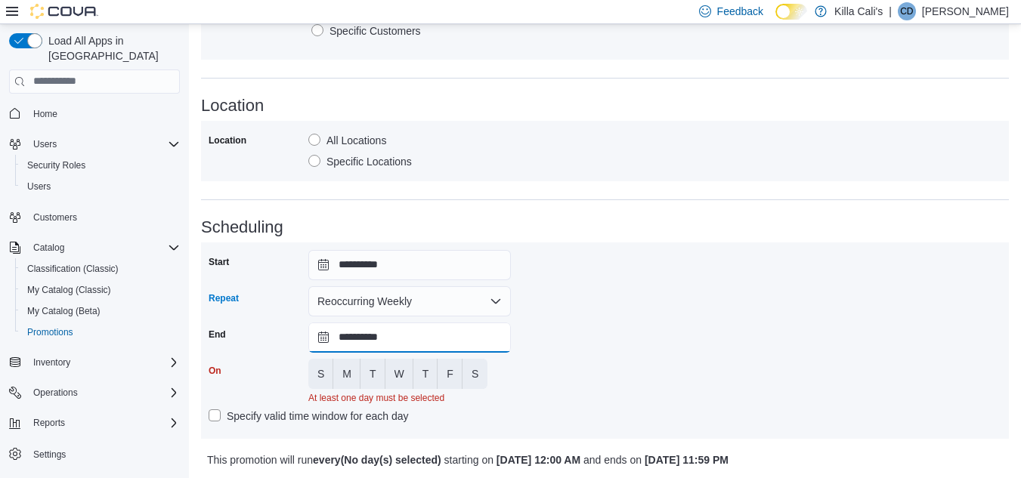
click at [441, 342] on input "**********" at bounding box center [409, 338] width 203 height 30
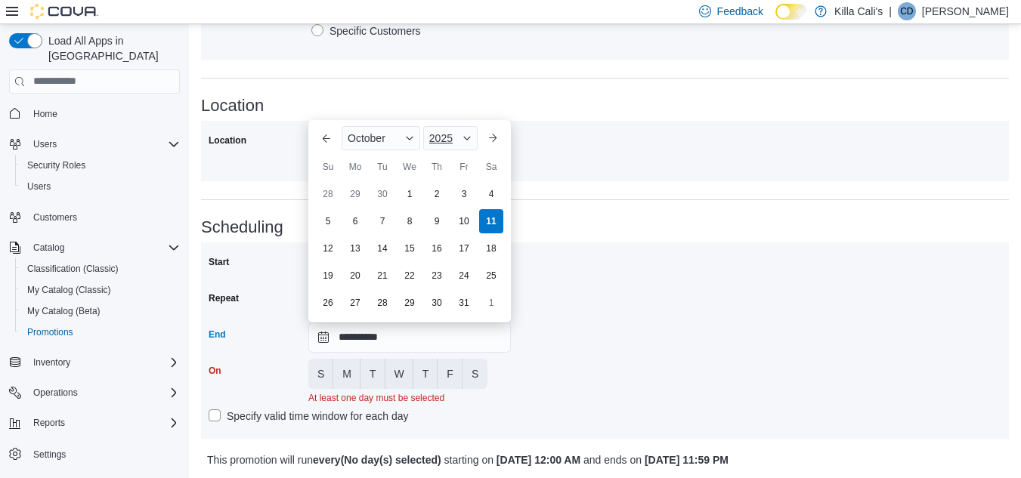
click at [445, 135] on span "2025" at bounding box center [440, 138] width 23 height 12
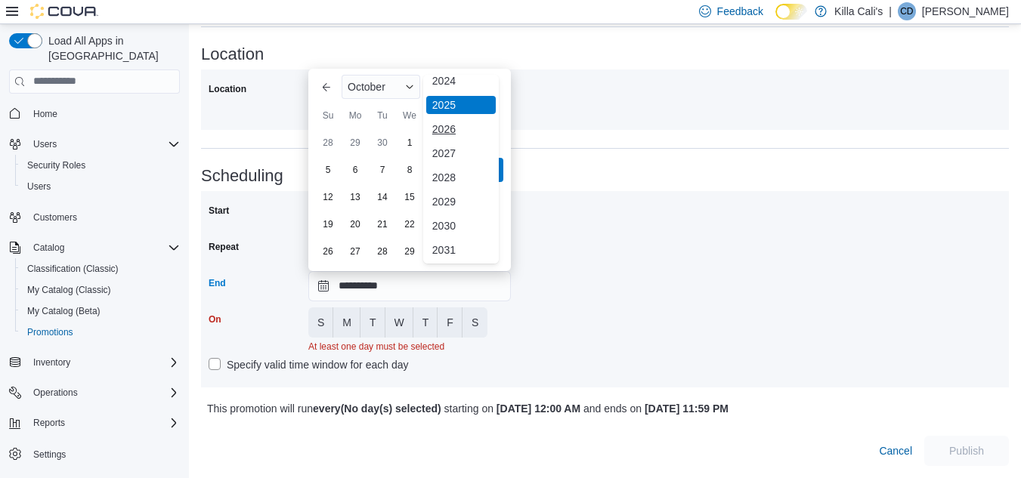
scroll to position [180, 0]
click at [449, 191] on div "2030" at bounding box center [461, 200] width 70 height 18
type input "**********"
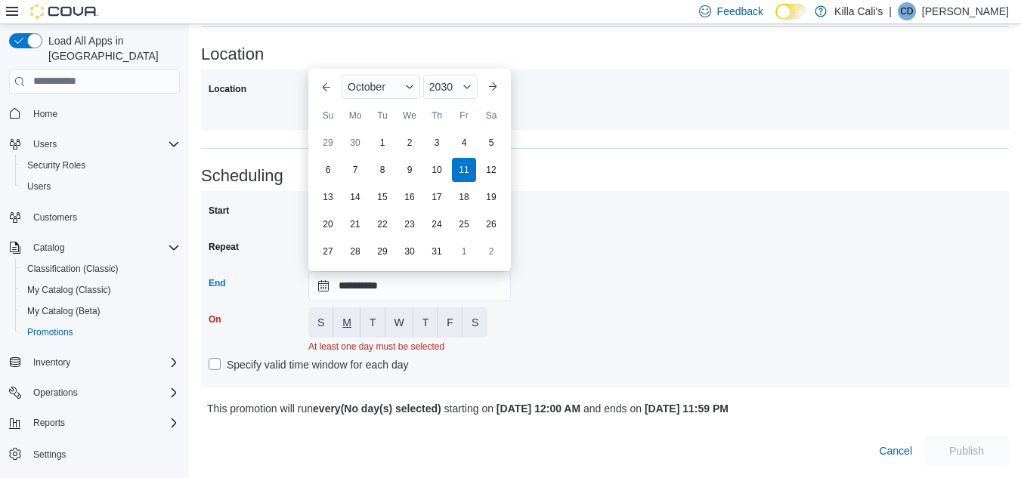
click at [346, 315] on span "M" at bounding box center [346, 322] width 9 height 15
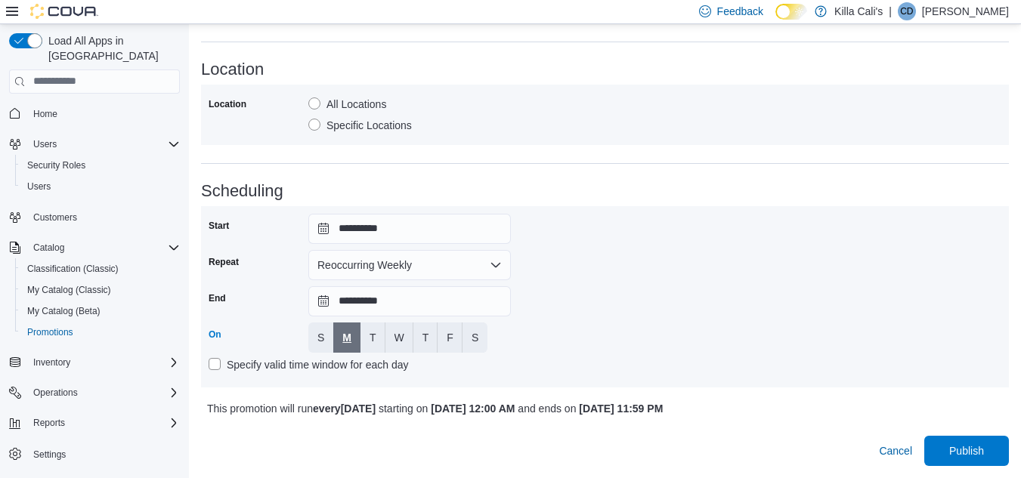
scroll to position [849, 0]
click at [373, 345] on span "T" at bounding box center [373, 337] width 7 height 15
click at [388, 343] on button "W" at bounding box center [399, 338] width 28 height 30
click at [426, 339] on span "T" at bounding box center [425, 337] width 7 height 15
click at [452, 339] on span "F" at bounding box center [450, 337] width 7 height 15
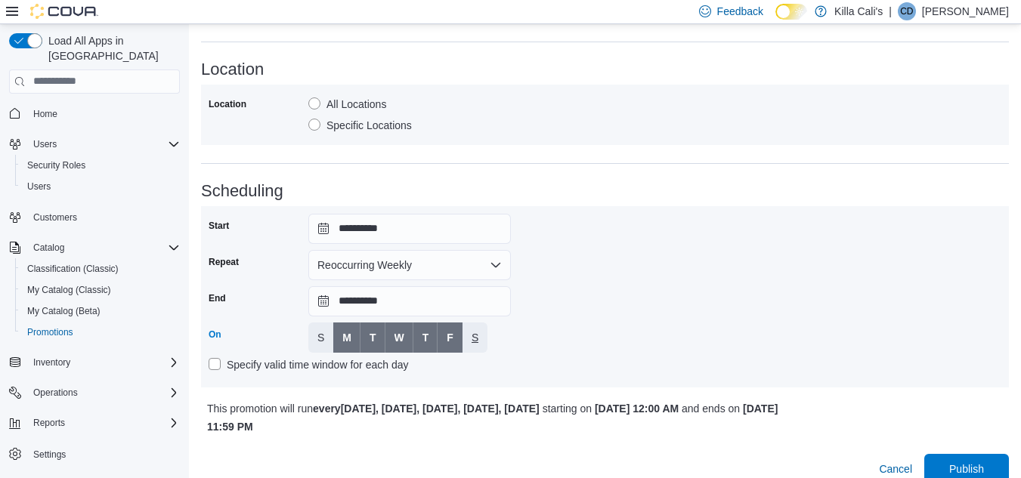
click at [480, 342] on button "S" at bounding box center [475, 338] width 25 height 30
click at [579, 338] on div "**********" at bounding box center [605, 297] width 793 height 166
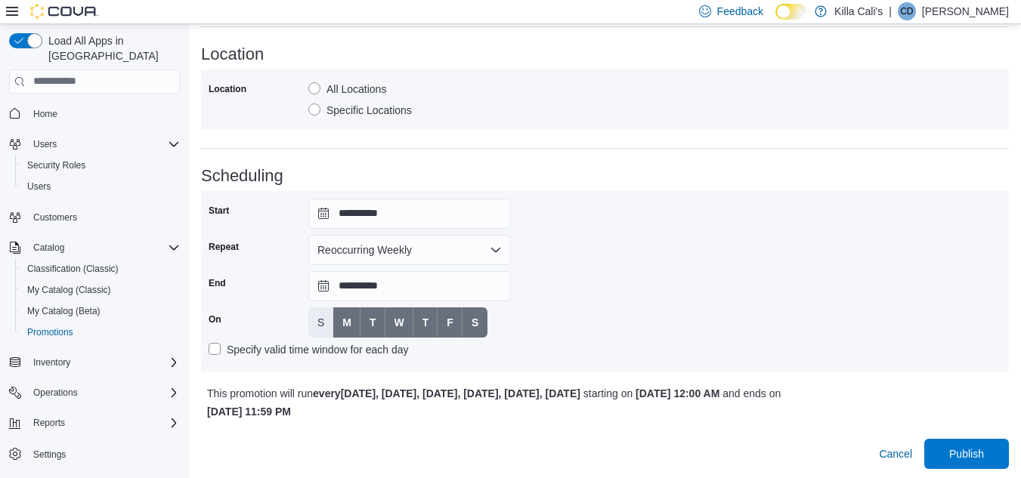
scroll to position [867, 0]
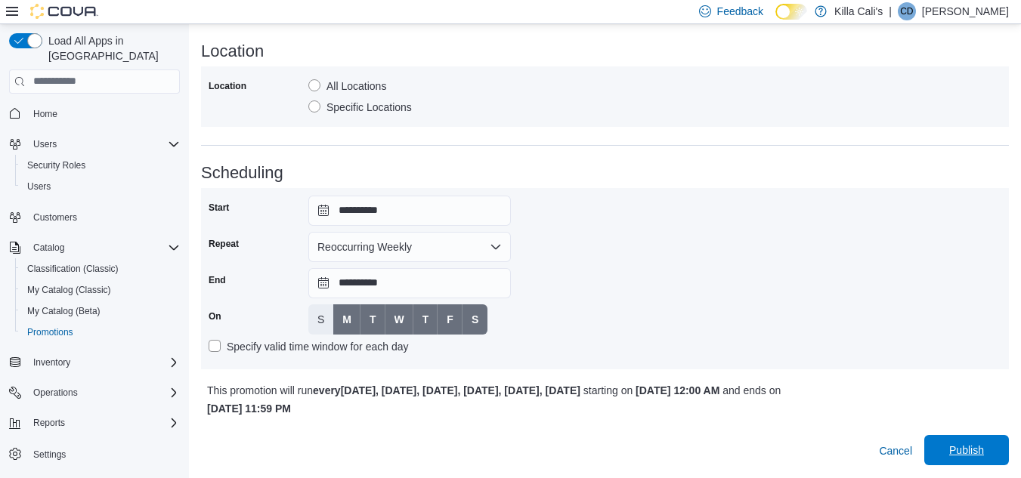
click at [973, 441] on span "Publish" at bounding box center [966, 450] width 67 height 30
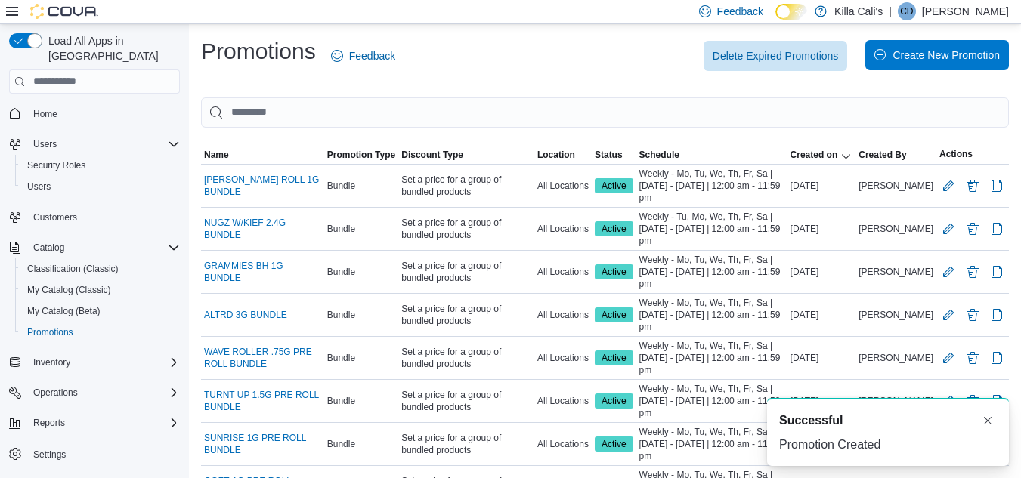
click at [931, 52] on span "Create New Promotion" at bounding box center [946, 55] width 107 height 15
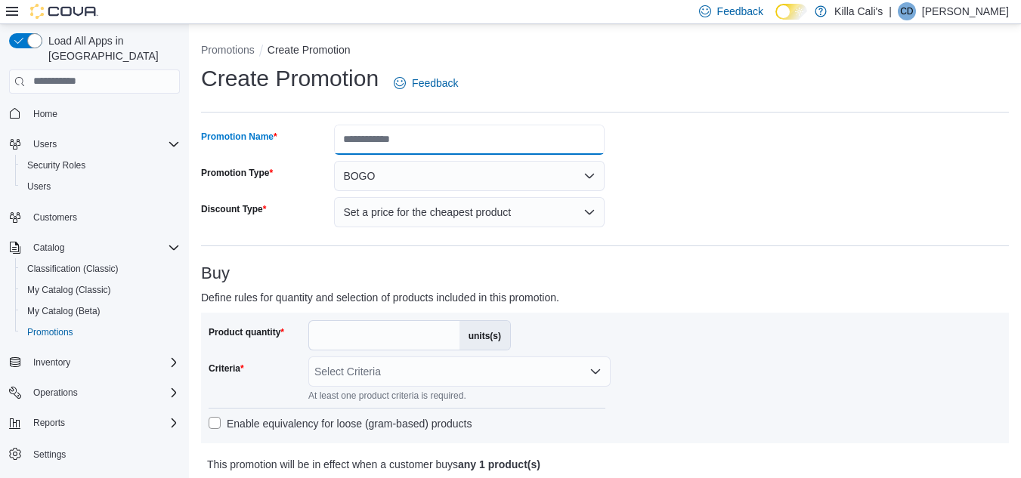
click at [354, 138] on input "Promotion Name" at bounding box center [469, 140] width 271 height 30
type input "**********"
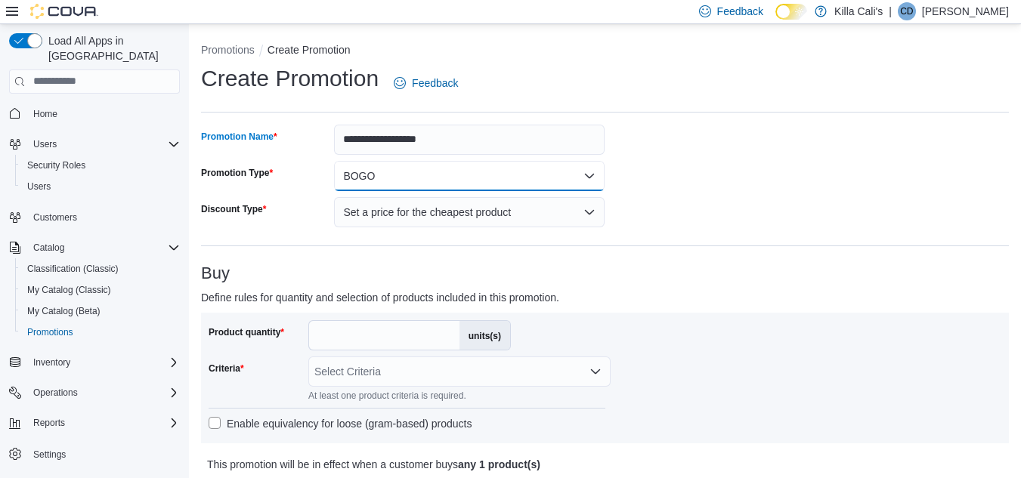
click at [426, 178] on button "BOGO" at bounding box center [469, 176] width 271 height 30
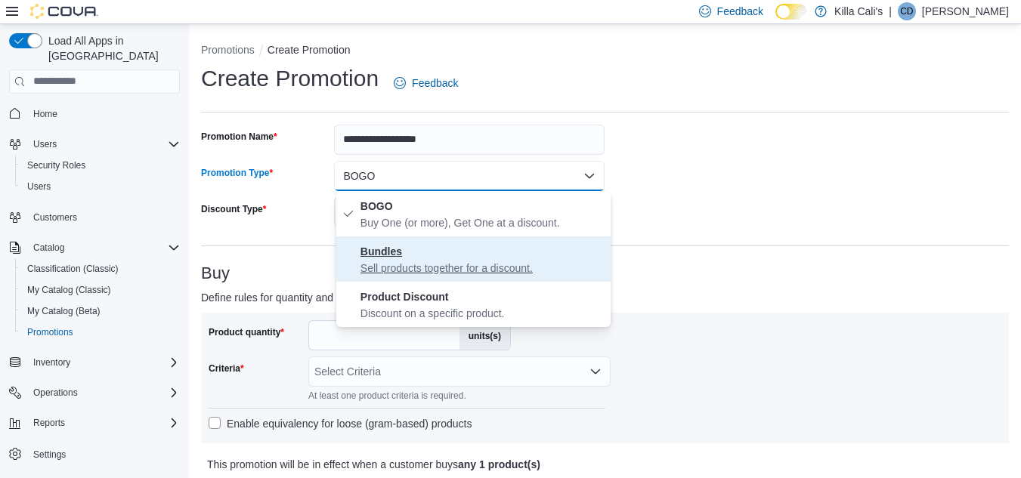
click at [401, 255] on strong "Bundles" at bounding box center [381, 252] width 42 height 12
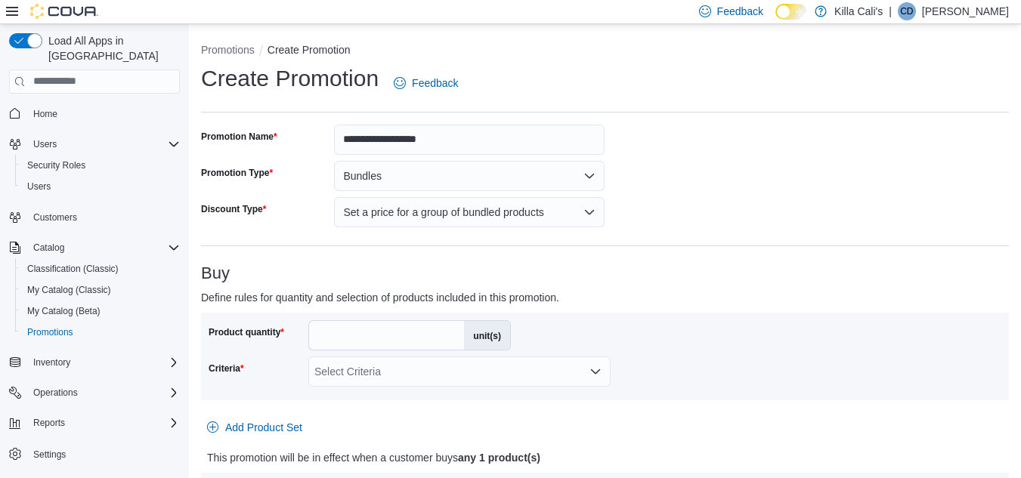
drag, startPoint x: 330, startPoint y: 335, endPoint x: 310, endPoint y: 334, distance: 20.4
click at [312, 335] on input "*" at bounding box center [386, 335] width 155 height 29
type input "*"
click at [602, 286] on div "Buy Define rules for quantity and selection of products included in this promot…" at bounding box center [605, 386] width 808 height 242
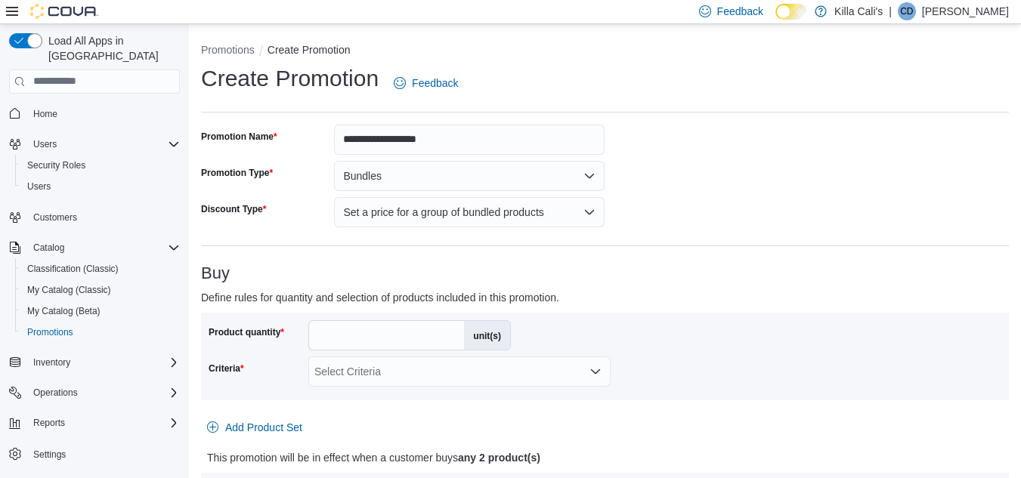
click at [340, 381] on div "Select Criteria" at bounding box center [459, 372] width 302 height 30
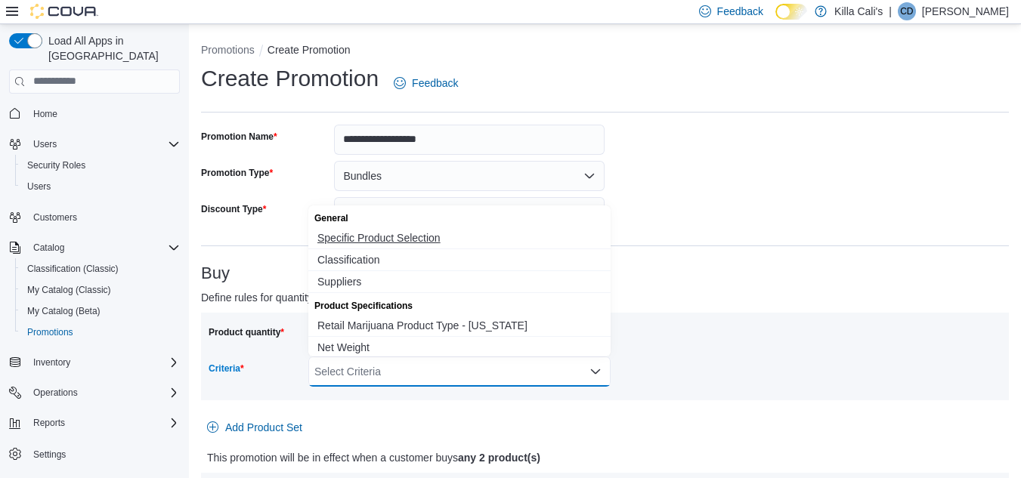
click at [326, 245] on span "Specific Product Selection" at bounding box center [459, 238] width 284 height 15
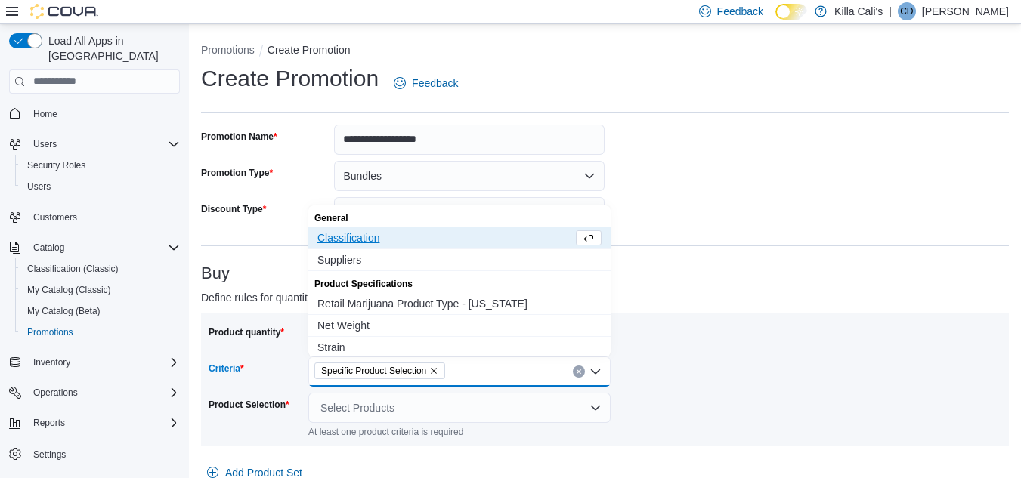
click at [685, 299] on p "Define rules for quantity and selection of products included in this promotion." at bounding box center [504, 298] width 606 height 18
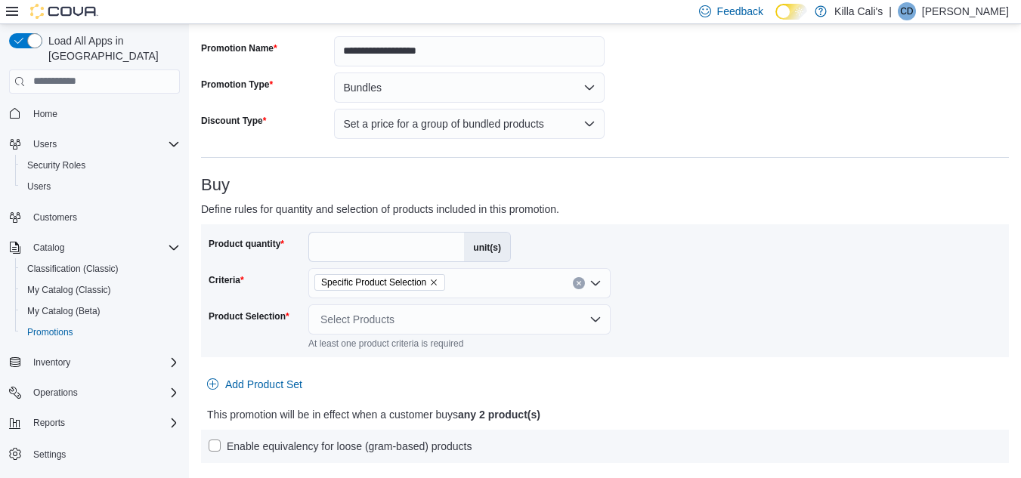
scroll to position [227, 0]
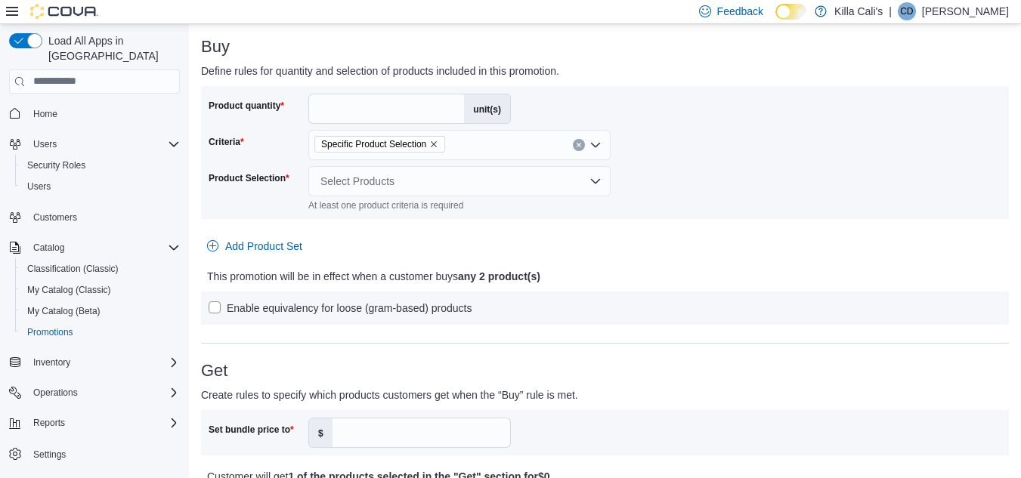
click at [388, 176] on div "Select Products" at bounding box center [459, 181] width 302 height 30
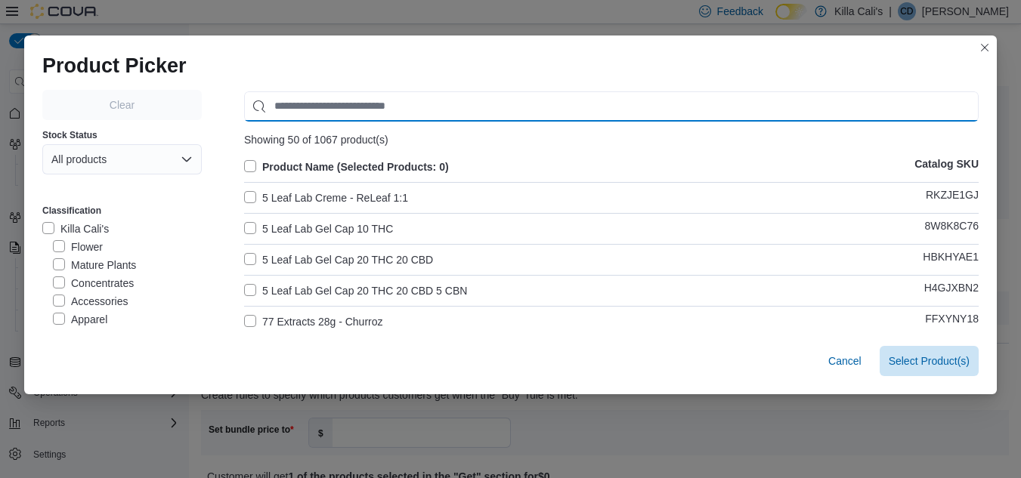
click at [325, 107] on input "Use aria labels when no actual label is in use" at bounding box center [611, 106] width 735 height 30
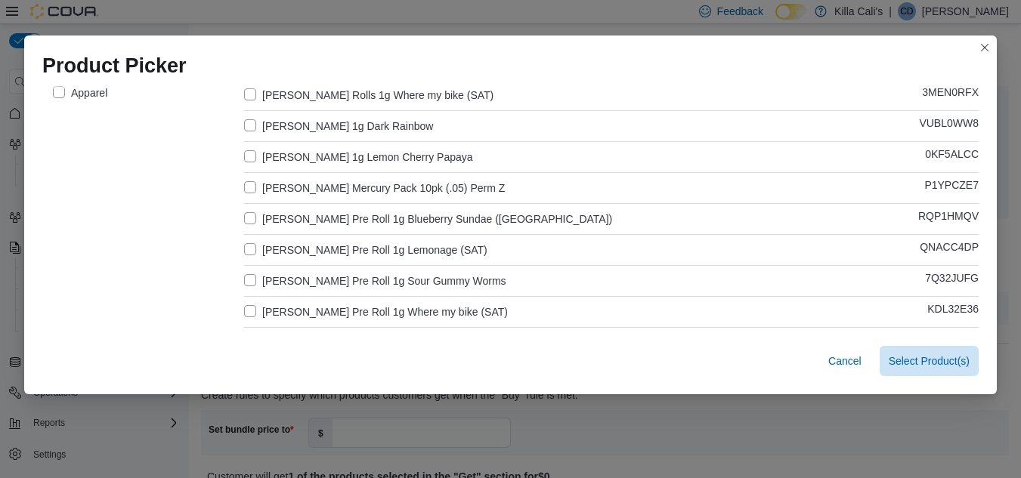
type input "***"
drag, startPoint x: 243, startPoint y: 220, endPoint x: 232, endPoint y: 257, distance: 38.7
click at [244, 226] on label "[PERSON_NAME] Pre Roll 1g Blueberry Sundae ([GEOGRAPHIC_DATA])" at bounding box center [428, 219] width 368 height 18
click at [245, 248] on label "[PERSON_NAME] Pre Roll 1g Lemonage (SAT)" at bounding box center [365, 250] width 243 height 18
click at [245, 273] on label "[PERSON_NAME] Pre Roll 1g Sour Gummy Worms" at bounding box center [375, 281] width 262 height 18
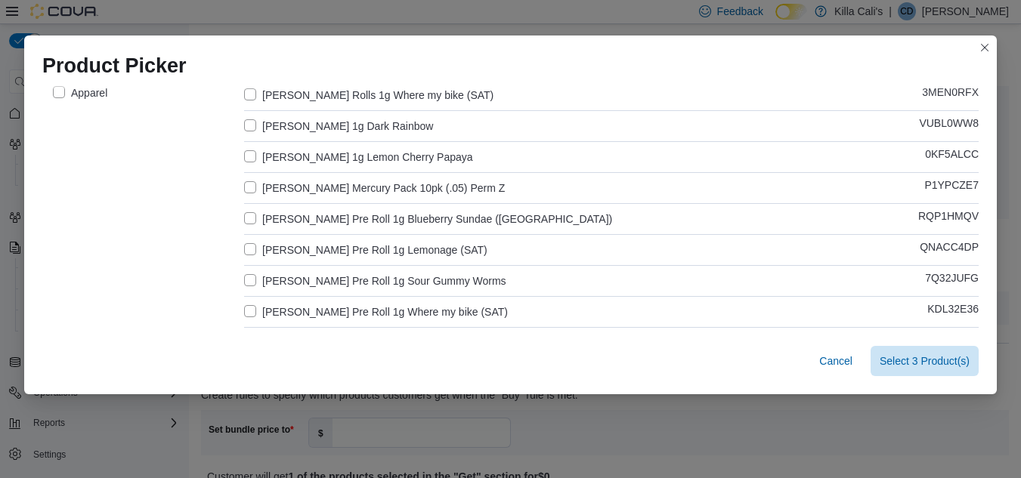
click at [248, 306] on label "[PERSON_NAME] Pre Roll 1g Where my bike (SAT)" at bounding box center [376, 312] width 264 height 18
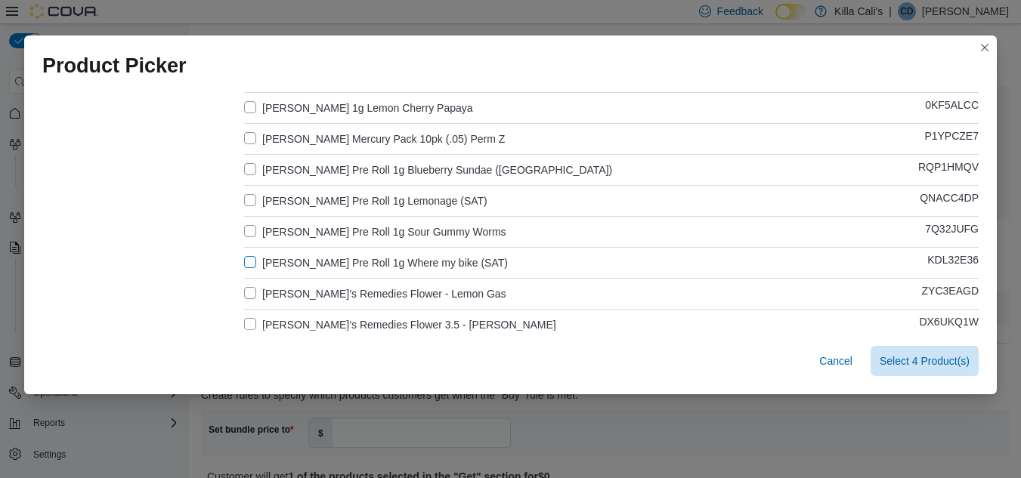
scroll to position [302, 0]
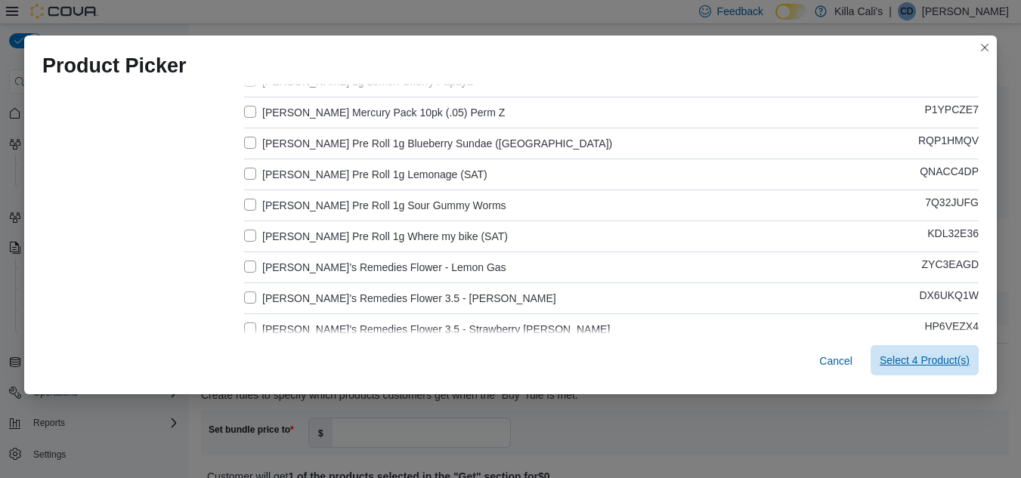
click at [952, 364] on span "Select 4 Product(s)" at bounding box center [925, 360] width 90 height 15
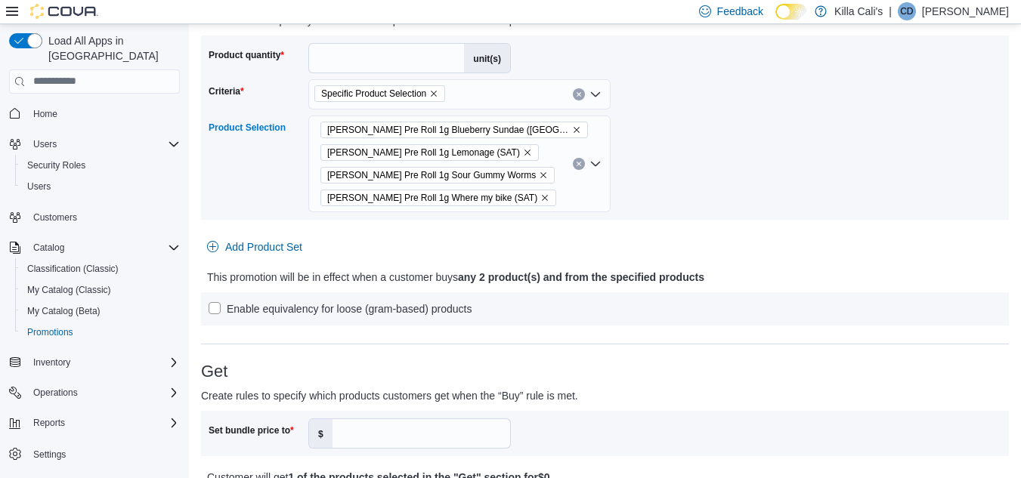
scroll to position [529, 0]
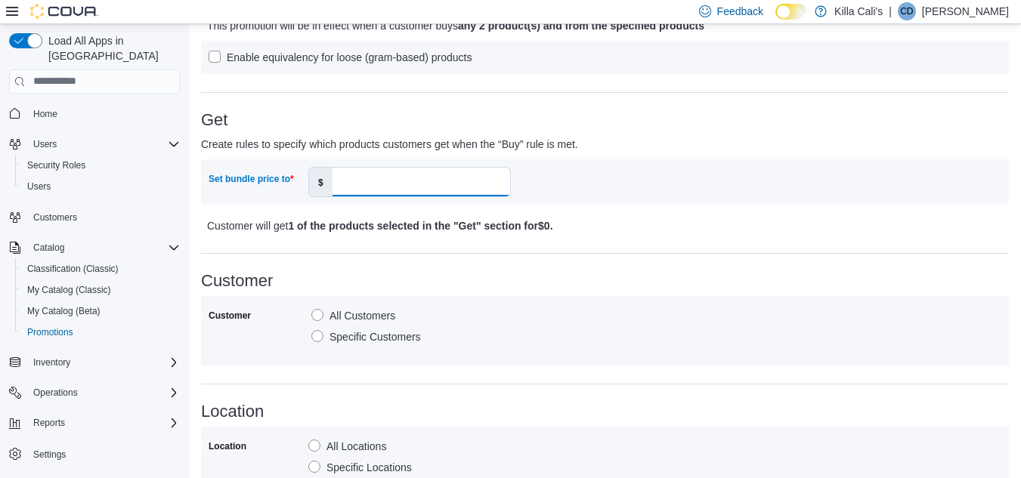
click at [373, 184] on input "Set bundle price to" at bounding box center [422, 182] width 178 height 29
type input "**"
click at [692, 254] on div "**********" at bounding box center [605, 184] width 808 height 1177
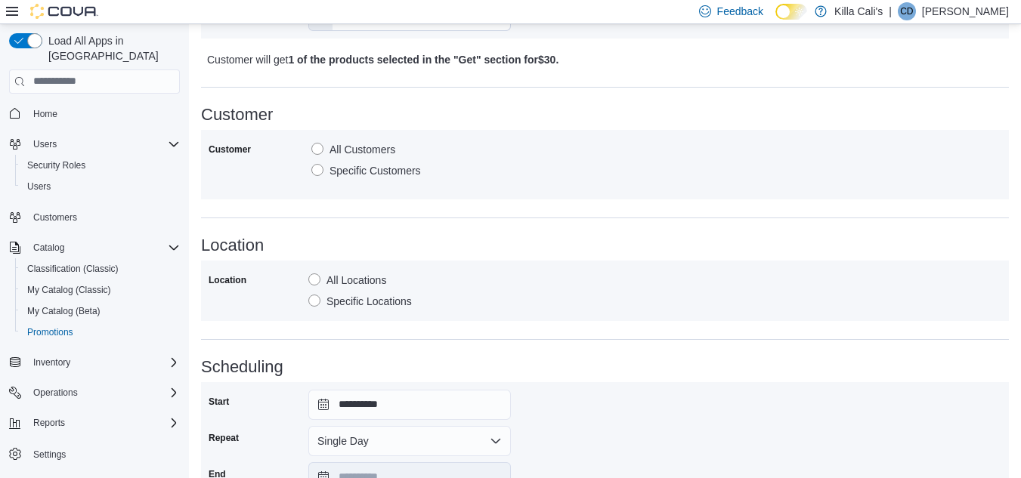
scroll to position [835, 0]
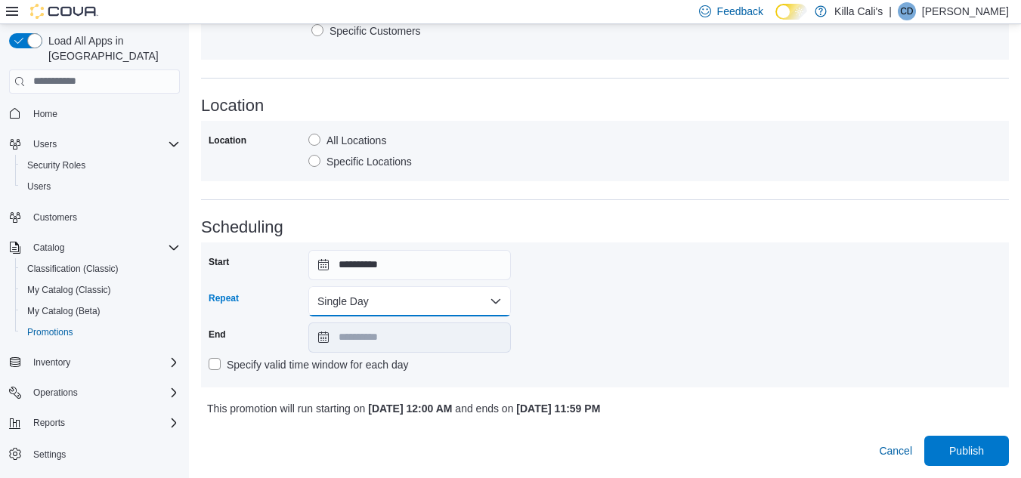
click at [369, 304] on button "Single Day" at bounding box center [409, 301] width 203 height 30
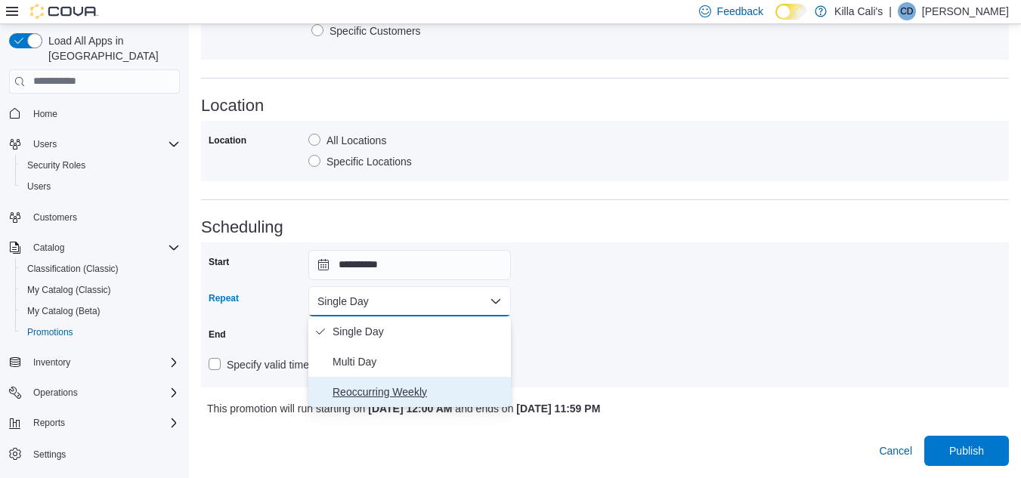
click at [366, 391] on span "Reoccurring Weekly" at bounding box center [419, 392] width 172 height 18
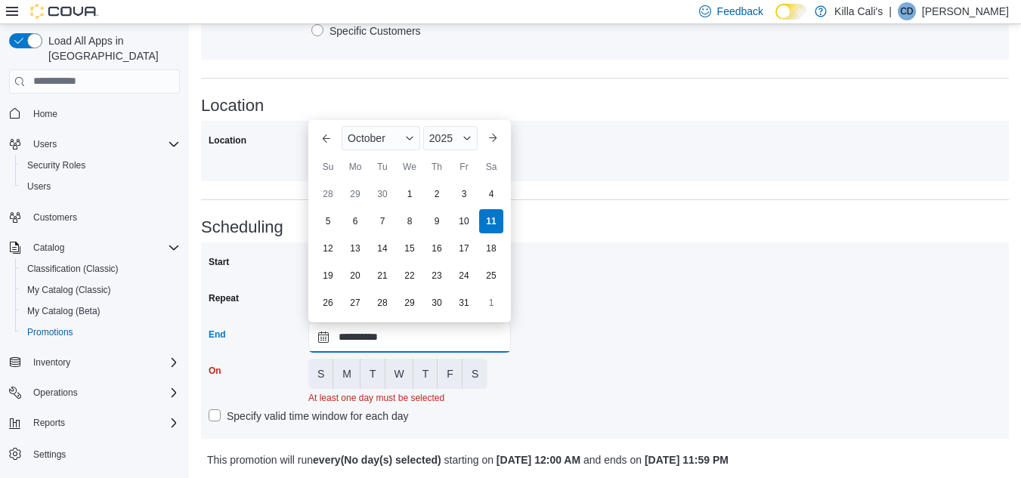
click at [394, 333] on input "**********" at bounding box center [409, 338] width 203 height 30
click at [457, 133] on div "2025" at bounding box center [450, 138] width 54 height 24
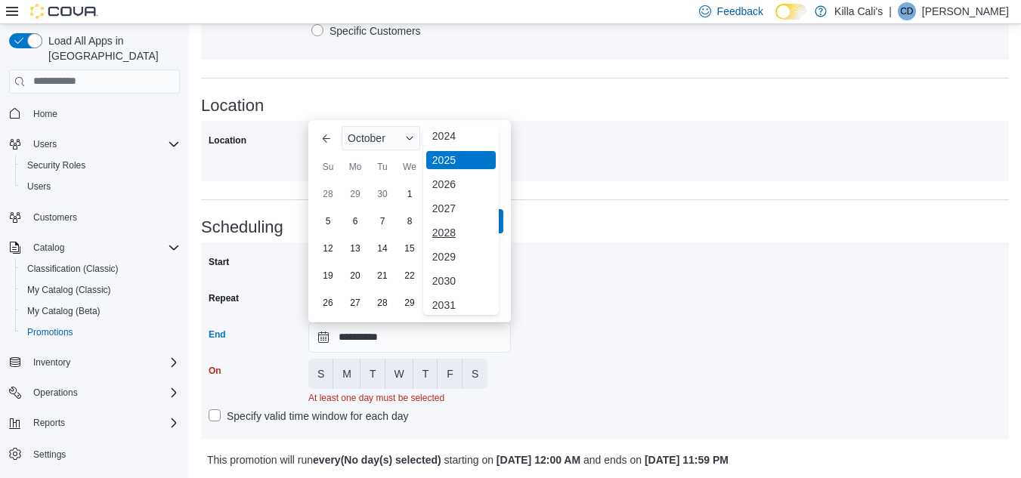
scroll to position [180, 0]
click at [455, 256] on div "2030" at bounding box center [461, 252] width 70 height 18
type input "**********"
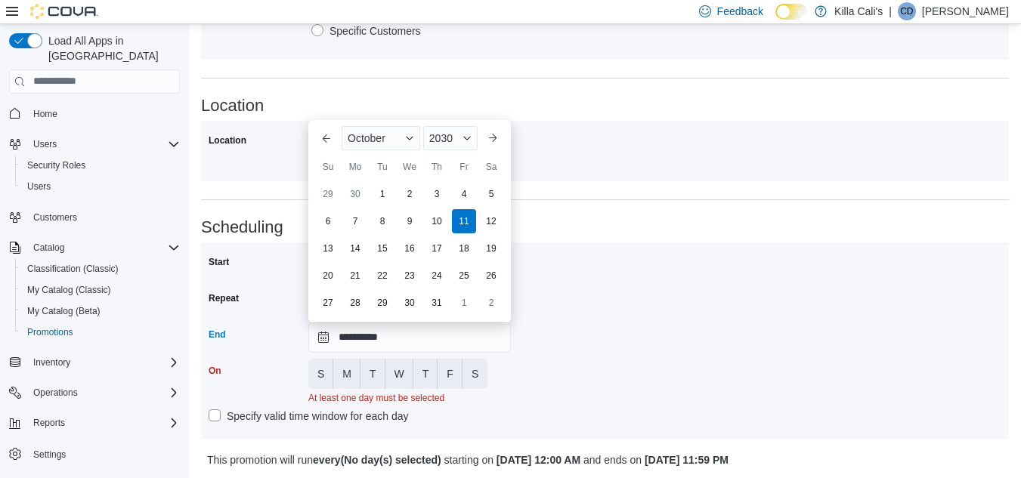
click at [519, 348] on div "**********" at bounding box center [605, 340] width 793 height 181
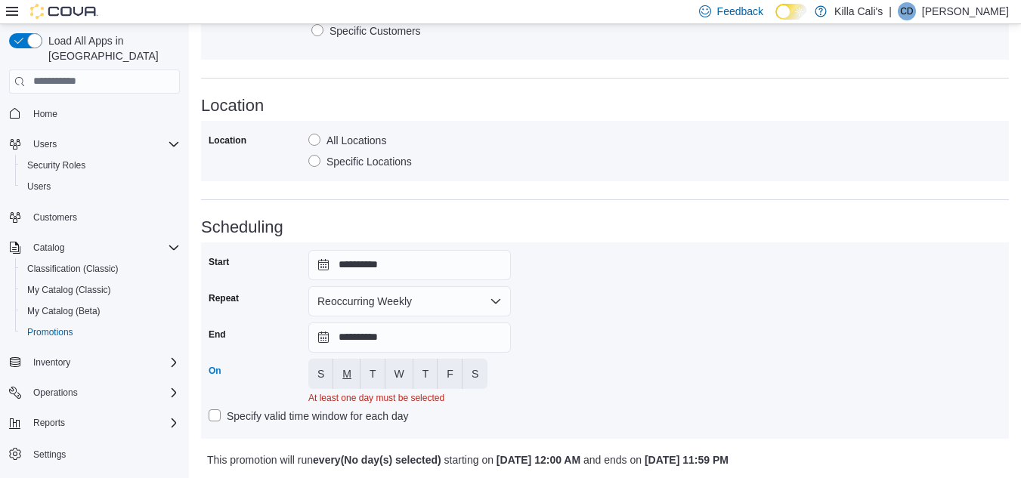
click at [345, 370] on span "M" at bounding box center [346, 374] width 9 height 15
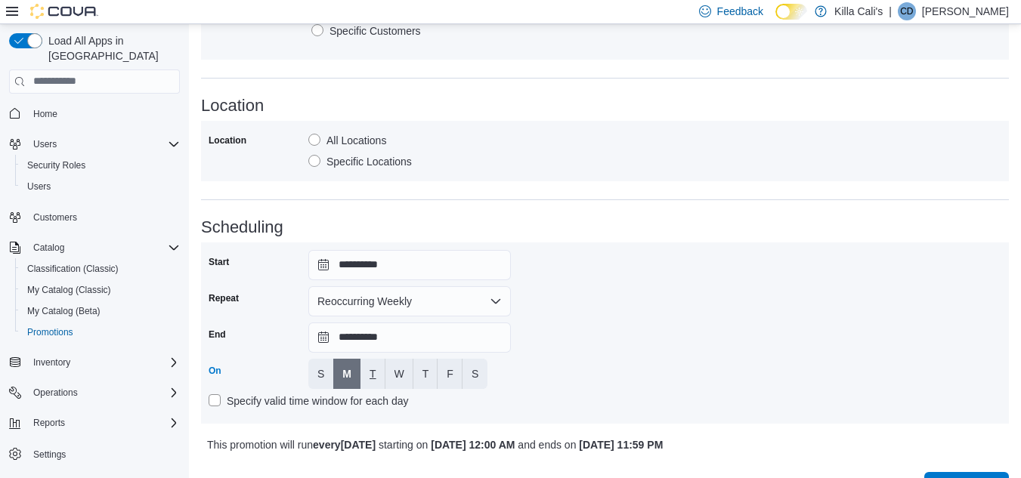
click at [368, 370] on button "T" at bounding box center [372, 374] width 25 height 30
click at [404, 374] on span "W" at bounding box center [400, 374] width 10 height 15
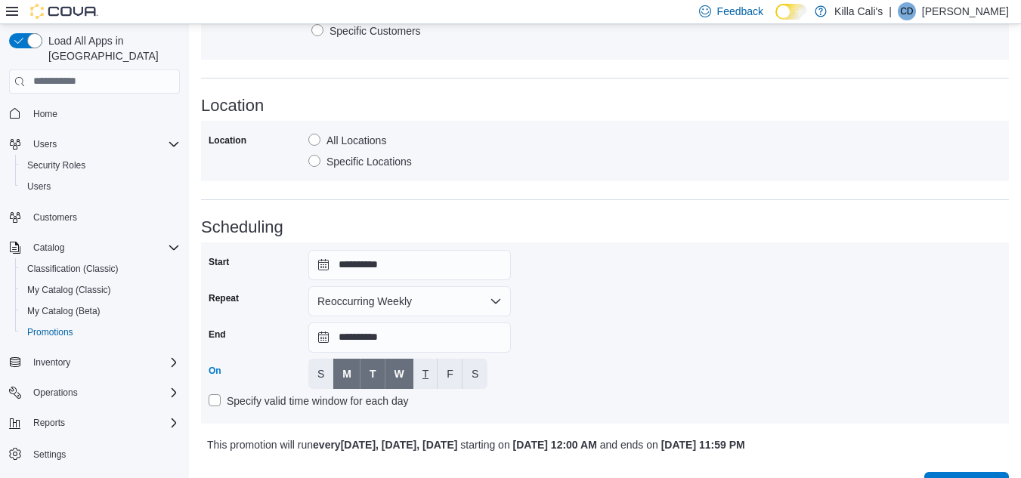
click at [422, 372] on span "T" at bounding box center [425, 374] width 7 height 15
click at [444, 371] on button "F" at bounding box center [450, 374] width 25 height 30
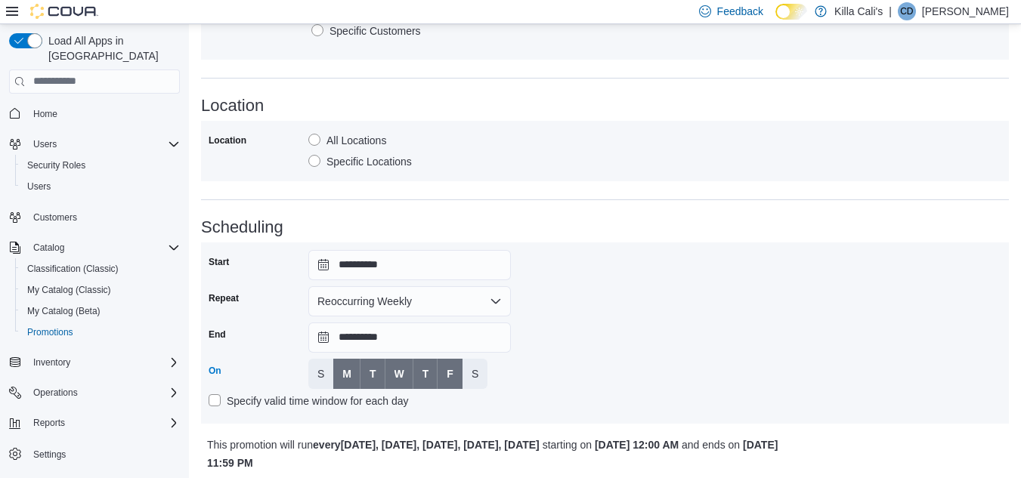
click at [498, 370] on div "Days of the week S M T W T F S" at bounding box center [409, 374] width 203 height 30
click at [481, 375] on button "S" at bounding box center [475, 374] width 25 height 30
drag, startPoint x: 661, startPoint y: 354, endPoint x: 757, endPoint y: 339, distance: 96.4
click at [664, 354] on div "**********" at bounding box center [605, 333] width 793 height 166
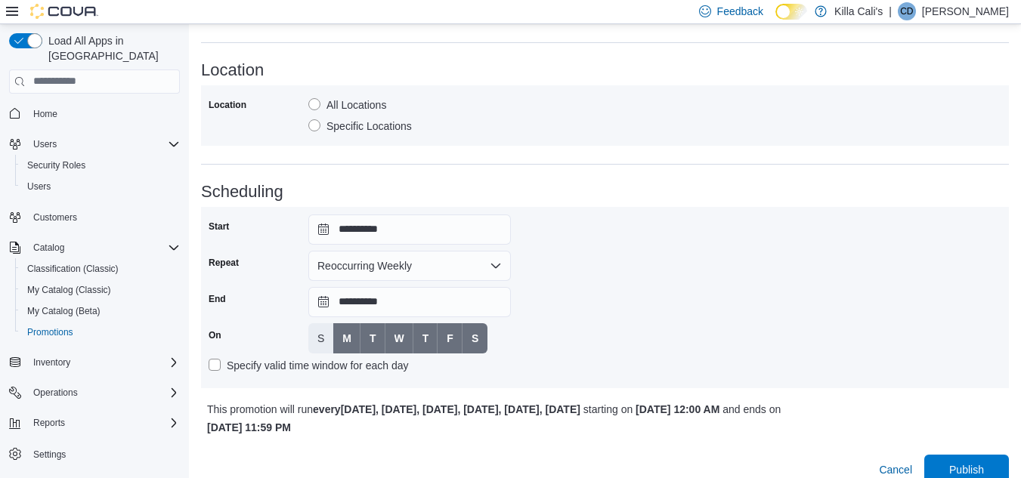
scroll to position [890, 0]
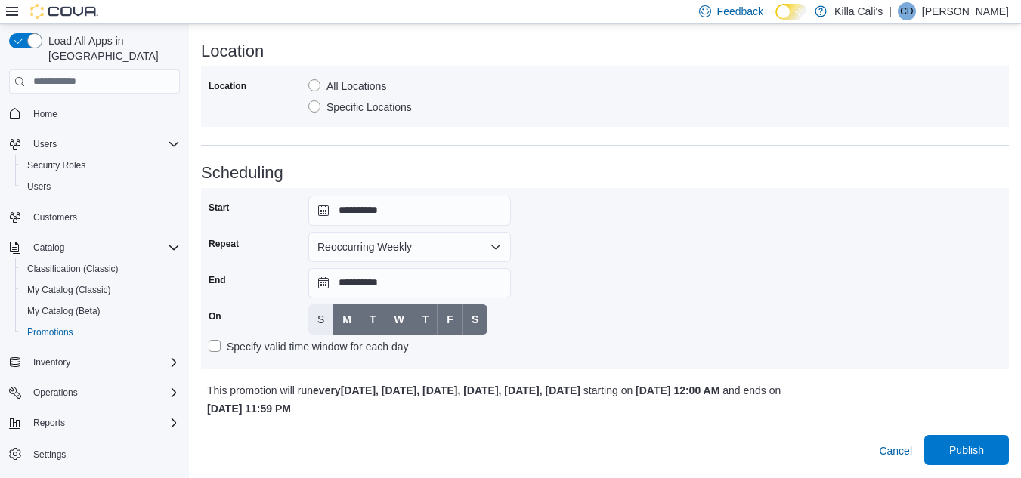
click at [952, 447] on span "Publish" at bounding box center [966, 450] width 67 height 30
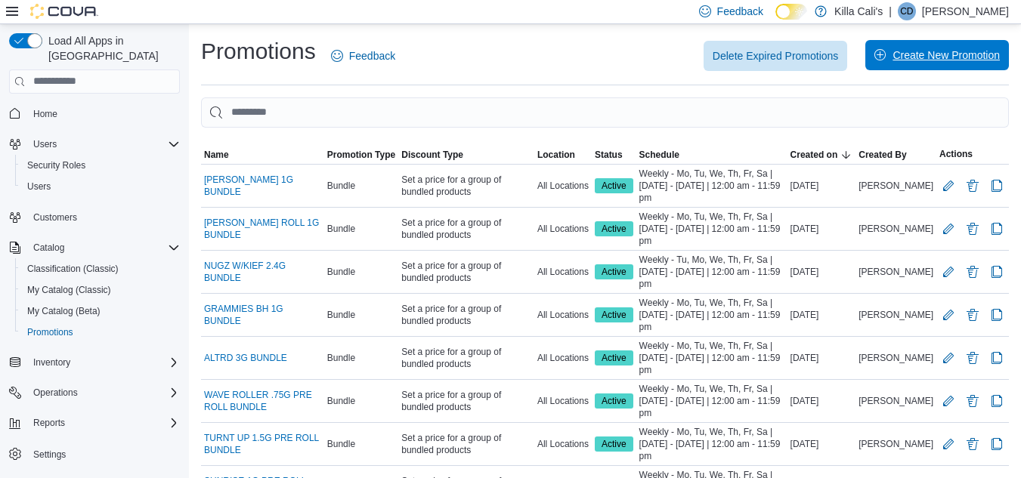
click at [914, 51] on span "Create New Promotion" at bounding box center [946, 55] width 107 height 15
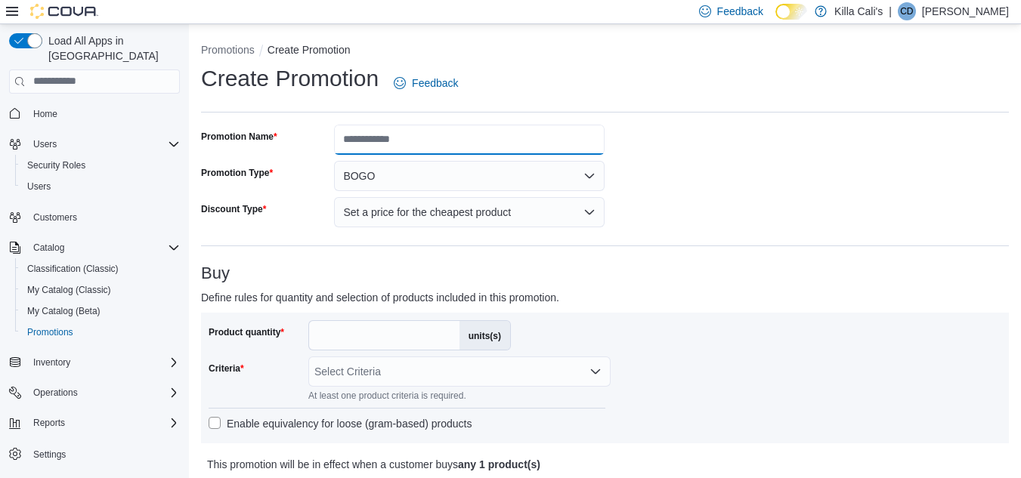
click at [359, 139] on input "Promotion Name" at bounding box center [469, 140] width 271 height 30
type input "**********"
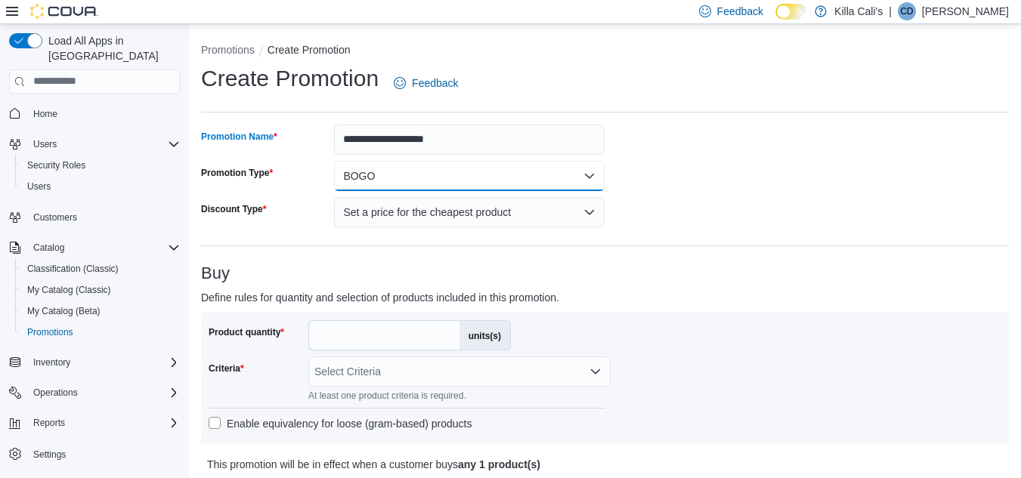
click at [416, 175] on button "BOGO" at bounding box center [469, 176] width 271 height 30
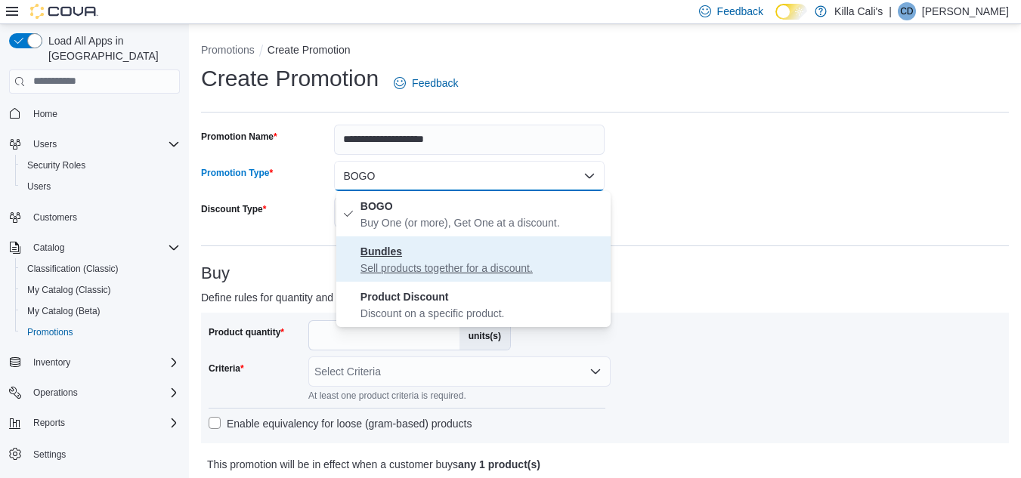
click at [391, 272] on p "Sell products together for a discount." at bounding box center [482, 268] width 244 height 15
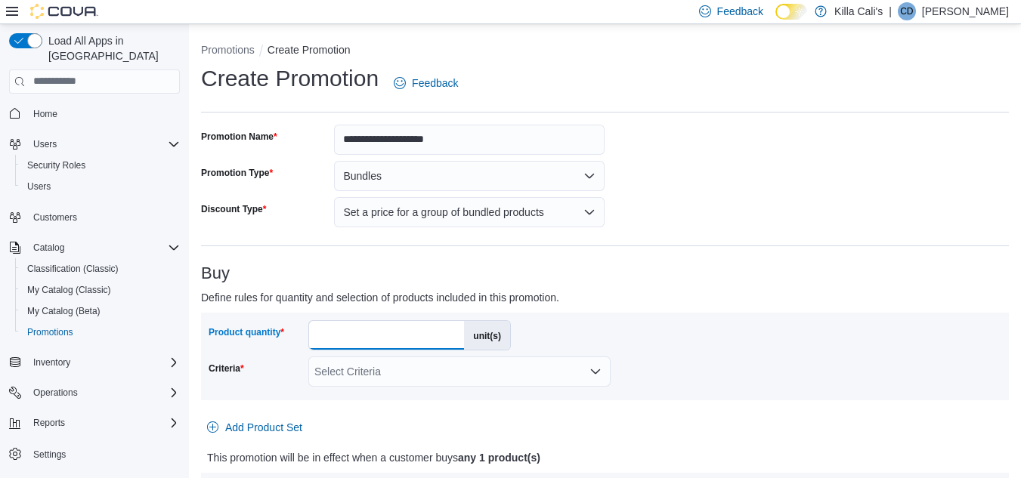
drag, startPoint x: 333, startPoint y: 333, endPoint x: 289, endPoint y: 333, distance: 44.6
click at [289, 333] on div "Product quantity * unit(s)" at bounding box center [360, 335] width 302 height 30
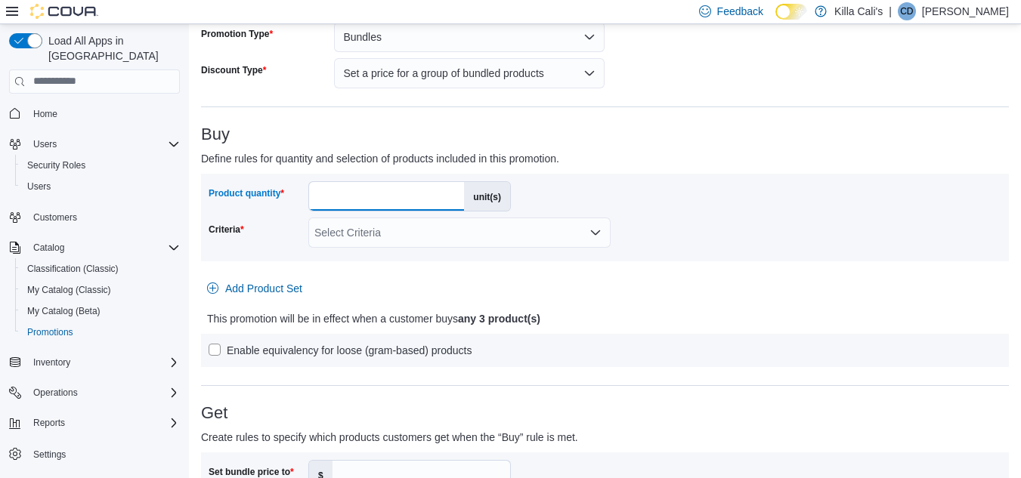
scroll to position [151, 0]
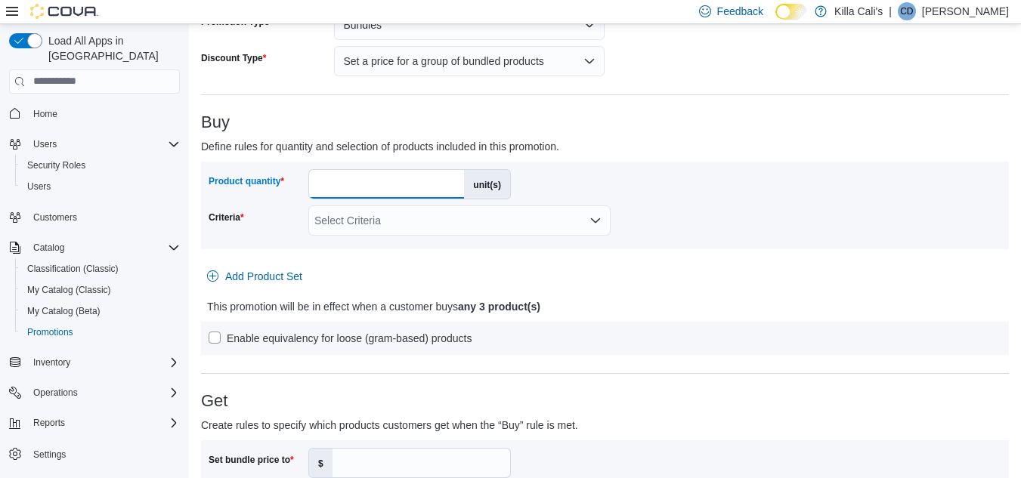
type input "*"
click at [361, 215] on div "Select Criteria" at bounding box center [459, 221] width 302 height 30
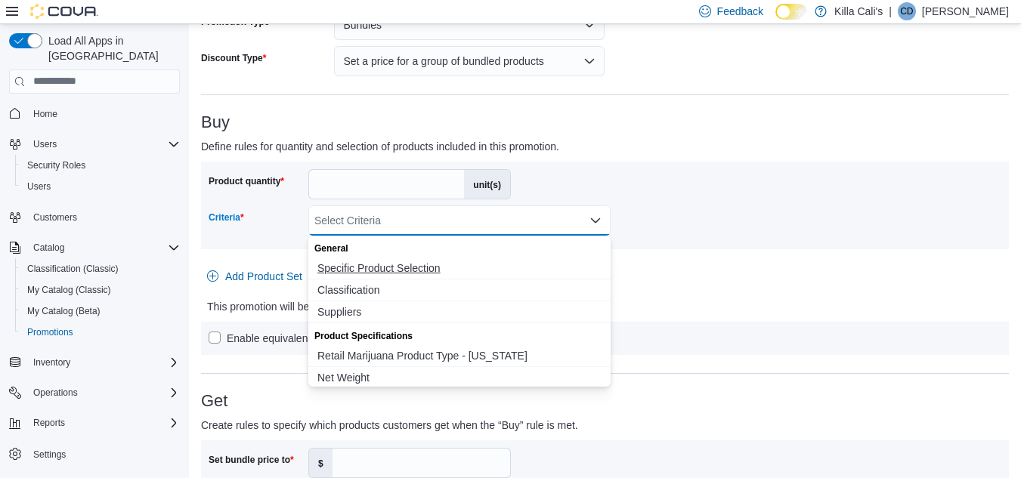
click at [360, 265] on span "Specific Product Selection" at bounding box center [459, 268] width 284 height 15
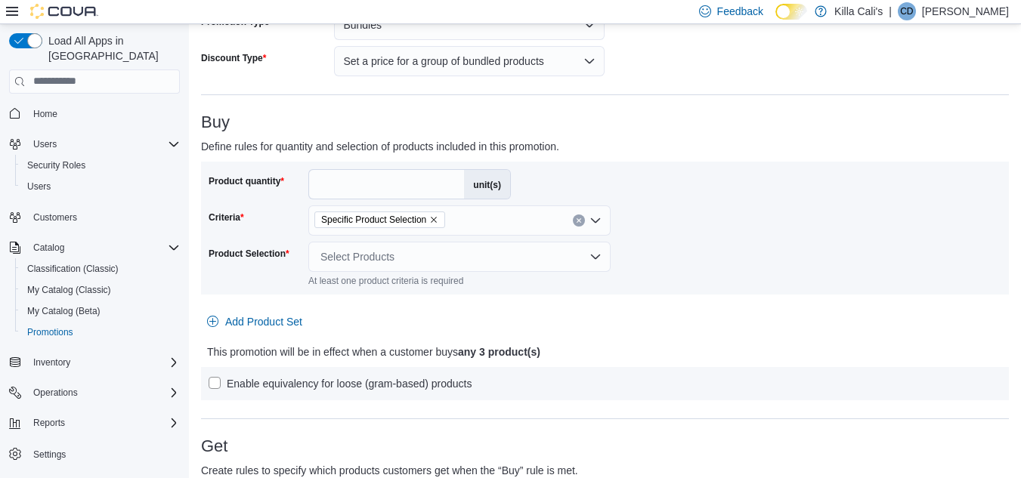
click at [739, 308] on div "Product quantity * unit(s) Criteria Specific Product Selection Product Selectio…" at bounding box center [605, 281] width 808 height 239
click at [440, 258] on div "Select Products" at bounding box center [459, 257] width 302 height 30
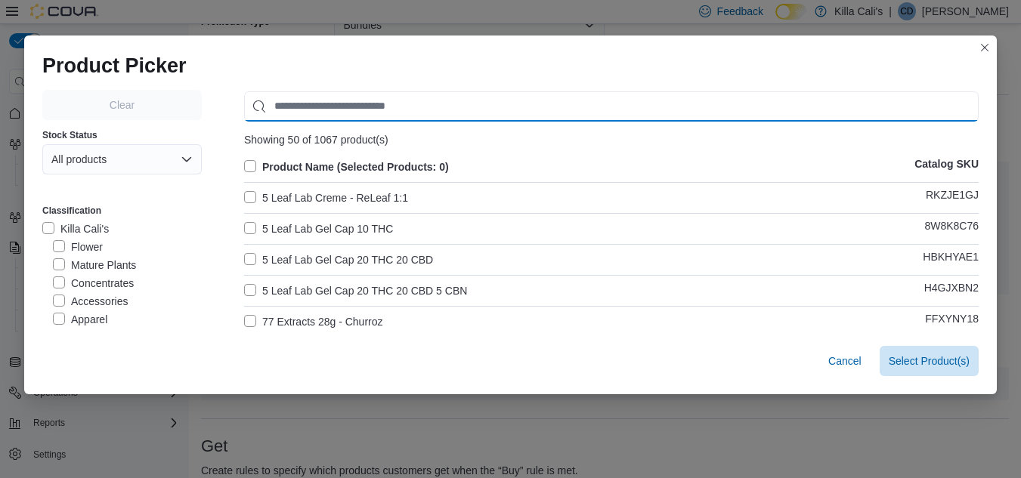
click at [301, 104] on input "Use aria labels when no actual label is in use" at bounding box center [611, 106] width 735 height 30
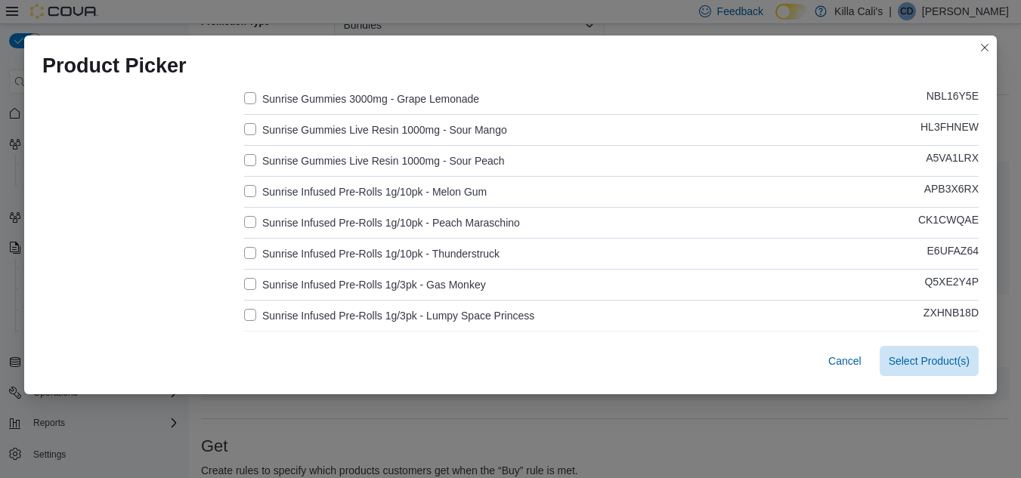
scroll to position [453, 0]
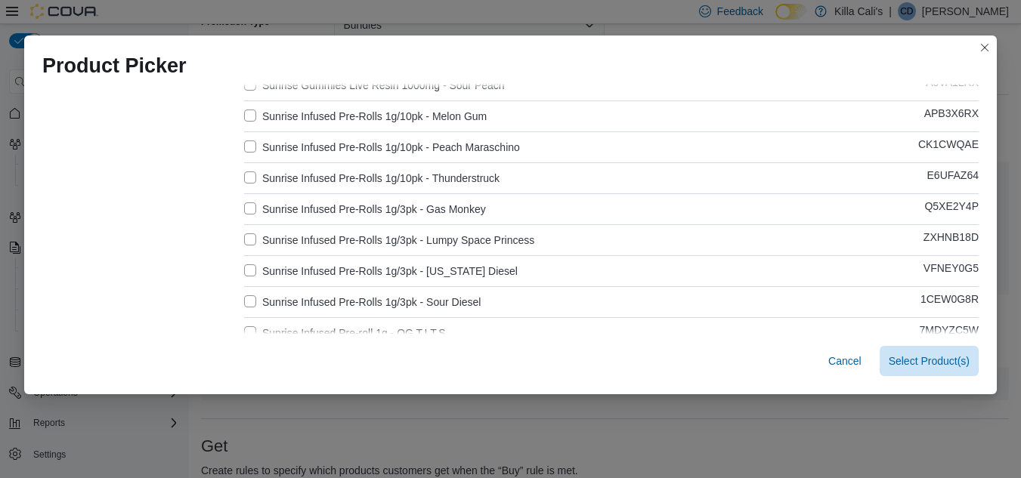
type input "*******"
click at [246, 209] on label "Sunrise Infused Pre-Rolls 1g/3pk - Gas Monkey" at bounding box center [365, 209] width 242 height 18
click at [247, 236] on label "Sunrise Infused Pre-Rolls 1g/3pk - Lumpy Space Princess" at bounding box center [389, 240] width 290 height 18
click at [247, 273] on label "Sunrise Infused Pre-Rolls 1g/3pk - Oregon Diesel" at bounding box center [381, 271] width 274 height 18
click at [244, 302] on label "Sunrise Infused Pre-Rolls 1g/3pk - Sour Diesel" at bounding box center [362, 302] width 237 height 18
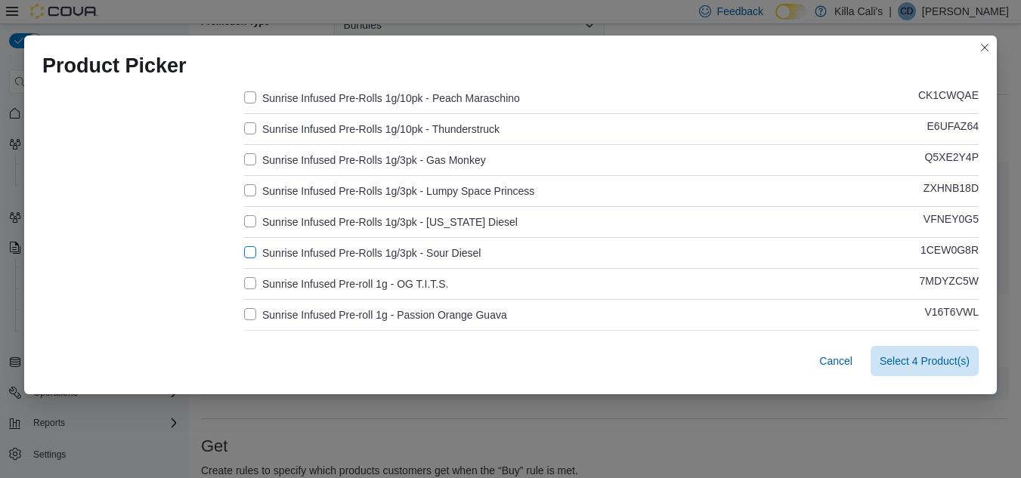
scroll to position [529, 0]
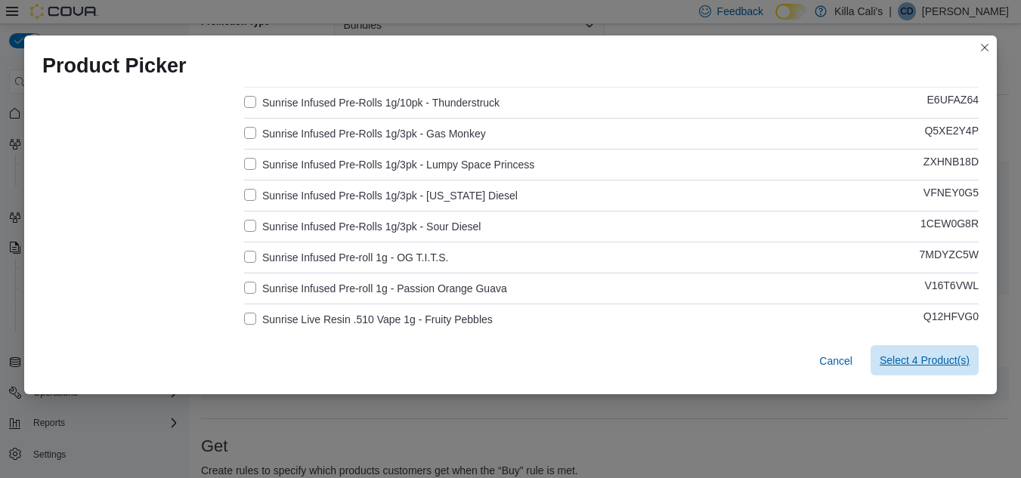
click at [931, 355] on span "Select 4 Product(s)" at bounding box center [925, 360] width 90 height 15
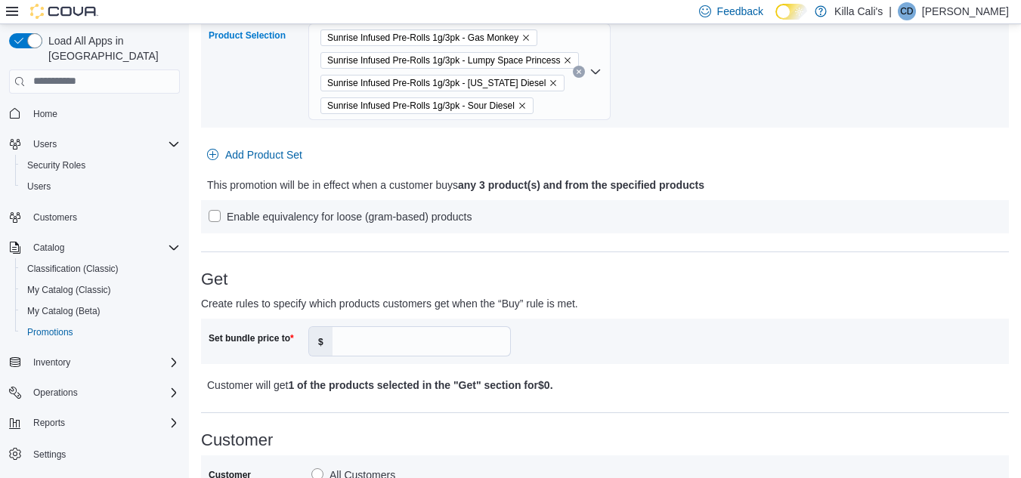
scroll to position [378, 0]
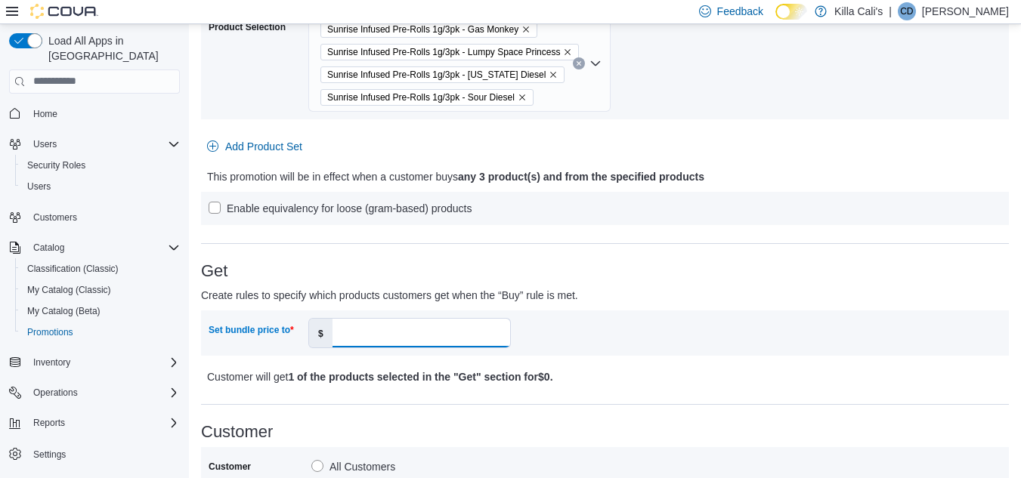
click at [363, 326] on input "Set bundle price to" at bounding box center [422, 333] width 178 height 29
type input "**"
click at [697, 282] on div "Get Create rules to specify which products customers get when the “Buy” rule is…" at bounding box center [605, 324] width 808 height 124
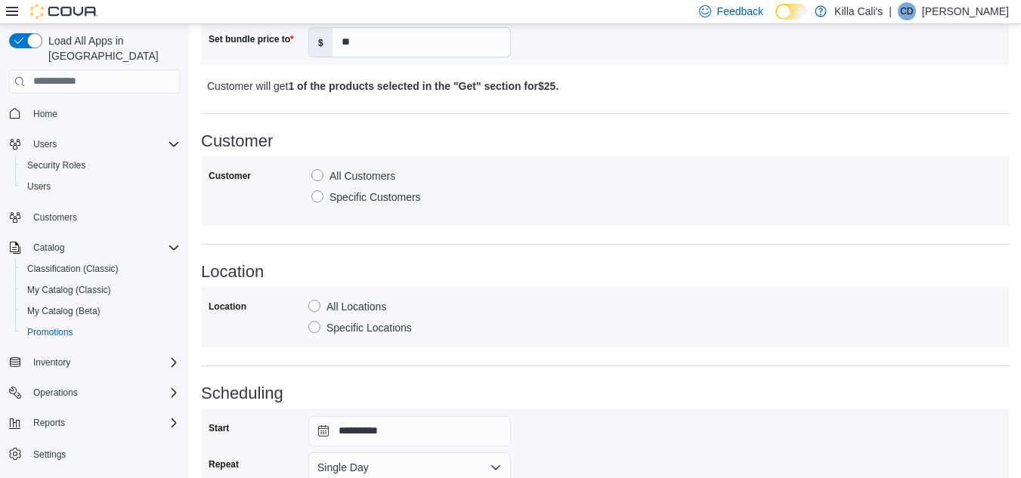
scroll to position [835, 0]
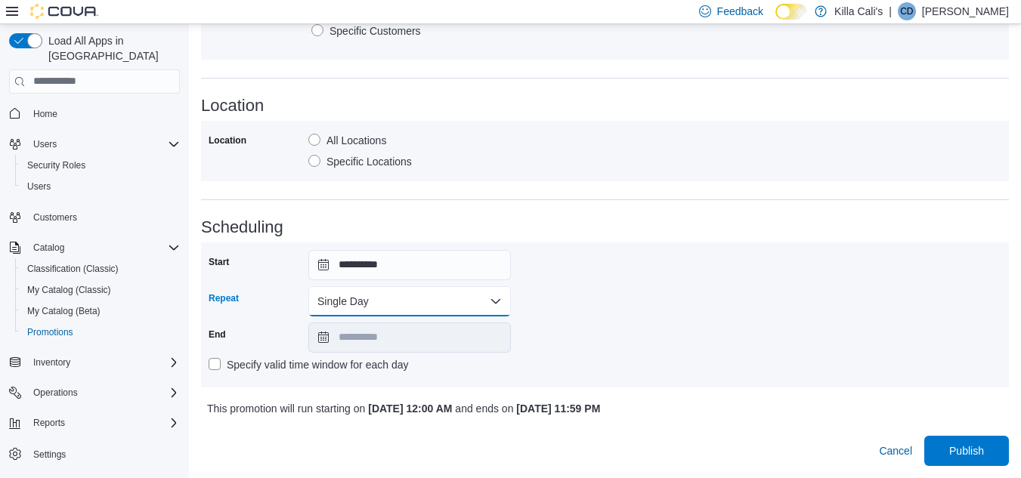
click at [447, 308] on button "Single Day" at bounding box center [409, 301] width 203 height 30
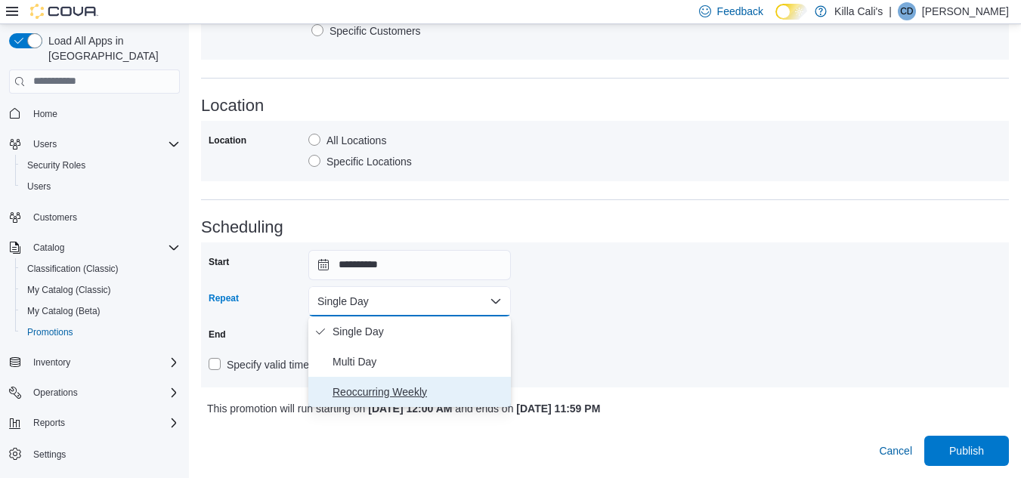
click at [376, 385] on span "Reoccurring Weekly" at bounding box center [419, 392] width 172 height 18
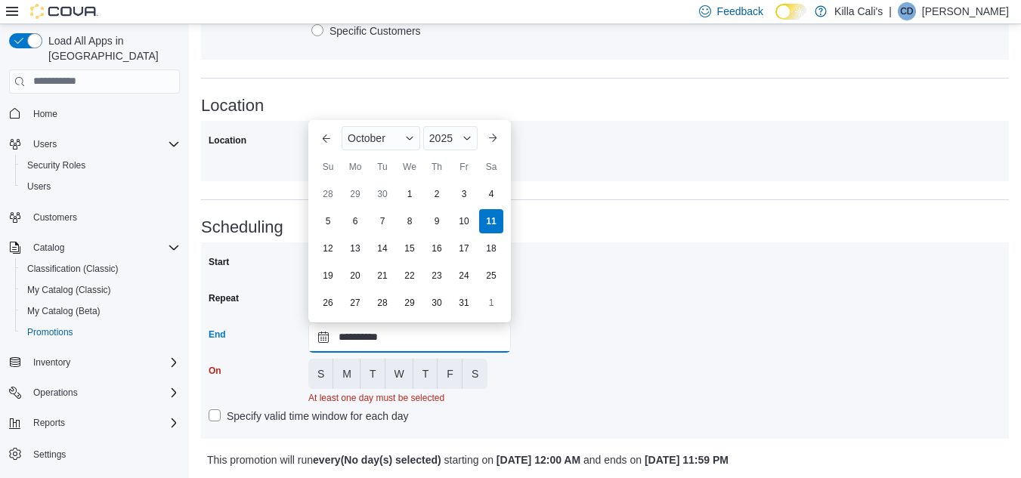
click at [419, 336] on input "**********" at bounding box center [409, 338] width 203 height 30
click at [453, 132] on span "2025" at bounding box center [440, 138] width 23 height 12
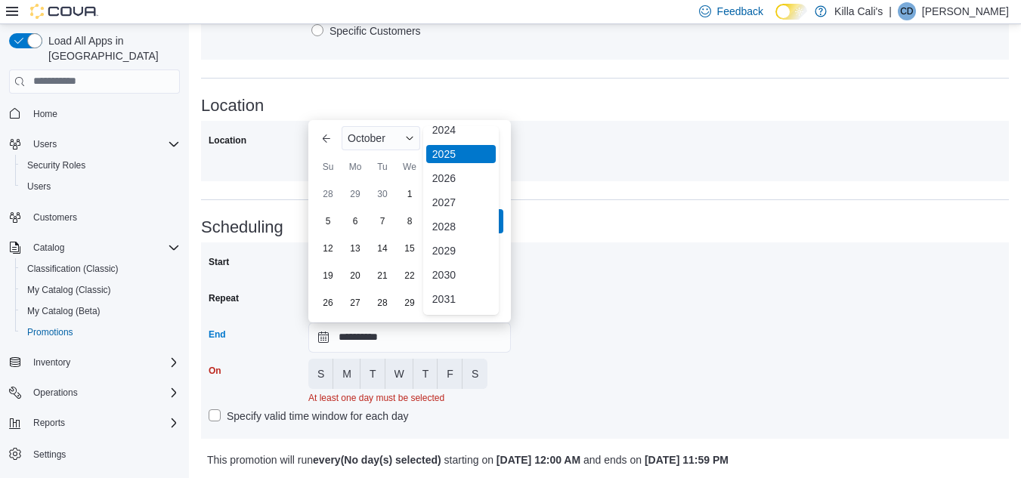
scroll to position [180, 0]
click at [445, 254] on div "2030" at bounding box center [461, 252] width 70 height 18
type input "**********"
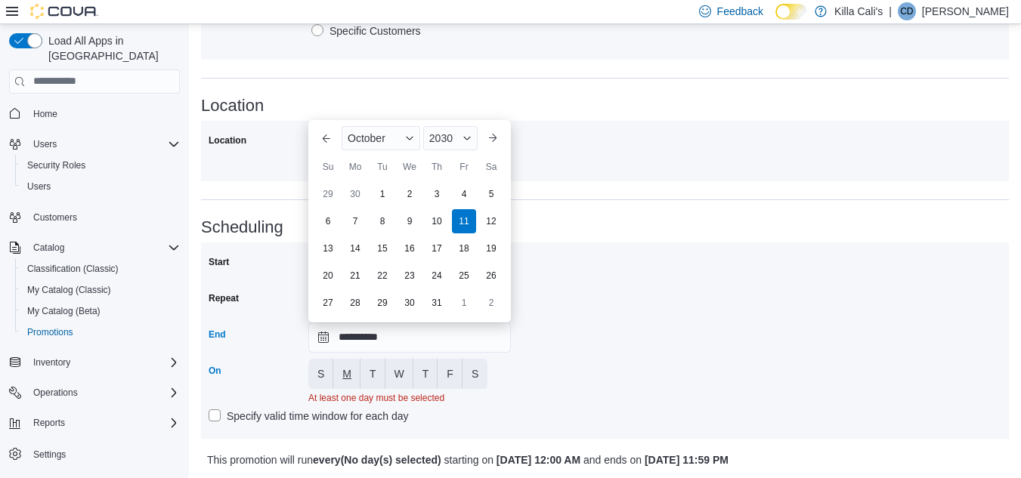
click at [350, 371] on span "M" at bounding box center [346, 374] width 9 height 15
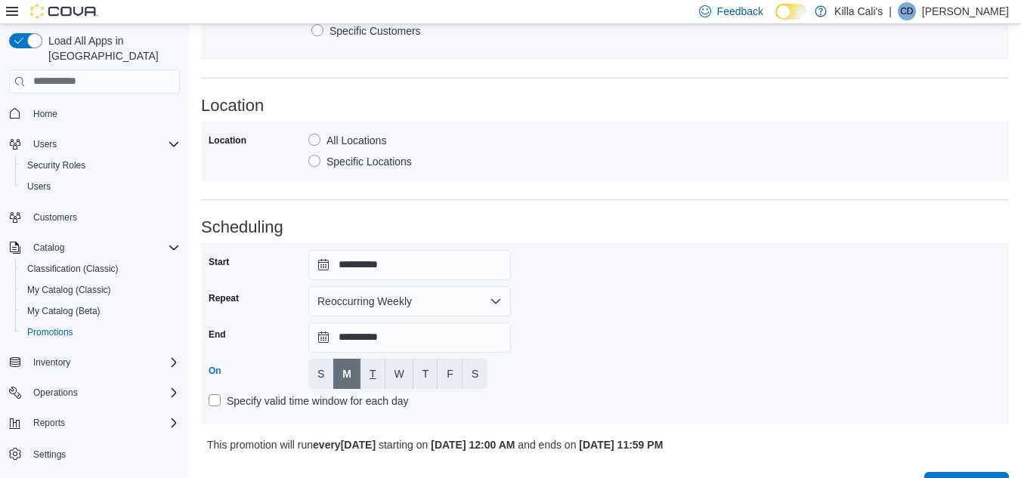
click at [367, 368] on button "T" at bounding box center [372, 374] width 25 height 30
click at [389, 376] on button "W" at bounding box center [399, 374] width 28 height 30
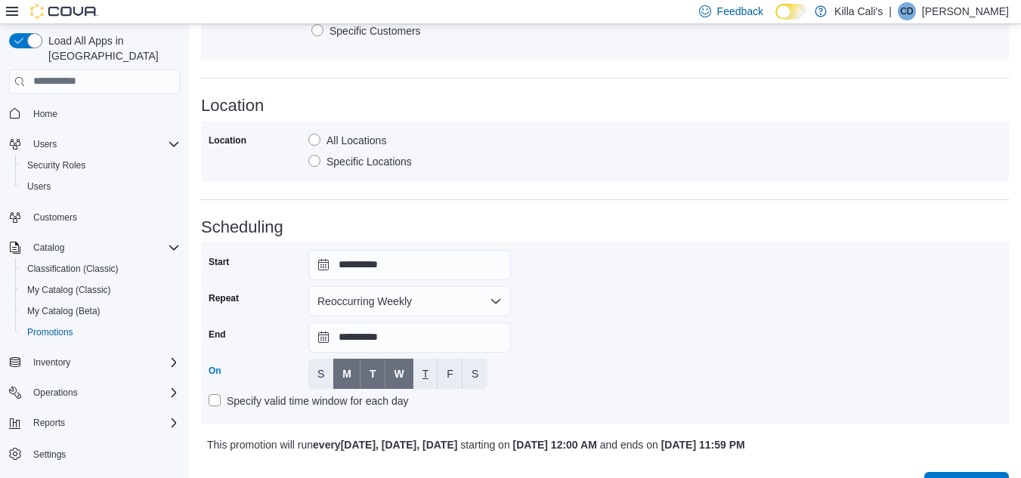
click at [422, 378] on span "T" at bounding box center [425, 374] width 7 height 15
click at [447, 375] on span "F" at bounding box center [450, 374] width 7 height 15
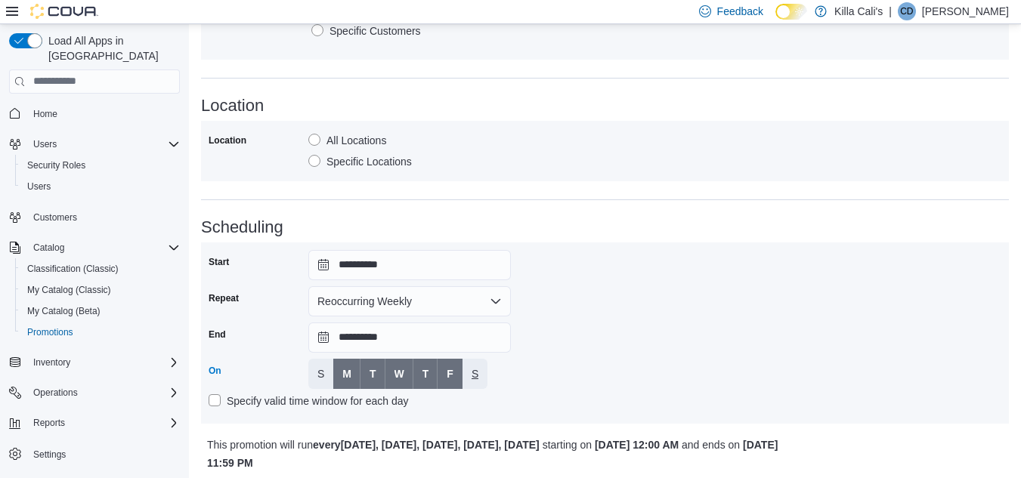
click at [472, 370] on span "S" at bounding box center [475, 374] width 7 height 15
click at [604, 345] on div "**********" at bounding box center [605, 333] width 793 height 166
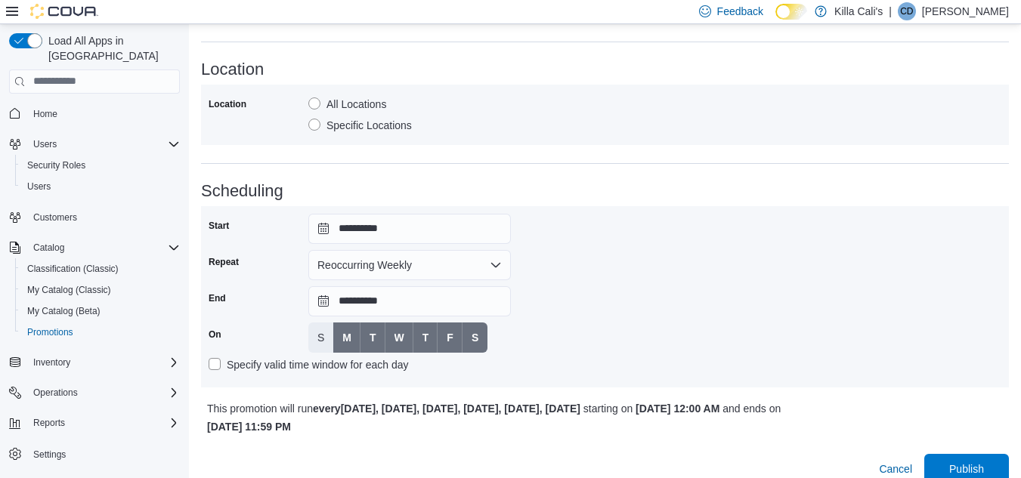
scroll to position [890, 0]
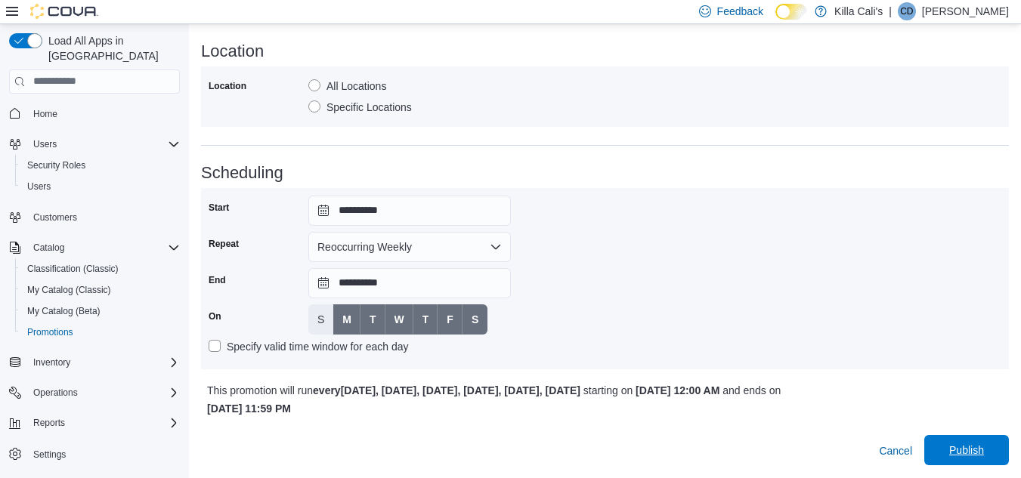
click at [984, 448] on span "Publish" at bounding box center [966, 450] width 35 height 15
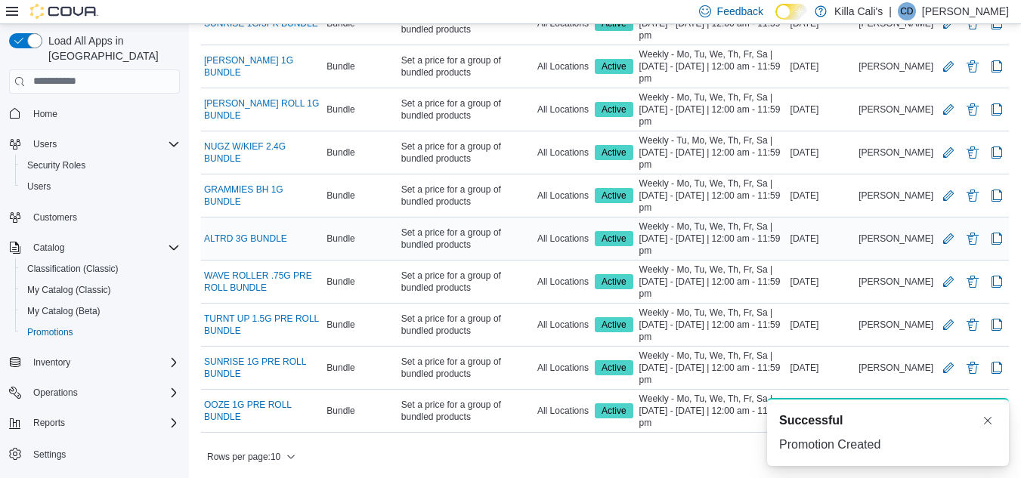
scroll to position [166, 0]
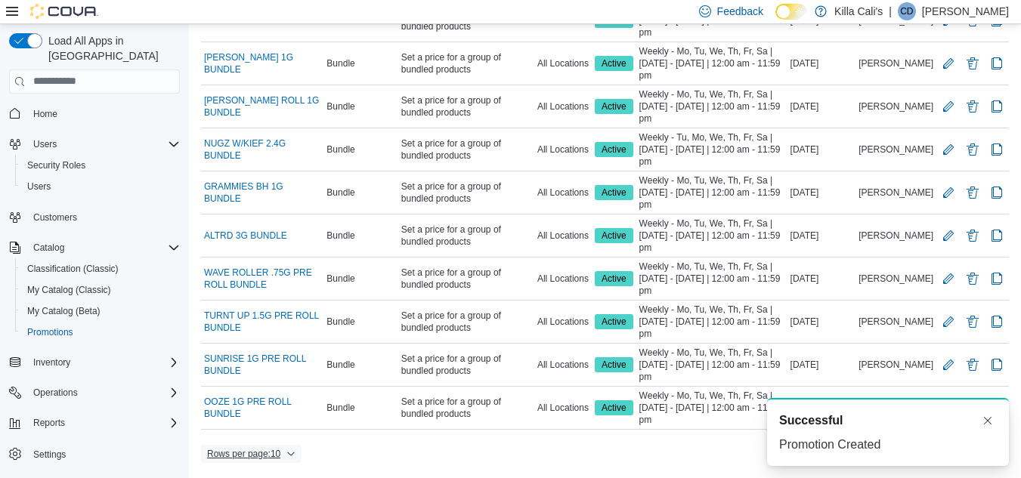
click at [292, 452] on icon "button" at bounding box center [290, 454] width 9 height 9
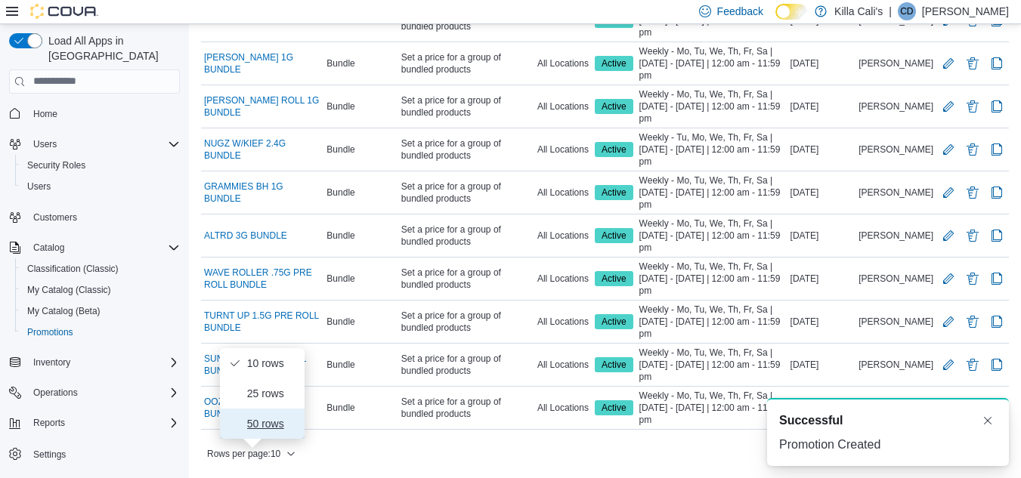
click at [274, 419] on span "50 rows" at bounding box center [271, 424] width 48 height 12
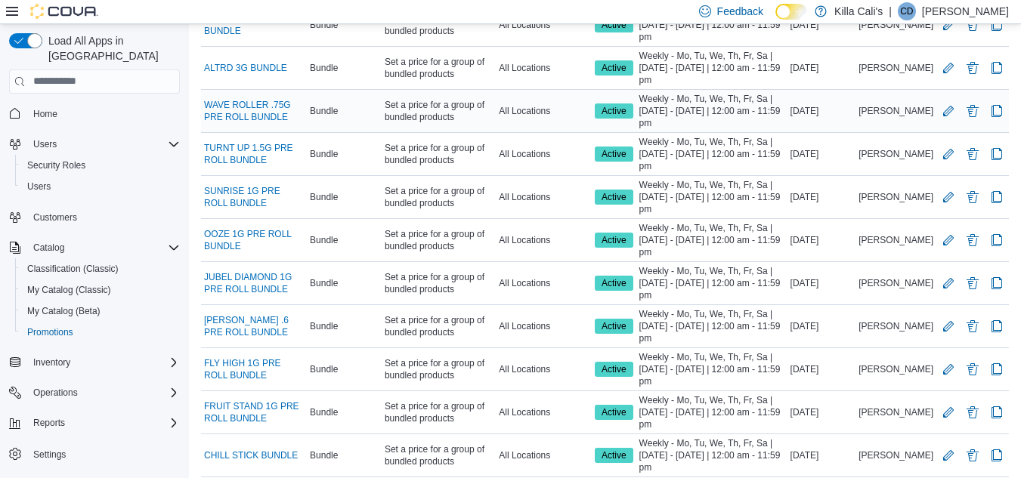
scroll to position [468, 0]
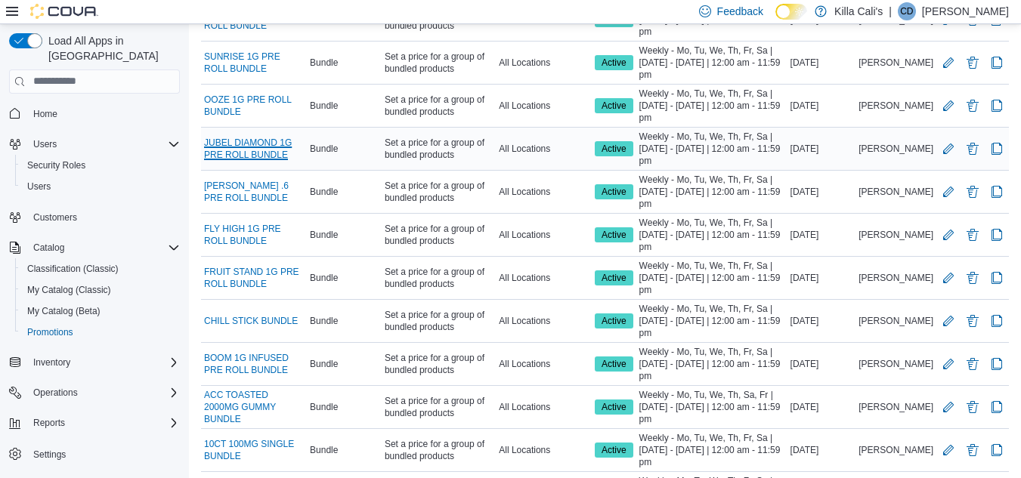
click at [264, 149] on link "JUBEL DIAMOND 1G PRE ROLL BUNDLE" at bounding box center [254, 149] width 100 height 24
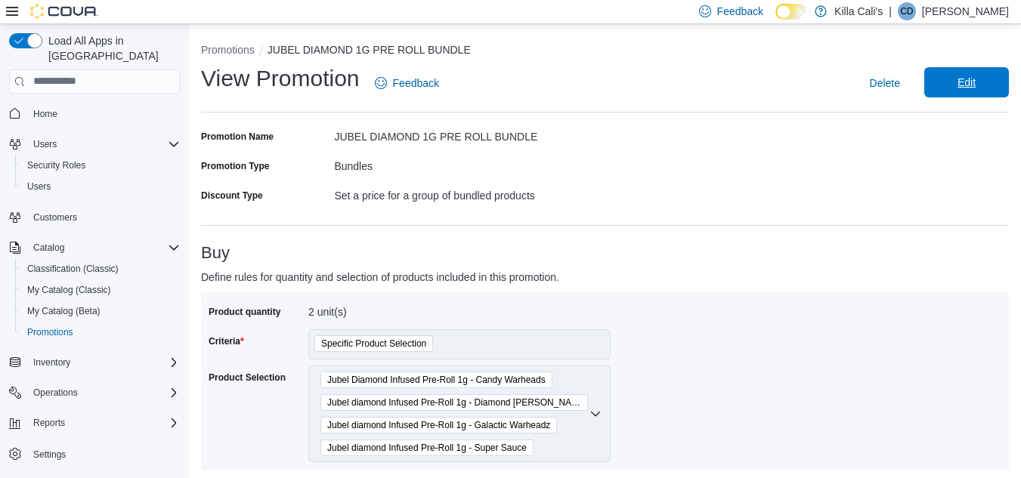
click at [958, 72] on span "Edit" at bounding box center [966, 82] width 67 height 30
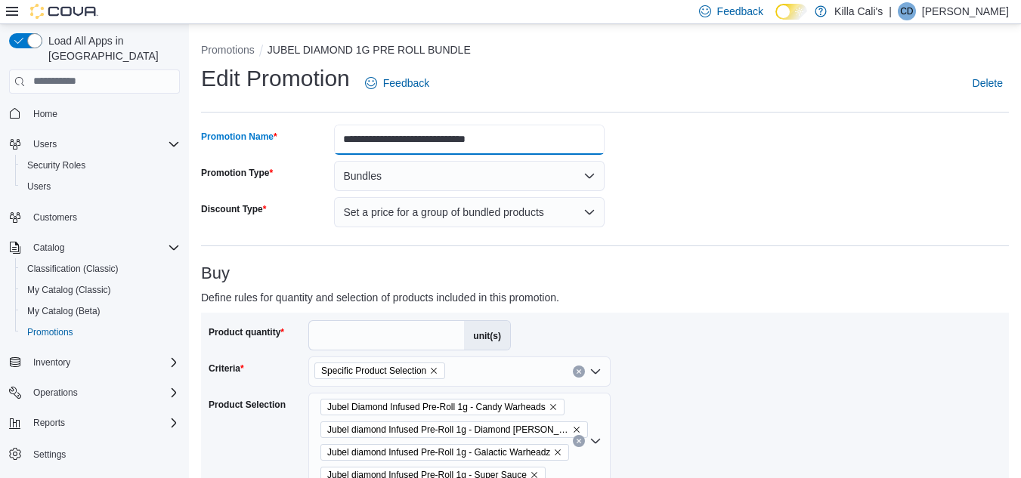
click at [344, 136] on input "**********" at bounding box center [469, 140] width 271 height 30
type input "**********"
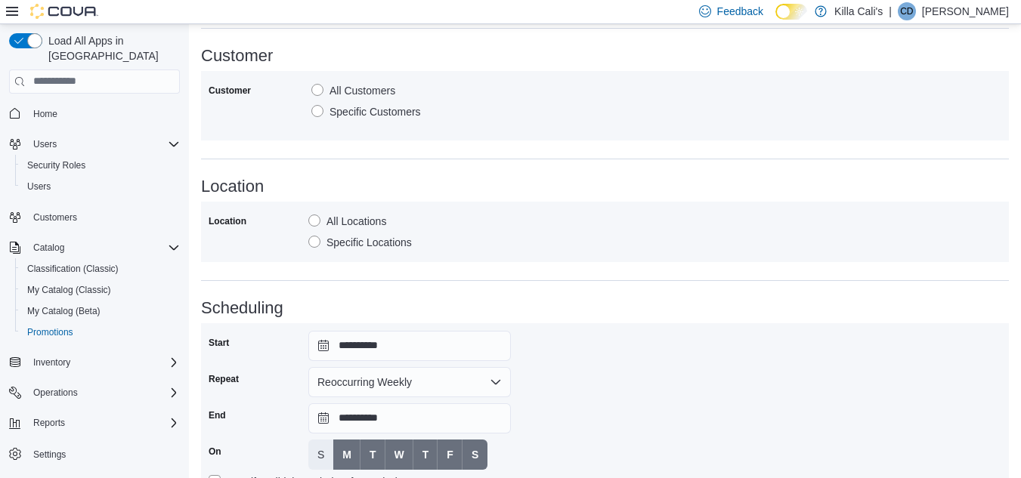
scroll to position [890, 0]
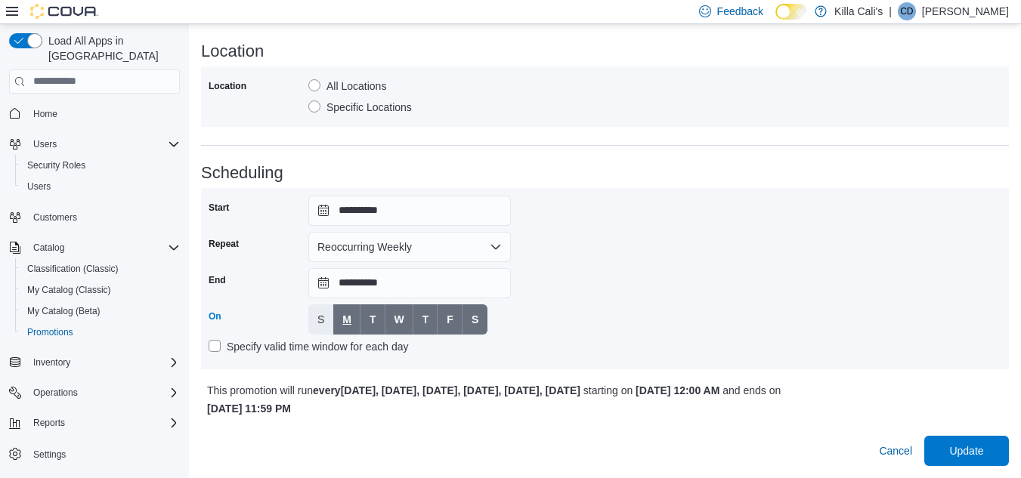
click at [347, 318] on span "M" at bounding box center [346, 319] width 9 height 15
click at [387, 323] on button "W" at bounding box center [399, 320] width 28 height 30
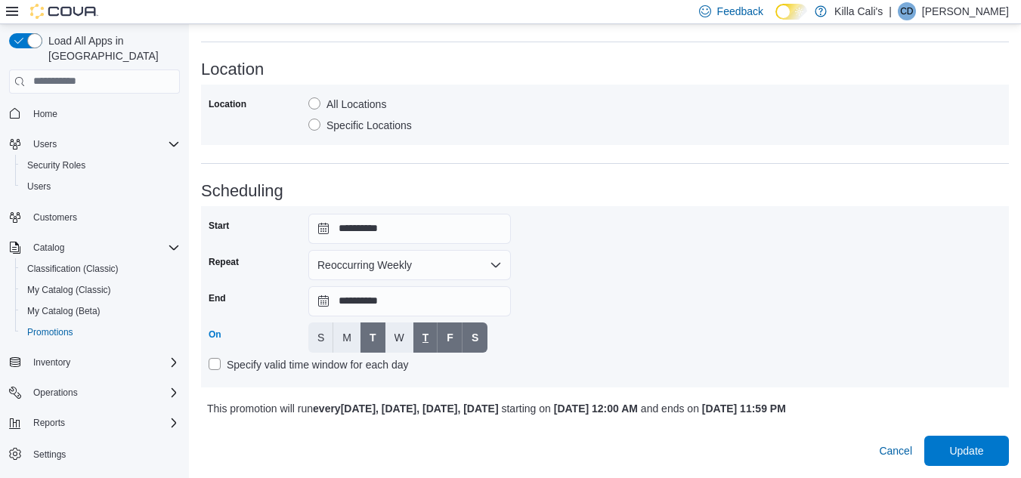
click at [417, 323] on button "T" at bounding box center [425, 338] width 25 height 30
click at [442, 323] on button "F" at bounding box center [450, 338] width 25 height 30
click at [478, 330] on span "S" at bounding box center [475, 337] width 7 height 15
click at [577, 327] on div "**********" at bounding box center [605, 297] width 793 height 166
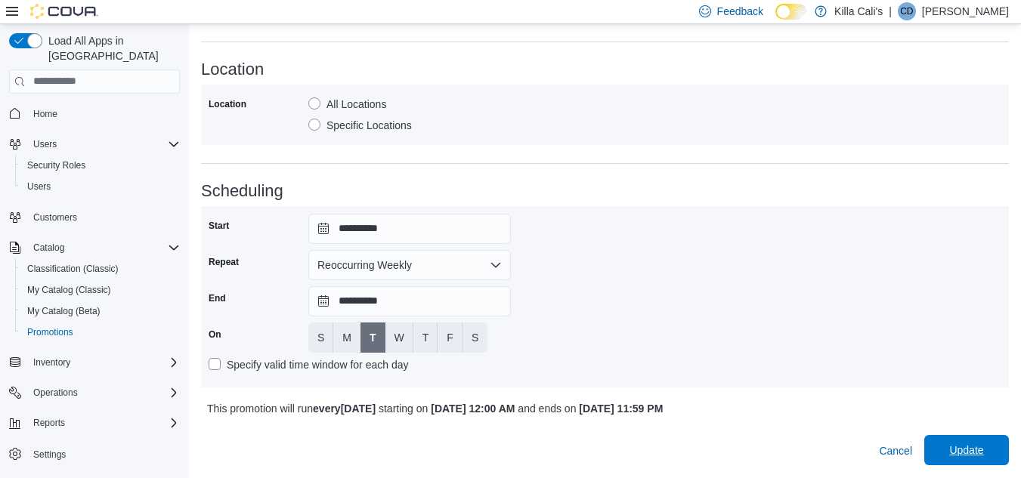
click at [976, 452] on span "Update" at bounding box center [966, 450] width 34 height 15
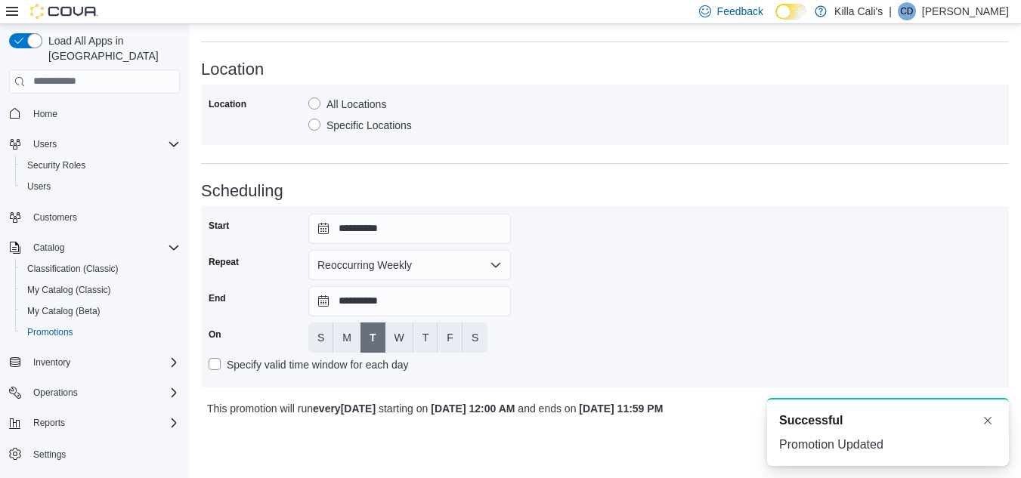
scroll to position [0, 0]
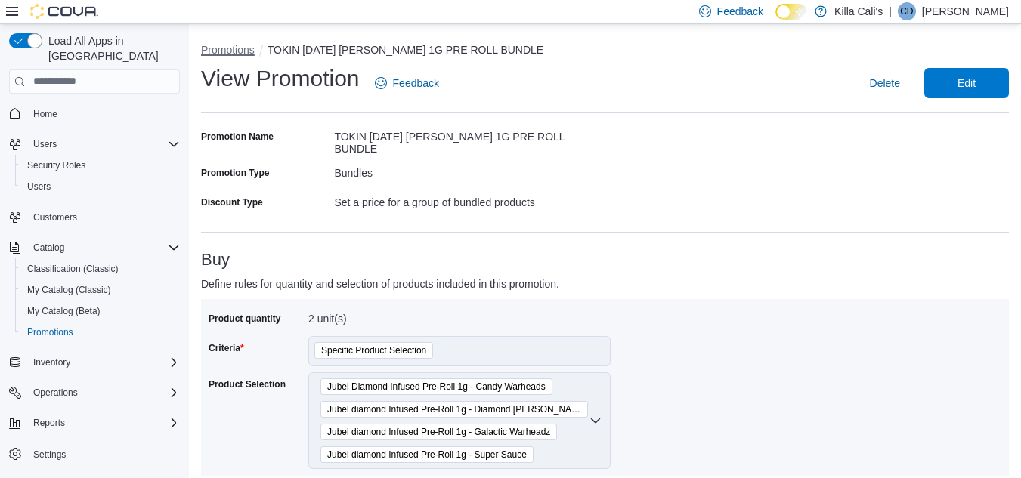
click at [238, 48] on button "Promotions" at bounding box center [228, 50] width 54 height 12
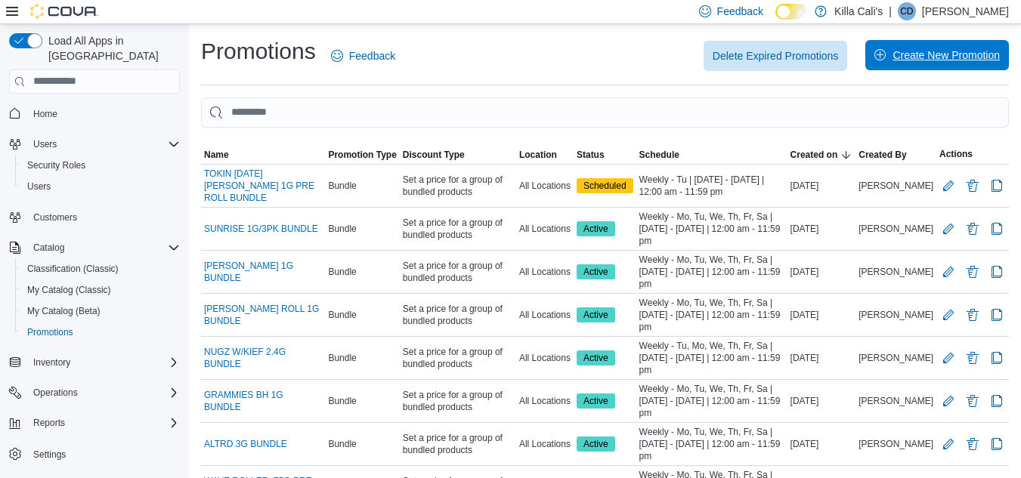
click at [950, 55] on span "Create New Promotion" at bounding box center [946, 55] width 107 height 15
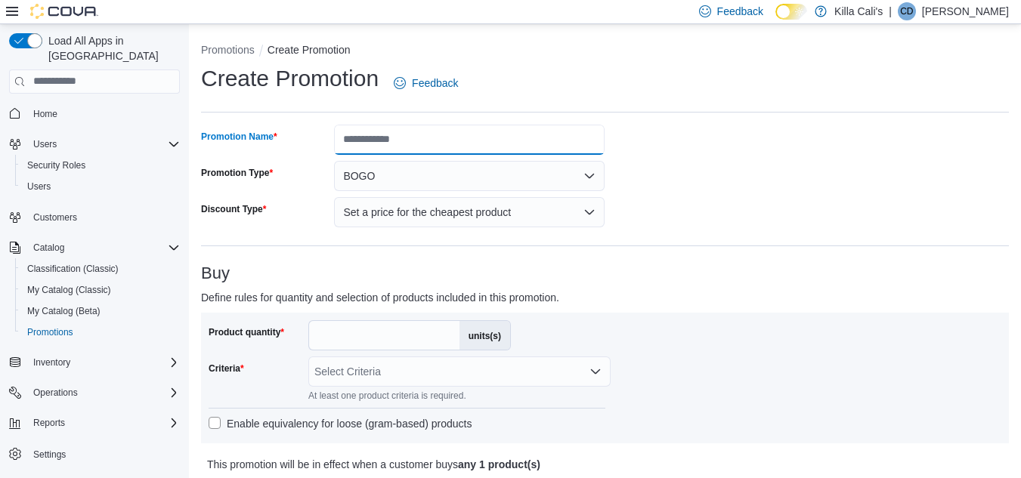
click at [360, 136] on input "Promotion Name" at bounding box center [469, 140] width 271 height 30
type input "**********"
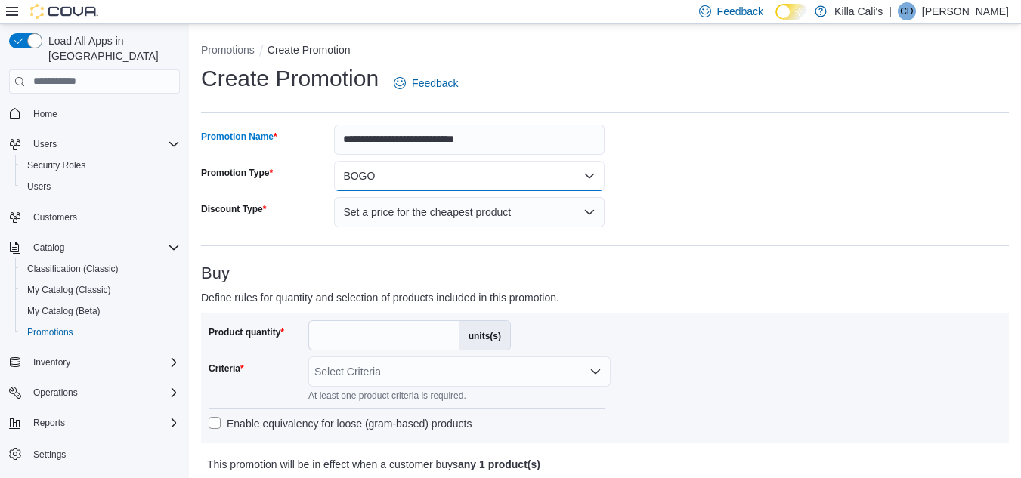
click at [442, 161] on button "BOGO" at bounding box center [469, 176] width 271 height 30
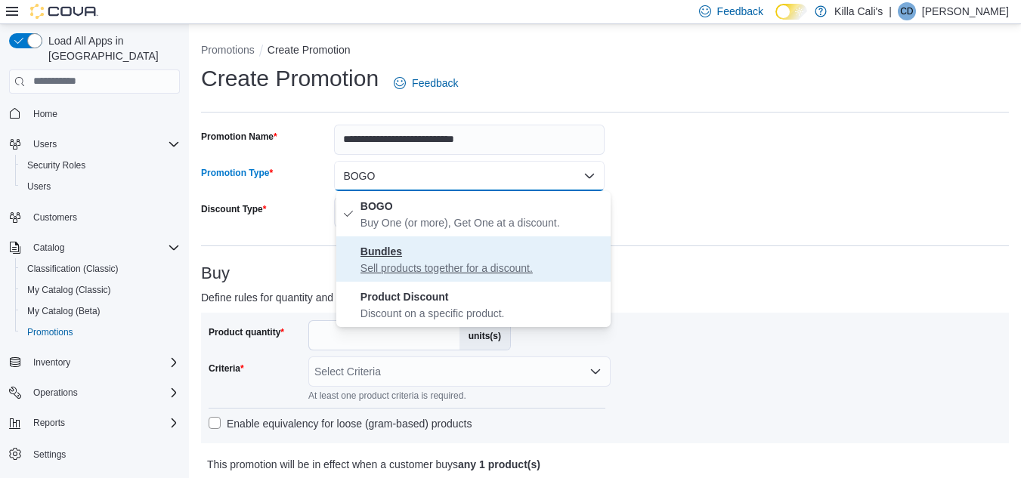
click at [410, 267] on p "Sell products together for a discount." at bounding box center [482, 268] width 244 height 15
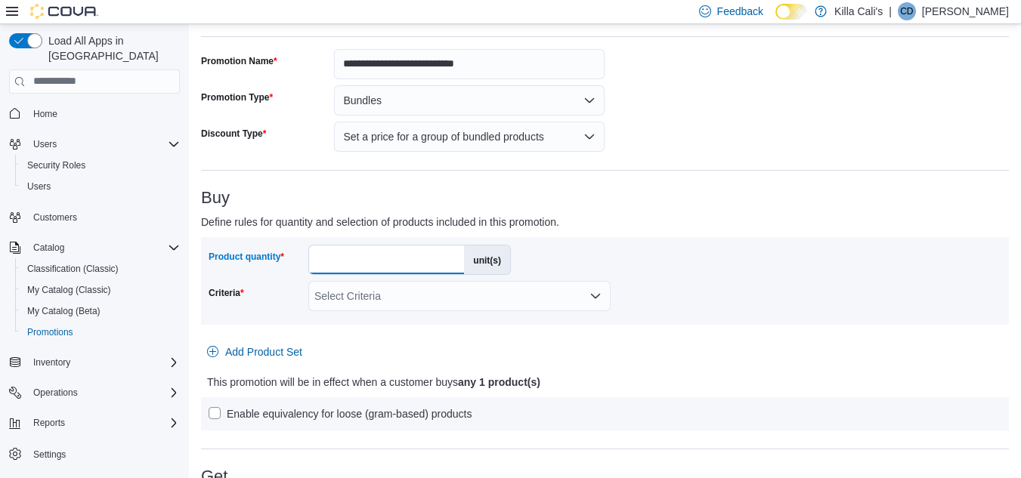
drag, startPoint x: 329, startPoint y: 255, endPoint x: 295, endPoint y: 258, distance: 34.2
click at [295, 258] on div "Product quantity * unit(s)" at bounding box center [360, 260] width 302 height 30
type input "*"
click at [432, 299] on div "Select Criteria" at bounding box center [459, 296] width 302 height 30
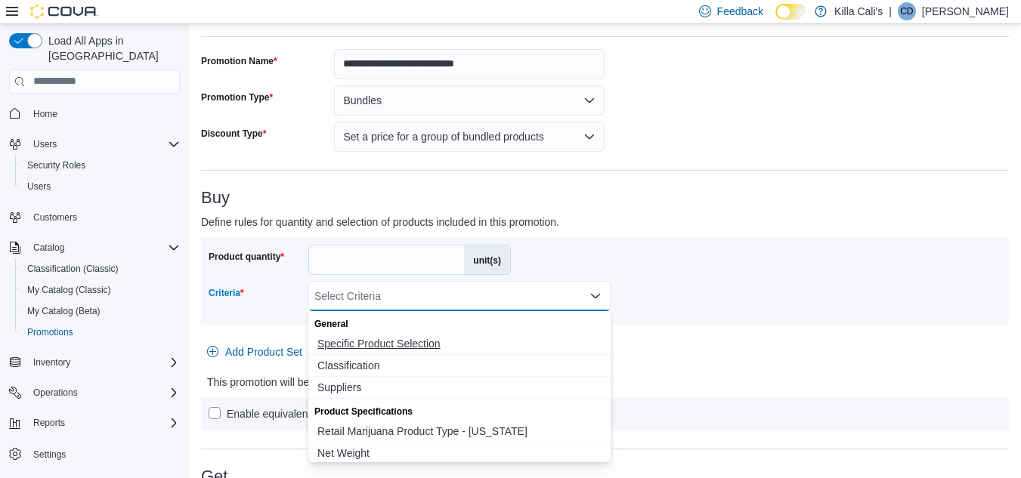
click at [397, 348] on span "Specific Product Selection" at bounding box center [459, 343] width 284 height 15
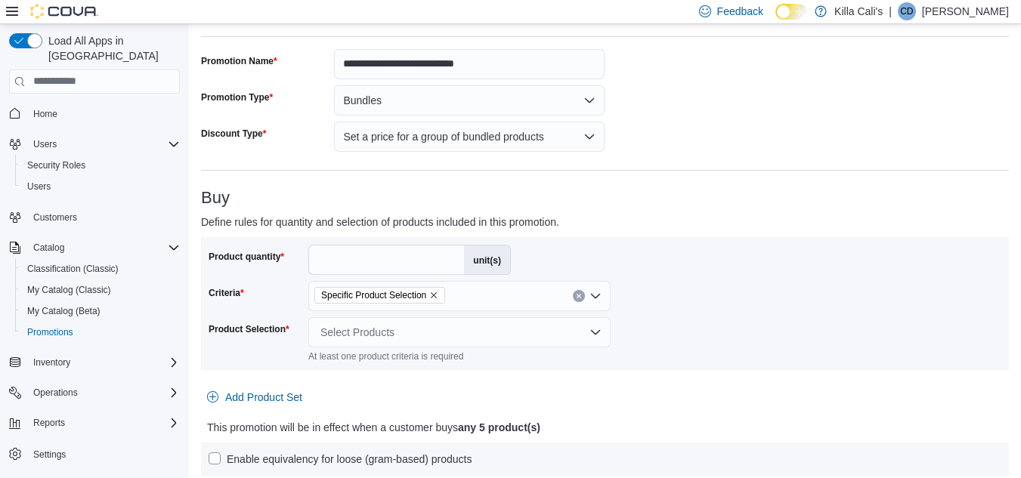
click at [645, 345] on div "Product quantity * unit(s) Criteria Specific Product Selection Product Selectio…" at bounding box center [605, 304] width 793 height 118
click at [453, 341] on div "Select Products" at bounding box center [459, 332] width 302 height 30
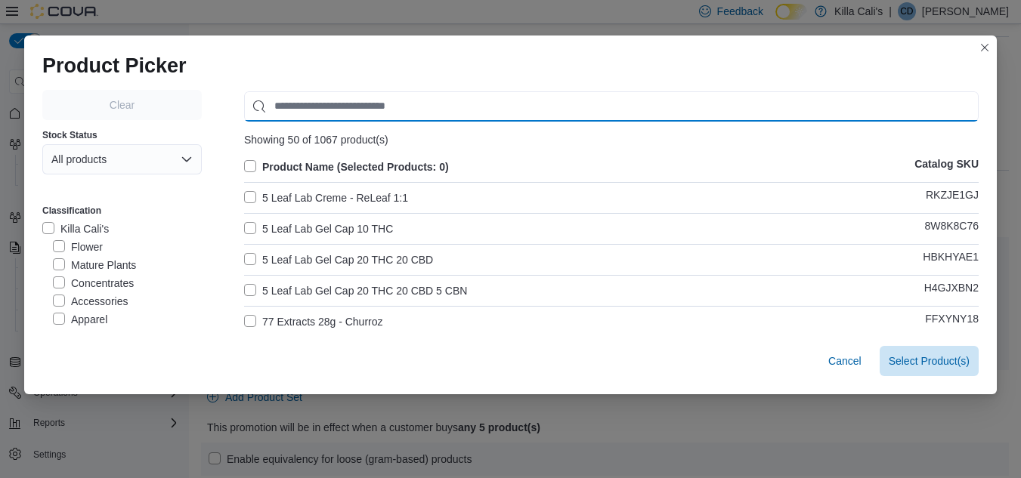
click at [284, 107] on input "Use aria labels when no actual label is in use" at bounding box center [611, 106] width 735 height 30
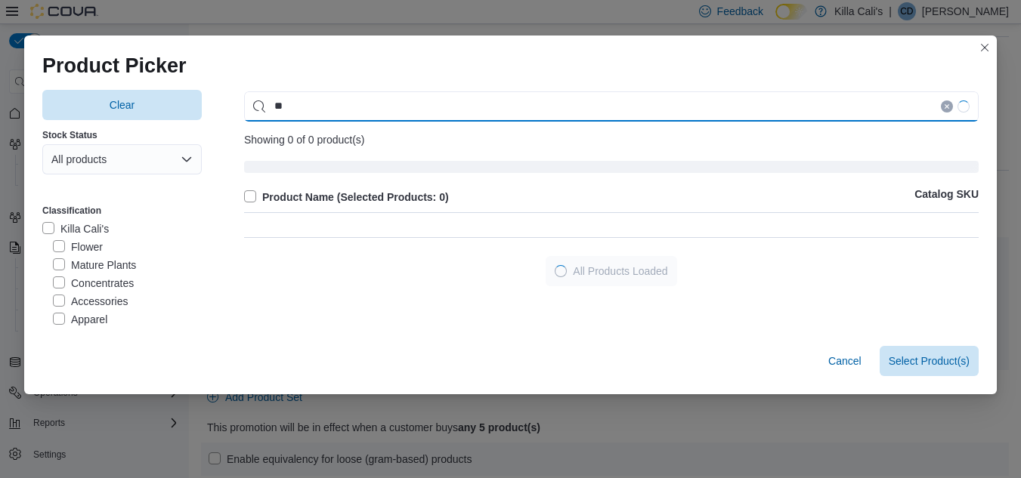
type input "*"
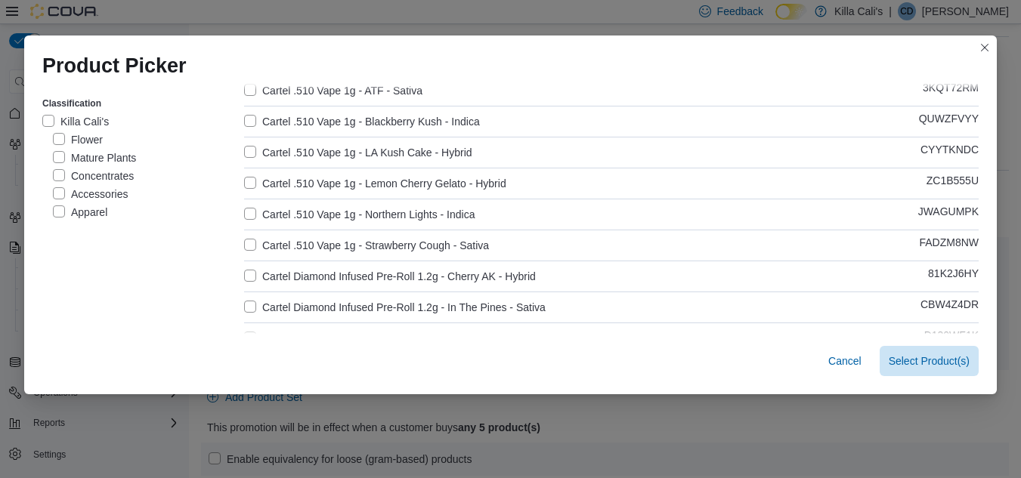
scroll to position [151, 0]
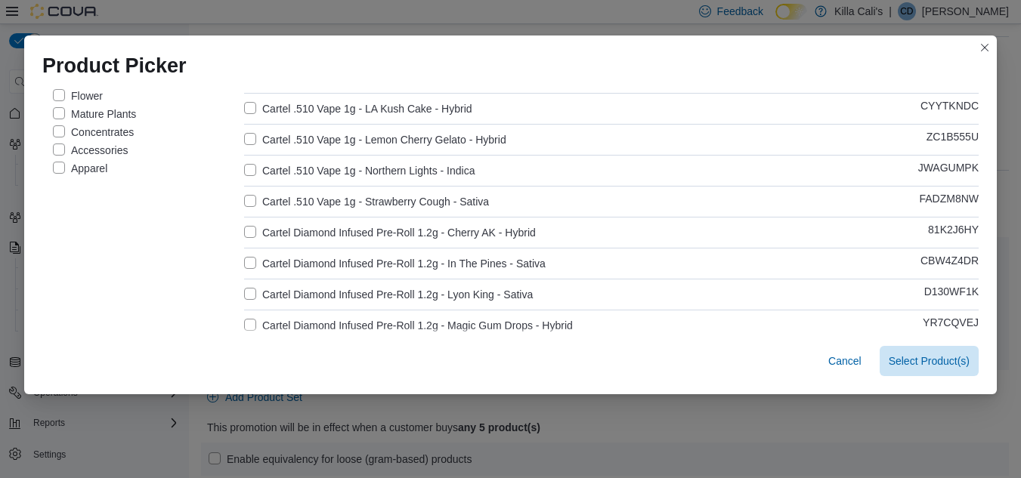
type input "******"
drag, startPoint x: 247, startPoint y: 231, endPoint x: 246, endPoint y: 242, distance: 10.7
click at [247, 235] on label "Cartel Diamond Infused Pre-Roll 1.2g - Cherry AK - Hybrid" at bounding box center [390, 233] width 292 height 18
click at [244, 224] on label "Cartel Diamond Infused Pre-Roll 1.2g - Cherry AK - Hybrid" at bounding box center [390, 233] width 292 height 18
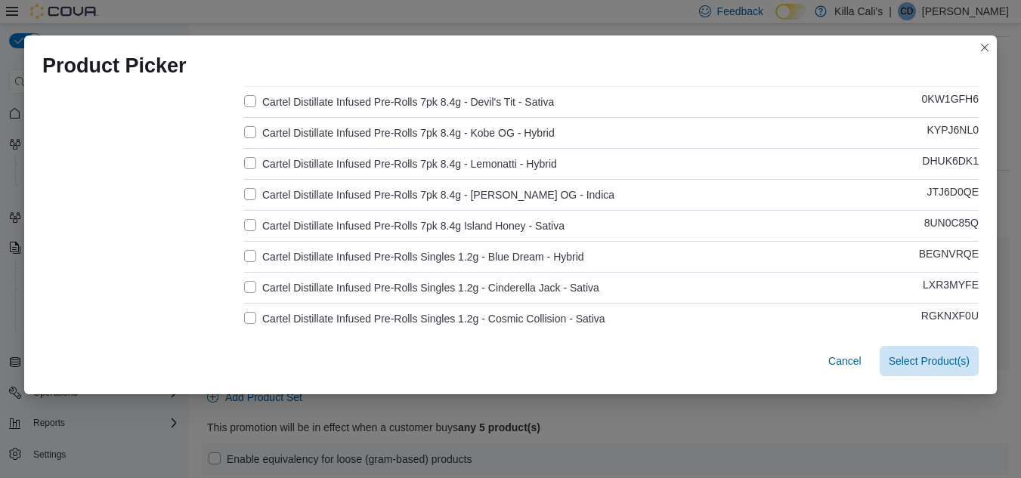
scroll to position [831, 0]
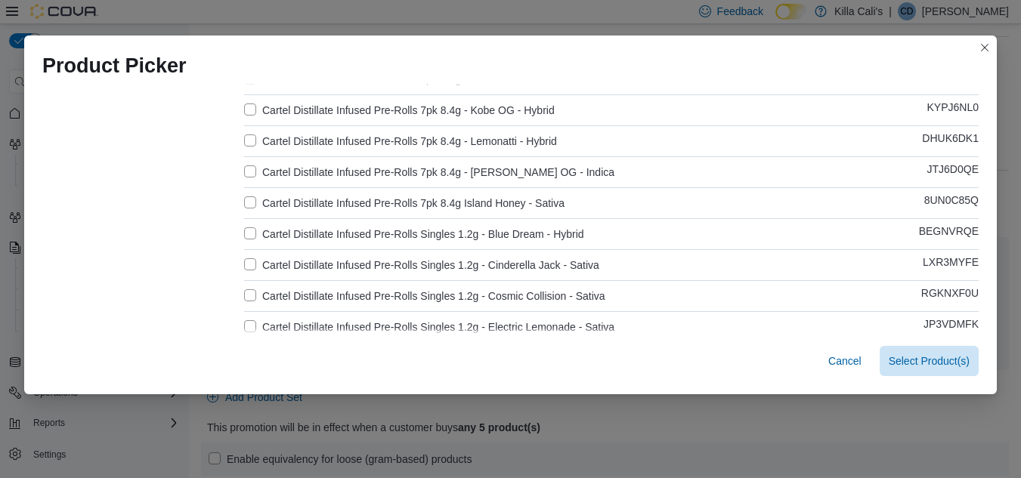
click at [244, 229] on label "Cartel Distillate Infused Pre-Rolls Singles 1.2g - Blue Dream - Hybrid" at bounding box center [414, 234] width 340 height 18
click at [246, 264] on label "Cartel Distillate Infused Pre-Rolls Singles 1.2g - Cinderella Jack - Sativa" at bounding box center [421, 265] width 355 height 18
click at [246, 292] on label "Cartel Distillate Infused Pre-Rolls Singles 1.2g - Cosmic Collision - Sativa" at bounding box center [424, 296] width 361 height 18
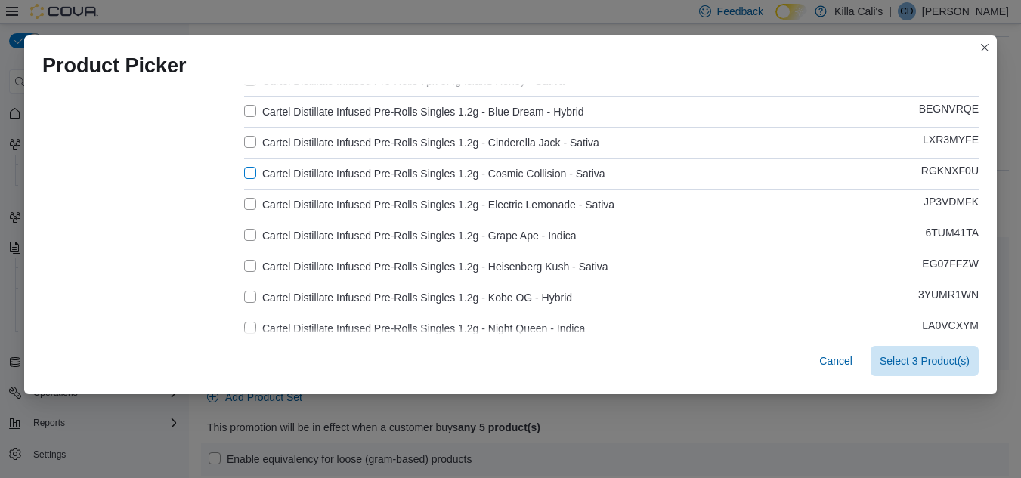
scroll to position [982, 0]
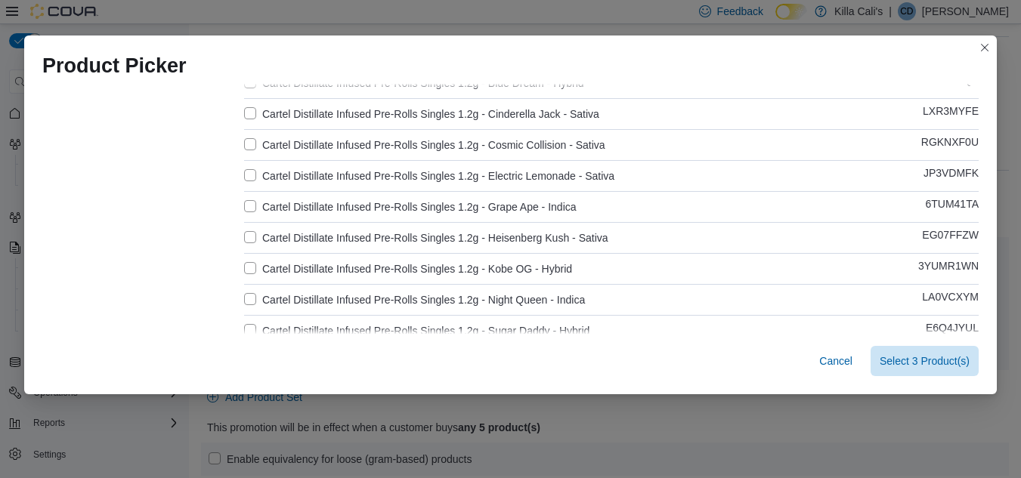
click at [252, 171] on label "Cartel Distillate Infused Pre-Rolls Singles 1.2g - Electric Lemonade - Sativa" at bounding box center [429, 176] width 370 height 18
click at [244, 204] on label "Cartel Distillate Infused Pre-Rolls Singles 1.2g - Grape Ape - Indica" at bounding box center [410, 207] width 333 height 18
click at [245, 235] on label "Cartel Distillate Infused Pre-Rolls Singles 1.2g - Heisenberg Kush - Sativa" at bounding box center [426, 238] width 364 height 18
click at [246, 268] on label "Cartel Distillate Infused Pre-Rolls Singles 1.2g - Kobe OG - Hybrid" at bounding box center [408, 269] width 328 height 18
click at [250, 295] on label "Cartel Distillate Infused Pre-Rolls Singles 1.2g - Night Queen - Indica" at bounding box center [414, 300] width 341 height 18
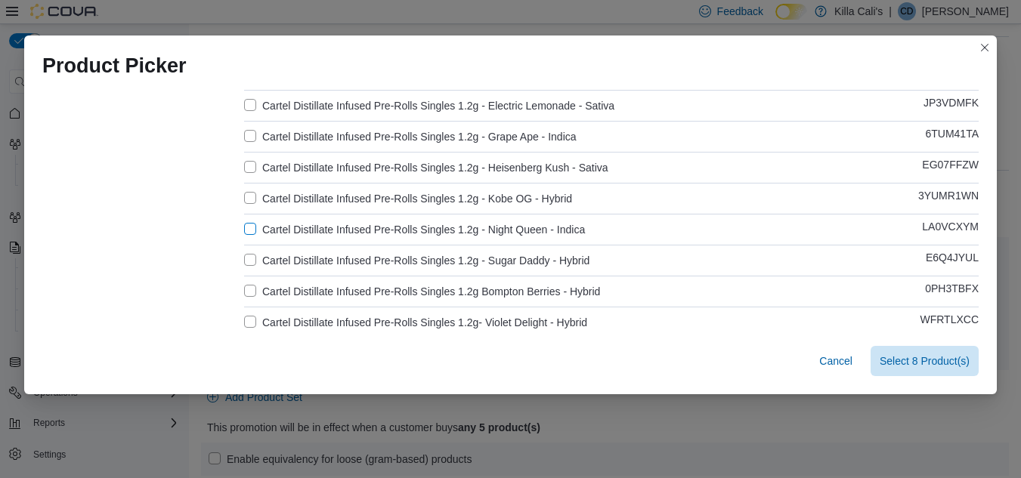
scroll to position [1134, 0]
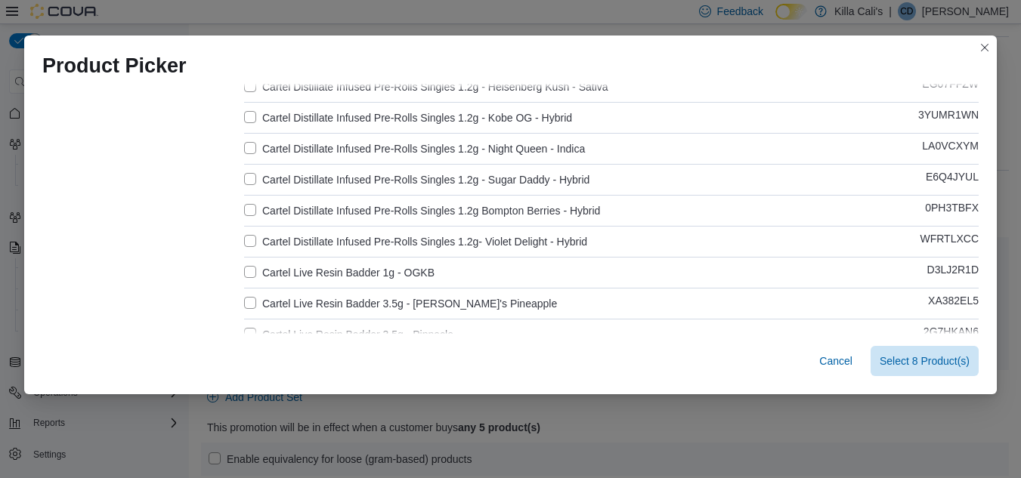
click at [248, 178] on label "Cartel Distillate Infused Pre-Rolls Singles 1.2g - Sugar Daddy - Hybrid" at bounding box center [416, 180] width 345 height 18
click at [249, 207] on label "Cartel Distillate Infused Pre-Rolls Singles 1.2g Bompton Berries - Hybrid" at bounding box center [422, 211] width 356 height 18
click at [246, 237] on label "Cartel Distillate Infused Pre-Rolls Singles 1.2g- Violet Delight - Hybrid" at bounding box center [415, 242] width 343 height 18
click at [921, 367] on span "Select 11 Product(s)" at bounding box center [922, 360] width 96 height 15
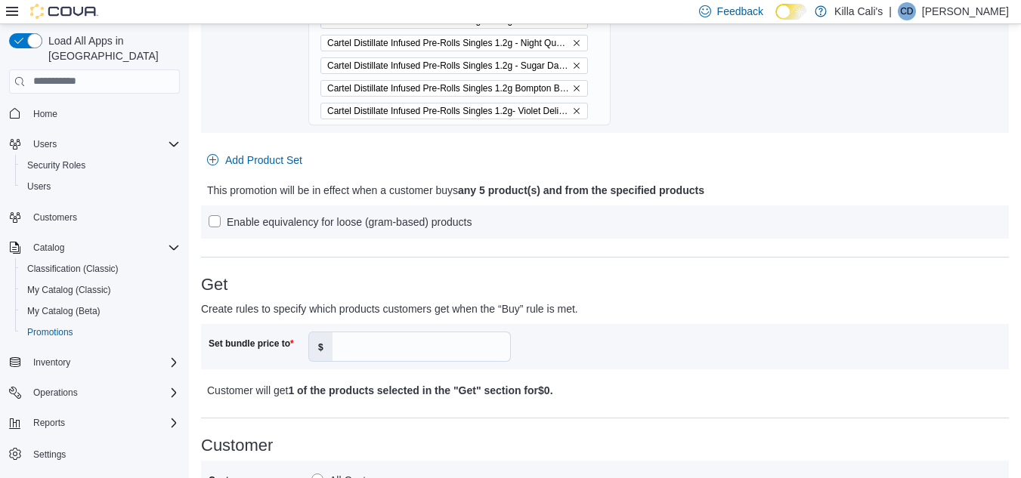
scroll to position [548, 0]
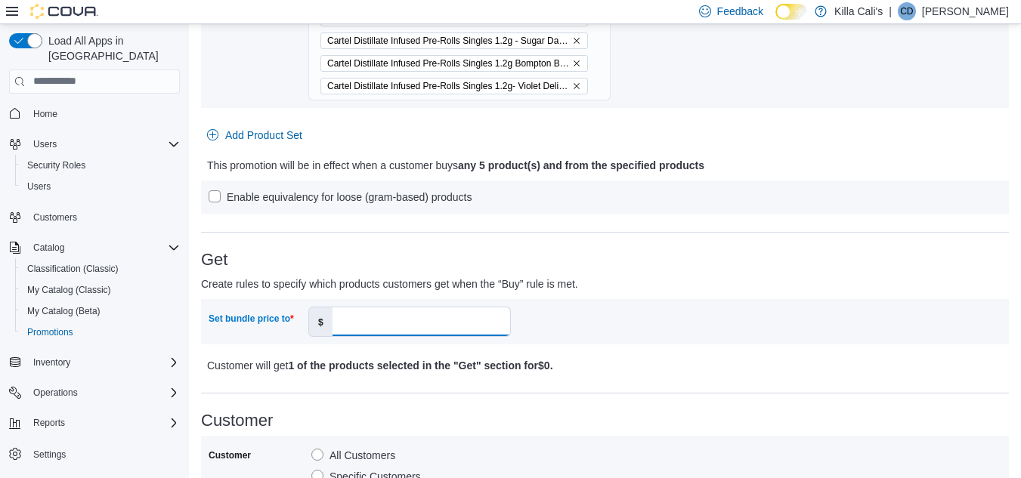
click at [413, 318] on input "Set bundle price to" at bounding box center [422, 322] width 178 height 29
type input "**"
click at [606, 291] on p "Create rules to specify which products customers get when the “Buy” rule is met." at bounding box center [504, 284] width 606 height 18
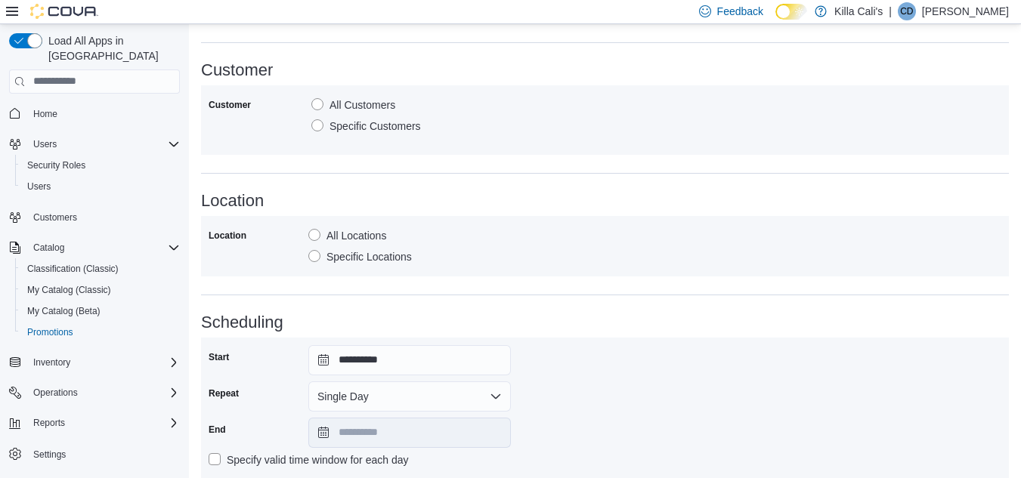
scroll to position [994, 0]
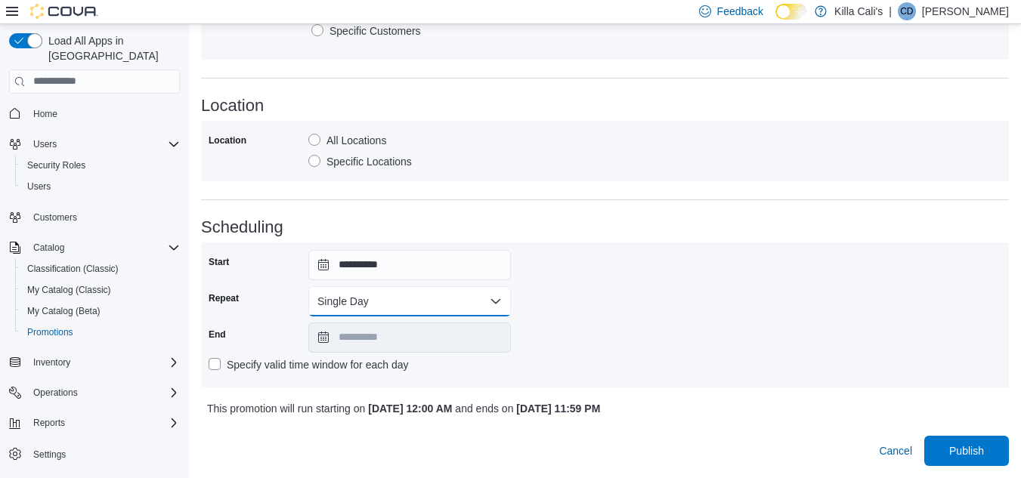
click at [435, 299] on button "Single Day" at bounding box center [409, 301] width 203 height 30
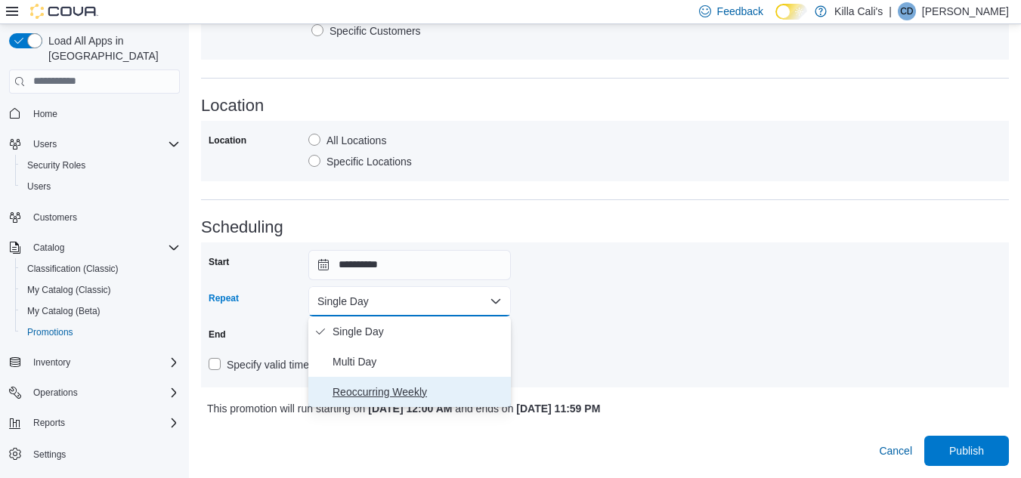
click at [382, 388] on span "Reoccurring Weekly" at bounding box center [419, 392] width 172 height 18
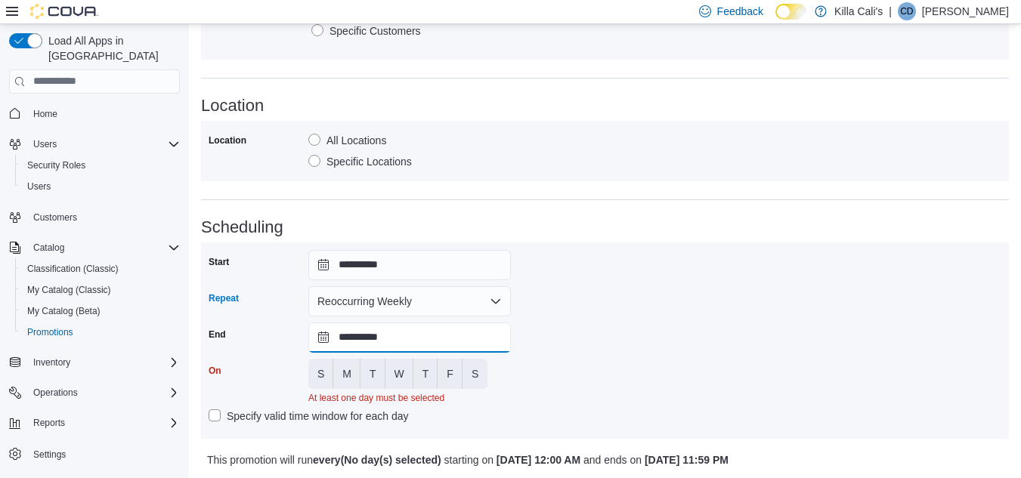
click at [407, 339] on input "**********" at bounding box center [409, 338] width 203 height 30
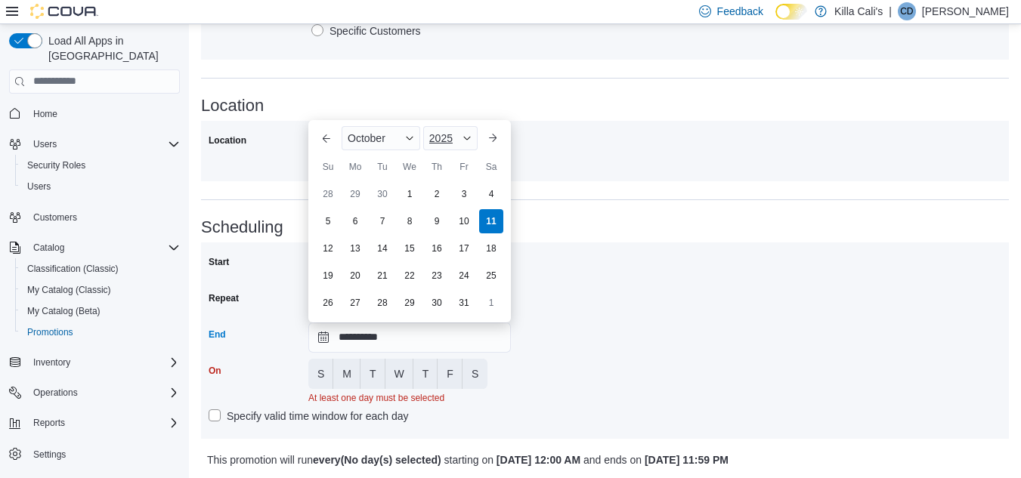
click at [446, 133] on span "2025" at bounding box center [440, 138] width 23 height 12
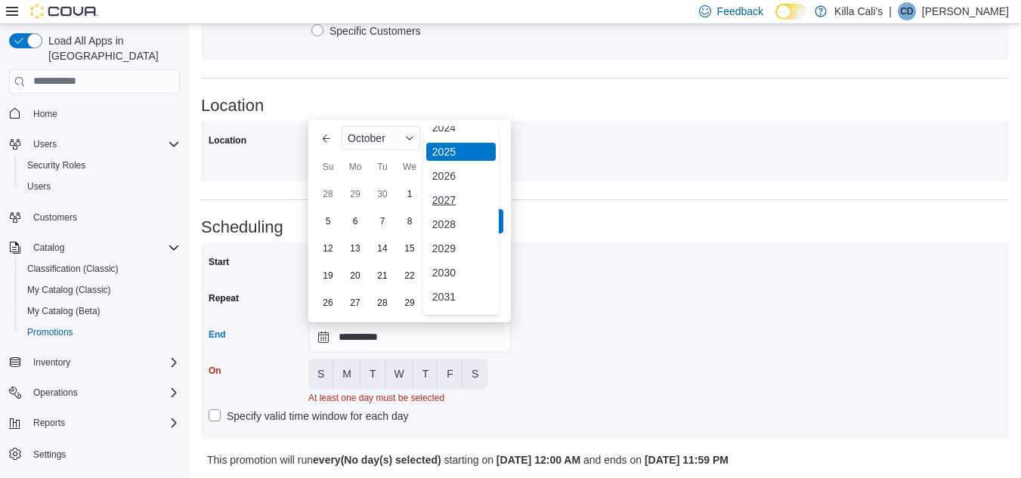
scroll to position [180, 0]
click at [442, 250] on div "2030" at bounding box center [461, 252] width 70 height 18
type input "**********"
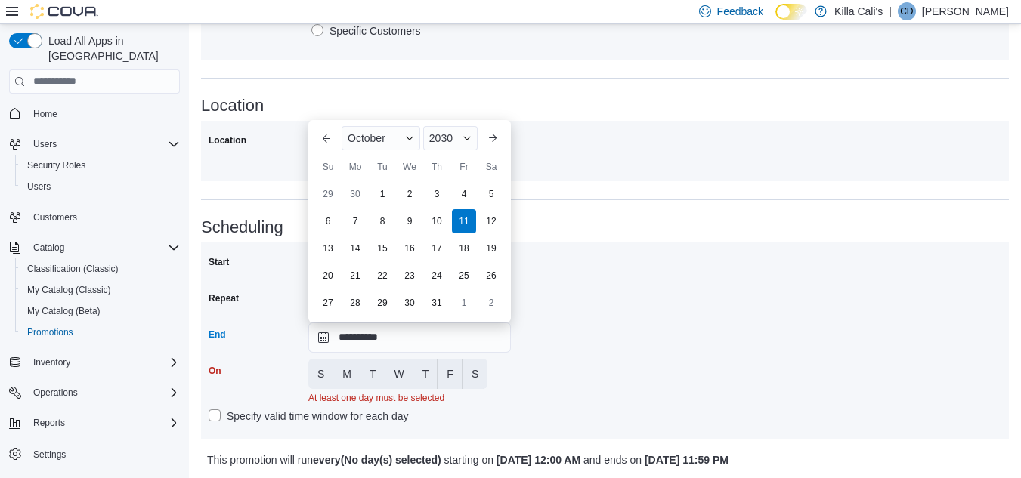
click at [567, 382] on div "**********" at bounding box center [605, 340] width 793 height 181
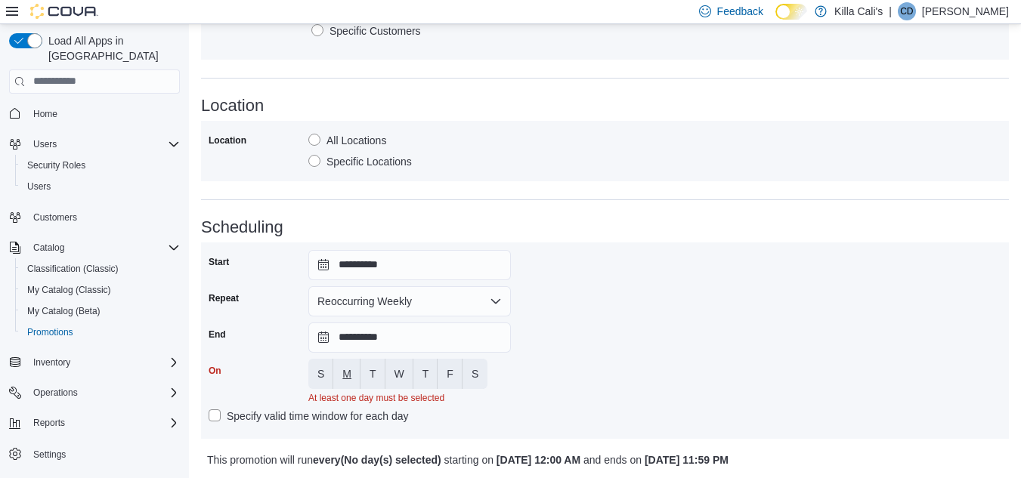
click at [343, 383] on span "M" at bounding box center [346, 374] width 9 height 30
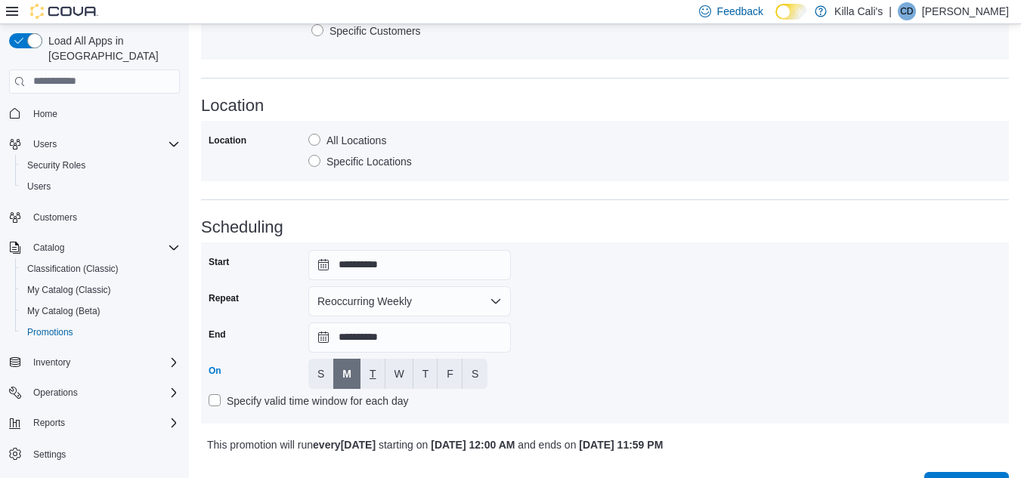
click at [368, 373] on button "T" at bounding box center [372, 374] width 25 height 30
click at [392, 373] on button "W" at bounding box center [399, 374] width 28 height 30
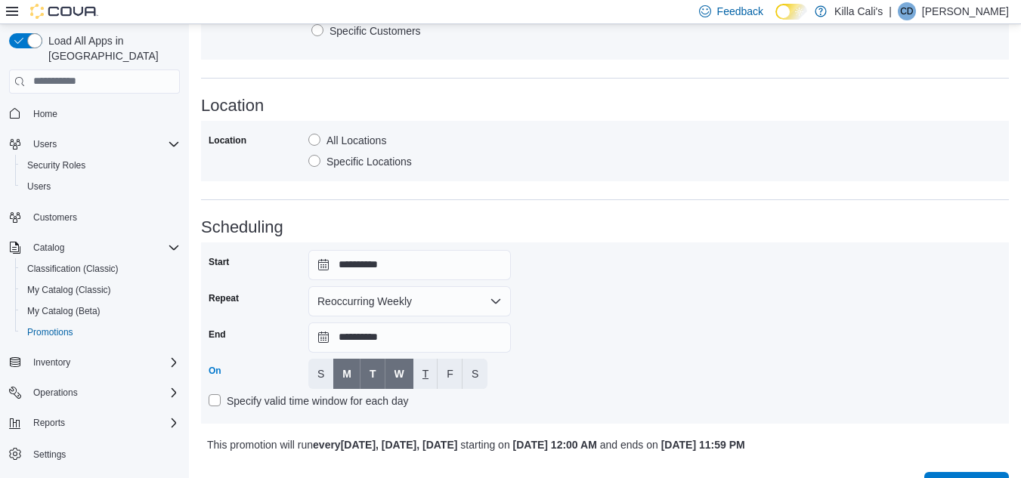
click at [423, 373] on span "T" at bounding box center [425, 374] width 7 height 15
click at [452, 374] on span "F" at bounding box center [450, 374] width 7 height 15
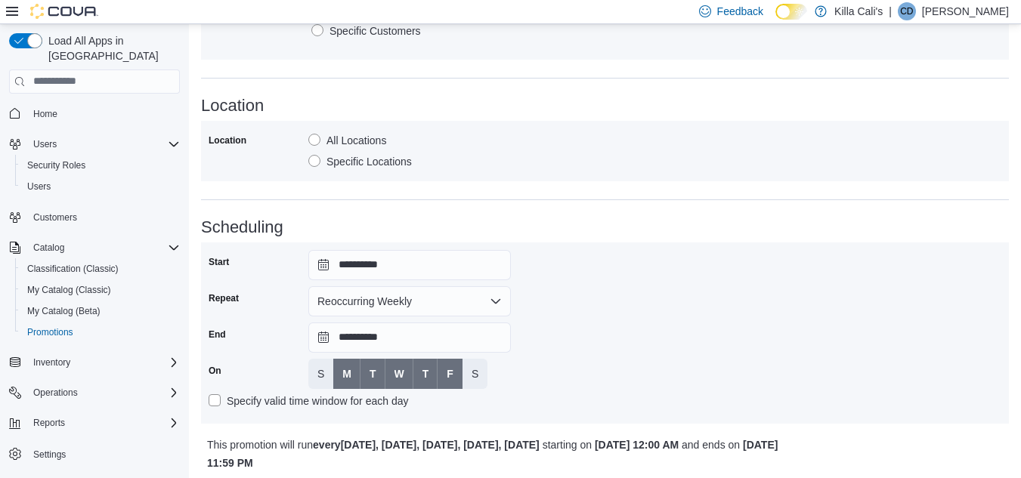
click at [490, 373] on div "Days of the week S M T W T F S" at bounding box center [409, 374] width 203 height 30
click at [481, 376] on button "S" at bounding box center [475, 374] width 25 height 30
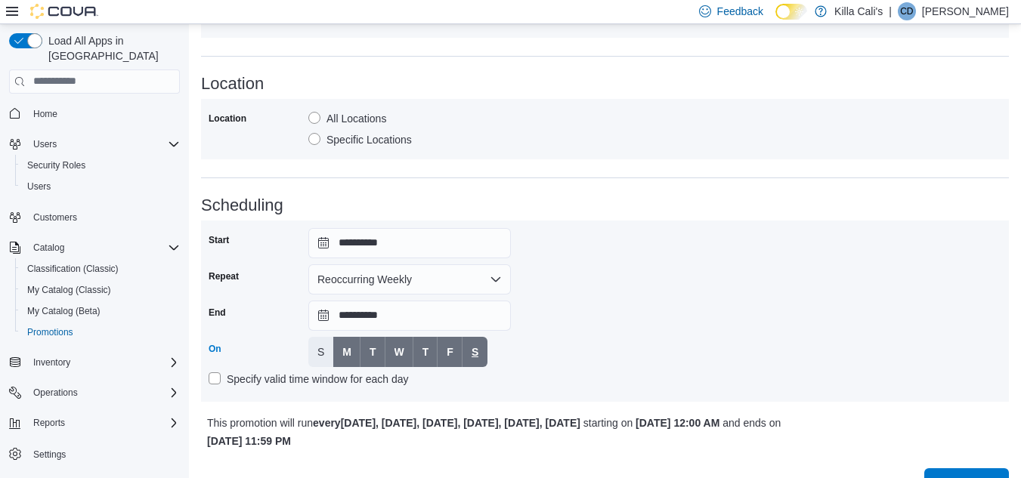
scroll to position [1048, 0]
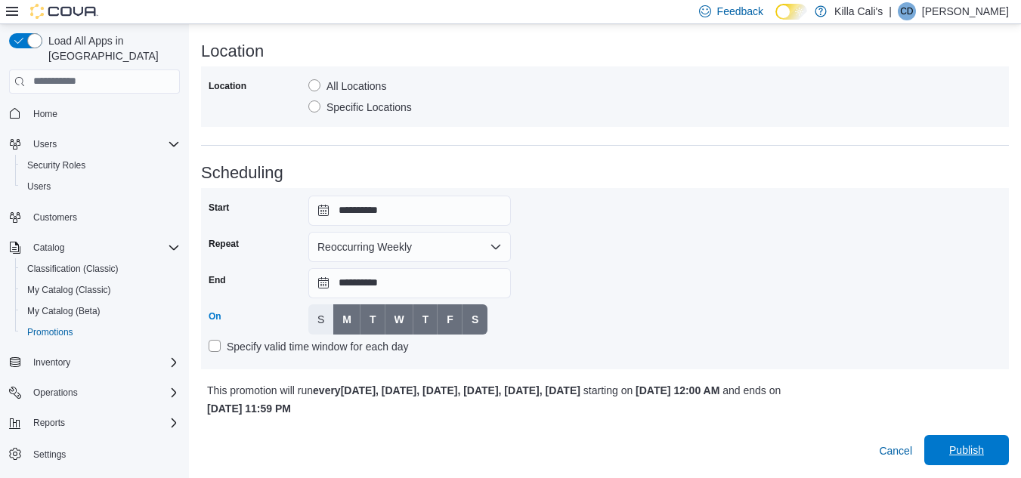
click at [965, 450] on span "Publish" at bounding box center [966, 450] width 35 height 15
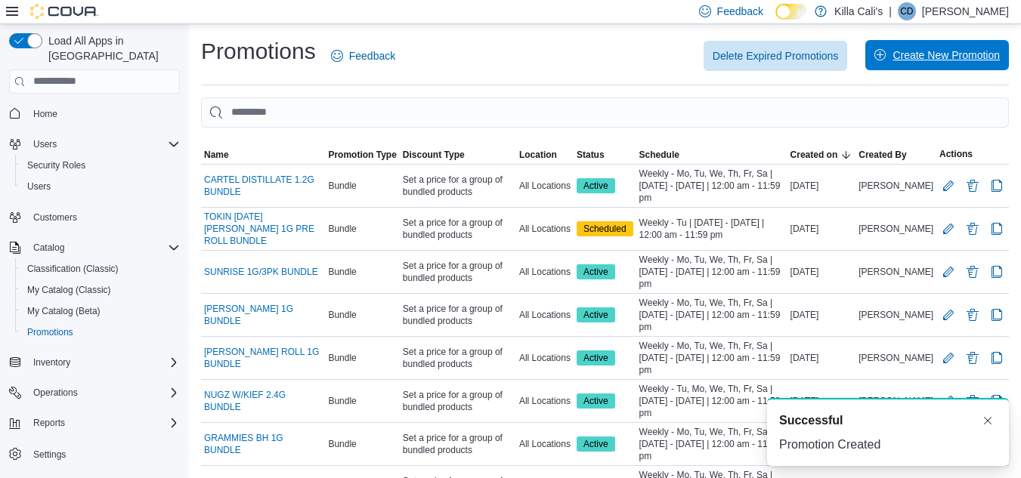
click at [964, 54] on span "Create New Promotion" at bounding box center [946, 55] width 107 height 15
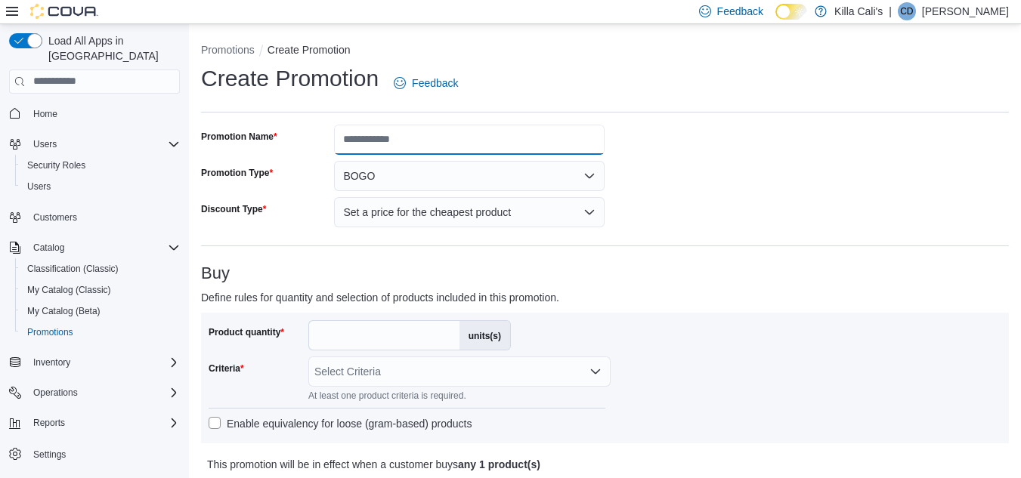
click at [374, 136] on input "Promotion Name" at bounding box center [469, 140] width 271 height 30
type input "**********"
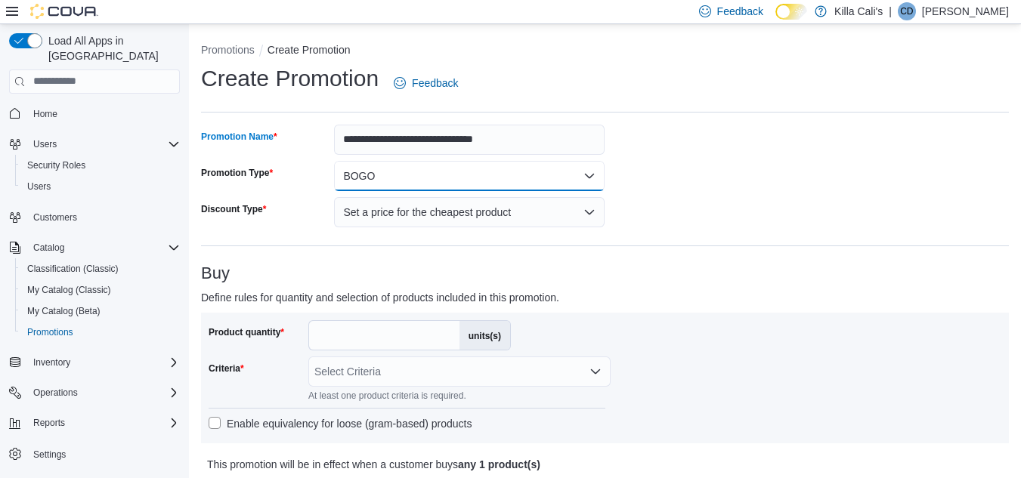
click at [447, 175] on button "BOGO" at bounding box center [469, 176] width 271 height 30
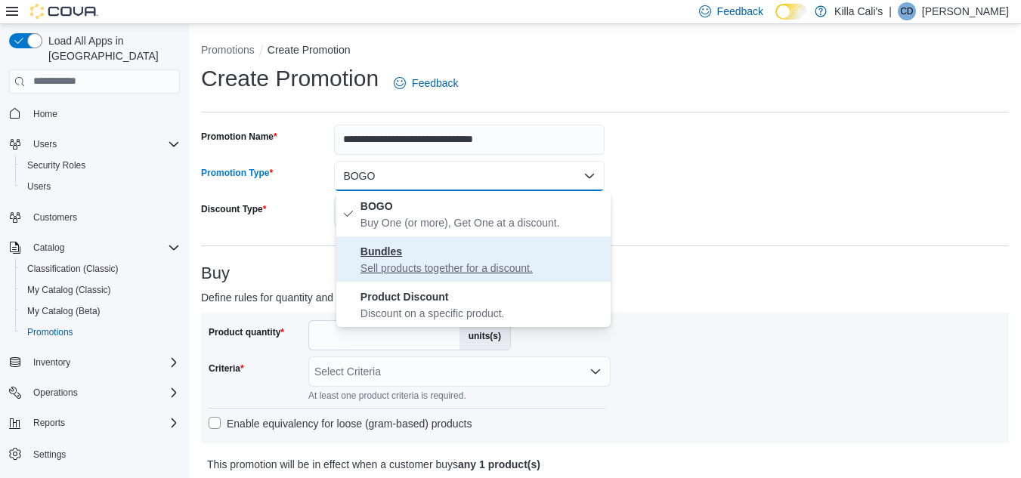
click at [414, 266] on p "Sell products together for a discount." at bounding box center [482, 268] width 244 height 15
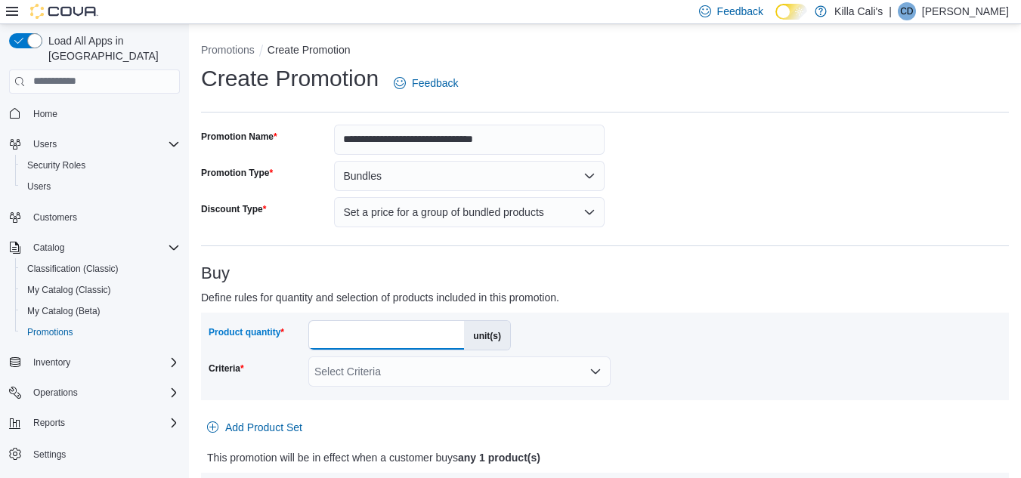
drag, startPoint x: 330, startPoint y: 339, endPoint x: 289, endPoint y: 336, distance: 41.0
click at [289, 336] on div "Product quantity * unit(s)" at bounding box center [360, 335] width 302 height 30
type input "*"
click at [379, 357] on div "Select Criteria" at bounding box center [459, 372] width 302 height 30
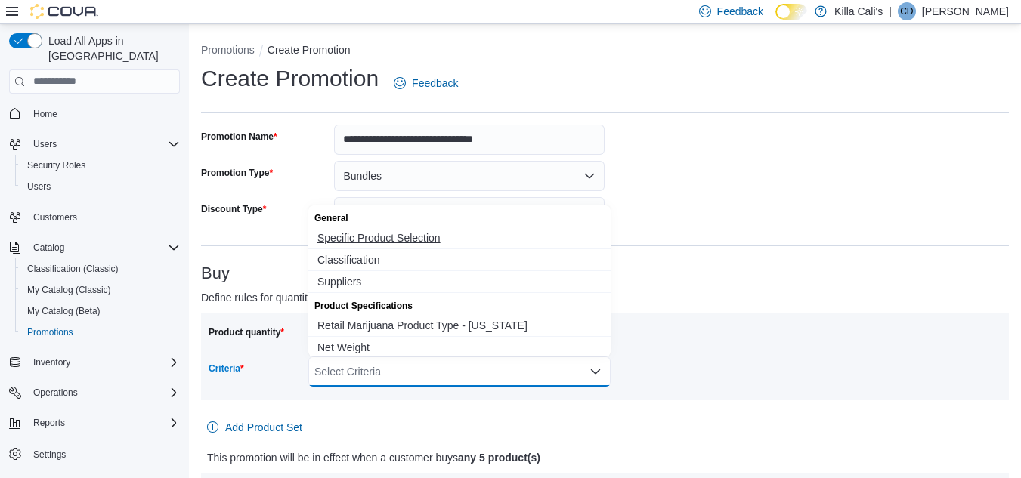
click at [384, 233] on span "Specific Product Selection" at bounding box center [459, 238] width 284 height 15
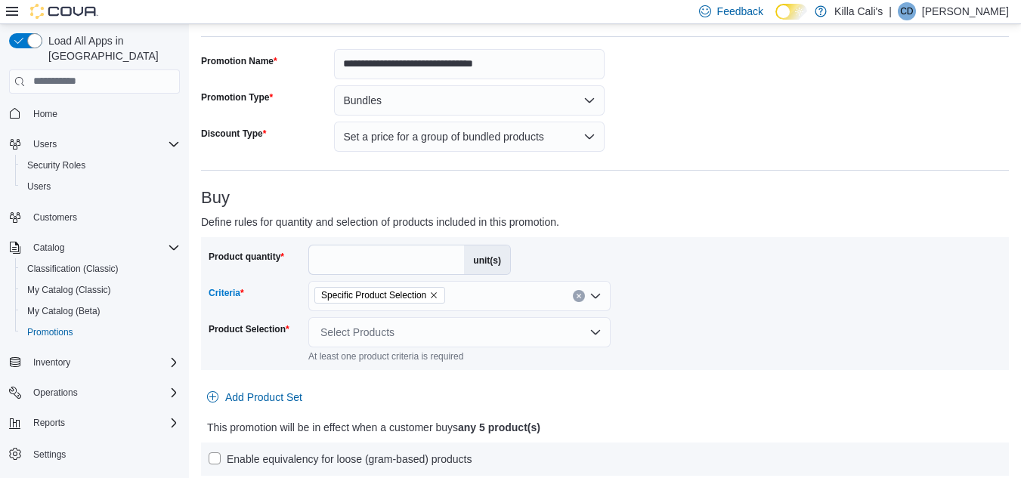
scroll to position [227, 0]
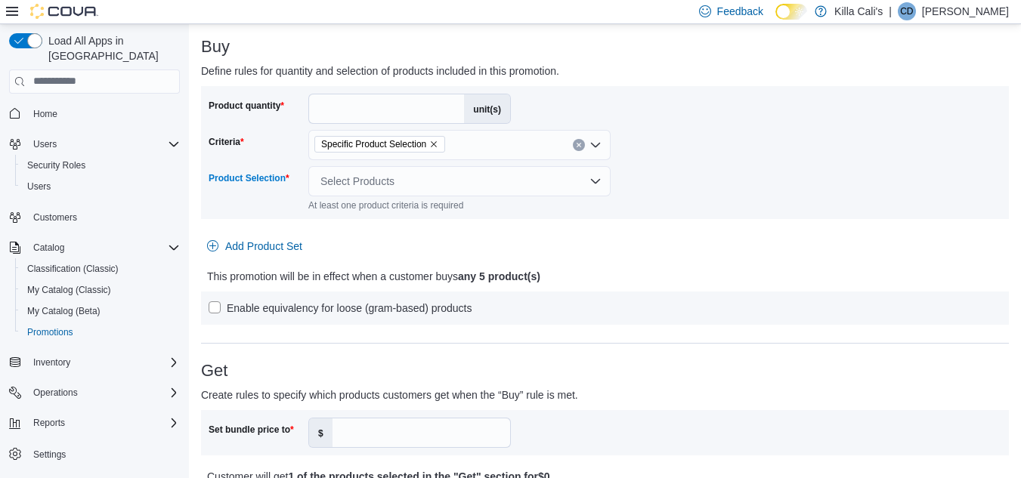
click at [439, 181] on div "Select Products" at bounding box center [459, 181] width 302 height 30
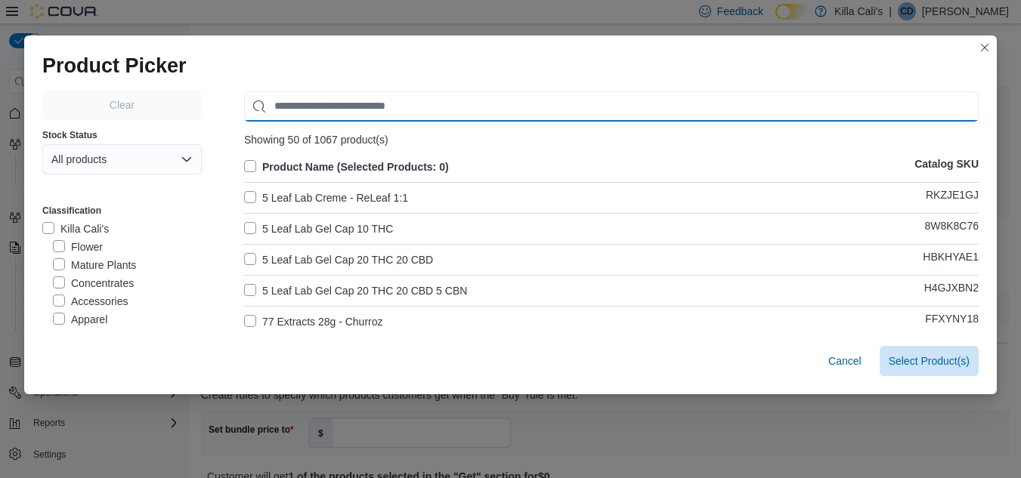
click at [302, 102] on input "Use aria labels when no actual label is in use" at bounding box center [611, 106] width 735 height 30
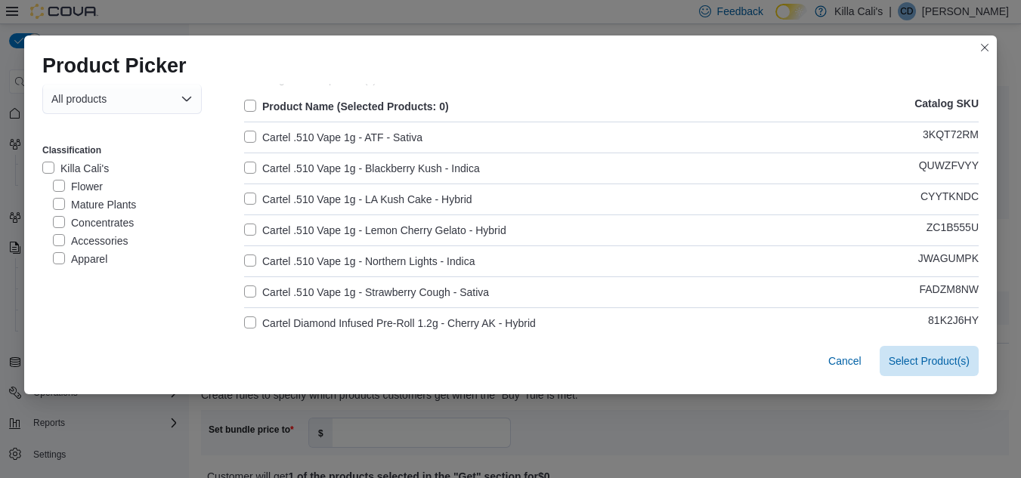
scroll to position [151, 0]
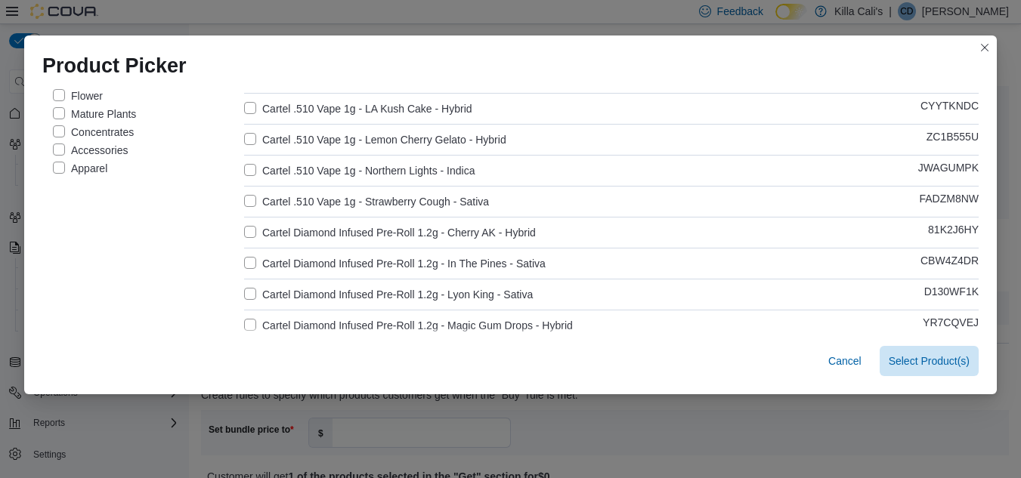
type input "******"
click at [244, 231] on label "Cartel Diamond Infused Pre-Roll 1.2g - Cherry AK - Hybrid" at bounding box center [390, 233] width 292 height 18
click at [244, 261] on label "Cartel Diamond Infused Pre-Roll 1.2g - In The Pines - Sativa" at bounding box center [395, 264] width 302 height 18
click at [244, 294] on label "Cartel Diamond Infused Pre-Roll 1.2g - Lyon King - Sativa" at bounding box center [388, 295] width 289 height 18
click at [244, 322] on label "Cartel Diamond Infused Pre-Roll 1.2g - Magic Gum Drops - Hybrid" at bounding box center [408, 326] width 329 height 18
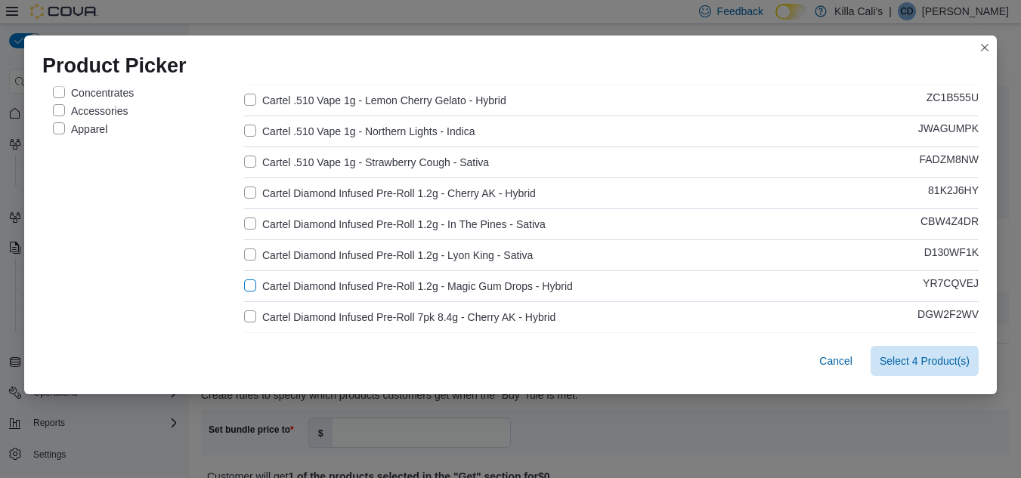
scroll to position [302, 0]
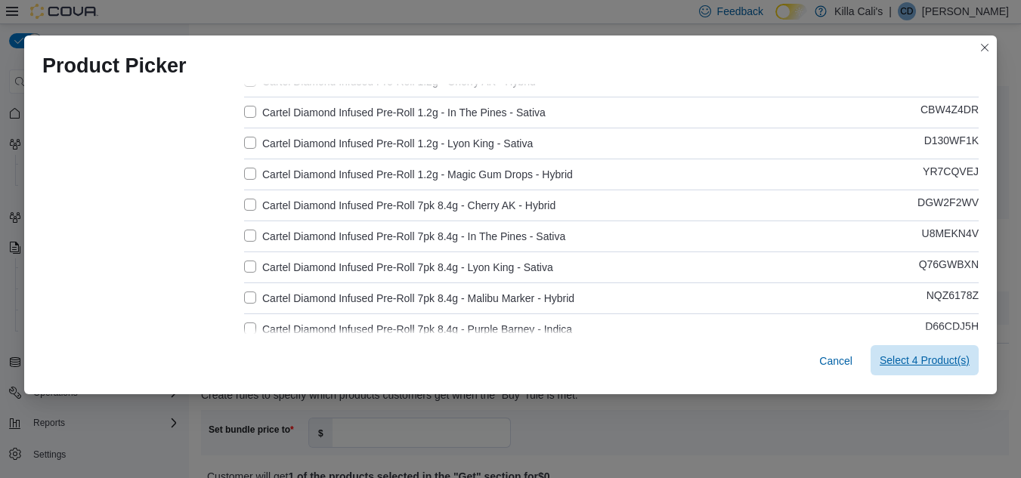
click at [881, 356] on button "Select 4 Product(s)" at bounding box center [925, 360] width 108 height 30
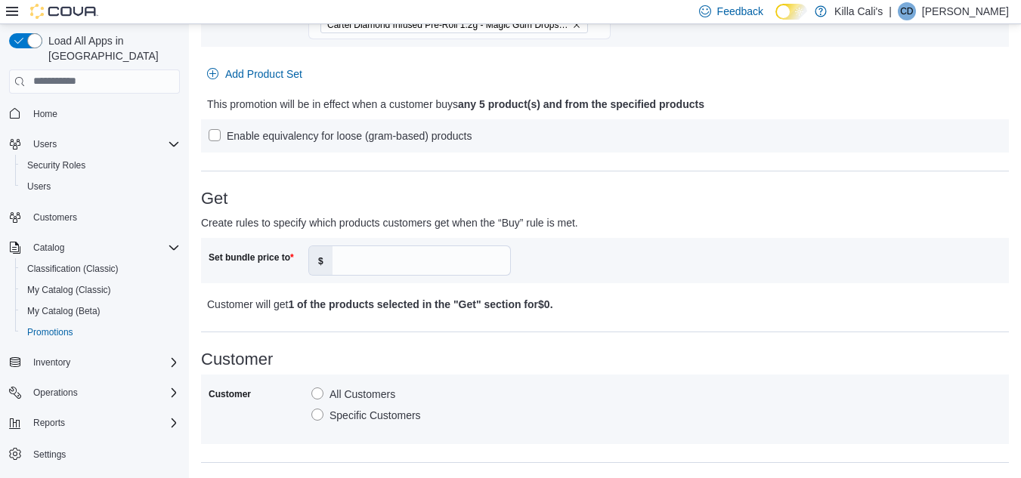
scroll to position [453, 0]
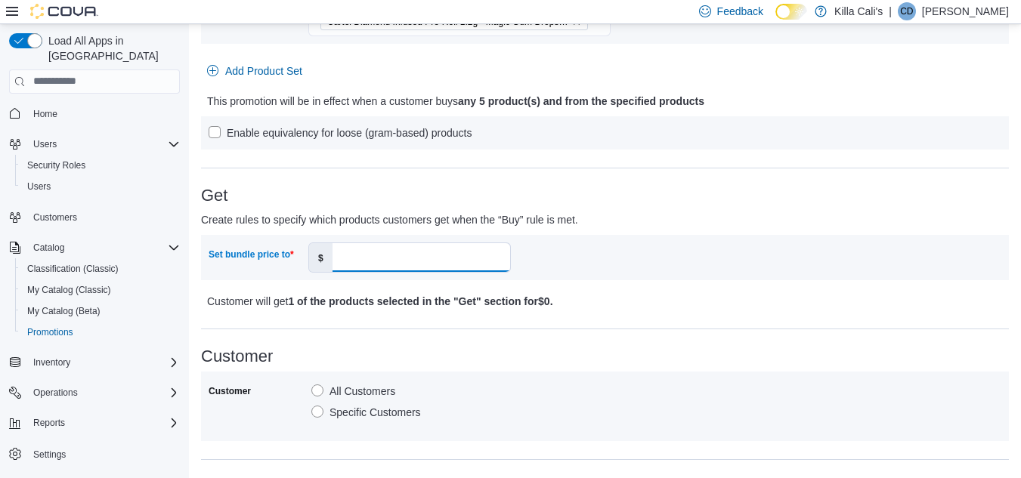
click at [405, 259] on input "Set bundle price to" at bounding box center [422, 257] width 178 height 29
type input "**"
click at [616, 382] on div "Customer All Customers Specific Customers" at bounding box center [605, 406] width 793 height 54
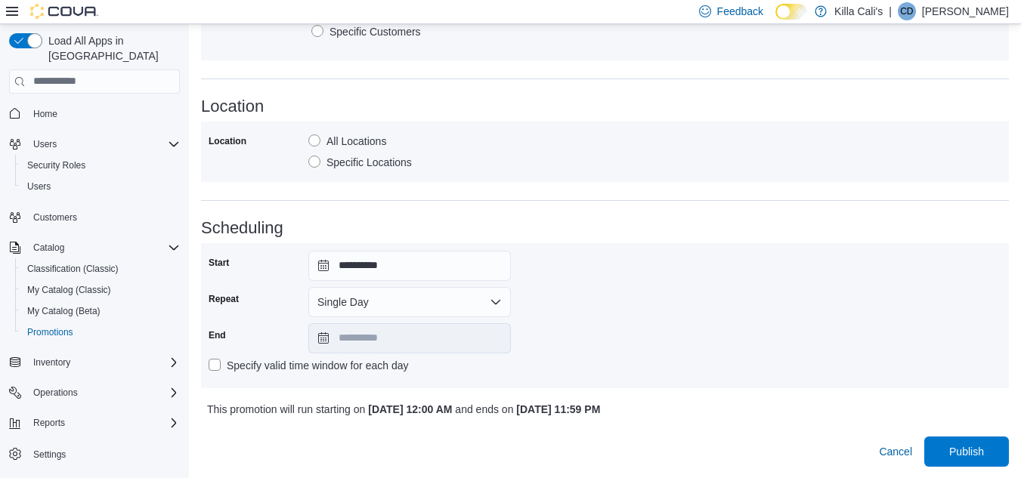
scroll to position [835, 0]
click at [469, 303] on button "Single Day" at bounding box center [409, 301] width 203 height 30
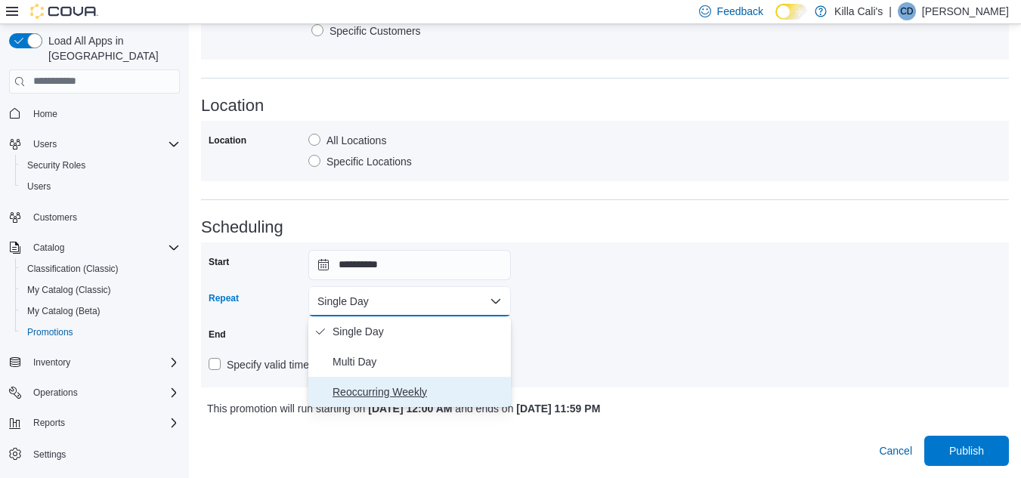
click at [376, 398] on span "Reoccurring Weekly" at bounding box center [419, 392] width 172 height 18
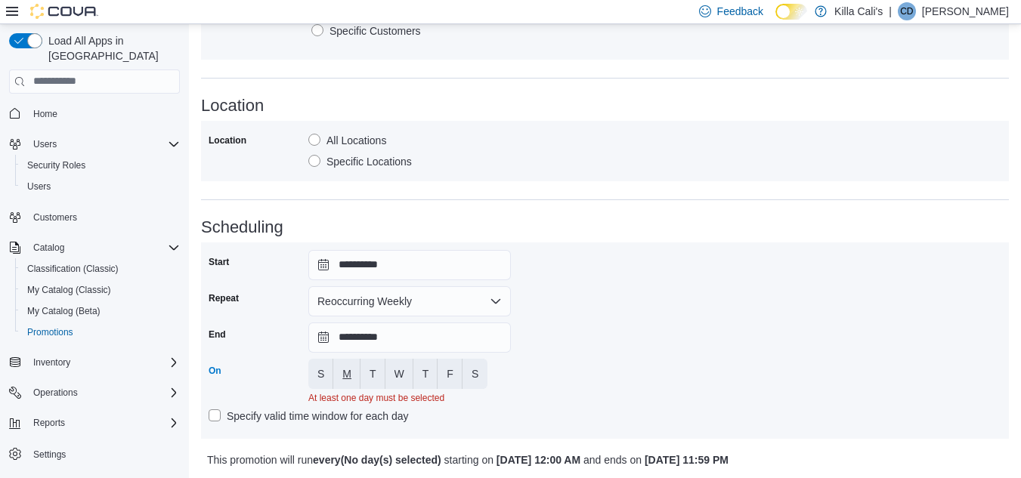
click at [345, 373] on span "M" at bounding box center [346, 374] width 9 height 15
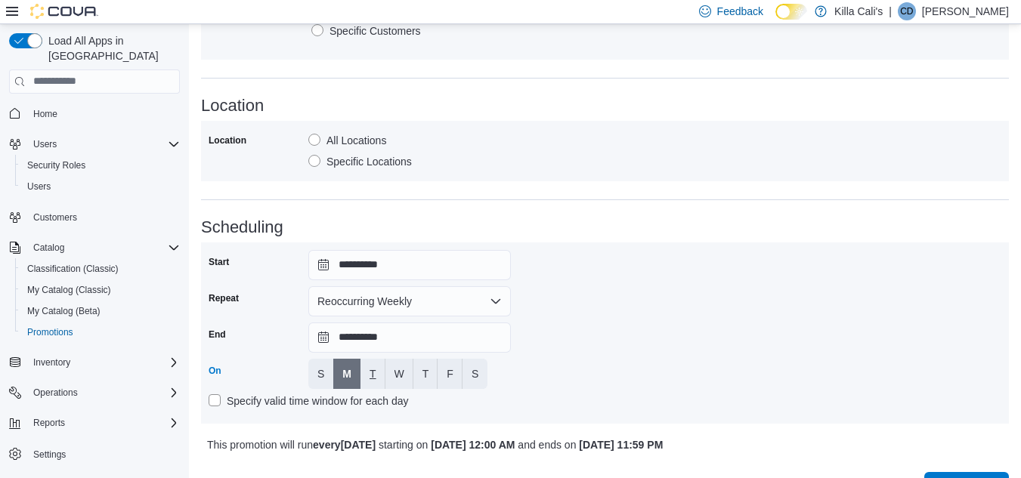
click at [369, 368] on button "T" at bounding box center [372, 374] width 25 height 30
click at [391, 376] on button "W" at bounding box center [399, 374] width 28 height 30
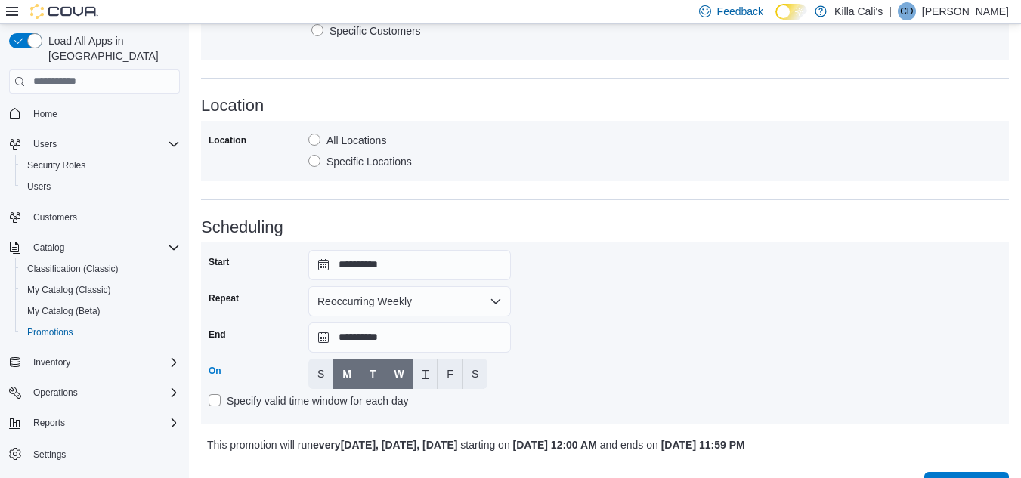
click at [428, 380] on span "T" at bounding box center [425, 374] width 7 height 15
click at [450, 379] on span "F" at bounding box center [450, 374] width 7 height 15
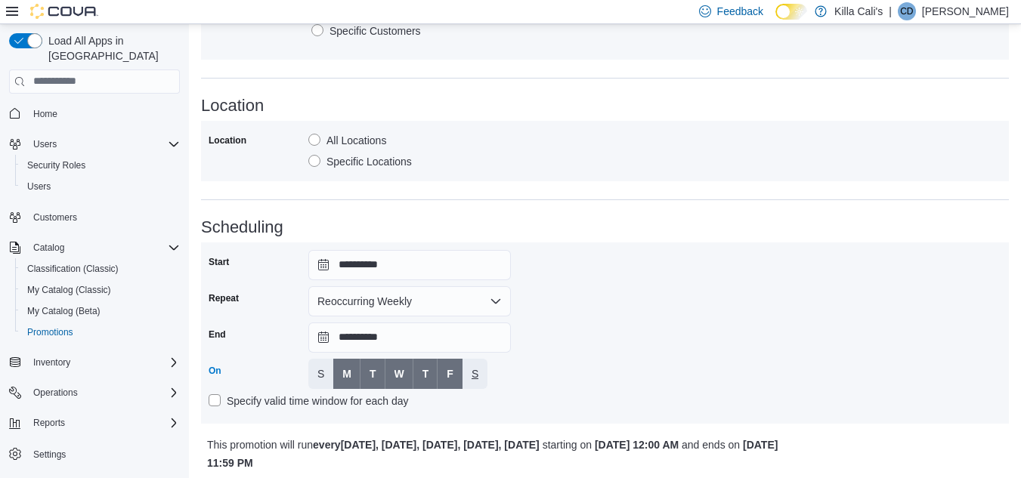
click at [476, 378] on span "S" at bounding box center [475, 374] width 7 height 15
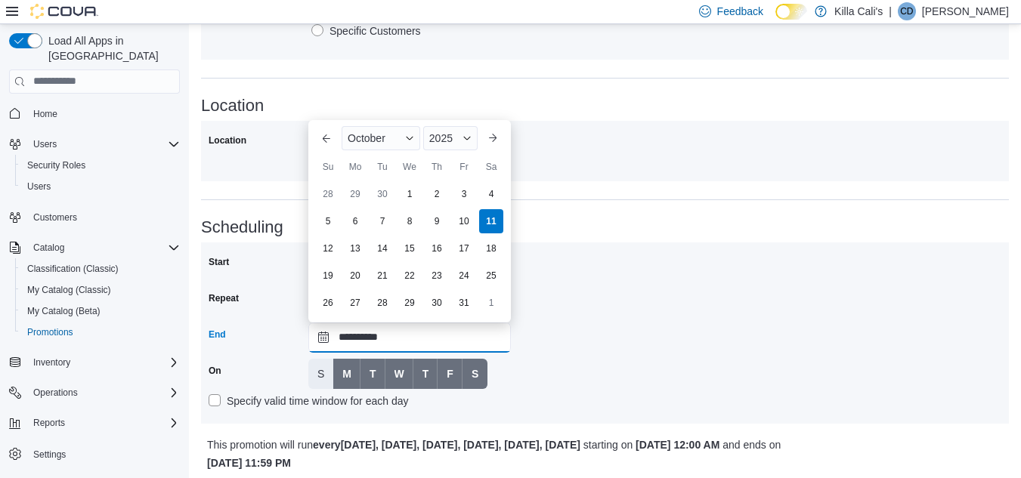
click at [469, 345] on input "**********" at bounding box center [409, 338] width 203 height 30
click at [466, 139] on span "Button. Open the year selector. 2025 is currently selected." at bounding box center [467, 138] width 9 height 9
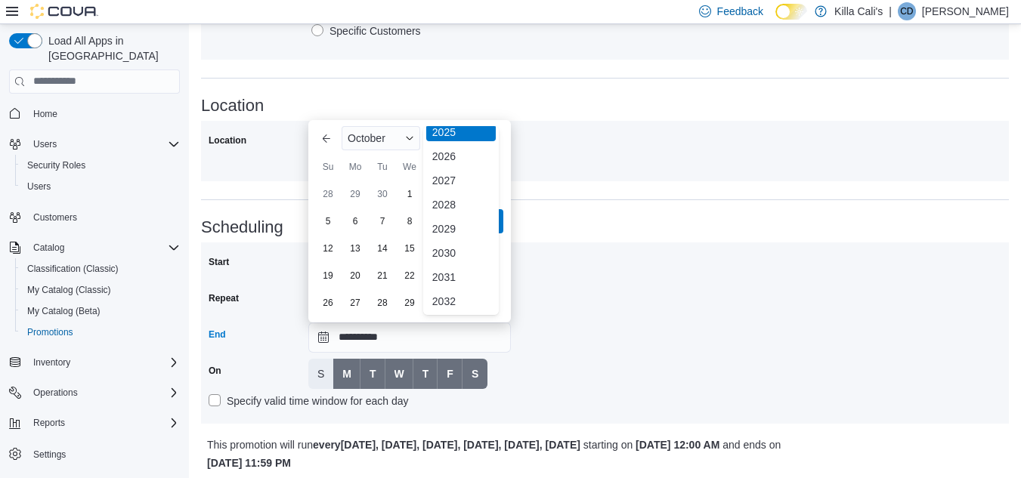
scroll to position [180, 0]
click at [446, 252] on div "2030" at bounding box center [461, 252] width 70 height 18
type input "**********"
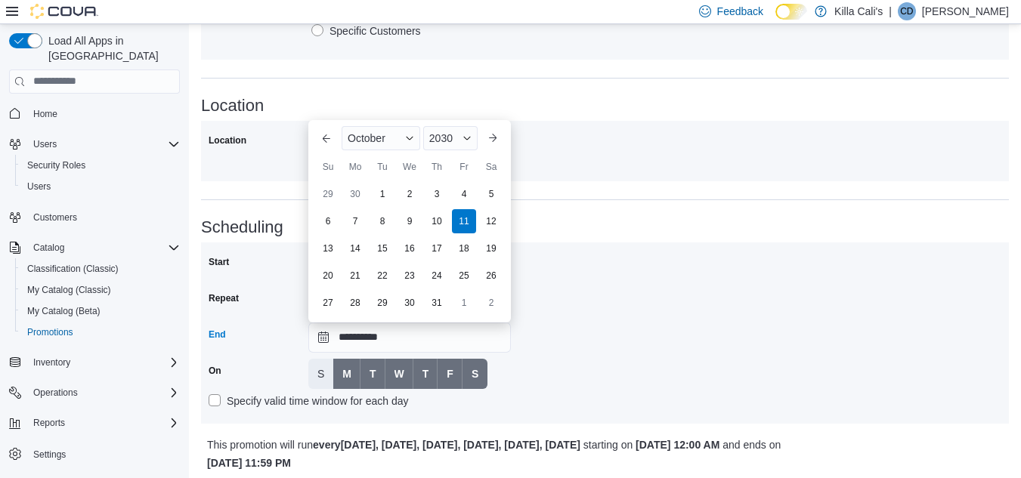
click at [605, 326] on div "**********" at bounding box center [605, 333] width 793 height 166
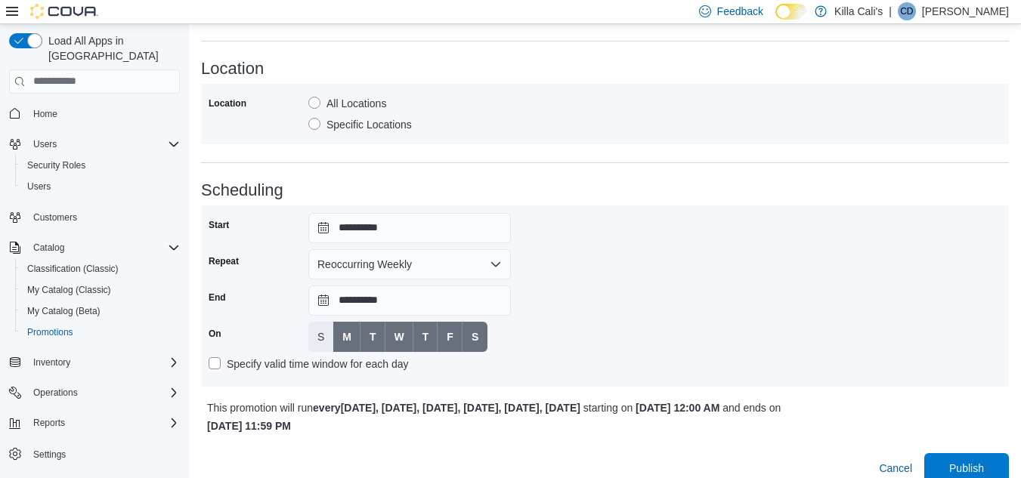
scroll to position [890, 0]
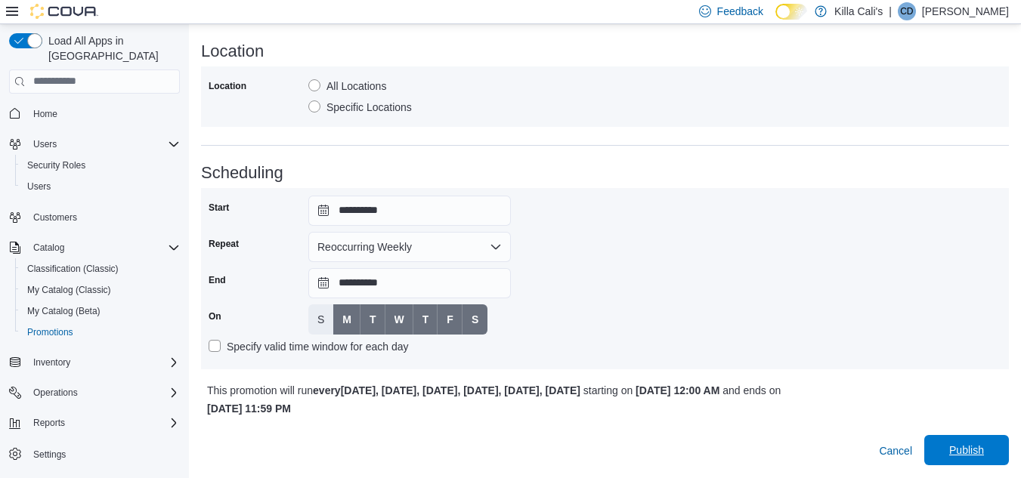
click at [966, 442] on span "Publish" at bounding box center [966, 450] width 67 height 30
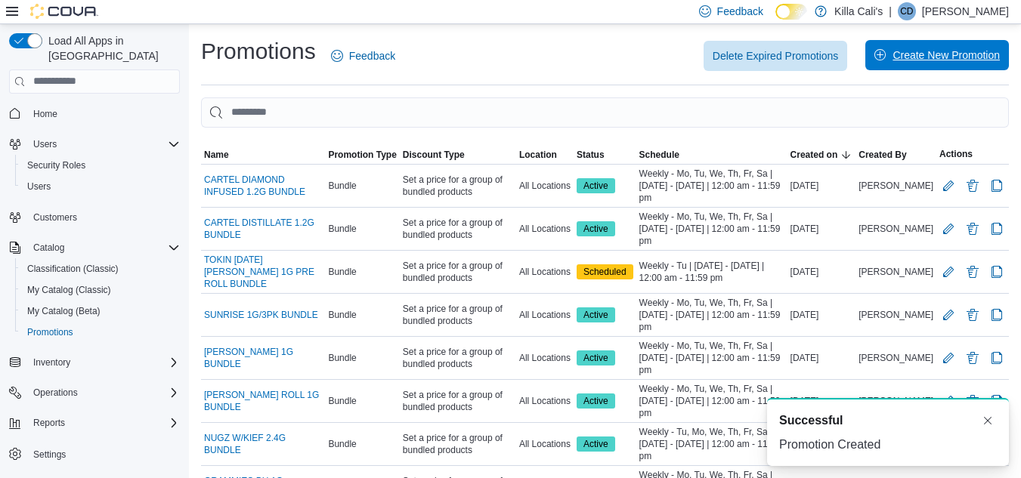
click at [932, 51] on span "Create New Promotion" at bounding box center [946, 55] width 107 height 15
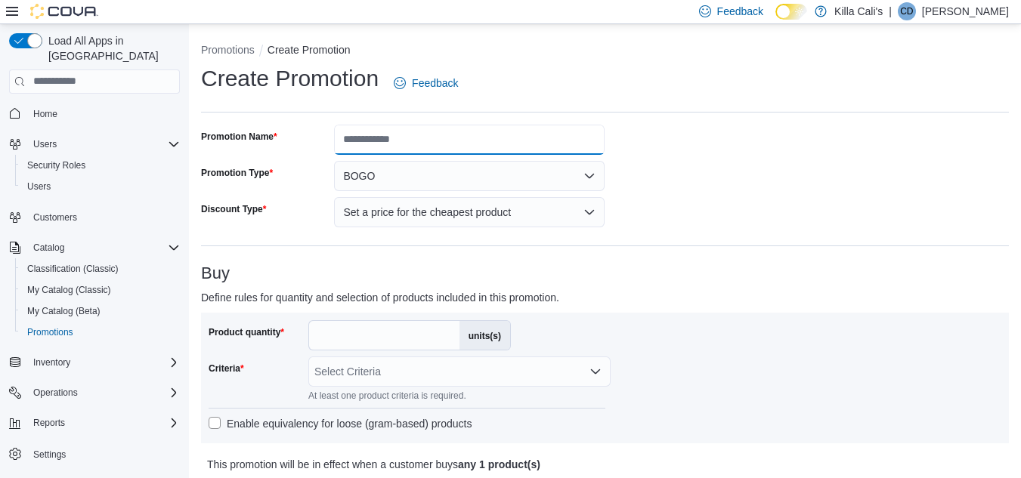
click at [379, 132] on input "Promotion Name" at bounding box center [469, 140] width 271 height 30
type input "**********"
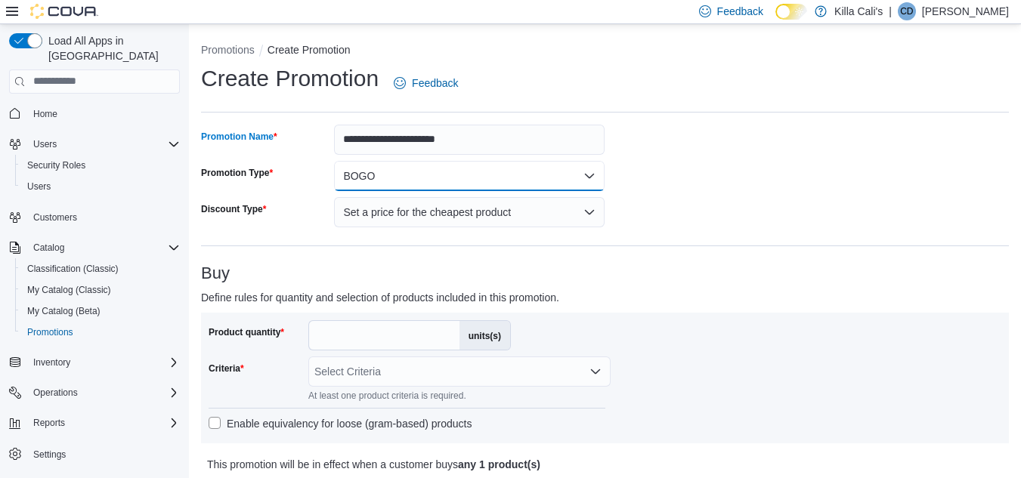
click at [427, 177] on button "BOGO" at bounding box center [469, 176] width 271 height 30
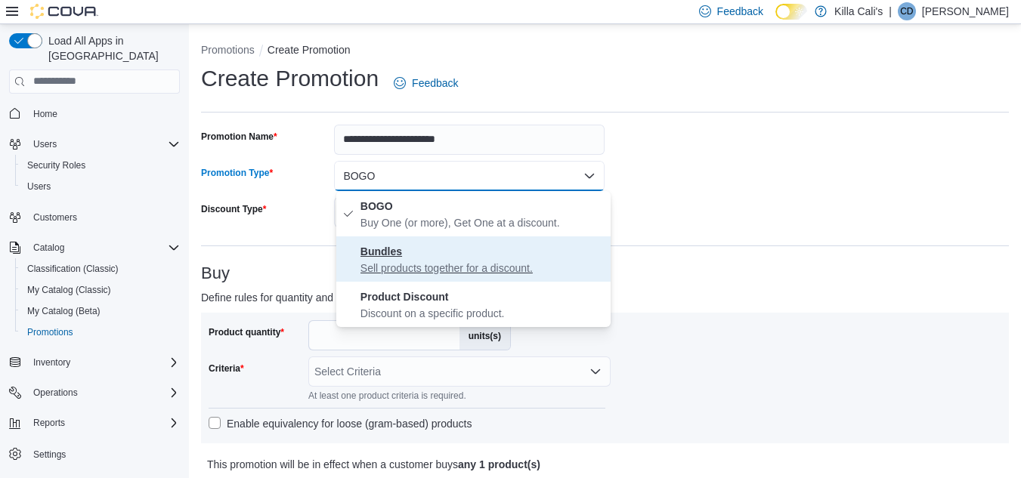
click at [409, 255] on span "Bundles Sell products together for a discount." at bounding box center [482, 259] width 244 height 33
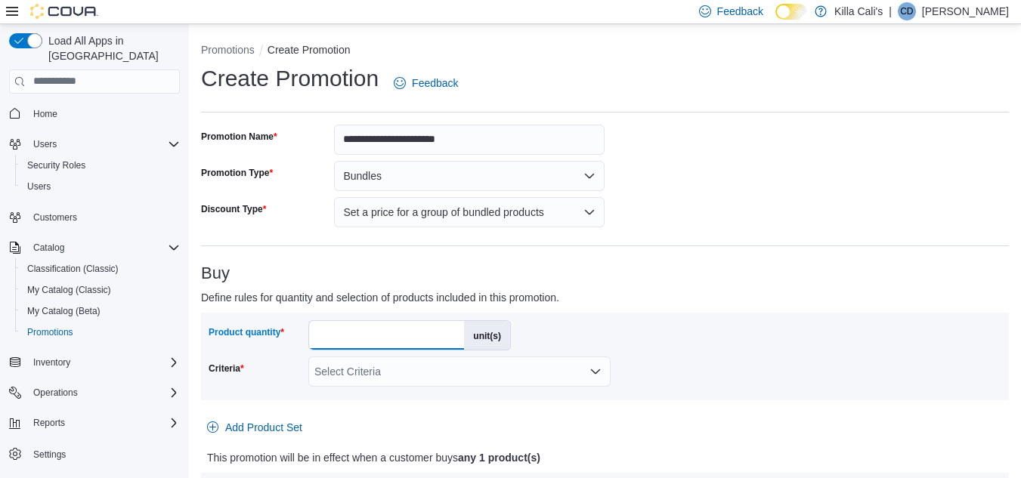
drag, startPoint x: 341, startPoint y: 338, endPoint x: 302, endPoint y: 333, distance: 39.6
click at [302, 333] on div "Product quantity * unit(s)" at bounding box center [360, 335] width 302 height 30
type input "*"
click at [748, 413] on div "Product quantity * unit(s) Criteria Select Criteria Add Product Set This promot…" at bounding box center [605, 409] width 808 height 193
drag, startPoint x: 517, startPoint y: 360, endPoint x: 509, endPoint y: 371, distance: 13.5
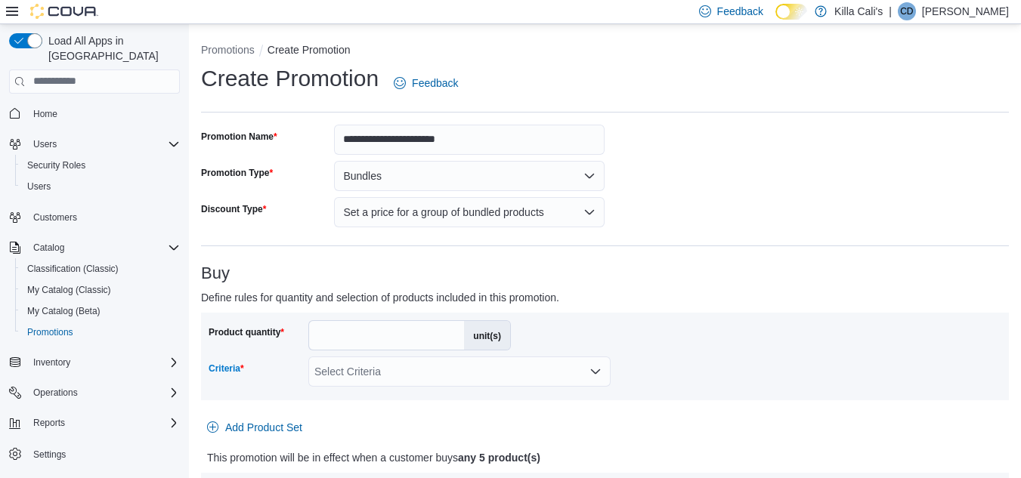
click at [509, 371] on div "Select Criteria" at bounding box center [459, 372] width 302 height 30
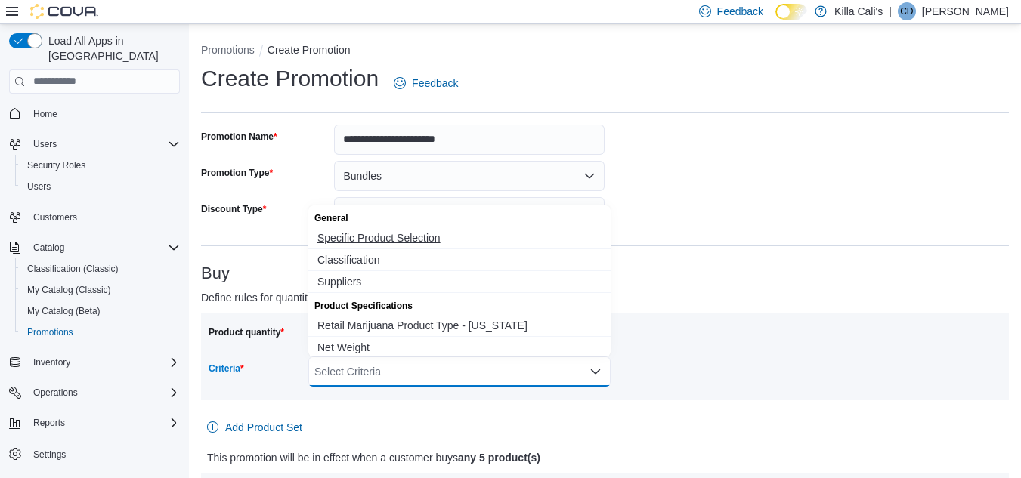
click at [417, 234] on span "Specific Product Selection" at bounding box center [459, 238] width 284 height 15
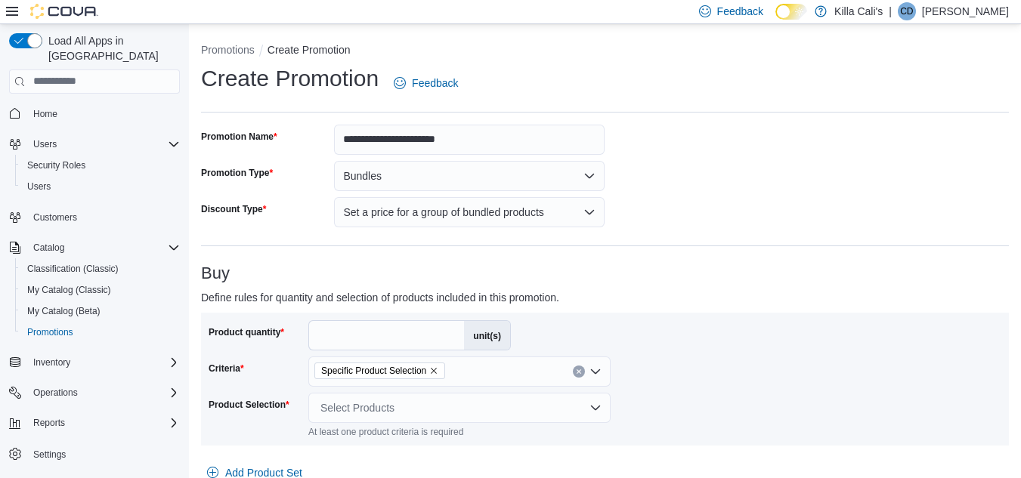
click at [709, 296] on p "Define rules for quantity and selection of products included in this promotion." at bounding box center [504, 298] width 606 height 18
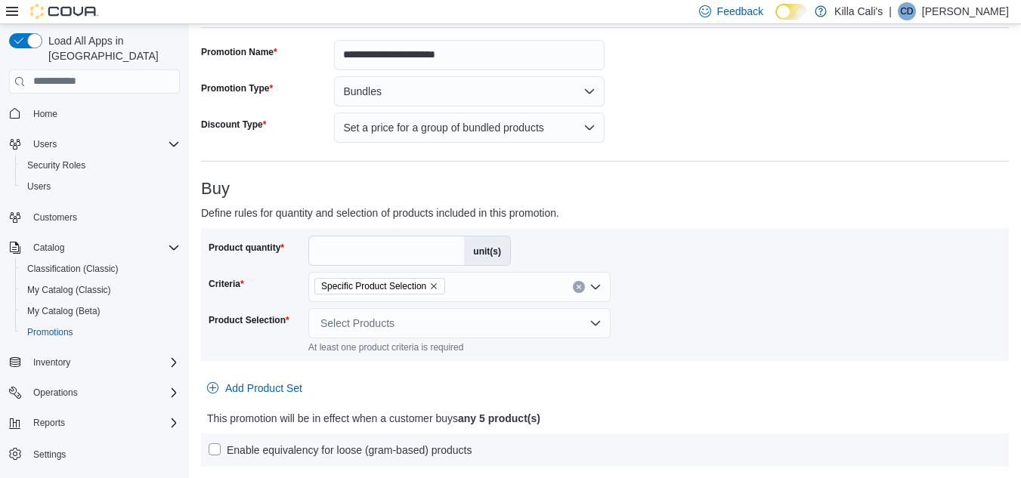
scroll to position [227, 0]
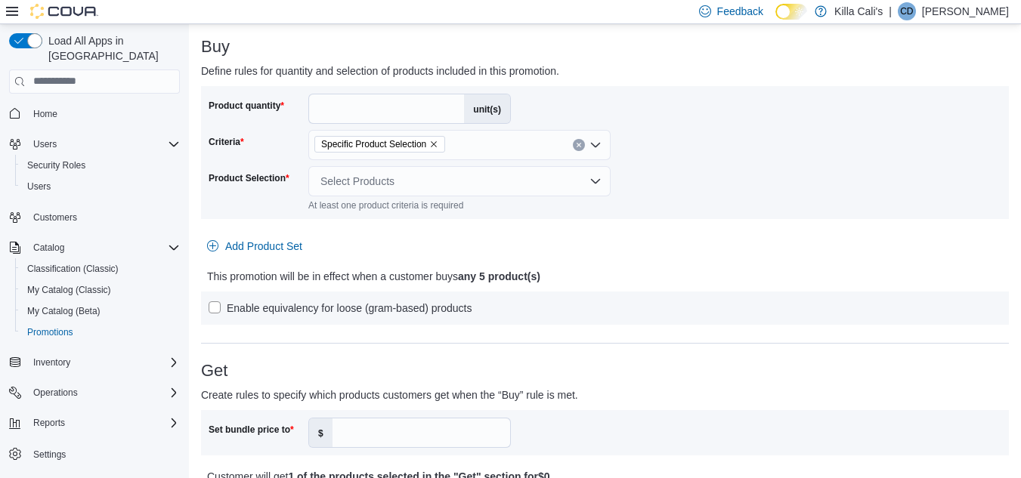
click at [484, 179] on div "Select Products" at bounding box center [459, 181] width 302 height 30
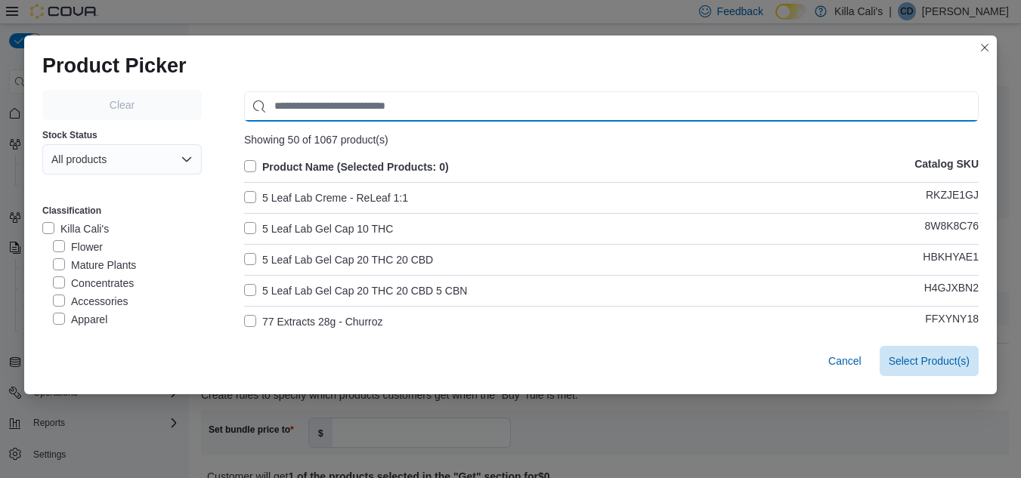
click at [281, 102] on input "Use aria labels when no actual label is in use" at bounding box center [611, 106] width 735 height 30
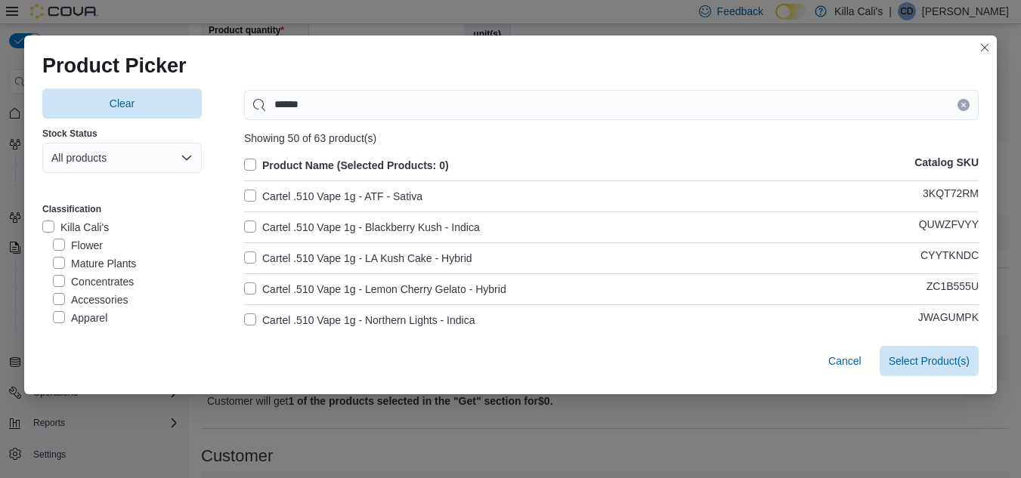
scroll to position [0, 0]
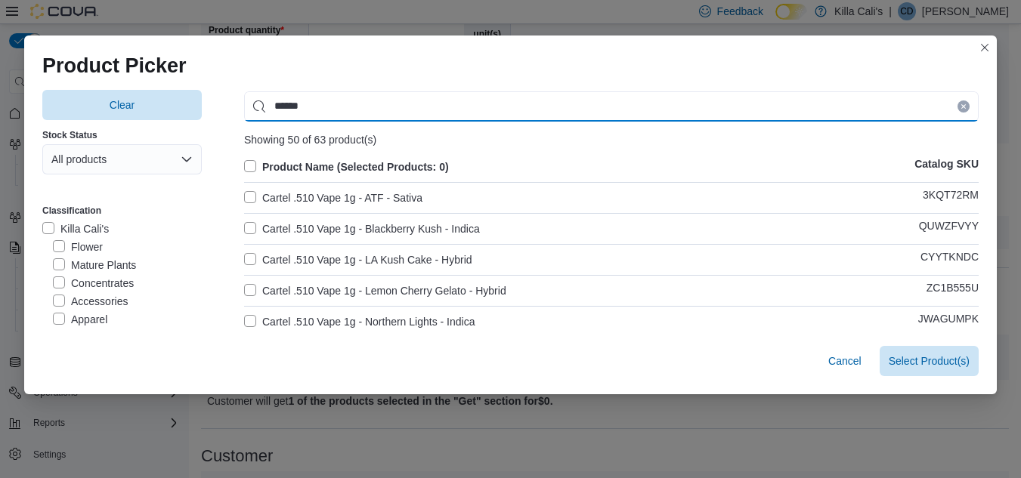
click at [344, 113] on input "******" at bounding box center [611, 106] width 735 height 30
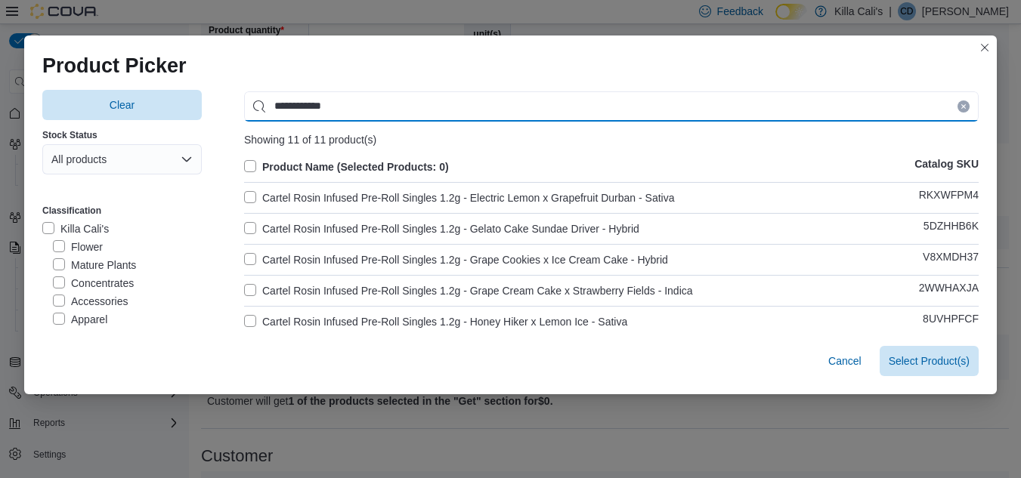
type input "**********"
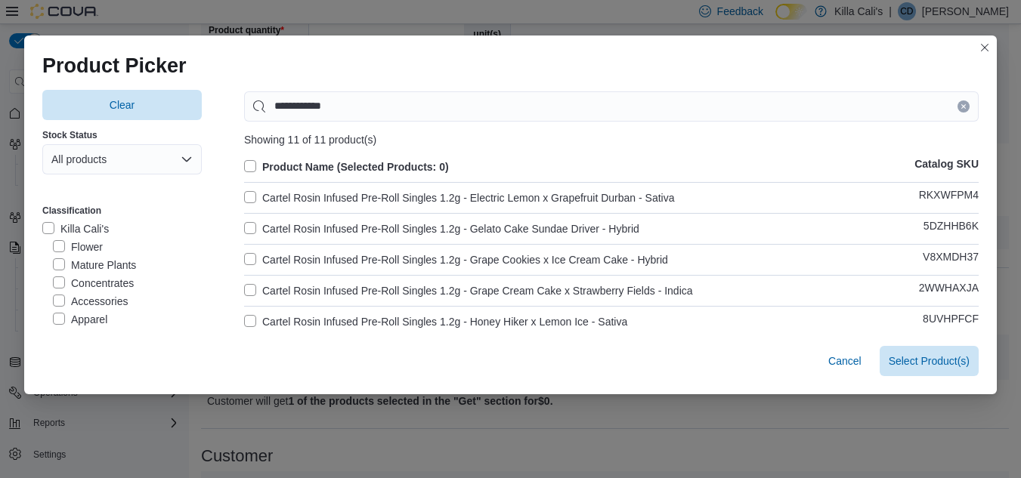
click at [252, 197] on label "Cartel Rosin Infused Pre-Roll Singles 1.2g - Electric Lemon x Grapefruit Durban…" at bounding box center [459, 198] width 430 height 18
click at [249, 228] on label "Cartel Rosin Infused Pre-Roll Singles 1.2g - Gelato Cake Sundae Driver - Hybrid" at bounding box center [441, 229] width 395 height 18
click at [249, 258] on label "Cartel Rosin Infused Pre-Roll Singles 1.2g - Grape Cookies x Ice Cream Cake - H…" at bounding box center [456, 260] width 424 height 18
click at [252, 289] on label "Cartel Rosin Infused Pre-Roll Singles 1.2g - Grape Cream Cake x Strawberry Fiel…" at bounding box center [468, 291] width 449 height 18
click at [252, 324] on label "Cartel Rosin Infused Pre-Roll Singles 1.2g - Honey Hiker x Lemon Ice - Sativa" at bounding box center [435, 322] width 383 height 18
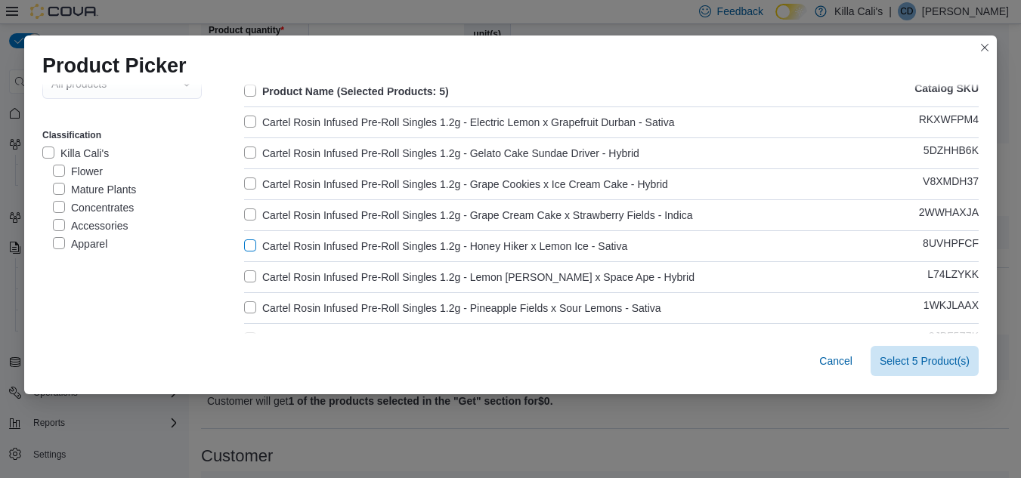
scroll to position [151, 0]
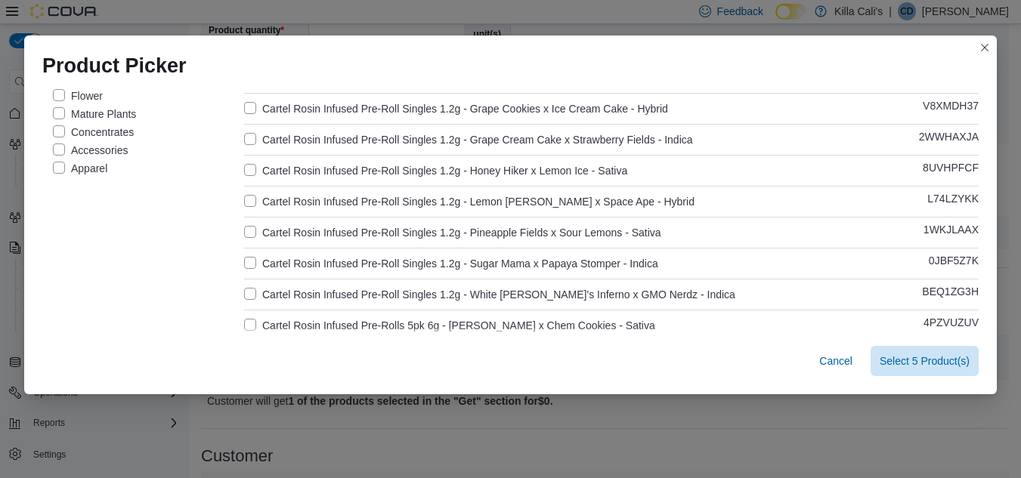
click at [245, 200] on label "Cartel Rosin Infused Pre-Roll Singles 1.2g - Lemon Cherry Sherb x Space Ape - H…" at bounding box center [469, 202] width 450 height 18
click at [244, 231] on label "Cartel Rosin Infused Pre-Roll Singles 1.2g - Pineapple Fields x Sour Lemons - S…" at bounding box center [452, 233] width 417 height 18
click at [244, 259] on label "Cartel Rosin Infused Pre-Roll Singles 1.2g - Sugar Mama x Papaya Stomper - Indi…" at bounding box center [451, 264] width 414 height 18
drag, startPoint x: 252, startPoint y: 286, endPoint x: 251, endPoint y: 302, distance: 15.9
click at [252, 291] on label "Cartel Rosin Infused Pre-Roll Singles 1.2g - White Dante's Inferno x GMO Nerdz …" at bounding box center [489, 295] width 491 height 18
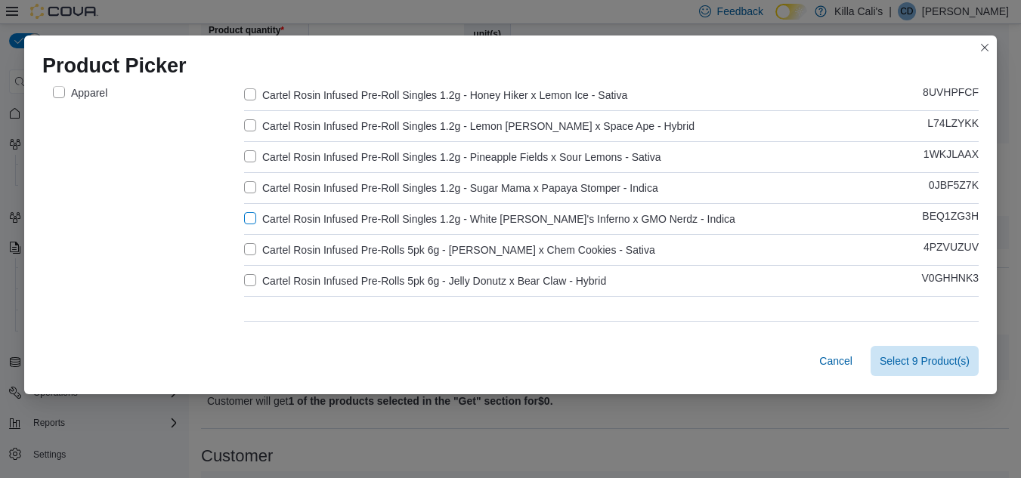
scroll to position [268, 0]
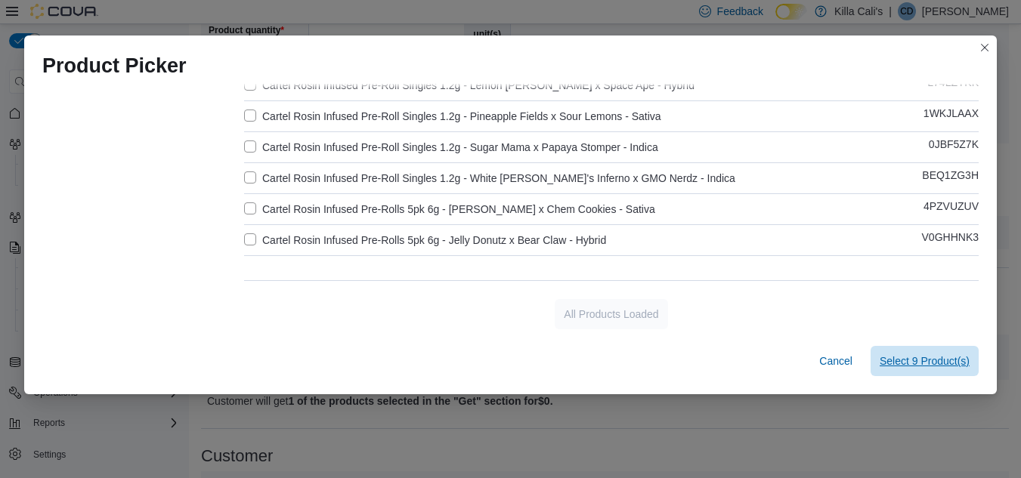
click at [937, 356] on span "Select 9 Product(s)" at bounding box center [925, 361] width 90 height 15
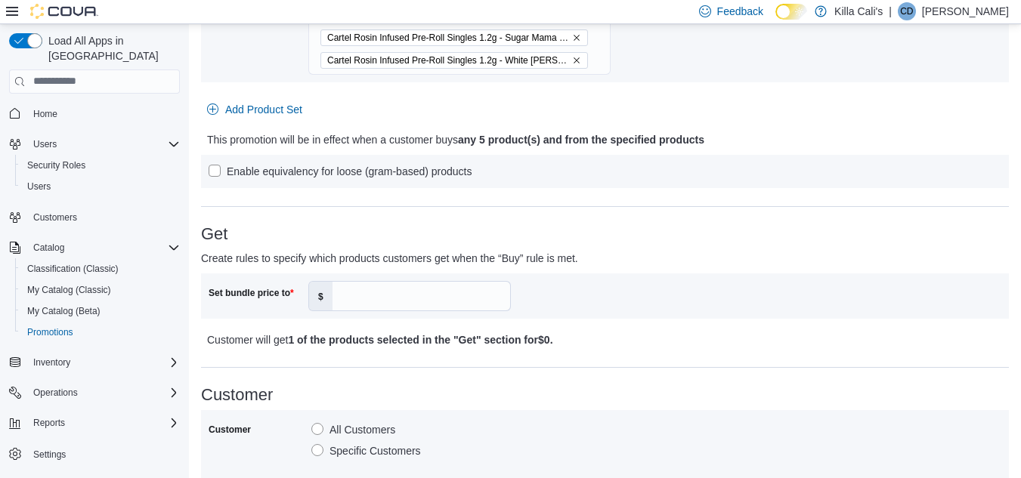
scroll to position [529, 0]
click at [438, 288] on input "Set bundle price to" at bounding box center [422, 295] width 178 height 29
type input "**"
click at [688, 395] on h3 "Customer" at bounding box center [605, 394] width 808 height 18
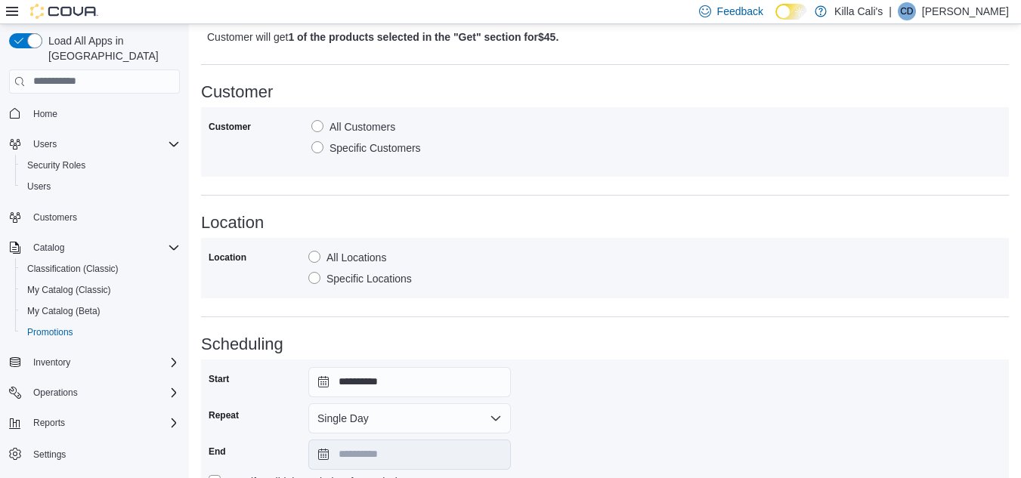
scroll to position [907, 0]
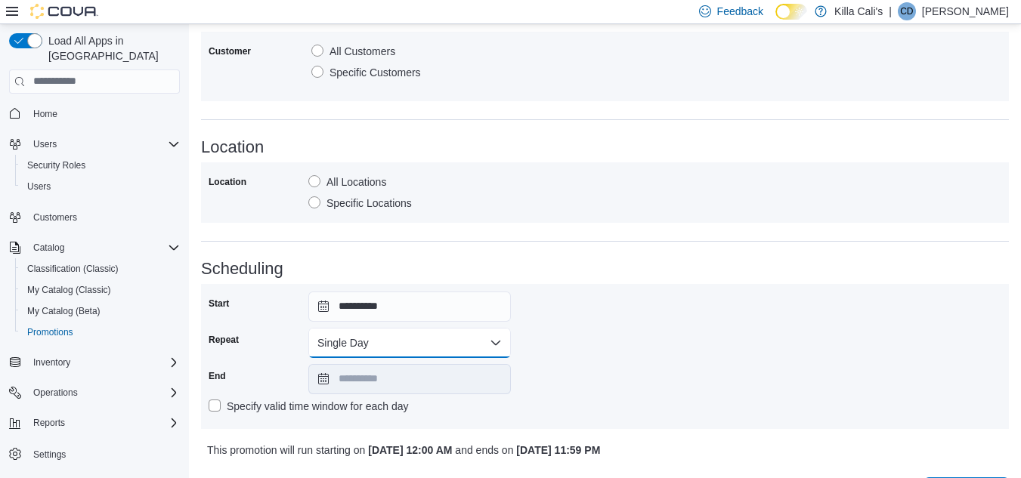
click at [475, 344] on button "Single Day" at bounding box center [409, 343] width 203 height 30
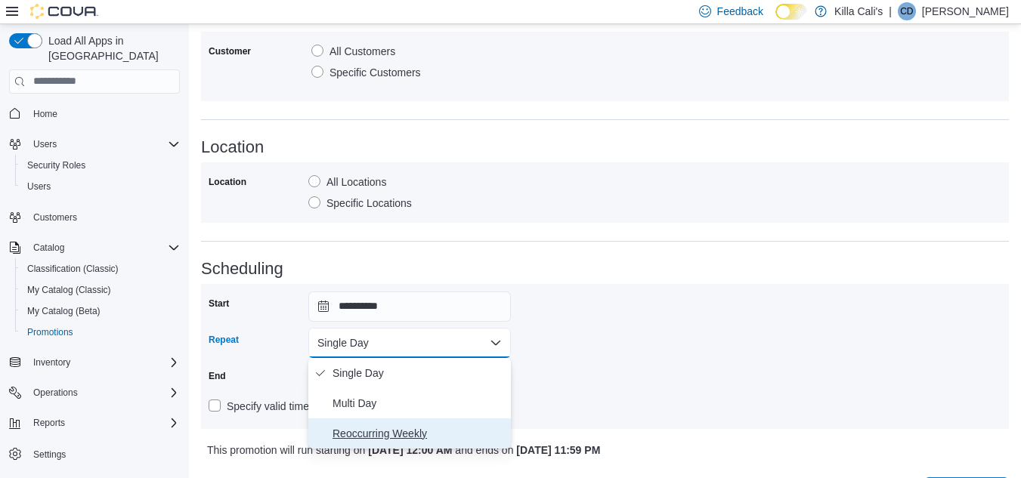
click at [412, 429] on span "Reoccurring Weekly" at bounding box center [419, 434] width 172 height 18
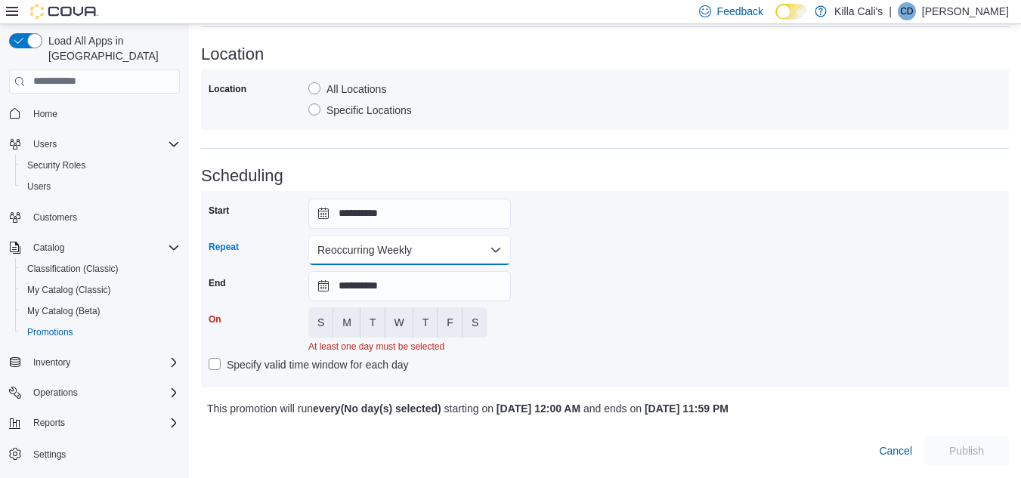
scroll to position [1018, 0]
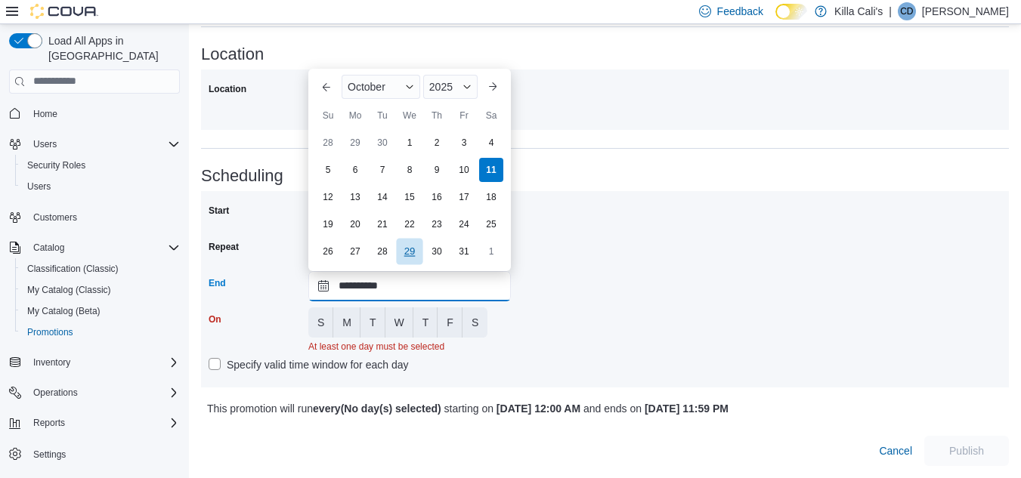
drag, startPoint x: 419, startPoint y: 266, endPoint x: 419, endPoint y: 240, distance: 26.5
click at [418, 271] on input "**********" at bounding box center [409, 286] width 203 height 30
click at [451, 81] on span "2025" at bounding box center [440, 87] width 23 height 12
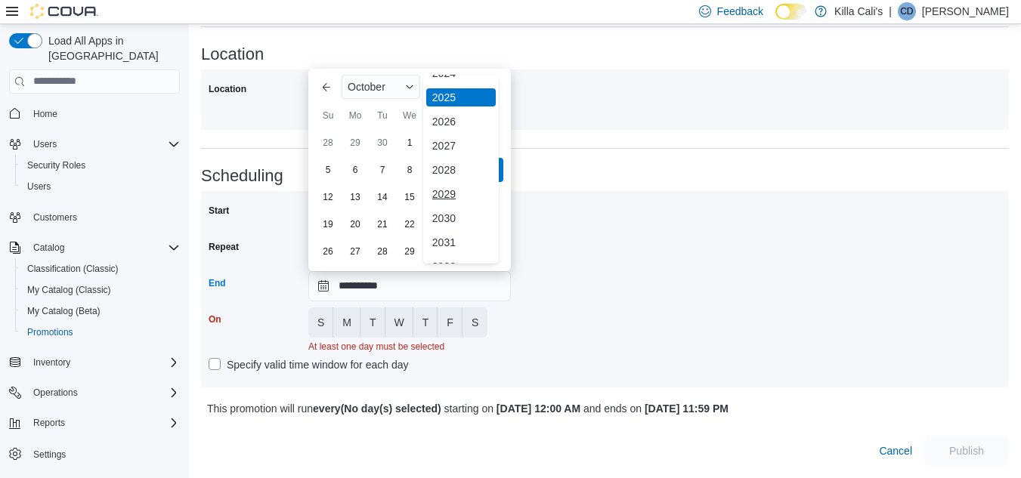
scroll to position [180, 0]
click at [445, 191] on div "2030" at bounding box center [461, 200] width 70 height 18
type input "**********"
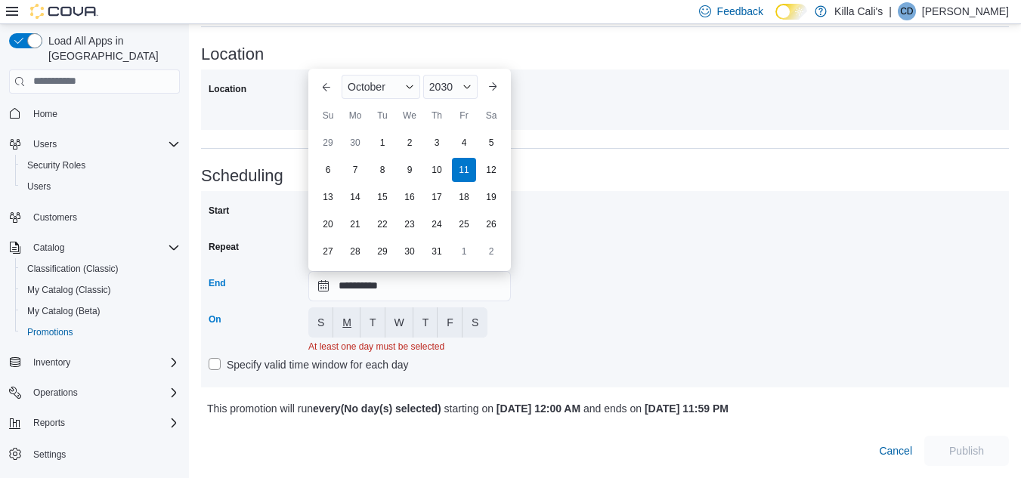
click at [342, 308] on button "M" at bounding box center [346, 323] width 27 height 30
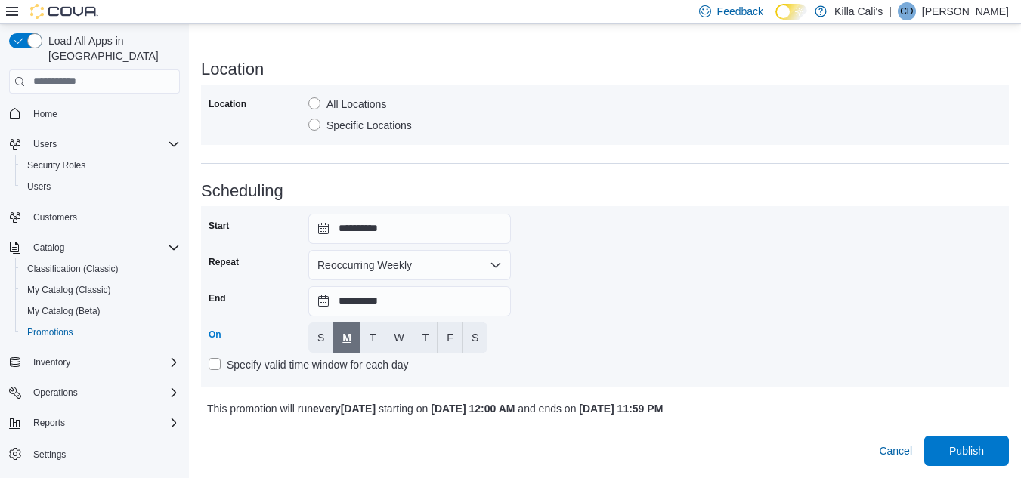
scroll to position [985, 0]
click at [363, 341] on button "T" at bounding box center [372, 338] width 25 height 30
click at [385, 333] on button "W" at bounding box center [399, 338] width 28 height 30
click at [432, 334] on button "T" at bounding box center [425, 338] width 25 height 30
click at [450, 333] on span "F" at bounding box center [450, 337] width 7 height 15
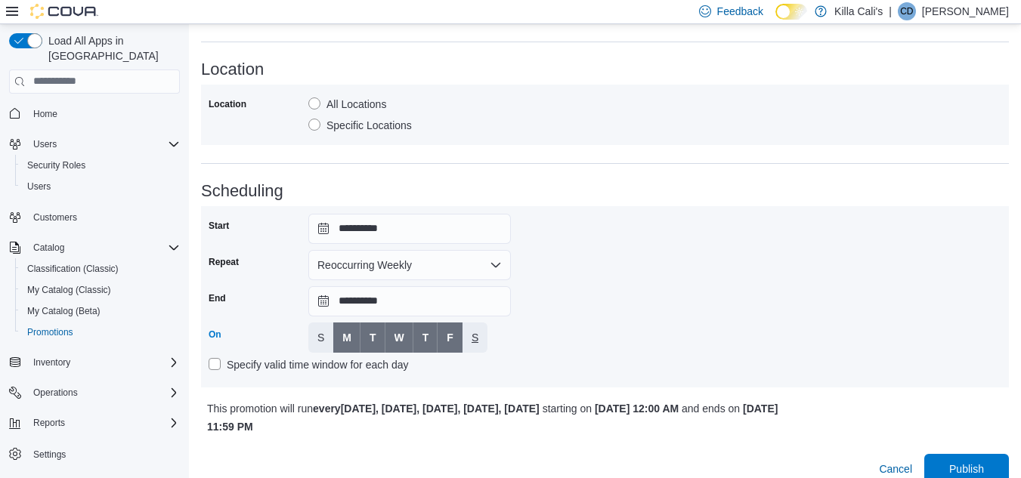
click at [465, 335] on button "S" at bounding box center [475, 338] width 25 height 30
drag, startPoint x: 602, startPoint y: 336, endPoint x: 624, endPoint y: 336, distance: 22.7
click at [604, 336] on div "**********" at bounding box center [605, 297] width 793 height 166
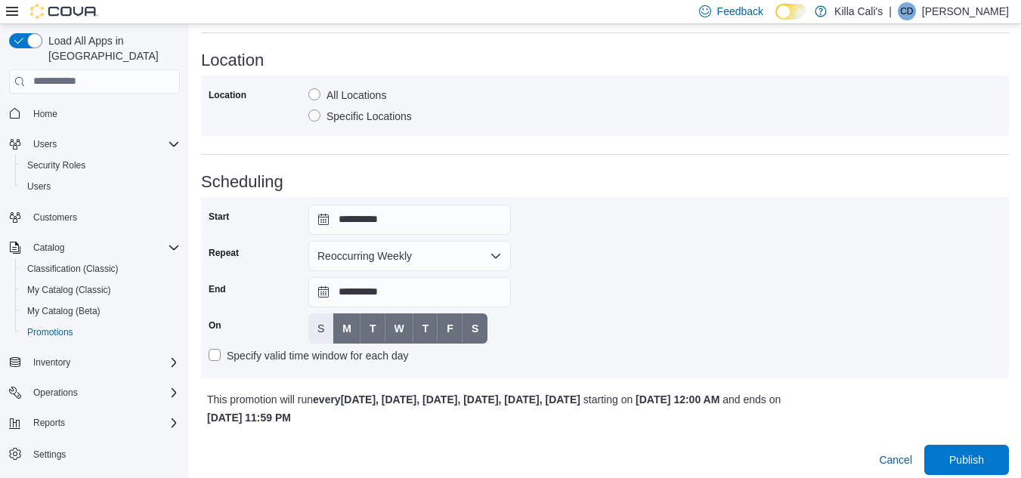
scroll to position [1003, 0]
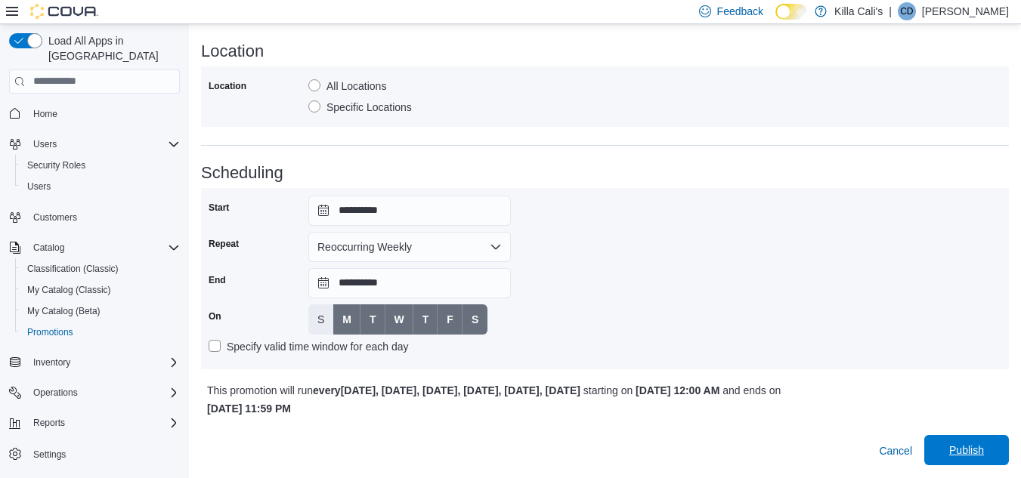
click at [964, 447] on span "Publish" at bounding box center [966, 450] width 35 height 15
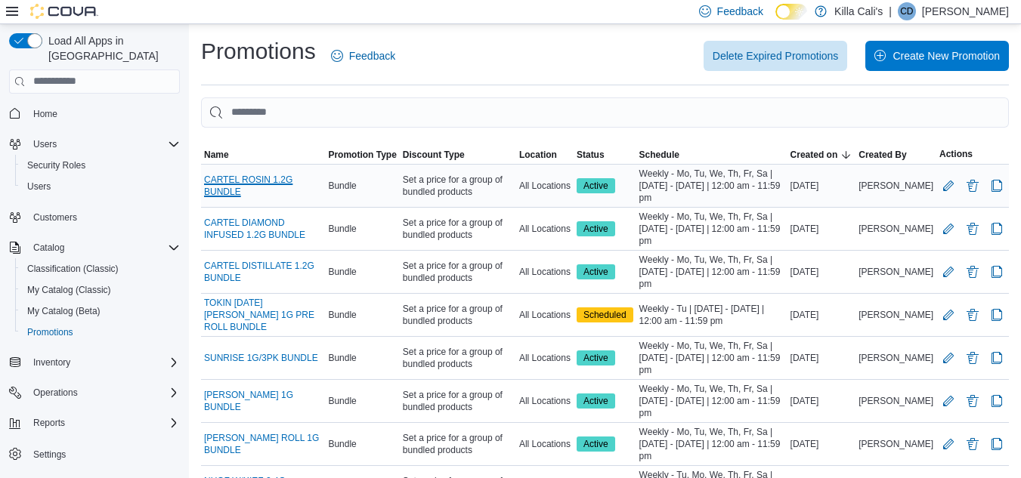
click at [232, 181] on link "CARTEL ROSIN 1.2G BUNDLE" at bounding box center [263, 186] width 118 height 24
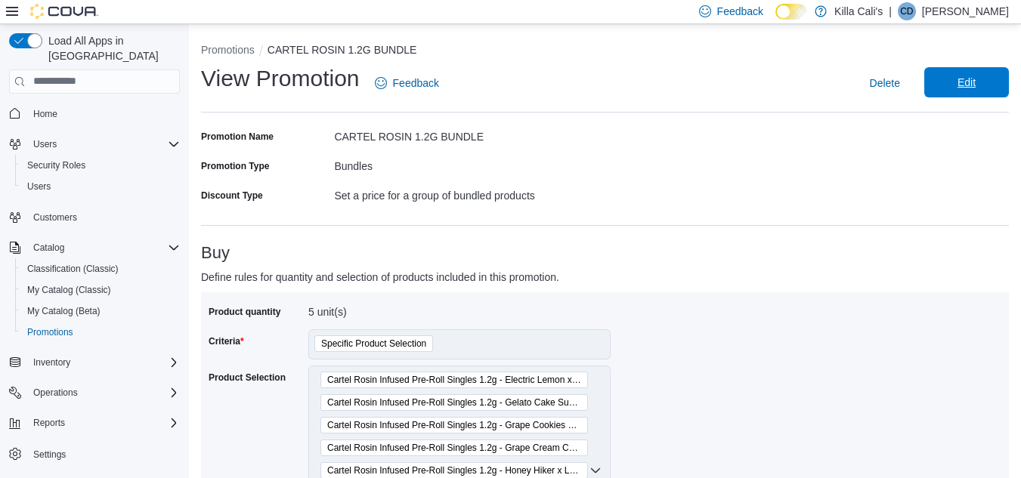
click at [971, 80] on span "Edit" at bounding box center [967, 82] width 18 height 15
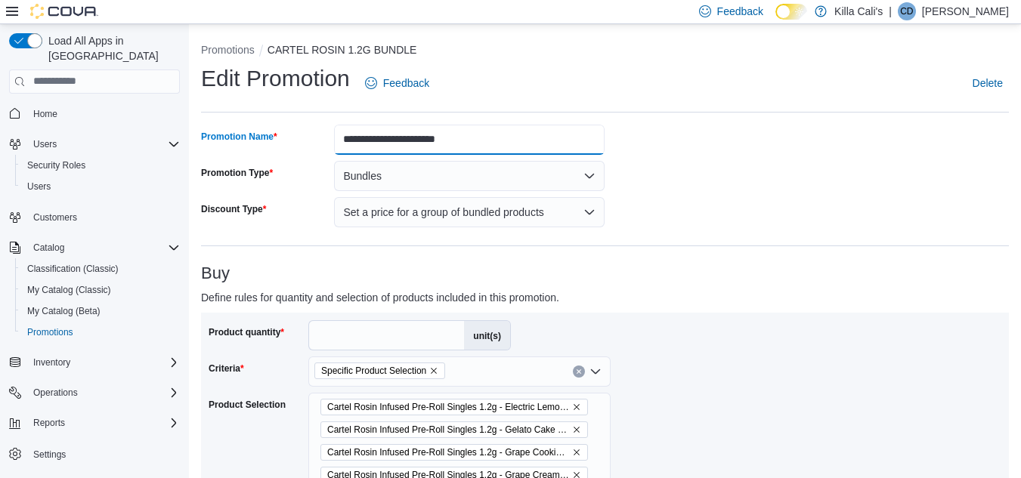
click at [411, 140] on input "**********" at bounding box center [469, 140] width 271 height 30
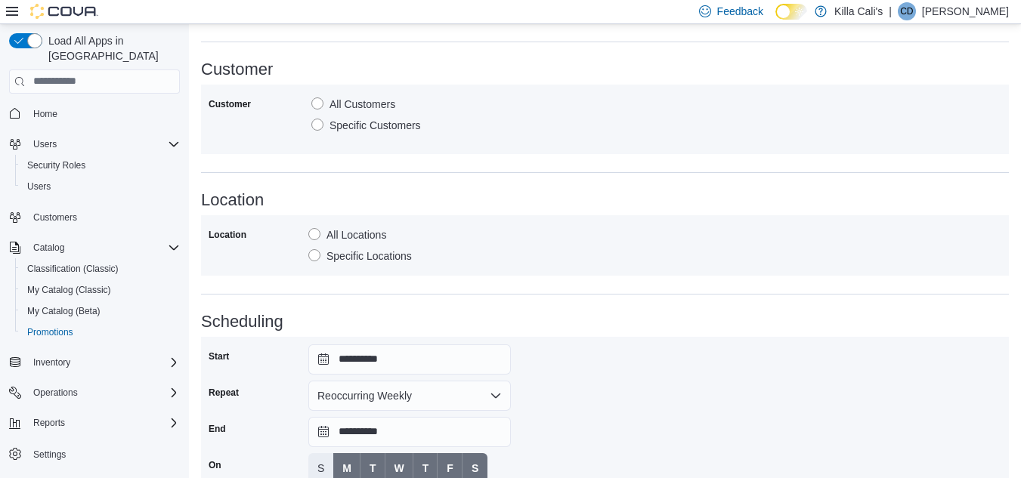
scroll to position [1003, 0]
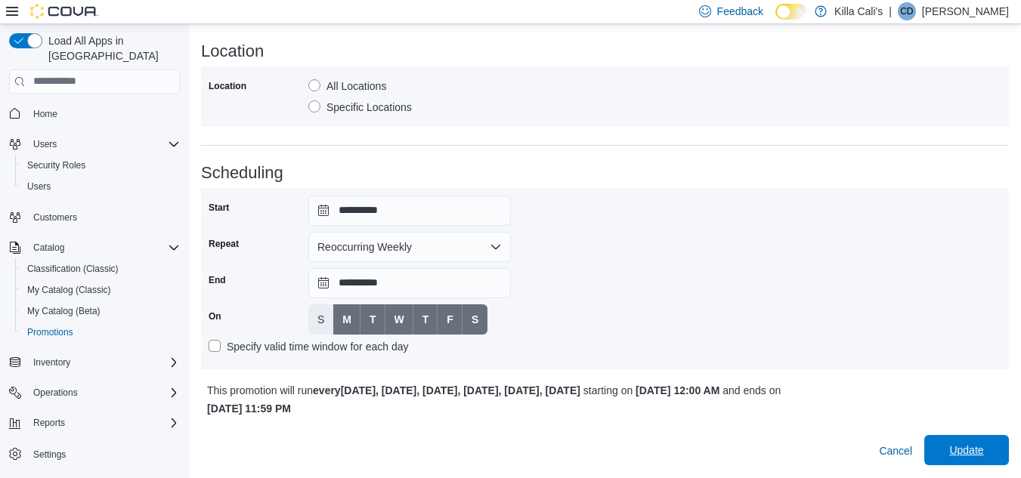
type input "**********"
click at [969, 448] on span "Update" at bounding box center [966, 450] width 34 height 15
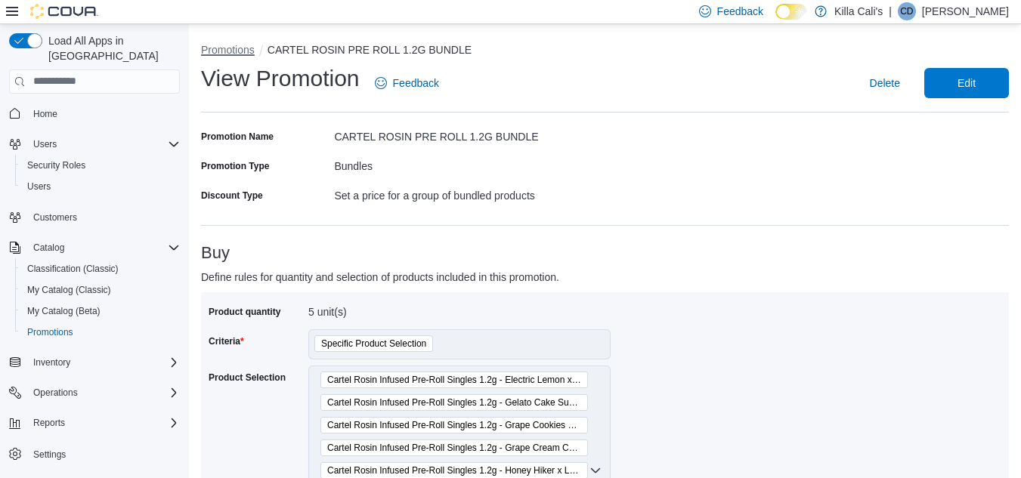
click at [238, 49] on button "Promotions" at bounding box center [228, 50] width 54 height 12
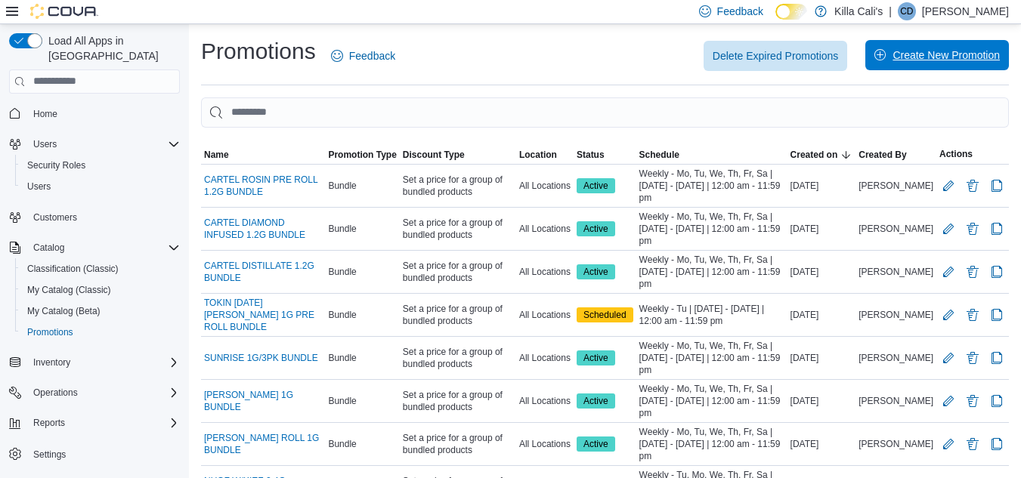
click at [935, 46] on span "Create New Promotion" at bounding box center [936, 55] width 125 height 30
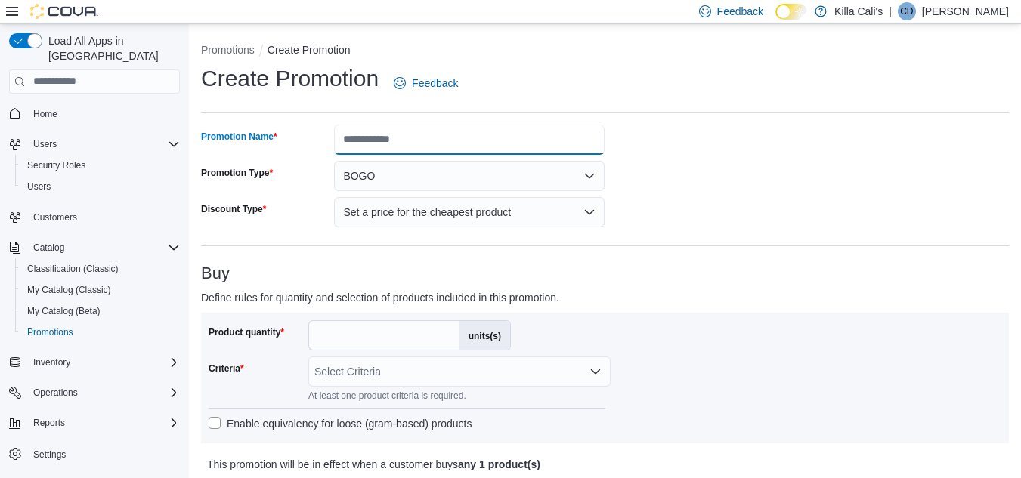
click at [382, 137] on input "Promotion Name" at bounding box center [469, 140] width 271 height 30
click at [378, 139] on input "**********" at bounding box center [469, 140] width 271 height 30
type input "**********"
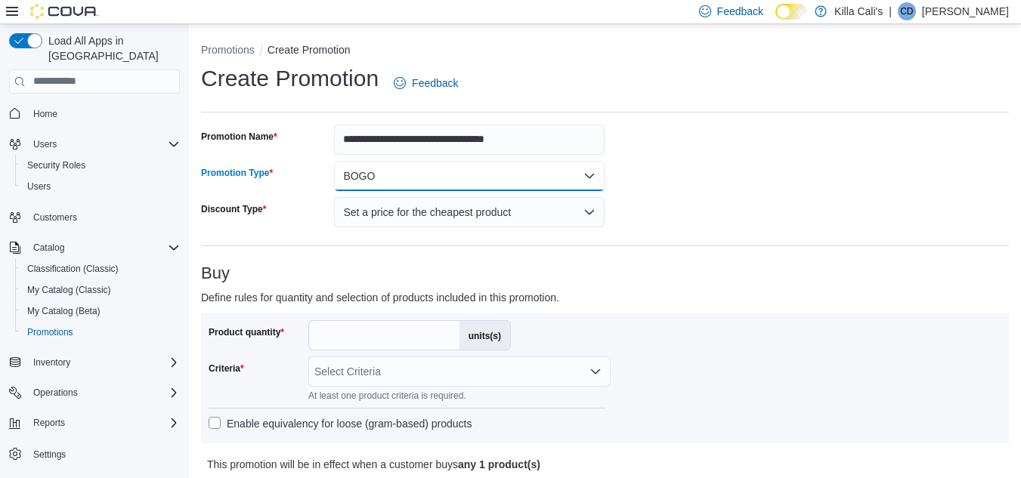
click at [404, 171] on button "BOGO" at bounding box center [469, 176] width 271 height 30
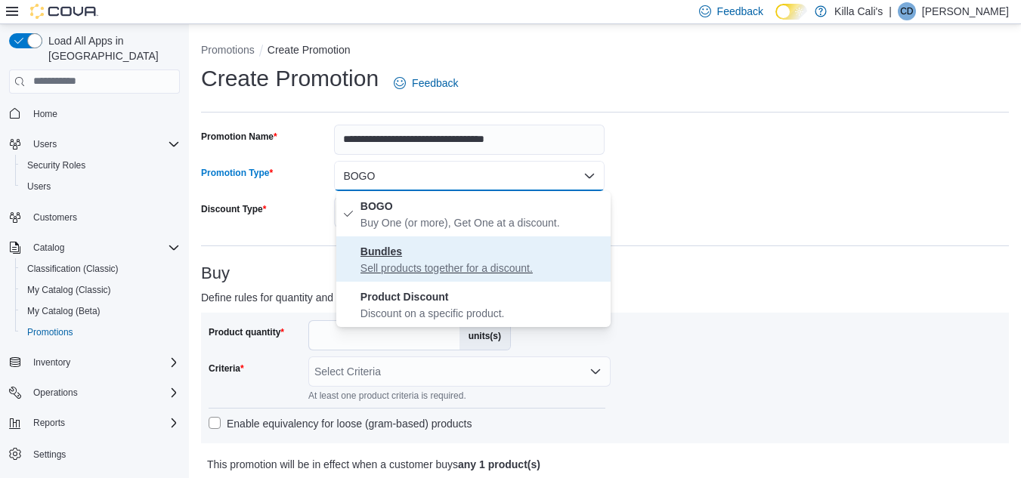
click at [411, 261] on p "Sell products together for a discount." at bounding box center [482, 268] width 244 height 15
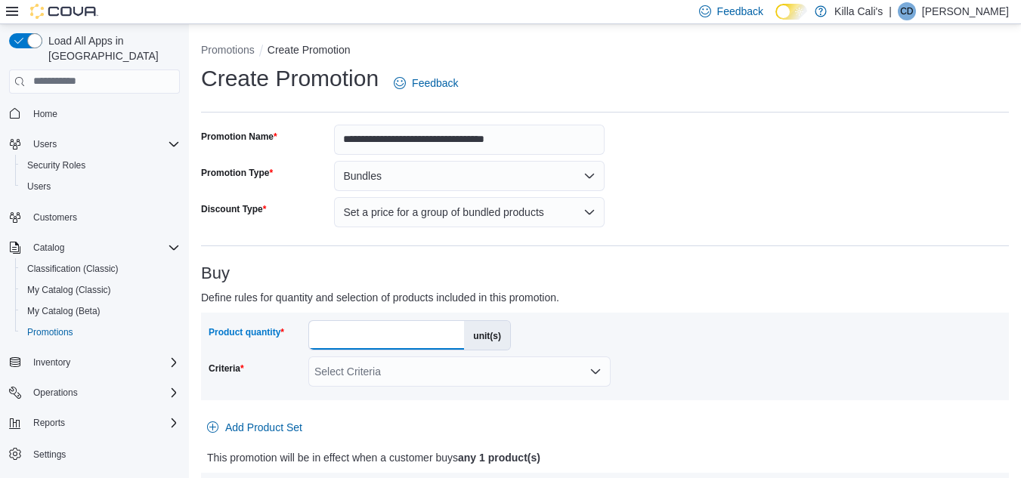
drag, startPoint x: 352, startPoint y: 336, endPoint x: 299, endPoint y: 336, distance: 53.7
click at [299, 336] on div "Product quantity * unit(s)" at bounding box center [360, 335] width 302 height 30
type input "*"
click at [568, 379] on div "Select Criteria" at bounding box center [459, 372] width 302 height 30
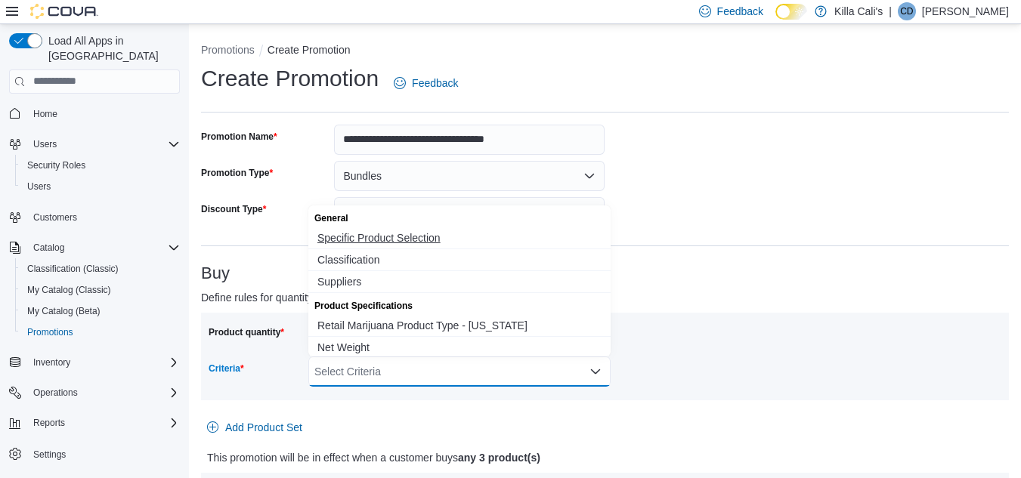
click at [397, 237] on span "Specific Product Selection" at bounding box center [459, 238] width 284 height 15
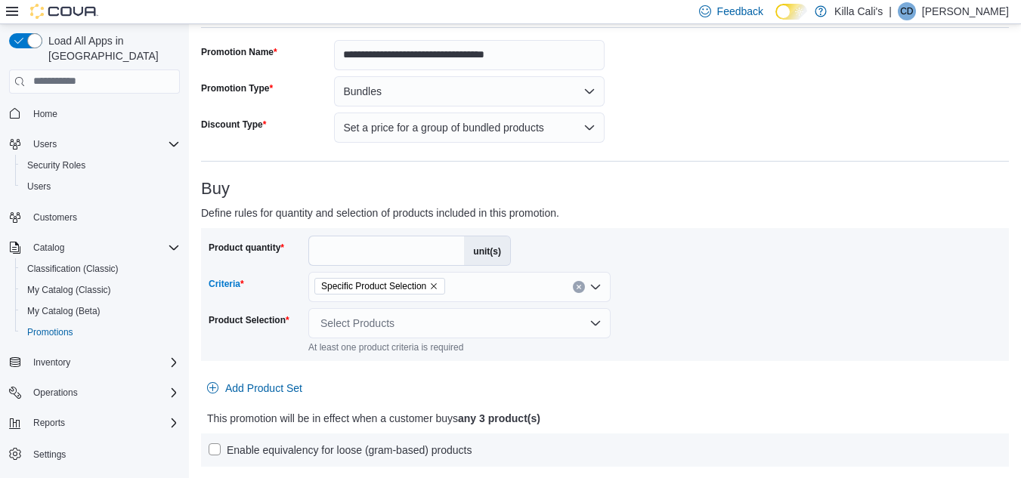
scroll to position [227, 0]
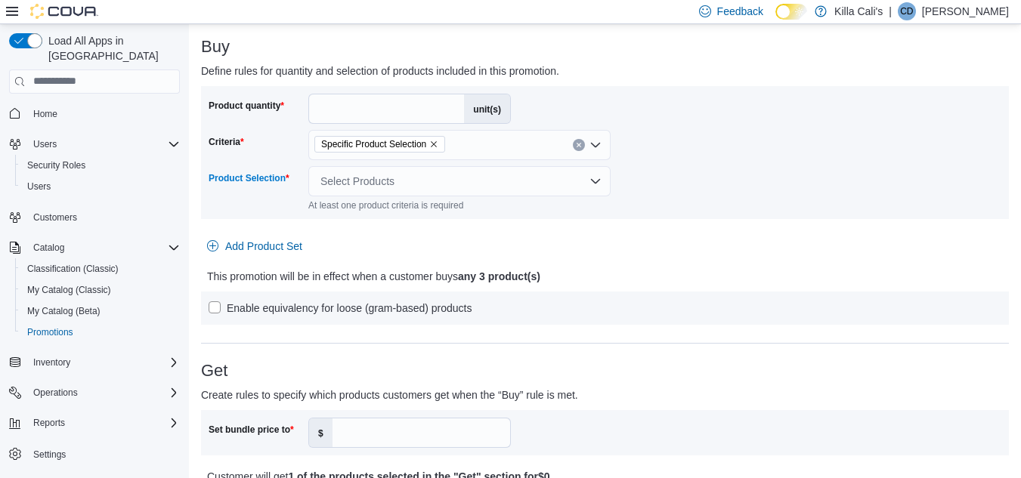
click at [489, 180] on div "Select Products" at bounding box center [459, 181] width 302 height 30
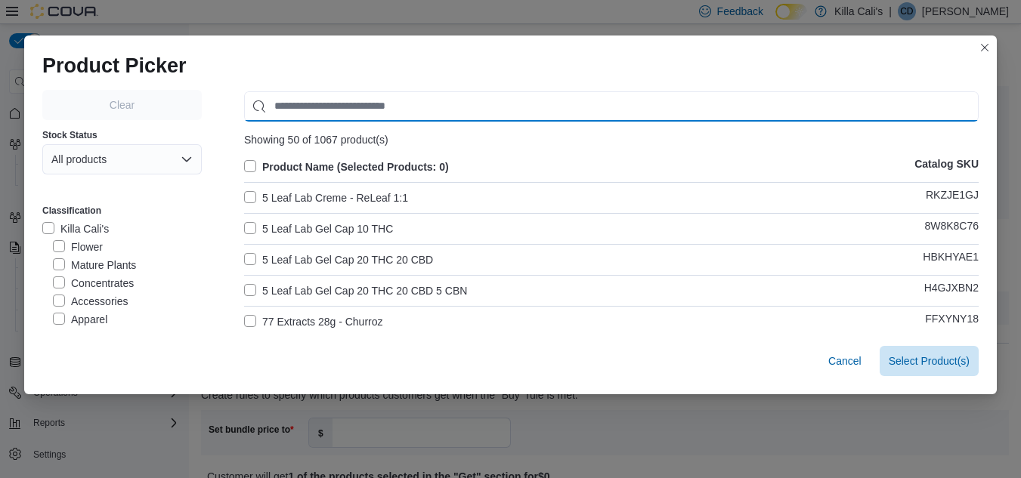
click at [279, 107] on input "Use aria labels when no actual label is in use" at bounding box center [611, 106] width 735 height 30
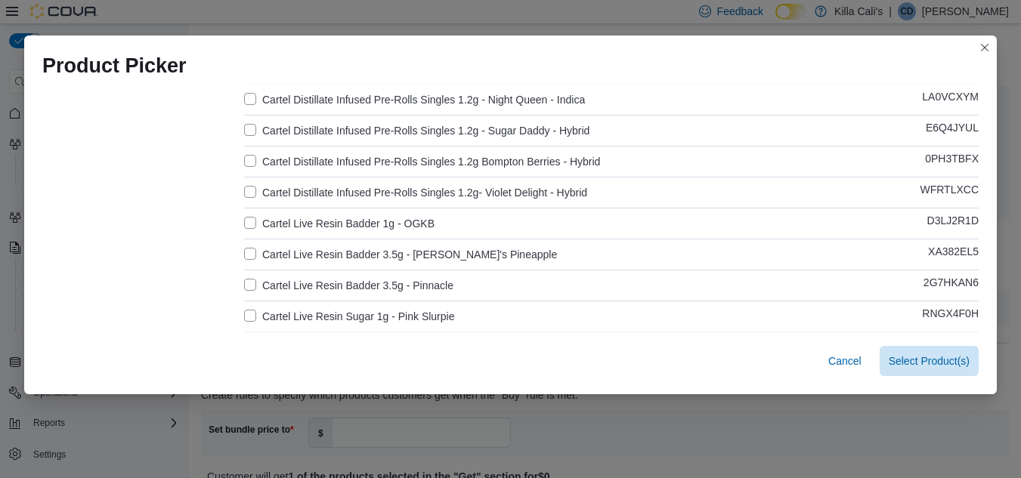
scroll to position [1209, 0]
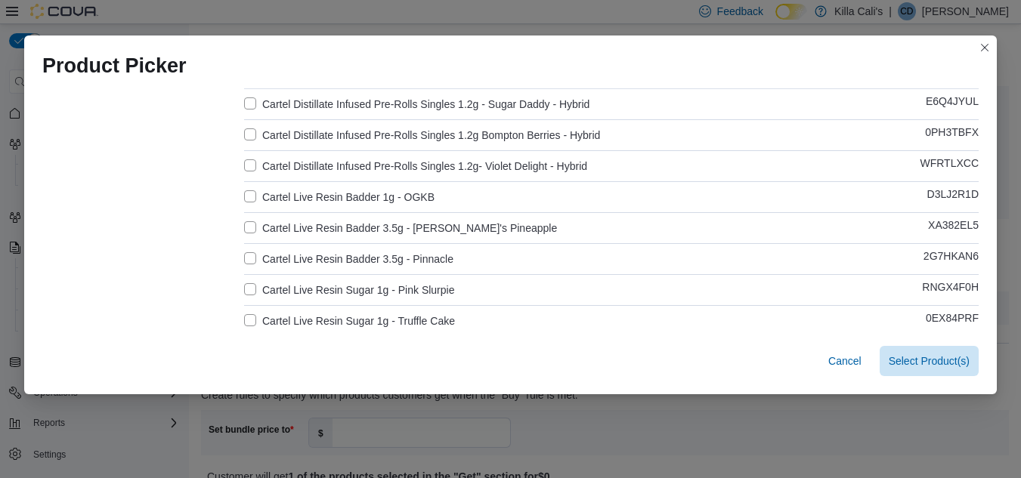
type input "******"
click at [244, 192] on label "Cartel Live Resin Badder 1g - OGKB" at bounding box center [339, 197] width 190 height 18
click at [244, 225] on label "Cartel Live Resin Badder 3.5g - [PERSON_NAME]'s Pineapple" at bounding box center [400, 228] width 313 height 18
click at [250, 250] on label "Cartel Live Resin Badder 3.5g - Pinnacle" at bounding box center [348, 259] width 209 height 18
click at [244, 292] on label "Cartel Live Resin Sugar 1g - Pink Slurpie" at bounding box center [349, 290] width 210 height 18
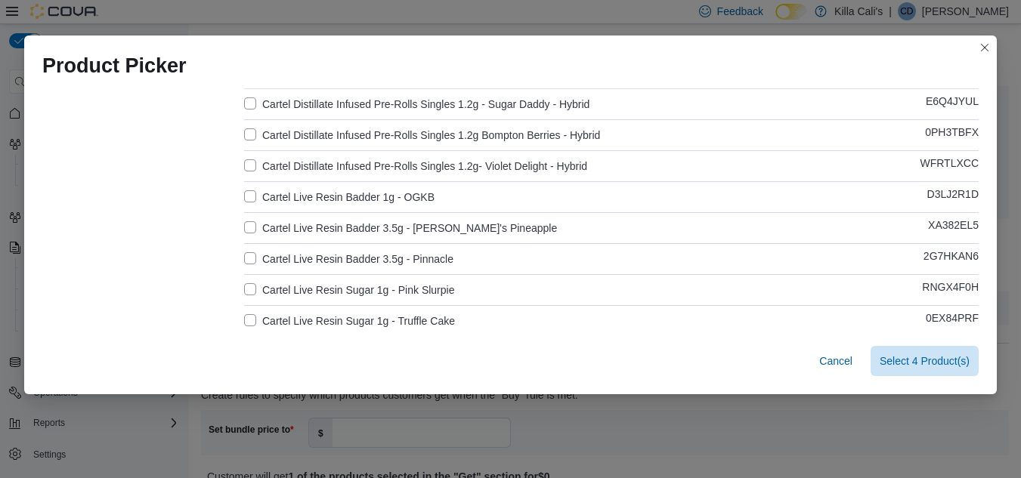
click at [244, 317] on label "Cartel Live Resin Sugar 1g - Truffle Cake" at bounding box center [349, 321] width 211 height 18
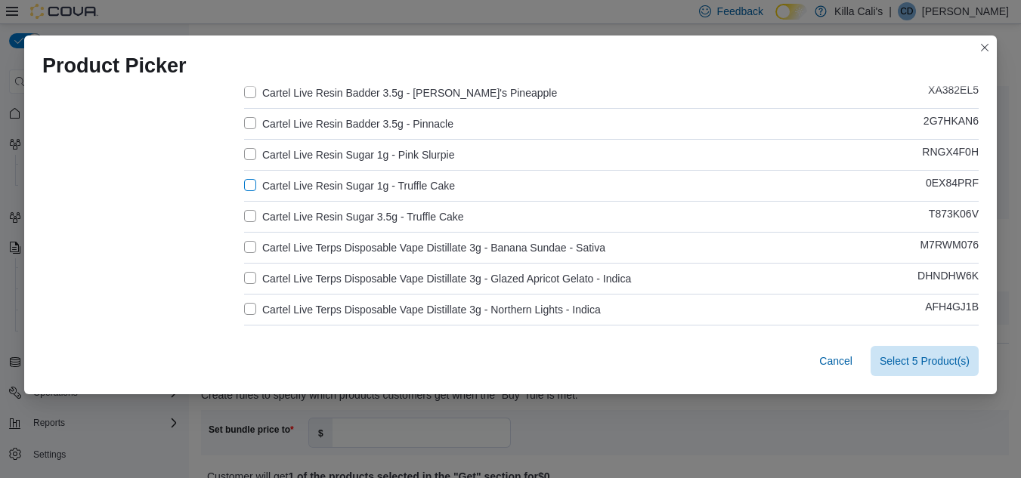
scroll to position [1360, 0]
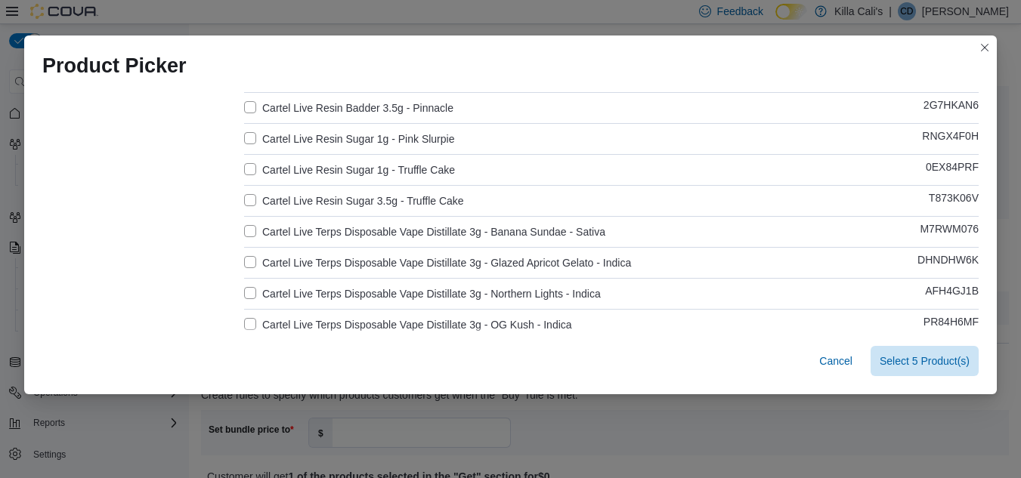
click at [252, 196] on label "Cartel Live Resin Sugar 3.5g - Truffle Cake" at bounding box center [354, 201] width 220 height 18
click at [914, 358] on span "Select 6 Product(s)" at bounding box center [925, 360] width 90 height 15
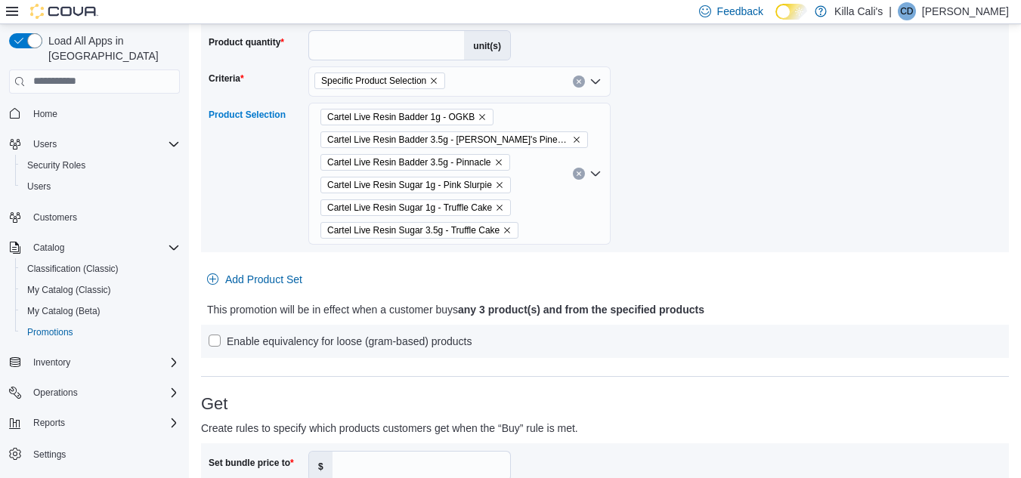
scroll to position [453, 0]
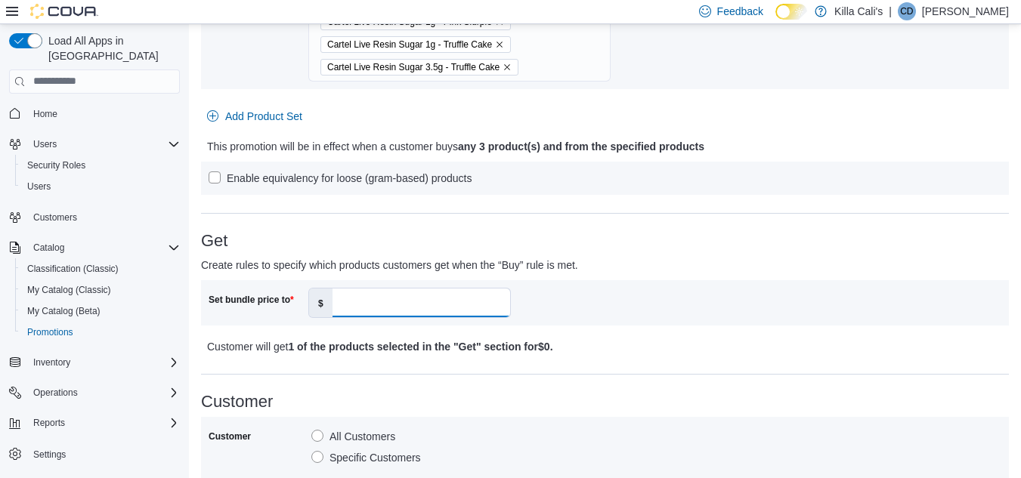
click at [360, 305] on input "Set bundle price to" at bounding box center [422, 303] width 178 height 29
type input "**"
click at [626, 324] on div "Set bundle price to $ **" at bounding box center [605, 302] width 808 height 45
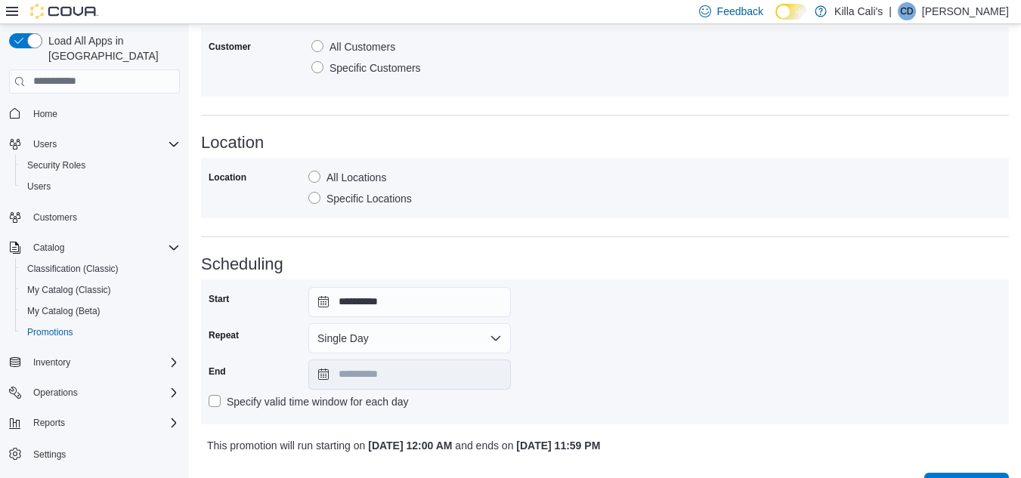
scroll to position [880, 0]
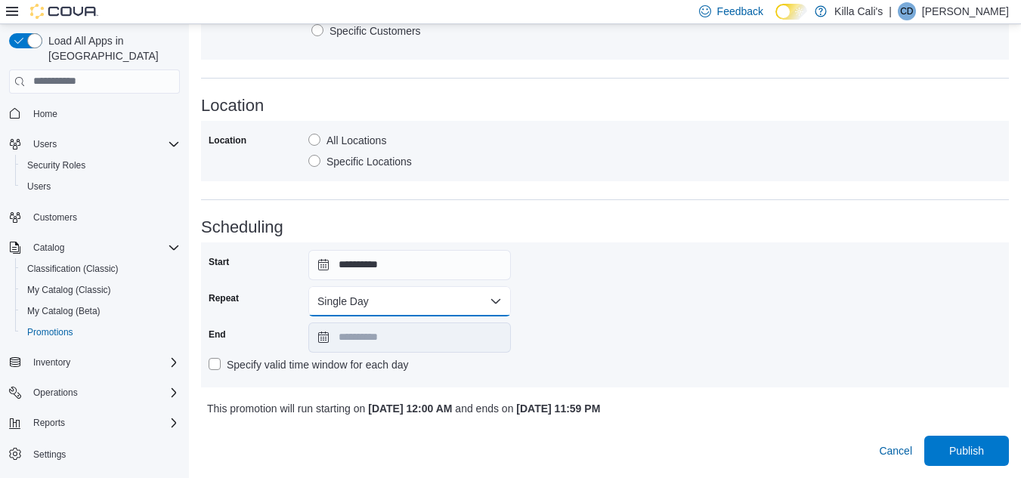
click at [404, 309] on button "Single Day" at bounding box center [409, 301] width 203 height 30
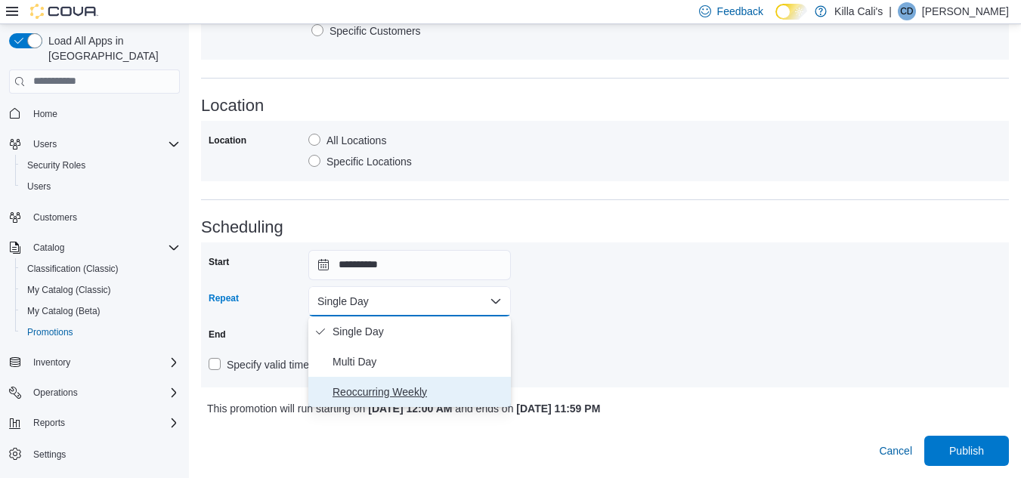
click at [353, 398] on span "Reoccurring Weekly" at bounding box center [419, 392] width 172 height 18
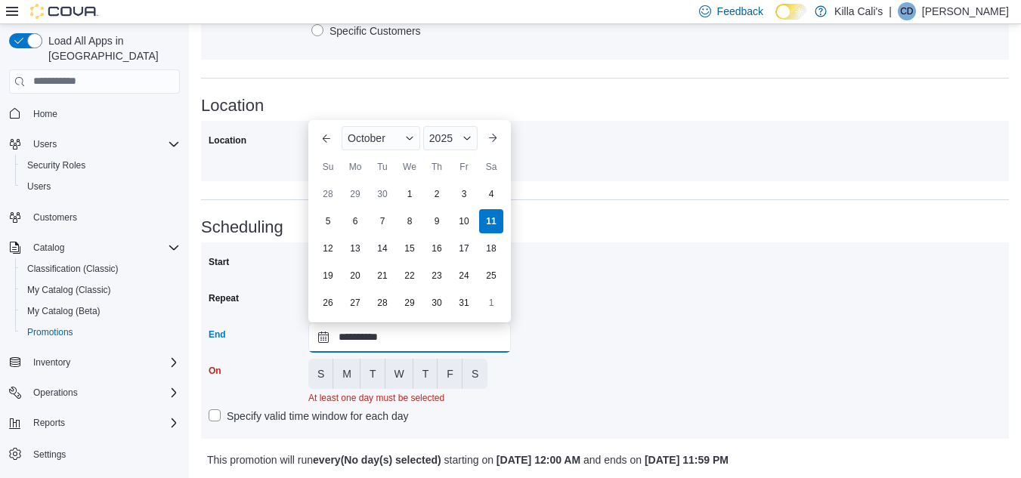
click at [432, 334] on input "**********" at bounding box center [409, 338] width 203 height 30
click at [457, 151] on div "[DATE]" at bounding box center [410, 138] width 148 height 36
click at [452, 129] on div "2025" at bounding box center [450, 138] width 54 height 24
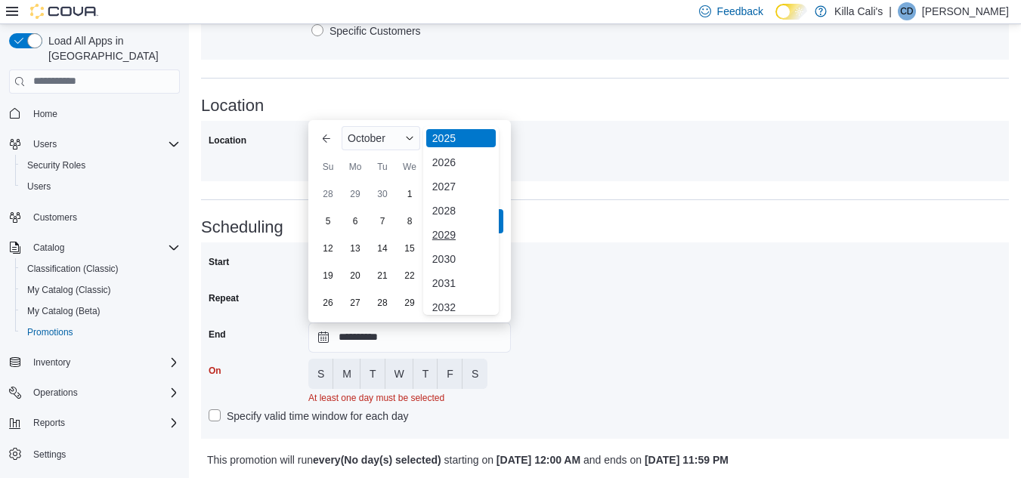
scroll to position [180, 0]
click at [440, 255] on div "2030" at bounding box center [461, 252] width 70 height 18
type input "**********"
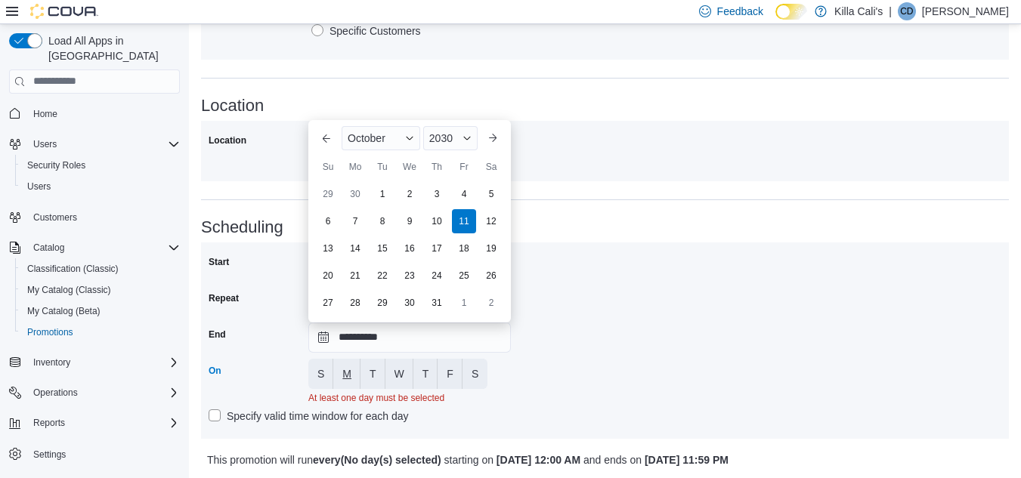
click at [345, 380] on span "M" at bounding box center [346, 374] width 9 height 15
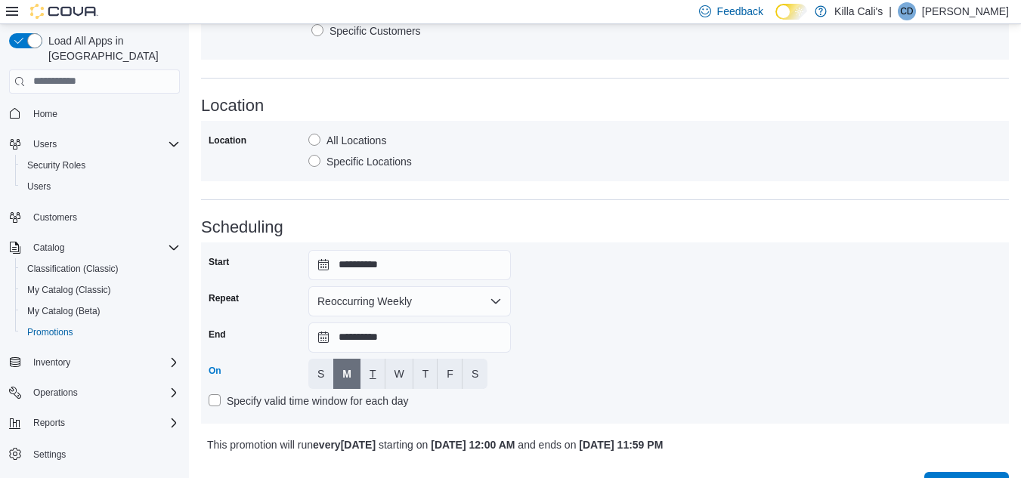
click at [367, 376] on button "T" at bounding box center [372, 374] width 25 height 30
click at [404, 373] on button "W" at bounding box center [399, 374] width 28 height 30
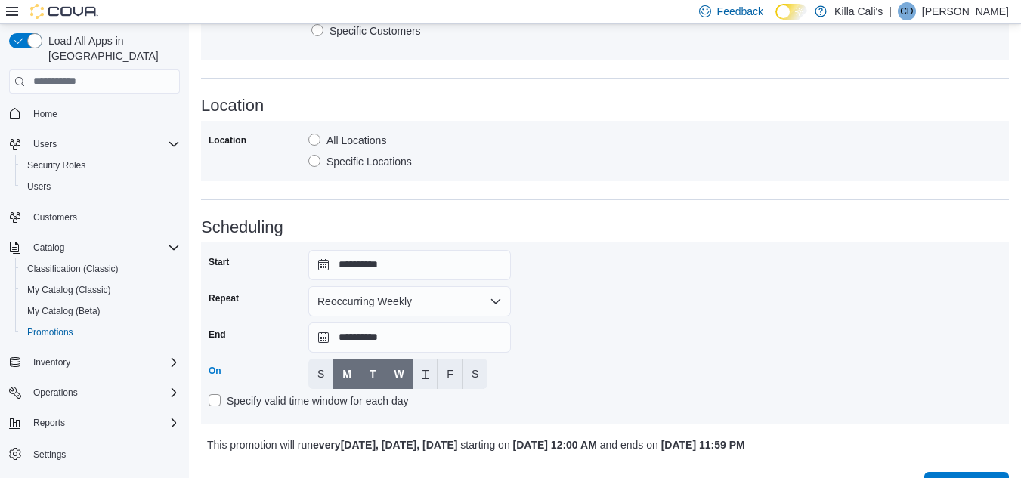
click at [422, 374] on span "T" at bounding box center [425, 374] width 7 height 15
click at [450, 380] on span "F" at bounding box center [450, 374] width 7 height 15
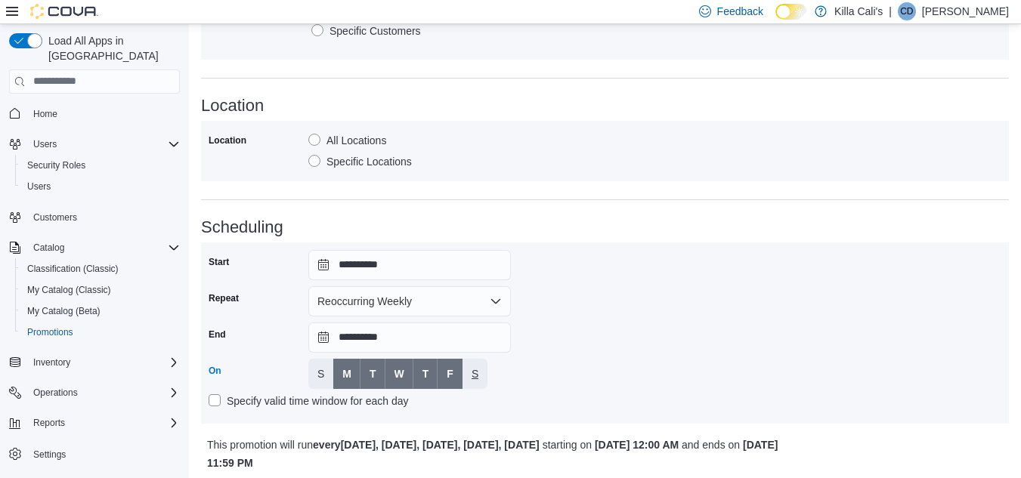
click at [475, 381] on span "S" at bounding box center [475, 374] width 7 height 15
click at [539, 367] on div "**********" at bounding box center [605, 333] width 793 height 166
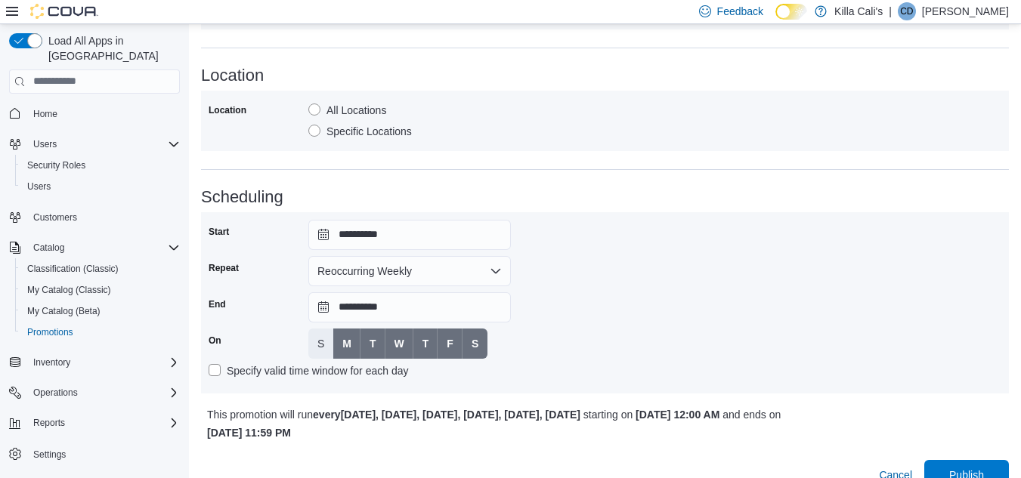
scroll to position [935, 0]
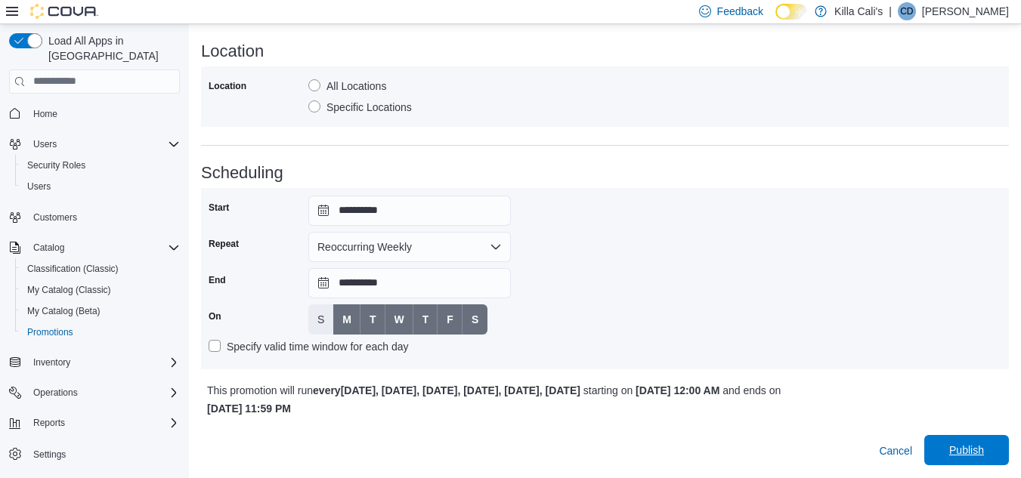
click at [982, 441] on span "Publish" at bounding box center [966, 450] width 67 height 30
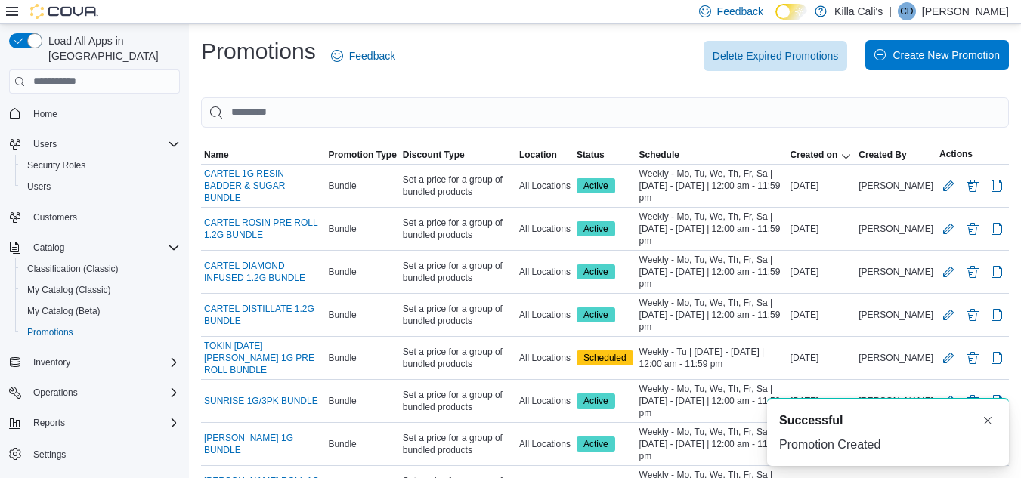
click at [943, 51] on span "Create New Promotion" at bounding box center [946, 55] width 107 height 15
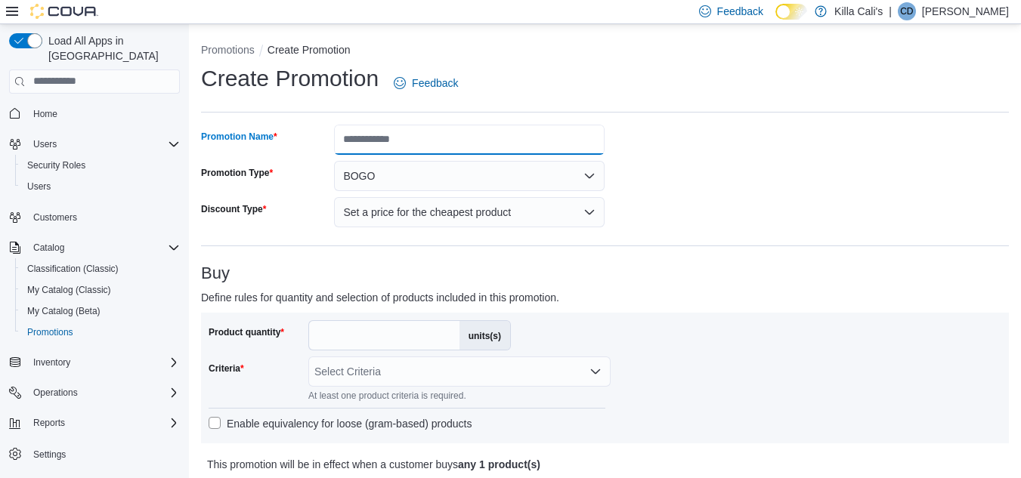
click at [477, 130] on input "Promotion Name" at bounding box center [469, 140] width 271 height 30
type input "**********"
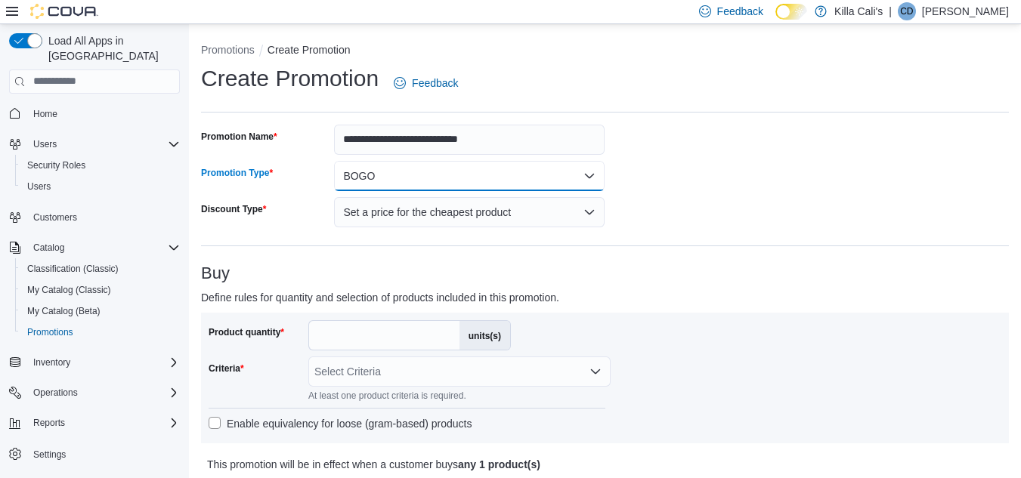
click at [448, 181] on button "BOGO" at bounding box center [469, 176] width 271 height 30
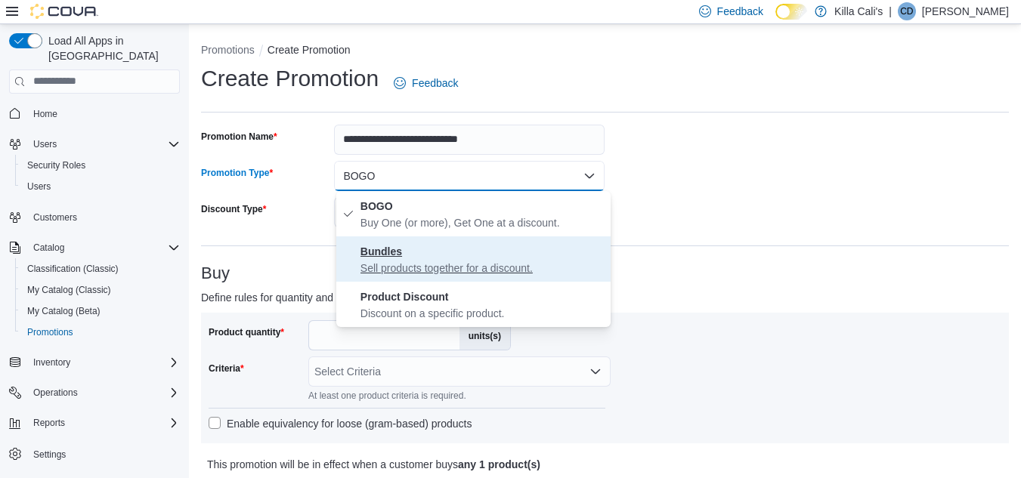
click at [417, 246] on span "Bundles Sell products together for a discount." at bounding box center [482, 259] width 244 height 33
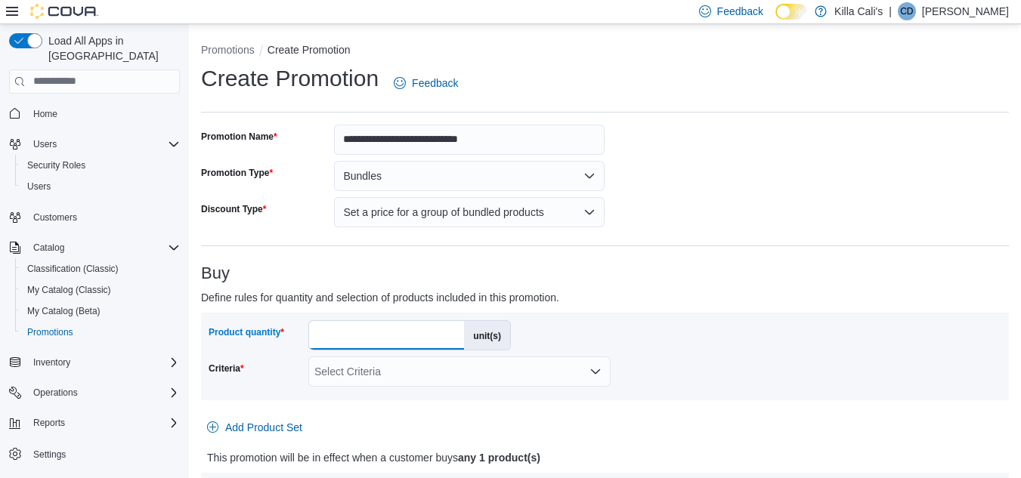
drag, startPoint x: 328, startPoint y: 337, endPoint x: 305, endPoint y: 334, distance: 22.9
click at [305, 334] on div "Product quantity * unit(s)" at bounding box center [360, 335] width 302 height 30
type input "*"
click at [498, 363] on div "Select Criteria" at bounding box center [459, 372] width 302 height 30
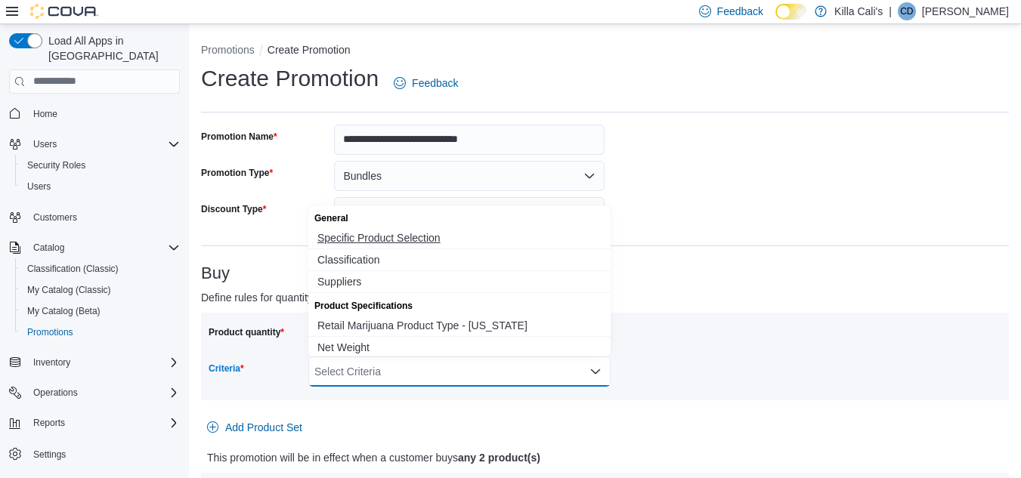
click at [426, 237] on span "Specific Product Selection" at bounding box center [459, 238] width 284 height 15
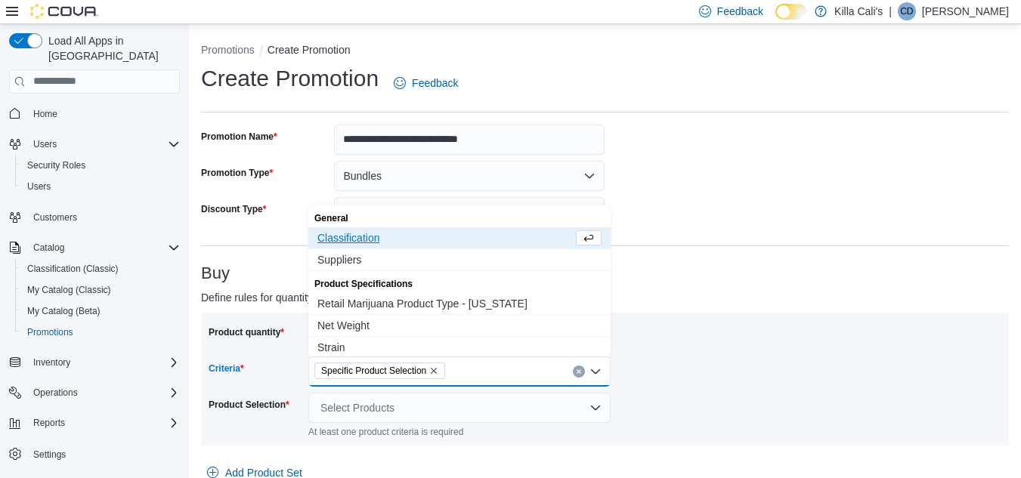
click at [713, 314] on div "Product quantity * unit(s) Criteria Specific Product Selection Combo box. Selec…" at bounding box center [605, 379] width 808 height 133
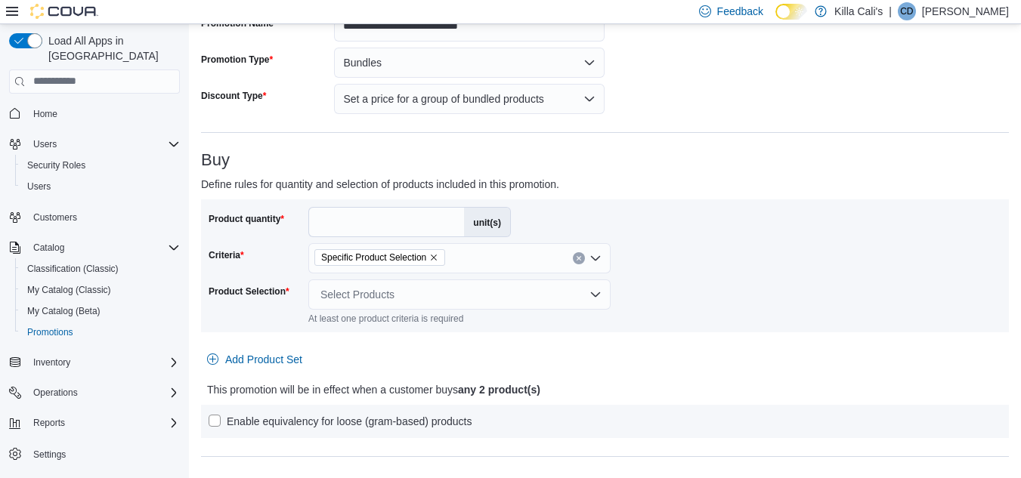
scroll to position [227, 0]
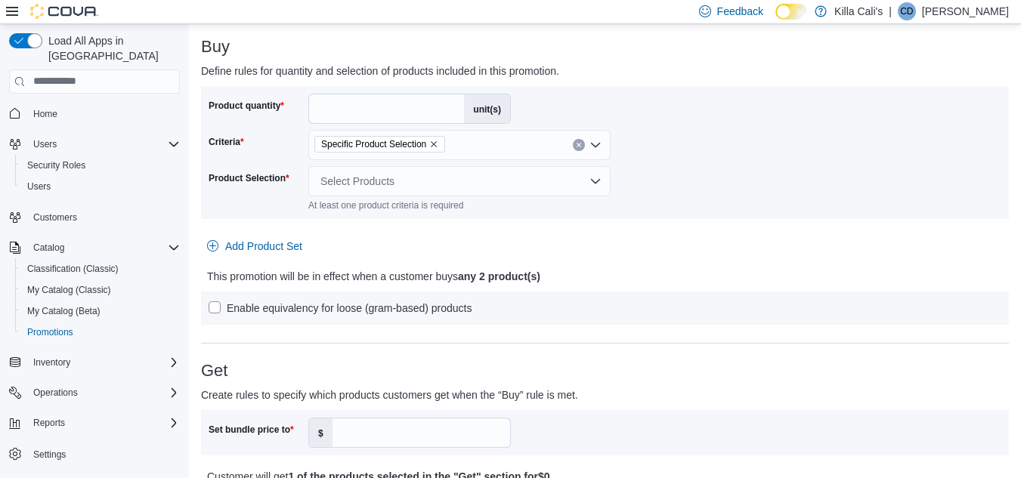
click at [362, 173] on div "Select Products" at bounding box center [459, 181] width 302 height 30
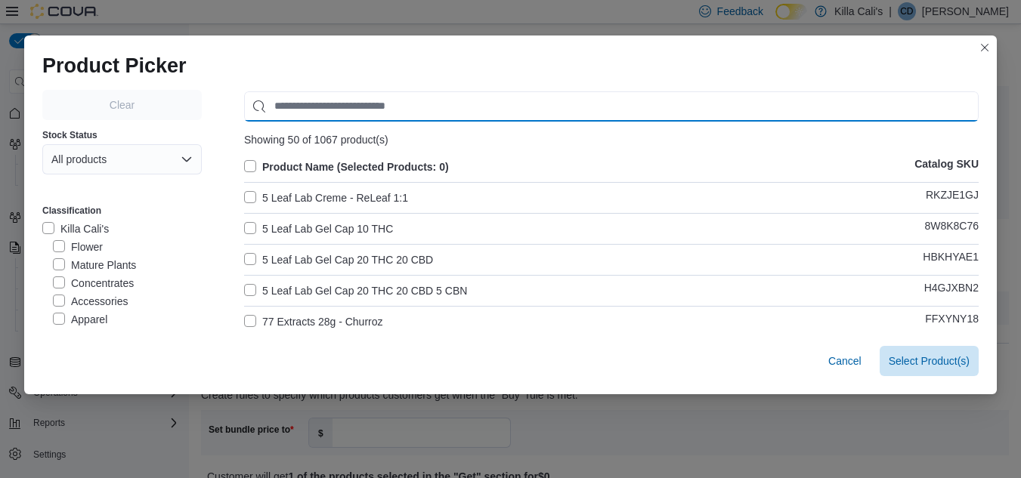
click at [330, 102] on input "Use aria labels when no actual label is in use" at bounding box center [611, 106] width 735 height 30
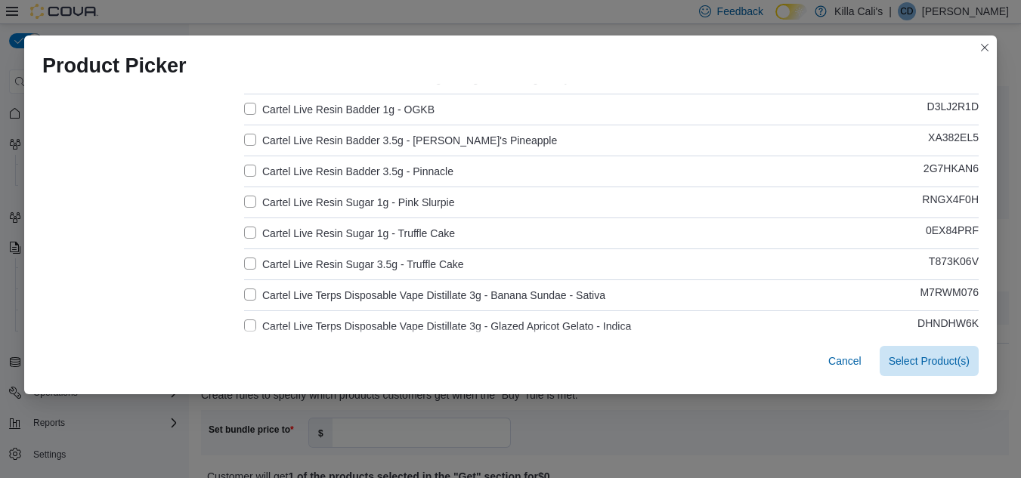
scroll to position [1285, 0]
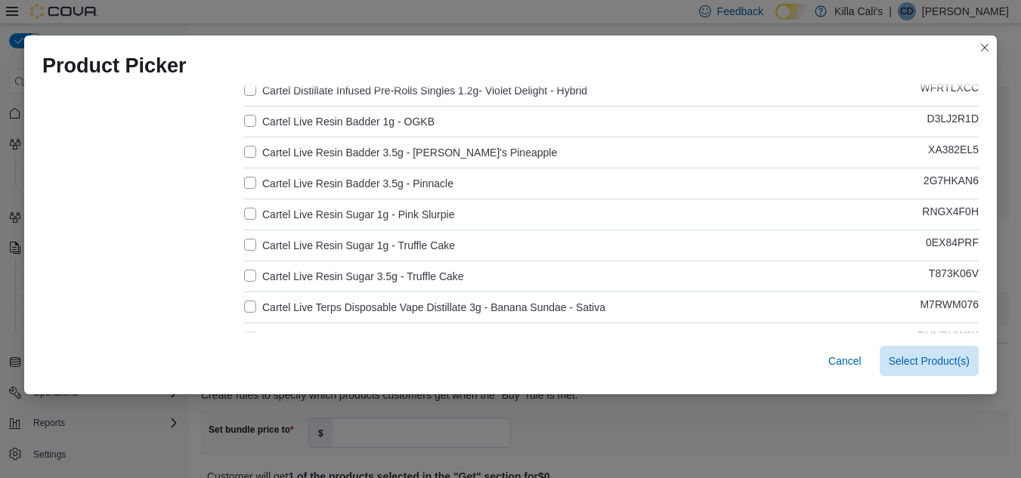
type input "******"
click at [244, 147] on label "Cartel Live Resin Badder 3.5g - [PERSON_NAME]'s Pineapple" at bounding box center [400, 153] width 313 height 18
click at [246, 175] on label "Cartel Live Resin Badder 3.5g - Pinnacle" at bounding box center [348, 184] width 209 height 18
click at [246, 275] on label "Cartel Live Resin Sugar 3.5g - Truffle Cake" at bounding box center [354, 277] width 220 height 18
click at [903, 359] on span "Select 3 Product(s)" at bounding box center [925, 360] width 90 height 15
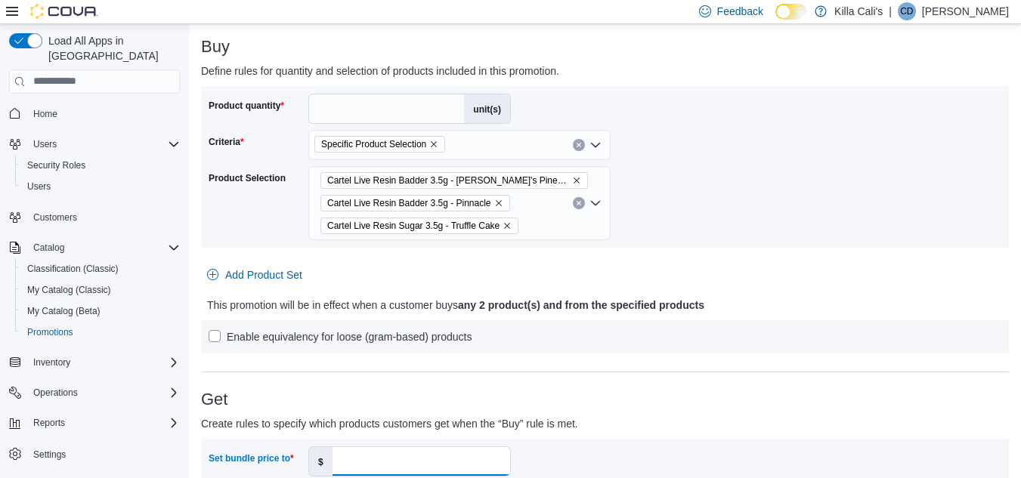
click at [348, 463] on input "Set bundle price to" at bounding box center [422, 461] width 178 height 29
type input "**"
click at [589, 350] on div "Enable equivalency for loose (gram-based) products" at bounding box center [605, 336] width 808 height 33
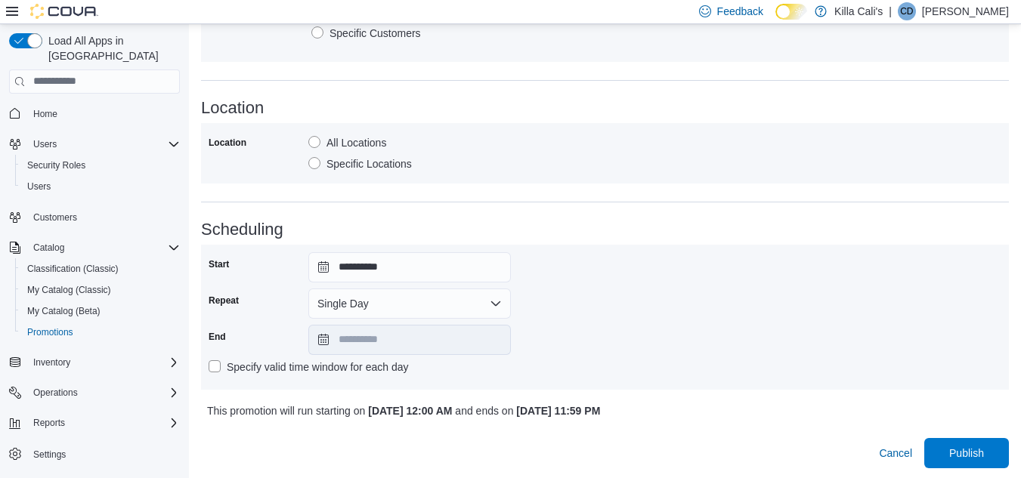
scroll to position [812, 0]
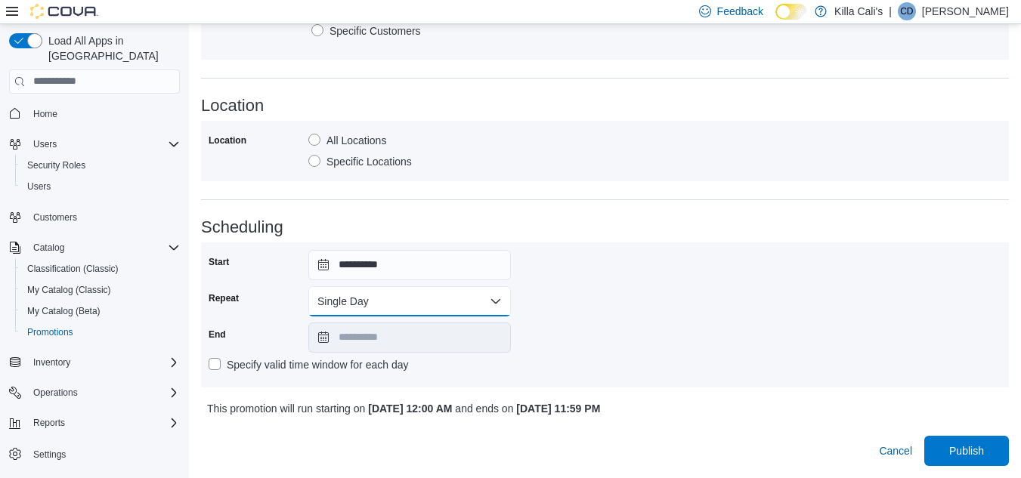
click at [473, 308] on button "Single Day" at bounding box center [409, 301] width 203 height 30
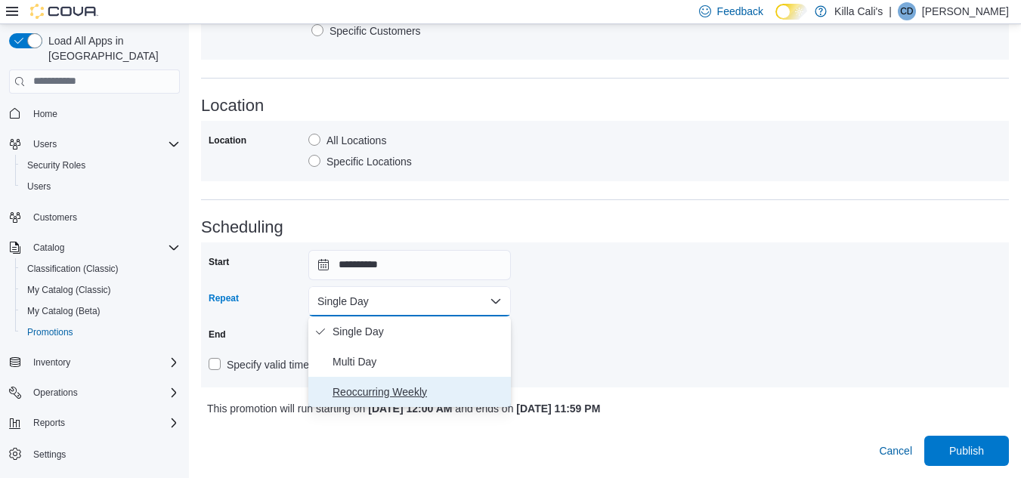
click at [417, 388] on span "Reoccurring Weekly" at bounding box center [419, 392] width 172 height 18
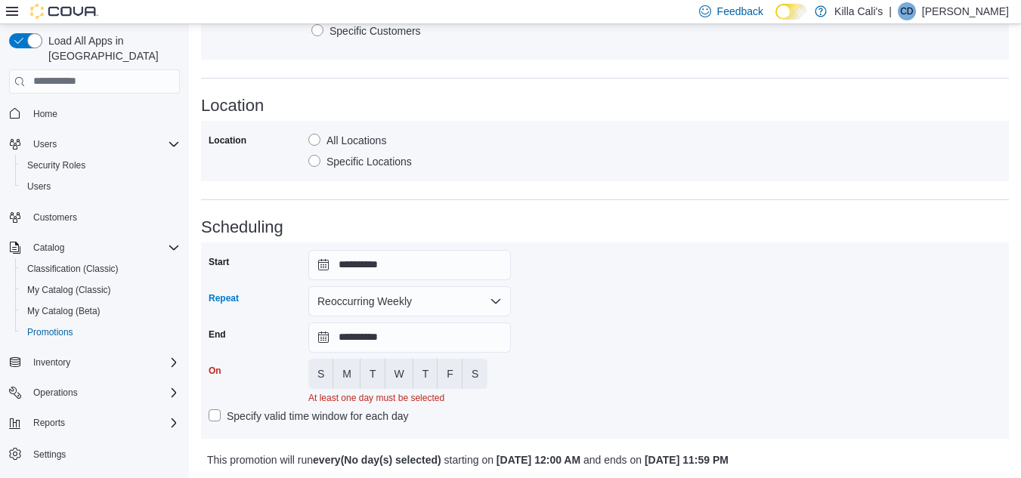
click at [618, 323] on div "**********" at bounding box center [605, 340] width 793 height 181
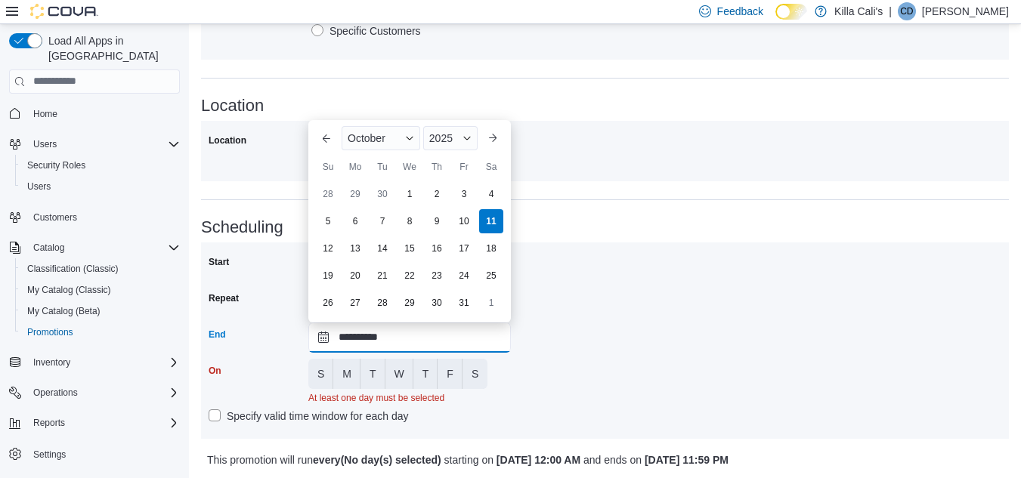
click at [444, 329] on input "**********" at bounding box center [409, 338] width 203 height 30
click at [469, 132] on div "2025" at bounding box center [450, 138] width 54 height 24
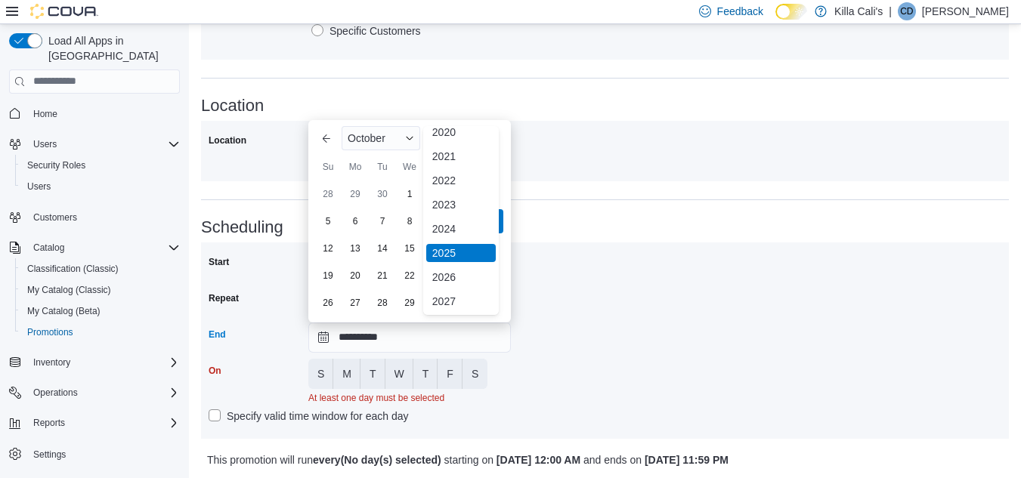
scroll to position [180, 0]
click at [451, 252] on div "2030" at bounding box center [461, 252] width 70 height 18
type input "**********"
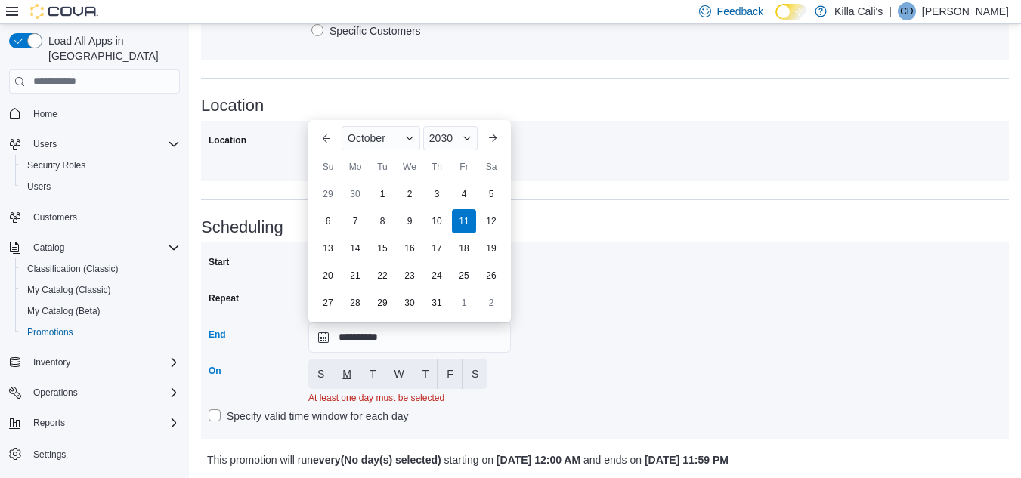
click at [344, 376] on span "M" at bounding box center [346, 374] width 9 height 15
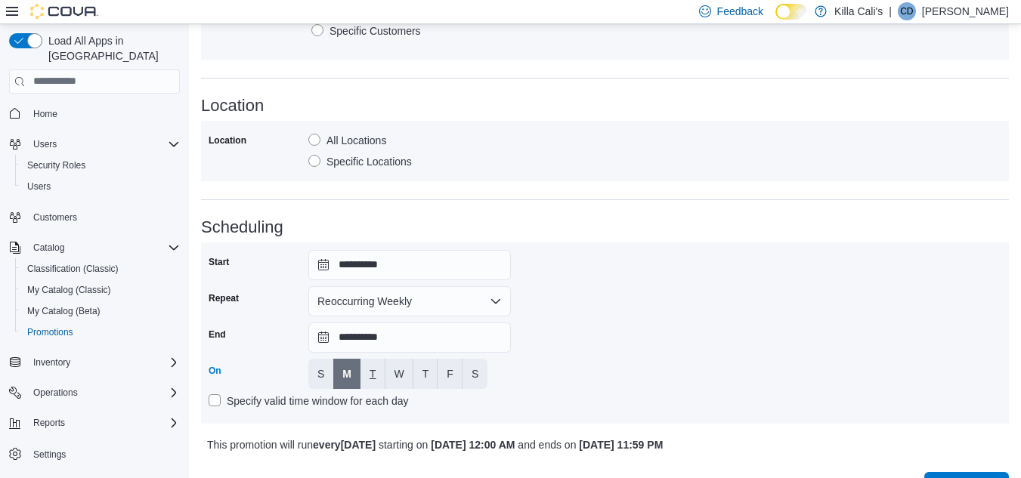
click at [366, 376] on button "T" at bounding box center [372, 374] width 25 height 30
click at [391, 375] on button "W" at bounding box center [399, 374] width 28 height 30
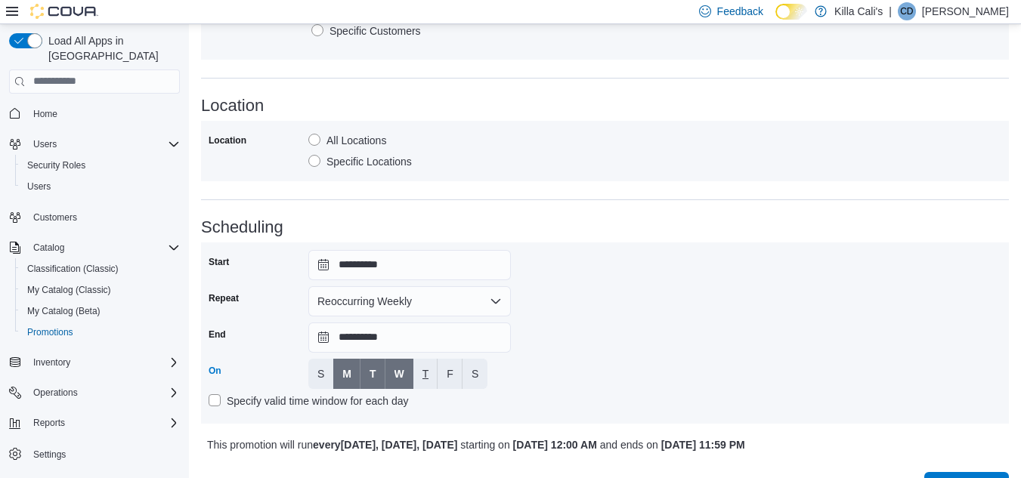
click at [425, 376] on span "T" at bounding box center [425, 374] width 7 height 15
click at [449, 374] on span "F" at bounding box center [450, 374] width 7 height 15
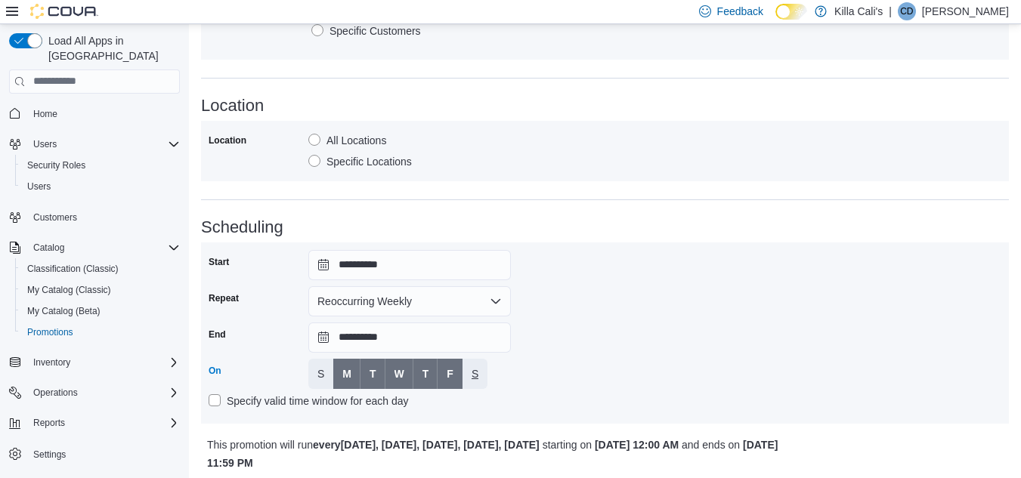
click at [466, 372] on button "S" at bounding box center [475, 374] width 25 height 30
click at [592, 373] on div "**********" at bounding box center [605, 333] width 793 height 166
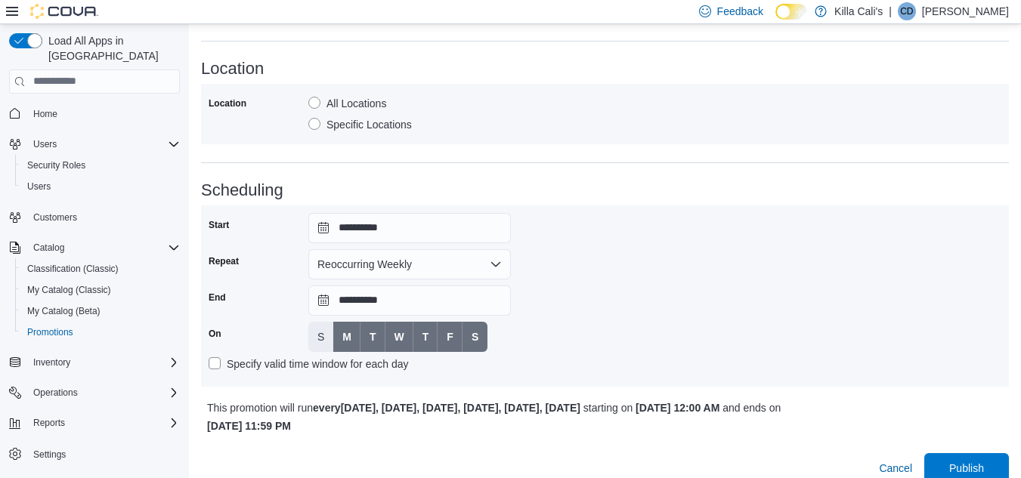
scroll to position [867, 0]
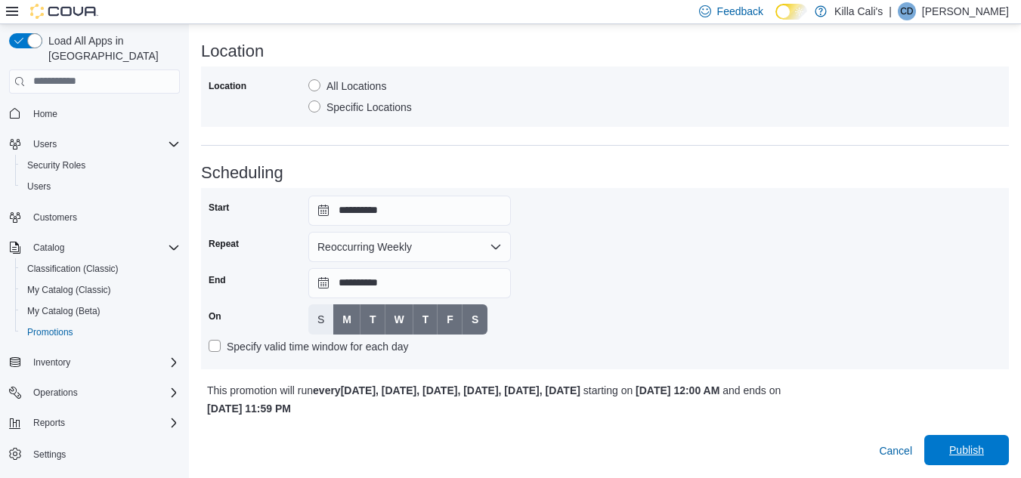
click at [973, 441] on span "Publish" at bounding box center [966, 450] width 67 height 30
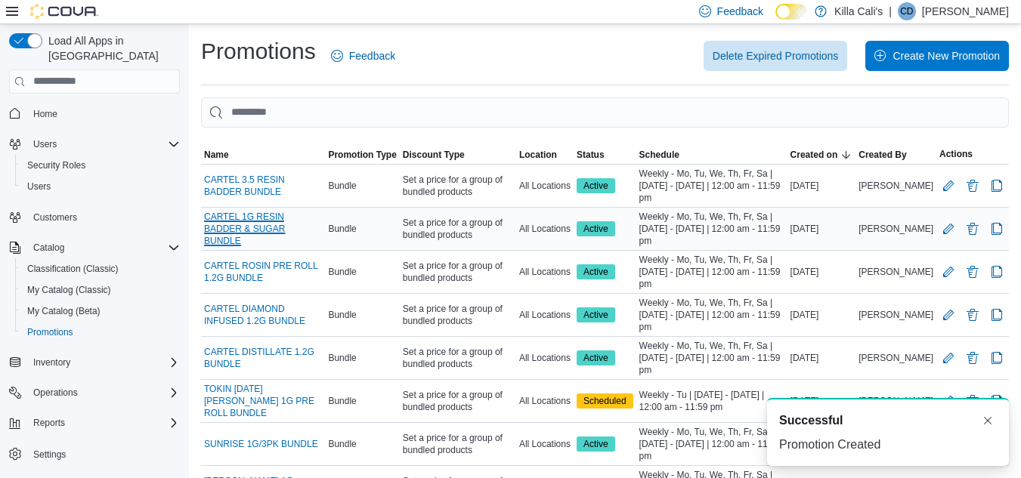
click at [284, 225] on link "CARTEL 1G RESIN BADDER & SUGAR BUNDLE" at bounding box center [263, 229] width 118 height 36
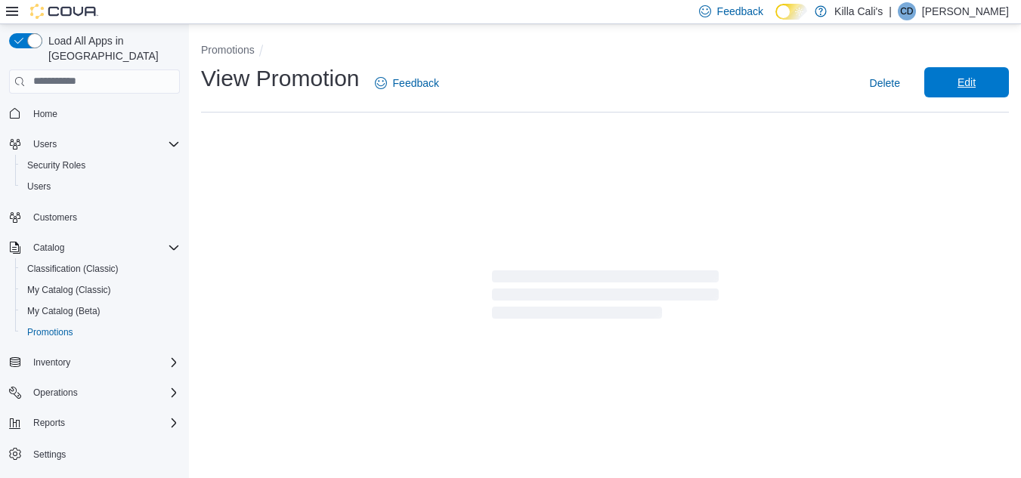
click at [976, 80] on span "Edit" at bounding box center [967, 82] width 18 height 15
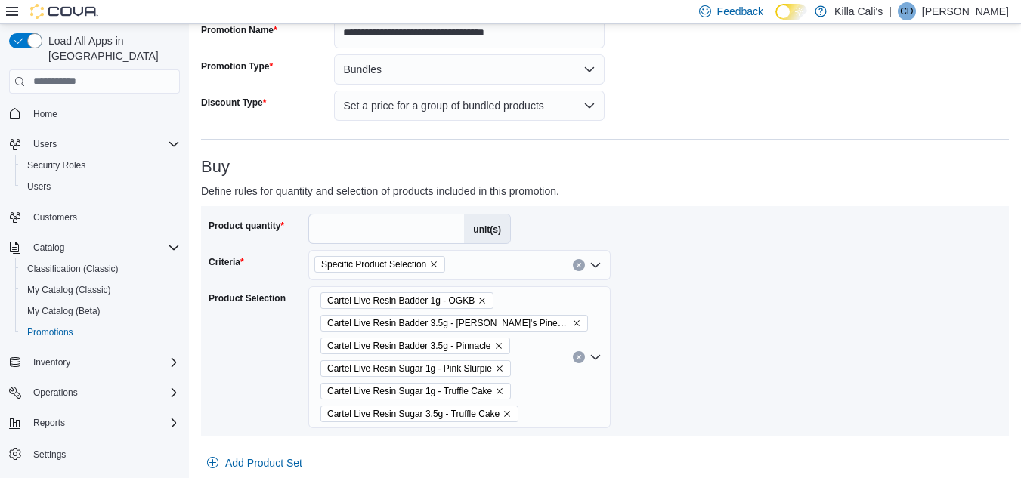
scroll to position [227, 0]
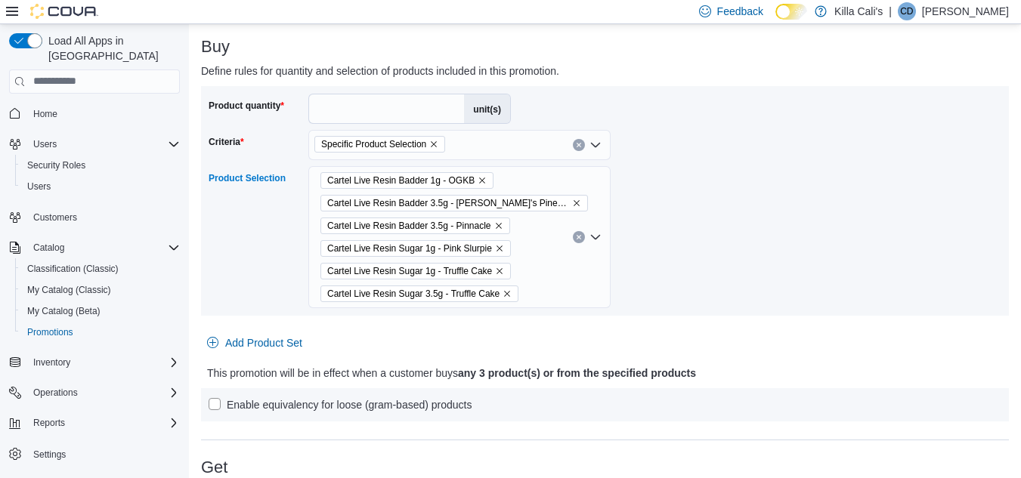
click at [497, 220] on span "Cartel Live Resin Badder 3.5g - Pinnacle" at bounding box center [415, 225] width 176 height 15
click at [496, 225] on icon "Remove Cartel Live Resin Badder 3.5g - Pinnacle from selection in this group" at bounding box center [498, 225] width 9 height 9
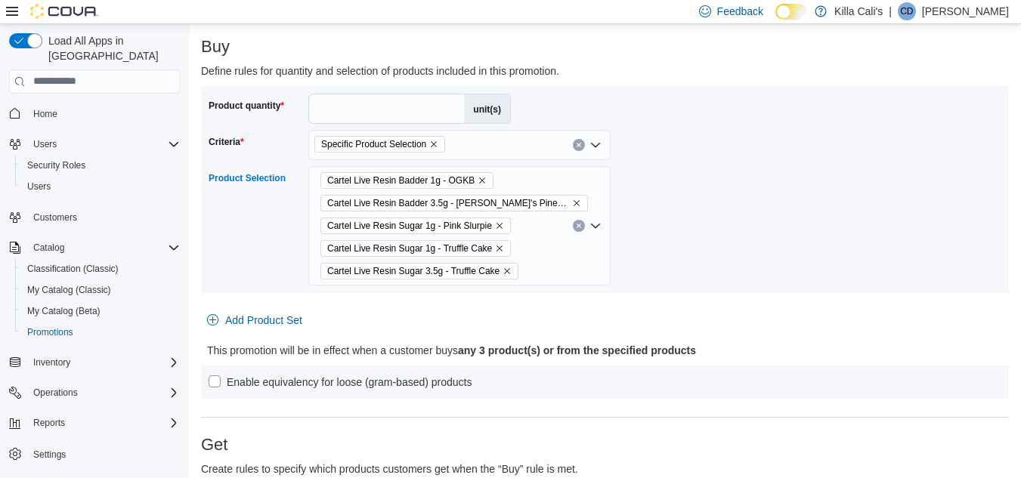
click at [572, 200] on icon "Remove Cartel Live Resin Badder 3.5g - Pablo's Pineapple from selection in this…" at bounding box center [576, 203] width 9 height 9
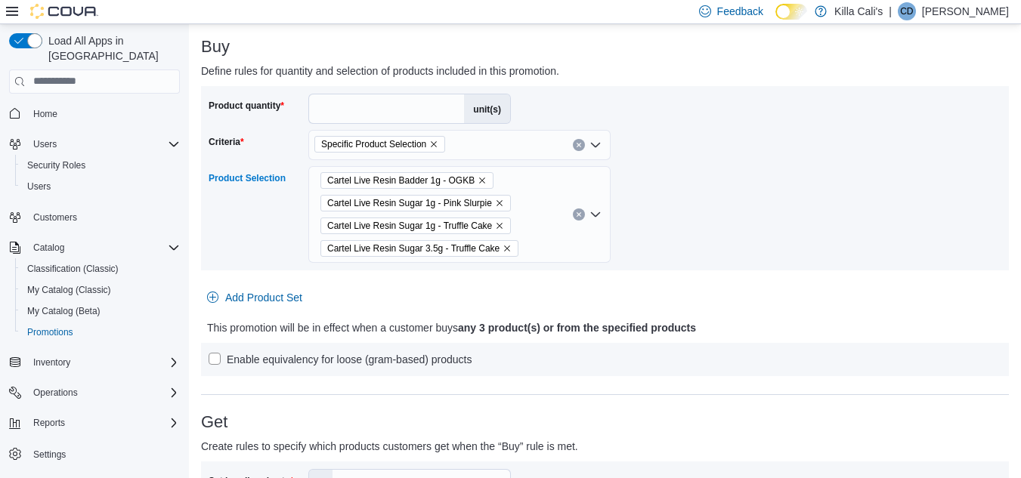
click at [504, 246] on icon "Remove Cartel Live Resin Sugar 3.5g - Truffle Cake from selection in this group" at bounding box center [507, 248] width 9 height 9
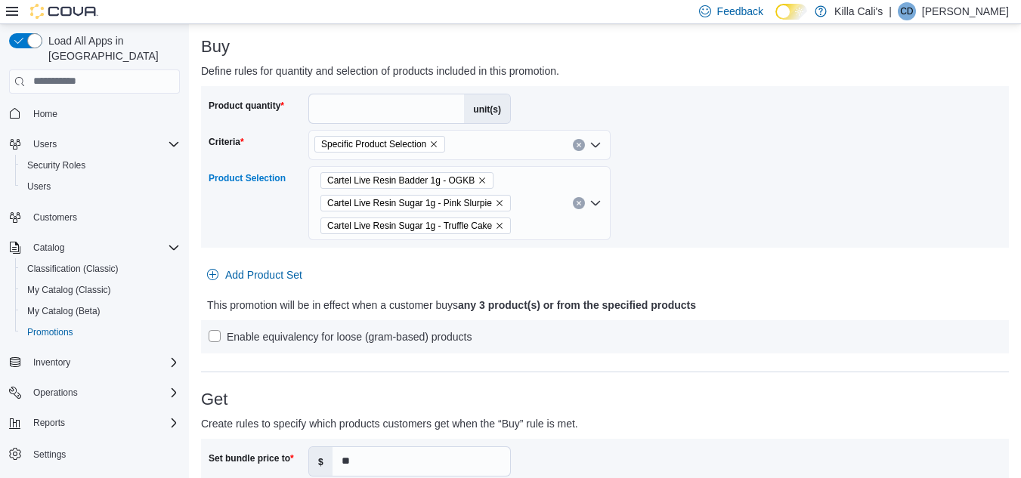
click at [713, 287] on div "Product quantity * unit(s) Criteria Specific Product Selection Product Selectio…" at bounding box center [605, 220] width 808 height 268
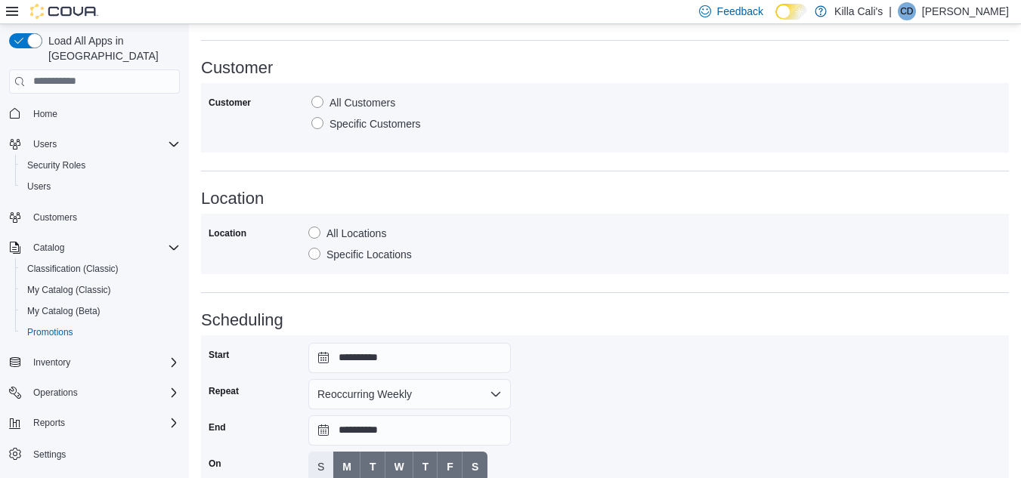
scroll to position [867, 0]
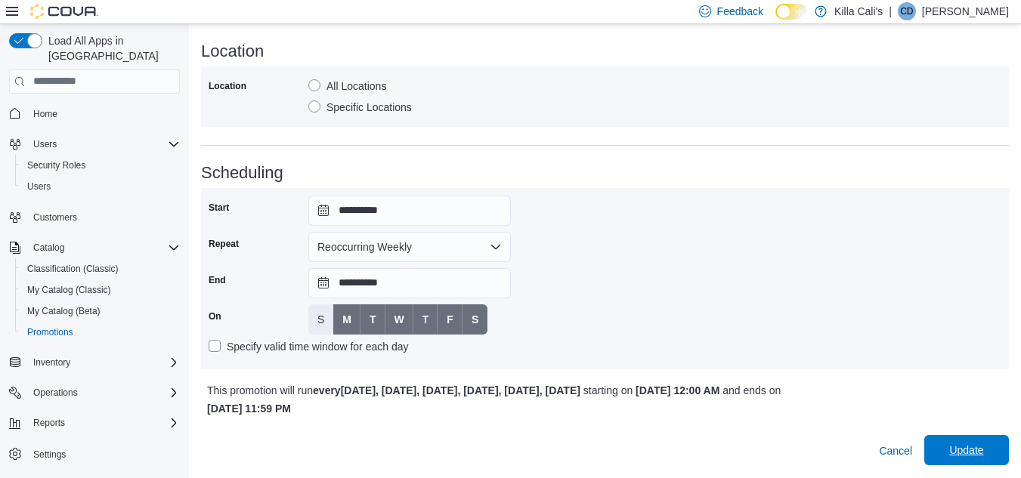
click at [967, 438] on div "Cancel Update" at bounding box center [605, 445] width 808 height 42
click at [974, 447] on span "Update" at bounding box center [966, 450] width 34 height 15
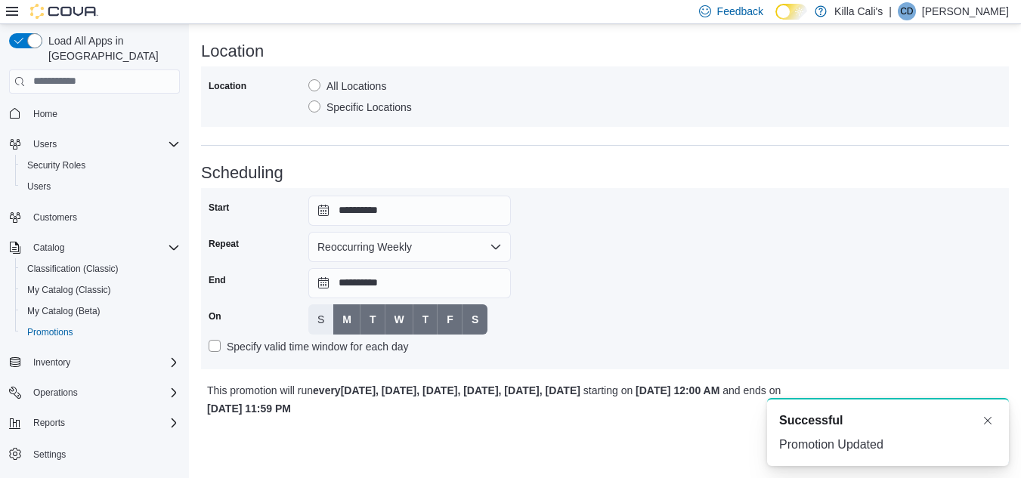
scroll to position [0, 0]
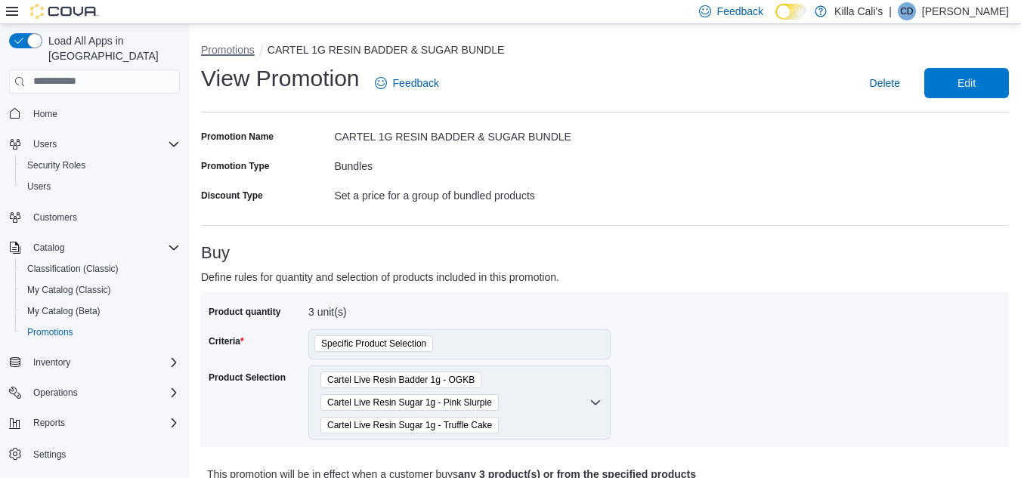
click at [247, 49] on button "Promotions" at bounding box center [228, 50] width 54 height 12
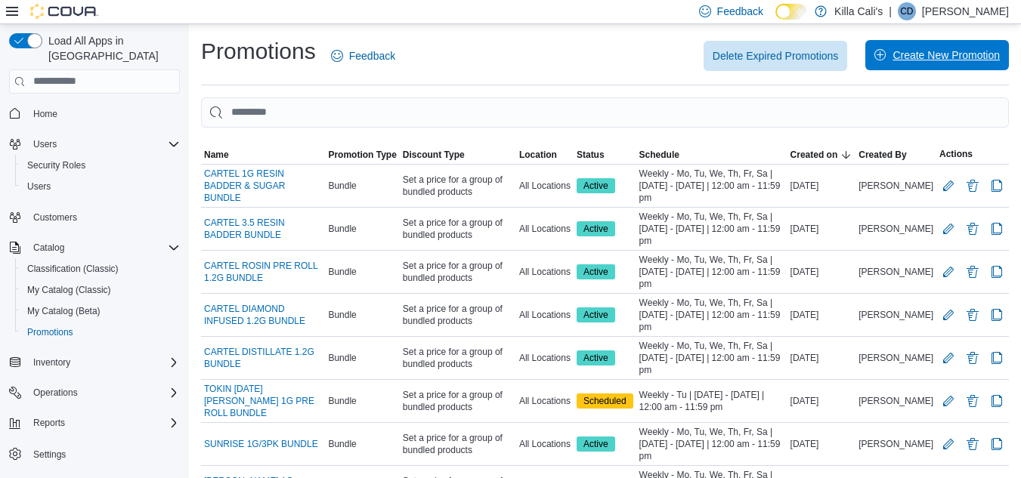
click at [901, 52] on span "Create New Promotion" at bounding box center [936, 55] width 125 height 30
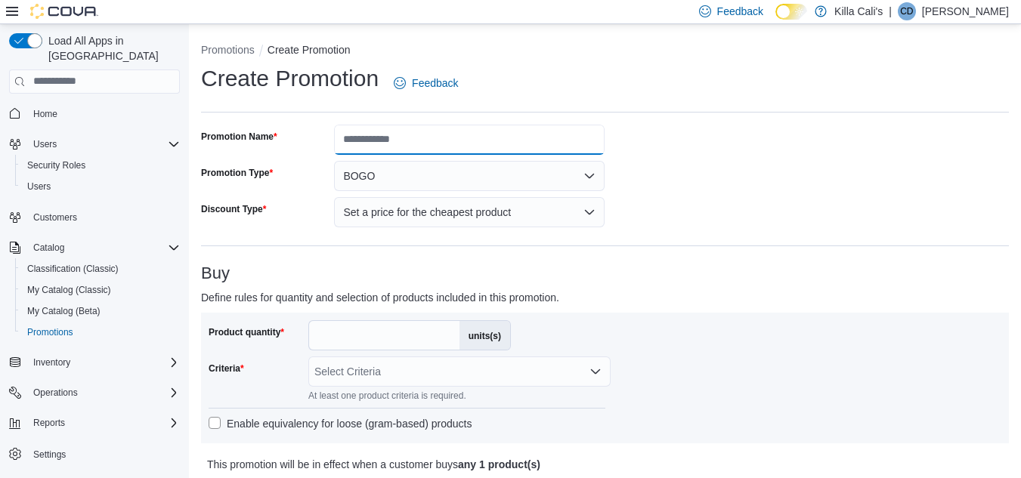
click at [390, 144] on input "Promotion Name" at bounding box center [469, 140] width 271 height 30
click at [381, 140] on input "**********" at bounding box center [469, 140] width 271 height 30
click at [401, 140] on input "**********" at bounding box center [469, 140] width 271 height 30
type input "**********"
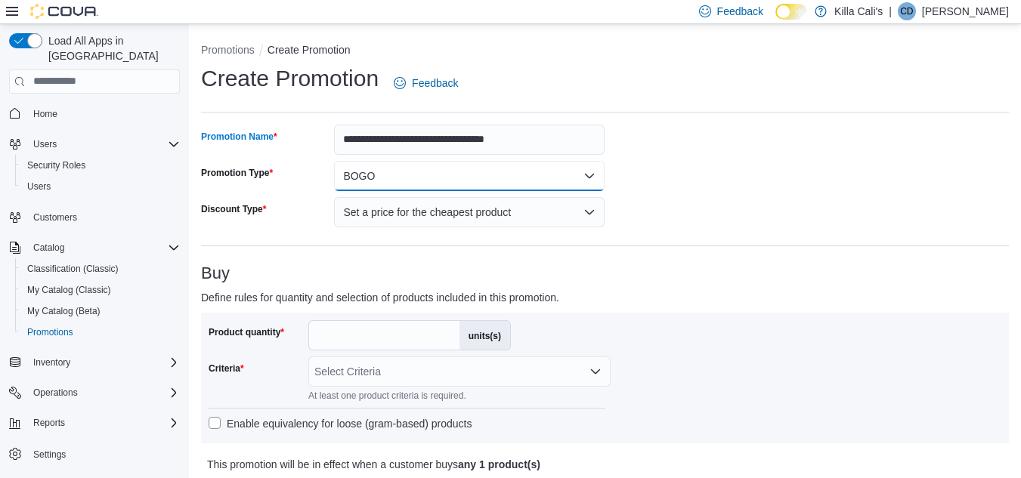
click at [413, 178] on button "BOGO" at bounding box center [469, 176] width 271 height 30
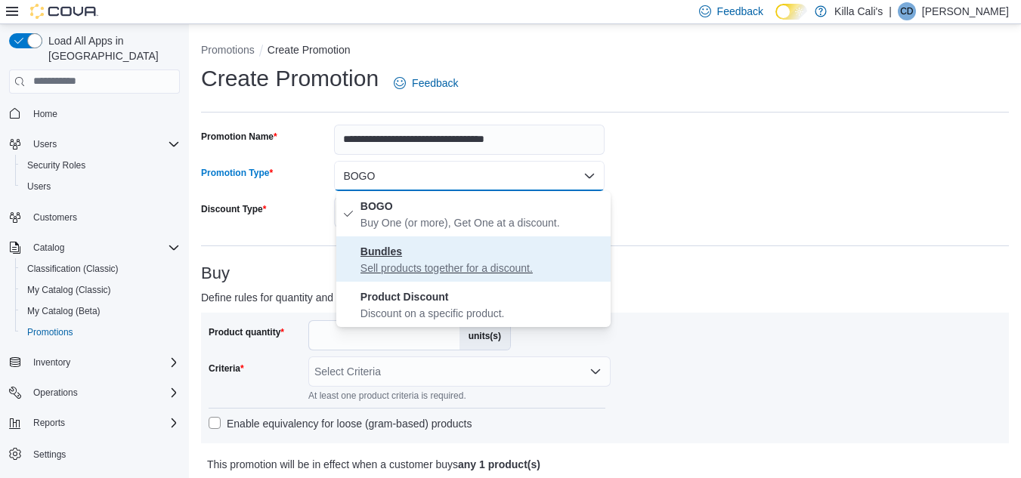
click at [406, 264] on p "Sell products together for a discount." at bounding box center [482, 268] width 244 height 15
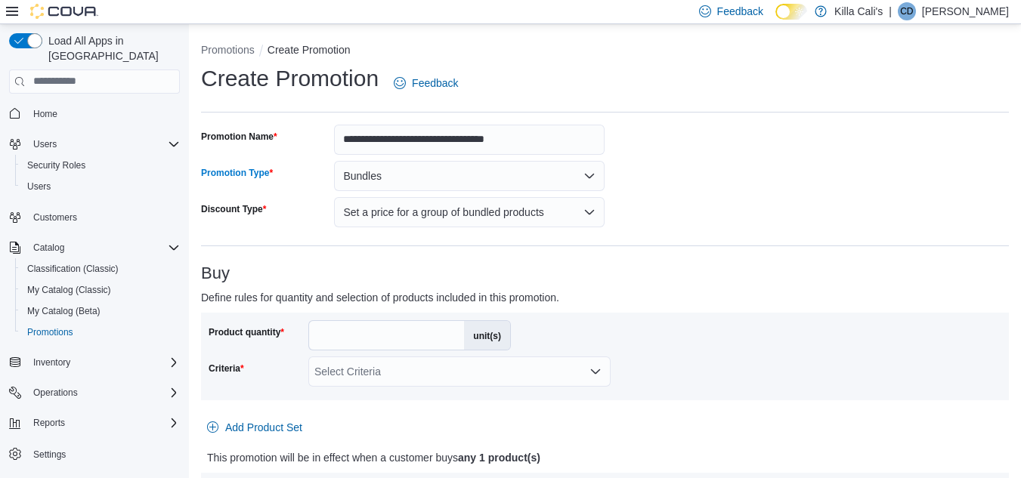
click at [672, 265] on h3 "Buy" at bounding box center [605, 274] width 808 height 18
drag, startPoint x: 336, startPoint y: 336, endPoint x: 291, endPoint y: 333, distance: 44.7
click at [291, 333] on div "Product quantity * unit(s)" at bounding box center [360, 335] width 302 height 30
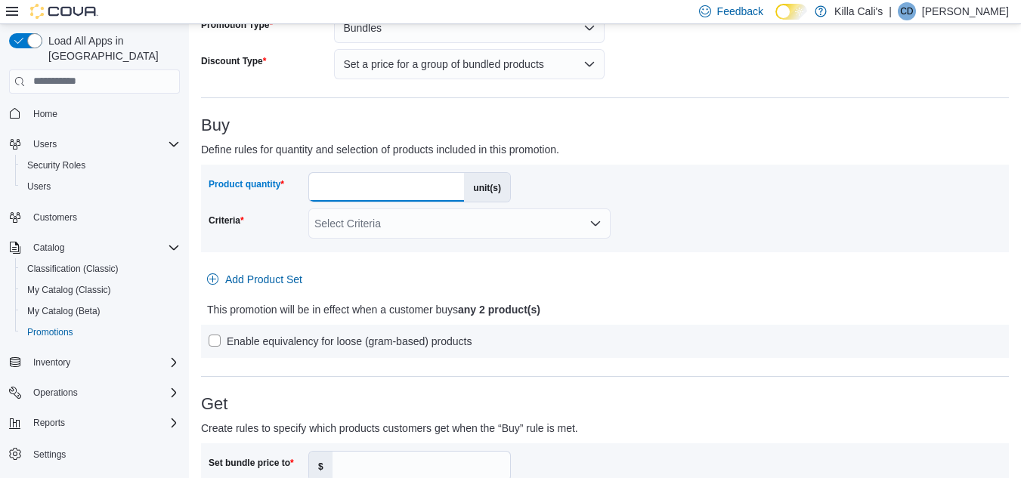
scroll to position [151, 0]
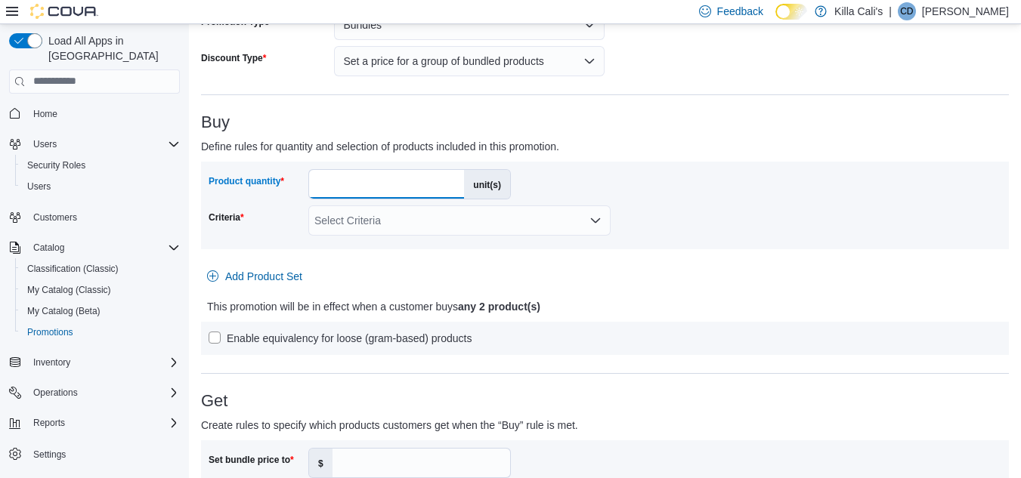
type input "*"
click at [452, 215] on div "Select Criteria" at bounding box center [459, 221] width 302 height 30
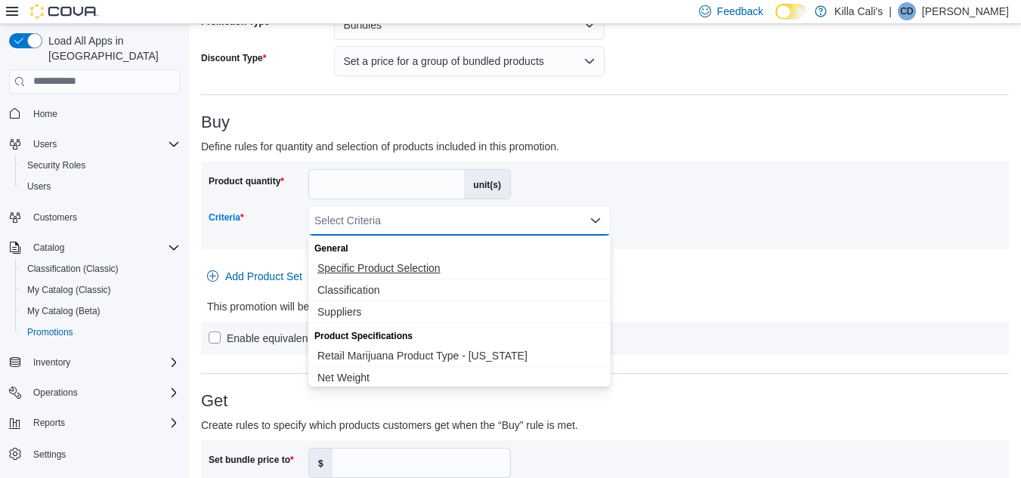
click at [413, 267] on span "Specific Product Selection" at bounding box center [459, 268] width 284 height 15
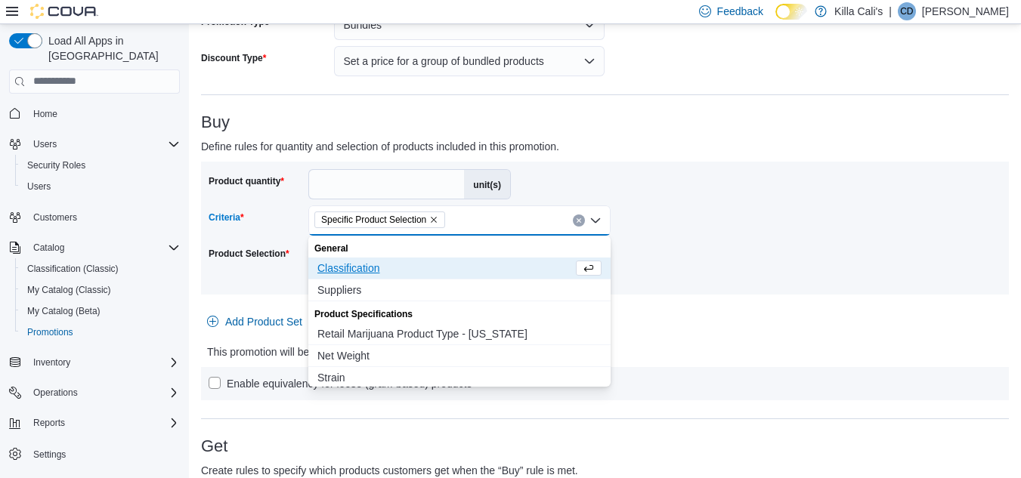
click at [715, 232] on div "Product quantity * unit(s) Criteria Specific Product Selection Combo box. Selec…" at bounding box center [605, 228] width 793 height 118
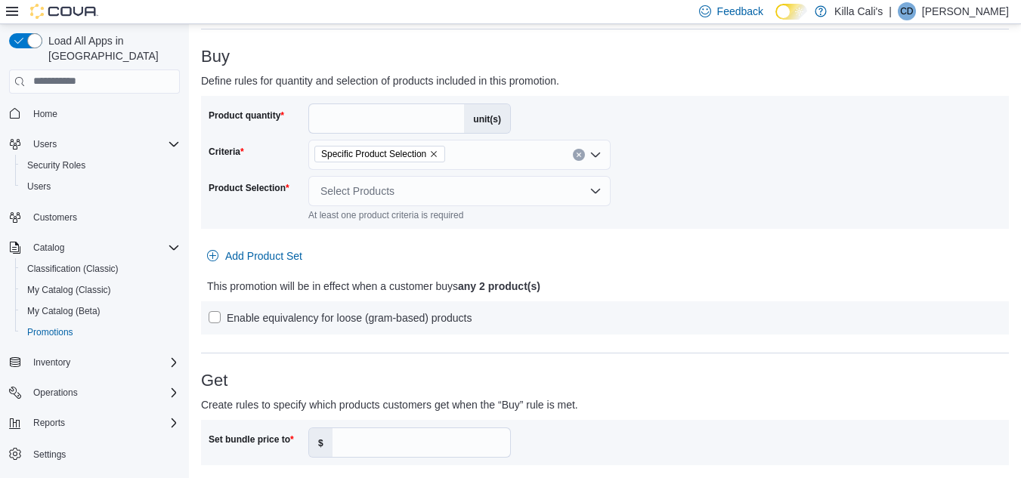
scroll to position [302, 0]
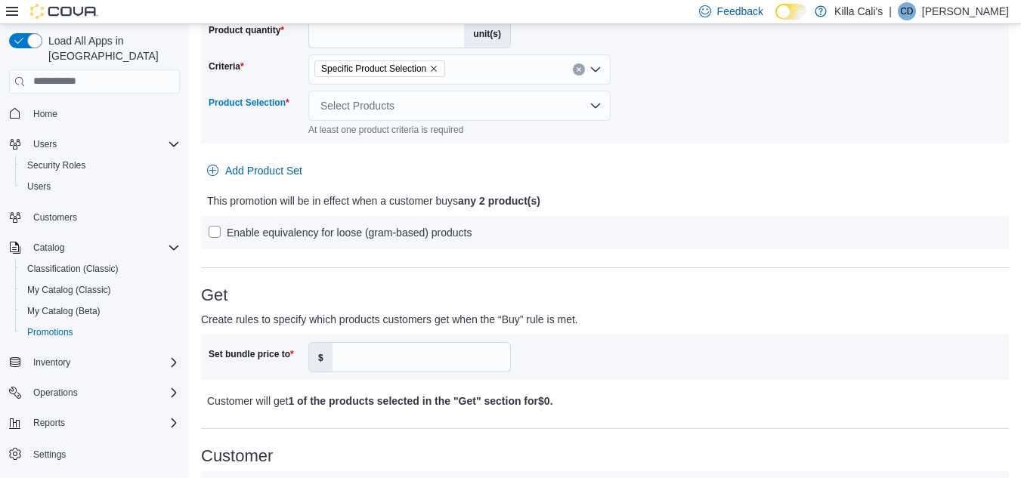
click at [463, 109] on div "Select Products" at bounding box center [459, 106] width 302 height 30
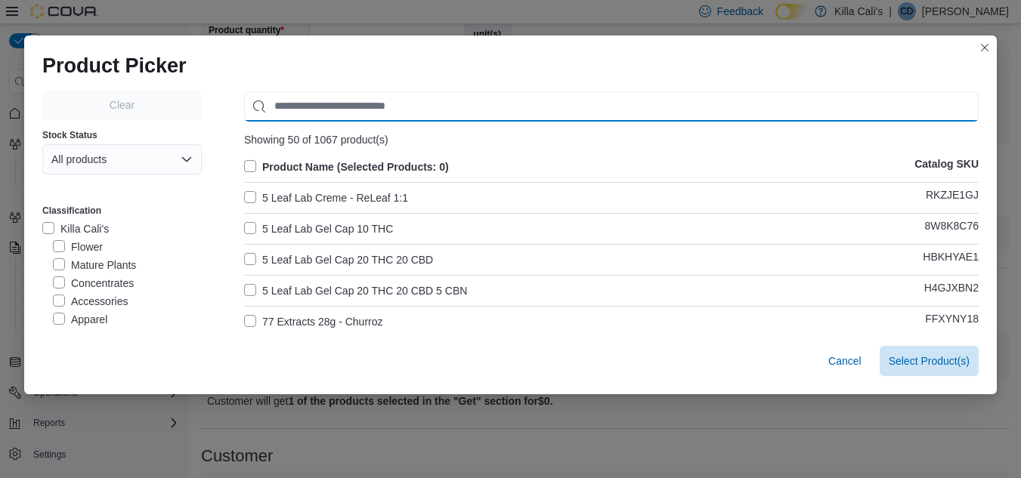
click at [308, 104] on input "Use aria labels when no actual label is in use" at bounding box center [611, 106] width 735 height 30
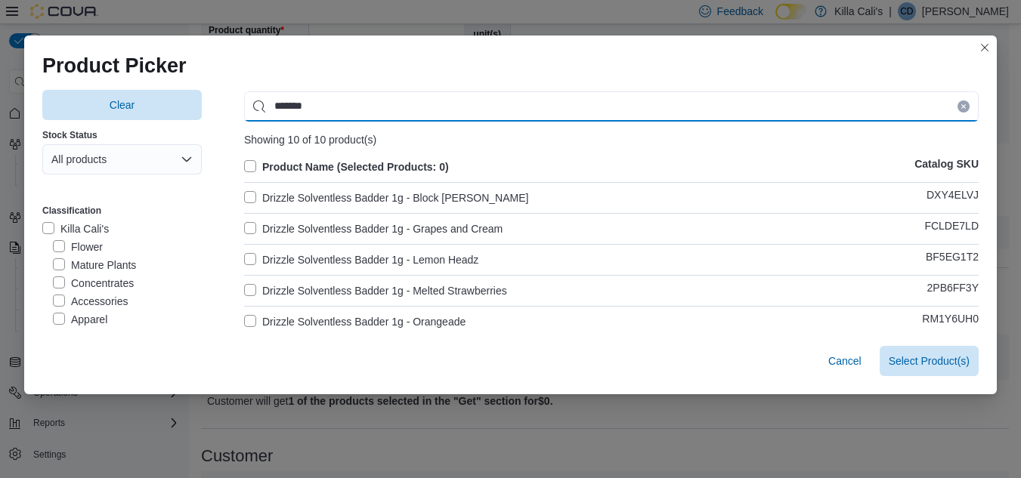
type input "*******"
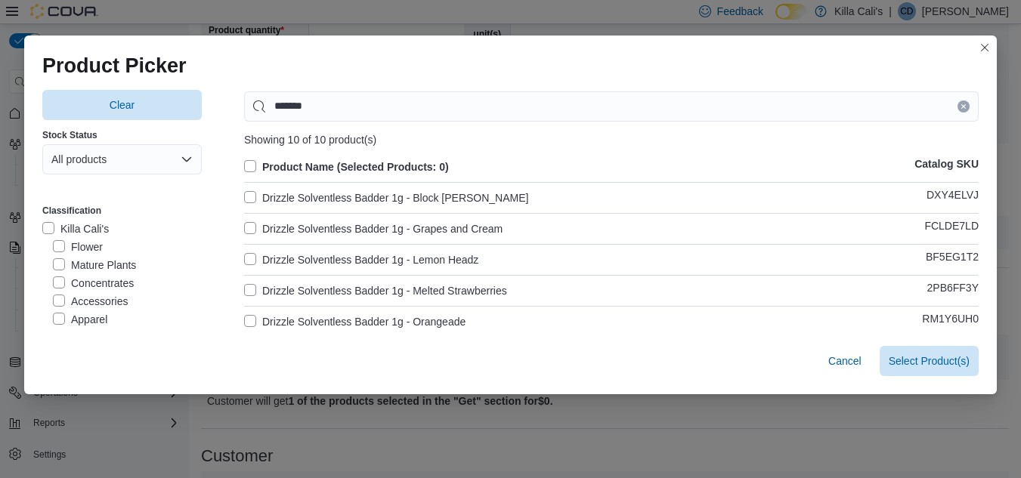
click at [245, 195] on label "Drizzle Solventless Badder 1g - Block [PERSON_NAME]" at bounding box center [386, 198] width 284 height 18
click at [248, 227] on label "Drizzle Solventless Badder 1g - Grapes and Cream" at bounding box center [373, 229] width 258 height 18
click at [249, 255] on label "Drizzle Solventless Badder 1g - Lemon Headz" at bounding box center [361, 260] width 234 height 18
click at [244, 282] on label "Drizzle Solventless Badder 1g - Melted Strawberries" at bounding box center [375, 291] width 263 height 18
click at [246, 323] on label "Drizzle Solventless Badder 1g - Orangeade" at bounding box center [354, 322] width 221 height 18
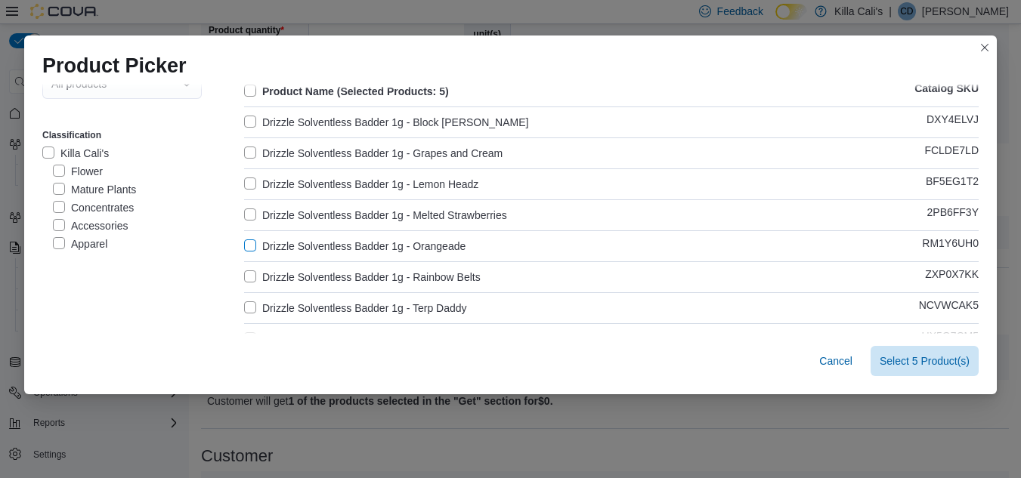
scroll to position [151, 0]
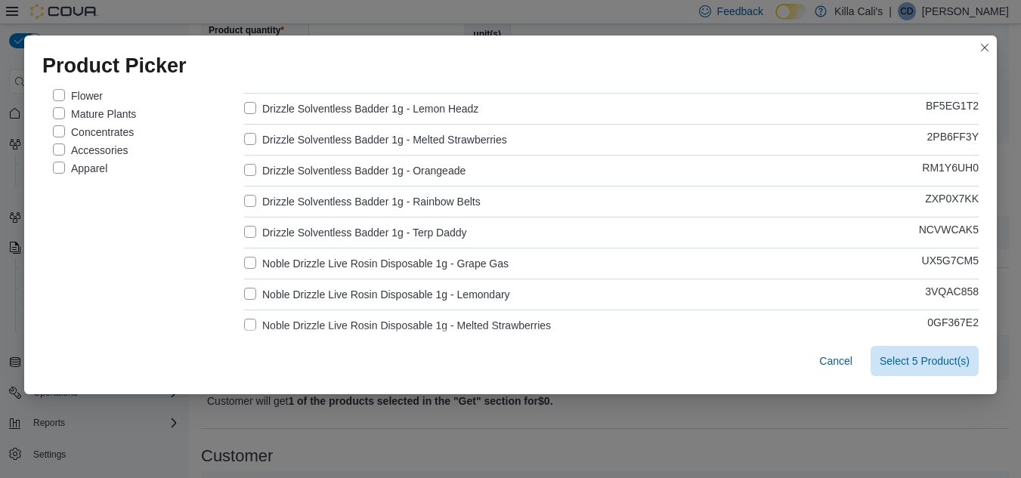
click at [245, 196] on label "Drizzle Solventless Badder 1g - Rainbow Belts" at bounding box center [362, 202] width 237 height 18
click at [246, 234] on label "Drizzle Solventless Badder 1g - Terp Daddy" at bounding box center [355, 233] width 223 height 18
click at [921, 354] on span "Select 7 Product(s)" at bounding box center [925, 360] width 90 height 15
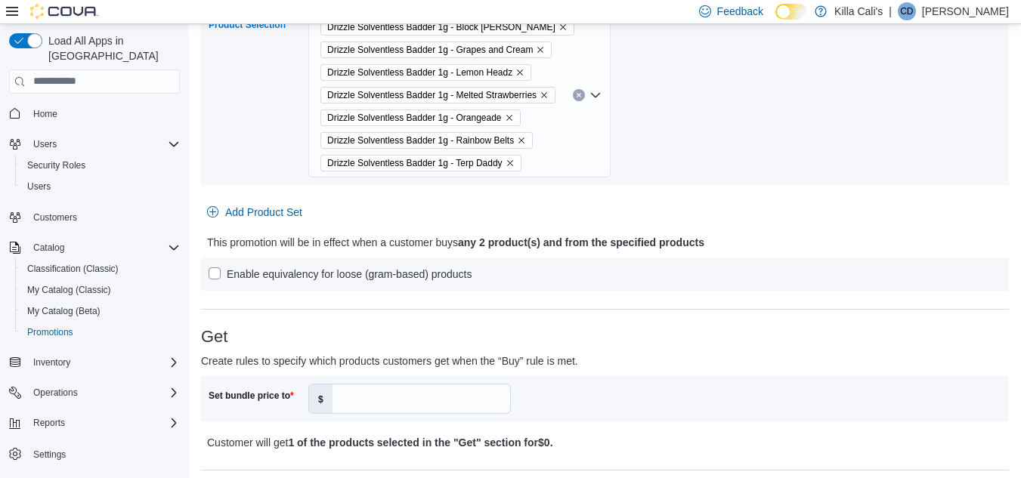
scroll to position [453, 0]
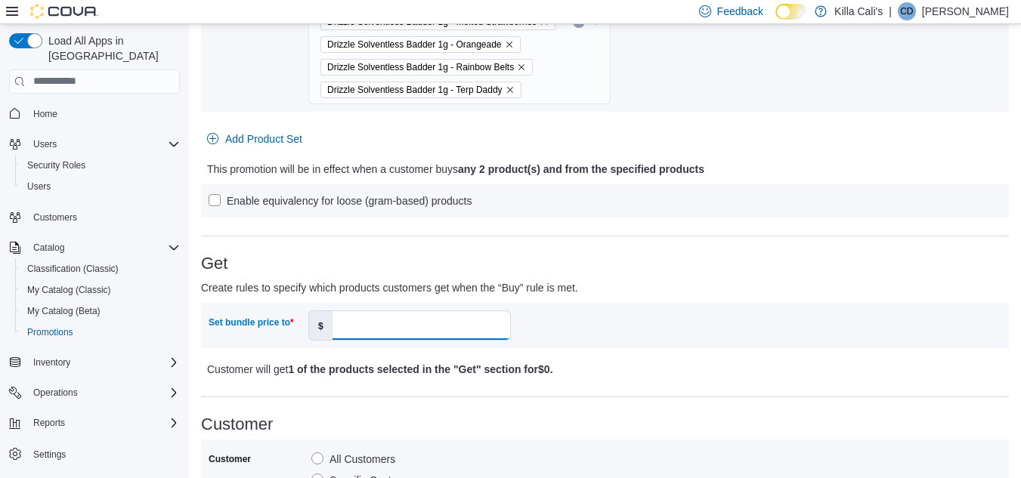
click at [386, 330] on input "Set bundle price to" at bounding box center [422, 325] width 178 height 29
type input "**"
click at [629, 311] on div "Set bundle price to $ **" at bounding box center [605, 326] width 793 height 30
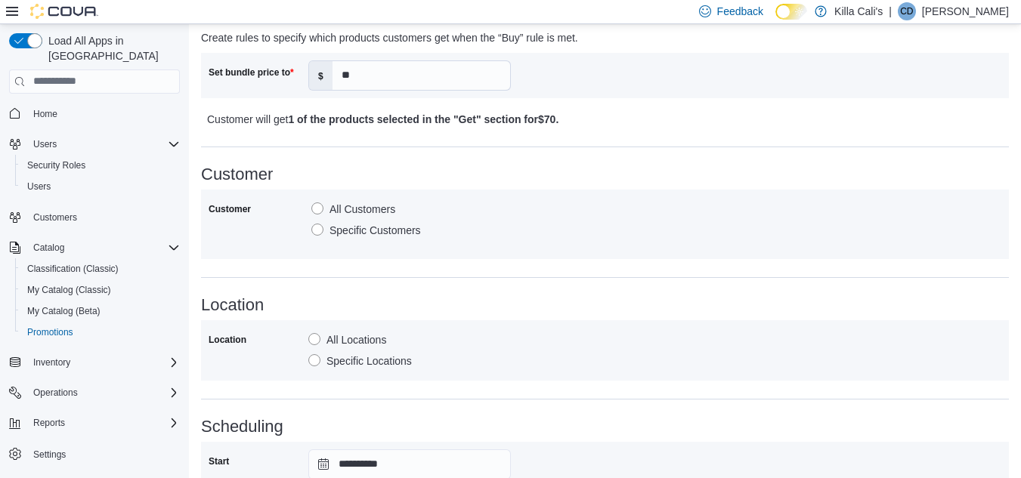
scroll to position [903, 0]
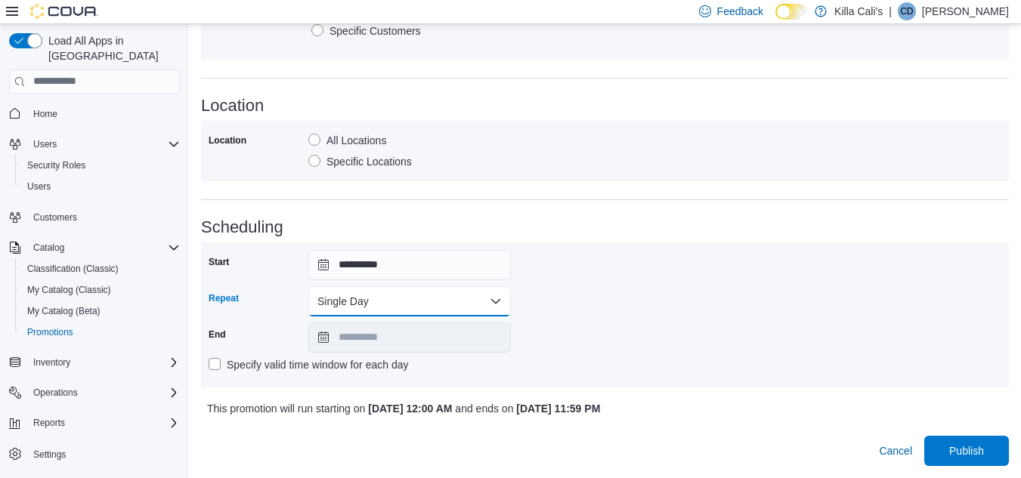
click at [436, 299] on button "Single Day" at bounding box center [409, 301] width 203 height 30
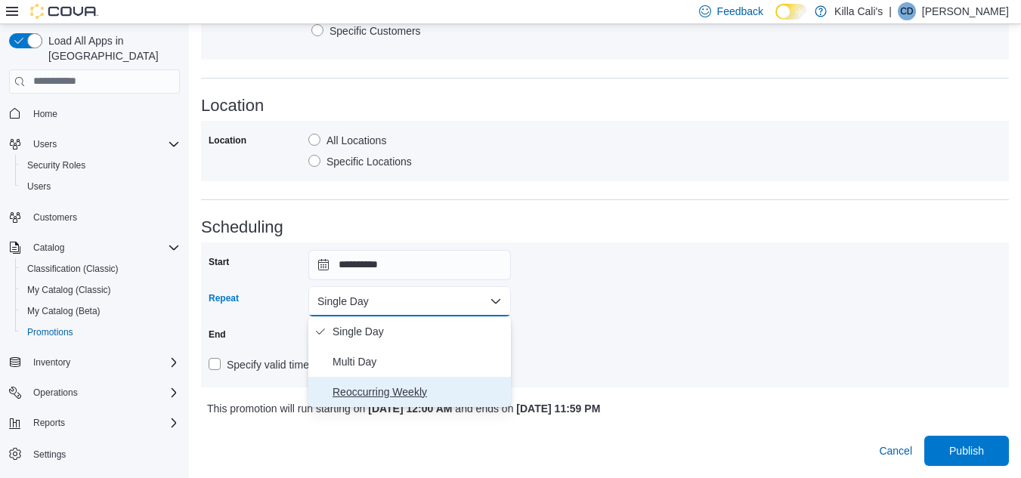
click at [376, 388] on span "Reoccurring Weekly" at bounding box center [419, 392] width 172 height 18
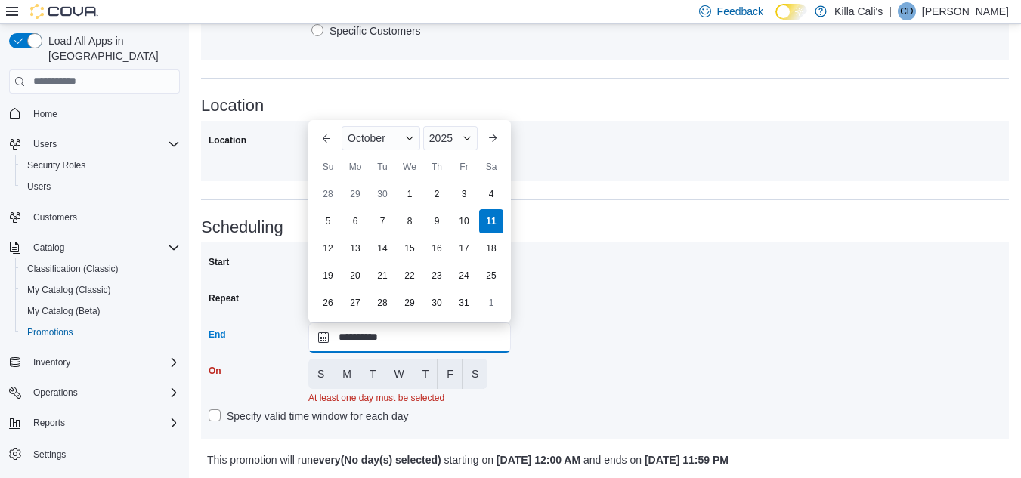
click at [397, 339] on input "**********" at bounding box center [409, 338] width 203 height 30
click at [445, 130] on div "2025" at bounding box center [450, 138] width 54 height 24
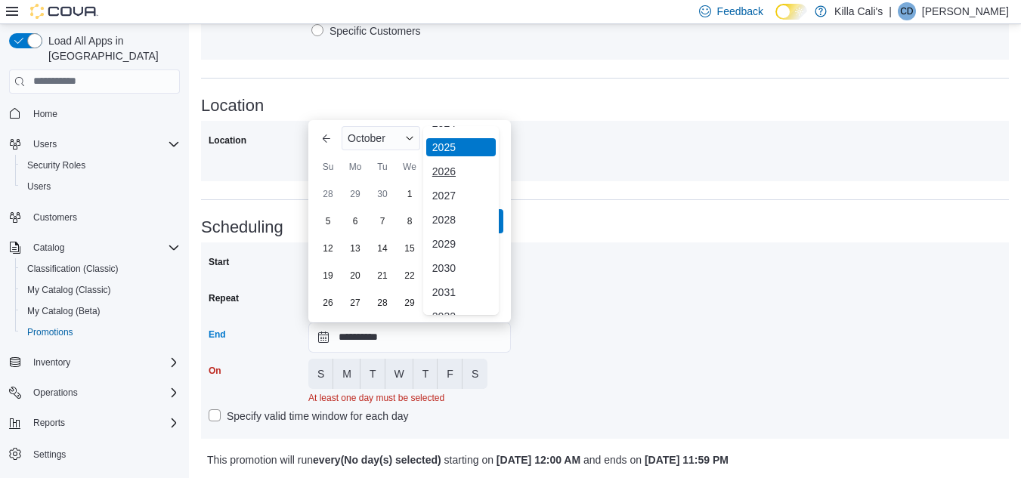
scroll to position [180, 0]
click at [443, 248] on div "2030" at bounding box center [461, 252] width 70 height 18
type input "**********"
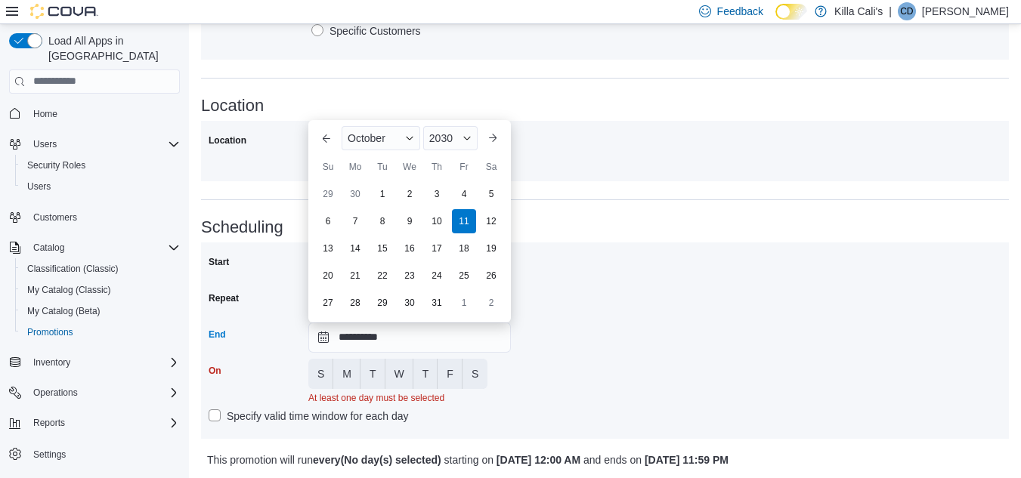
click at [518, 330] on div "**********" at bounding box center [605, 340] width 793 height 181
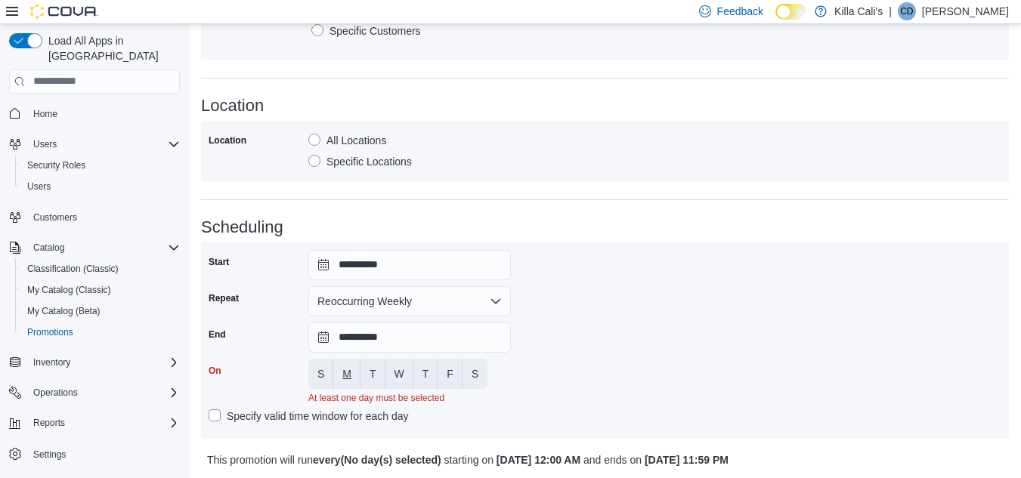
click at [349, 373] on span "M" at bounding box center [346, 374] width 9 height 15
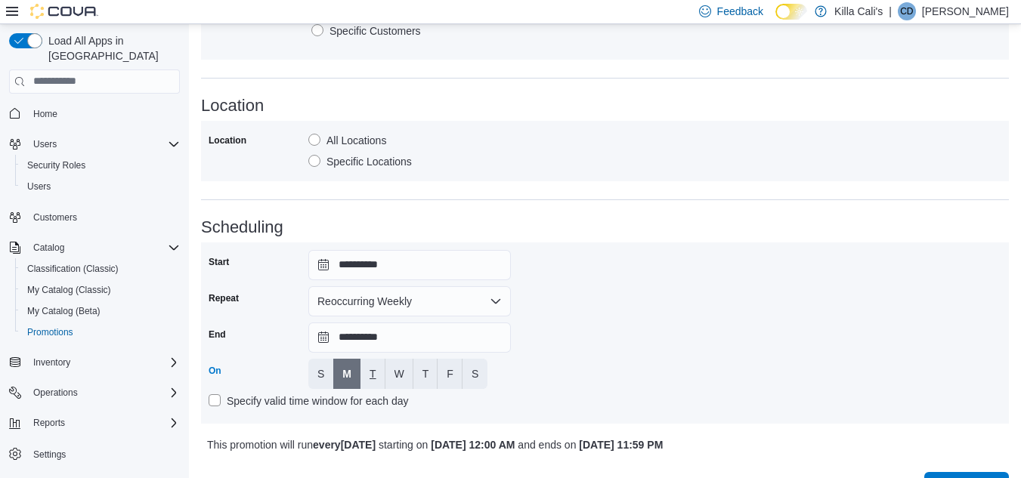
click at [367, 368] on button "T" at bounding box center [372, 374] width 25 height 30
click at [401, 373] on span "W" at bounding box center [400, 374] width 10 height 15
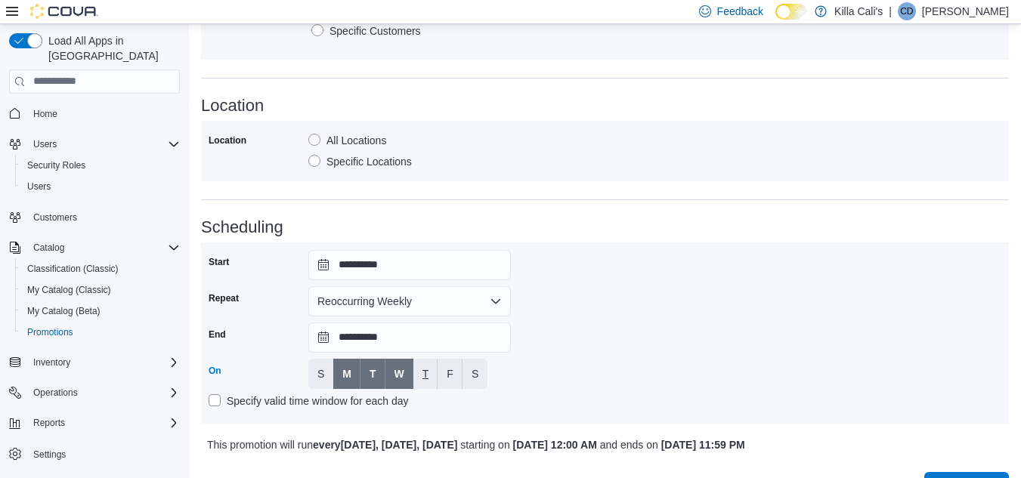
click at [421, 376] on button "T" at bounding box center [425, 374] width 25 height 30
click at [453, 378] on button "F" at bounding box center [450, 374] width 25 height 30
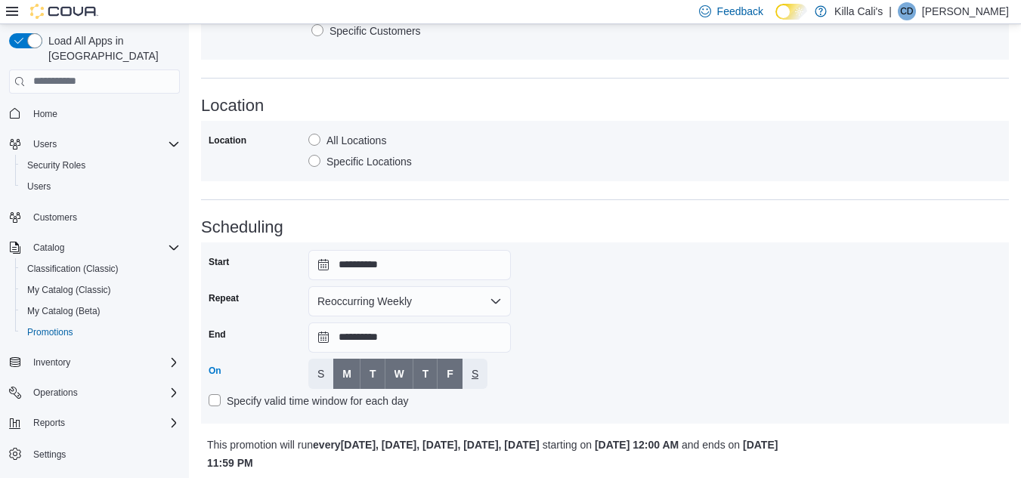
drag, startPoint x: 473, startPoint y: 378, endPoint x: 484, endPoint y: 378, distance: 11.3
click at [474, 378] on span "S" at bounding box center [475, 374] width 7 height 15
drag, startPoint x: 566, startPoint y: 369, endPoint x: 636, endPoint y: 327, distance: 81.0
click at [567, 369] on div "**********" at bounding box center [605, 333] width 793 height 166
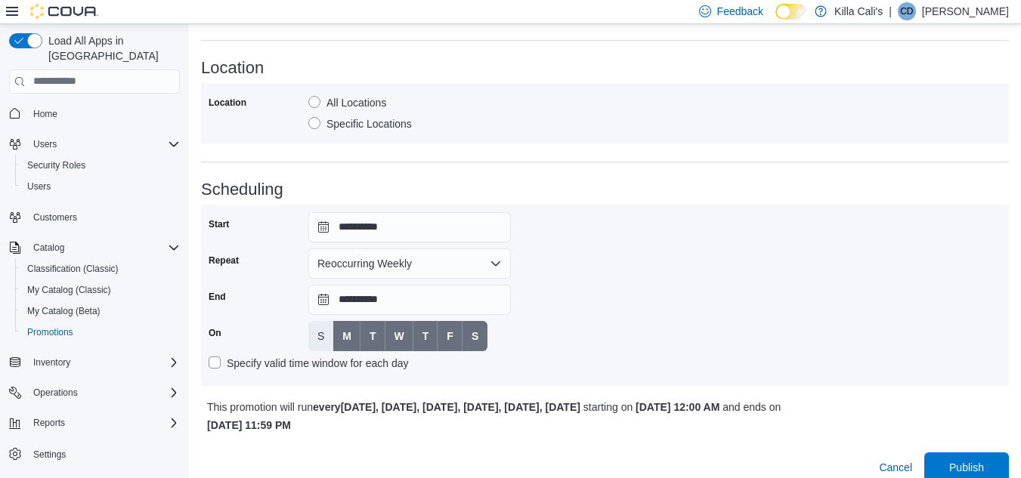
scroll to position [958, 0]
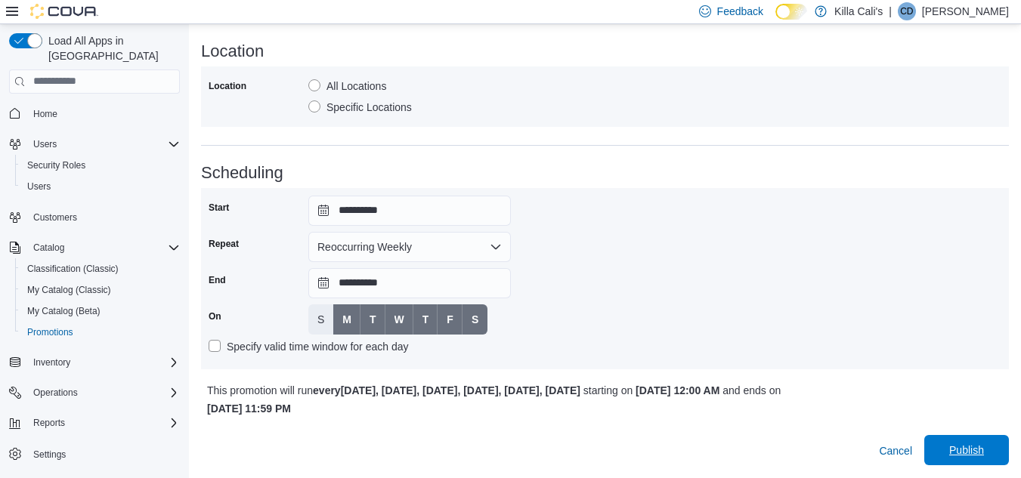
click at [984, 453] on span "Publish" at bounding box center [966, 450] width 35 height 15
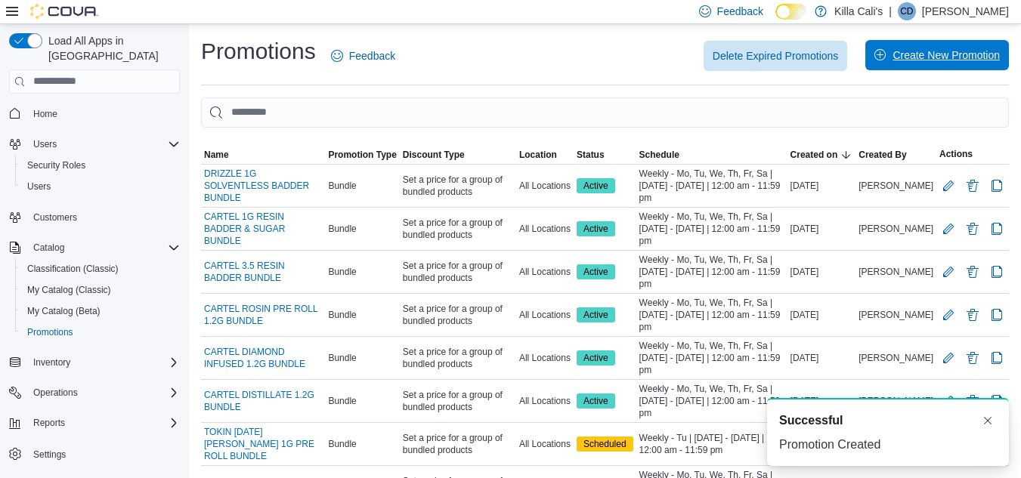
click at [918, 48] on span "Create New Promotion" at bounding box center [946, 55] width 107 height 15
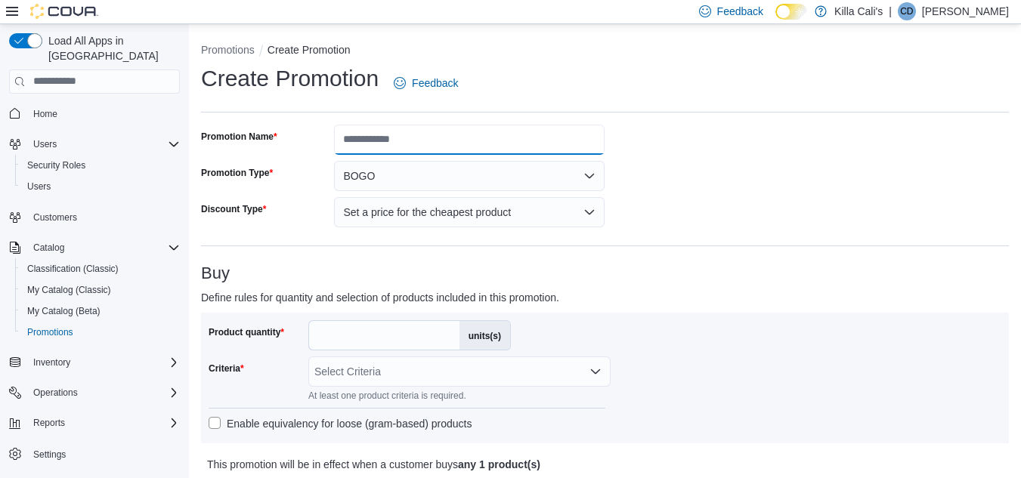
click at [401, 144] on input "Promotion Name" at bounding box center [469, 140] width 271 height 30
click at [456, 138] on input "**********" at bounding box center [469, 140] width 271 height 30
type input "**********"
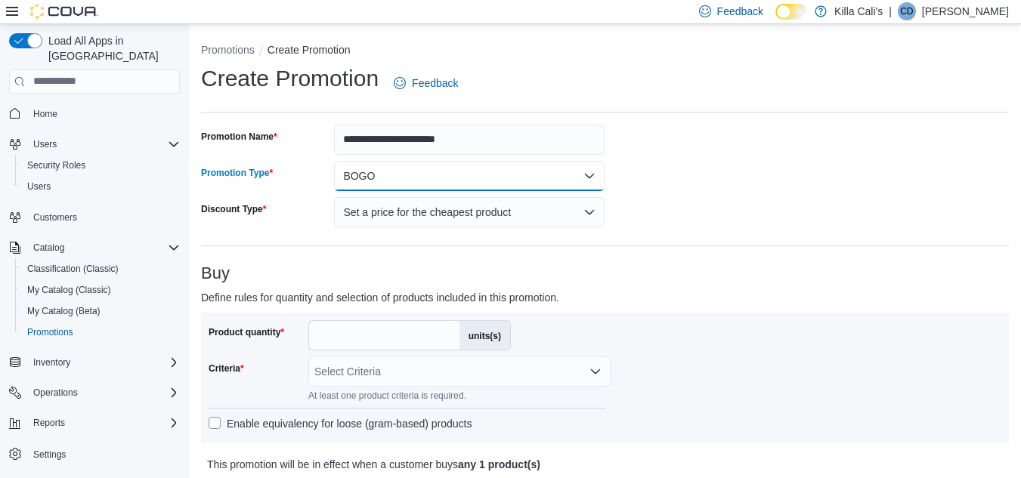
click at [438, 184] on button "BOGO" at bounding box center [469, 176] width 271 height 30
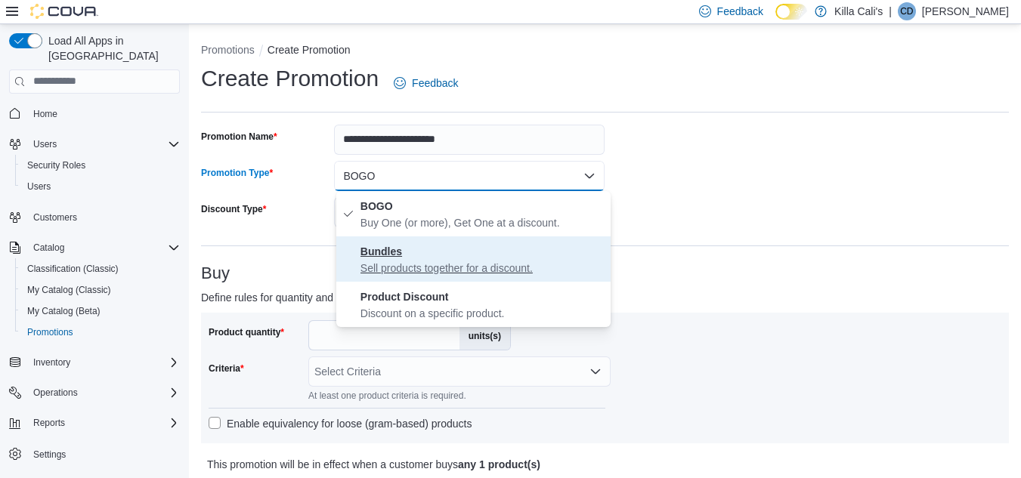
click at [433, 258] on span "Bundles Sell products together for a discount." at bounding box center [482, 259] width 244 height 33
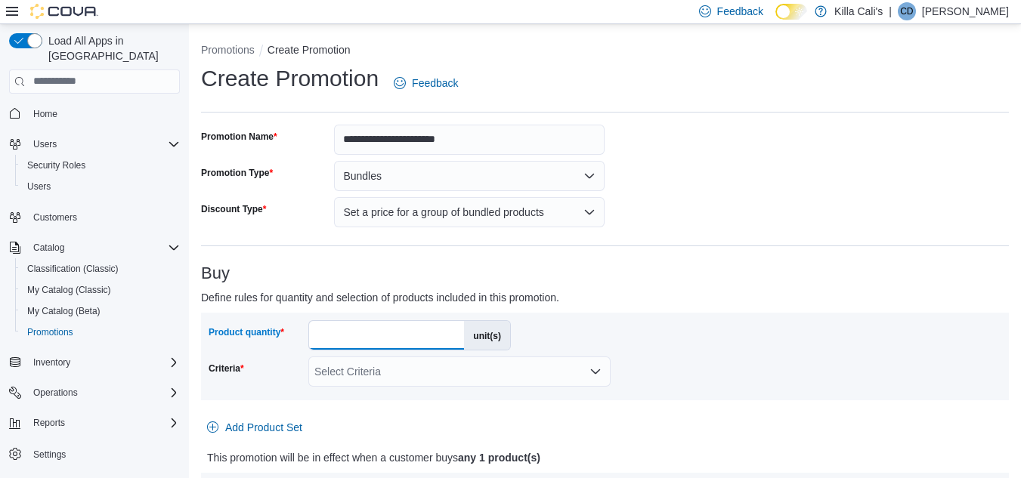
drag, startPoint x: 328, startPoint y: 337, endPoint x: 300, endPoint y: 336, distance: 28.0
click at [300, 336] on div "Product quantity * unit(s)" at bounding box center [360, 335] width 302 height 30
type input "*"
click at [637, 286] on div "Buy Define rules for quantity and selection of products included in this promot…" at bounding box center [605, 386] width 808 height 242
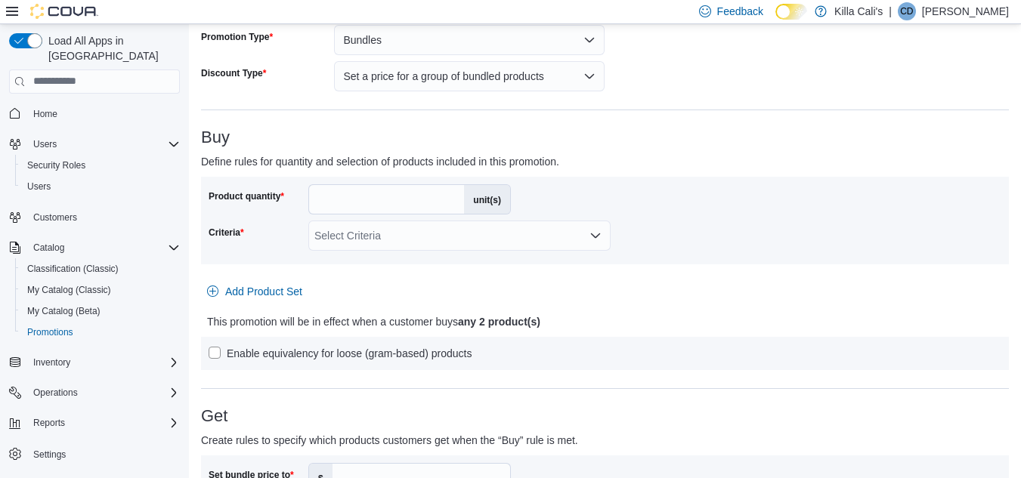
scroll to position [151, 0]
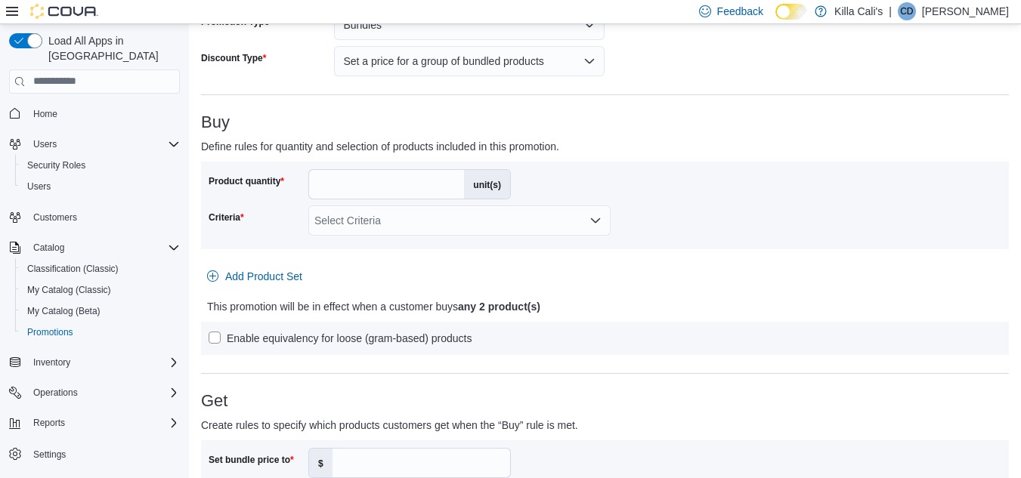
drag, startPoint x: 503, startPoint y: 209, endPoint x: 503, endPoint y: 229, distance: 20.4
click at [503, 225] on div "Select Criteria" at bounding box center [459, 221] width 302 height 30
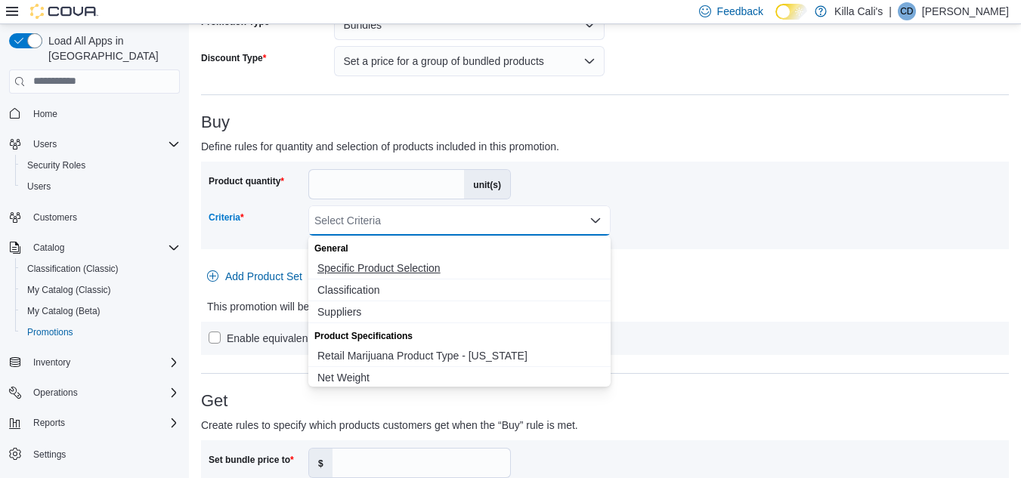
click at [417, 274] on span "Specific Product Selection" at bounding box center [459, 268] width 284 height 15
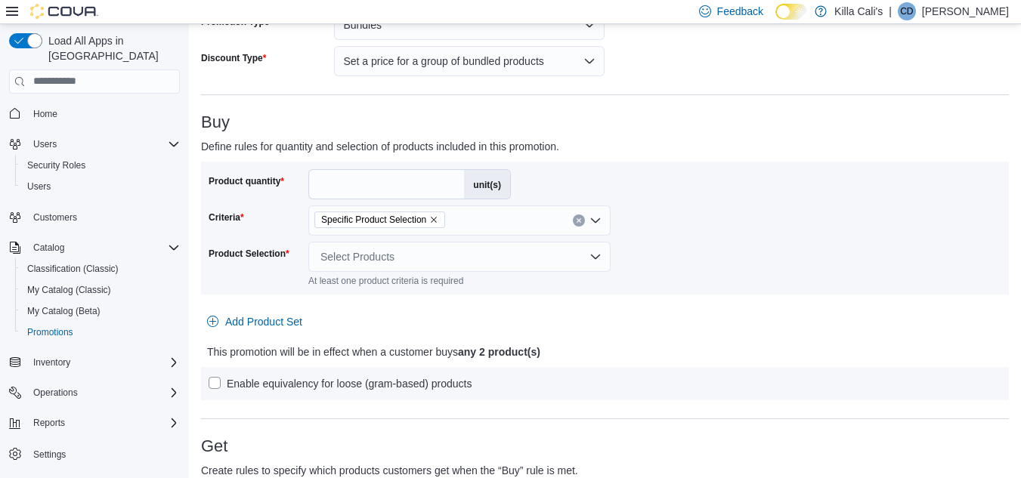
click at [715, 265] on div "Product quantity * unit(s) Criteria Specific Product Selection Product Selectio…" at bounding box center [605, 228] width 793 height 118
click at [561, 267] on div "Select Products" at bounding box center [459, 257] width 302 height 30
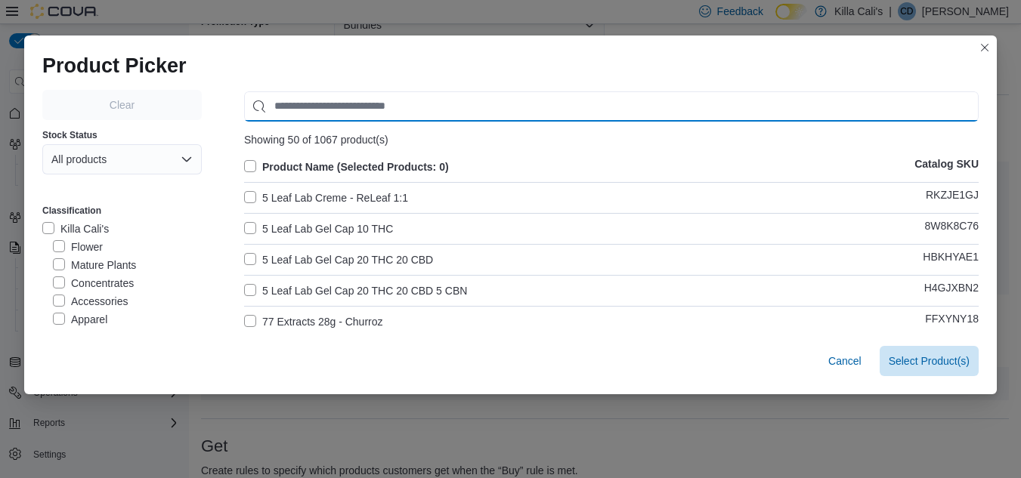
click at [314, 103] on input "Use aria labels when no actual label is in use" at bounding box center [611, 106] width 735 height 30
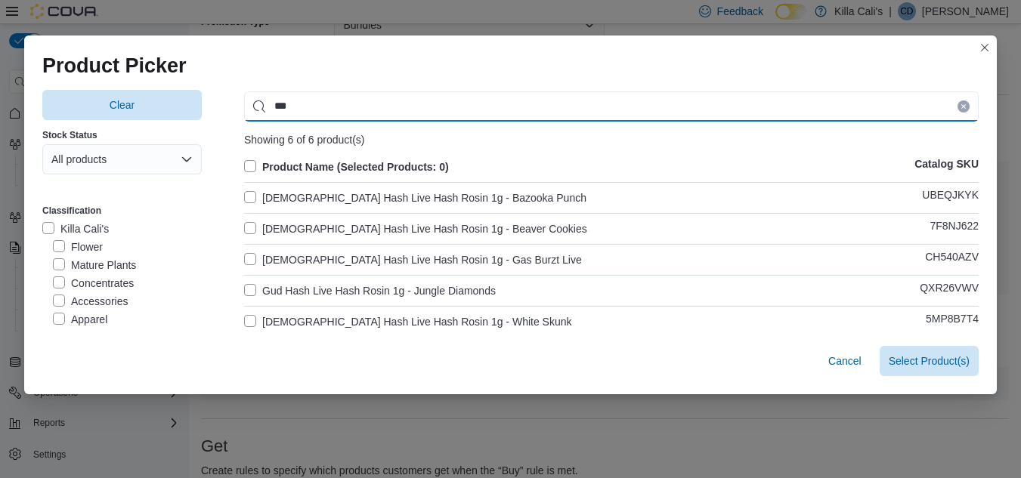
type input "***"
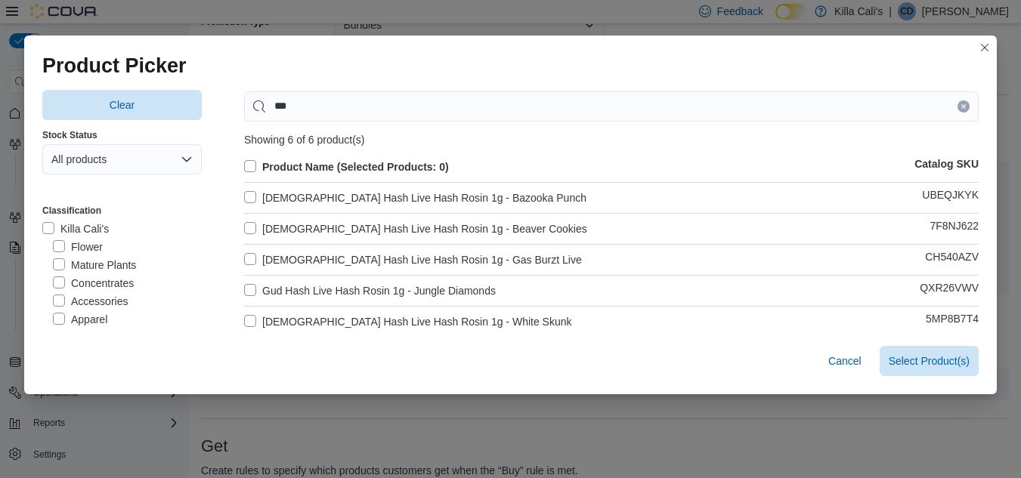
click at [244, 201] on label "[DEMOGRAPHIC_DATA] Hash Live Hash Rosin 1g - Bazooka Punch" at bounding box center [415, 198] width 342 height 18
click at [255, 226] on label "[DEMOGRAPHIC_DATA] Hash Live Hash Rosin 1g - Beaver Cookies" at bounding box center [415, 229] width 343 height 18
click at [246, 257] on label "[DEMOGRAPHIC_DATA] Hash Live Hash Rosin 1g - Gas Burzt Live" at bounding box center [413, 260] width 338 height 18
click at [252, 289] on label "Gud Hash Live Hash Rosin 1g - Jungle Diamonds" at bounding box center [370, 291] width 252 height 18
click at [246, 314] on label "[DEMOGRAPHIC_DATA] Hash Live Hash Rosin 1g - White Skunk" at bounding box center [408, 322] width 328 height 18
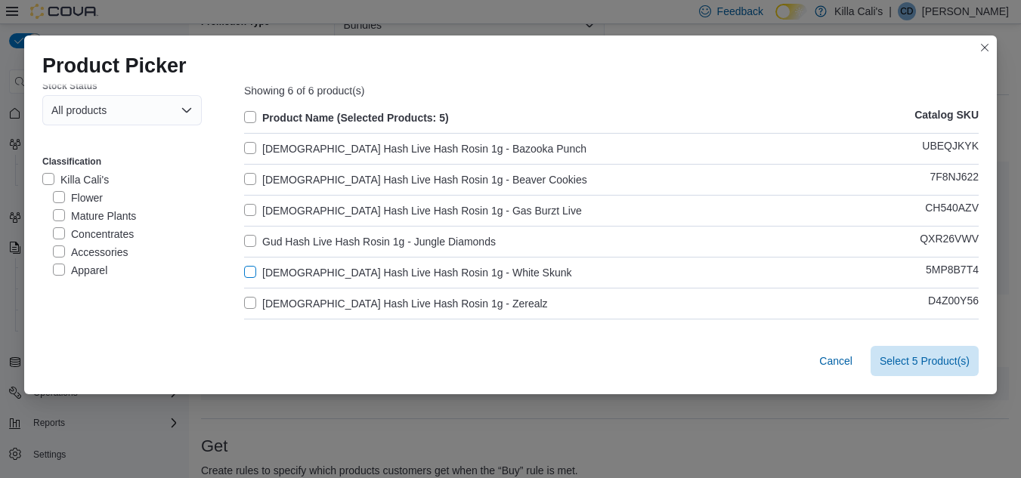
scroll to position [113, 0]
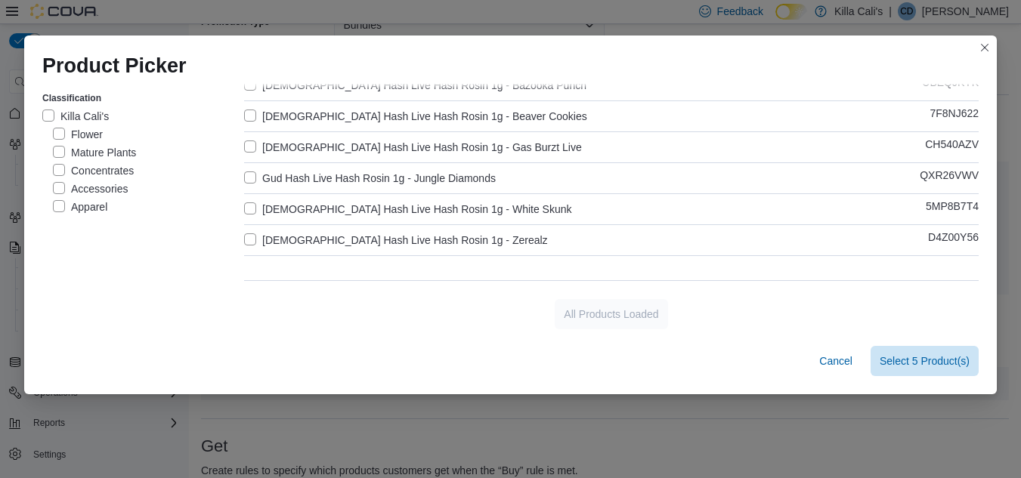
click at [244, 244] on label "[DEMOGRAPHIC_DATA] Hash Live Hash Rosin 1g - Zerealz" at bounding box center [396, 240] width 304 height 18
click at [896, 348] on span "Select 6 Product(s)" at bounding box center [925, 360] width 90 height 30
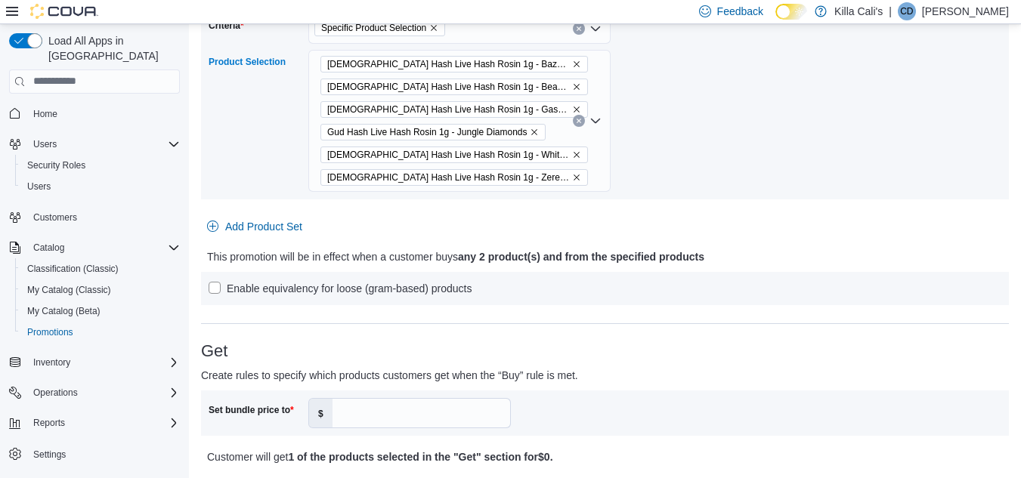
scroll to position [378, 0]
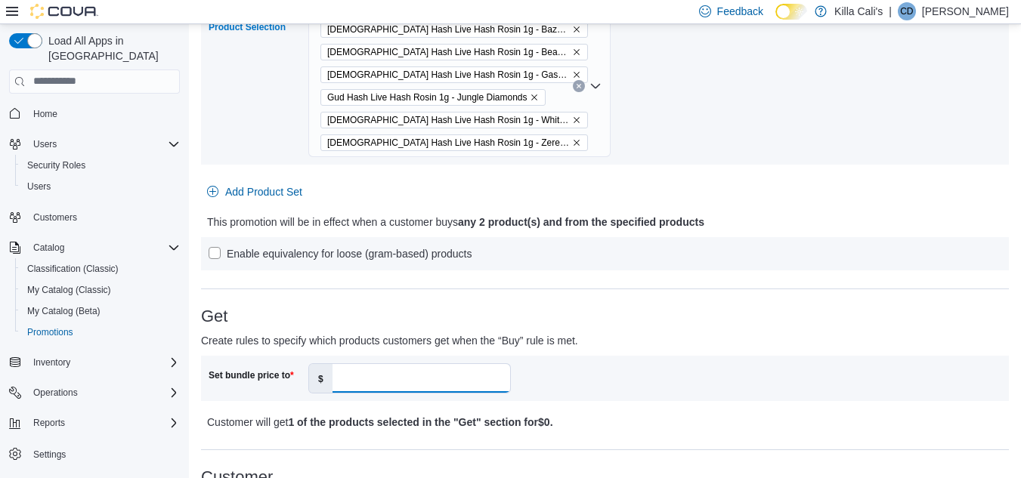
click at [380, 377] on input "Set bundle price to" at bounding box center [422, 378] width 178 height 29
type input "**"
click at [670, 361] on div "Set bundle price to $ **" at bounding box center [605, 378] width 808 height 45
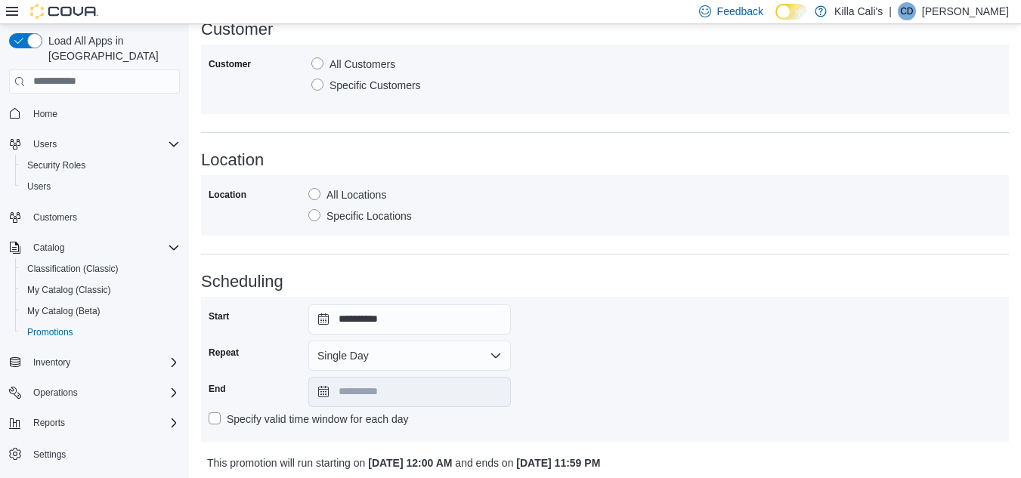
scroll to position [880, 0]
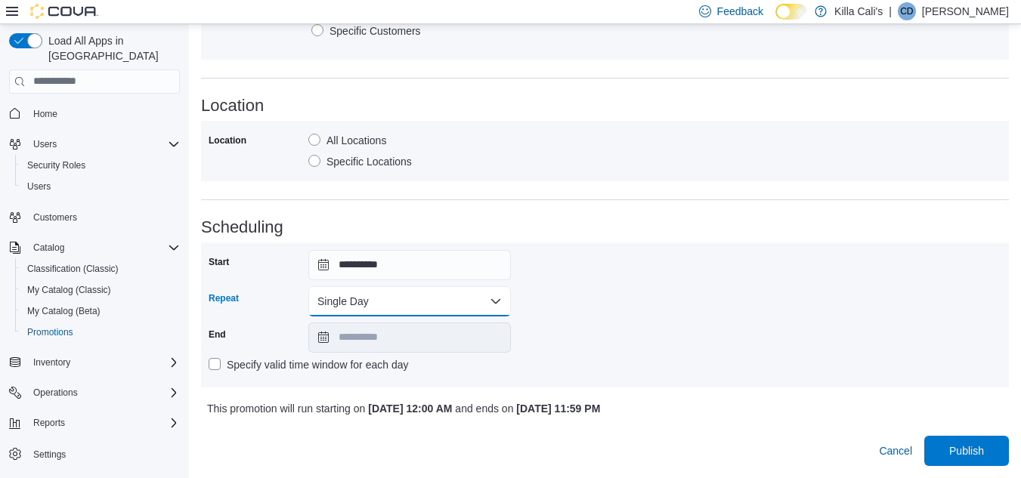
click at [426, 314] on button "Single Day" at bounding box center [409, 301] width 203 height 30
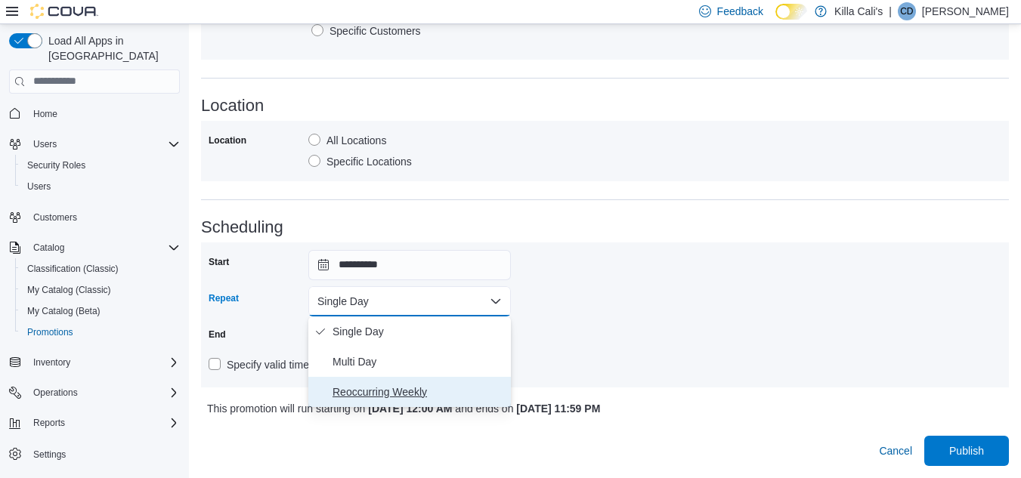
click at [396, 401] on span "Reoccurring Weekly" at bounding box center [419, 392] width 172 height 18
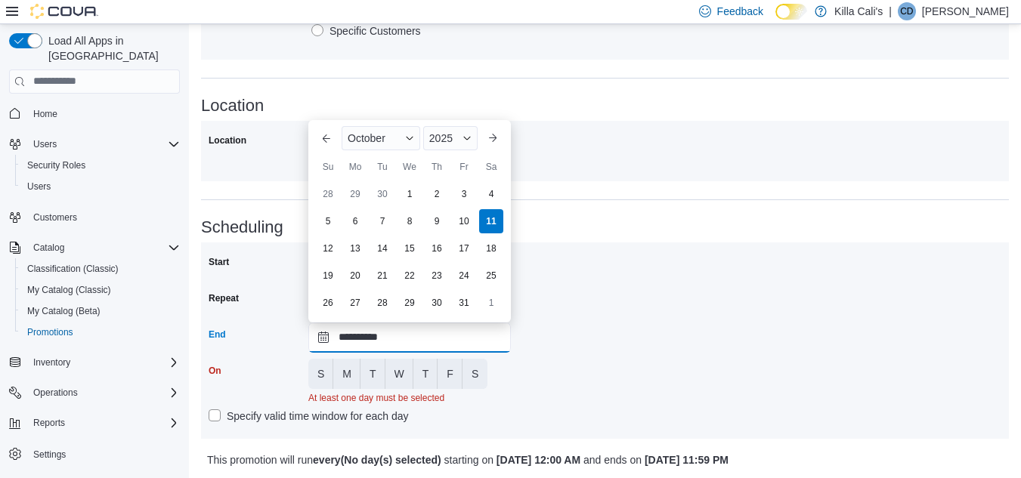
click at [441, 336] on input "**********" at bounding box center [409, 338] width 203 height 30
click at [475, 137] on div "2025" at bounding box center [450, 138] width 54 height 24
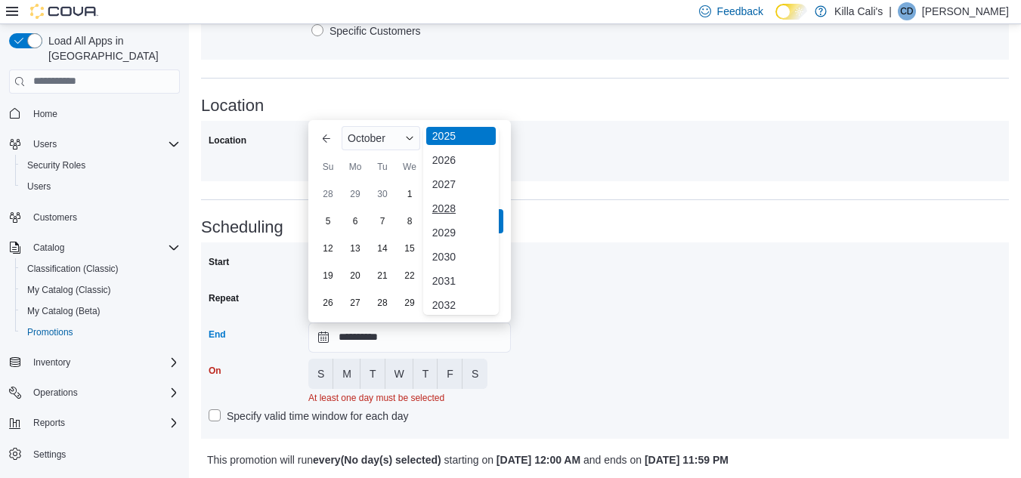
scroll to position [180, 0]
click at [446, 249] on div "2030" at bounding box center [461, 252] width 70 height 18
type input "**********"
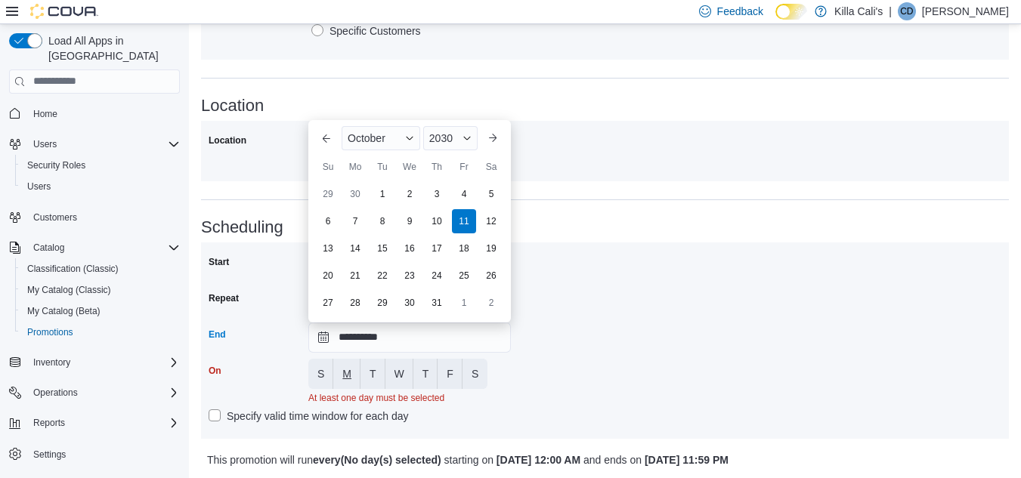
click at [348, 379] on span "M" at bounding box center [346, 374] width 9 height 15
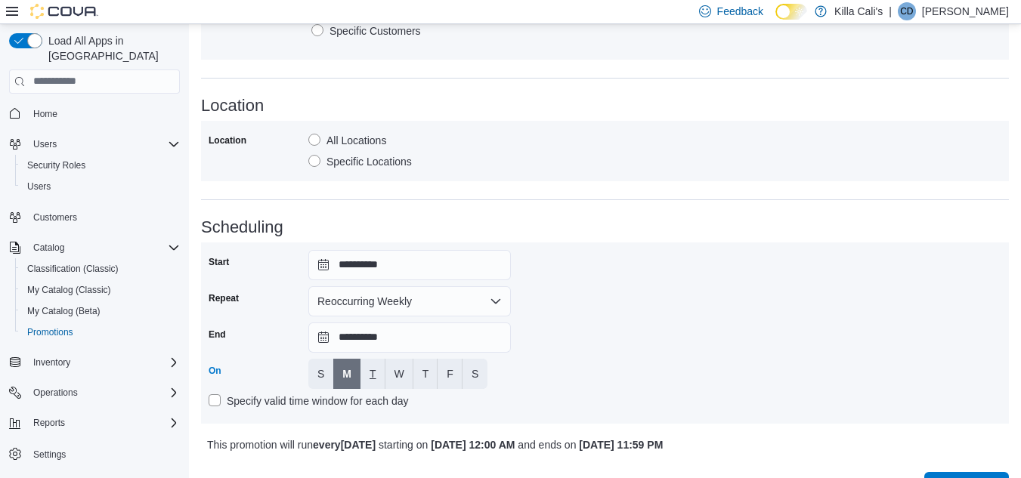
click at [376, 372] on span "T" at bounding box center [373, 374] width 7 height 15
click at [391, 373] on button "W" at bounding box center [399, 374] width 28 height 30
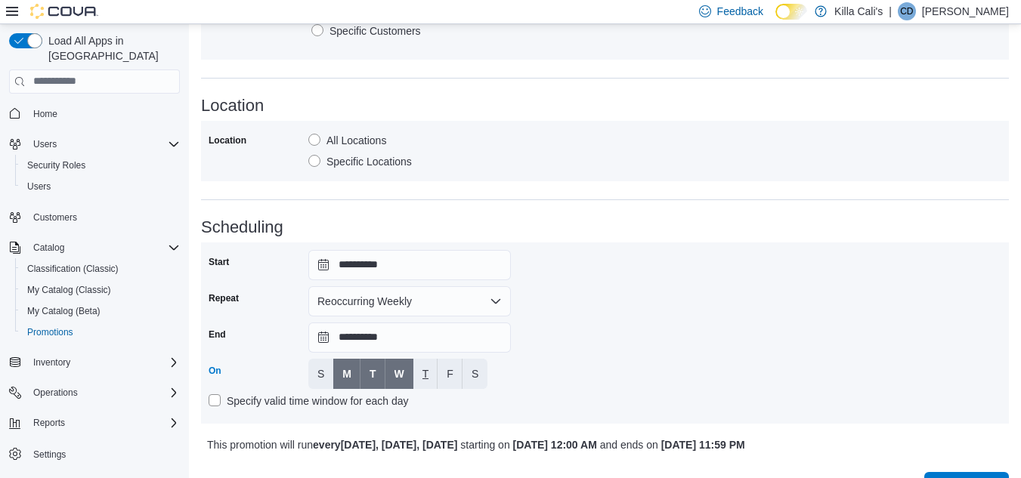
click at [418, 375] on button "T" at bounding box center [425, 374] width 25 height 30
click at [452, 375] on span "F" at bounding box center [450, 374] width 7 height 15
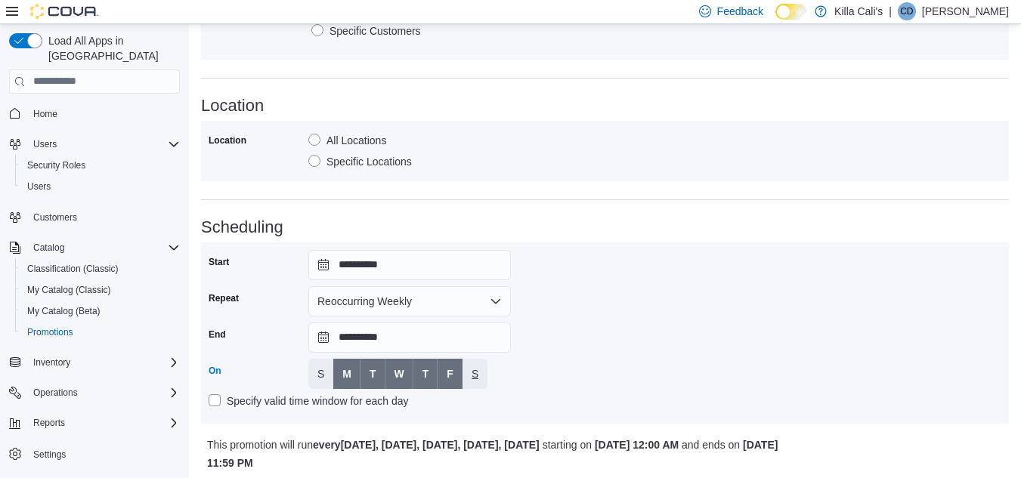
click at [472, 370] on span "S" at bounding box center [475, 374] width 7 height 15
click at [580, 351] on div "**********" at bounding box center [605, 333] width 793 height 166
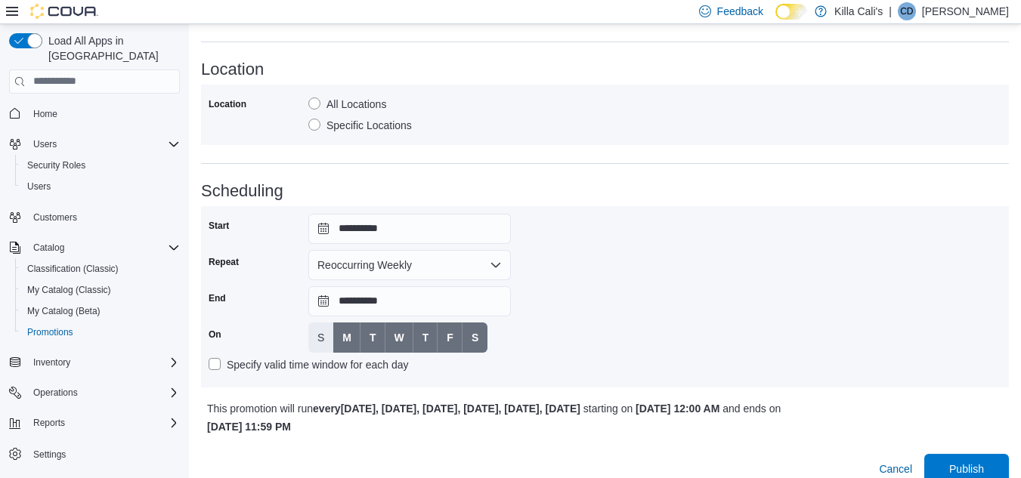
scroll to position [935, 0]
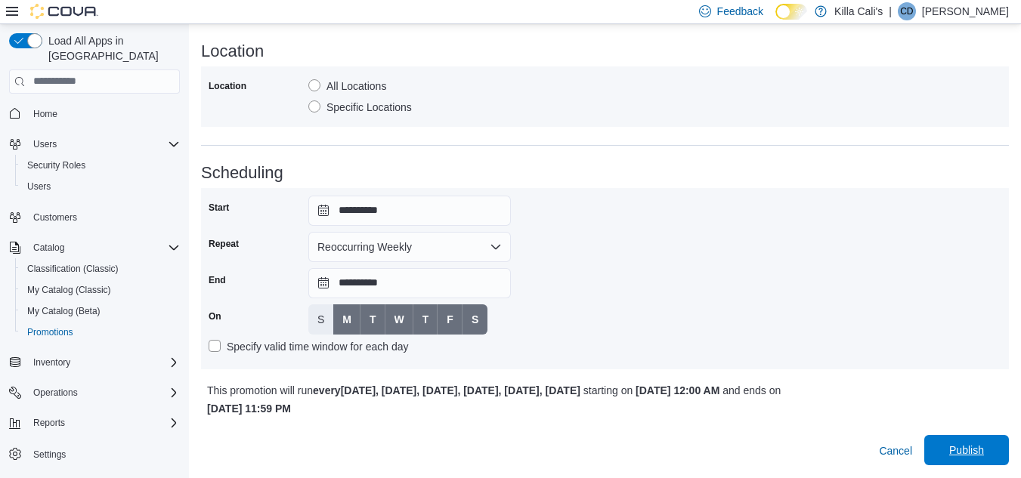
click at [982, 451] on span "Publish" at bounding box center [966, 450] width 35 height 15
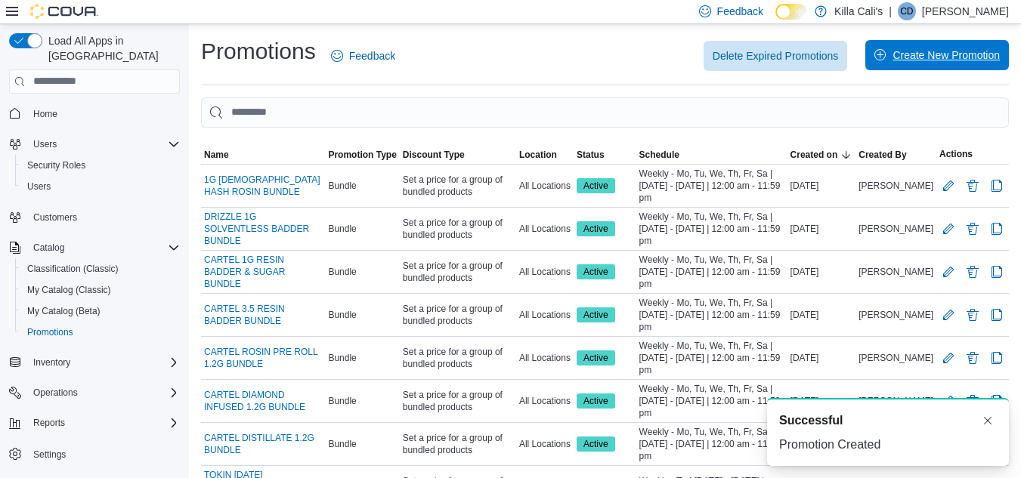
click at [947, 54] on span "Create New Promotion" at bounding box center [946, 55] width 107 height 15
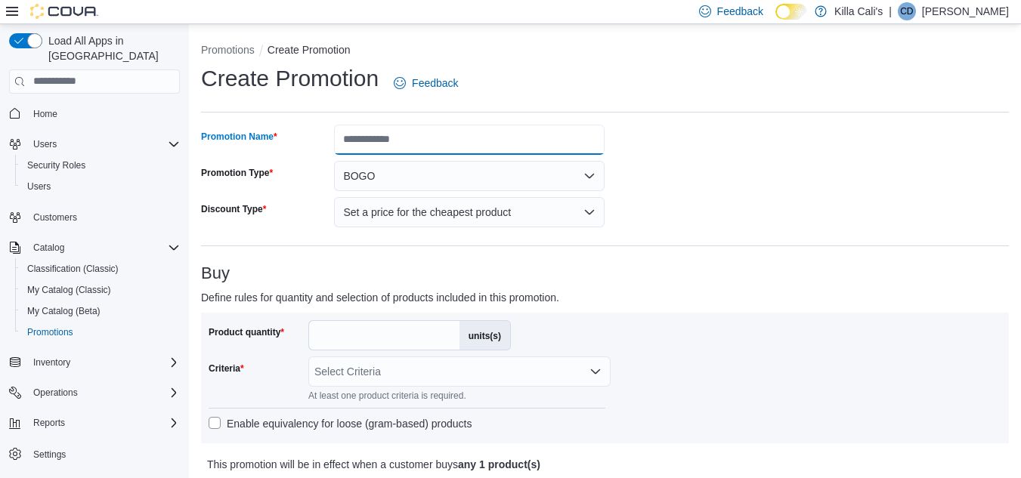
click at [365, 131] on input "Promotion Name" at bounding box center [469, 140] width 271 height 30
type input "**********"
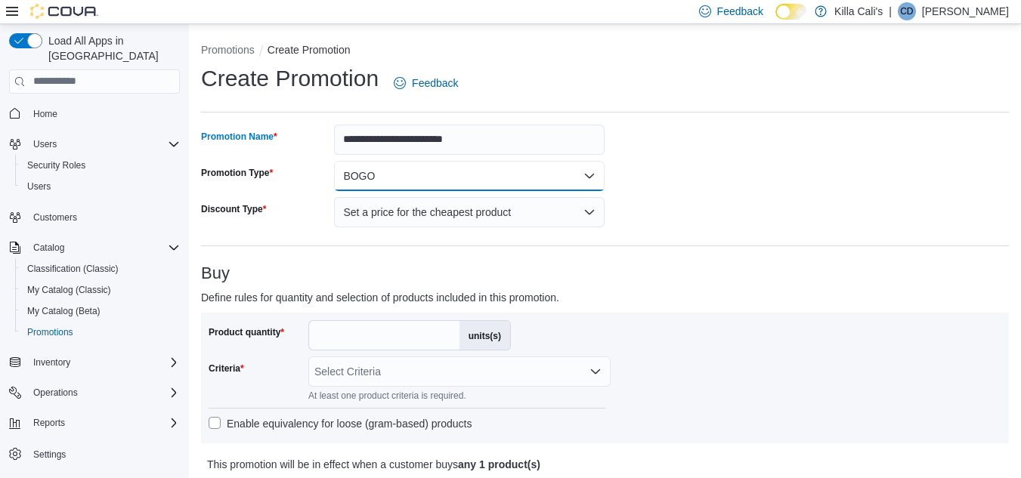
click at [369, 181] on button "BOGO" at bounding box center [469, 176] width 271 height 30
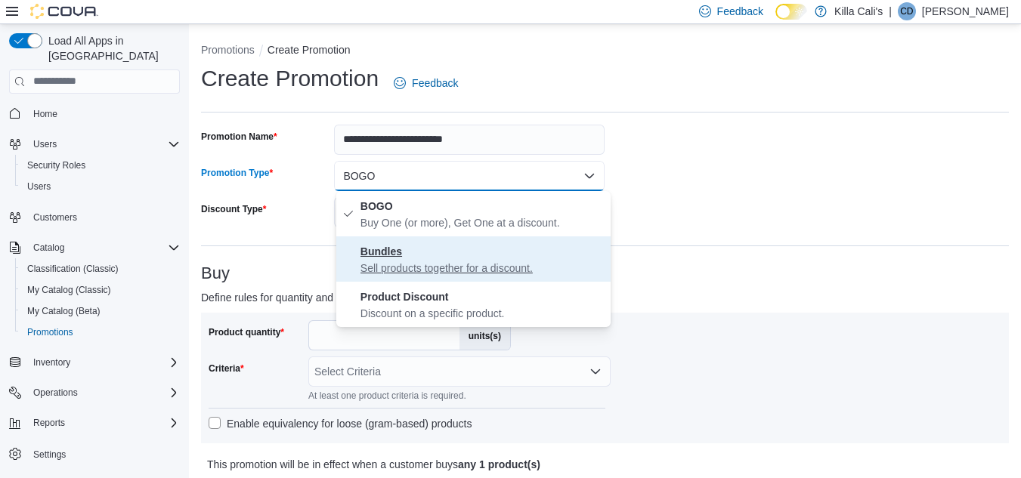
click at [382, 265] on p "Sell products together for a discount." at bounding box center [482, 268] width 244 height 15
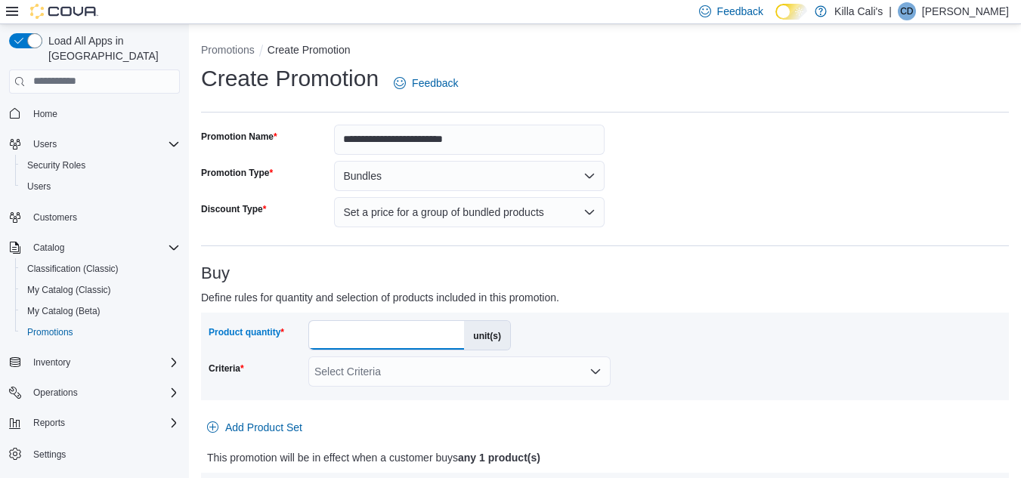
drag, startPoint x: 352, startPoint y: 336, endPoint x: 291, endPoint y: 337, distance: 61.2
click at [291, 337] on div "Product quantity * unit(s)" at bounding box center [360, 335] width 302 height 30
type input "*"
click at [342, 364] on div "Select Criteria" at bounding box center [459, 372] width 302 height 30
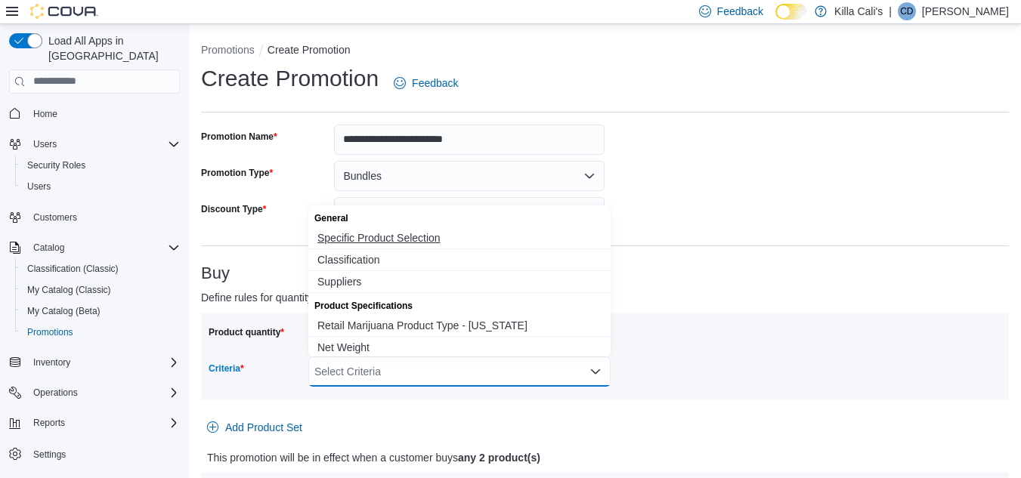
click at [350, 243] on span "Specific Product Selection" at bounding box center [459, 238] width 284 height 15
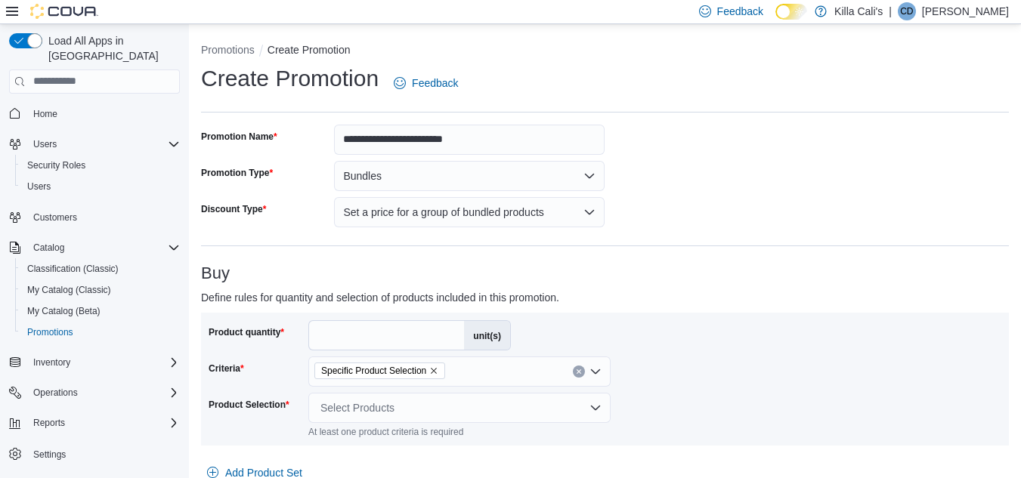
click at [715, 309] on div "Buy Define rules for quantity and selection of products included in this promot…" at bounding box center [605, 408] width 808 height 287
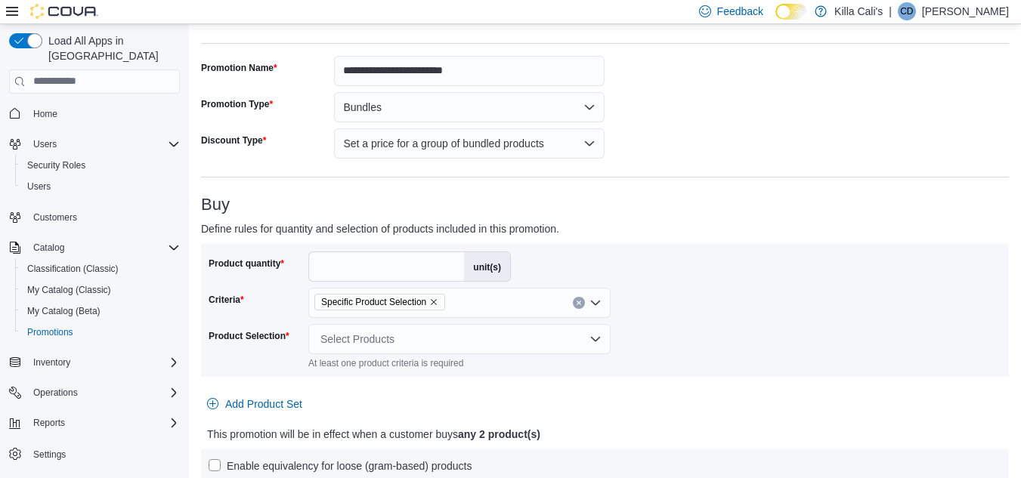
scroll to position [227, 0]
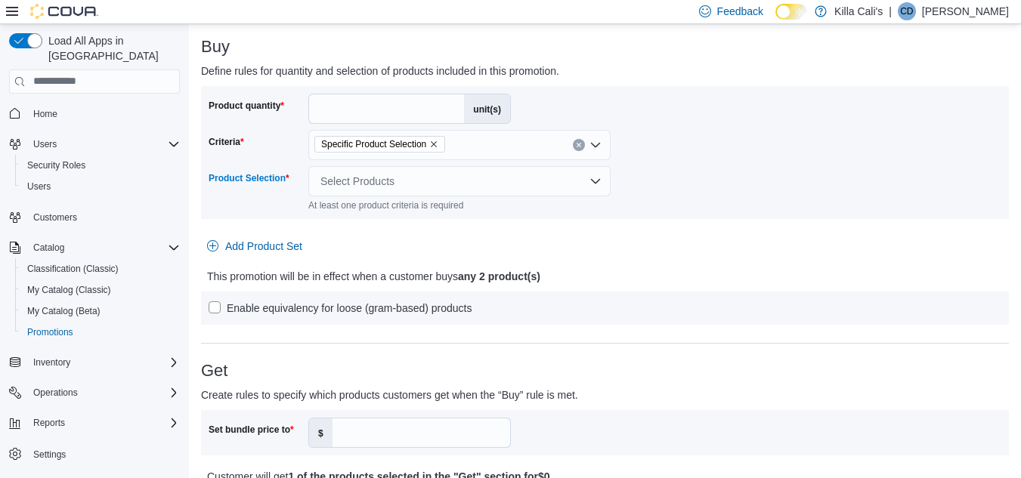
click at [395, 181] on div "Select Products" at bounding box center [459, 181] width 302 height 30
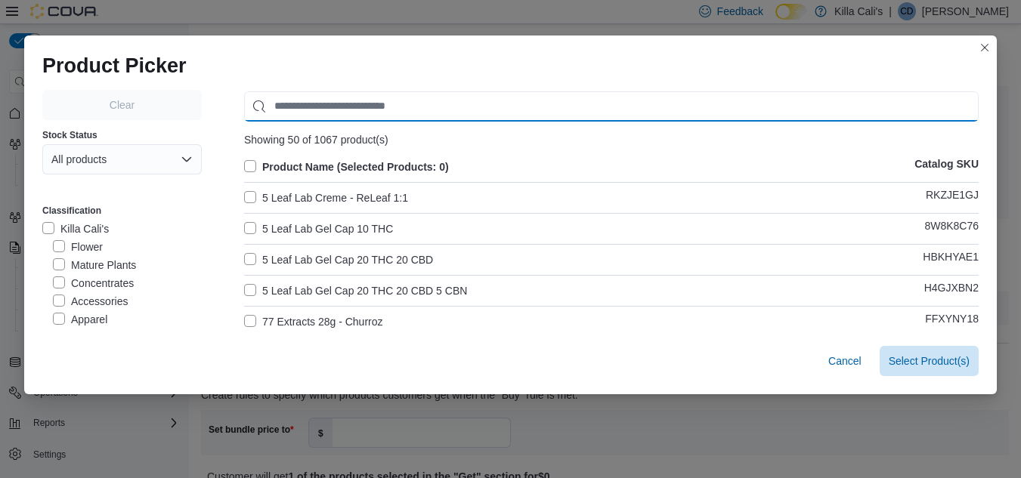
click at [325, 98] on input "Use aria labels when no actual label is in use" at bounding box center [611, 106] width 735 height 30
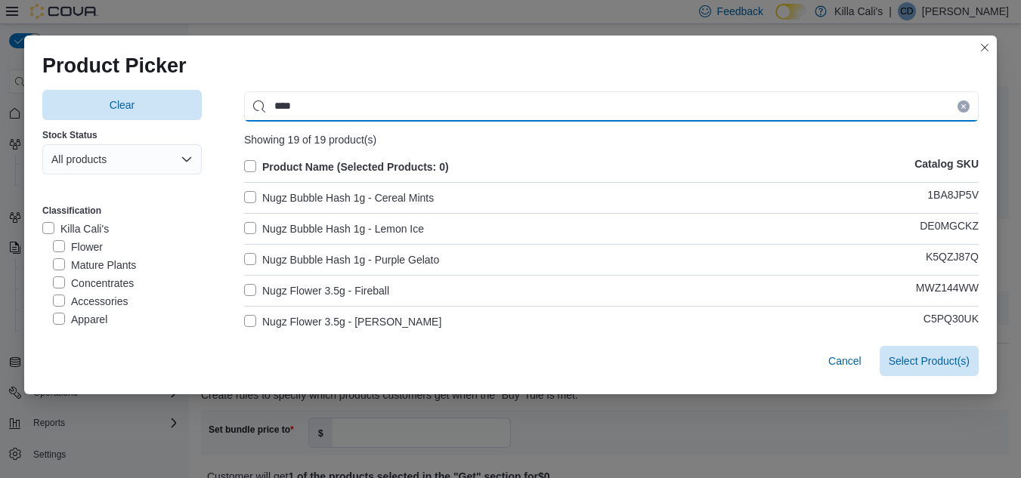
type input "****"
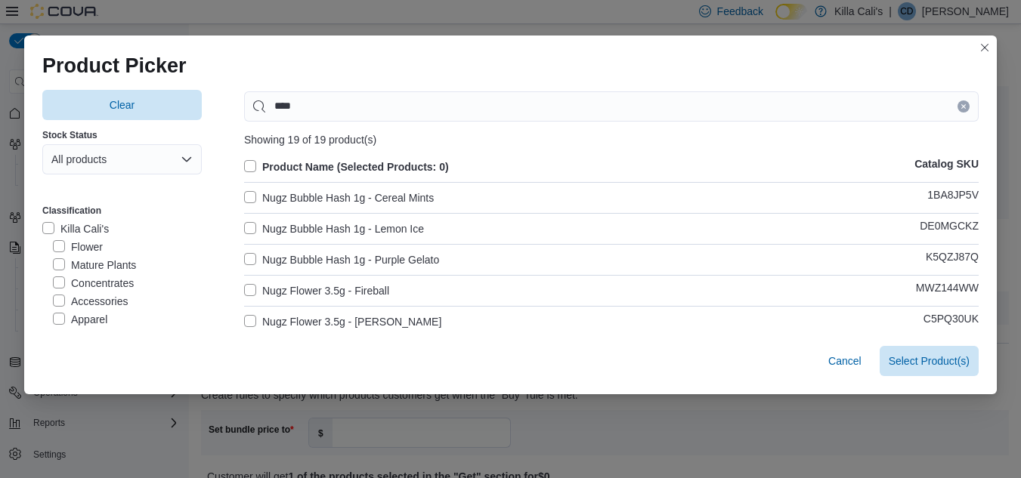
click at [246, 190] on label "Nugz Bubble Hash 1g - Cereal Mints" at bounding box center [339, 198] width 190 height 18
click at [244, 231] on label "Nugz Bubble Hash 1g - Lemon Ice" at bounding box center [334, 229] width 180 height 18
click at [245, 263] on label "Nugz Bubble Hash 1g - Purple Gelato" at bounding box center [341, 260] width 195 height 18
click at [944, 367] on span "Select 3 Product(s)" at bounding box center [925, 360] width 90 height 15
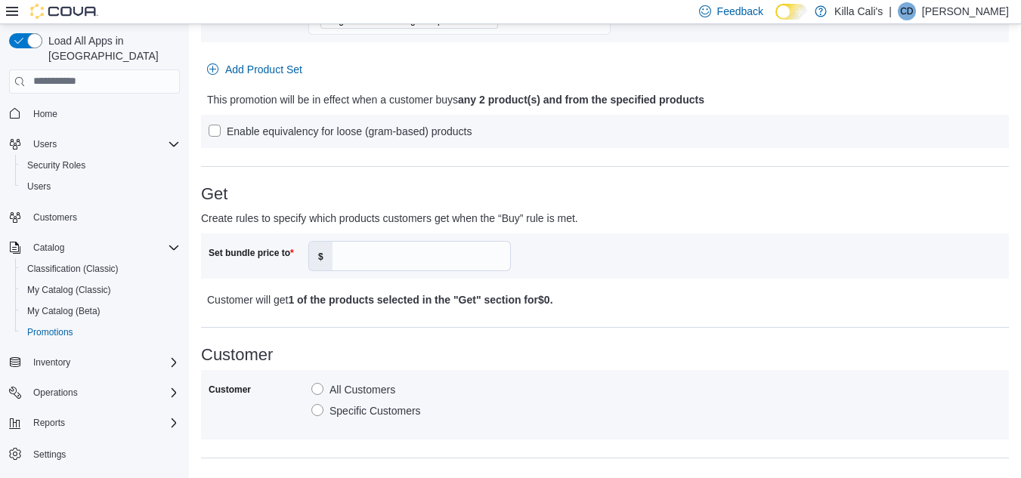
scroll to position [453, 0]
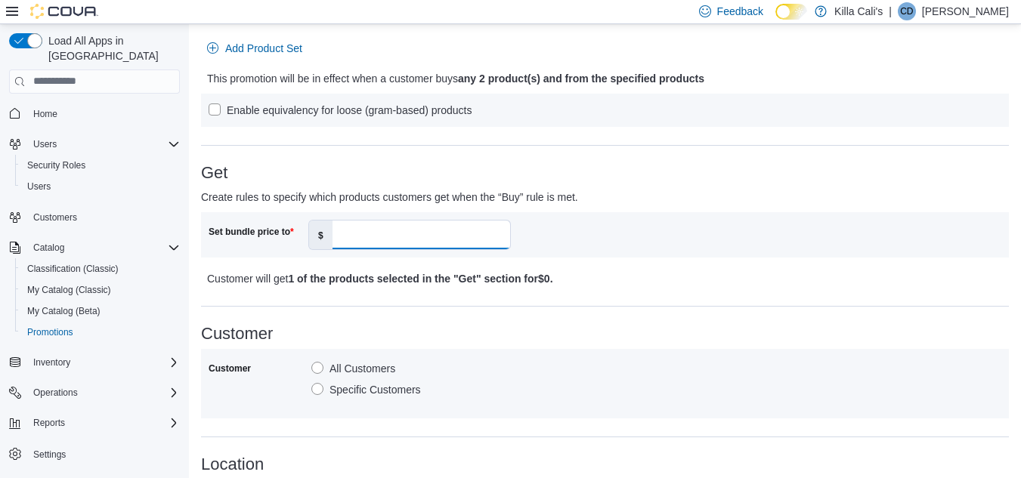
click at [355, 240] on input "Set bundle price to" at bounding box center [422, 235] width 178 height 29
type input "**"
click at [671, 281] on p "Customer will get 1 of the products selected in the "Get" section for $25 ." at bounding box center [505, 279] width 597 height 18
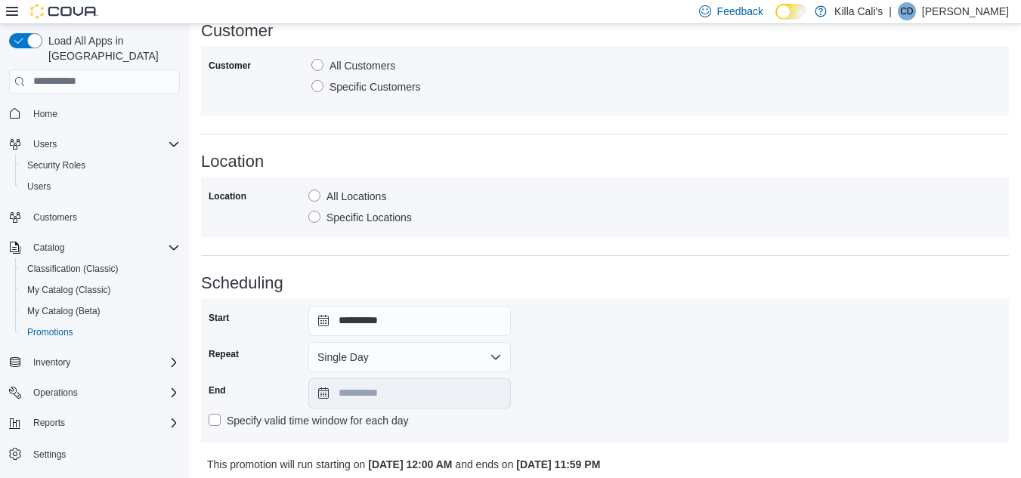
scroll to position [812, 0]
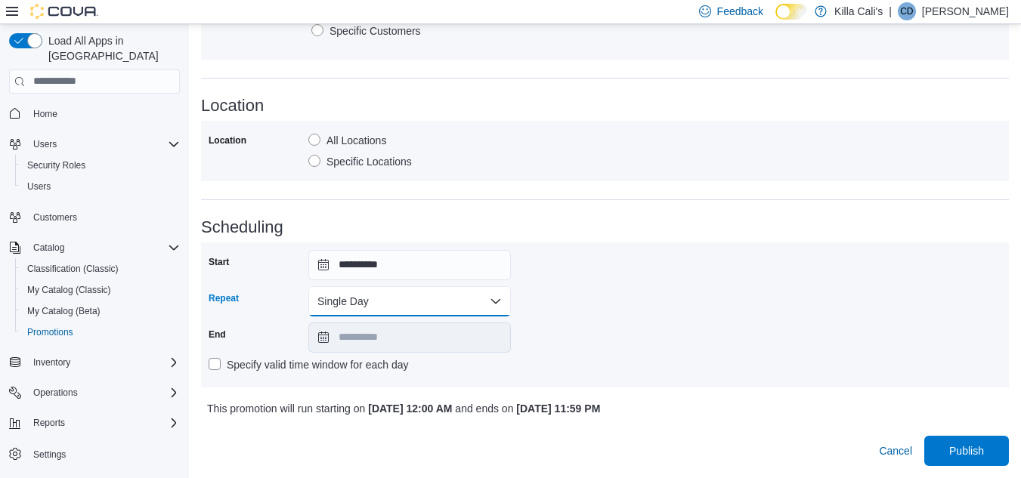
click at [395, 300] on button "Single Day" at bounding box center [409, 301] width 203 height 30
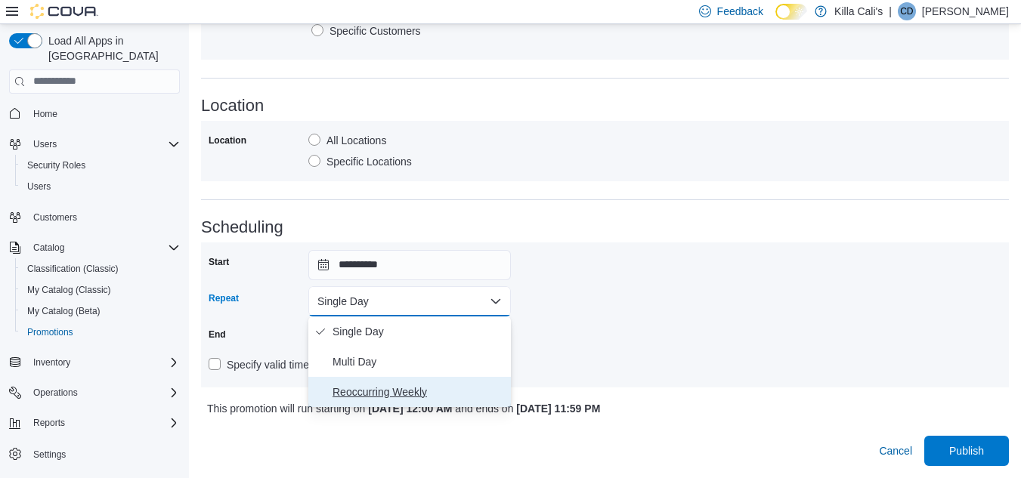
click at [354, 400] on span "Reoccurring Weekly" at bounding box center [419, 392] width 172 height 18
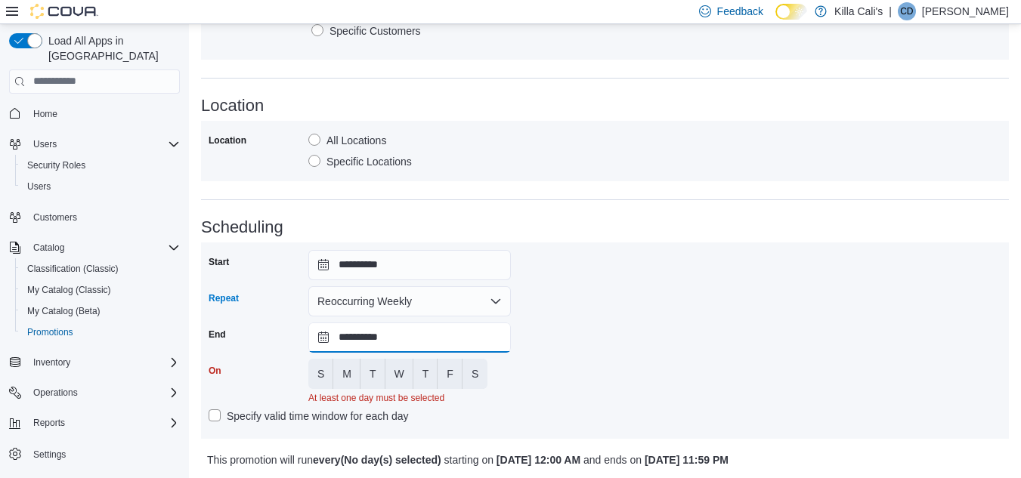
click at [419, 342] on input "**********" at bounding box center [409, 338] width 203 height 30
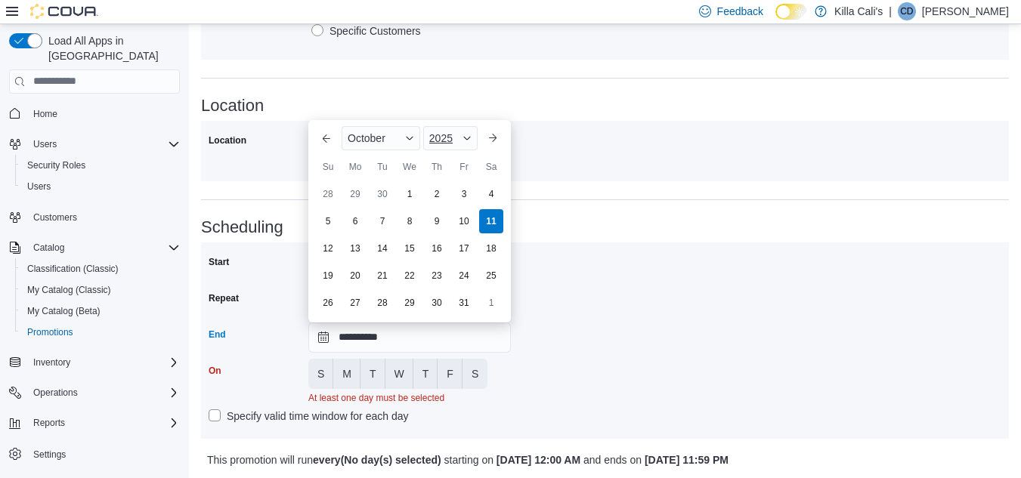
click at [450, 132] on span "2025" at bounding box center [440, 138] width 23 height 12
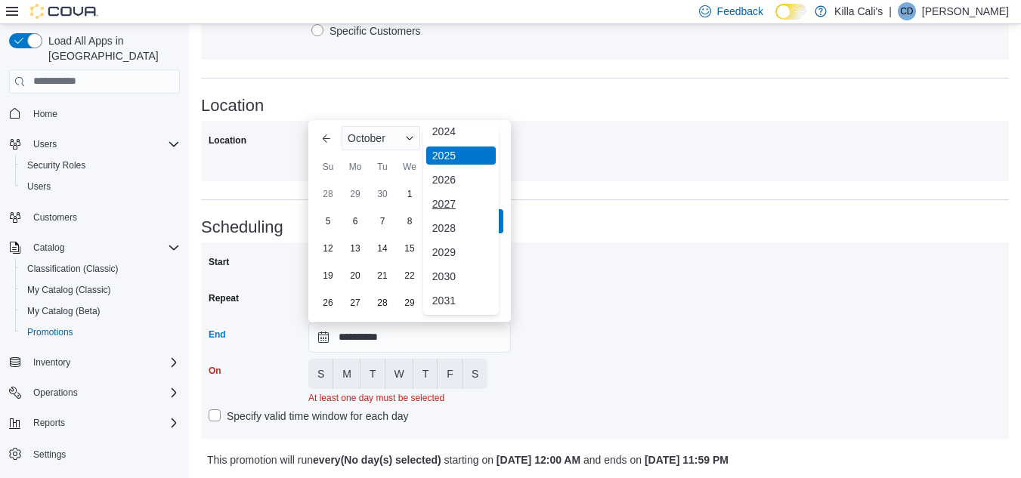
scroll to position [180, 0]
click at [447, 249] on div "2030" at bounding box center [461, 252] width 70 height 18
type input "**********"
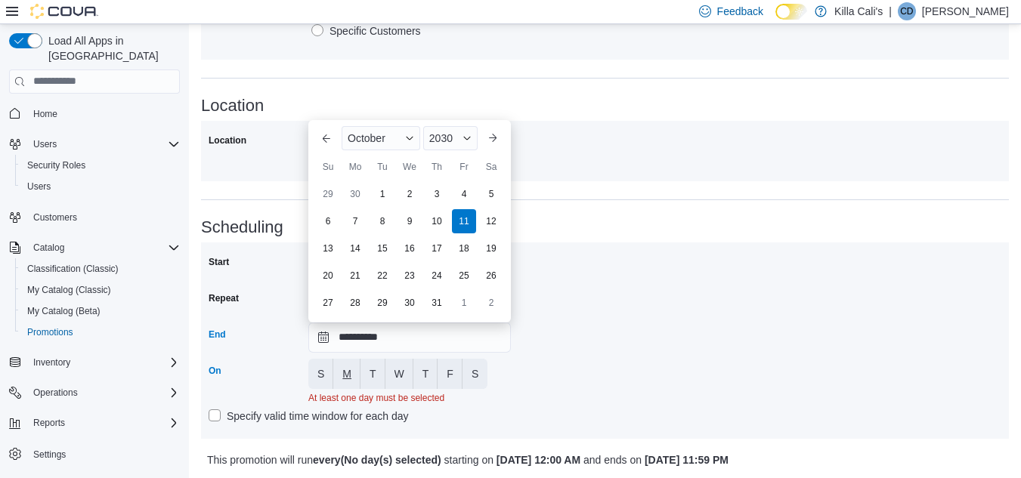
click at [348, 369] on span "M" at bounding box center [346, 374] width 9 height 15
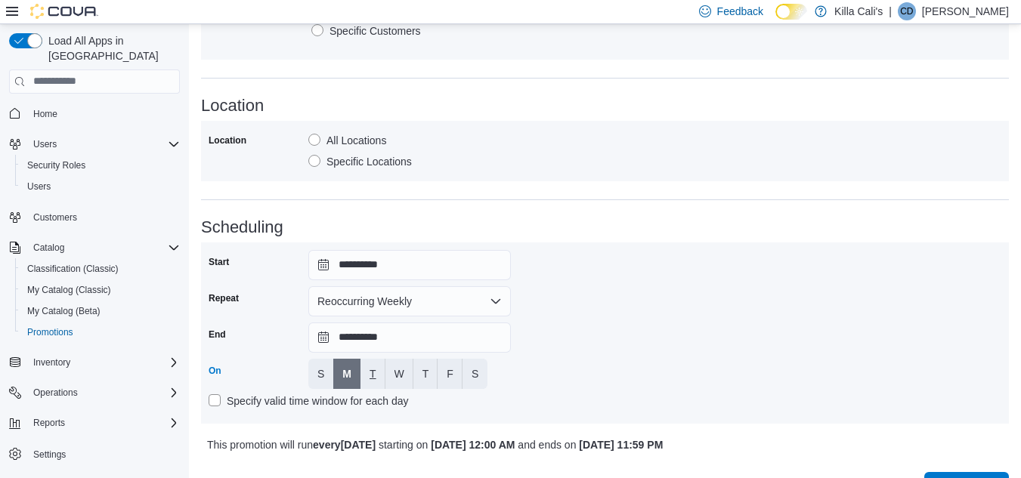
click at [370, 372] on button "T" at bounding box center [372, 374] width 25 height 30
click at [397, 377] on span "W" at bounding box center [400, 374] width 10 height 15
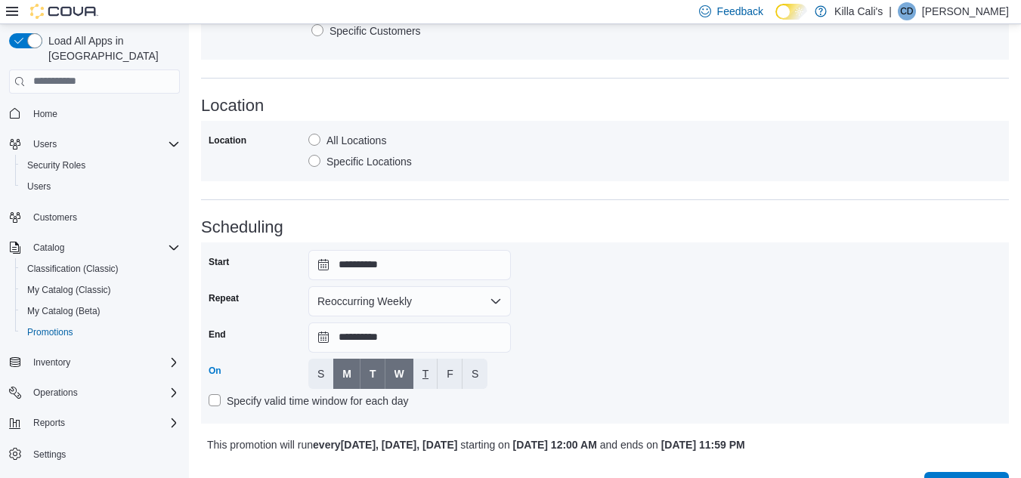
click at [423, 374] on span "T" at bounding box center [425, 374] width 7 height 15
click at [450, 374] on span "F" at bounding box center [450, 374] width 7 height 15
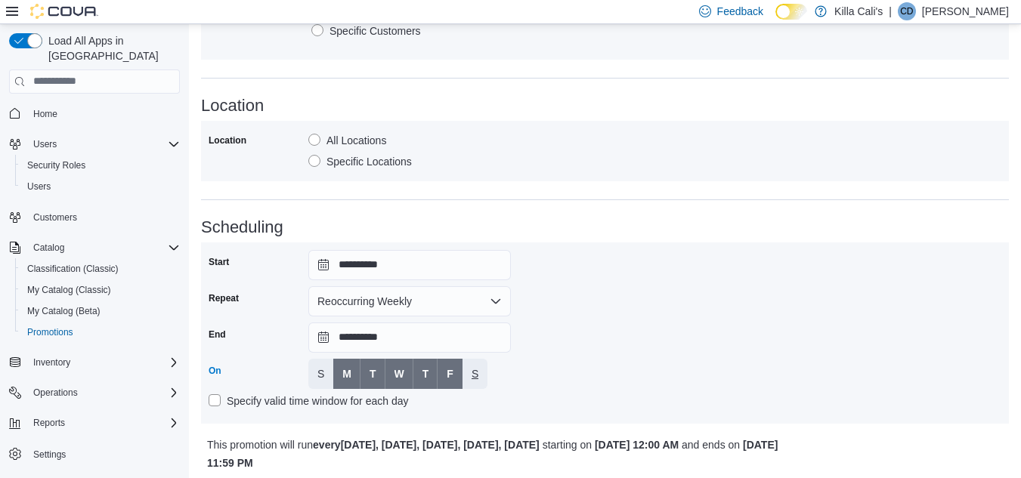
click at [475, 373] on span "S" at bounding box center [475, 374] width 7 height 15
click at [591, 357] on div "**********" at bounding box center [605, 333] width 793 height 166
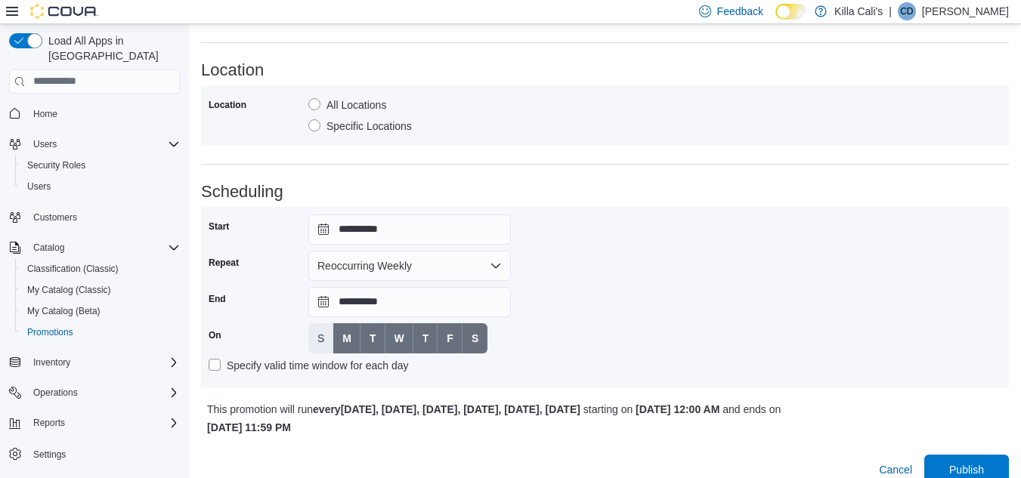
scroll to position [867, 0]
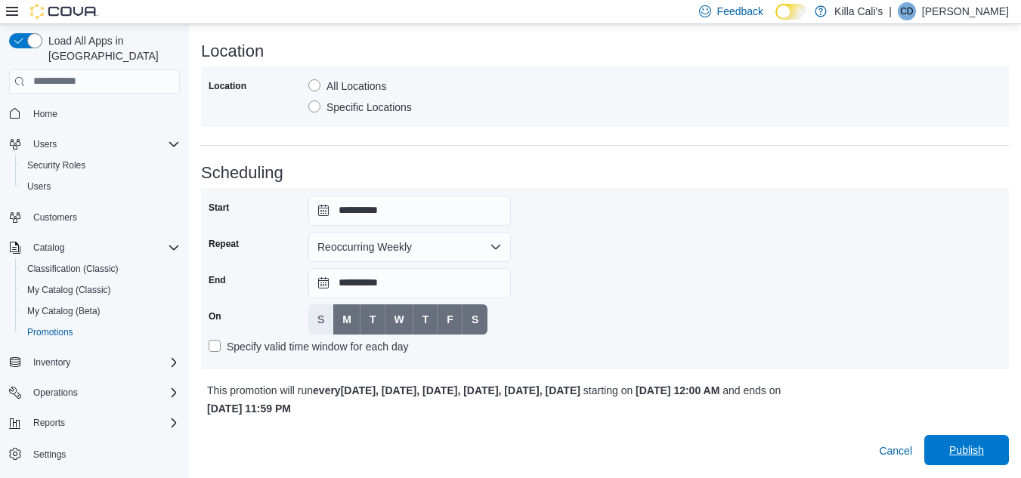
click at [970, 454] on span "Publish" at bounding box center [966, 450] width 35 height 15
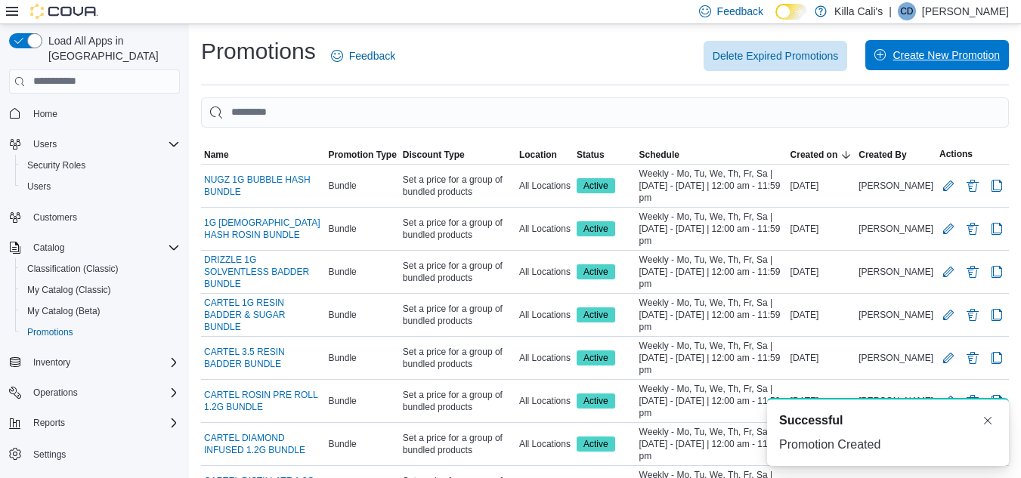
click at [915, 53] on span "Create New Promotion" at bounding box center [946, 55] width 107 height 15
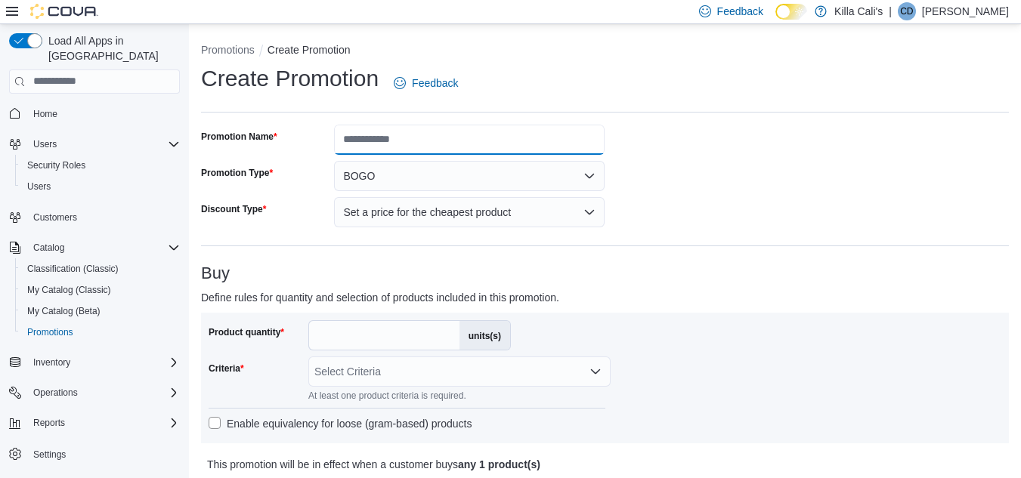
click at [379, 132] on input "Promotion Name" at bounding box center [469, 140] width 271 height 30
type input "**********"
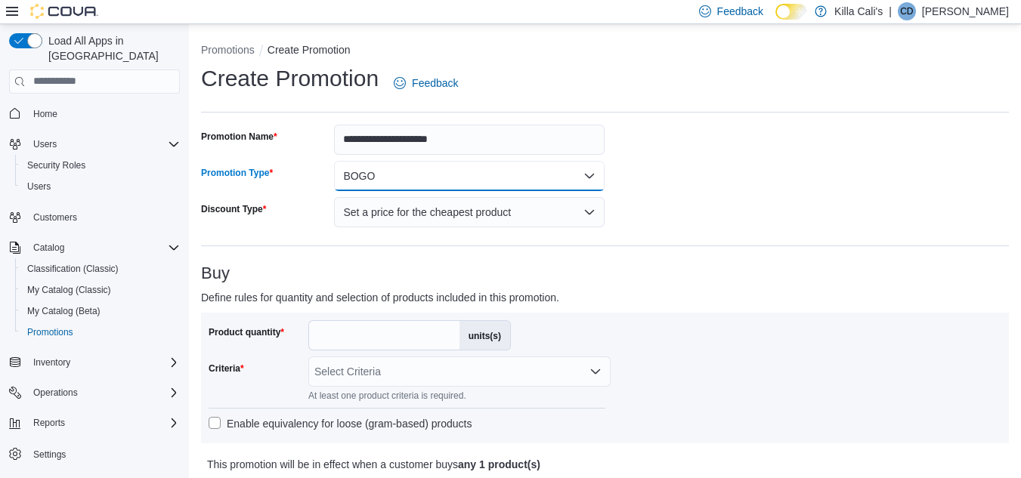
click at [391, 181] on button "BOGO" at bounding box center [469, 176] width 271 height 30
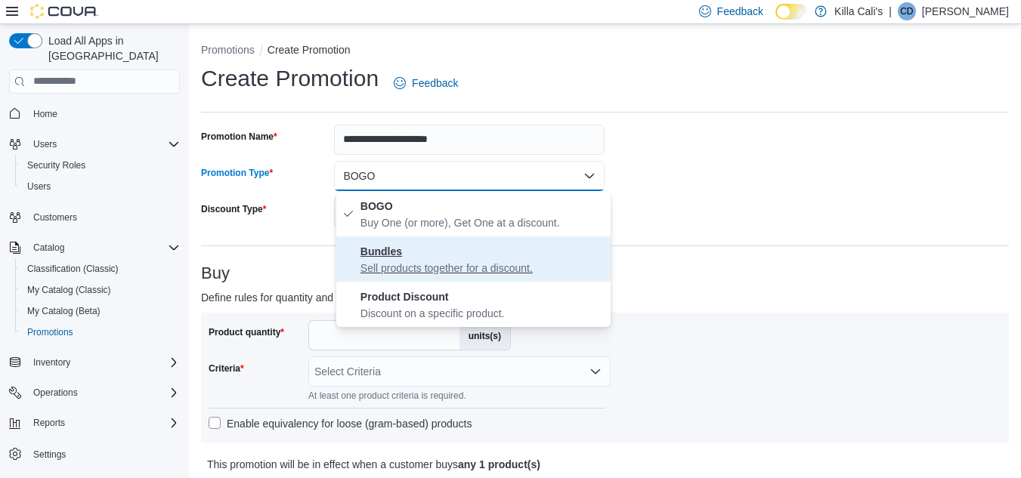
click at [385, 252] on strong "Bundles" at bounding box center [381, 252] width 42 height 12
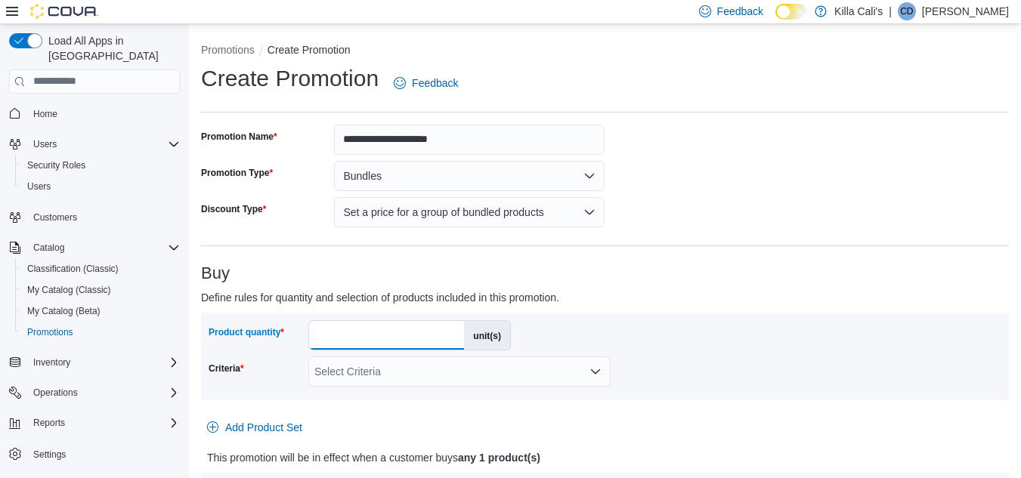
drag, startPoint x: 329, startPoint y: 334, endPoint x: 295, endPoint y: 334, distance: 34.0
click at [295, 334] on div "Product quantity * unit(s)" at bounding box center [360, 335] width 302 height 30
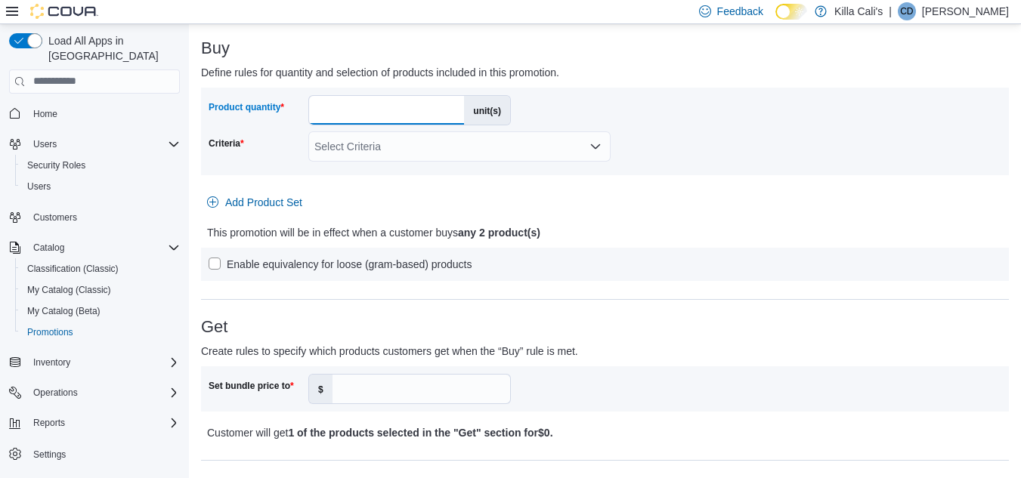
scroll to position [227, 0]
type input "*"
click at [398, 144] on div "Select Criteria" at bounding box center [459, 145] width 302 height 30
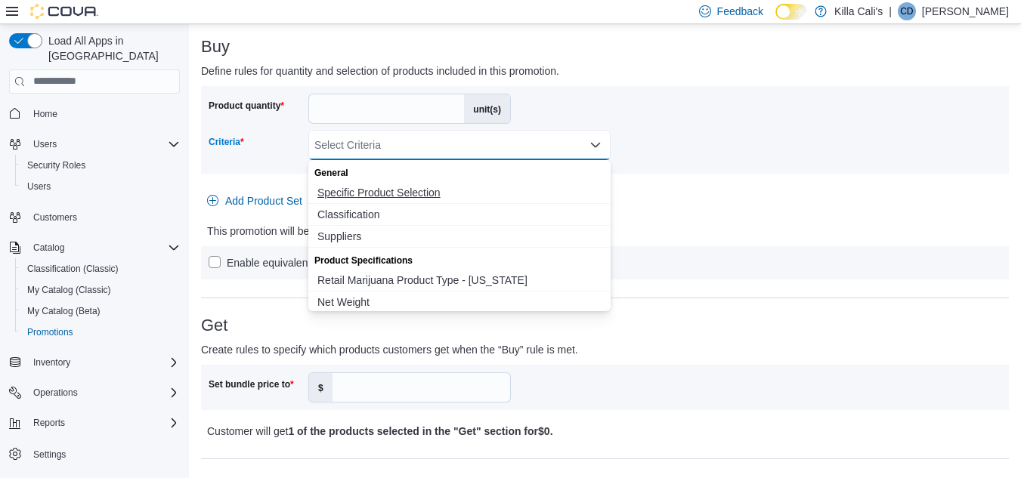
click at [393, 187] on span "Specific Product Selection" at bounding box center [459, 192] width 284 height 15
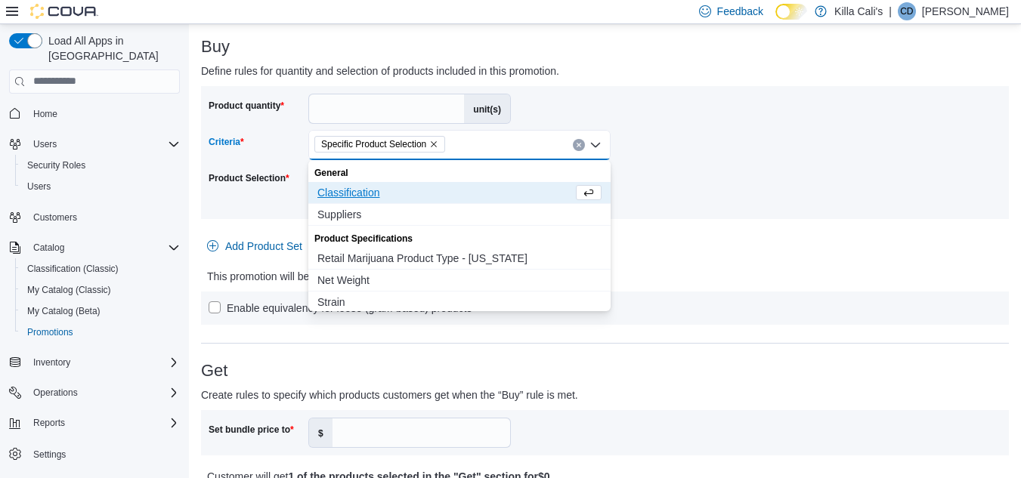
click at [750, 249] on div "Product quantity * unit(s) Criteria Specific Product Selection Combo box. Selec…" at bounding box center [605, 205] width 808 height 239
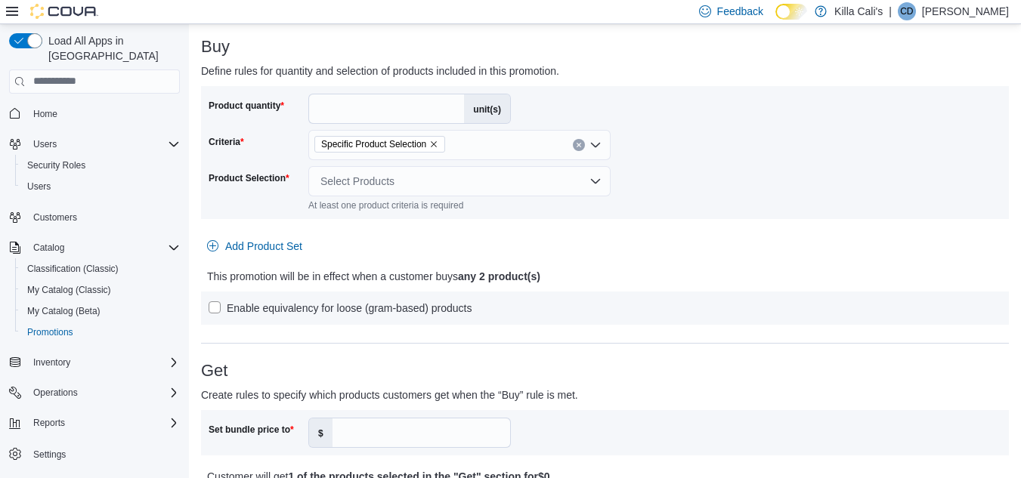
click at [479, 182] on div "Select Products" at bounding box center [459, 181] width 302 height 30
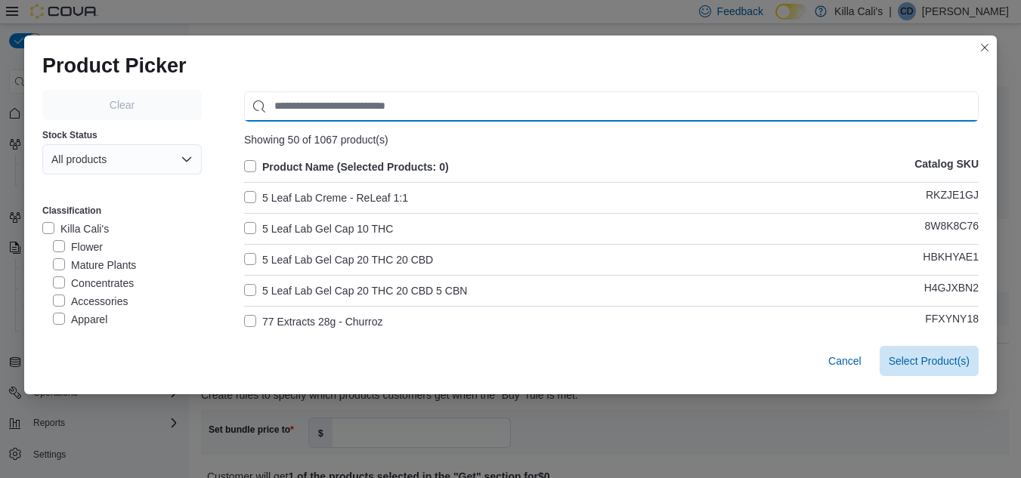
click at [356, 108] on input "Use aria labels when no actual label is in use" at bounding box center [611, 106] width 735 height 30
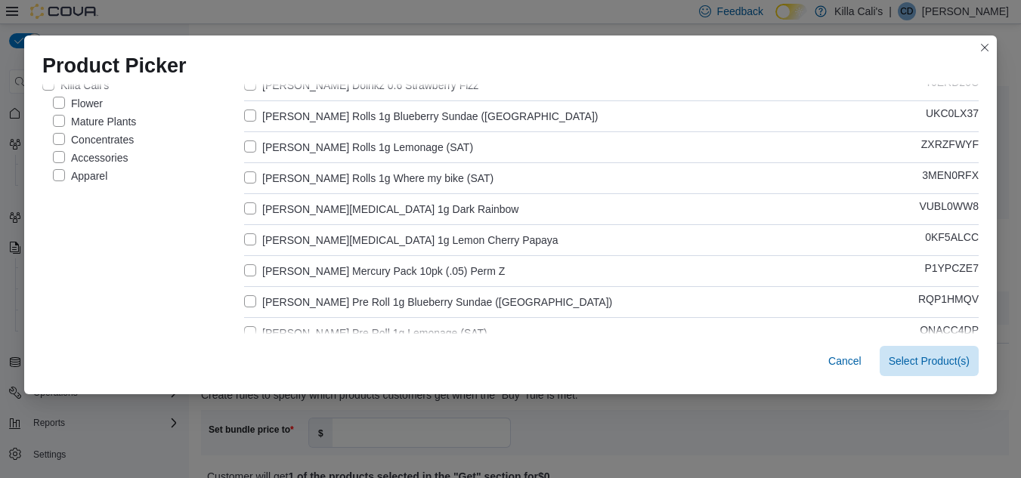
scroll to position [120, 0]
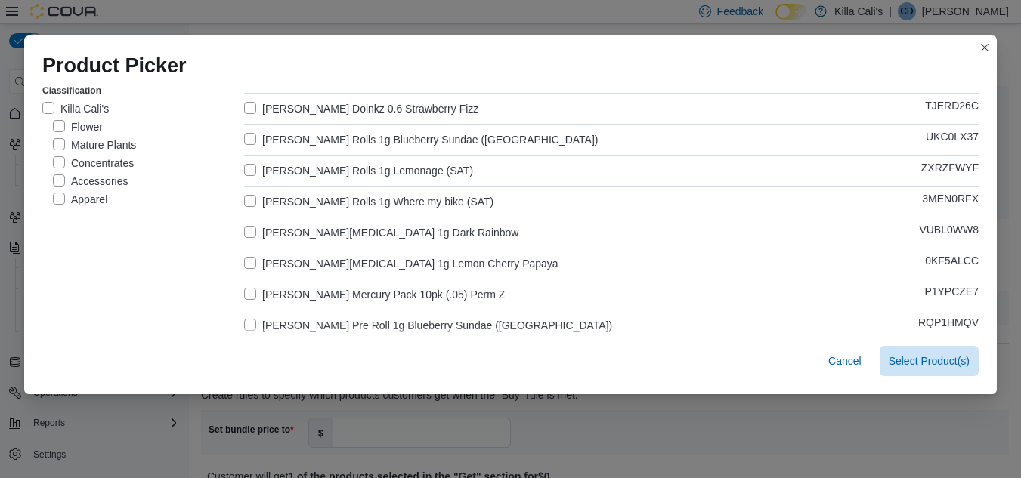
type input "***"
click at [244, 228] on label "[PERSON_NAME][MEDICAL_DATA] 1g Dark Rainbow" at bounding box center [381, 233] width 274 height 18
click at [249, 263] on label "[PERSON_NAME][MEDICAL_DATA] 1g Lemon Cherry Papaya" at bounding box center [401, 264] width 314 height 18
click at [916, 359] on span "Select 2 Product(s)" at bounding box center [925, 360] width 90 height 15
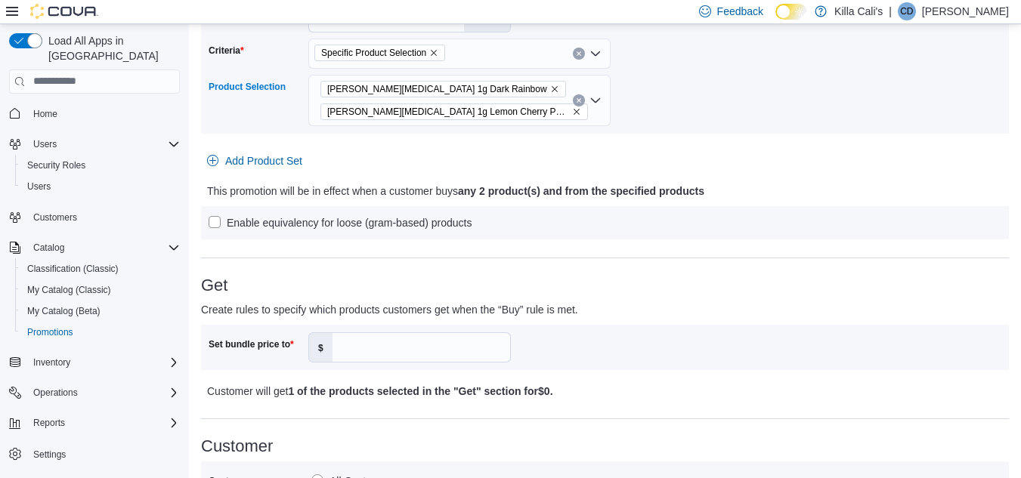
scroll to position [453, 0]
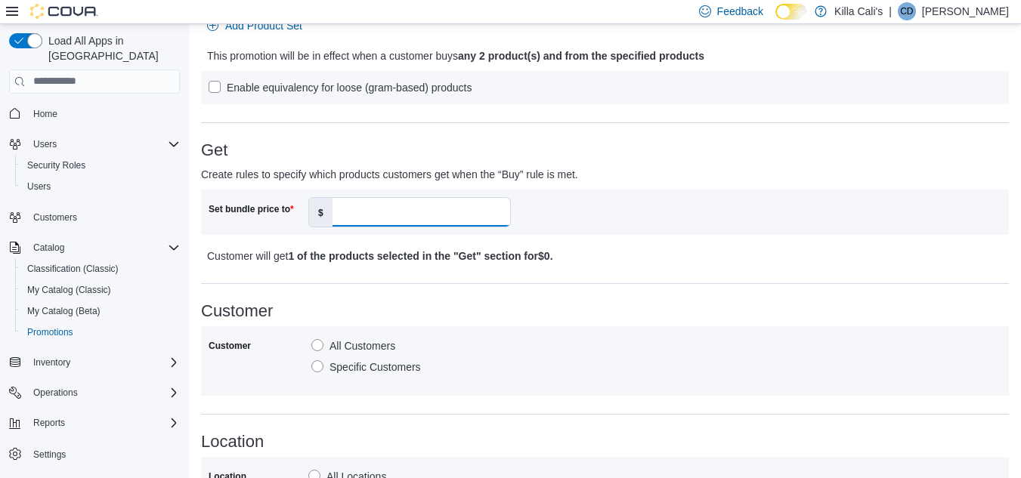
click at [414, 212] on input "Set bundle price to" at bounding box center [422, 212] width 178 height 29
type input "**"
click at [605, 238] on div at bounding box center [605, 238] width 808 height 6
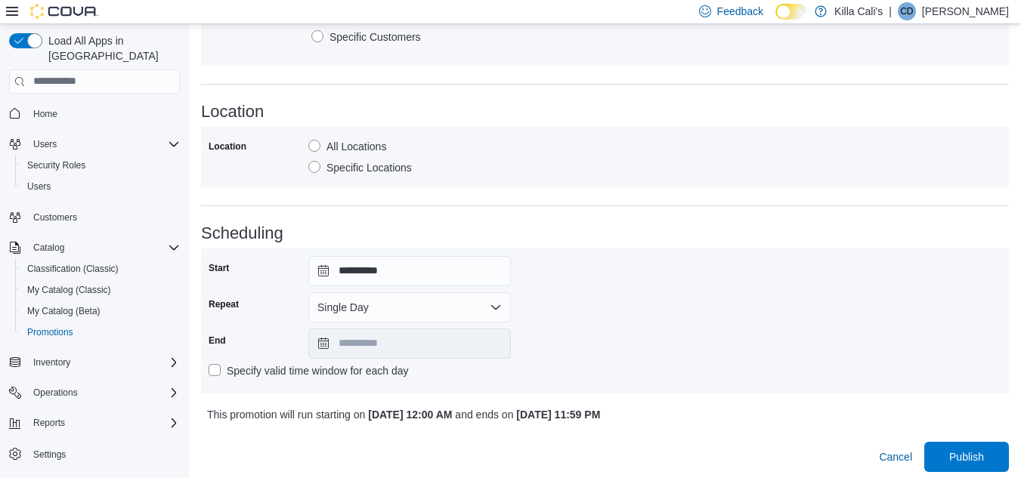
scroll to position [790, 0]
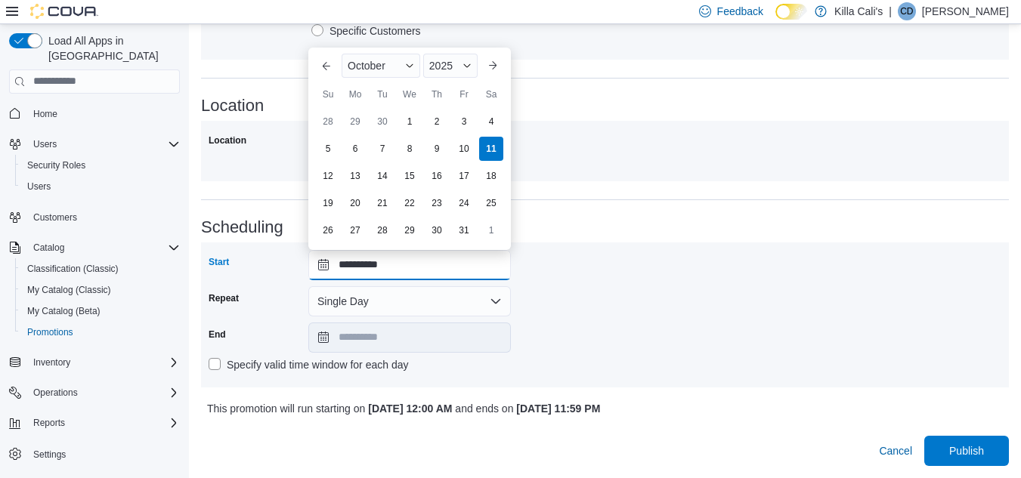
click at [479, 256] on input "**********" at bounding box center [409, 265] width 203 height 30
click at [607, 272] on div "**********" at bounding box center [605, 315] width 793 height 130
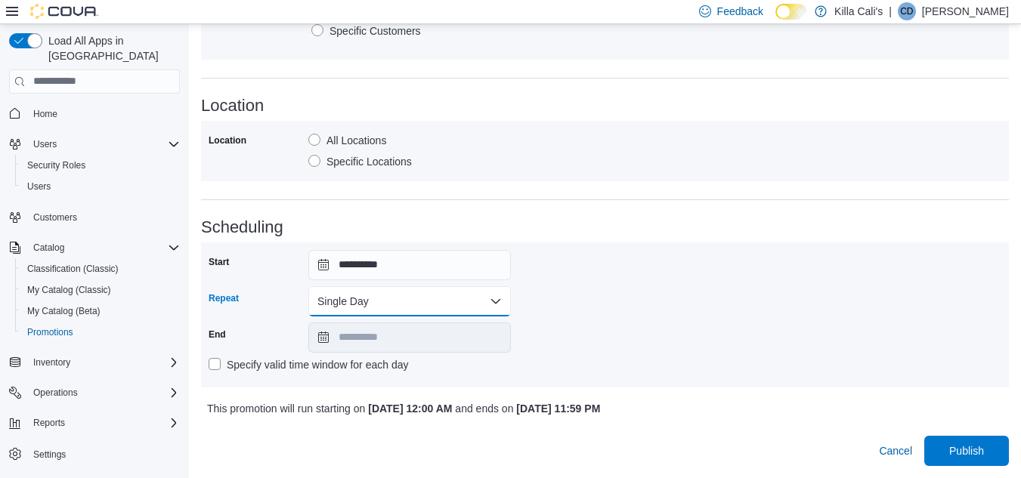
click at [404, 308] on button "Single Day" at bounding box center [409, 301] width 203 height 30
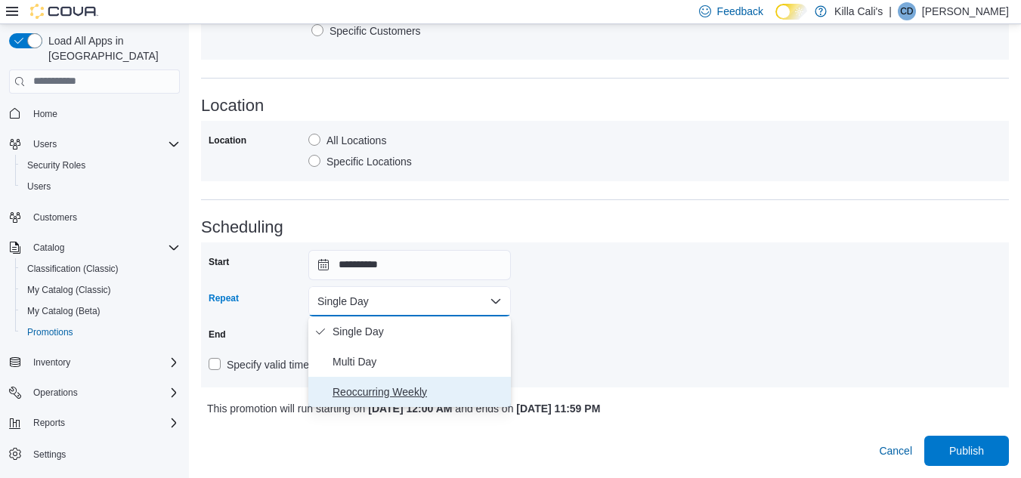
click at [380, 388] on span "Reoccurring Weekly" at bounding box center [419, 392] width 172 height 18
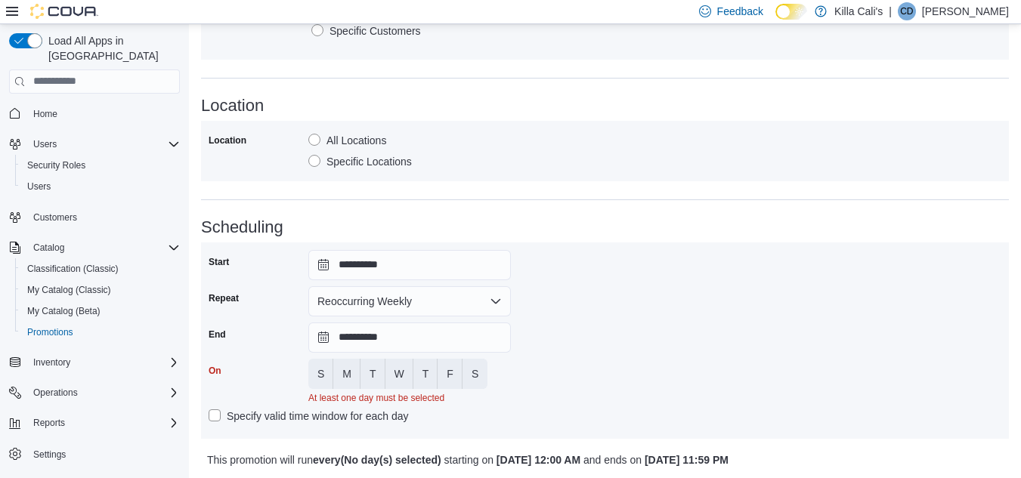
drag, startPoint x: 543, startPoint y: 345, endPoint x: 456, endPoint y: 352, distance: 87.2
click at [531, 349] on div "**********" at bounding box center [605, 340] width 793 height 181
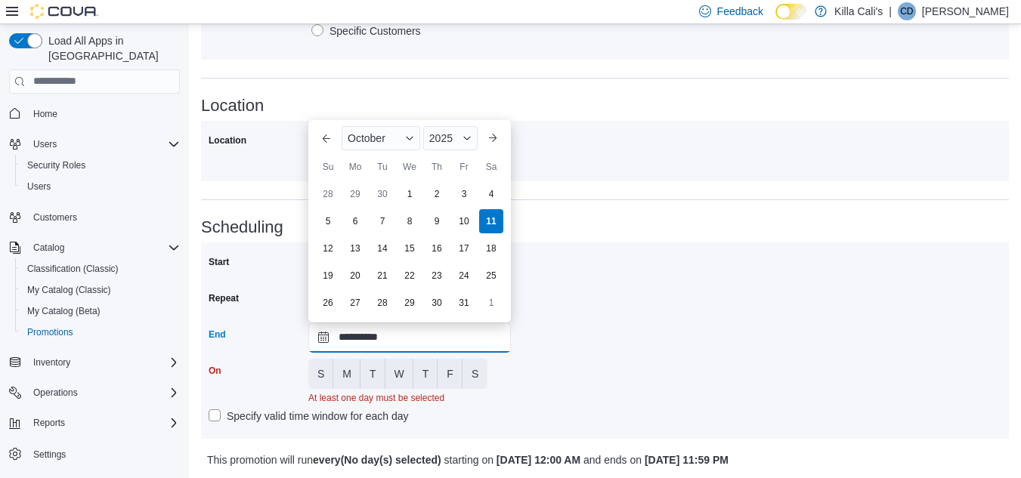
click at [434, 340] on input "**********" at bounding box center [409, 338] width 203 height 30
click at [452, 136] on span "2025" at bounding box center [440, 138] width 23 height 12
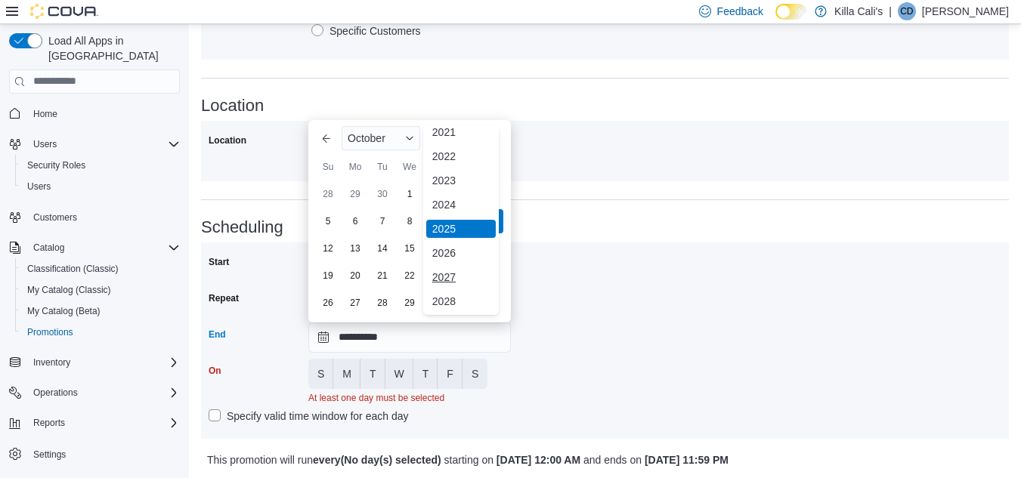
scroll to position [180, 0]
click at [447, 249] on div "2030" at bounding box center [461, 252] width 70 height 18
type input "**********"
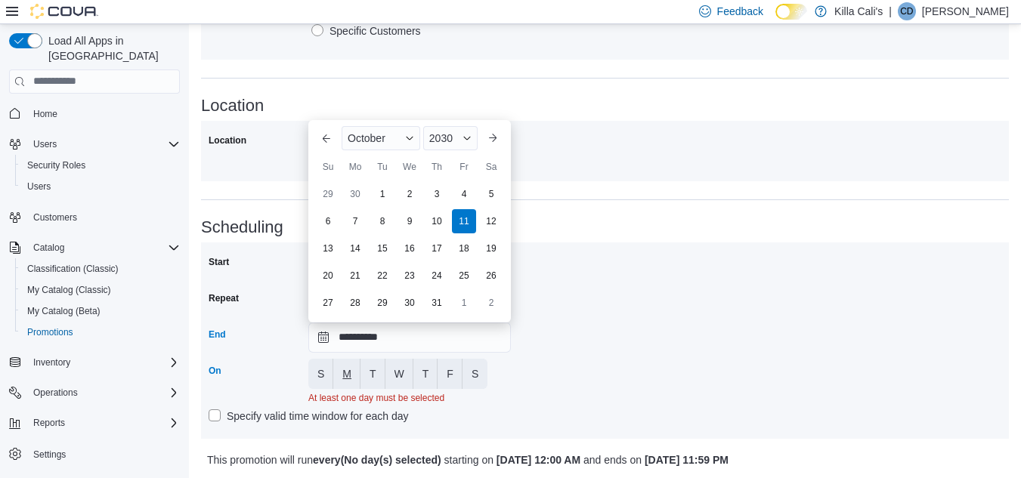
click at [342, 372] on button "M" at bounding box center [346, 374] width 27 height 30
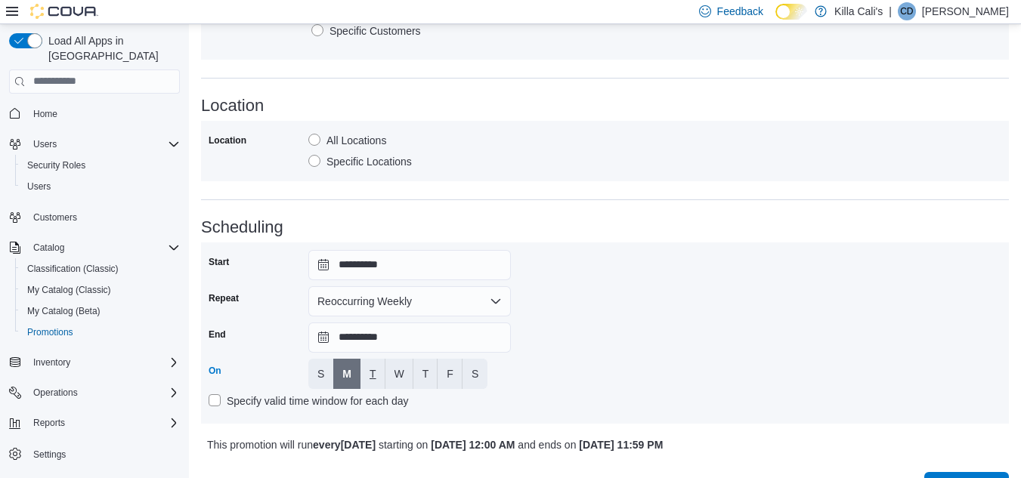
click at [367, 371] on button "T" at bounding box center [372, 374] width 25 height 30
click at [385, 372] on button "W" at bounding box center [399, 374] width 28 height 30
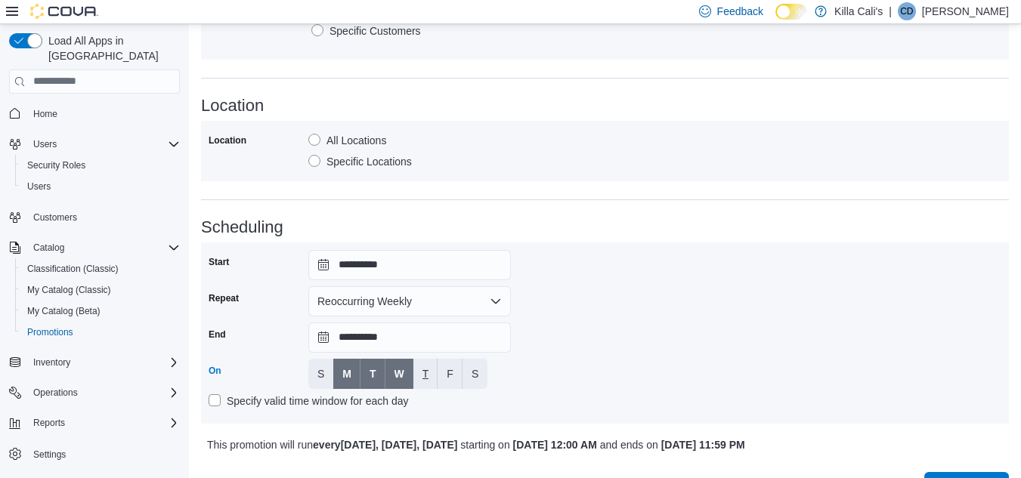
click at [419, 373] on button "T" at bounding box center [425, 374] width 25 height 30
click at [452, 376] on span "F" at bounding box center [450, 374] width 7 height 15
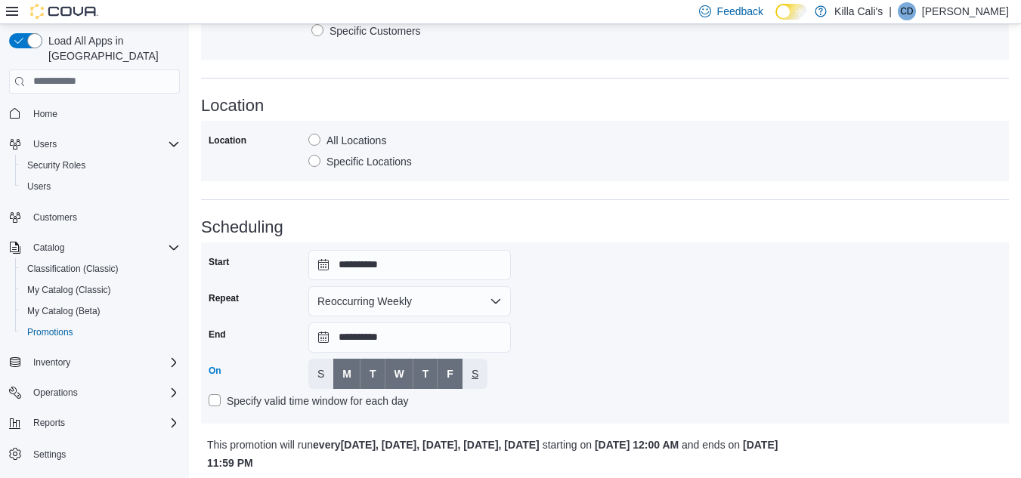
click at [469, 375] on button "S" at bounding box center [475, 374] width 25 height 30
click at [566, 369] on div "**********" at bounding box center [605, 333] width 793 height 166
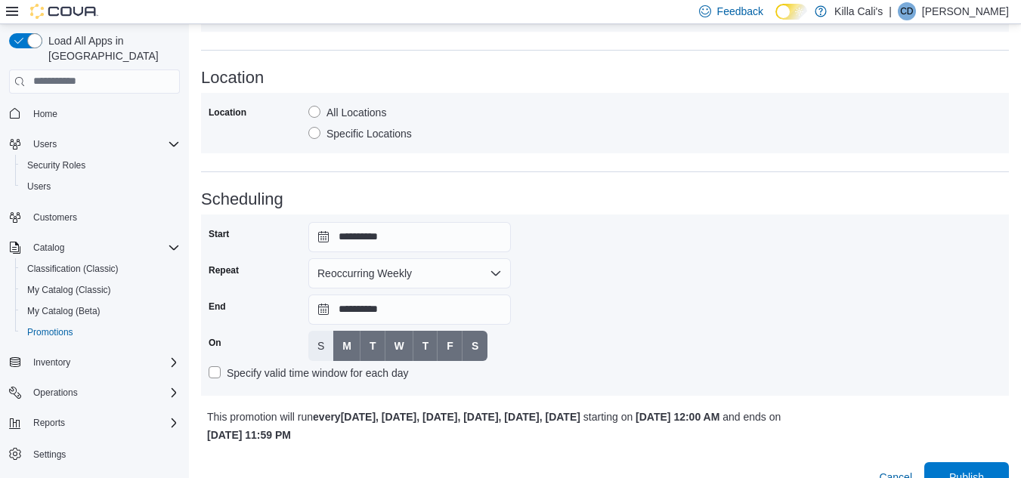
scroll to position [844, 0]
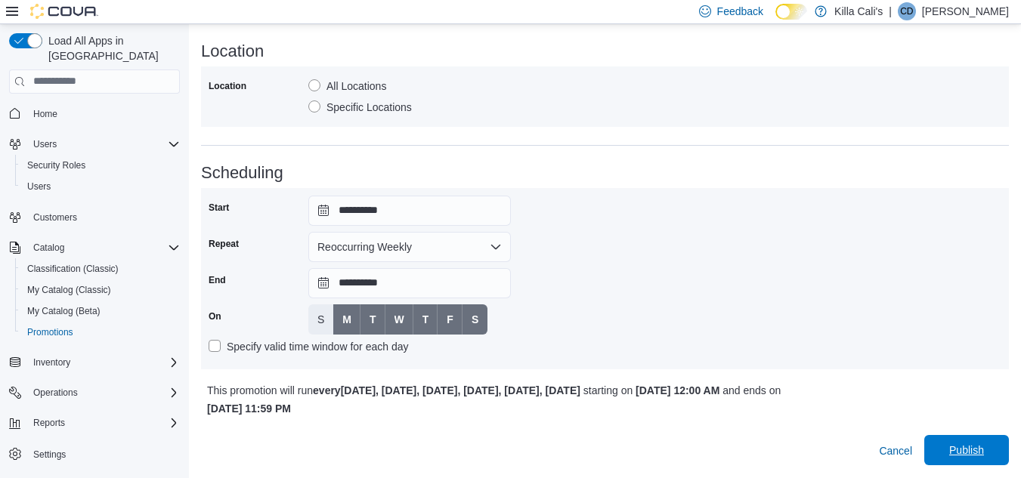
click at [958, 452] on span "Publish" at bounding box center [966, 450] width 67 height 30
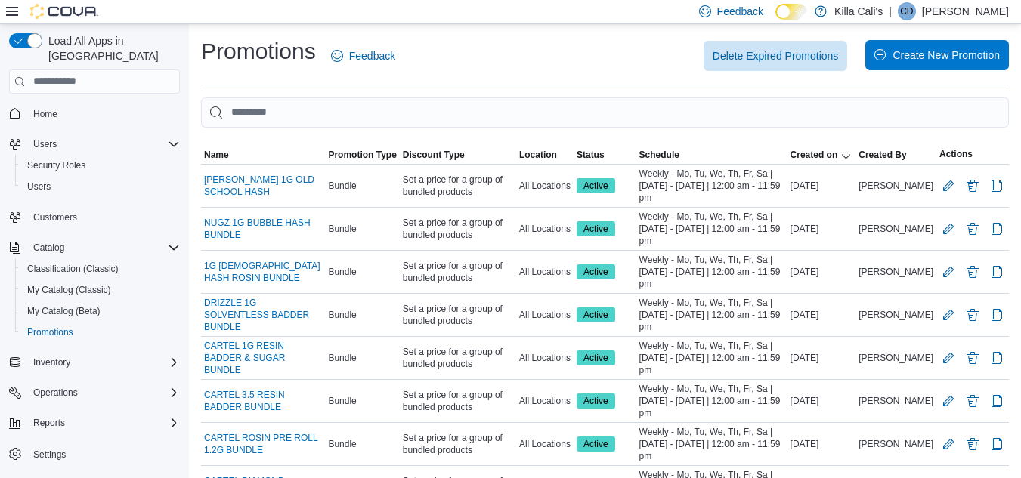
click at [902, 54] on span "Create New Promotion" at bounding box center [936, 55] width 125 height 30
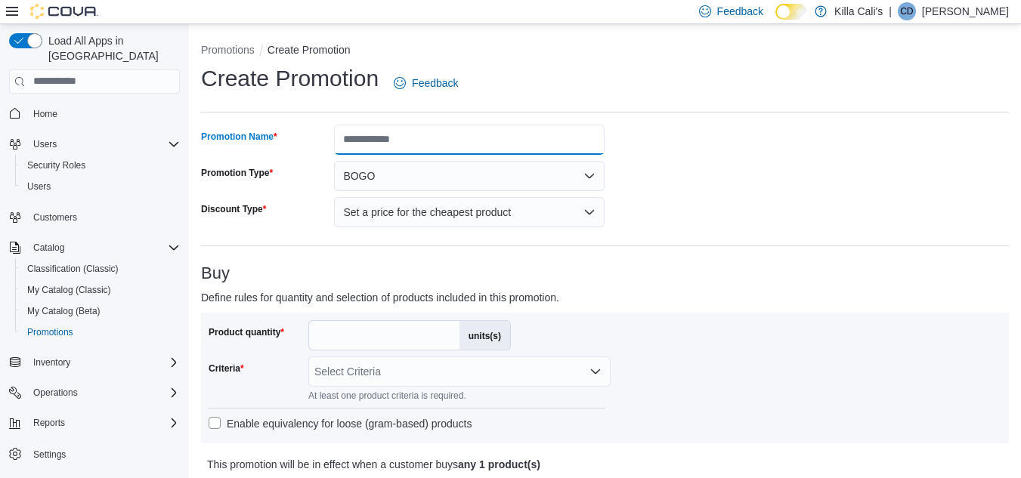
click at [372, 139] on input "Promotion Name" at bounding box center [469, 140] width 271 height 30
type input "*"
type input "**********"
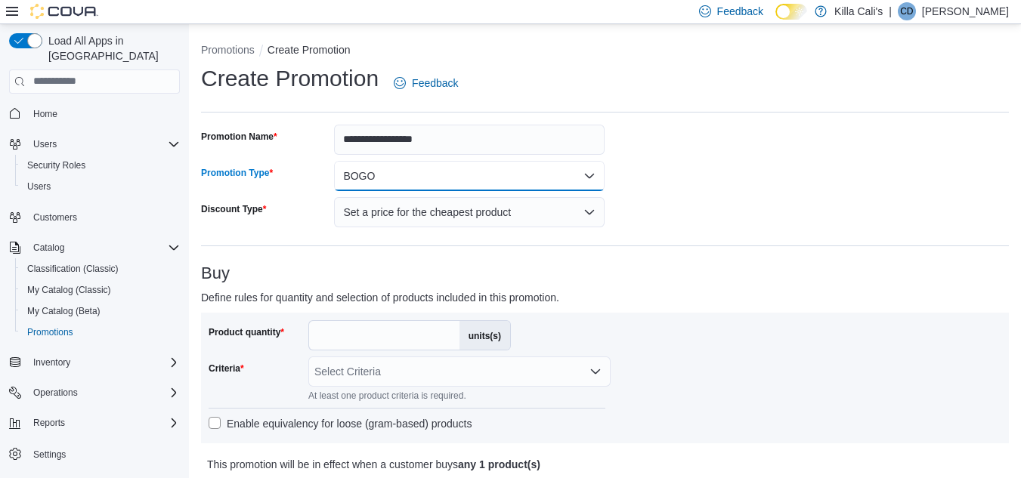
click at [423, 179] on button "BOGO" at bounding box center [469, 176] width 271 height 30
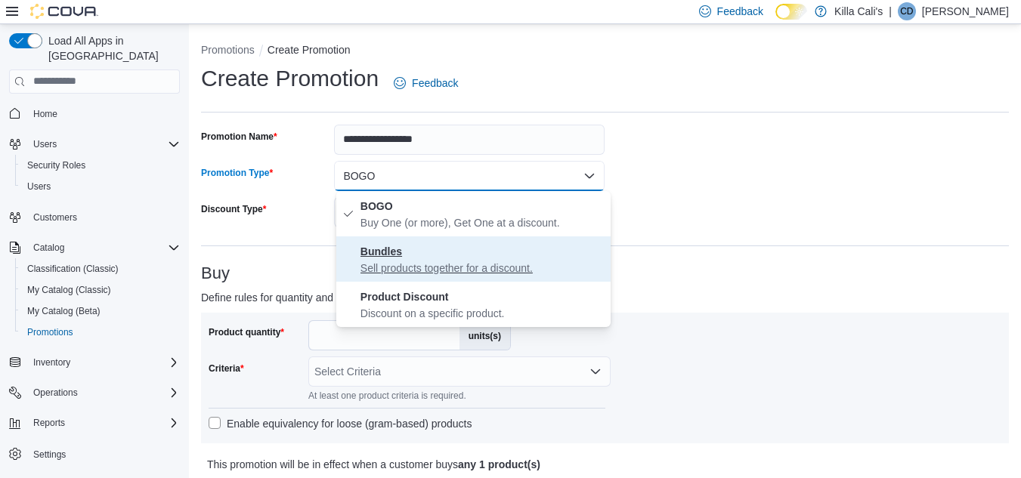
click at [410, 261] on p "Sell products together for a discount." at bounding box center [482, 268] width 244 height 15
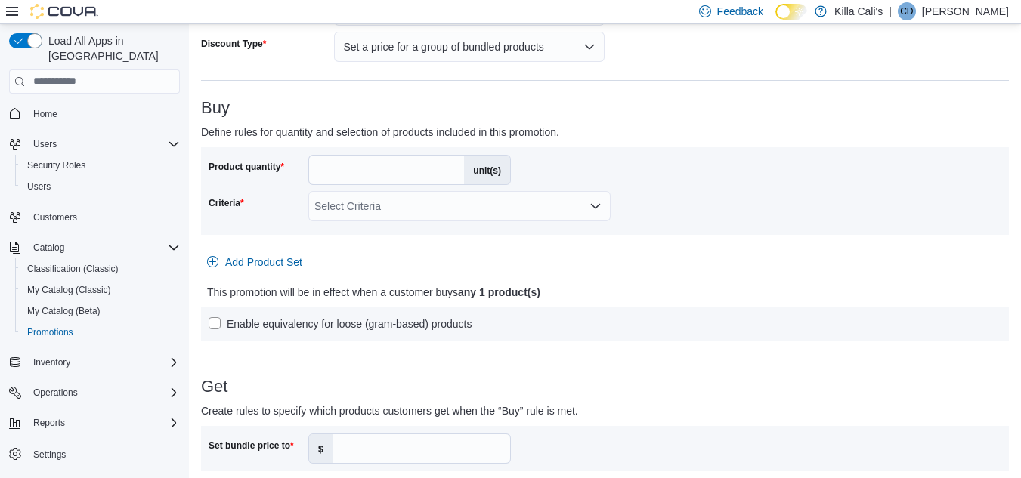
scroll to position [227, 0]
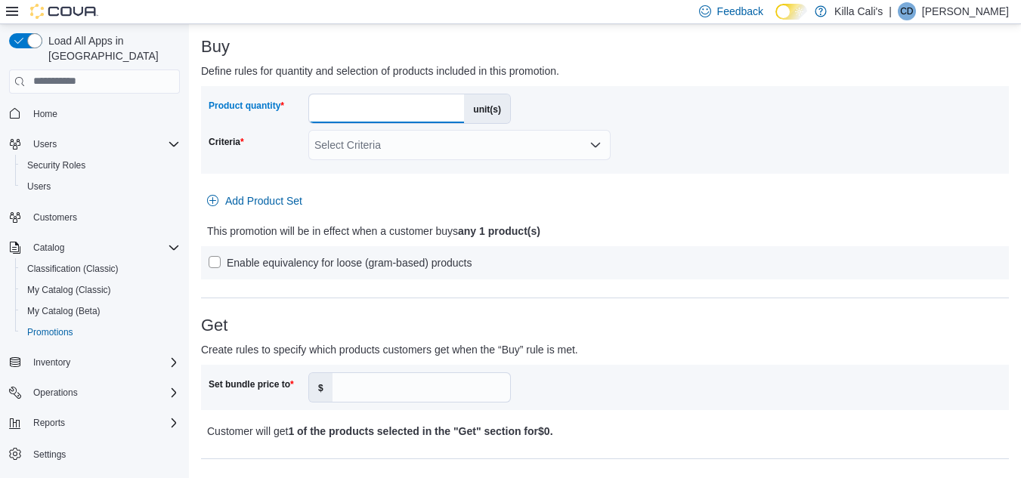
drag, startPoint x: 339, startPoint y: 105, endPoint x: 305, endPoint y: 105, distance: 34.0
click at [305, 105] on div "Product quantity * unit(s)" at bounding box center [360, 109] width 302 height 30
type input "**"
click at [360, 146] on div "Select Criteria" at bounding box center [459, 145] width 302 height 30
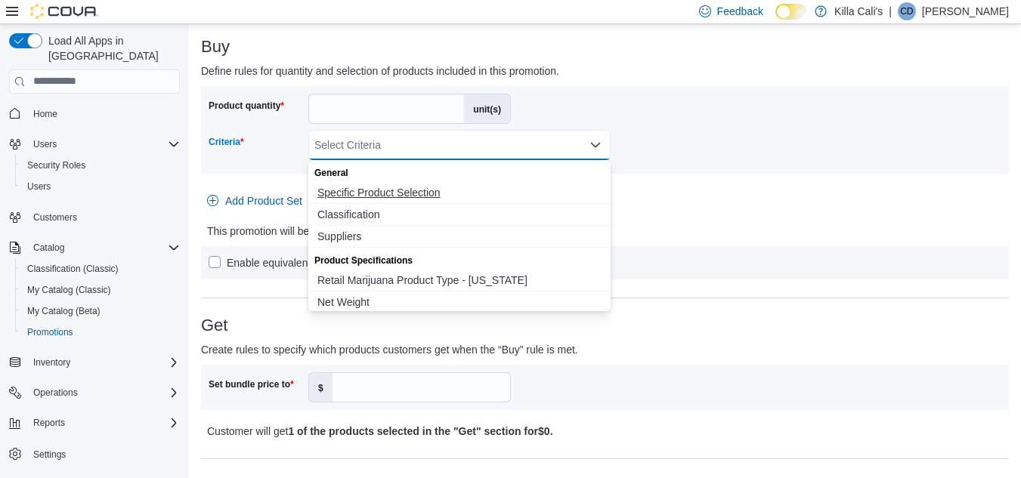
click at [373, 192] on span "Specific Product Selection" at bounding box center [459, 192] width 284 height 15
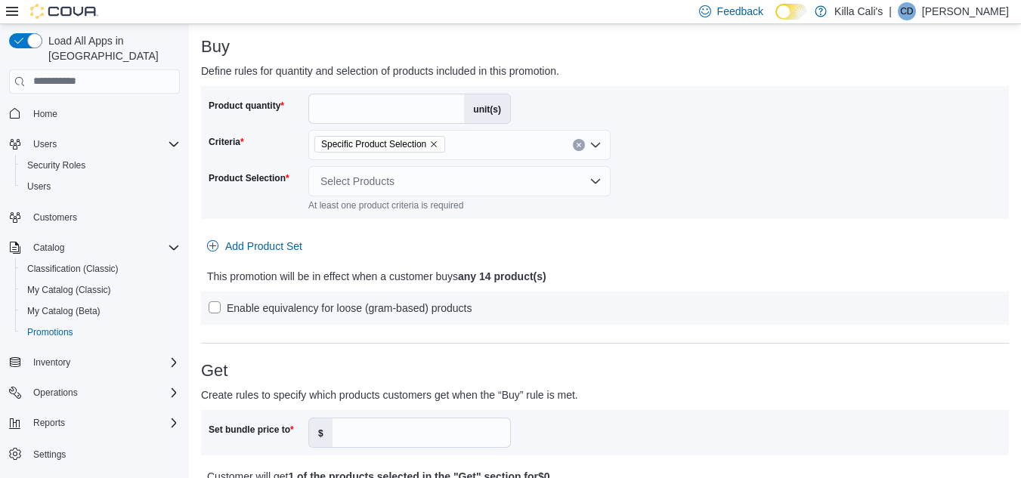
click at [703, 200] on div "Product quantity ** unit(s) Criteria Specific Product Selection Product Selecti…" at bounding box center [605, 153] width 793 height 118
click at [549, 175] on div "Select Products" at bounding box center [459, 181] width 302 height 30
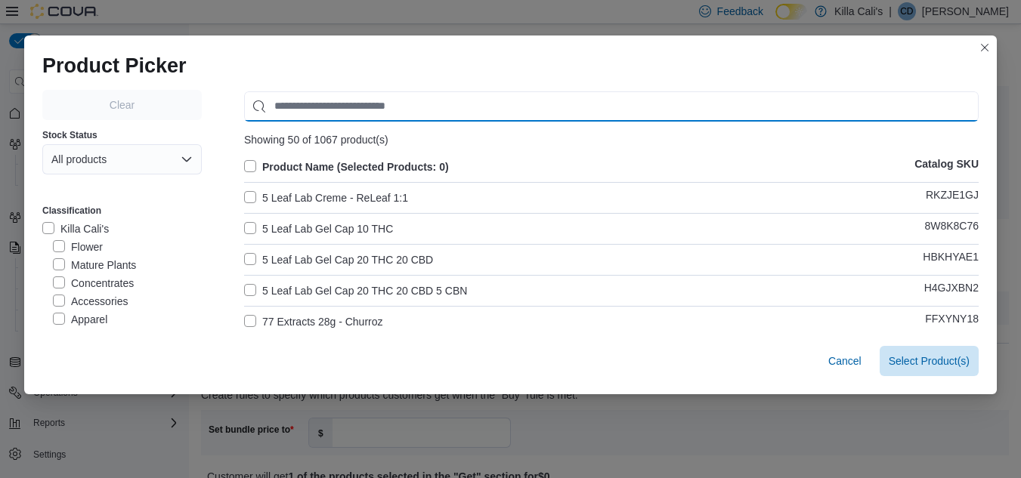
click at [351, 104] on input "Use aria labels when no actual label is in use" at bounding box center [611, 106] width 735 height 30
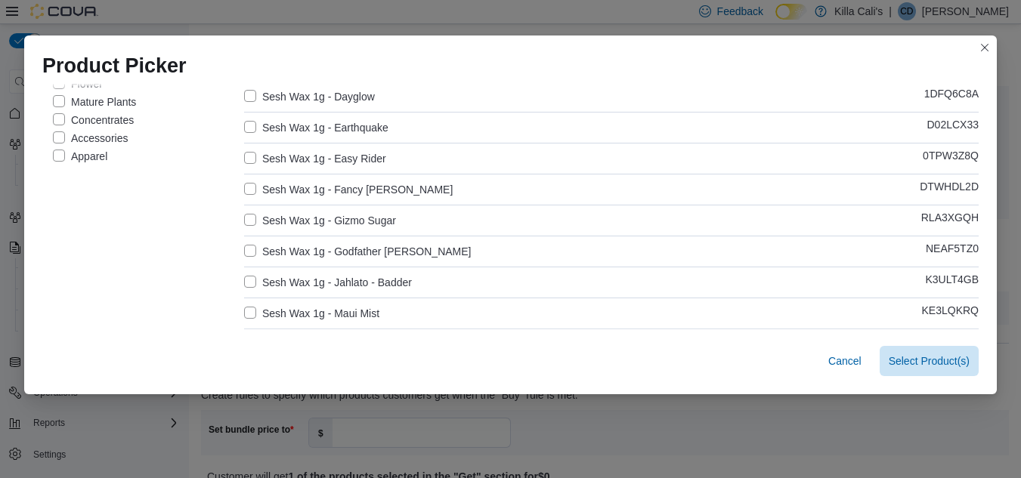
scroll to position [76, 0]
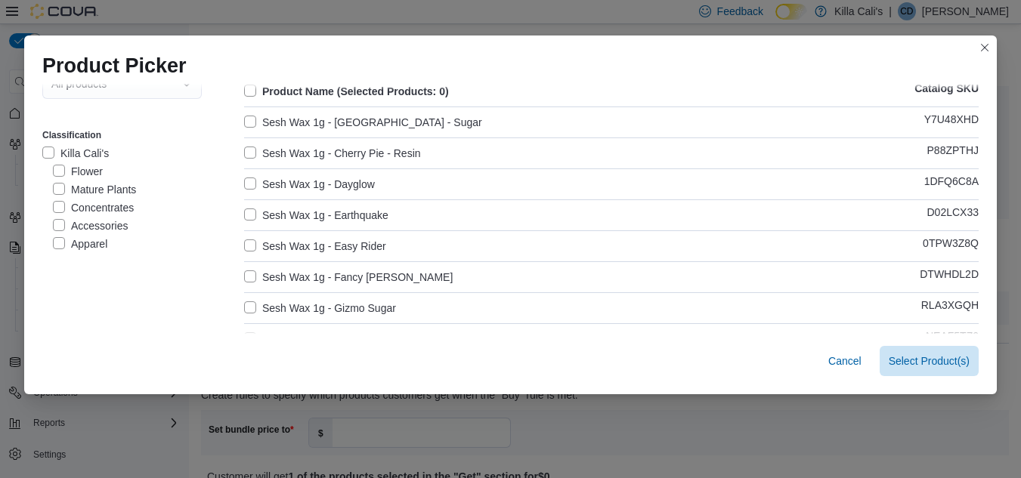
type input "****"
click at [246, 116] on label "Sesh Wax 1g - [GEOGRAPHIC_DATA] - Sugar" at bounding box center [363, 122] width 238 height 18
click at [249, 146] on label "Sesh Wax 1g - Cherry Pie - Resin" at bounding box center [332, 153] width 177 height 18
click at [244, 188] on label "Sesh Wax 1g - Dayglow" at bounding box center [309, 184] width 131 height 18
click at [247, 212] on label "Sesh Wax 1g - Earthquake" at bounding box center [316, 215] width 144 height 18
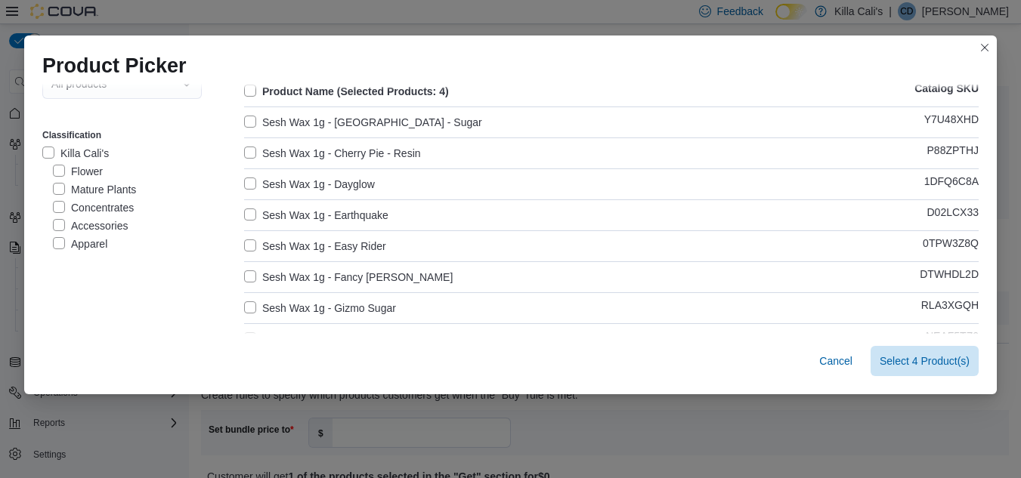
drag, startPoint x: 247, startPoint y: 248, endPoint x: 244, endPoint y: 278, distance: 30.4
click at [245, 253] on label "Sesh Wax 1g - Easy Rider" at bounding box center [315, 246] width 142 height 18
click at [244, 279] on label "Sesh Wax 1g - Fancy [PERSON_NAME]" at bounding box center [348, 277] width 209 height 18
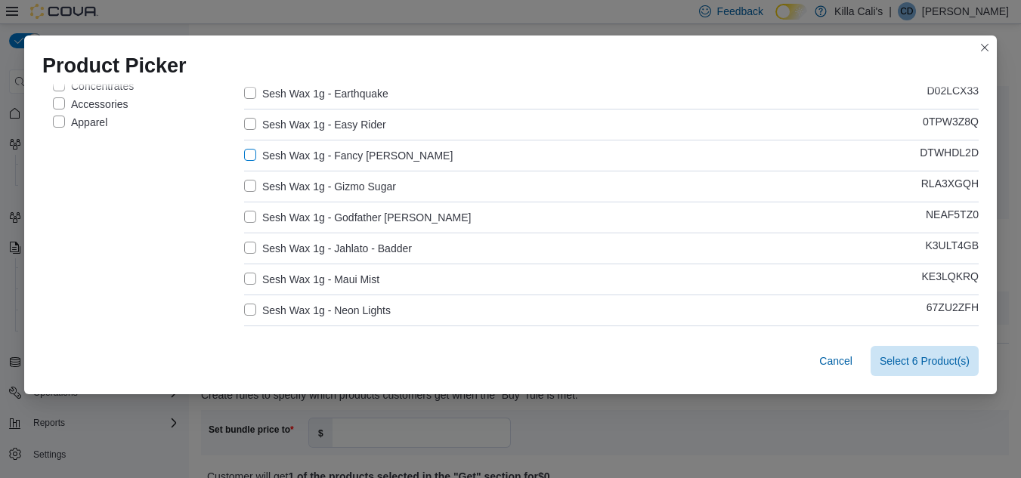
scroll to position [227, 0]
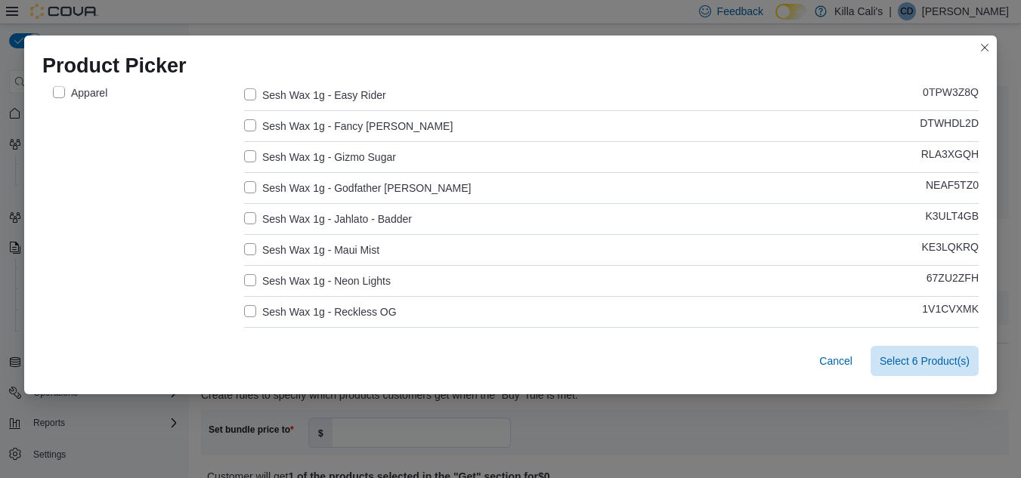
drag, startPoint x: 242, startPoint y: 151, endPoint x: 248, endPoint y: 184, distance: 33.1
click at [244, 153] on label "Sesh Wax 1g - Gizmo Sugar" at bounding box center [320, 157] width 152 height 18
click at [248, 184] on label "Sesh Wax 1g - Godfather [PERSON_NAME]" at bounding box center [357, 188] width 227 height 18
click at [244, 217] on label "Sesh Wax 1g - Jahlato - Badder" at bounding box center [328, 219] width 168 height 18
click at [244, 239] on div "Product Name (Selected Products: 9) Catalog SKU Sesh Wax 1g - [GEOGRAPHIC_DATA]…" at bounding box center [611, 396] width 735 height 930
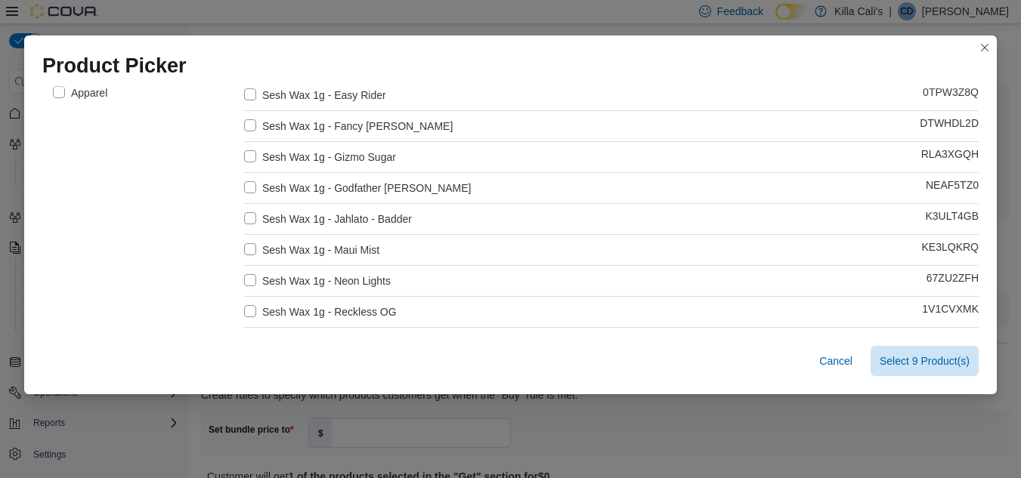
click at [244, 249] on label "Sesh Wax 1g - Maui Mist" at bounding box center [311, 250] width 135 height 18
click at [246, 280] on label "Sesh Wax 1g - Neon Lights" at bounding box center [317, 281] width 147 height 18
click at [245, 310] on label "Sesh Wax 1g - Reckless OG" at bounding box center [320, 312] width 153 height 18
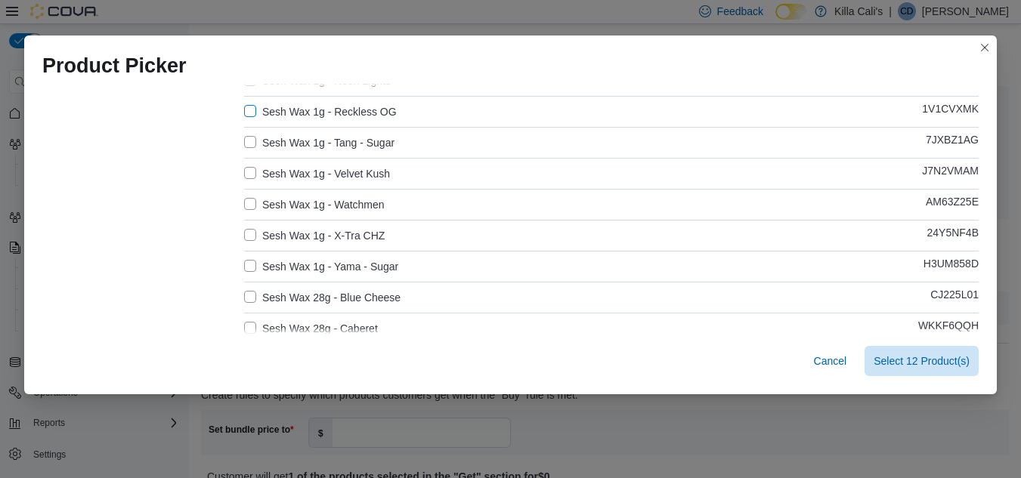
scroll to position [453, 0]
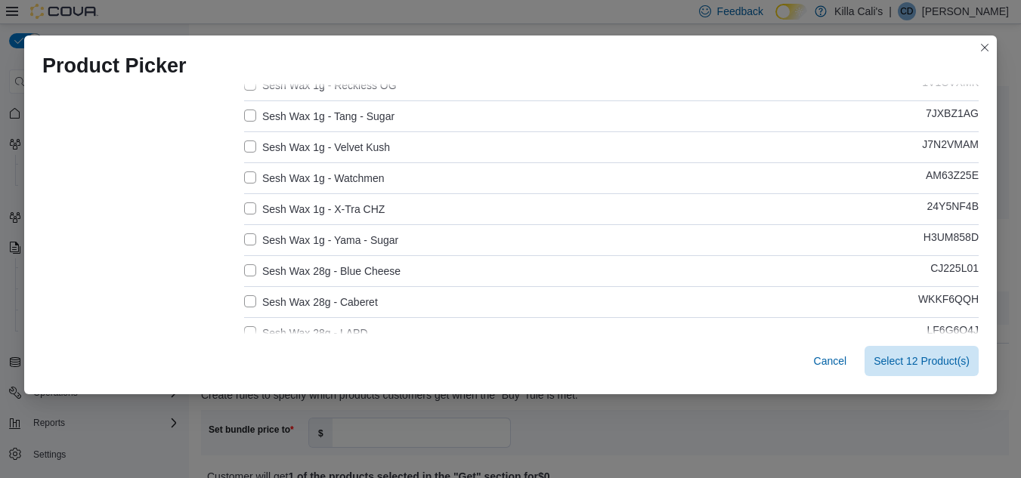
click at [245, 237] on label "Sesh Wax 1g - Yama - Sugar" at bounding box center [321, 240] width 154 height 18
click at [244, 209] on label "Sesh Wax 1g - X-Tra CHZ" at bounding box center [314, 209] width 141 height 18
click at [245, 172] on label "Sesh Wax 1g - Watchmen" at bounding box center [314, 178] width 141 height 18
click at [244, 143] on label "Sesh Wax 1g - Velvet Kush" at bounding box center [317, 147] width 146 height 18
click at [244, 112] on label "Sesh Wax 1g - Tang - Sugar" at bounding box center [319, 116] width 150 height 18
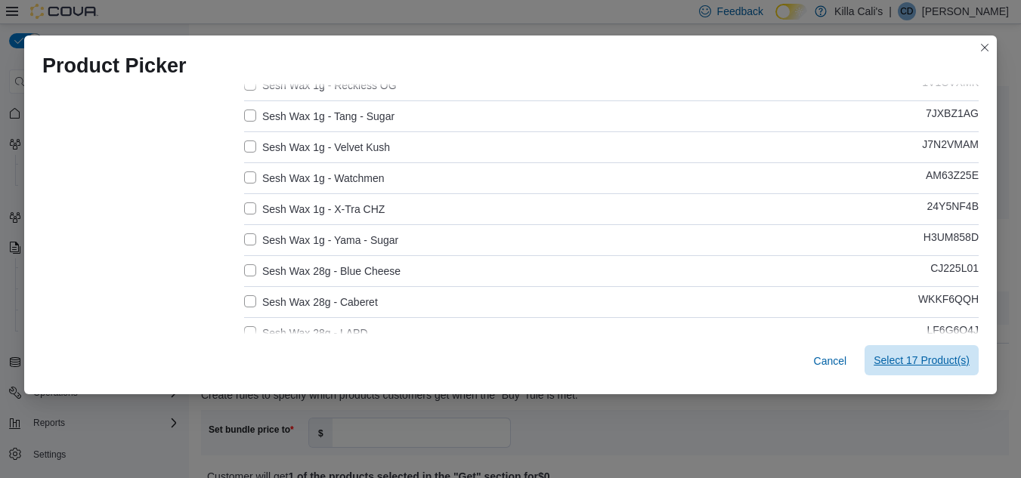
click at [934, 360] on span "Select 17 Product(s)" at bounding box center [922, 360] width 96 height 15
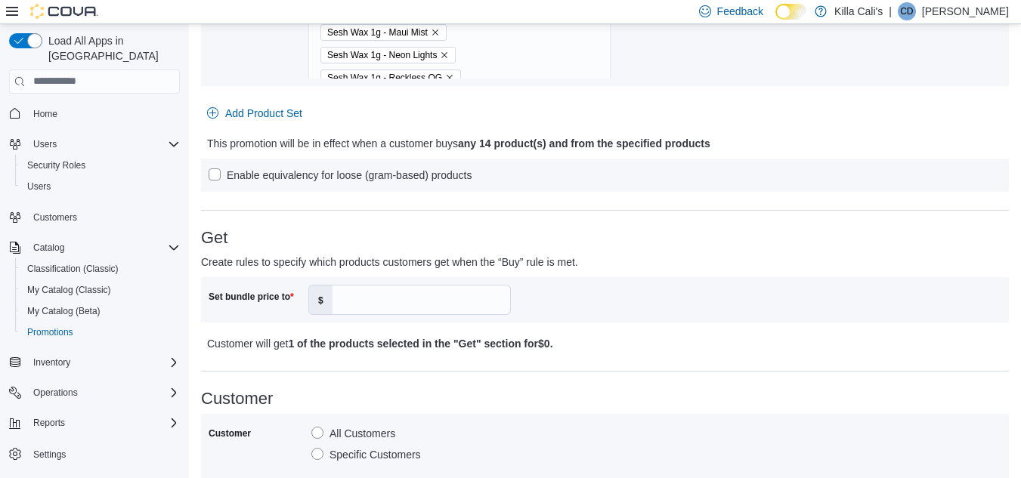
scroll to position [605, 0]
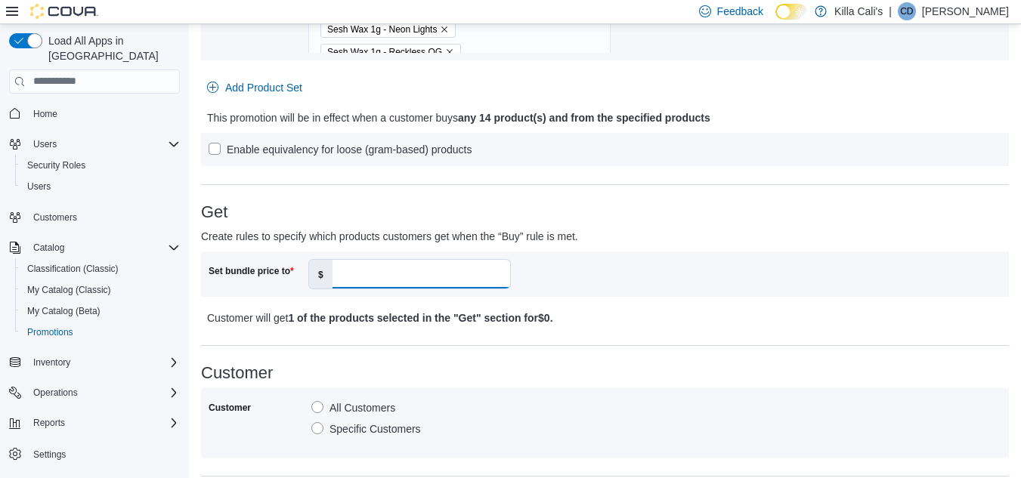
click at [373, 274] on input "Set bundle price to" at bounding box center [422, 274] width 178 height 29
type input "**"
click at [673, 298] on div at bounding box center [605, 300] width 808 height 6
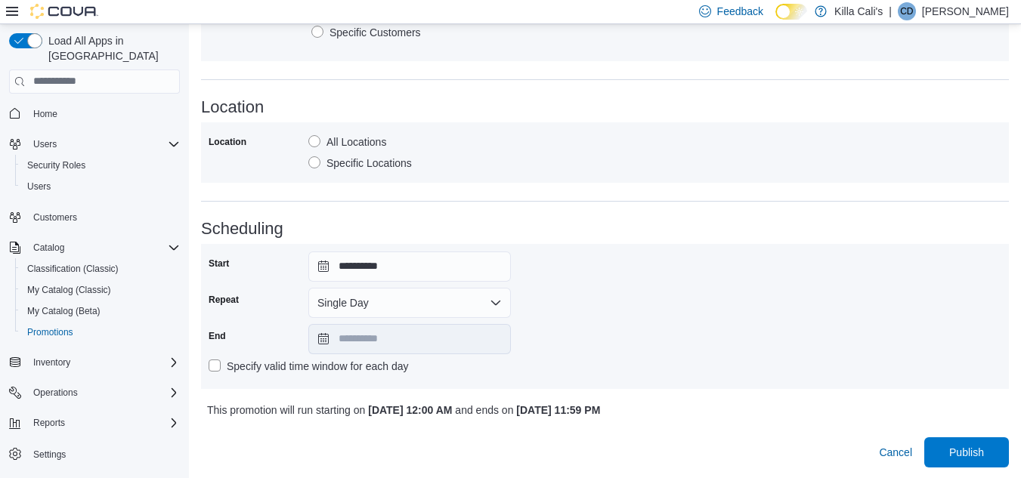
scroll to position [1003, 0]
click at [468, 305] on button "Single Day" at bounding box center [409, 301] width 203 height 30
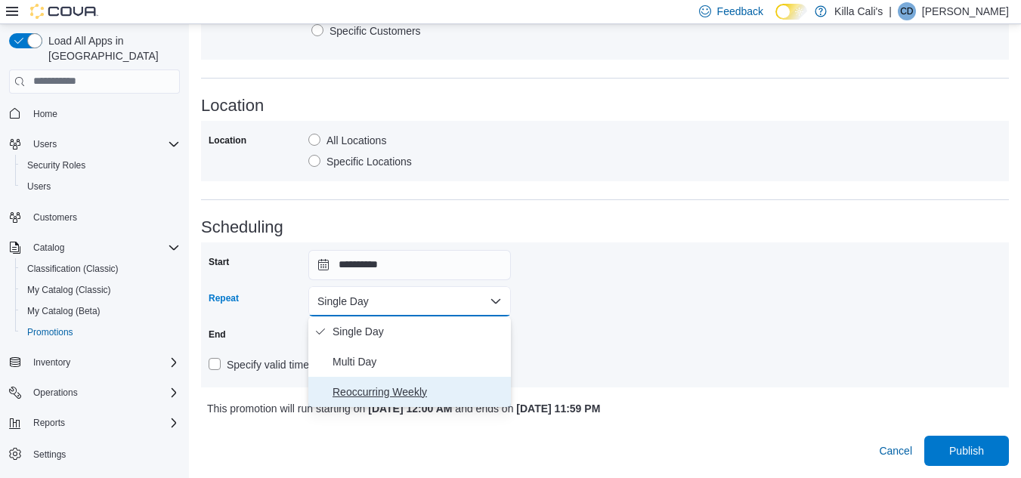
click at [415, 389] on span "Reoccurring Weekly" at bounding box center [419, 392] width 172 height 18
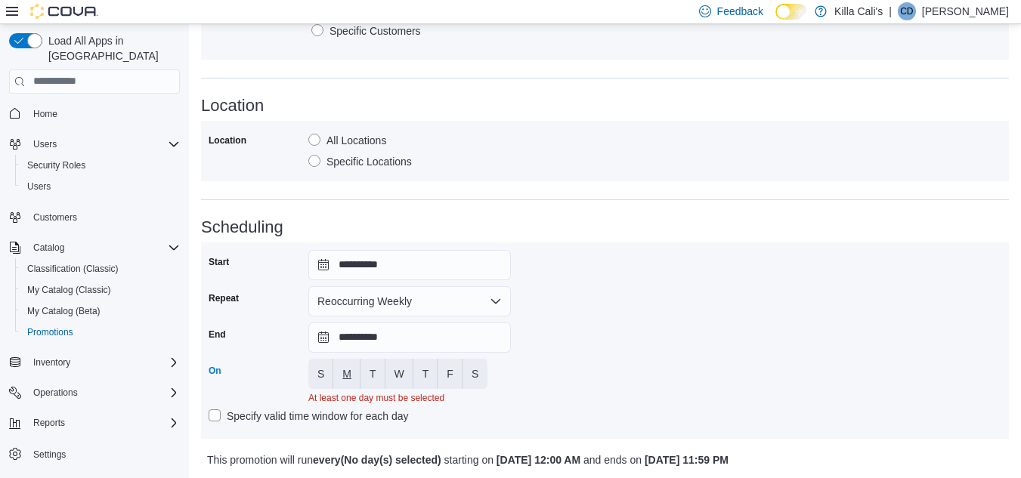
click at [349, 376] on span "M" at bounding box center [346, 374] width 9 height 15
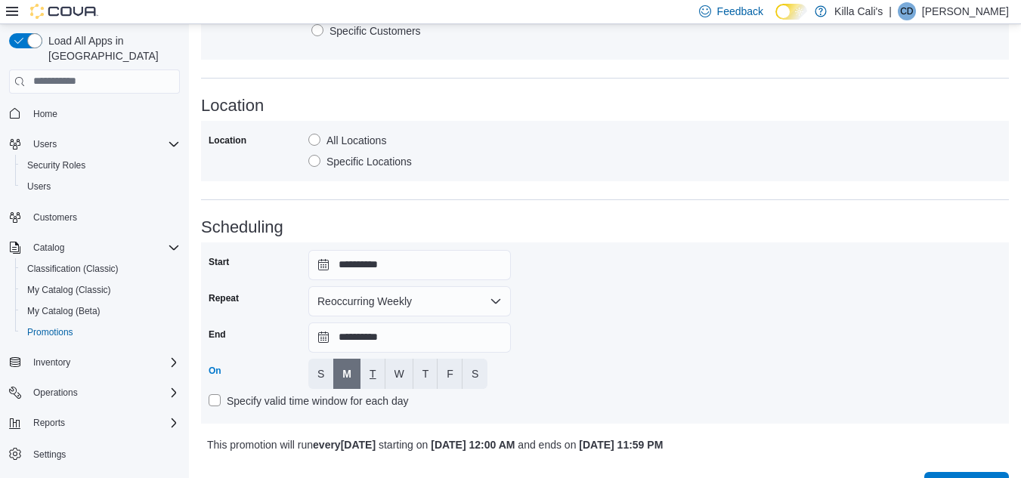
click at [366, 376] on button "T" at bounding box center [372, 374] width 25 height 30
click at [407, 379] on button "W" at bounding box center [399, 374] width 28 height 30
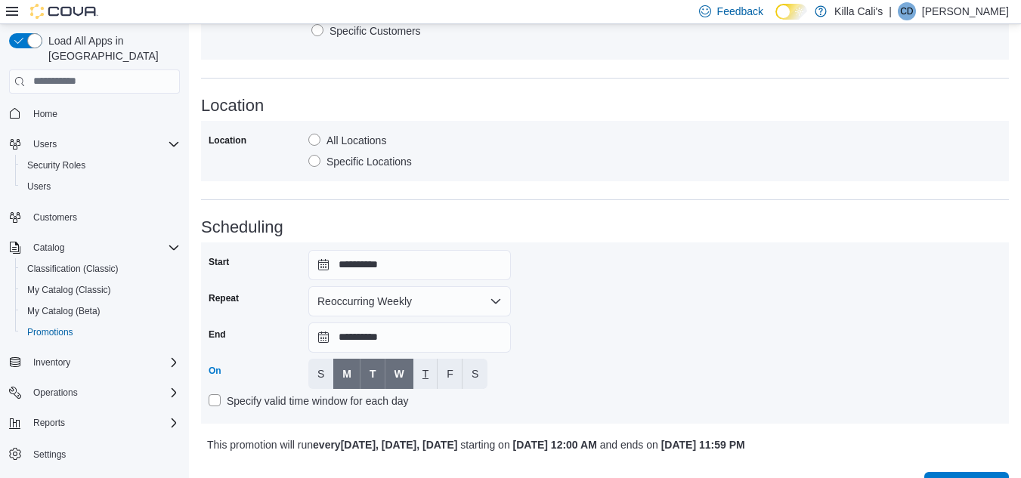
click at [428, 372] on span "T" at bounding box center [425, 374] width 7 height 15
click at [448, 373] on span "F" at bounding box center [450, 374] width 7 height 15
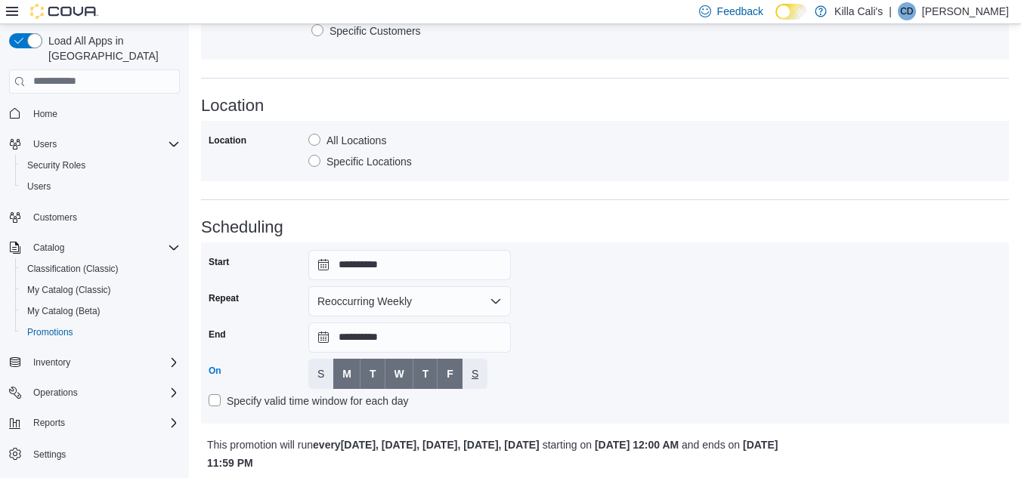
click at [474, 373] on span "S" at bounding box center [475, 374] width 7 height 15
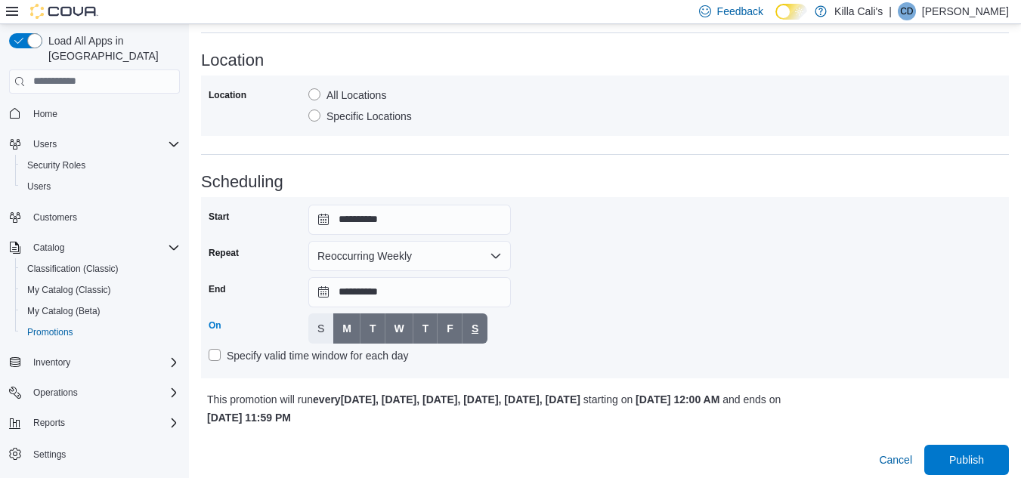
scroll to position [1057, 0]
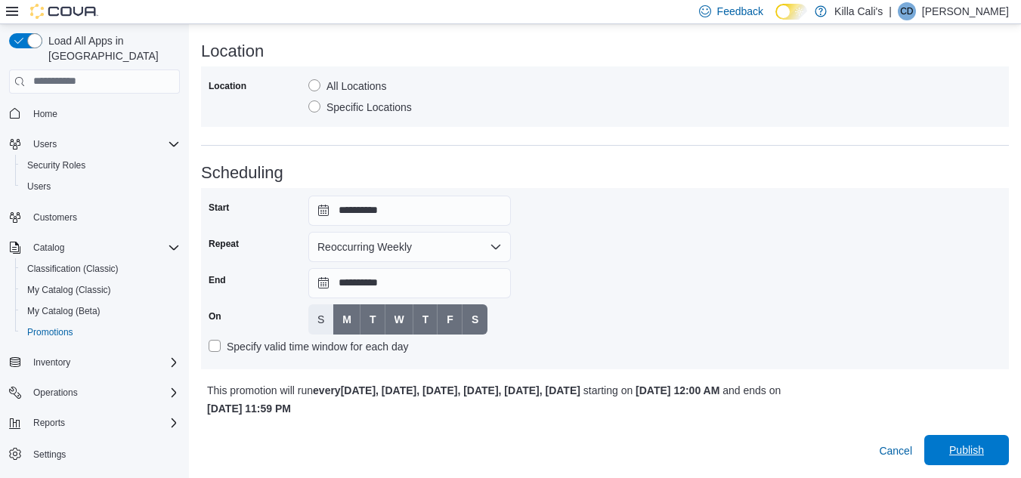
click at [984, 447] on span "Publish" at bounding box center [966, 450] width 35 height 15
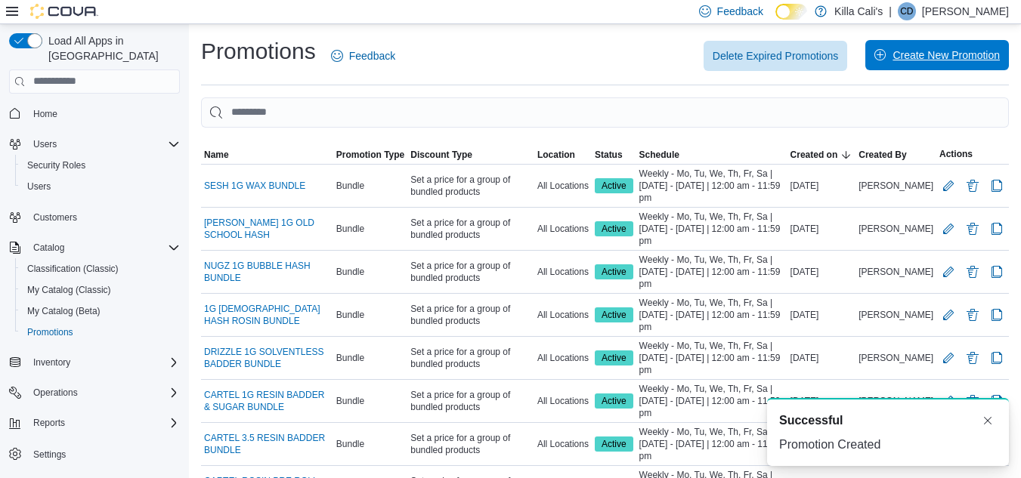
click at [927, 57] on span "Create New Promotion" at bounding box center [946, 55] width 107 height 15
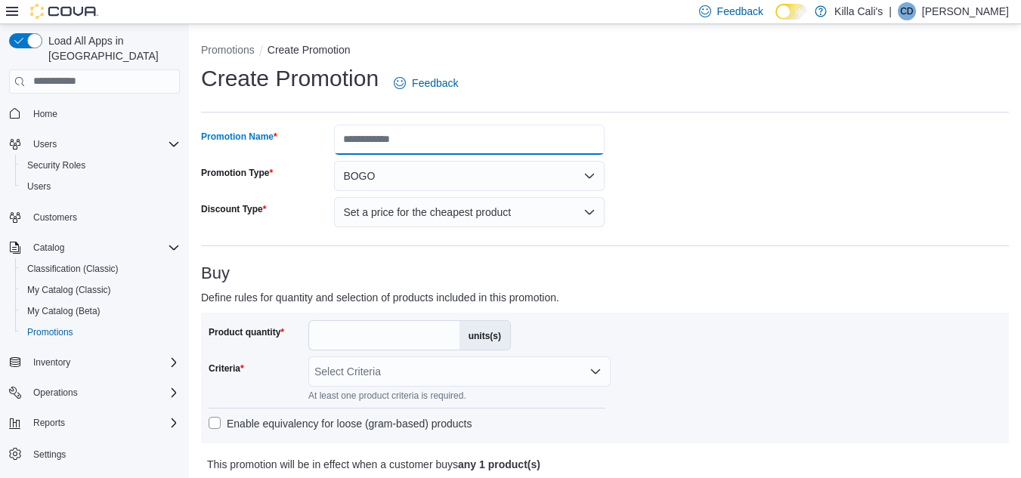
click at [403, 141] on input "Promotion Name" at bounding box center [469, 140] width 271 height 30
type input "**********"
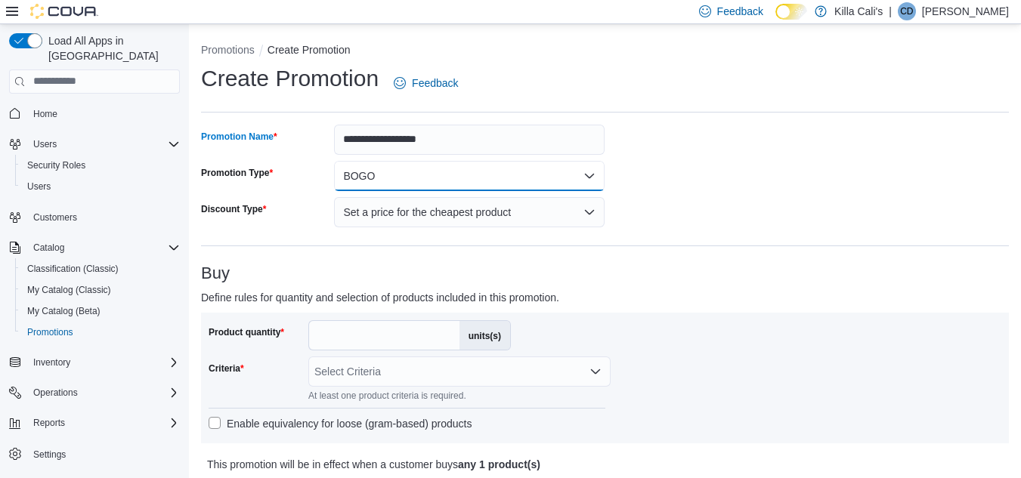
click at [411, 175] on button "BOGO" at bounding box center [469, 176] width 271 height 30
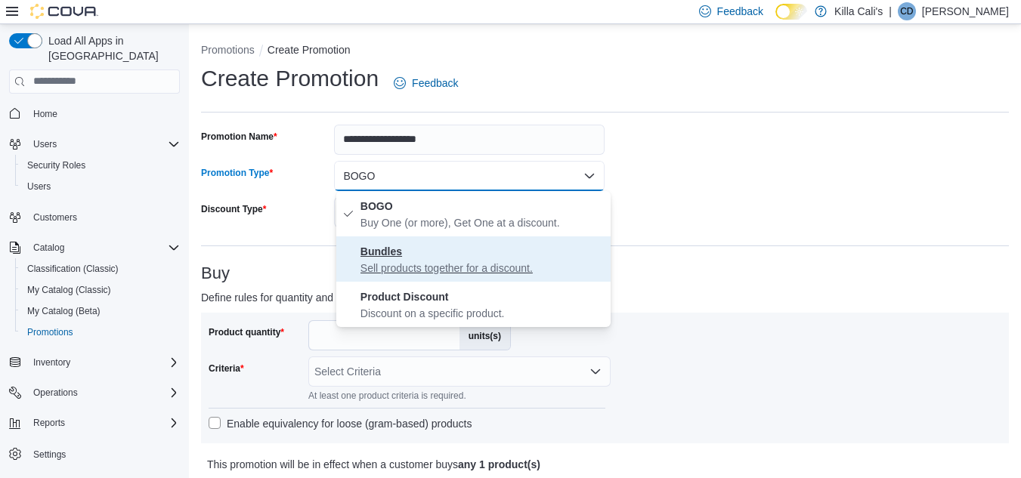
click at [402, 262] on p "Sell products together for a discount." at bounding box center [482, 268] width 244 height 15
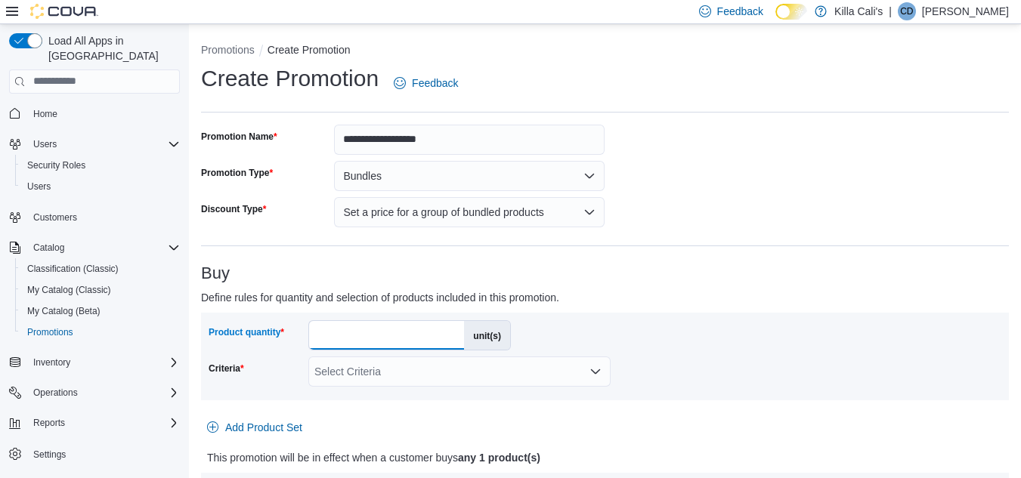
drag, startPoint x: 343, startPoint y: 335, endPoint x: 311, endPoint y: 329, distance: 33.1
click at [311, 329] on input "*" at bounding box center [386, 335] width 155 height 29
type input "*"
click at [528, 370] on div "Select Criteria" at bounding box center [459, 372] width 302 height 30
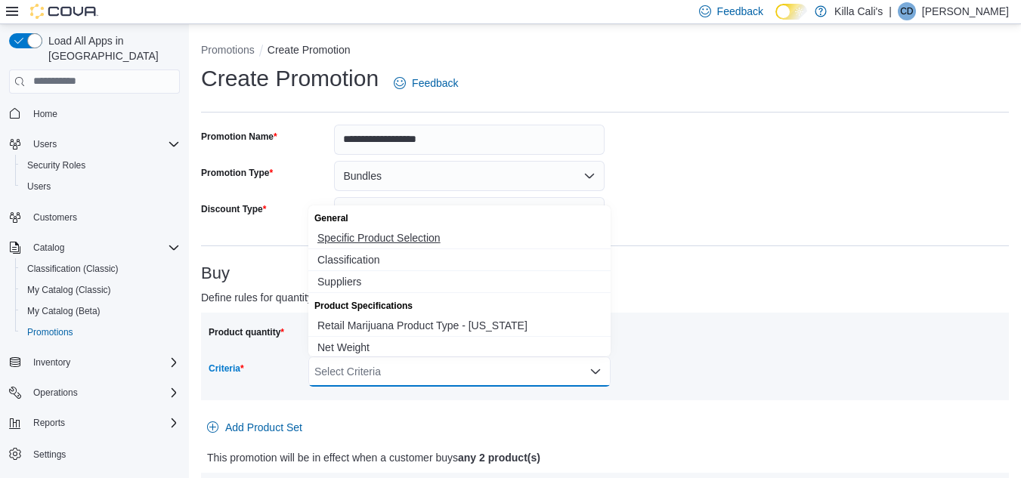
click at [396, 240] on span "Specific Product Selection" at bounding box center [459, 238] width 284 height 15
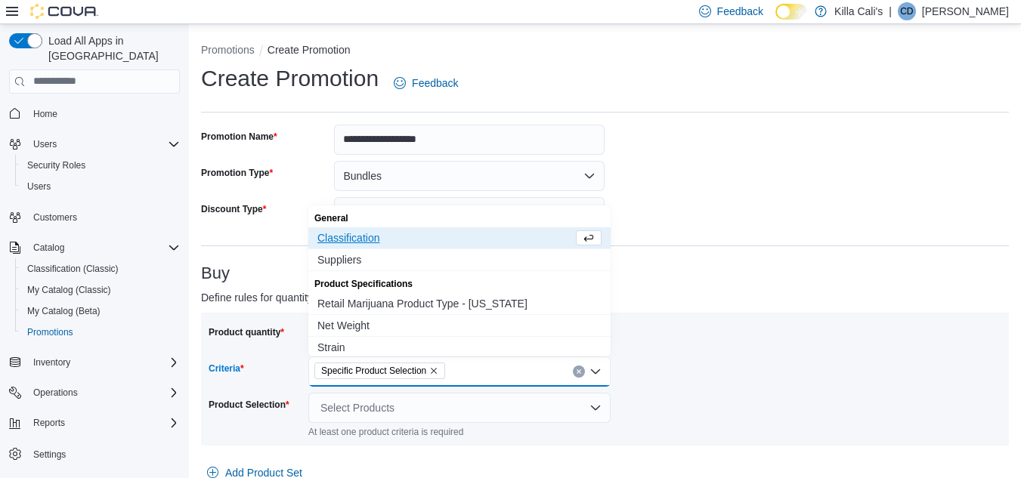
click at [634, 277] on h3 "Buy" at bounding box center [605, 274] width 808 height 18
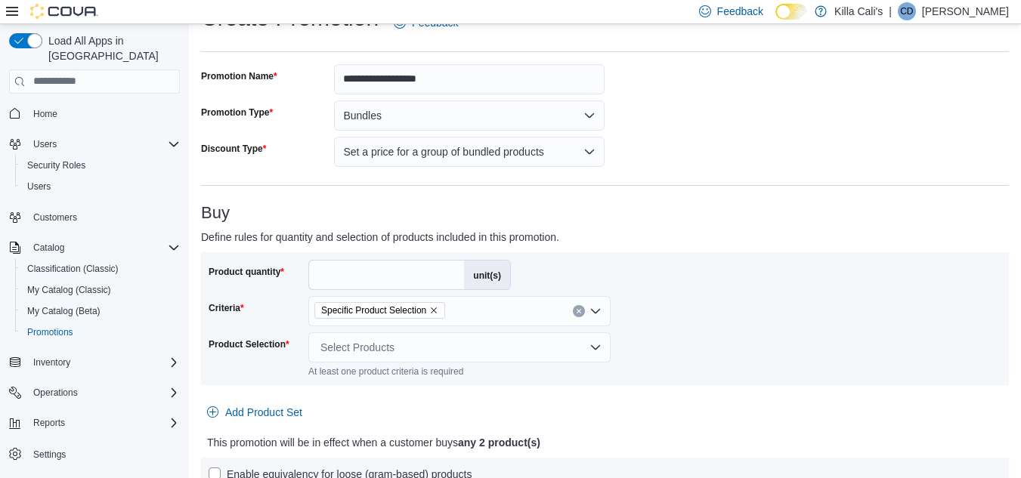
scroll to position [151, 0]
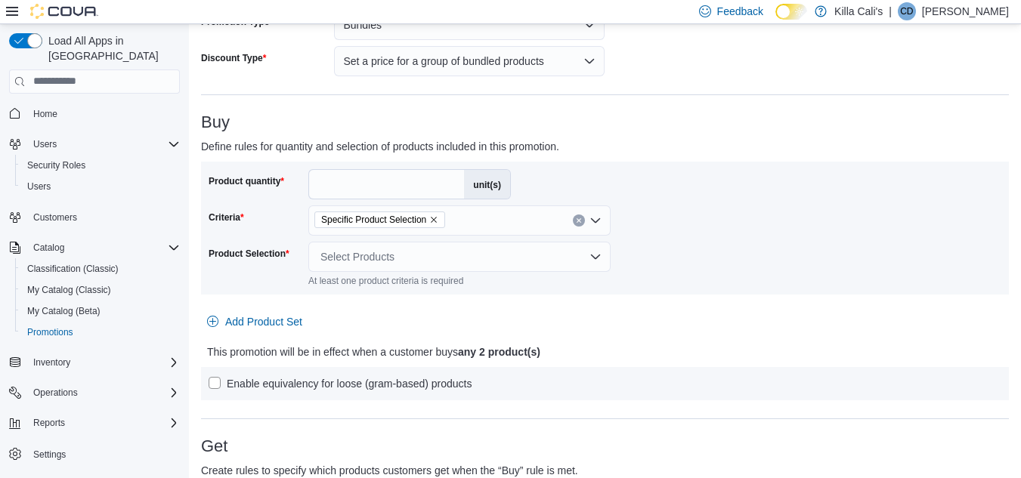
click at [450, 254] on div "Select Products" at bounding box center [459, 257] width 302 height 30
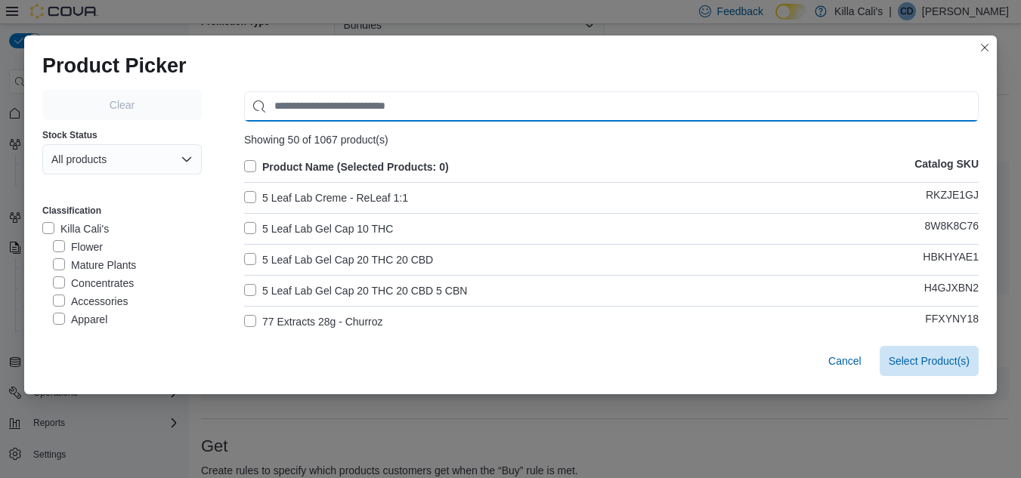
click at [306, 107] on input "Use aria labels when no actual label is in use" at bounding box center [611, 106] width 735 height 30
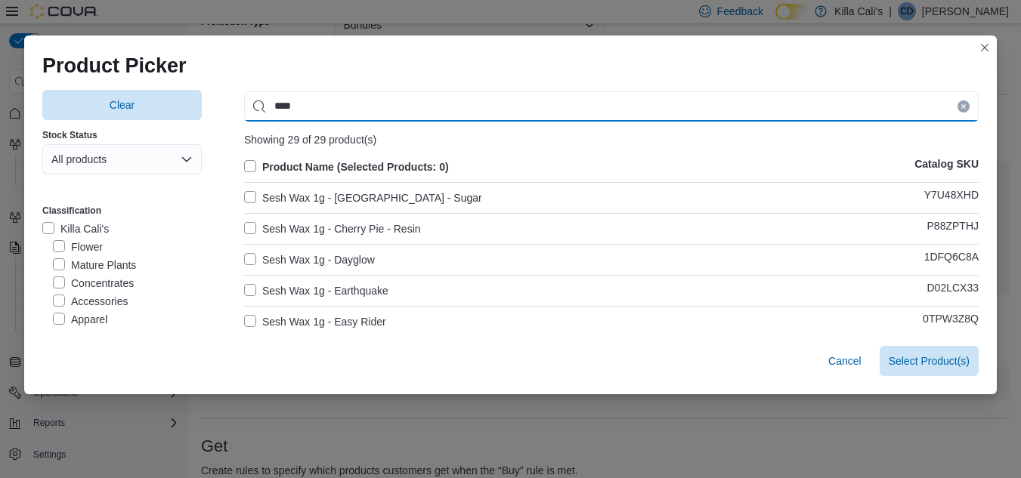
type input "****"
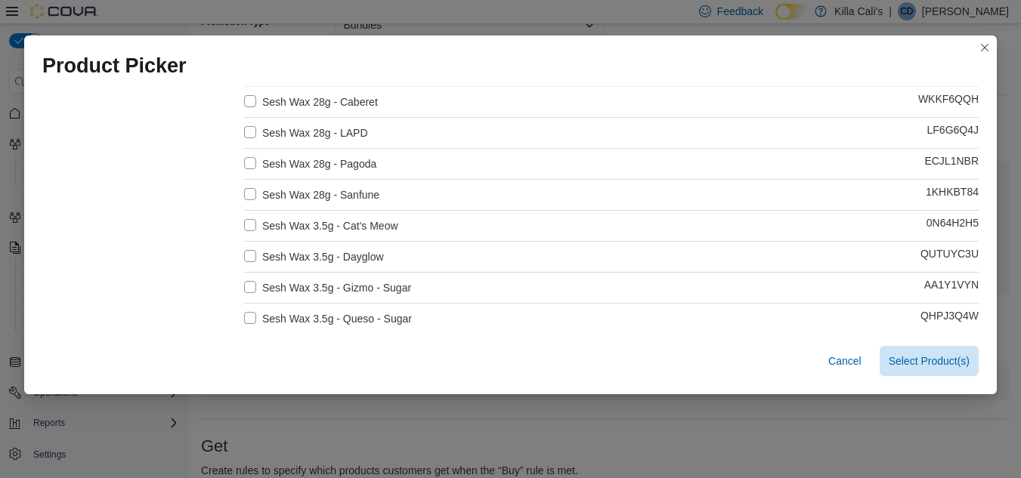
scroll to position [680, 0]
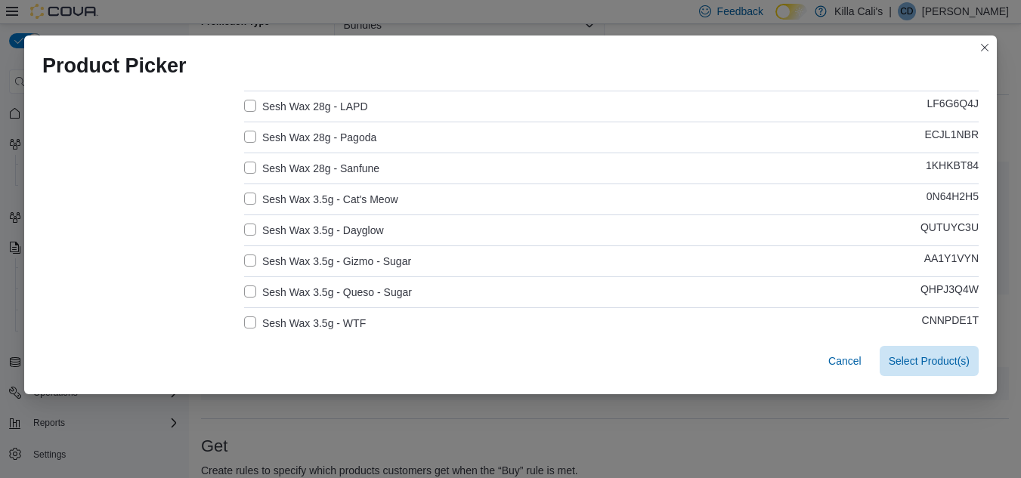
drag, startPoint x: 248, startPoint y: 190, endPoint x: 254, endPoint y: 221, distance: 30.8
click at [249, 191] on label "Sesh Wax 3.5g - Cat's Meow" at bounding box center [321, 199] width 154 height 18
click at [245, 228] on label "Sesh Wax 3.5g - Dayglow" at bounding box center [314, 230] width 140 height 18
click at [249, 261] on label "Sesh Wax 3.5g - Gizmo - Sugar" at bounding box center [327, 261] width 167 height 18
click at [249, 289] on label "Sesh Wax 3.5g - Queso - Sugar" at bounding box center [328, 292] width 168 height 18
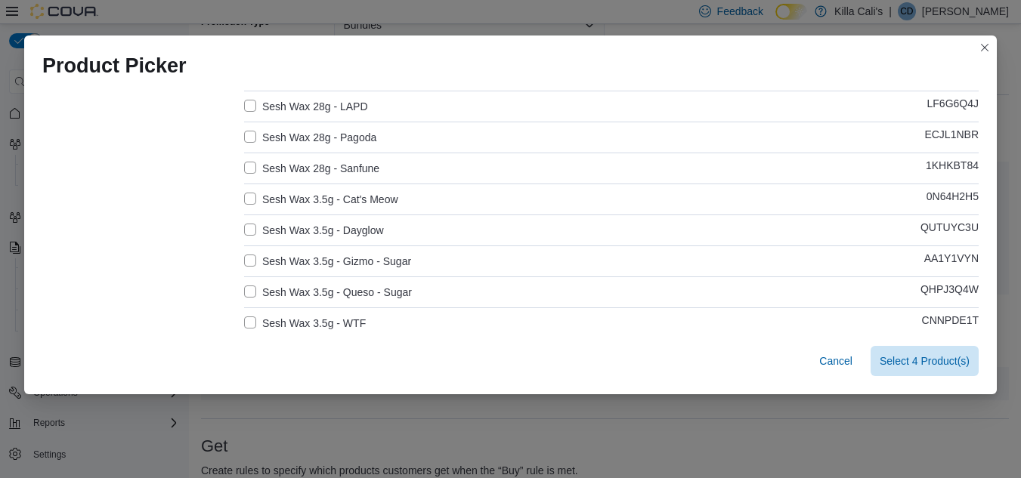
click at [246, 320] on label "Sesh Wax 3.5g - WTF" at bounding box center [305, 323] width 122 height 18
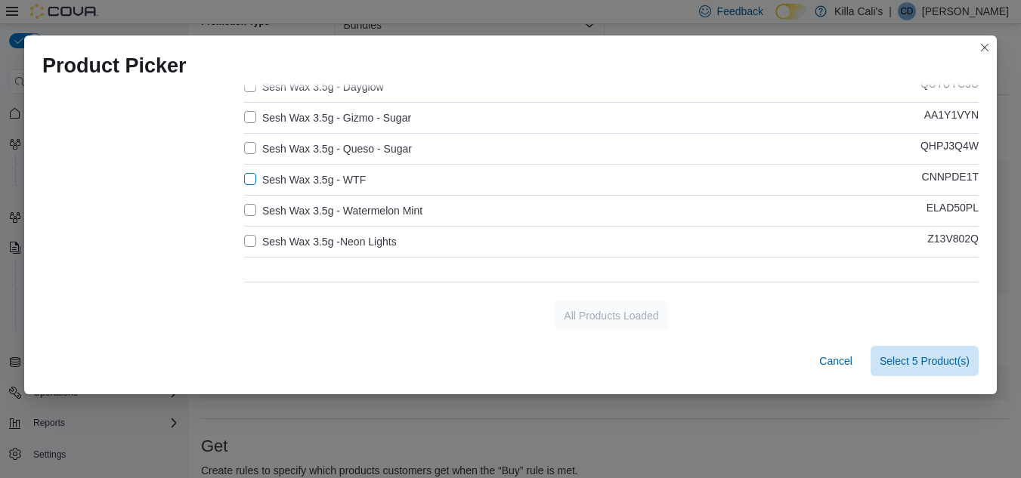
scroll to position [825, 0]
click at [258, 204] on label "Sesh Wax 3.5g - Watermelon Mint" at bounding box center [333, 209] width 178 height 18
drag, startPoint x: 243, startPoint y: 229, endPoint x: 286, endPoint y: 233, distance: 44.0
click at [249, 234] on label "Sesh Wax 3.5g -Neon Lights" at bounding box center [320, 240] width 153 height 18
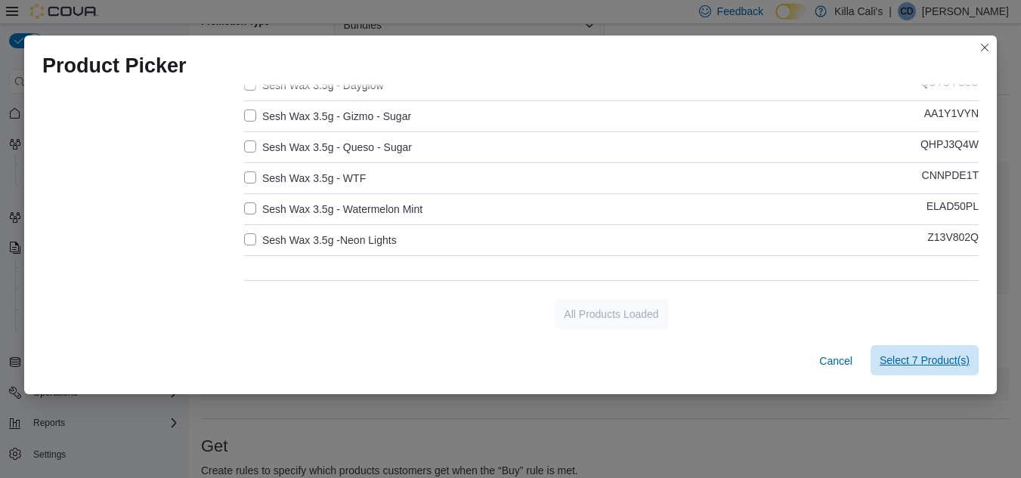
click at [909, 364] on span "Select 7 Product(s)" at bounding box center [925, 360] width 90 height 15
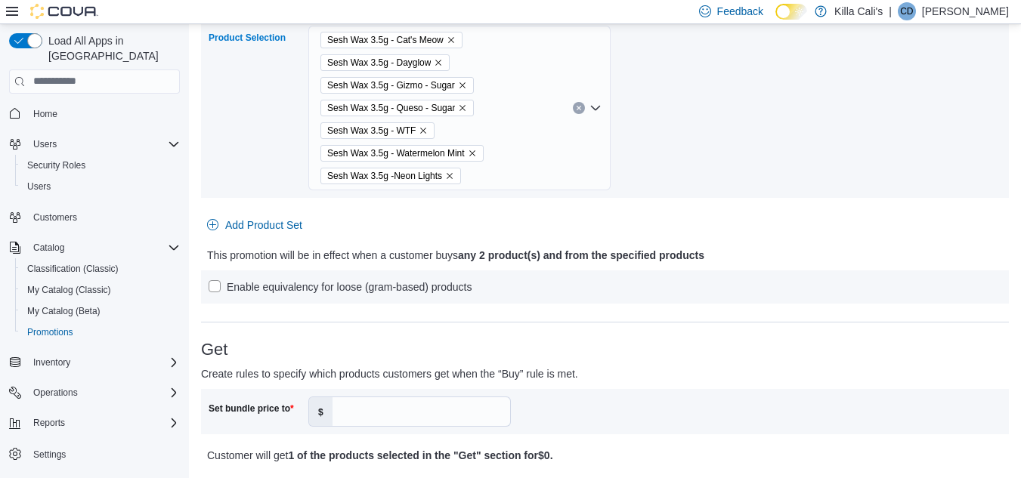
scroll to position [378, 0]
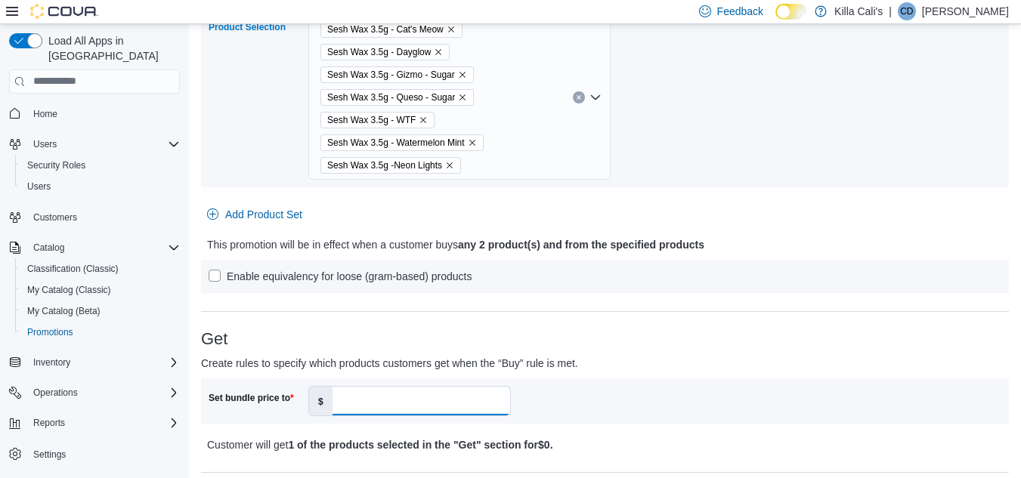
click at [377, 407] on input "Set bundle price to" at bounding box center [422, 401] width 178 height 29
type input "**"
click at [741, 336] on h3 "Get" at bounding box center [605, 339] width 808 height 18
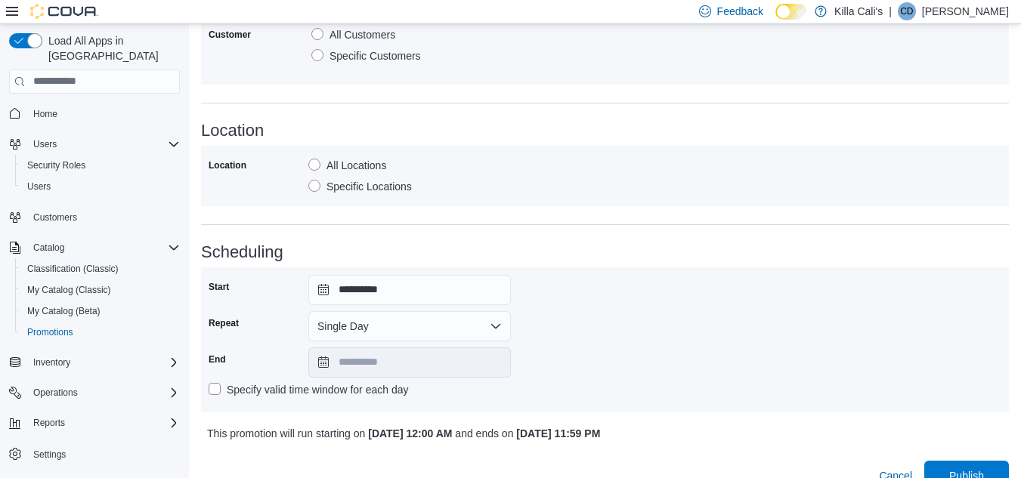
scroll to position [903, 0]
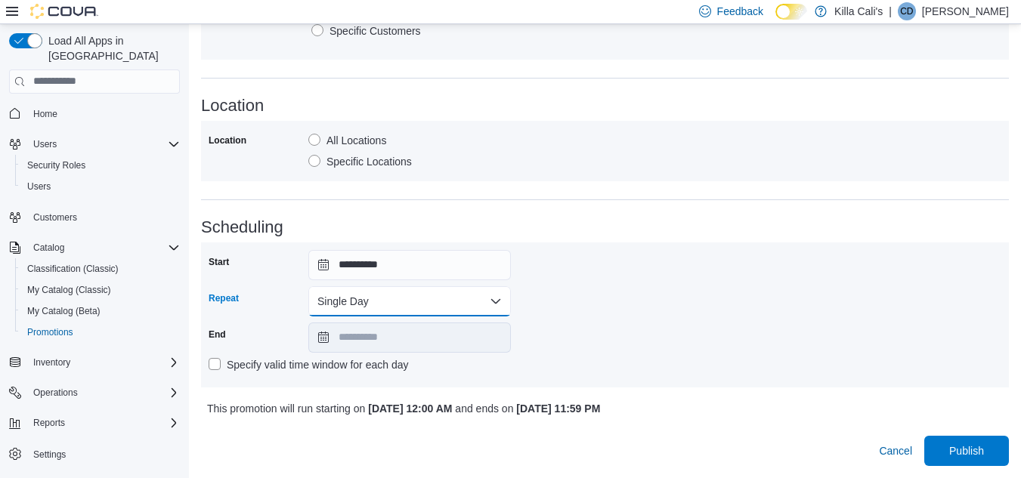
click at [373, 302] on button "Single Day" at bounding box center [409, 301] width 203 height 30
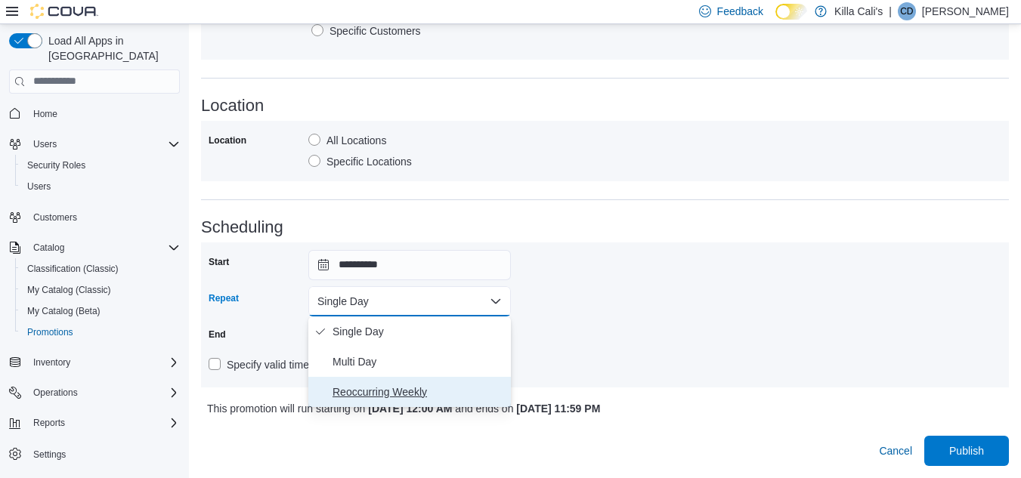
click at [360, 391] on span "Reoccurring Weekly" at bounding box center [419, 392] width 172 height 18
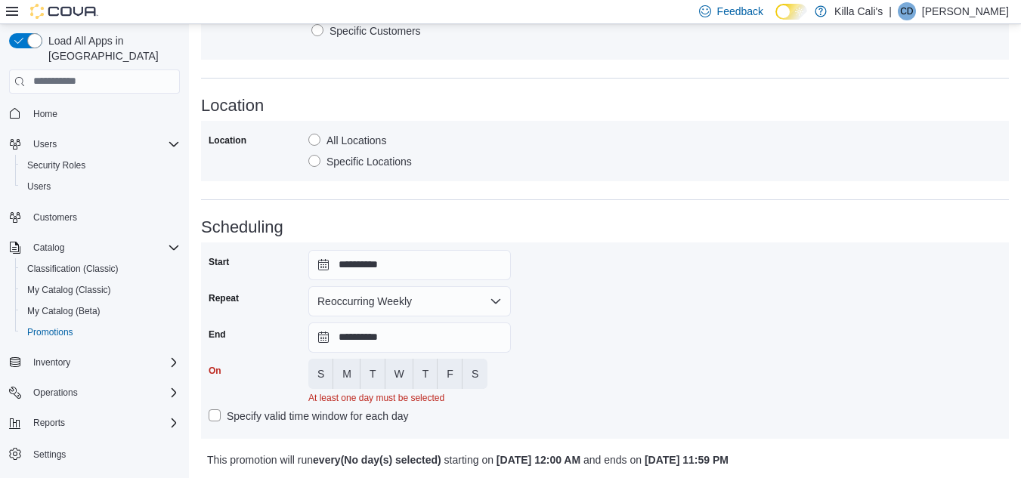
click at [611, 340] on div "**********" at bounding box center [605, 340] width 793 height 181
click at [466, 340] on input "**********" at bounding box center [409, 338] width 203 height 30
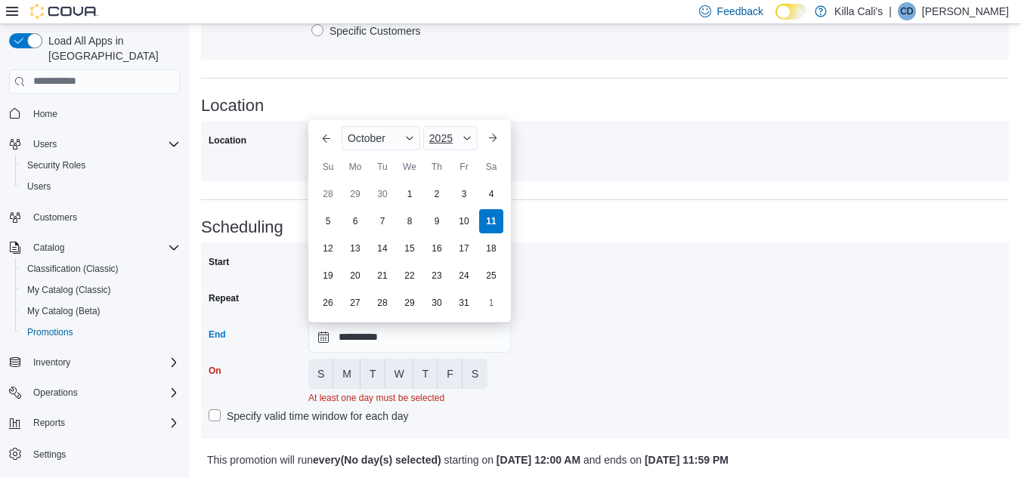
click at [470, 134] on span "Button. Open the year selector. 2025 is currently selected." at bounding box center [467, 138] width 9 height 9
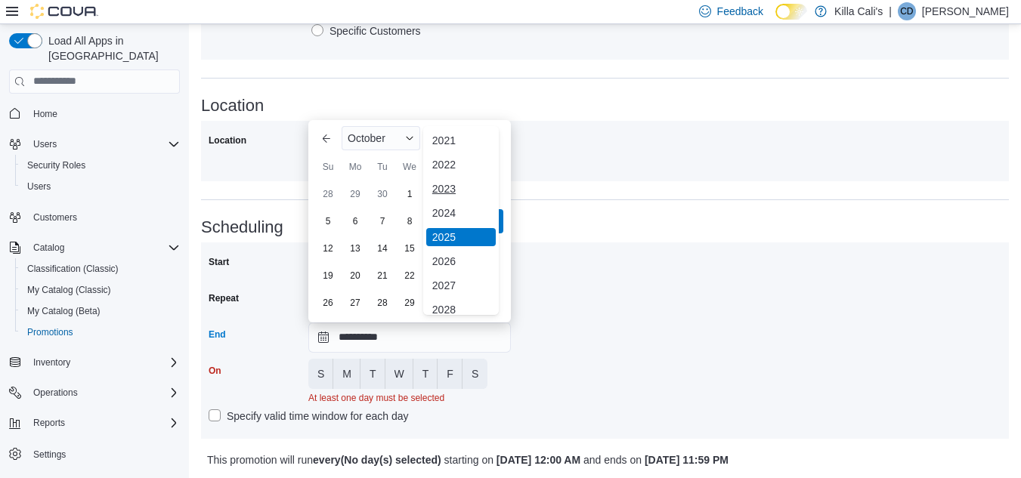
scroll to position [180, 0]
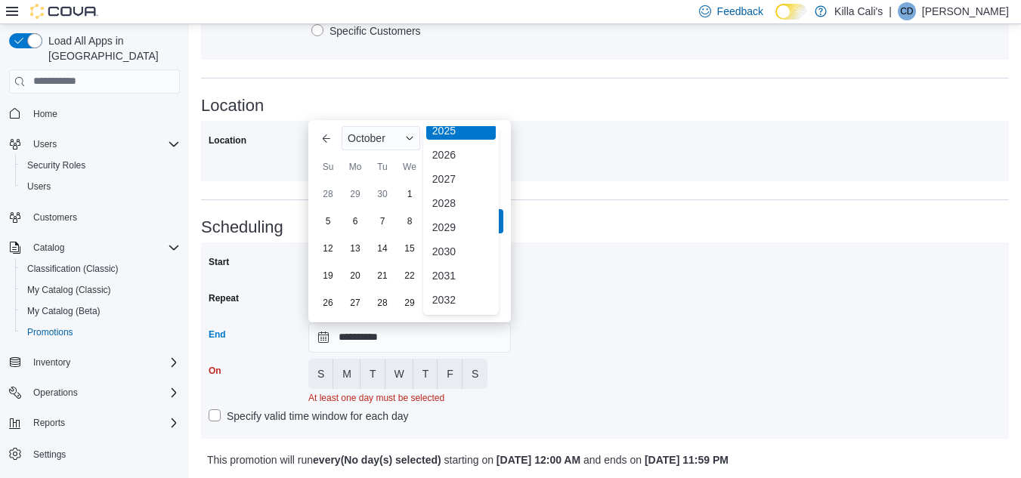
click at [458, 252] on div "2030" at bounding box center [461, 252] width 70 height 18
type input "**********"
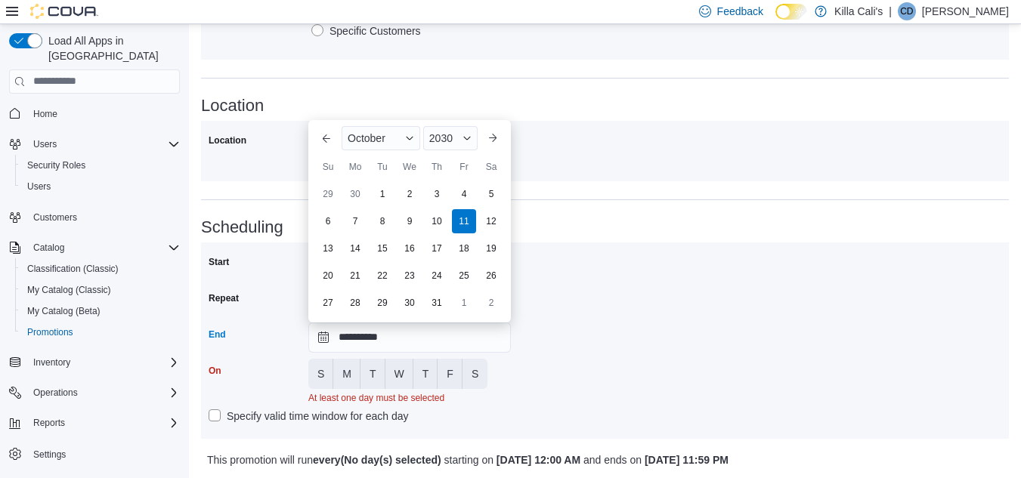
click at [565, 339] on div "**********" at bounding box center [605, 340] width 793 height 181
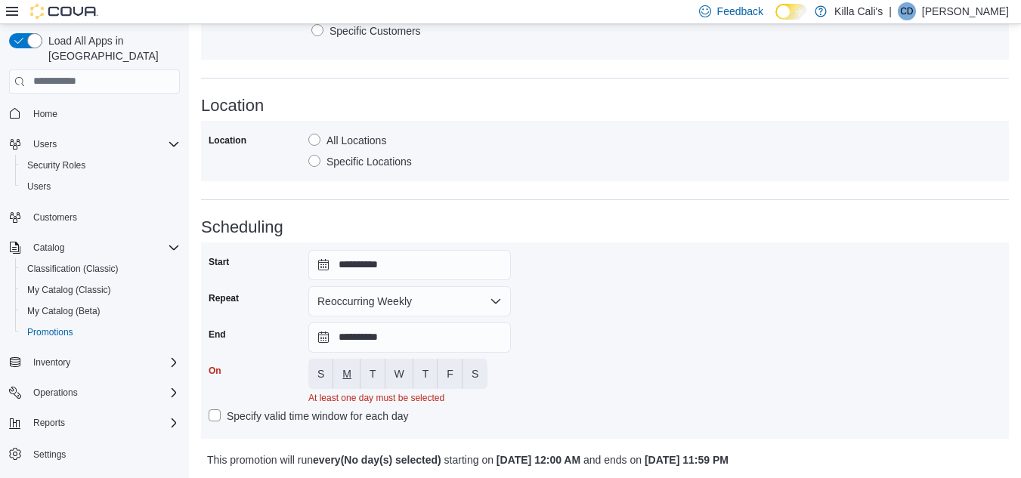
click at [355, 378] on button "M" at bounding box center [346, 374] width 27 height 30
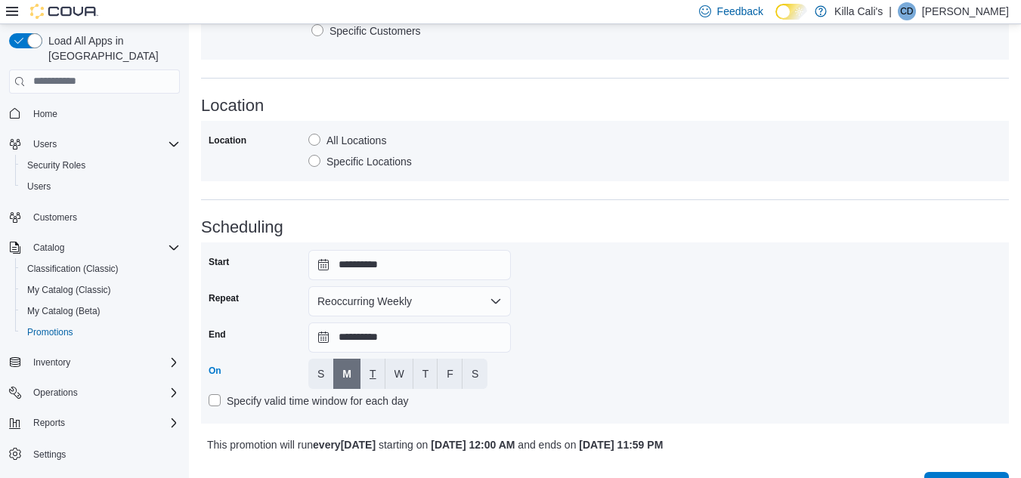
click at [376, 373] on button "T" at bounding box center [372, 374] width 25 height 30
click at [391, 373] on button "W" at bounding box center [399, 374] width 28 height 30
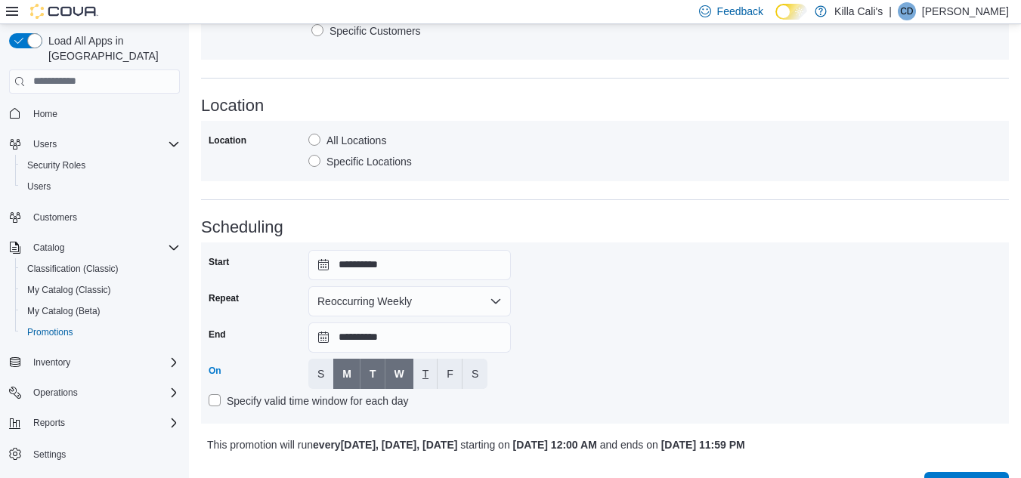
click at [425, 372] on span "T" at bounding box center [425, 374] width 7 height 15
click at [447, 373] on span "F" at bounding box center [450, 374] width 7 height 15
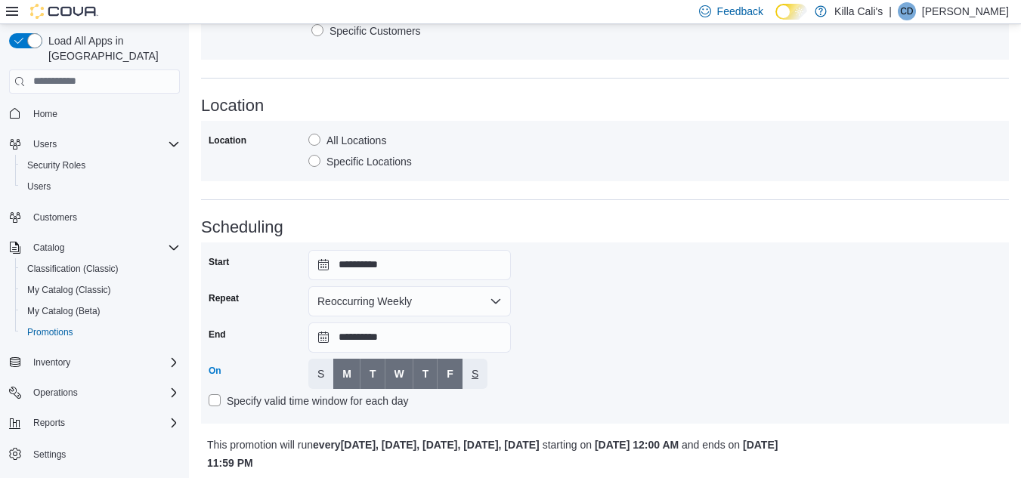
click at [468, 372] on button "S" at bounding box center [475, 374] width 25 height 30
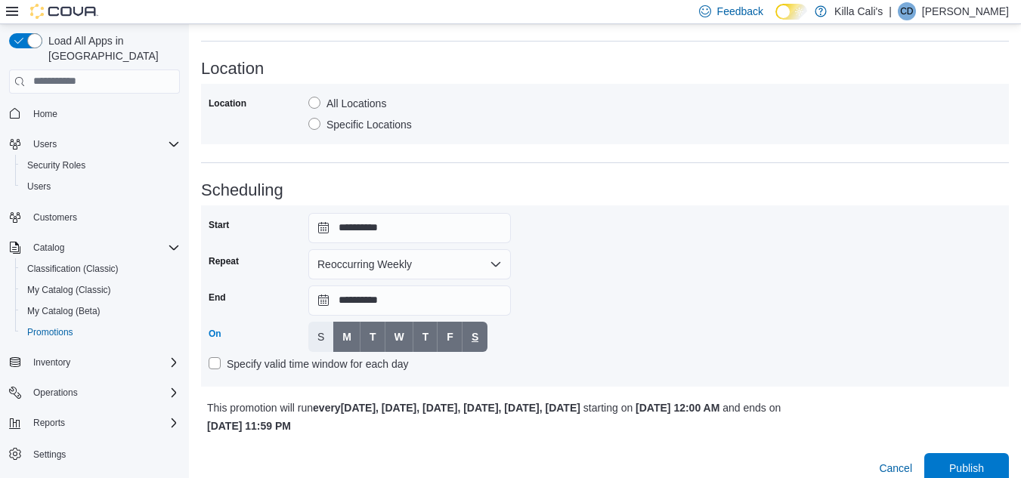
scroll to position [958, 0]
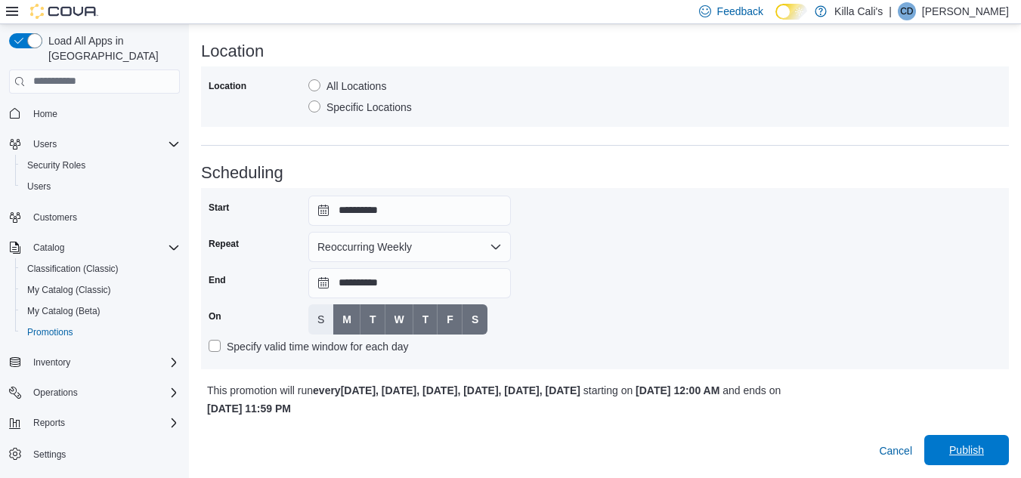
click at [983, 442] on span "Publish" at bounding box center [966, 450] width 67 height 30
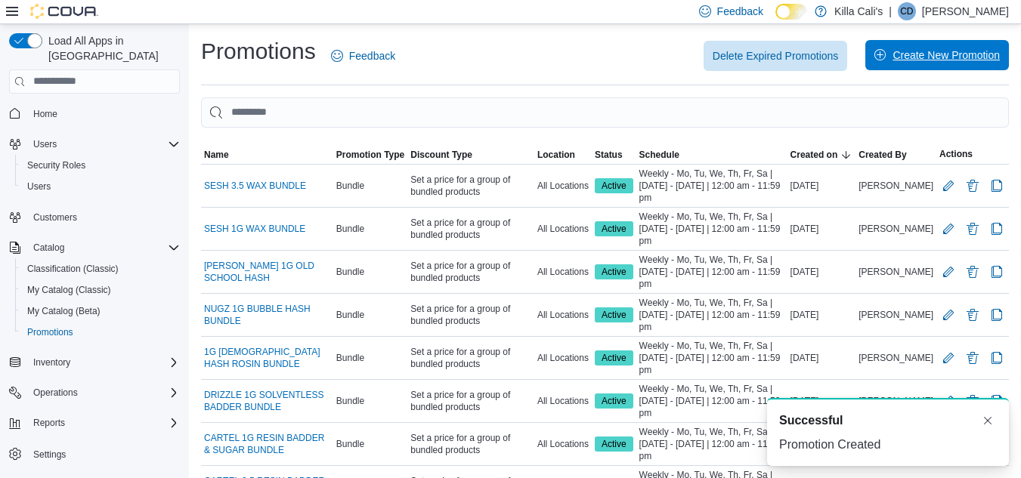
click at [948, 55] on span "Create New Promotion" at bounding box center [946, 55] width 107 height 15
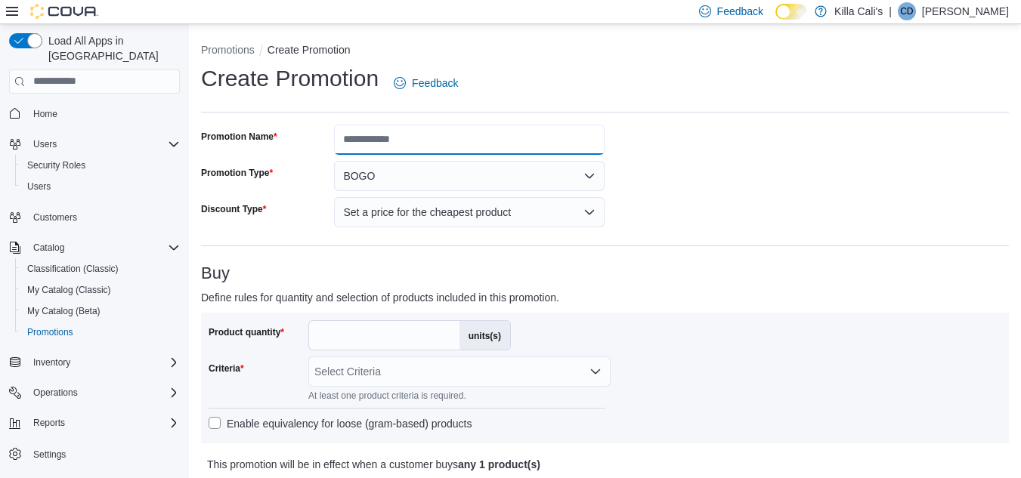
click at [442, 134] on input "Promotion Name" at bounding box center [469, 140] width 271 height 30
type input "**********"
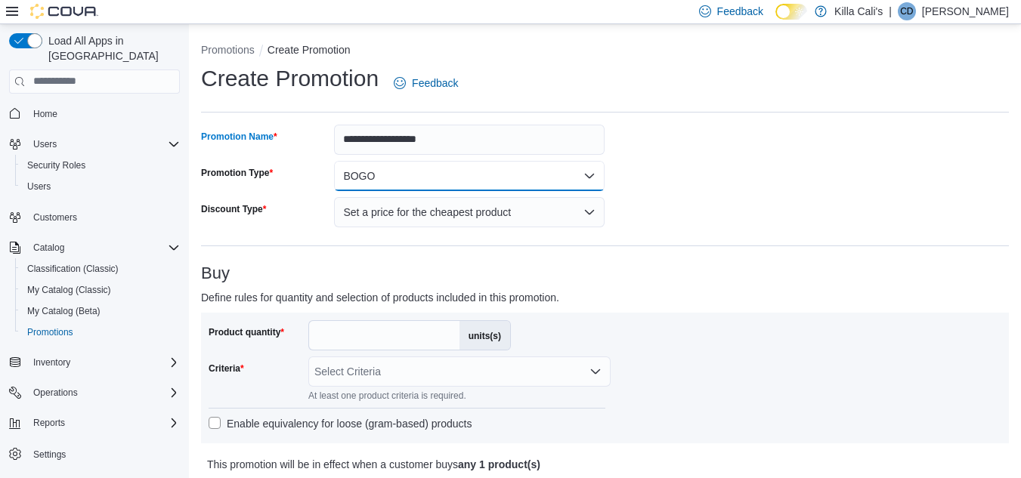
click at [438, 173] on button "BOGO" at bounding box center [469, 176] width 271 height 30
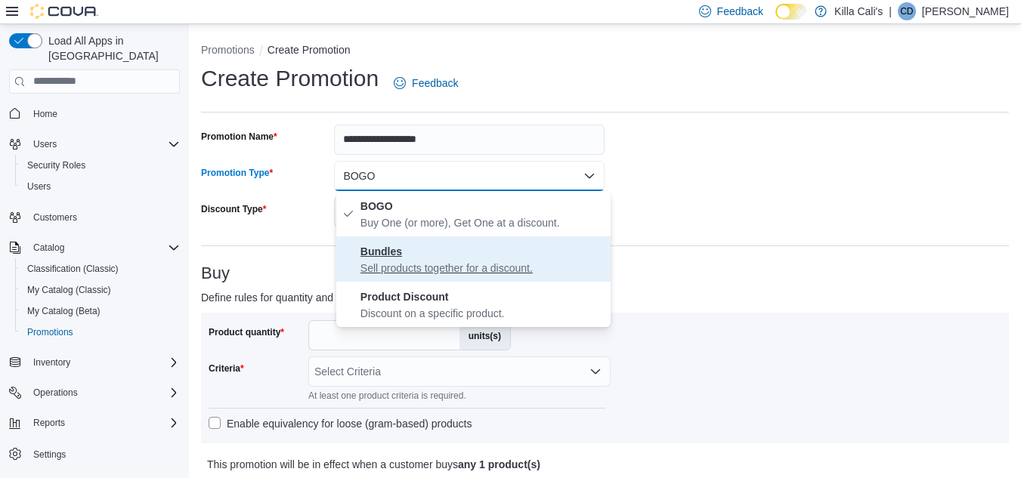
click at [412, 265] on p "Sell products together for a discount." at bounding box center [482, 268] width 244 height 15
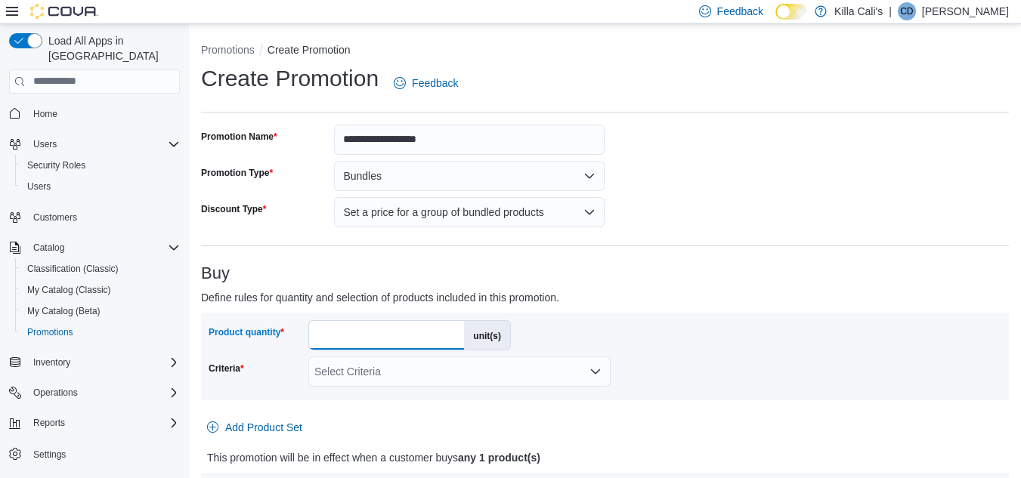
drag, startPoint x: 326, startPoint y: 339, endPoint x: 311, endPoint y: 336, distance: 16.0
click at [311, 336] on input "*" at bounding box center [386, 335] width 155 height 29
type input "*"
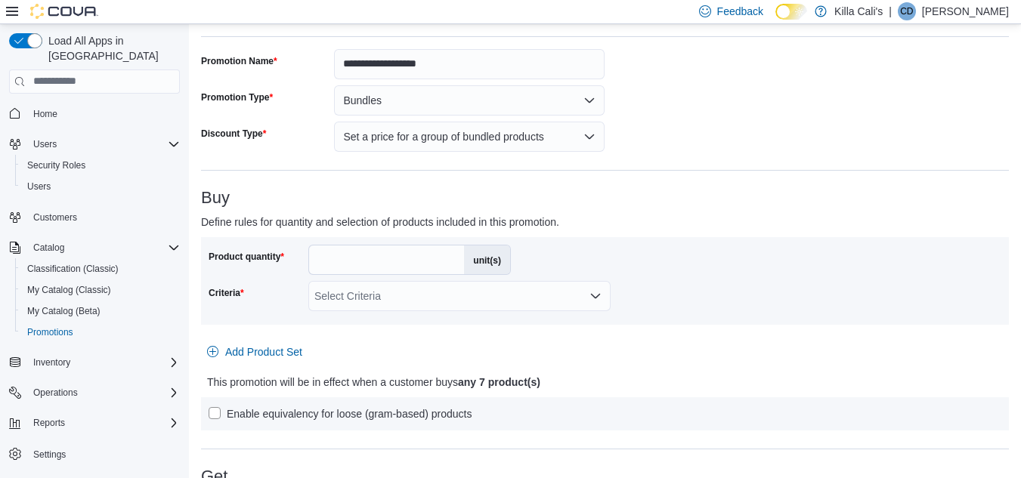
click at [536, 301] on div "Select Criteria" at bounding box center [459, 296] width 302 height 30
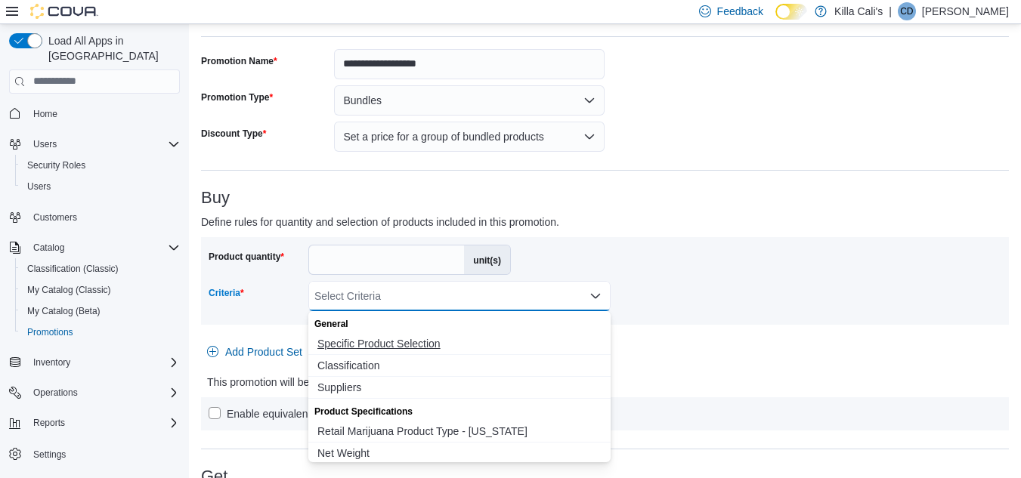
click at [404, 336] on button "Specific Product Selection" at bounding box center [459, 344] width 302 height 22
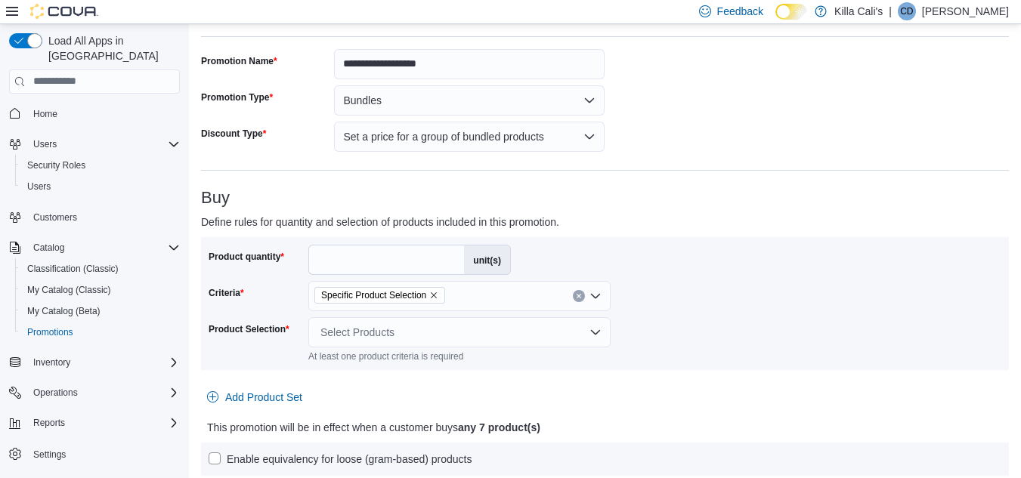
click at [663, 284] on div "Product quantity * unit(s) Criteria Specific Product Selection Product Selectio…" at bounding box center [605, 304] width 793 height 118
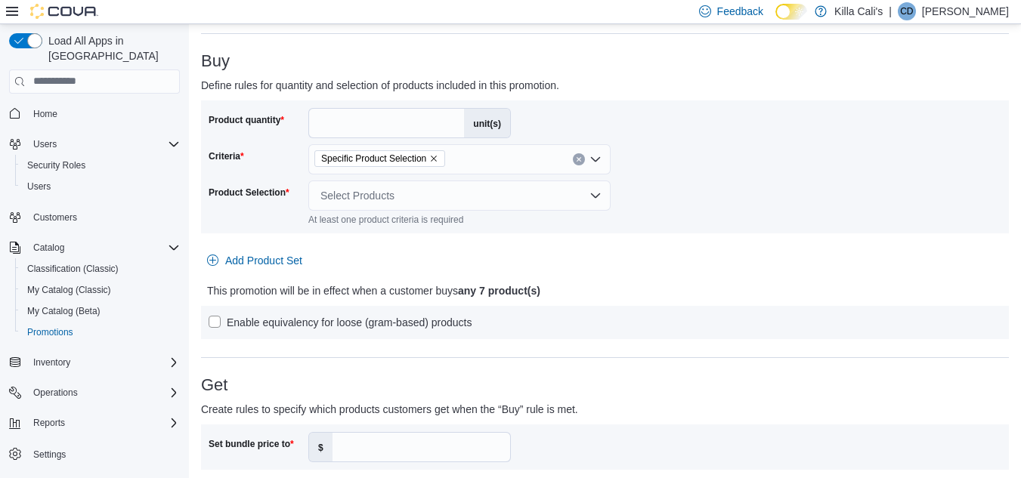
scroll to position [227, 0]
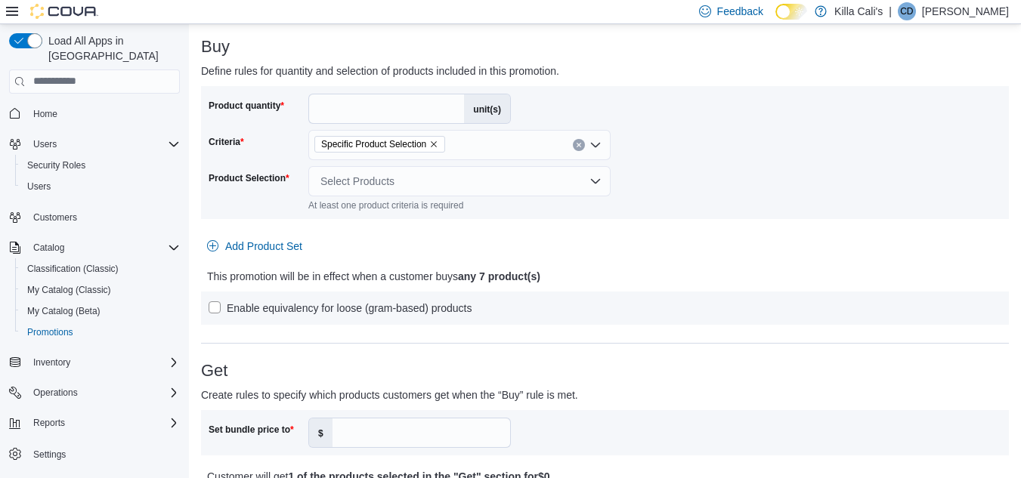
click at [559, 182] on div "Select Products" at bounding box center [459, 181] width 302 height 30
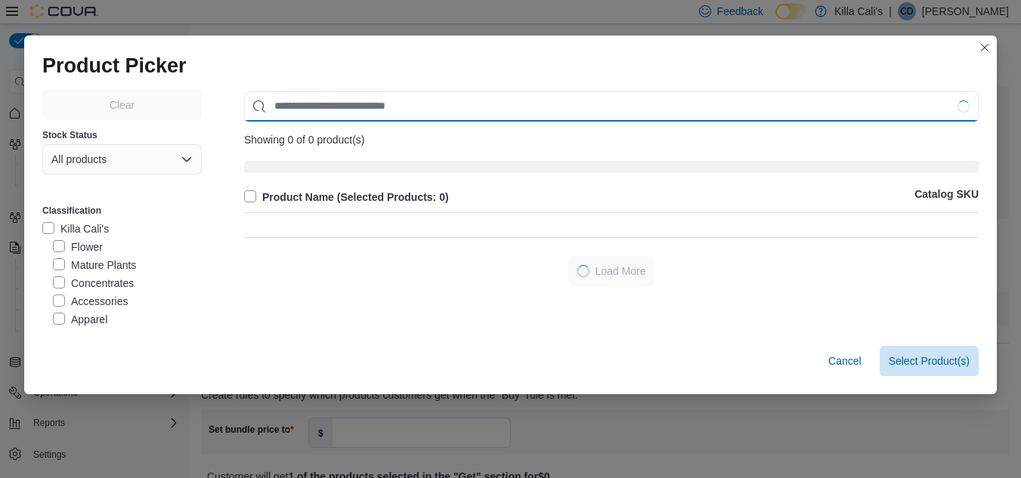
click at [296, 99] on input "Use aria labels when no actual label is in use" at bounding box center [611, 106] width 735 height 30
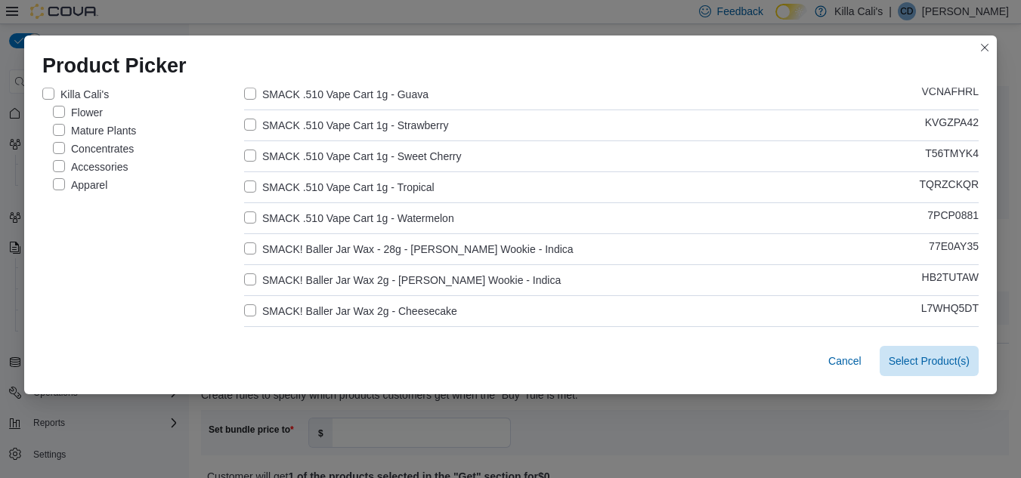
scroll to position [151, 0]
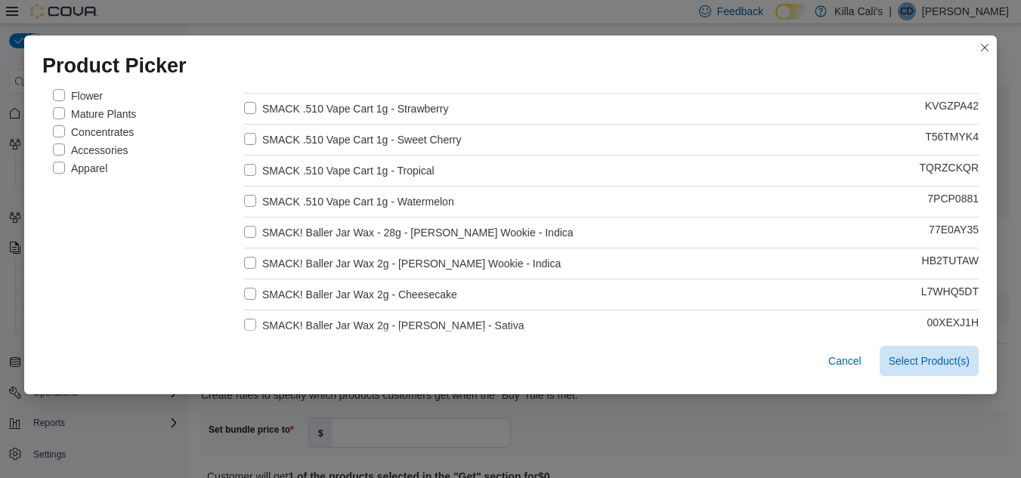
type input "*****"
drag, startPoint x: 242, startPoint y: 257, endPoint x: 249, endPoint y: 294, distance: 37.8
click at [244, 258] on label "SMACK! Baller Jar Wax 2g - [PERSON_NAME] Wookie - Indica" at bounding box center [402, 264] width 317 height 18
drag, startPoint x: 249, startPoint y: 294, endPoint x: 249, endPoint y: 319, distance: 24.9
click at [249, 296] on label "SMACK! Baller Jar Wax 2g - Cheesecake" at bounding box center [350, 295] width 213 height 18
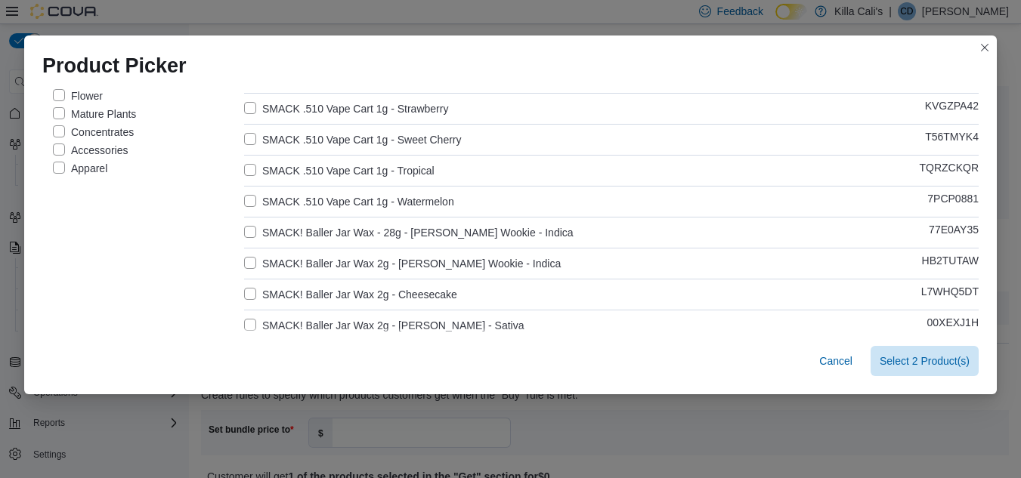
click at [249, 325] on label "SMACK! Baller Jar Wax 2g - [PERSON_NAME] - Sativa" at bounding box center [384, 326] width 280 height 18
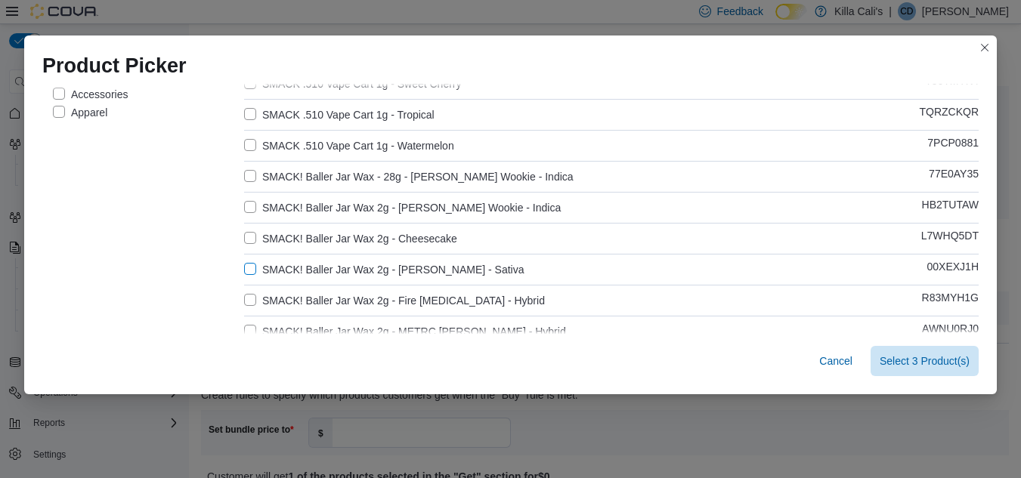
scroll to position [378, 0]
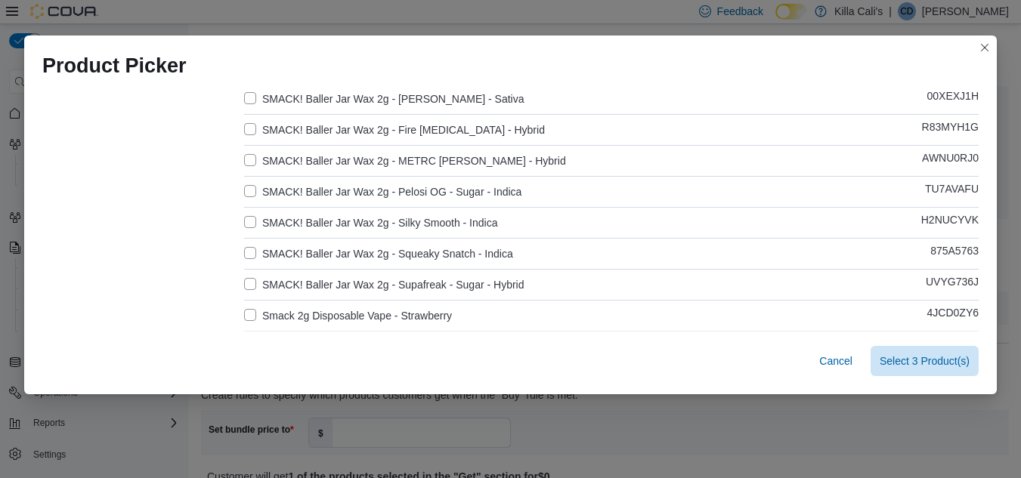
click at [244, 129] on label "SMACK! Baller Jar Wax 2g - Fire [MEDICAL_DATA] - Hybrid" at bounding box center [394, 130] width 301 height 18
click at [247, 156] on label "SMACK! Baller Jar Wax 2g - METRC [PERSON_NAME] - Hybrid" at bounding box center [405, 161] width 322 height 18
click at [244, 193] on label "SMACK! Baller Jar Wax 2g - Pelosi OG - Sugar - Indica" at bounding box center [382, 192] width 277 height 18
click at [244, 221] on label "SMACK! Baller Jar Wax 2g - Silky Smooth - Indica" at bounding box center [370, 223] width 253 height 18
click at [249, 255] on label "SMACK! Baller Jar Wax 2g - Squeaky Snatch - Indica" at bounding box center [378, 254] width 269 height 18
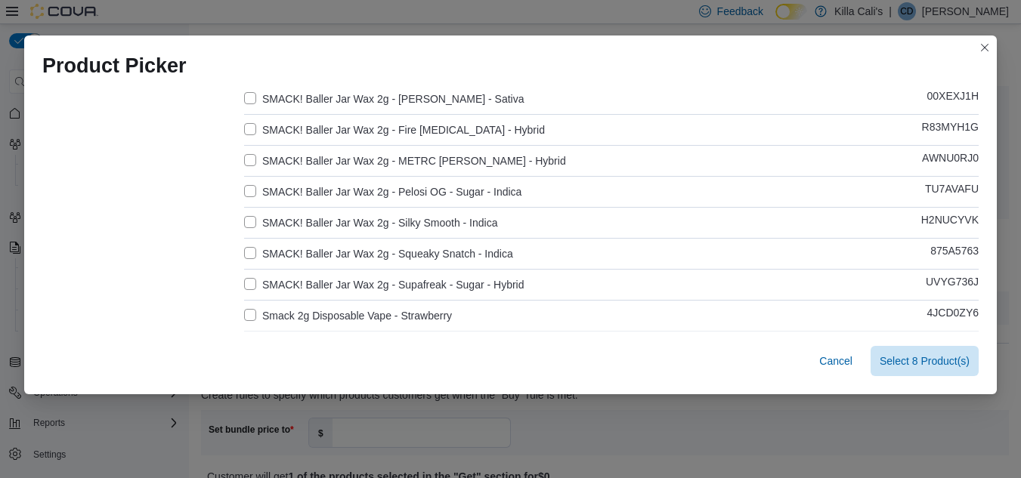
click at [251, 280] on label "SMACK! Baller Jar Wax 2g - Supafreak - Sugar - Hybrid" at bounding box center [384, 285] width 280 height 18
click at [933, 355] on span "Select 9 Product(s)" at bounding box center [925, 360] width 90 height 15
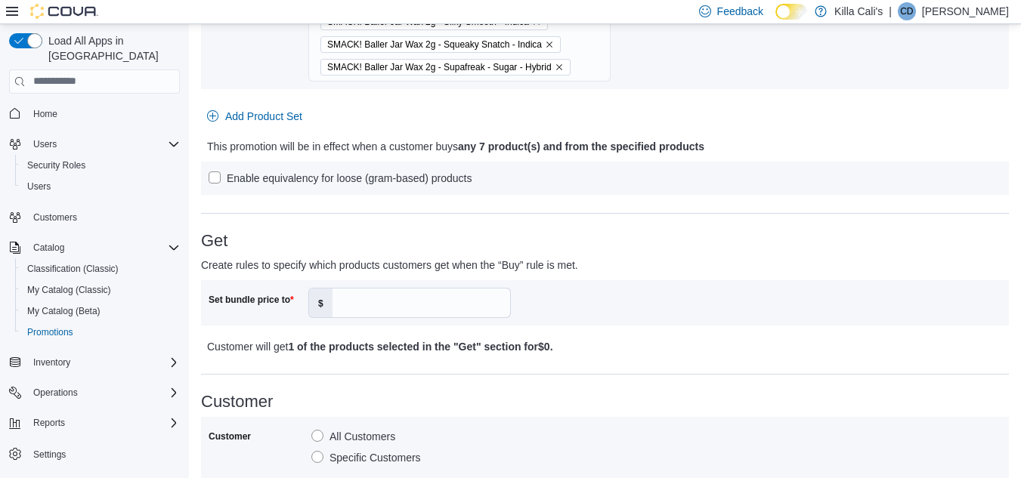
scroll to position [529, 0]
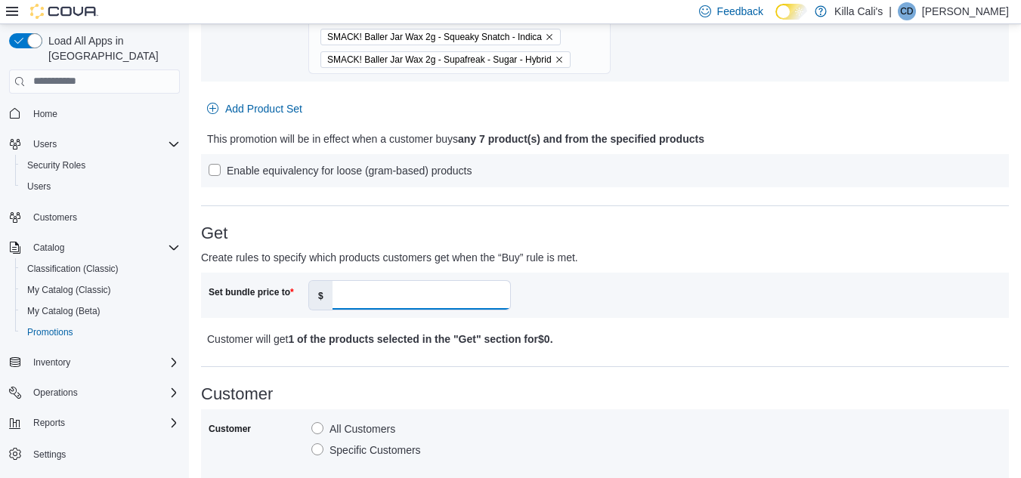
click at [351, 299] on input "Set bundle price to" at bounding box center [422, 295] width 178 height 29
click at [659, 294] on div "Set bundle price to $ **" at bounding box center [605, 295] width 793 height 30
drag, startPoint x: 379, startPoint y: 303, endPoint x: 331, endPoint y: 298, distance: 47.9
click at [331, 298] on div "$ **" at bounding box center [409, 295] width 203 height 30
type input "**"
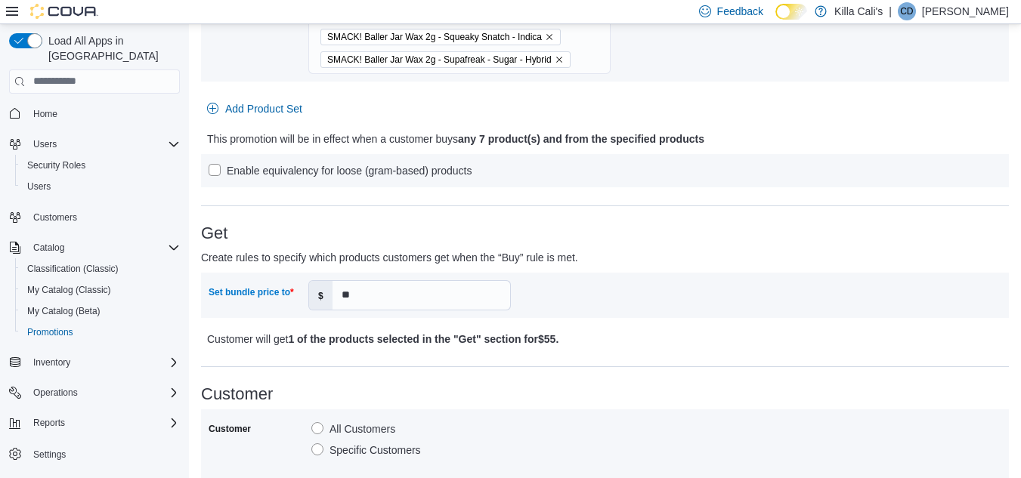
click at [693, 270] on div "Get Create rules to specify which products customers get when the “Buy” rule is…" at bounding box center [605, 286] width 808 height 124
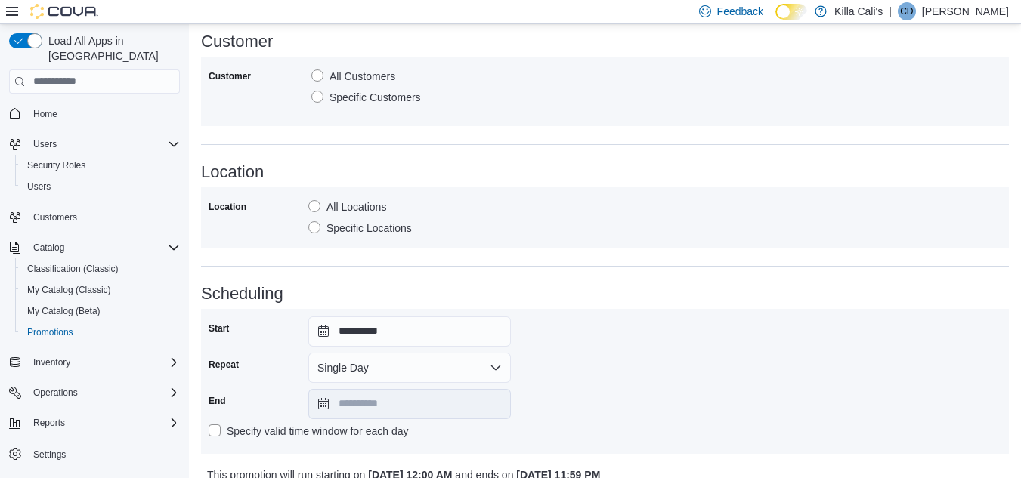
scroll to position [948, 0]
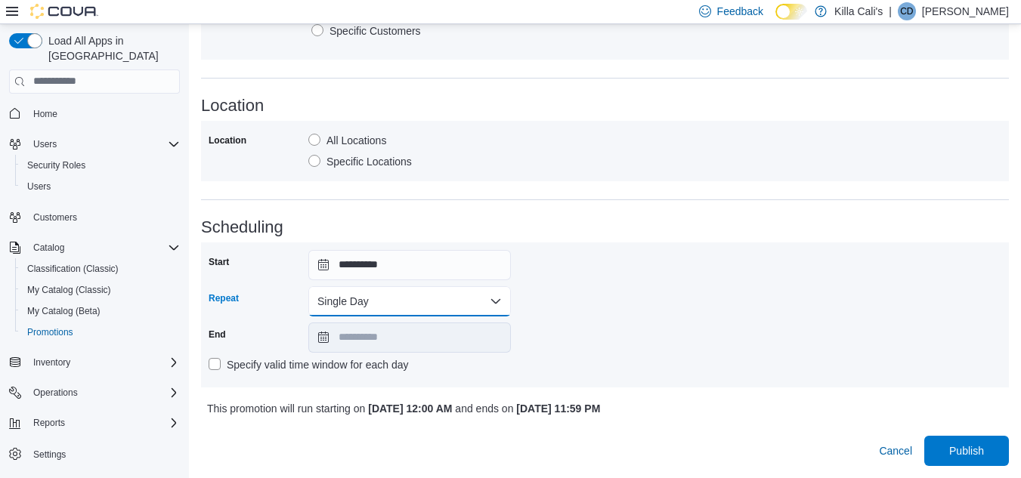
click at [426, 305] on button "Single Day" at bounding box center [409, 301] width 203 height 30
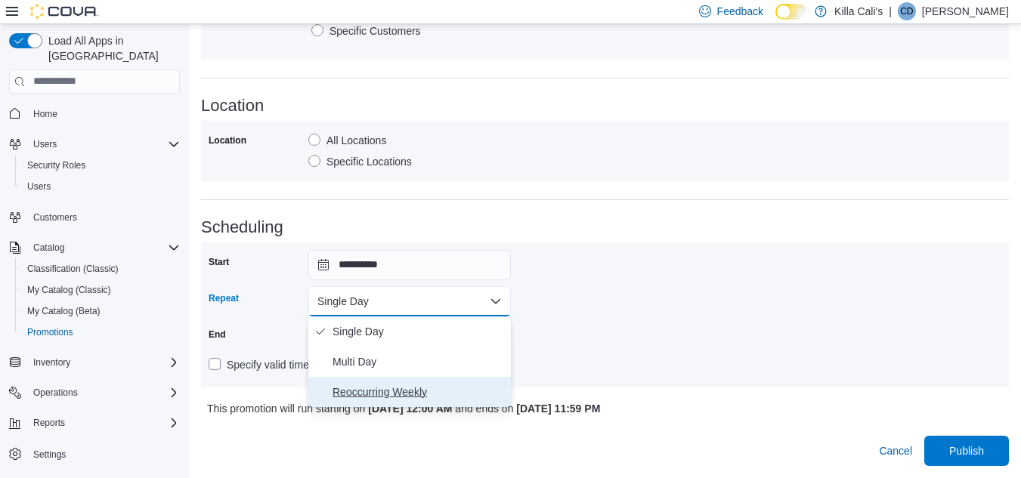
click at [377, 394] on span "Reoccurring Weekly" at bounding box center [419, 392] width 172 height 18
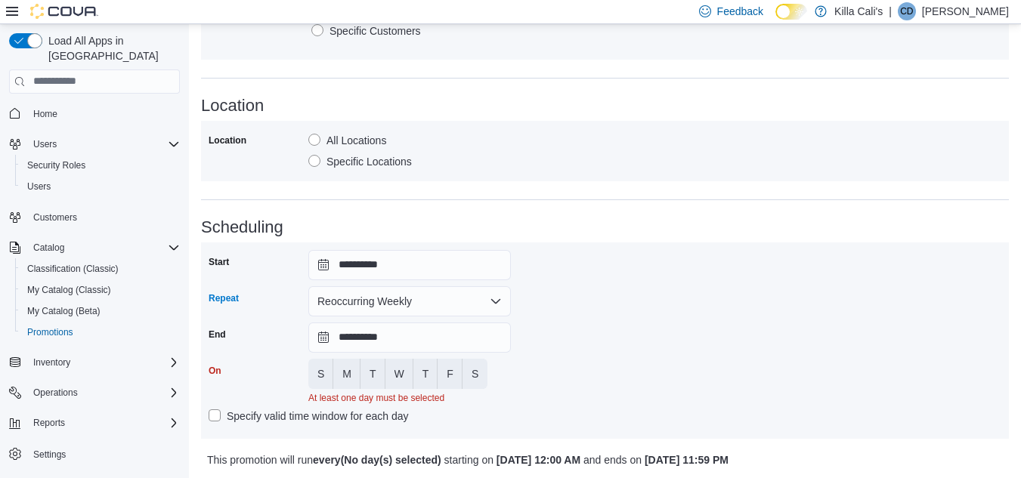
click at [554, 297] on div "**********" at bounding box center [605, 340] width 793 height 181
click at [475, 334] on input "**********" at bounding box center [409, 338] width 203 height 30
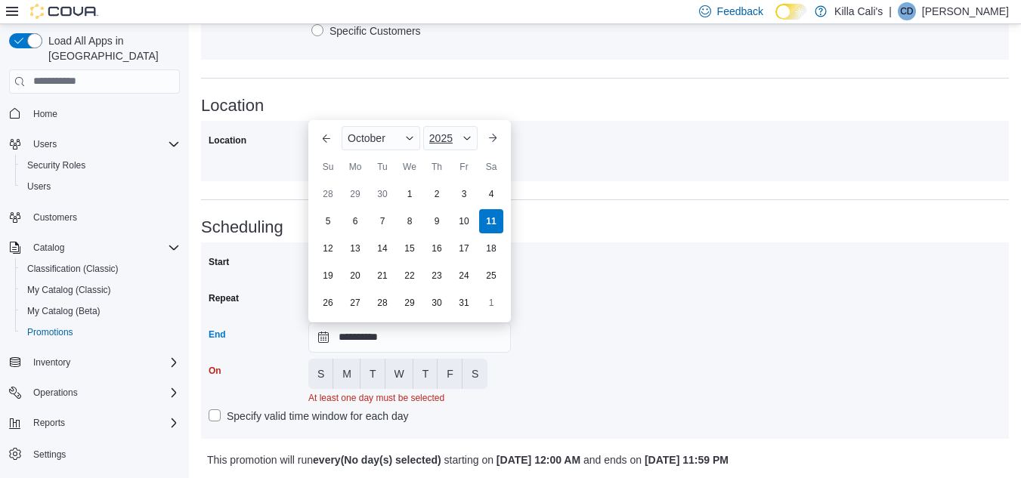
click at [451, 137] on span "2025" at bounding box center [440, 138] width 23 height 12
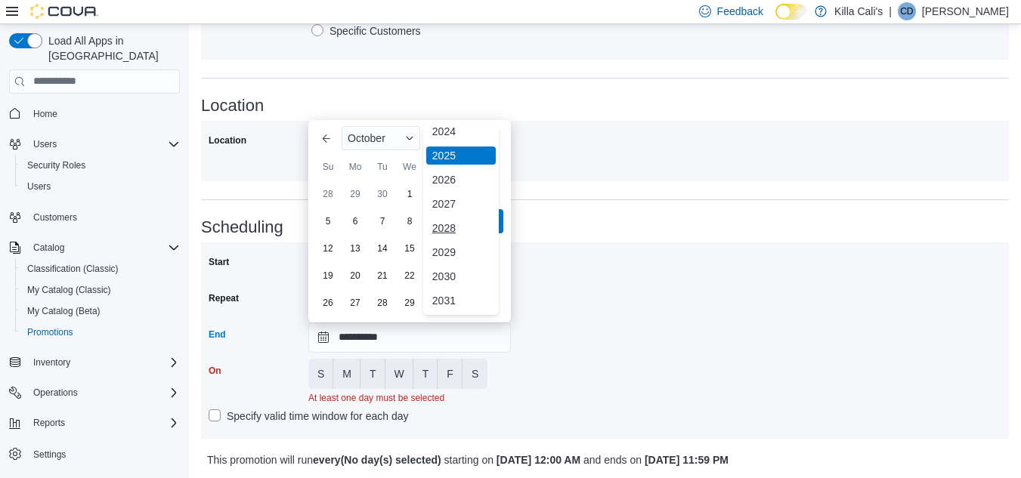
scroll to position [180, 0]
click at [441, 256] on div "2030" at bounding box center [461, 252] width 70 height 18
type input "**********"
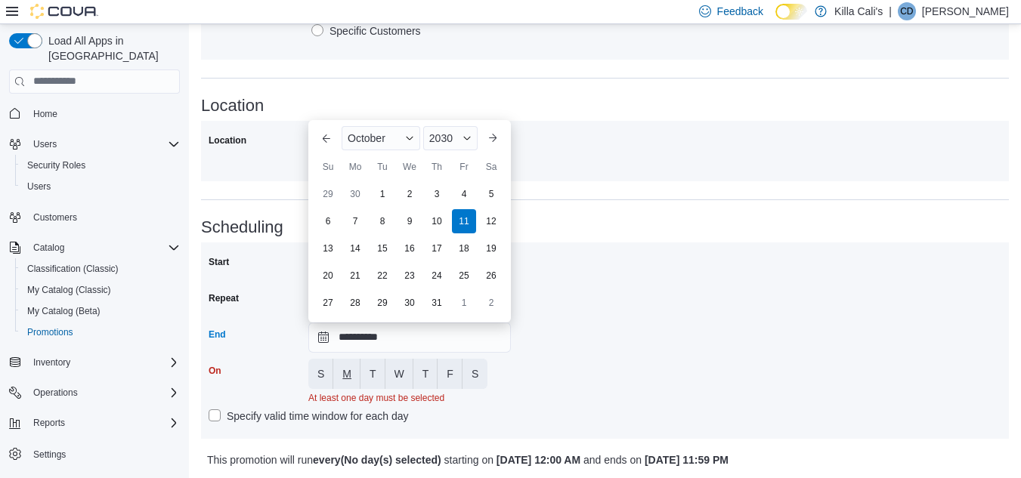
click at [349, 379] on span "M" at bounding box center [346, 374] width 9 height 15
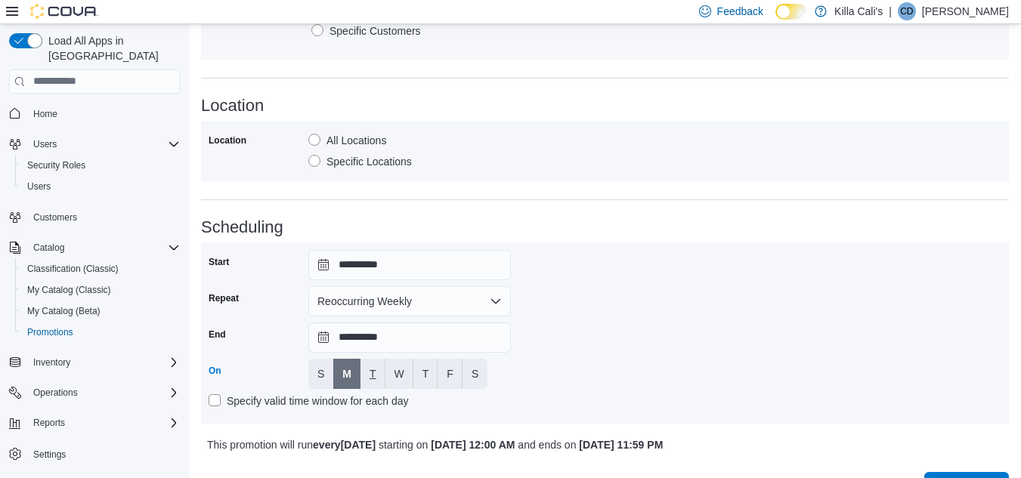
click at [369, 372] on button "T" at bounding box center [372, 374] width 25 height 30
click at [395, 373] on span "W" at bounding box center [400, 374] width 10 height 15
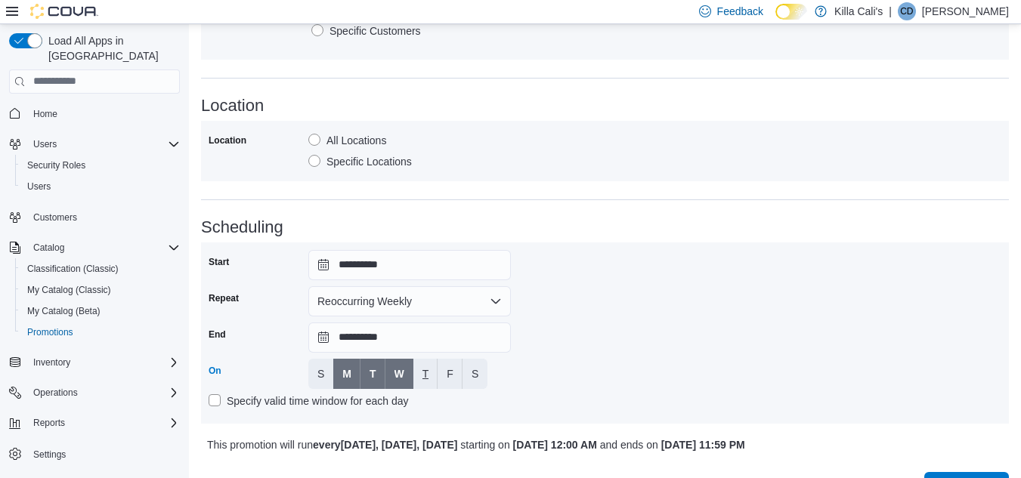
click at [430, 369] on button "T" at bounding box center [425, 374] width 25 height 30
click at [461, 372] on button "F" at bounding box center [450, 374] width 25 height 30
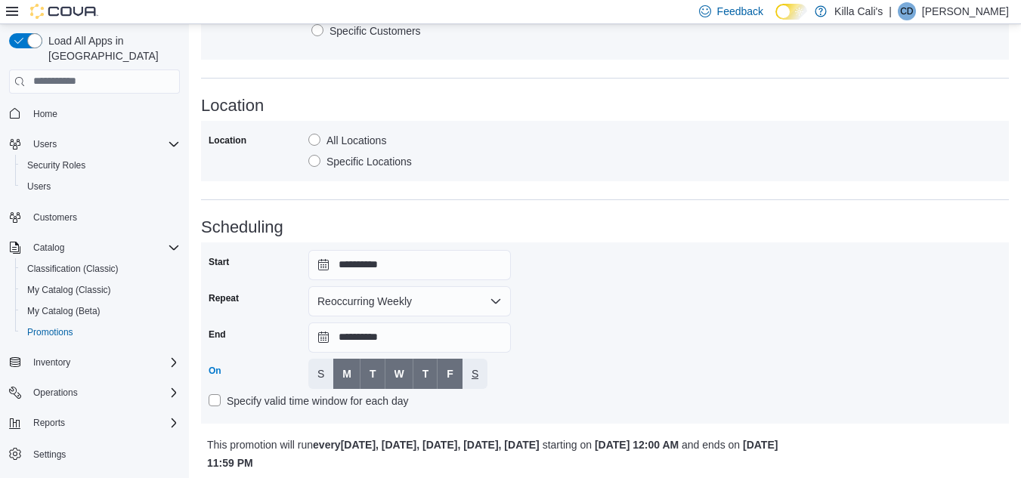
click at [485, 377] on button "S" at bounding box center [475, 374] width 25 height 30
drag, startPoint x: 619, startPoint y: 360, endPoint x: 744, endPoint y: 297, distance: 139.6
click at [622, 360] on div "**********" at bounding box center [605, 333] width 793 height 166
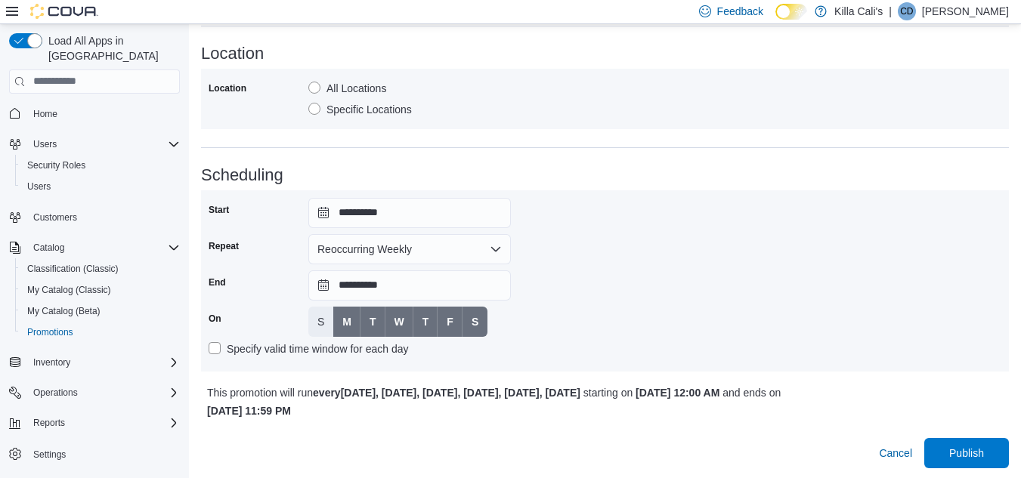
scroll to position [1003, 0]
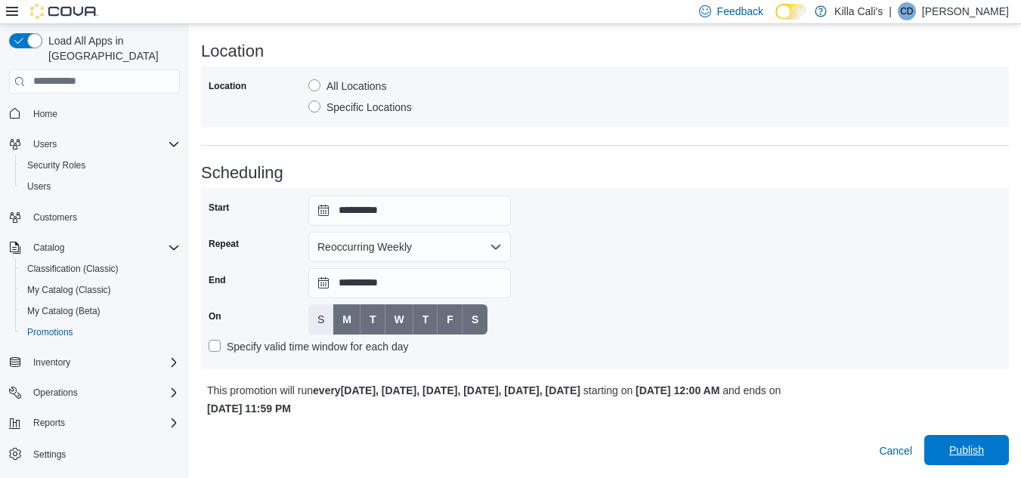
click at [990, 443] on span "Publish" at bounding box center [966, 450] width 67 height 30
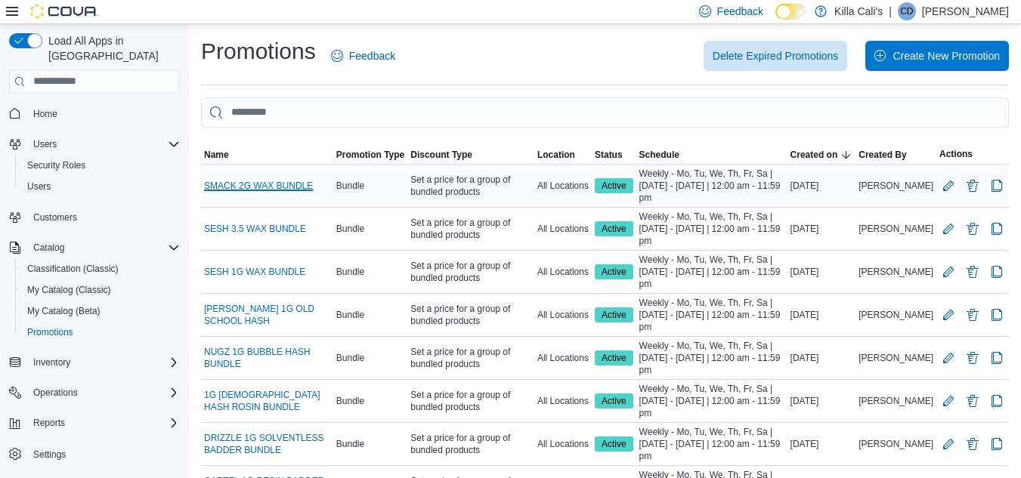
click at [249, 181] on link "SMACK 2G WAX BUNDLE" at bounding box center [258, 186] width 109 height 12
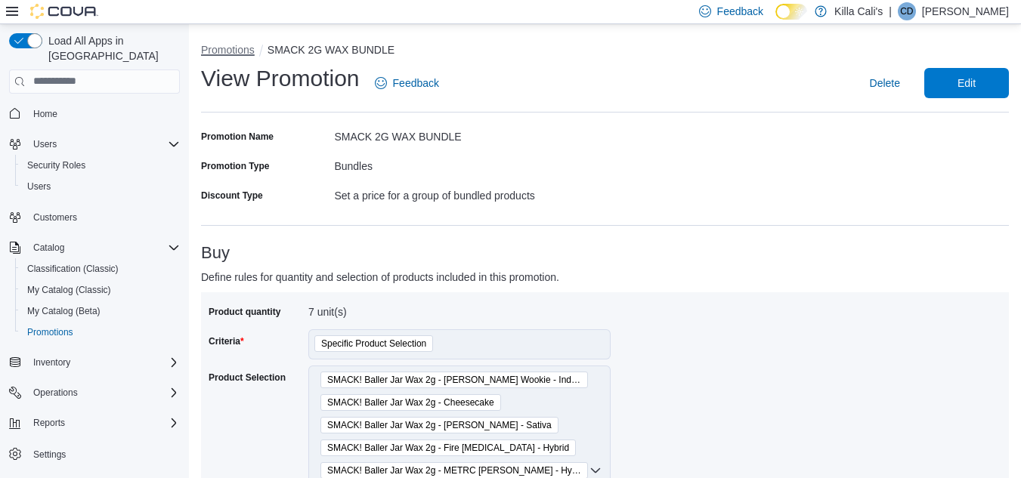
click at [252, 48] on button "Promotions" at bounding box center [228, 50] width 54 height 12
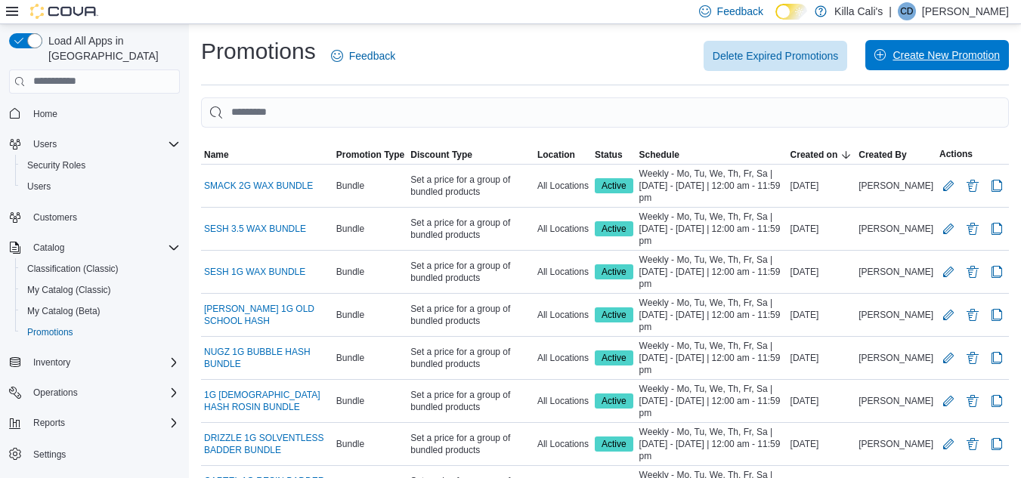
click at [907, 52] on span "Create New Promotion" at bounding box center [946, 55] width 107 height 15
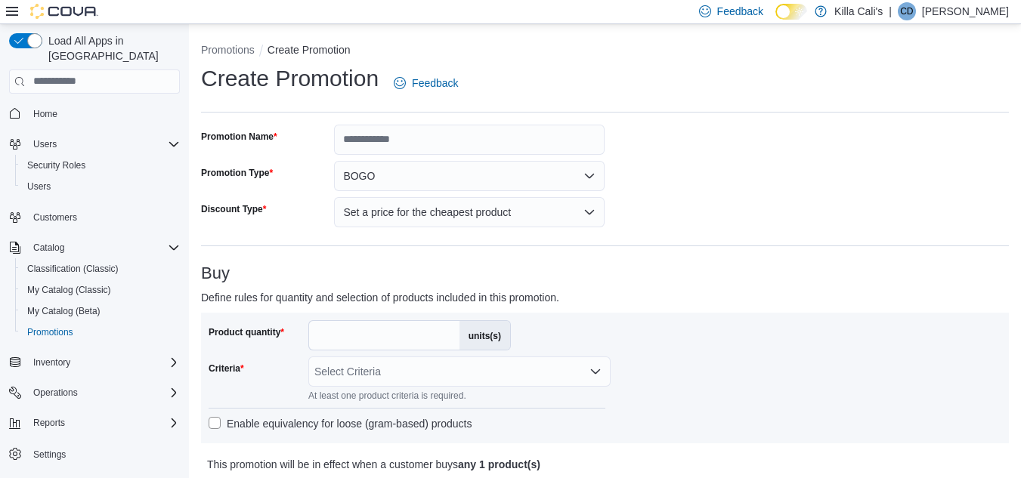
drag, startPoint x: 460, startPoint y: 122, endPoint x: 447, endPoint y: 128, distance: 14.2
click at [435, 135] on input "Promotion Name" at bounding box center [469, 140] width 271 height 30
type input "**********"
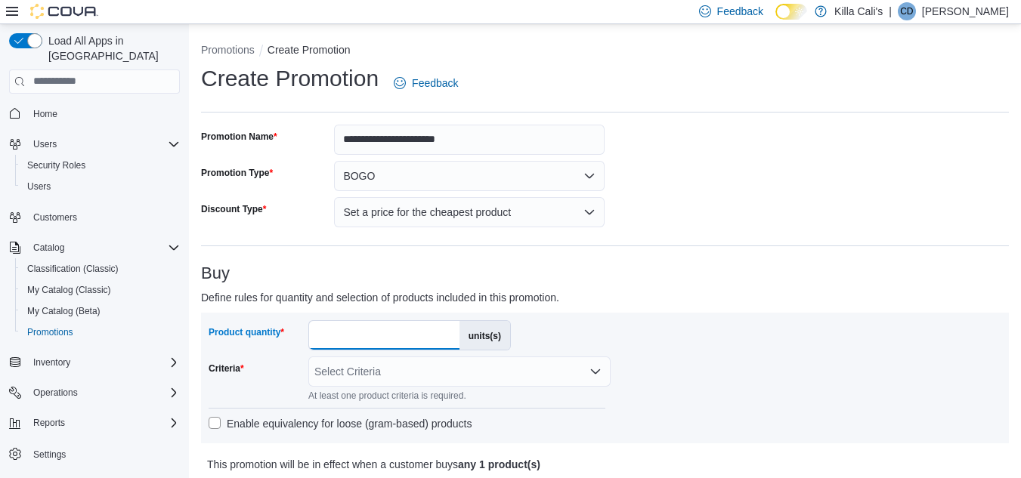
drag, startPoint x: 332, startPoint y: 337, endPoint x: 301, endPoint y: 334, distance: 31.1
click at [303, 334] on div "Product quantity * units(s)" at bounding box center [360, 335] width 302 height 30
type input "*"
click at [725, 327] on div "Product quantity * units(s) Criteria Select Criteria At least one product crite…" at bounding box center [605, 378] width 793 height 116
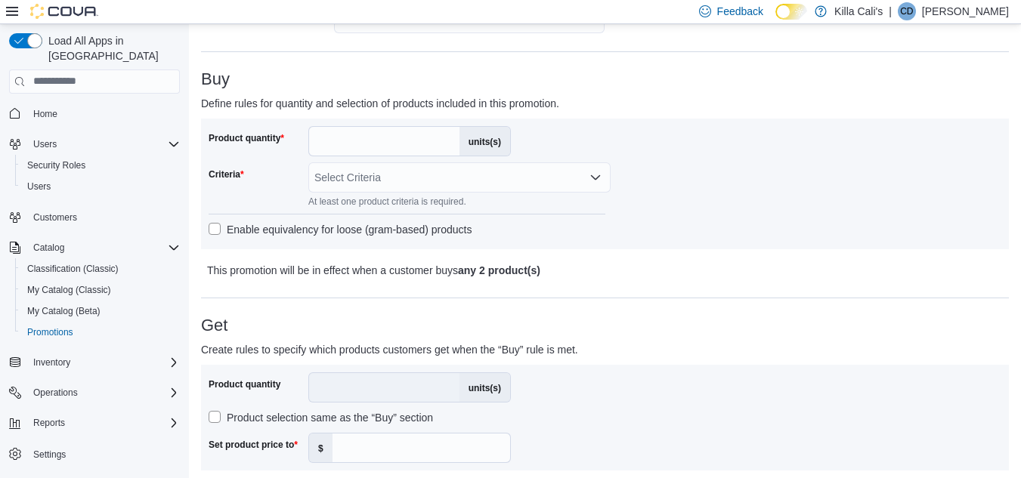
scroll to position [227, 0]
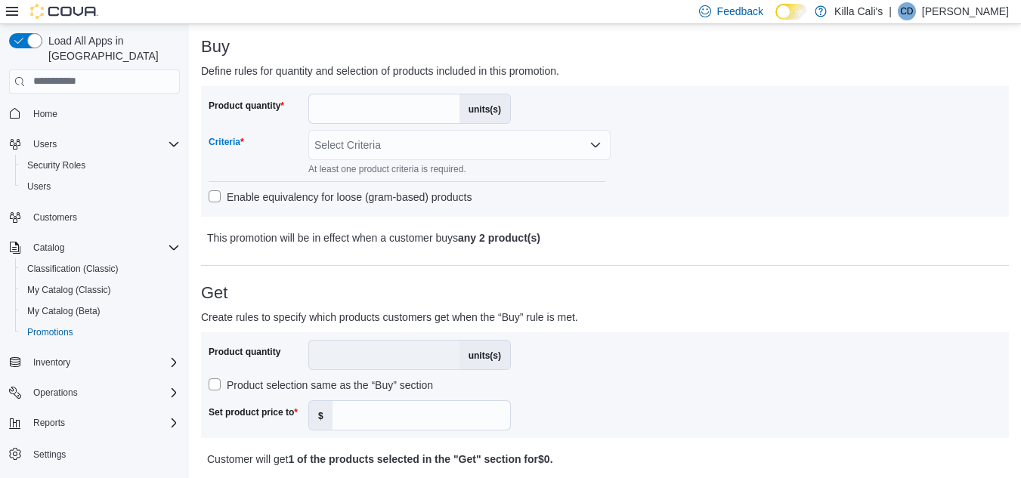
click at [503, 150] on div "Select Criteria" at bounding box center [459, 145] width 302 height 30
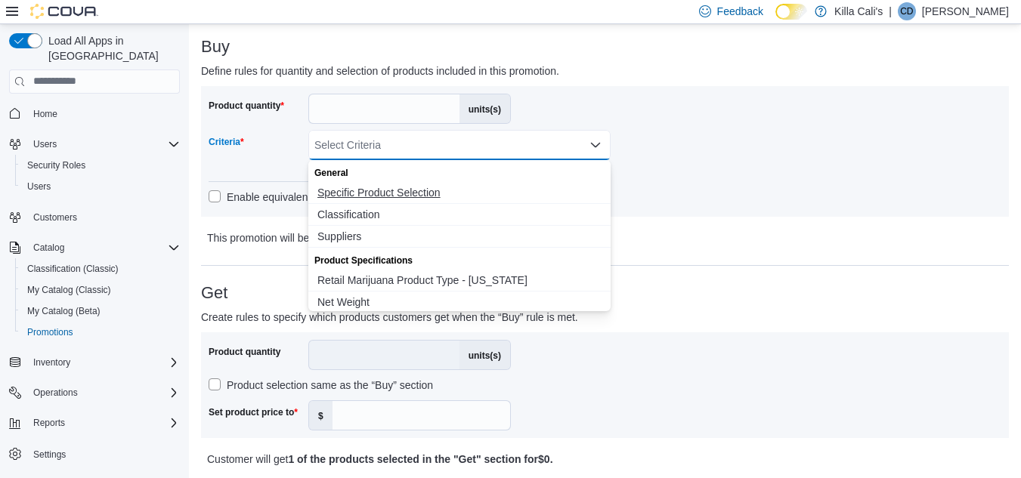
click at [432, 197] on span "Specific Product Selection" at bounding box center [459, 192] width 284 height 15
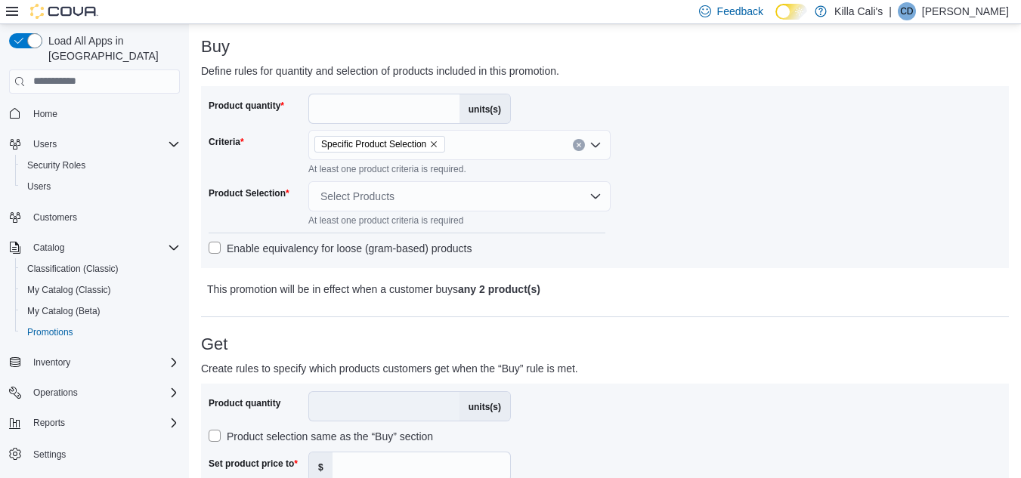
click at [676, 215] on div "Product quantity * units(s) Criteria Specific Product Selection At least one pr…" at bounding box center [605, 177] width 793 height 167
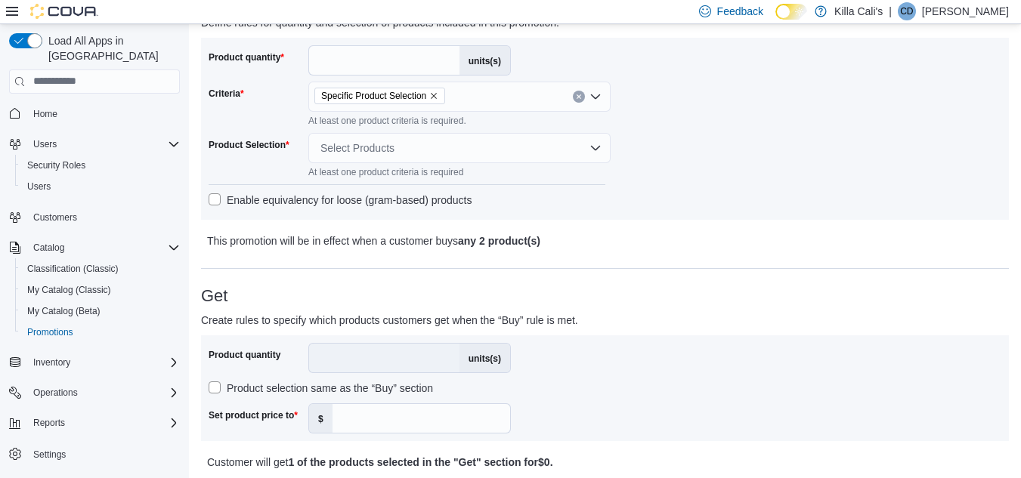
scroll to position [302, 0]
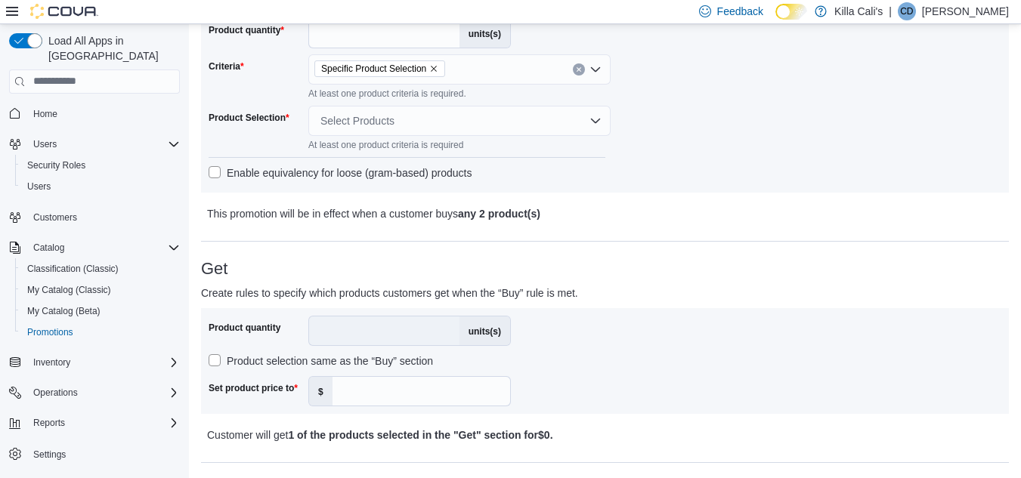
click at [469, 125] on div "Select Products" at bounding box center [459, 121] width 302 height 30
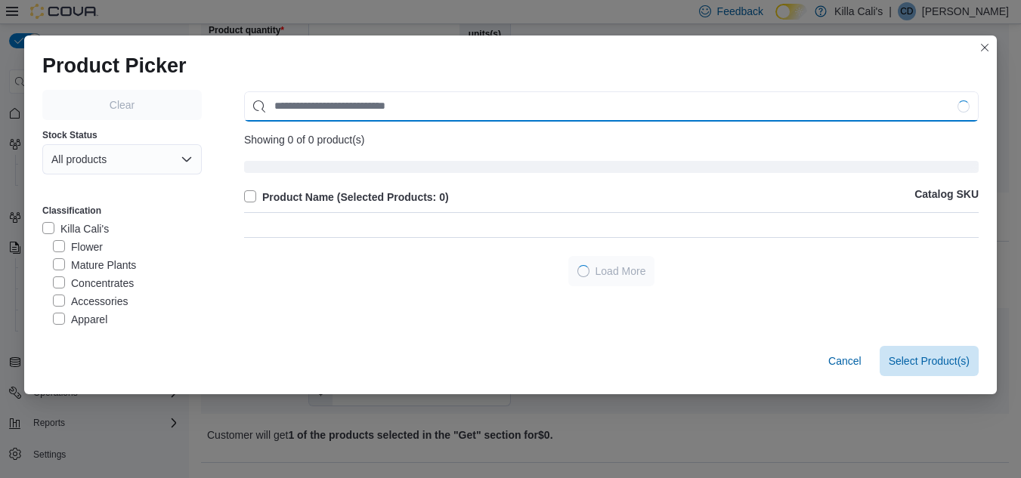
click at [271, 112] on input "Use aria labels when no actual label is in use" at bounding box center [611, 106] width 735 height 30
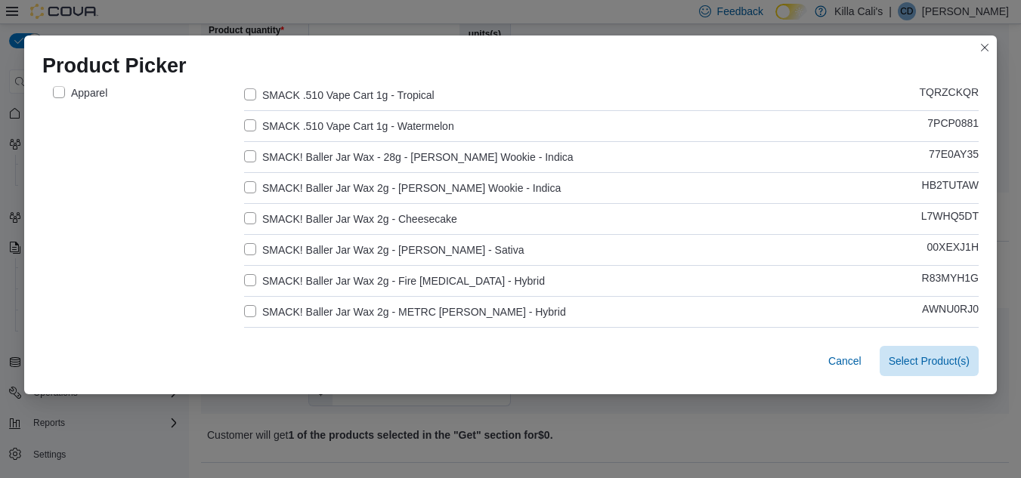
scroll to position [151, 0]
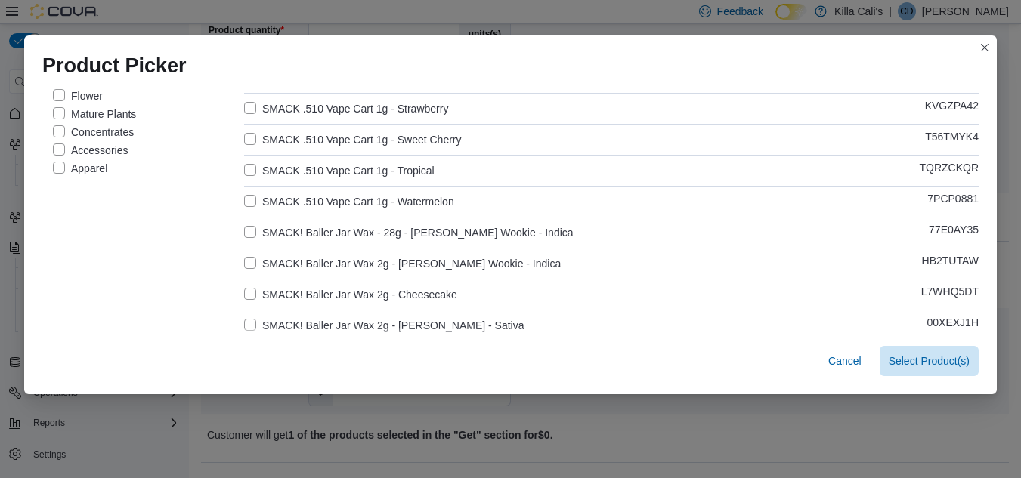
type input "*****"
click at [244, 261] on label "SMACK! Baller Jar Wax 2g - Bush Wookie - Indica" at bounding box center [402, 264] width 317 height 18
click at [246, 294] on label "SMACK! Baller Jar Wax 2g - Cheesecake" at bounding box center [350, 295] width 213 height 18
click at [244, 322] on label "SMACK! Baller Jar Wax 2g - Cherry Popper - Sativa" at bounding box center [384, 326] width 280 height 18
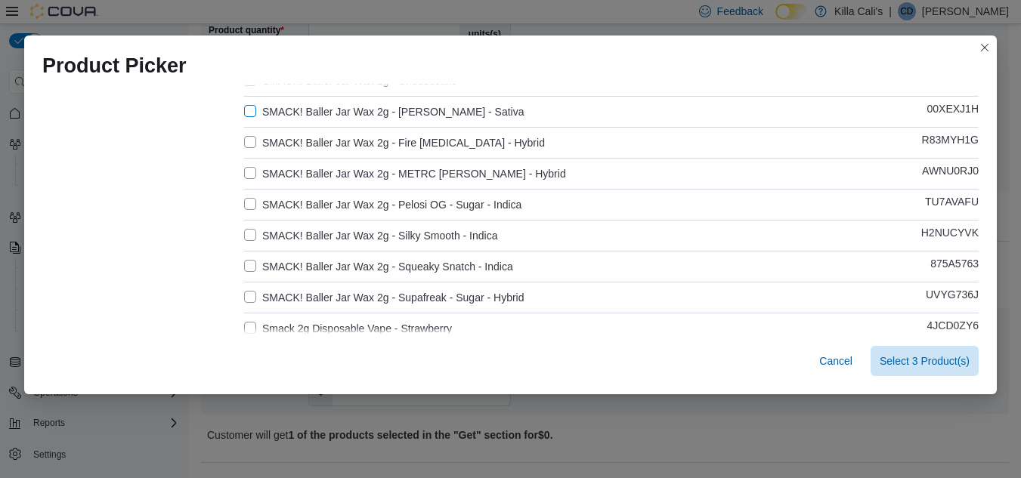
scroll to position [378, 0]
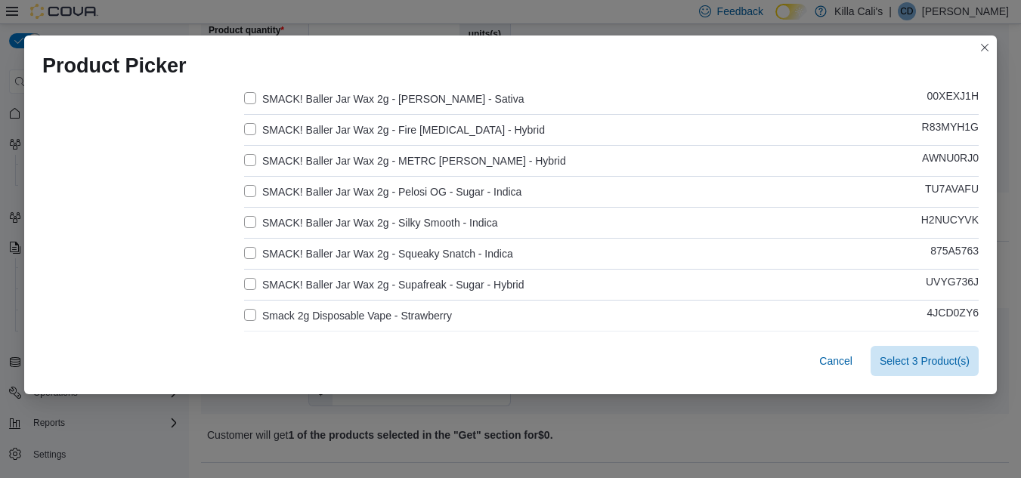
drag, startPoint x: 245, startPoint y: 129, endPoint x: 245, endPoint y: 156, distance: 26.5
click at [245, 130] on label "SMACK! Baller Jar Wax 2g - Fire Crotch - Hybrid" at bounding box center [394, 130] width 301 height 18
click at [245, 156] on label "SMACK! Baller Jar Wax 2g - METRC Mintz - Hybrid" at bounding box center [405, 161] width 322 height 18
click at [252, 187] on label "SMACK! Baller Jar Wax 2g - Pelosi OG - Sugar - Indica" at bounding box center [382, 192] width 277 height 18
click at [249, 218] on label "SMACK! Baller Jar Wax 2g - Silky Smooth - Indica" at bounding box center [370, 223] width 253 height 18
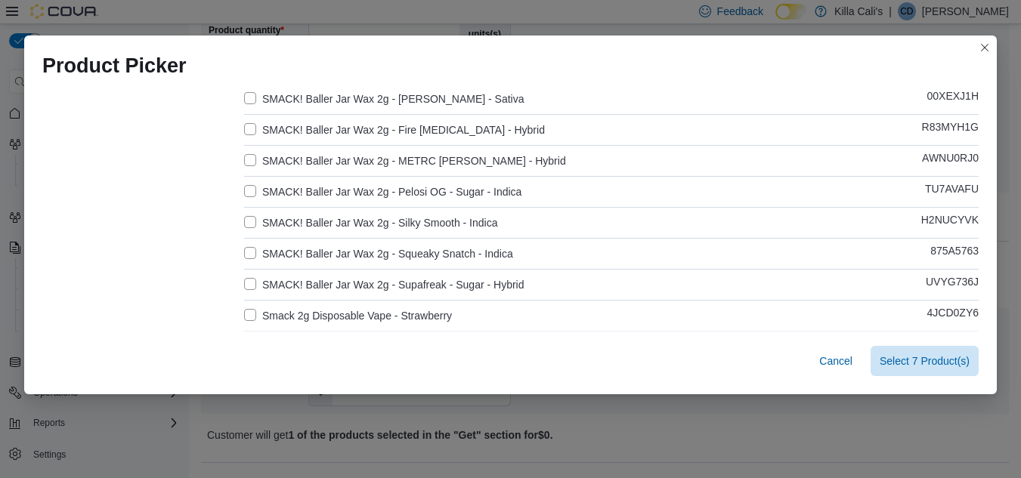
click at [248, 245] on label "SMACK! Baller Jar Wax 2g - Squeaky Snatch - Indica" at bounding box center [378, 254] width 269 height 18
click at [248, 284] on label "SMACK! Baller Jar Wax 2g - Supafreak - Sugar - Hybrid" at bounding box center [384, 285] width 280 height 18
click at [928, 363] on span "Select 9 Product(s)" at bounding box center [925, 360] width 90 height 15
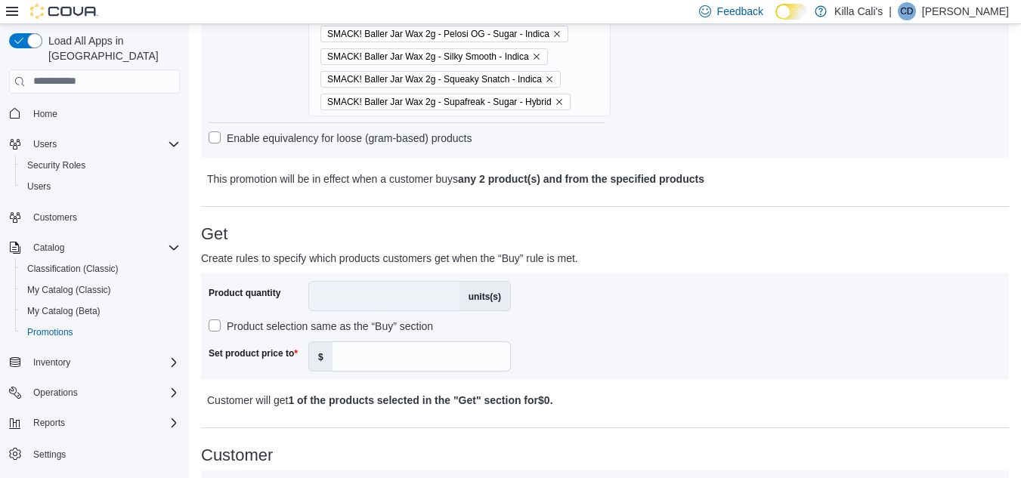
scroll to position [529, 0]
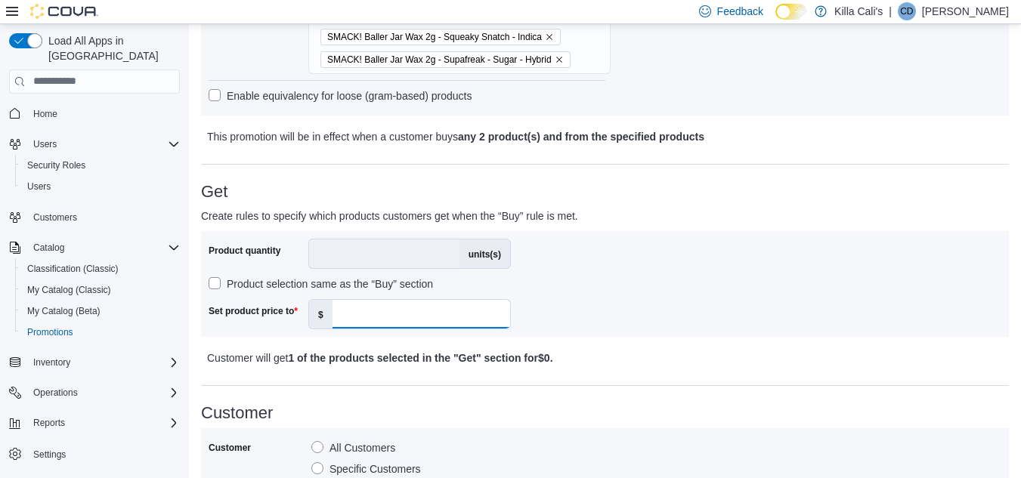
click at [351, 314] on input "Set product price to" at bounding box center [422, 314] width 178 height 29
type input "**"
click at [693, 379] on div "**********" at bounding box center [605, 250] width 808 height 1309
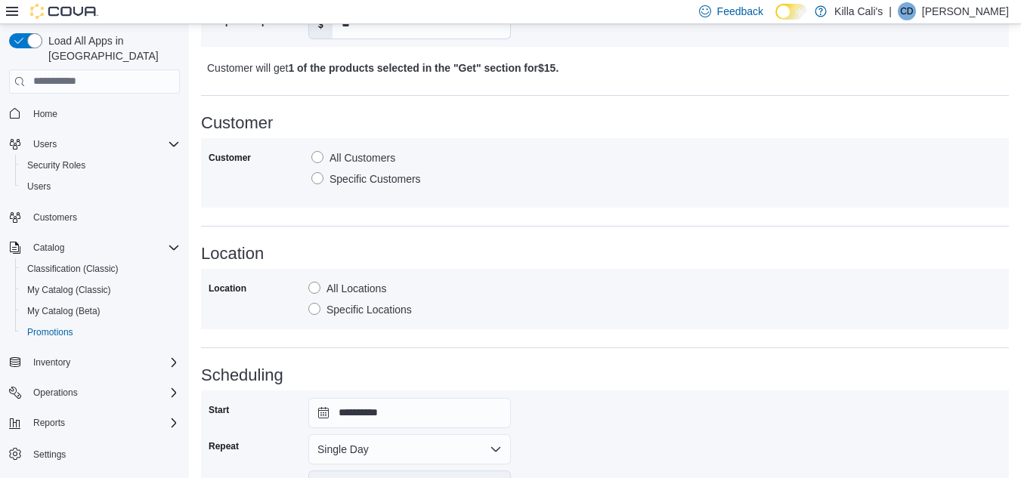
scroll to position [967, 0]
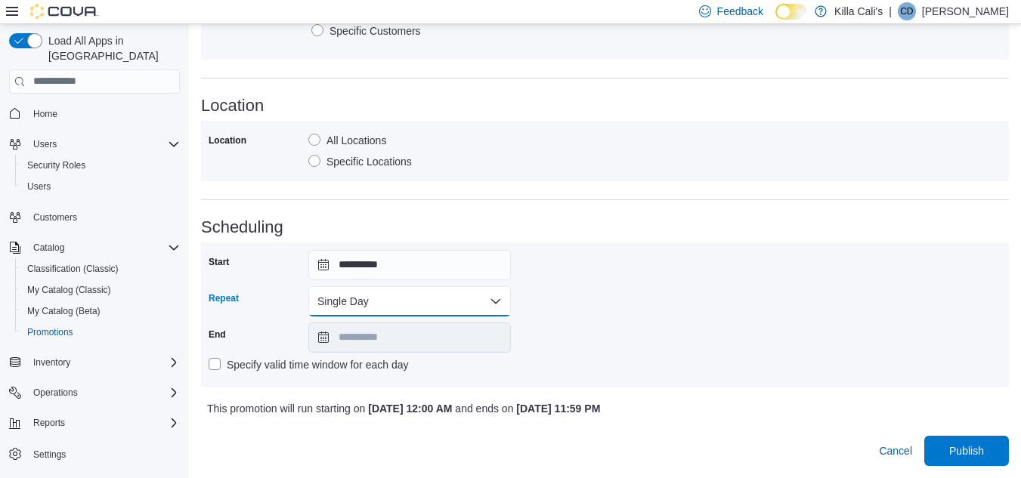
click at [414, 304] on button "Single Day" at bounding box center [409, 301] width 203 height 30
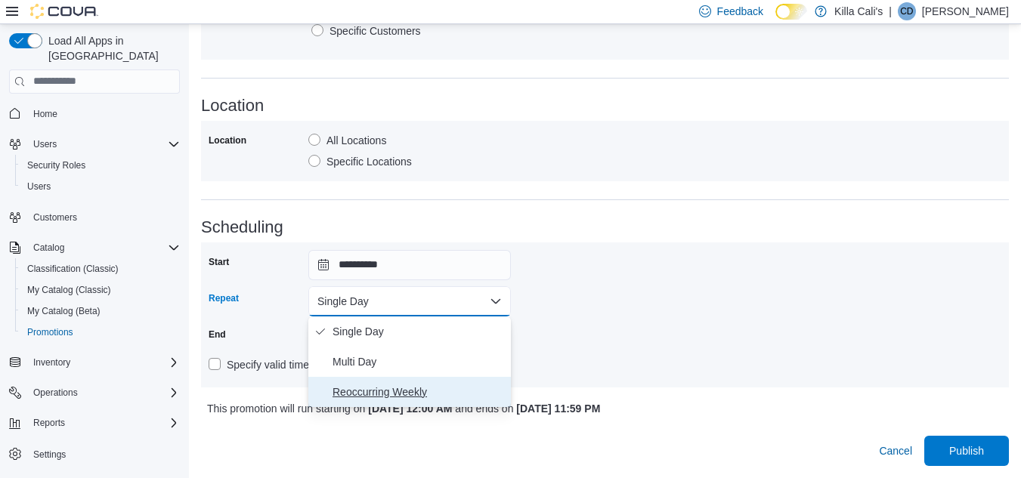
click at [380, 395] on span "Reoccurring Weekly" at bounding box center [419, 392] width 172 height 18
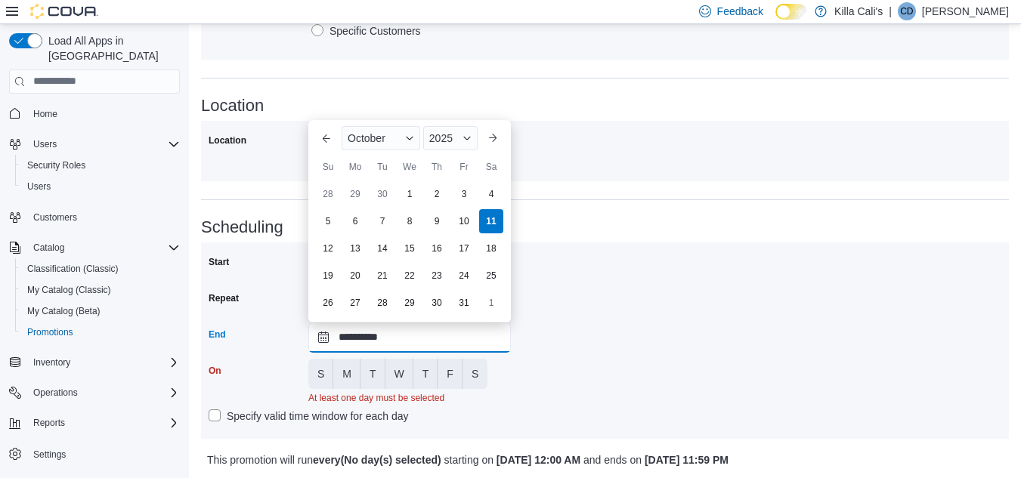
click at [429, 338] on input "**********" at bounding box center [409, 338] width 203 height 30
click at [451, 143] on span "2025" at bounding box center [440, 138] width 23 height 12
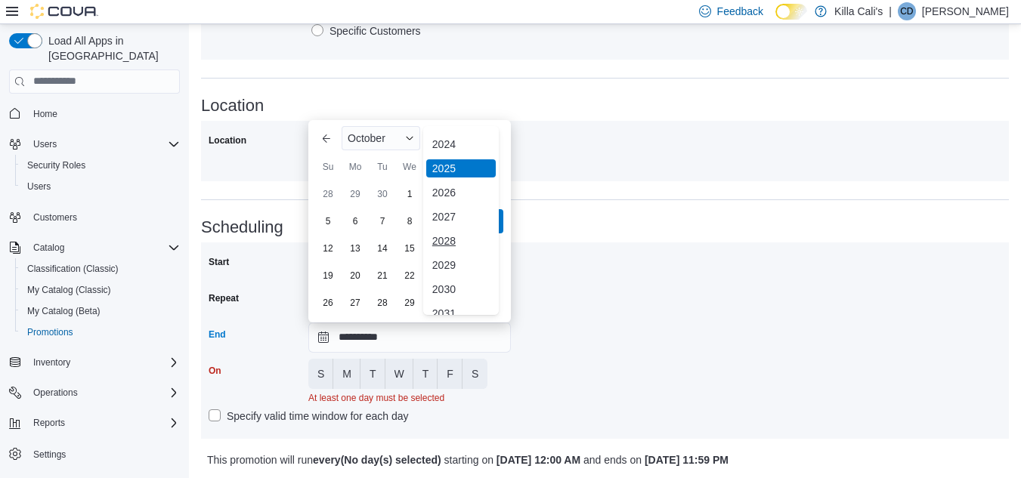
scroll to position [180, 0]
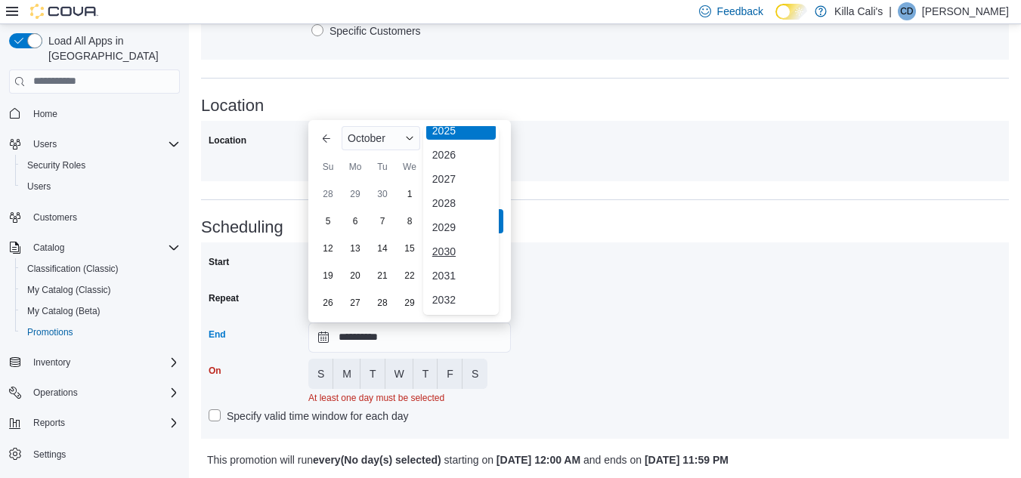
click at [460, 252] on div "2030" at bounding box center [461, 252] width 70 height 18
type input "**********"
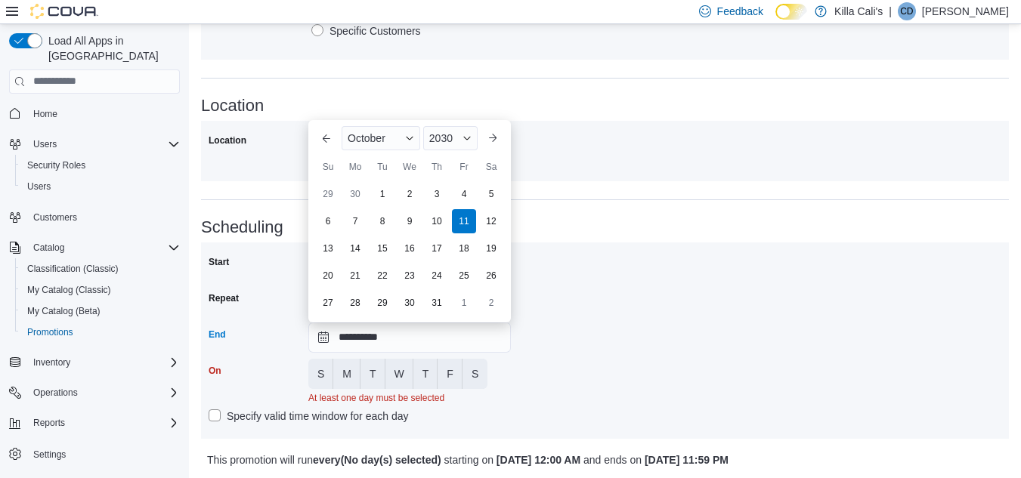
drag, startPoint x: 556, startPoint y: 373, endPoint x: 539, endPoint y: 375, distance: 17.5
click at [548, 373] on div "**********" at bounding box center [605, 340] width 793 height 181
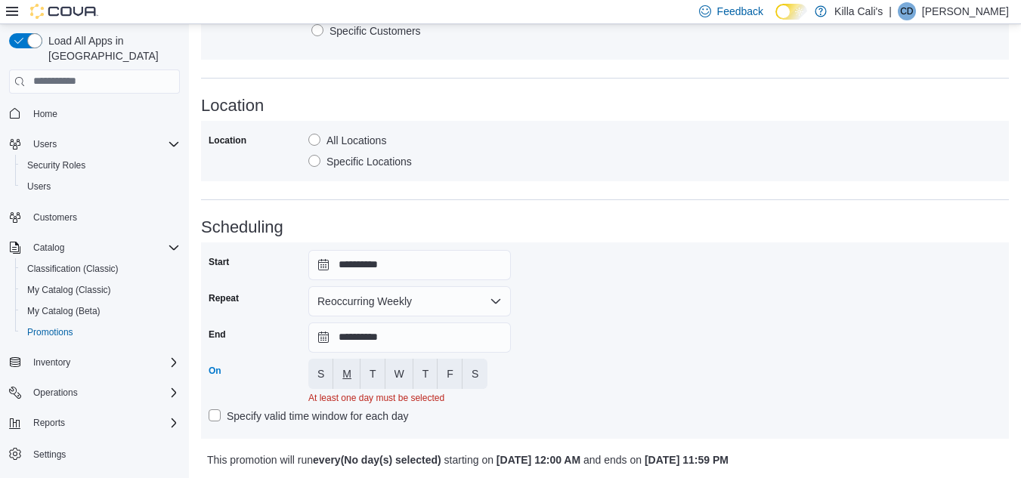
click at [344, 379] on span "M" at bounding box center [346, 374] width 9 height 15
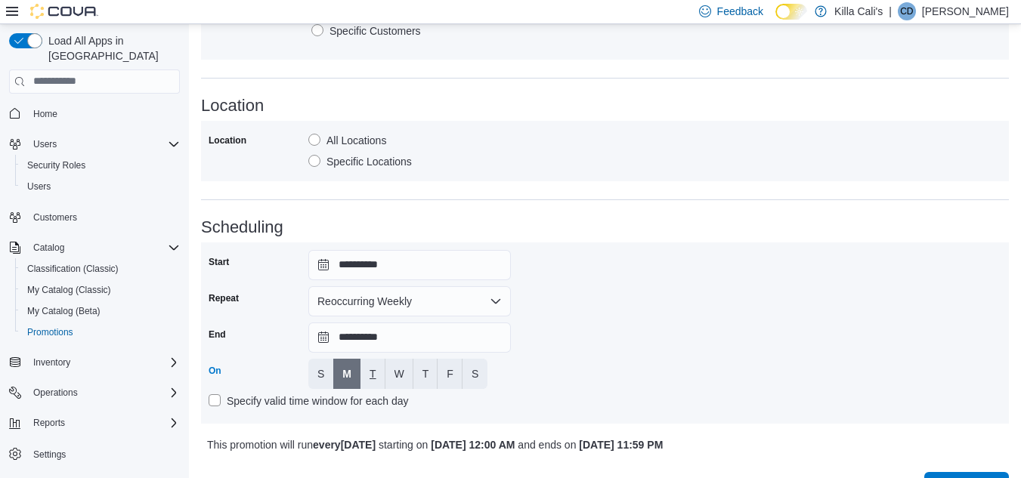
click at [376, 381] on button "T" at bounding box center [372, 374] width 25 height 30
click at [392, 379] on button "W" at bounding box center [399, 374] width 28 height 30
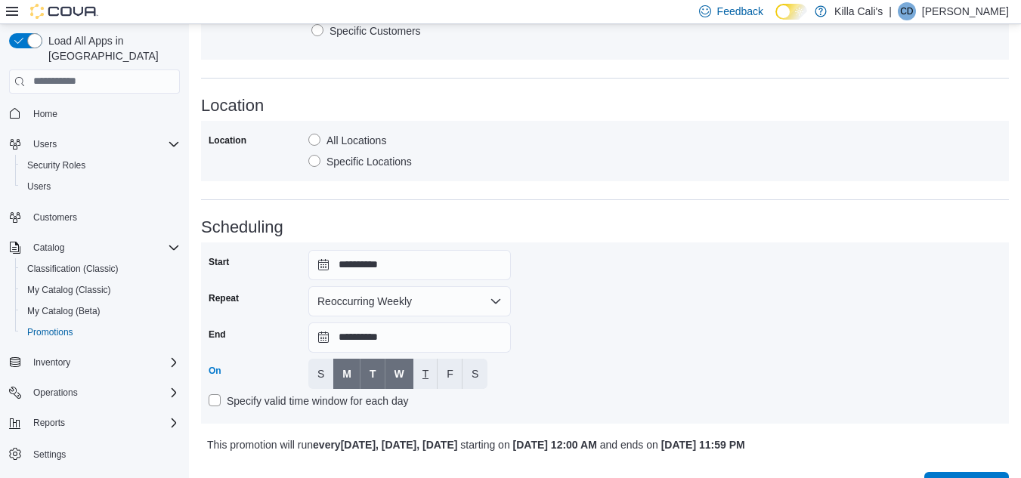
click at [425, 375] on span "T" at bounding box center [425, 374] width 7 height 15
click at [453, 375] on span "F" at bounding box center [450, 374] width 7 height 15
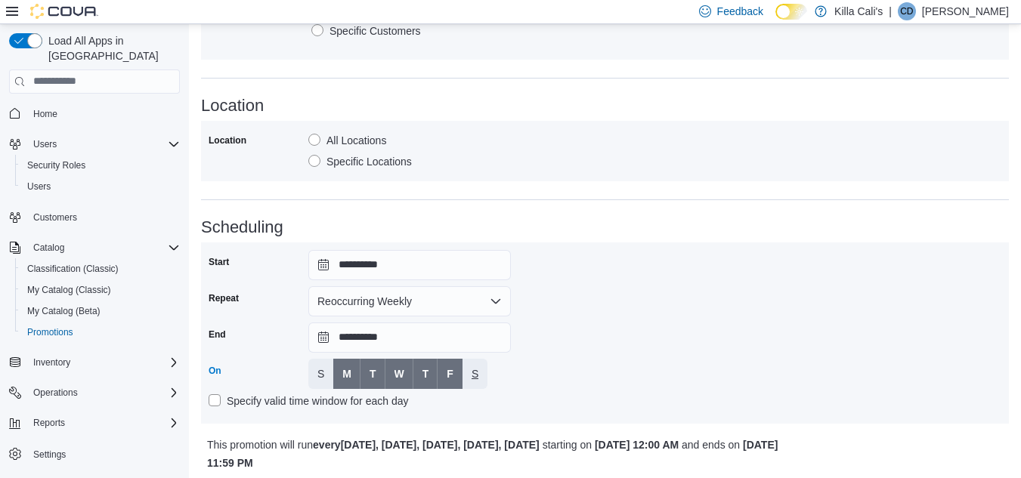
drag, startPoint x: 480, startPoint y: 371, endPoint x: 545, endPoint y: 365, distance: 65.3
click at [481, 371] on button "S" at bounding box center [475, 374] width 25 height 30
drag, startPoint x: 571, startPoint y: 360, endPoint x: 580, endPoint y: 359, distance: 8.3
click at [580, 359] on div "**********" at bounding box center [605, 333] width 793 height 166
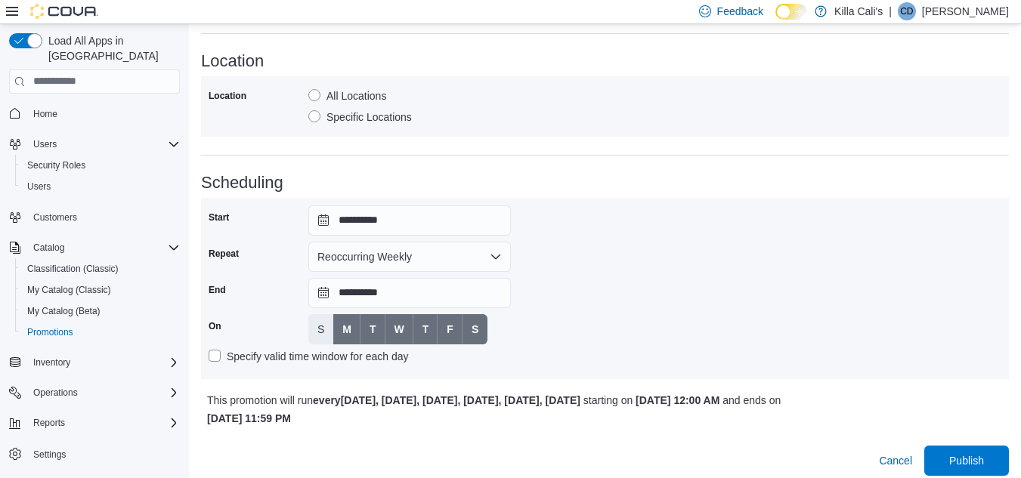
scroll to position [1022, 0]
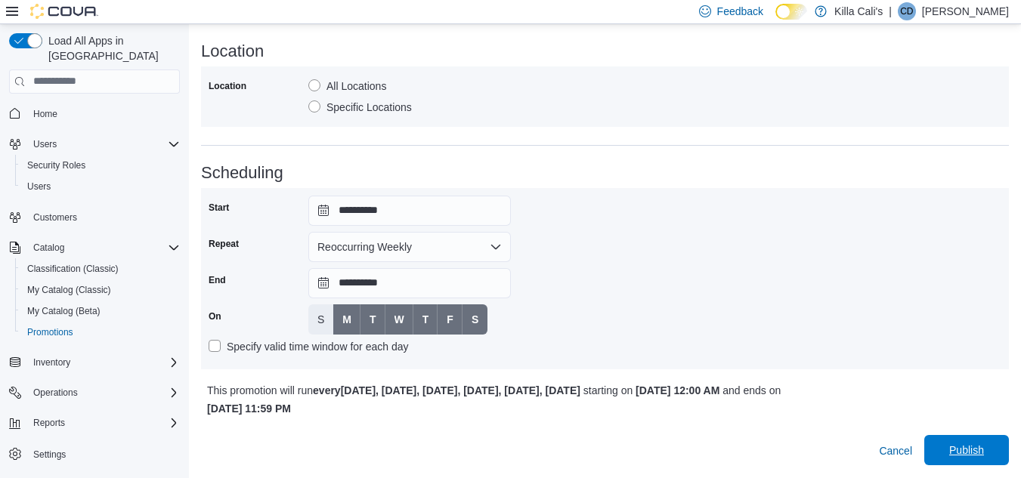
click at [980, 446] on span "Publish" at bounding box center [966, 450] width 35 height 15
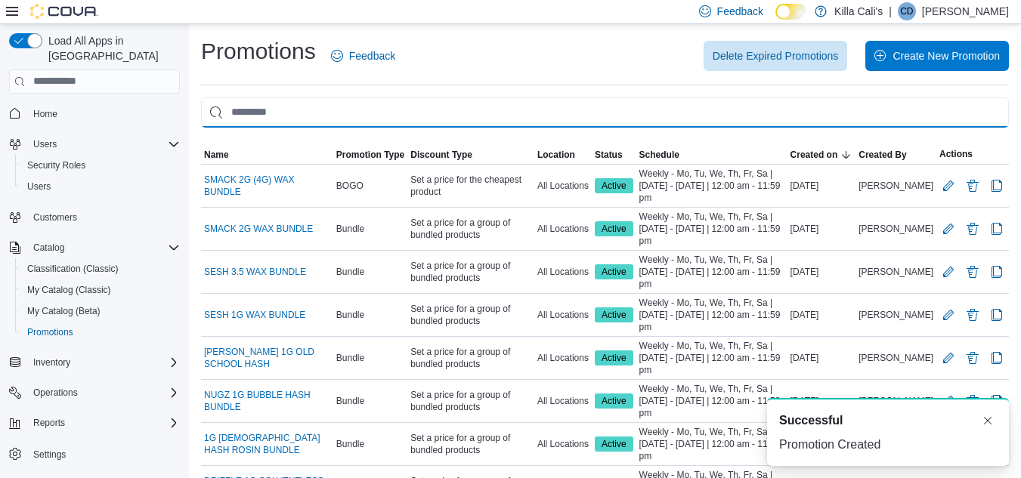
click at [265, 110] on input "This is a search bar. As you type, the results lower in the page will automatic…" at bounding box center [605, 112] width 808 height 30
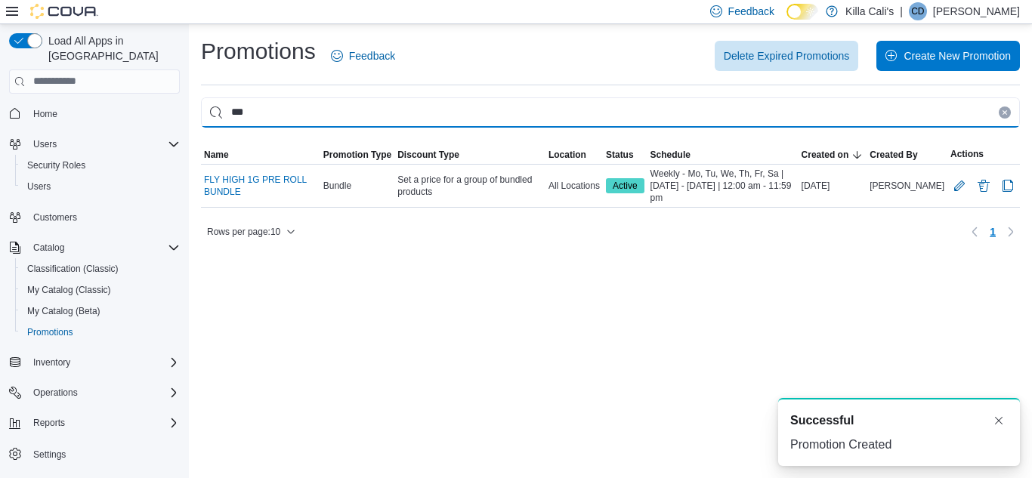
type input "***"
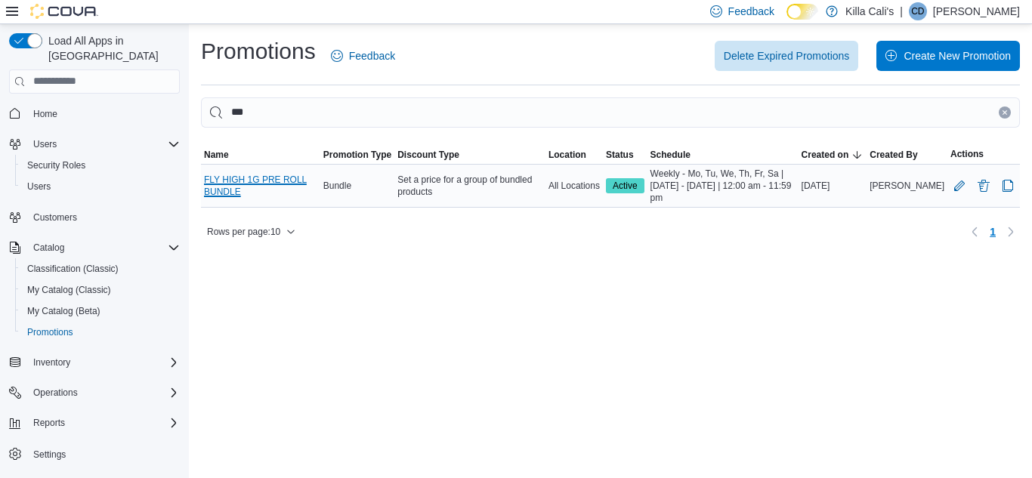
click at [268, 175] on link "FLY HIGH 1G PRE ROLL BUNDLE" at bounding box center [260, 186] width 113 height 24
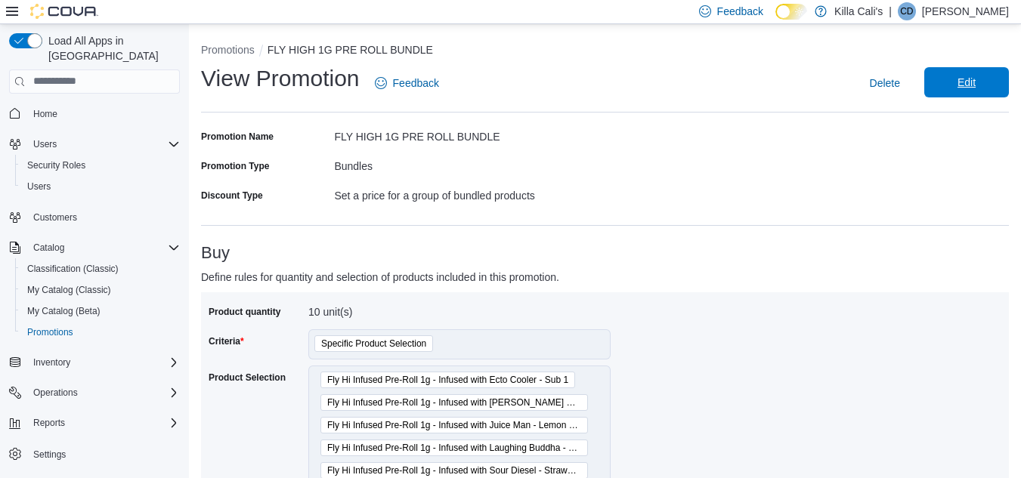
click at [1000, 76] on span "Edit" at bounding box center [966, 82] width 67 height 30
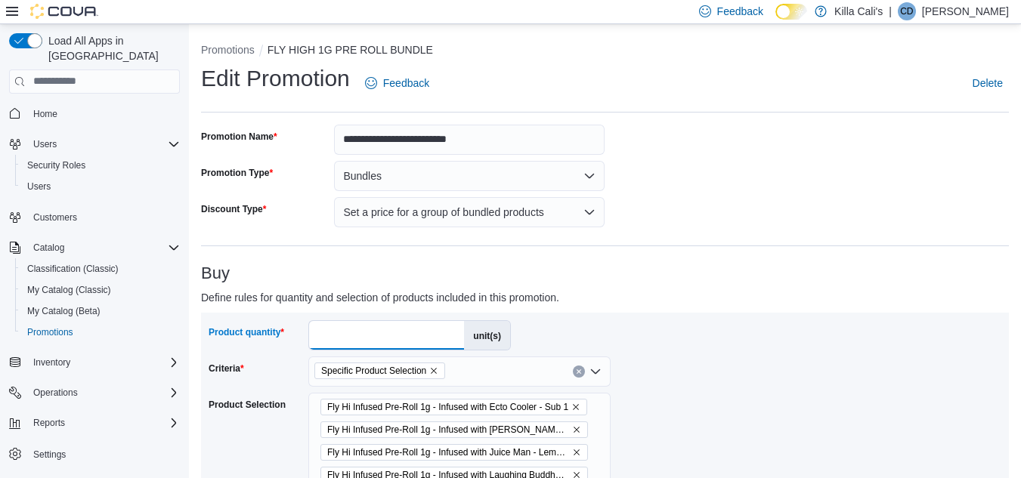
drag, startPoint x: 344, startPoint y: 328, endPoint x: 287, endPoint y: 337, distance: 57.4
click at [287, 337] on div "Product quantity ** unit(s)" at bounding box center [360, 335] width 302 height 30
type input "*"
click at [624, 268] on h3 "Buy" at bounding box center [605, 274] width 808 height 18
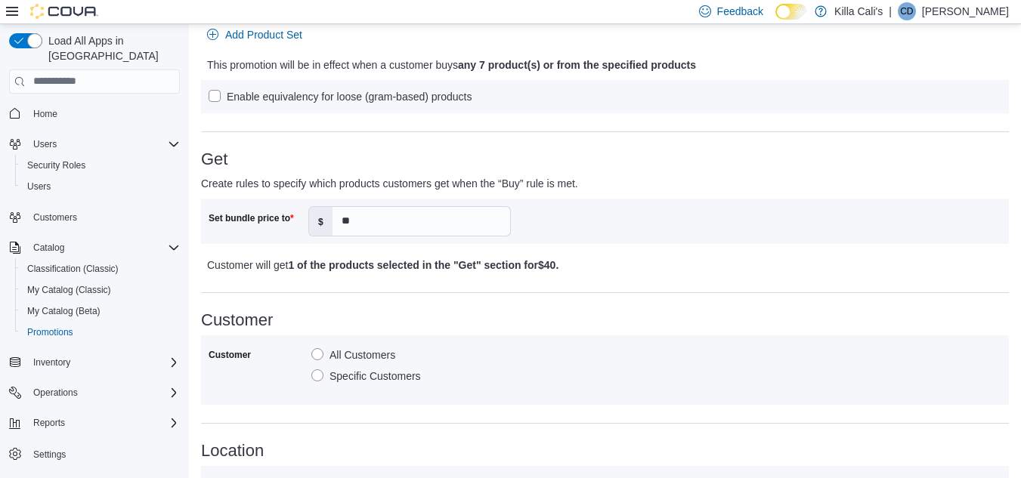
scroll to position [680, 0]
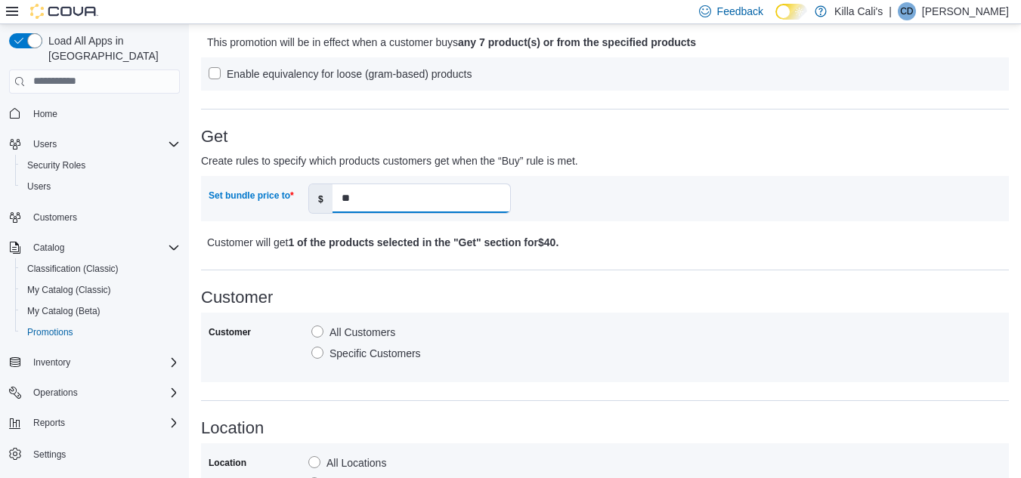
drag, startPoint x: 367, startPoint y: 196, endPoint x: 326, endPoint y: 195, distance: 41.6
click at [326, 195] on div "$ **" at bounding box center [409, 199] width 203 height 30
type input "**"
click at [580, 212] on div "Set bundle price to $ **" at bounding box center [407, 199] width 397 height 30
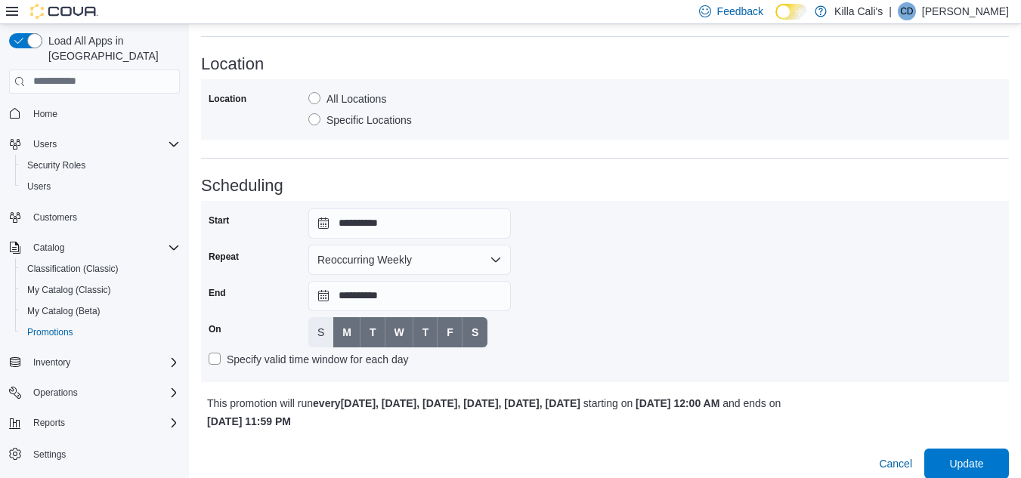
scroll to position [1057, 0]
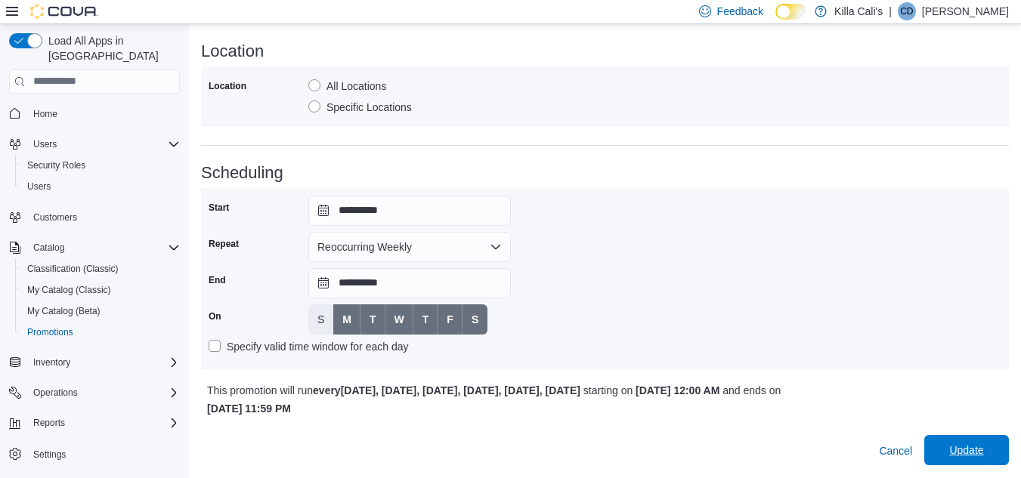
click at [966, 445] on span "Update" at bounding box center [966, 450] width 34 height 15
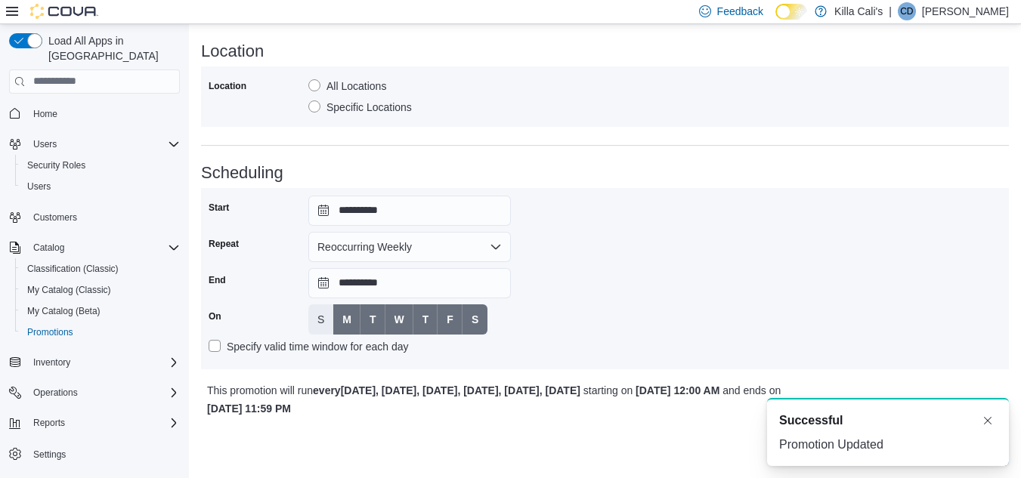
scroll to position [0, 0]
